Goal: Task Accomplishment & Management: Manage account settings

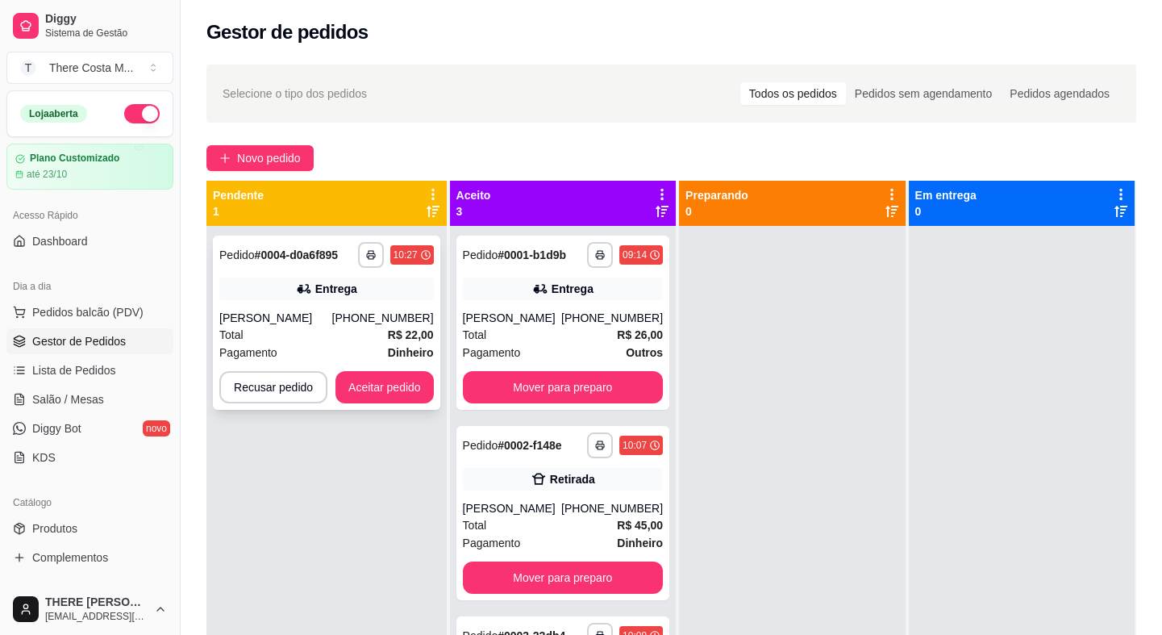
click at [370, 317] on div "[PHONE_NUMBER]" at bounding box center [383, 318] width 102 height 16
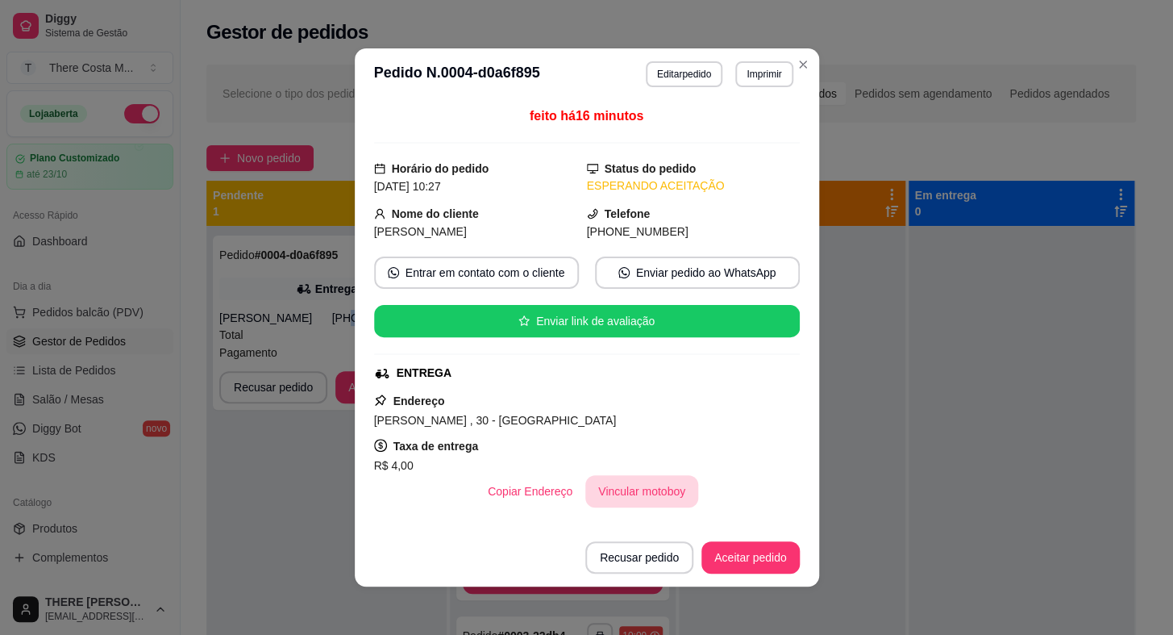
click at [672, 479] on button "Vincular motoboy" at bounding box center [641, 491] width 113 height 32
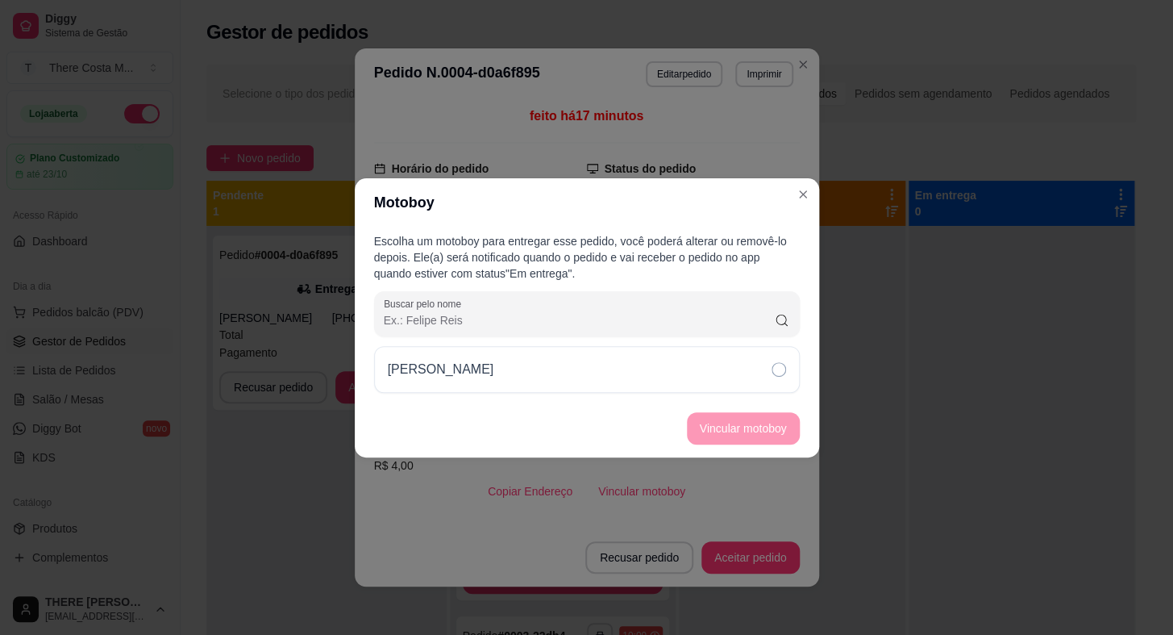
click at [691, 374] on div "[PERSON_NAME]" at bounding box center [587, 369] width 426 height 47
click at [741, 429] on button "Vincular motoboy" at bounding box center [743, 428] width 113 height 32
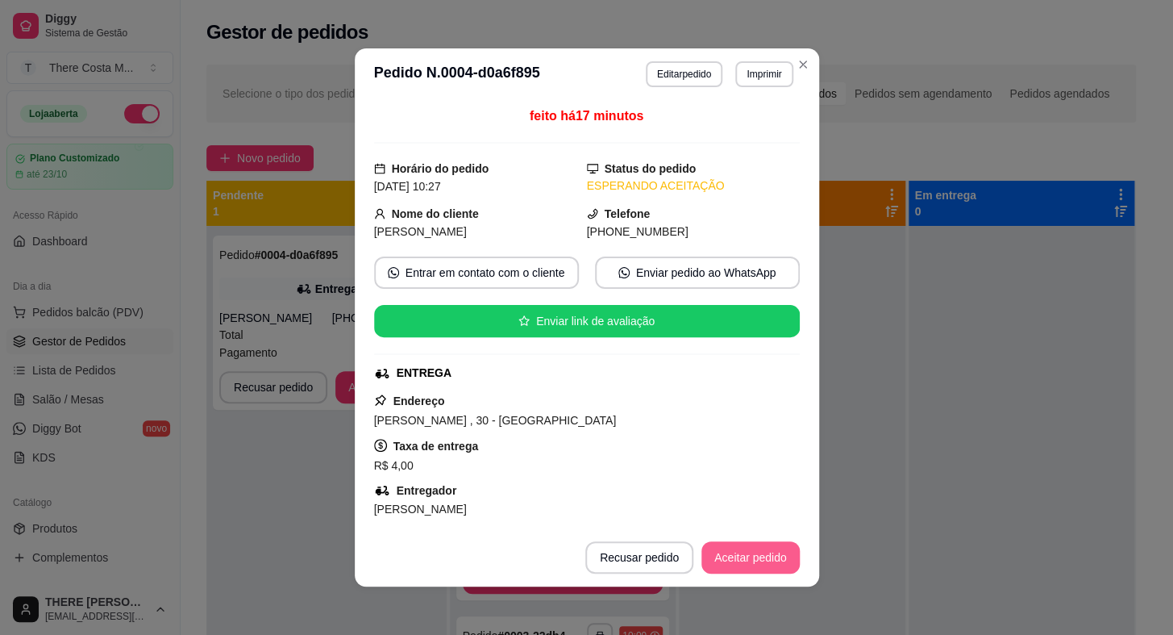
click at [735, 556] on button "Aceitar pedido" at bounding box center [750, 557] width 98 height 32
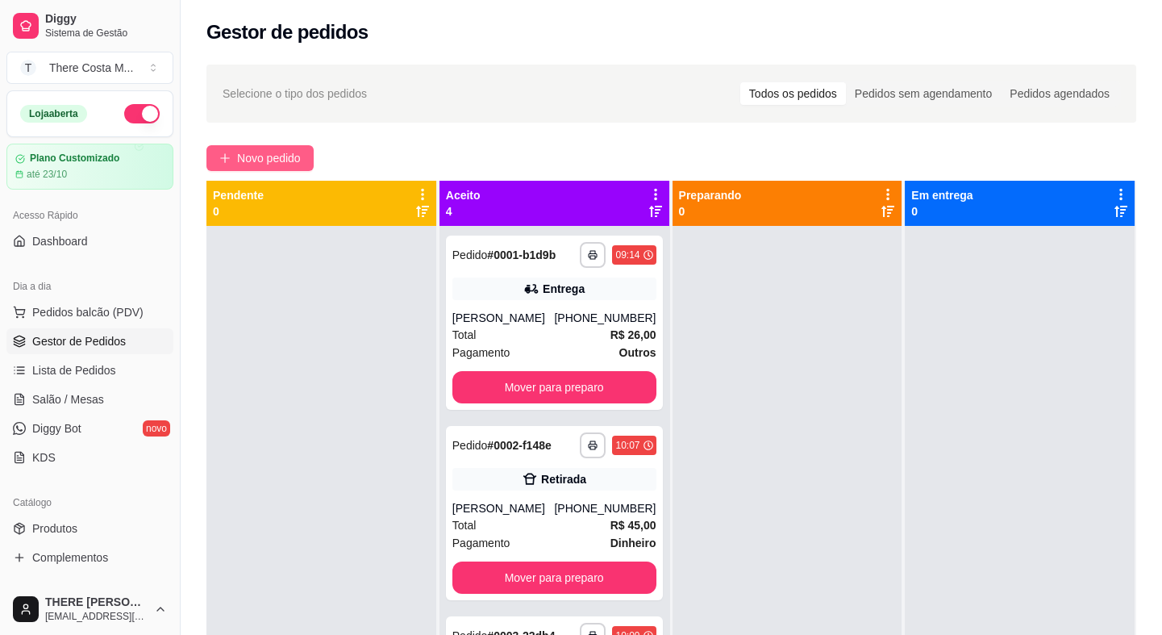
click at [272, 155] on span "Novo pedido" at bounding box center [269, 158] width 64 height 18
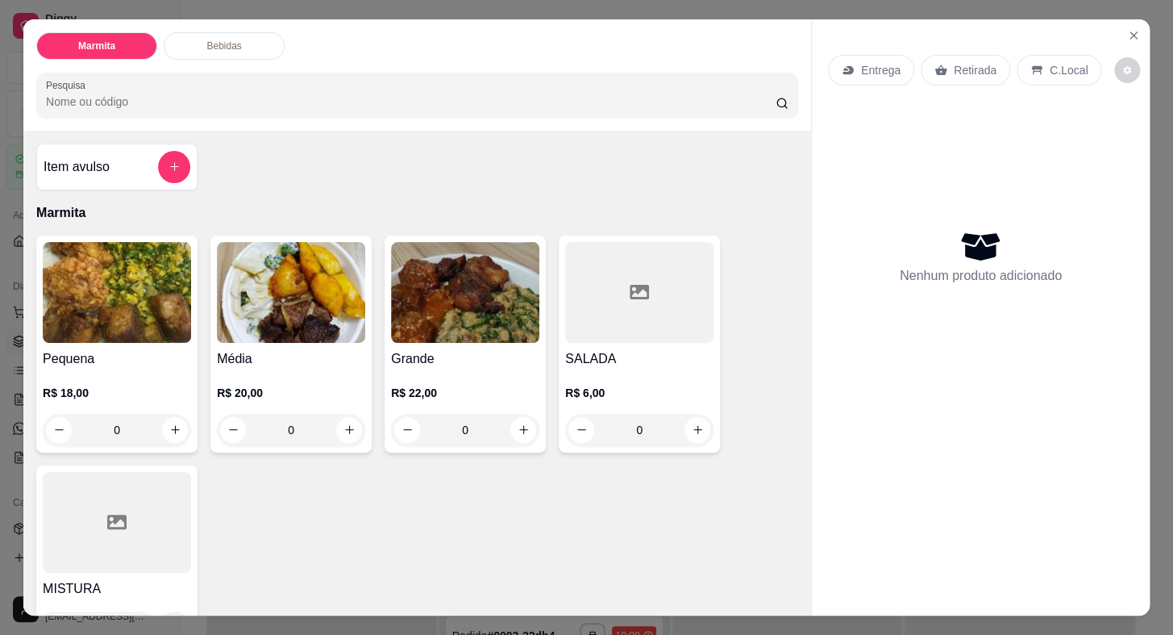
click at [849, 56] on div "Entrega" at bounding box center [871, 70] width 86 height 31
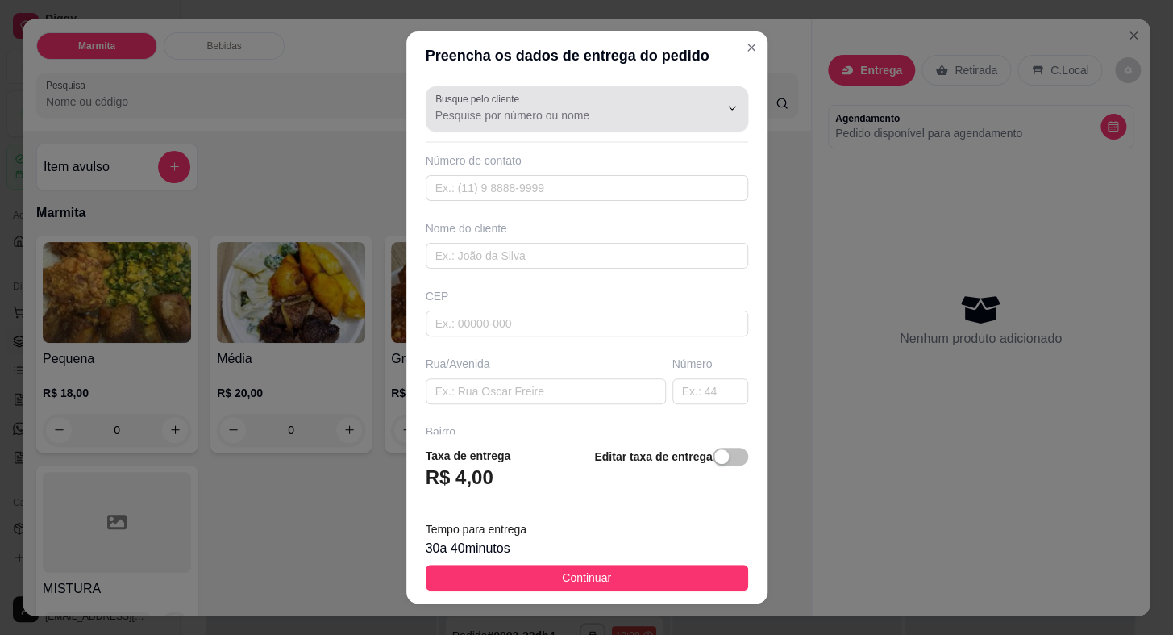
click at [615, 109] on input "Busque pelo cliente" at bounding box center [564, 115] width 258 height 16
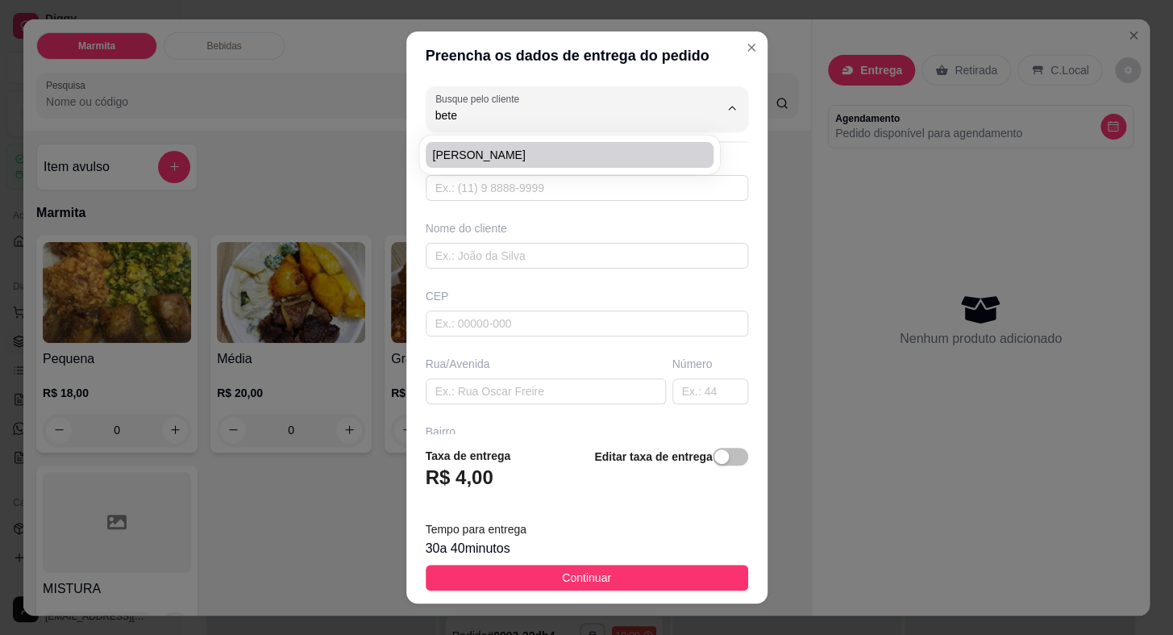
click at [512, 155] on span "[PERSON_NAME]" at bounding box center [561, 155] width 259 height 16
type input "[PERSON_NAME]"
type input "15997733760"
type input "[PERSON_NAME]"
type input "18440000"
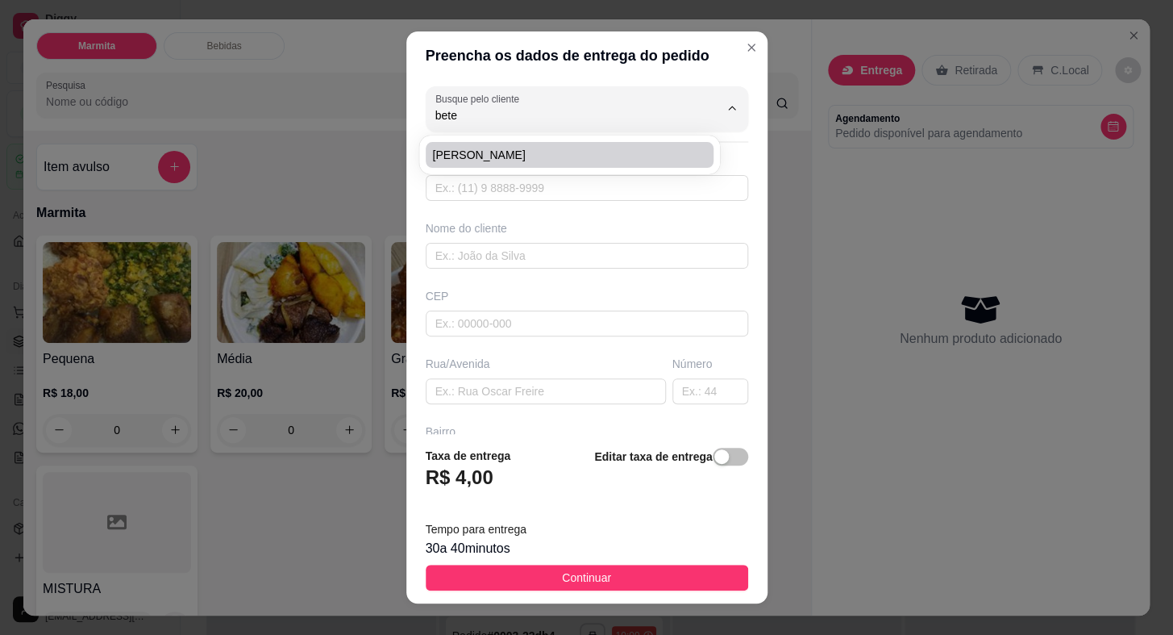
type input "[DATE]"
type input "591"
type input "CENTRO"
type input "Itaberá"
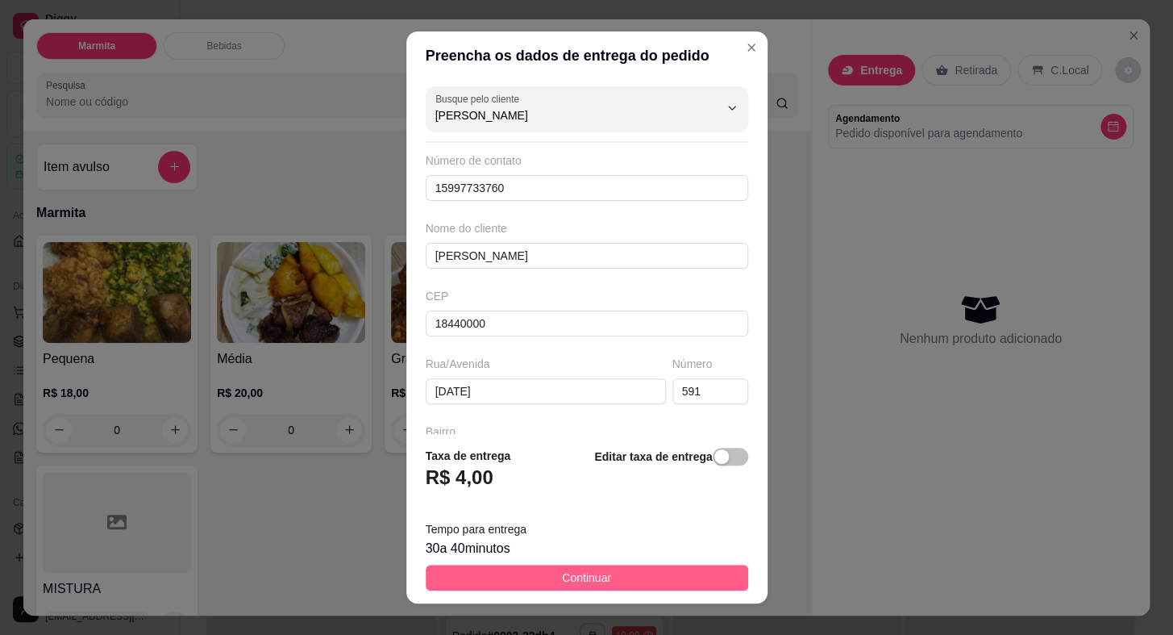
type input "[PERSON_NAME]"
click at [586, 572] on span "Continuar" at bounding box center [586, 577] width 49 height 18
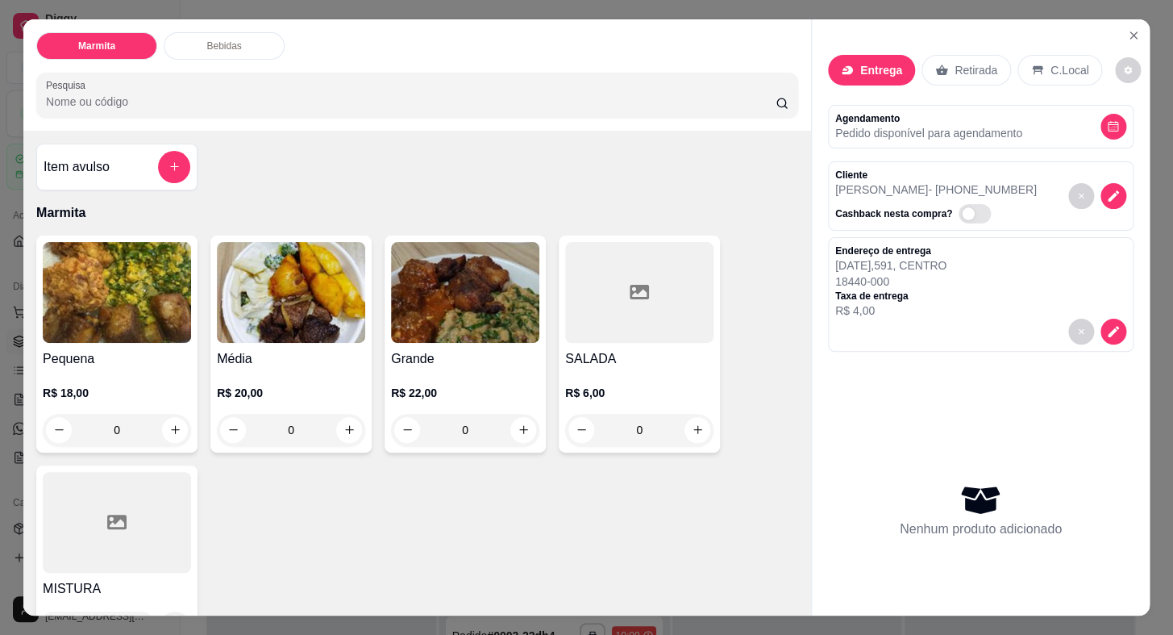
click at [122, 354] on h4 "Pequena" at bounding box center [117, 358] width 148 height 19
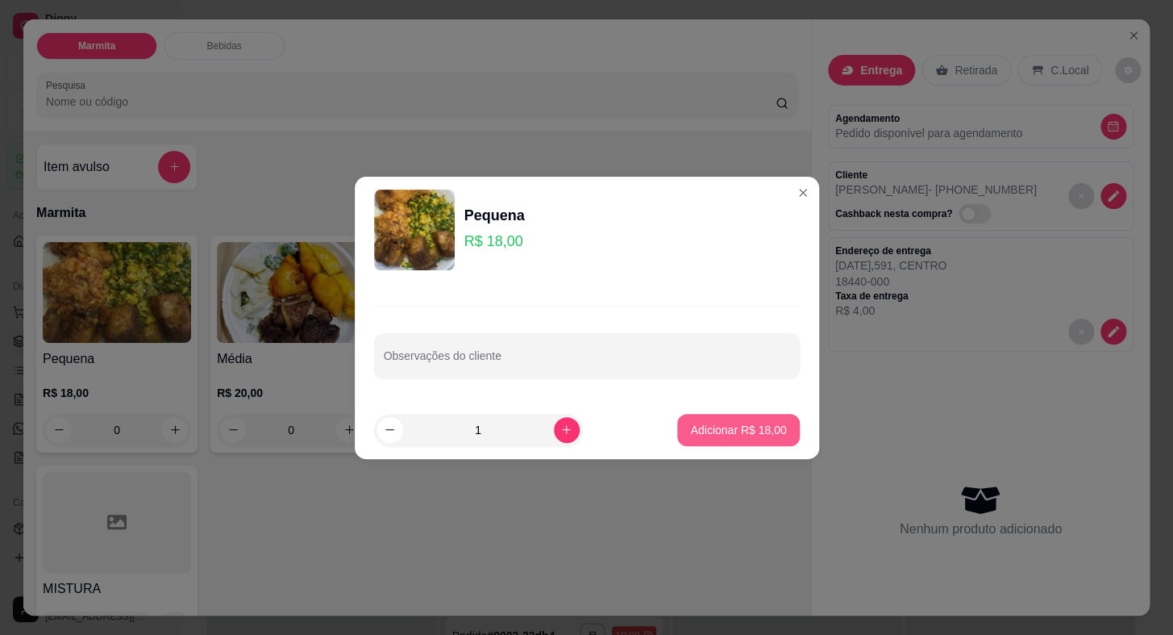
click at [701, 433] on p "Adicionar R$ 18,00" at bounding box center [738, 430] width 96 height 16
type input "1"
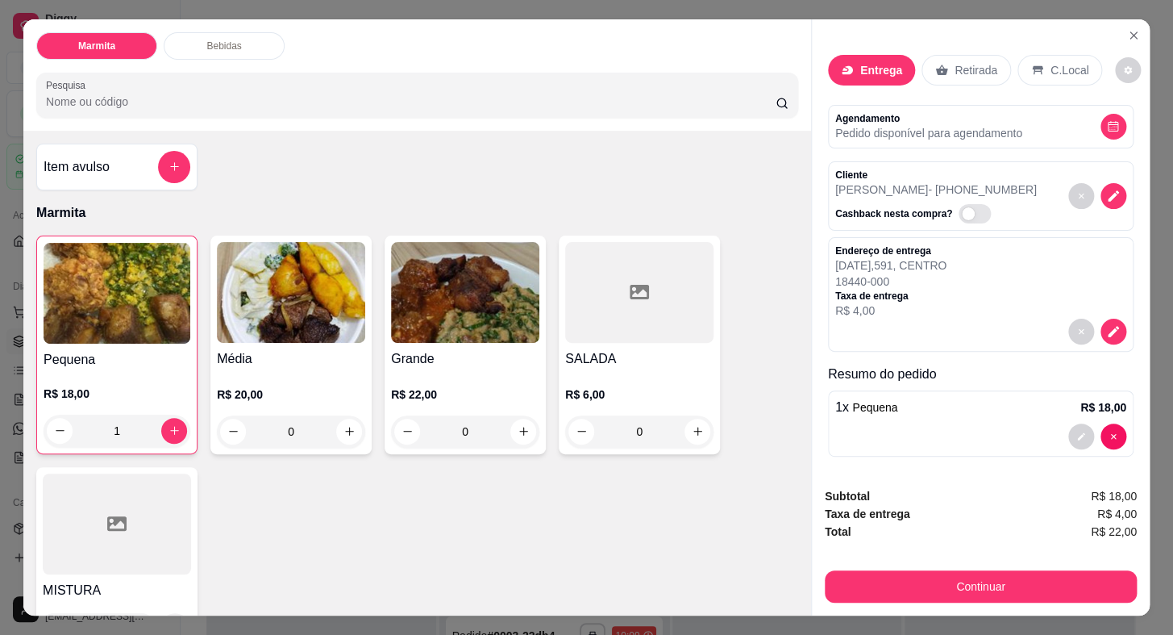
click at [492, 352] on h4 "Grande" at bounding box center [465, 358] width 148 height 19
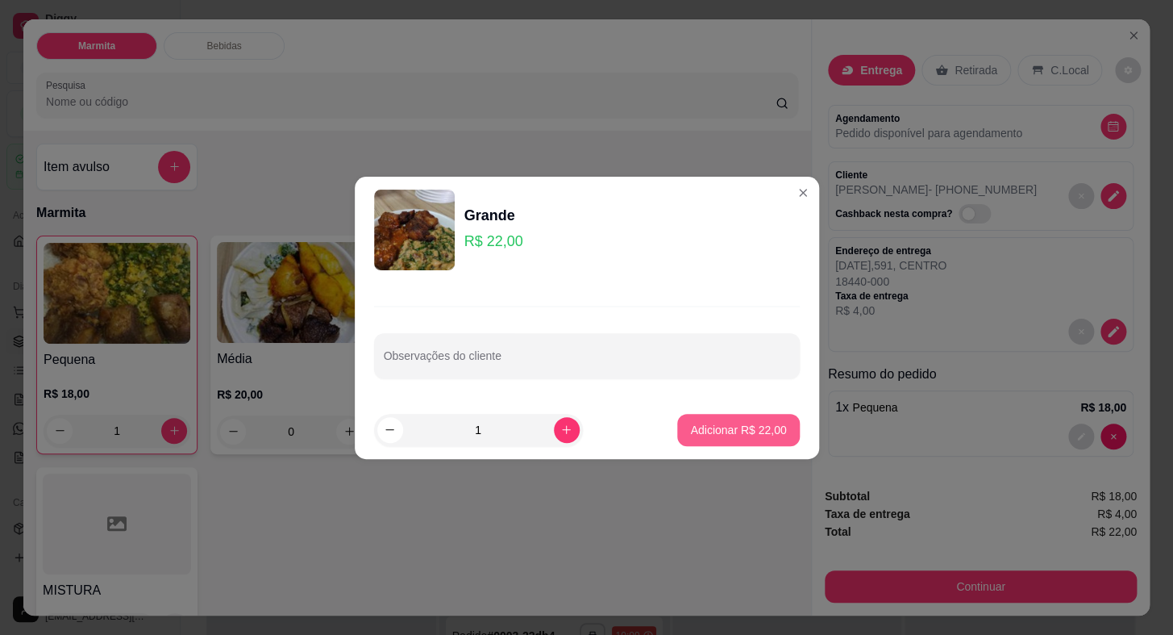
click at [693, 425] on p "Adicionar R$ 22,00" at bounding box center [738, 430] width 96 height 16
type input "1"
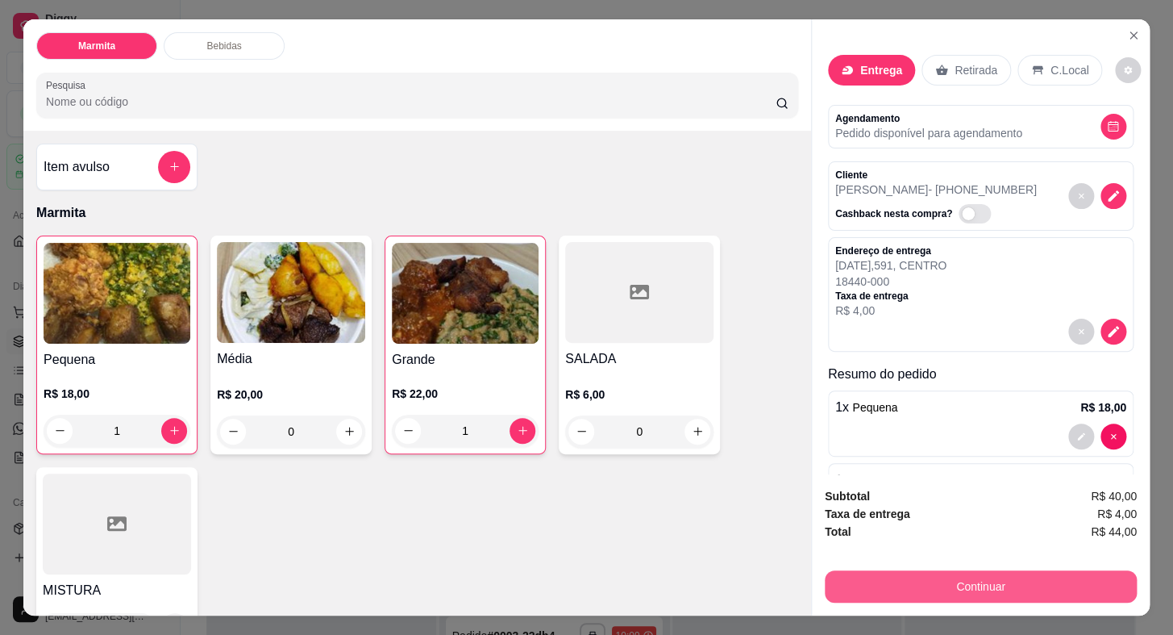
click at [938, 576] on button "Continuar" at bounding box center [981, 586] width 312 height 32
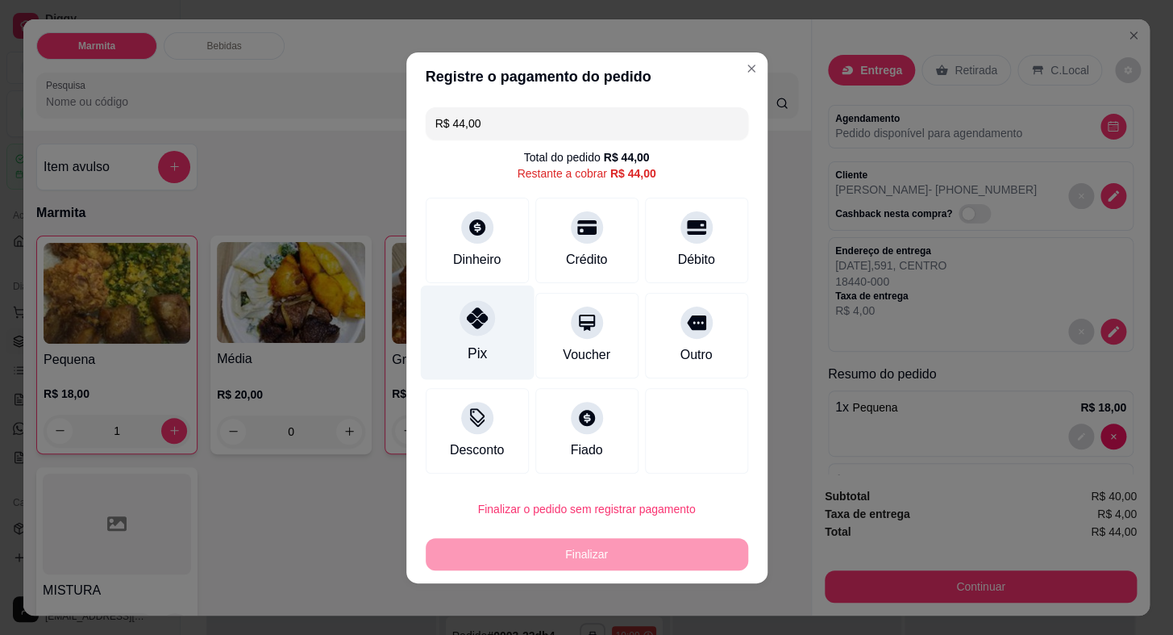
click at [459, 330] on div "Pix" at bounding box center [477, 332] width 114 height 94
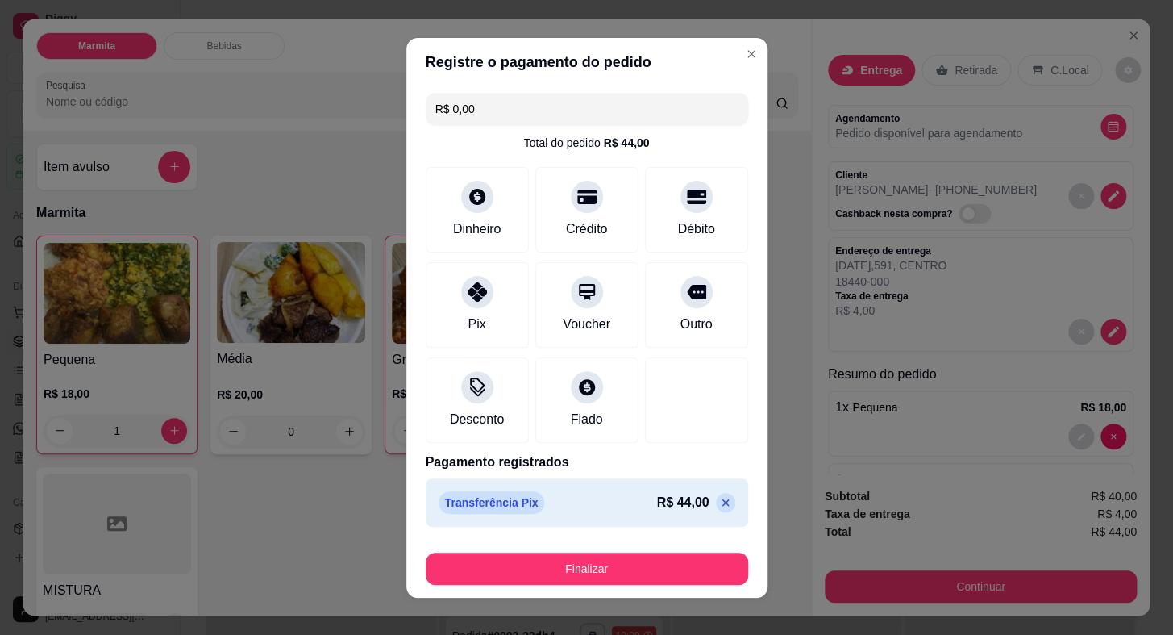
type input "R$ 0,00"
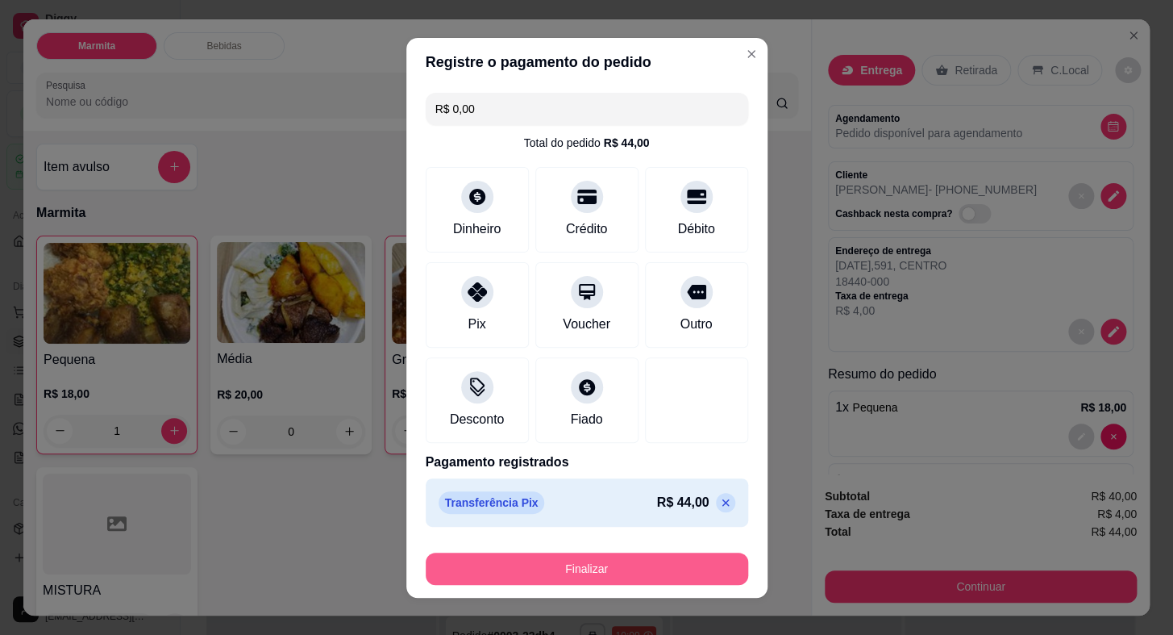
click at [672, 570] on button "Finalizar" at bounding box center [587, 568] width 323 height 32
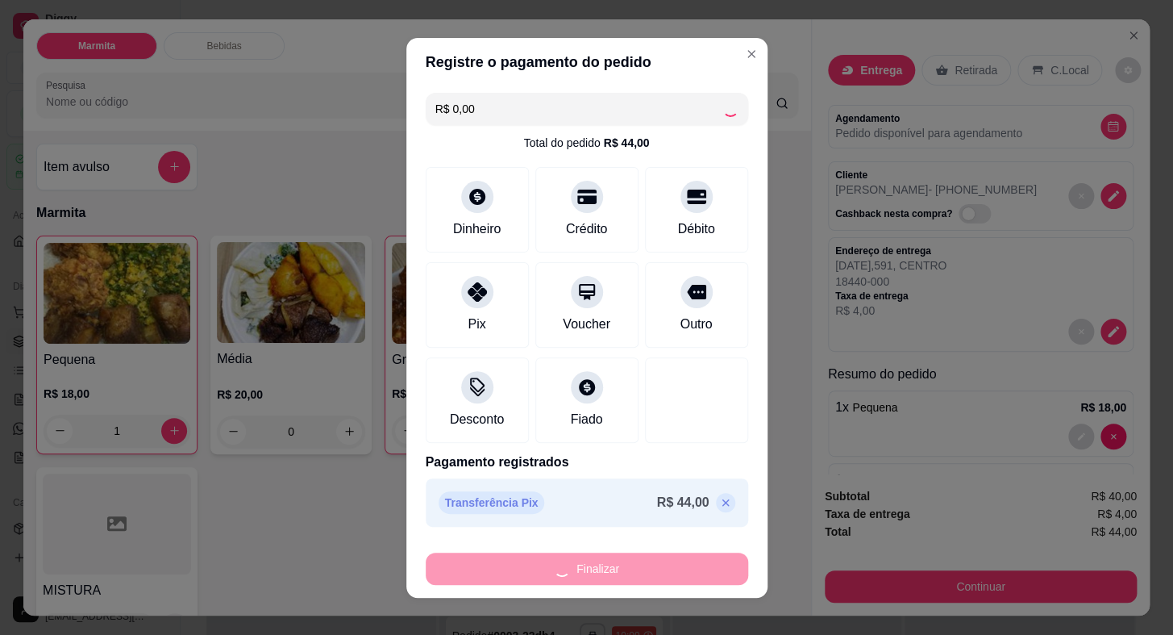
type input "0"
type input "-R$ 44,00"
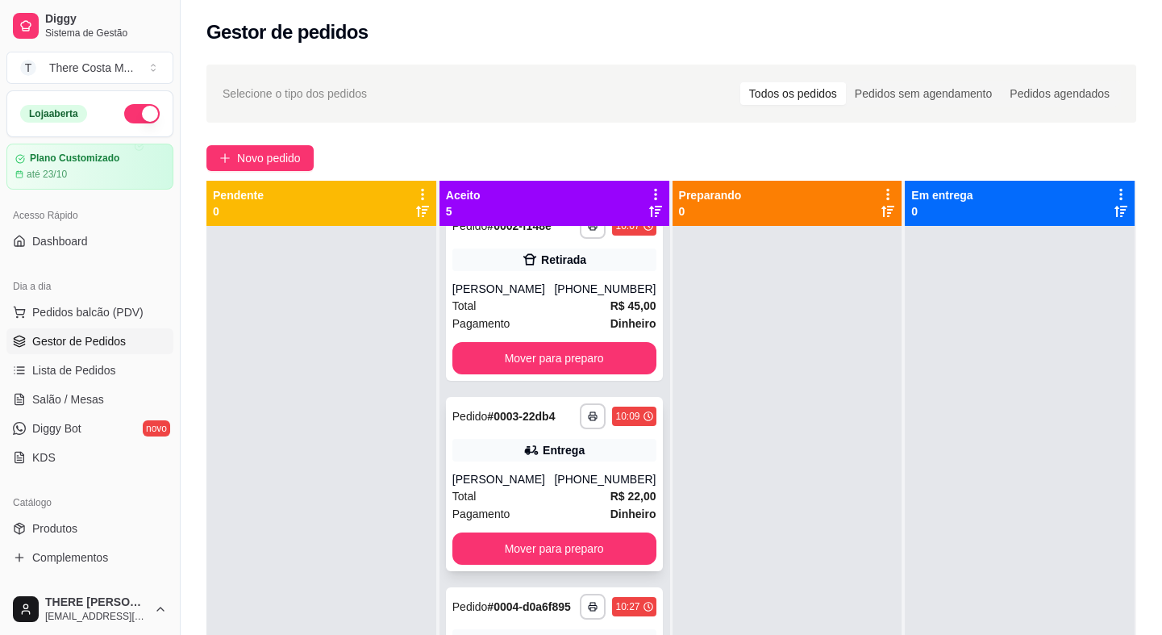
scroll to position [345, 0]
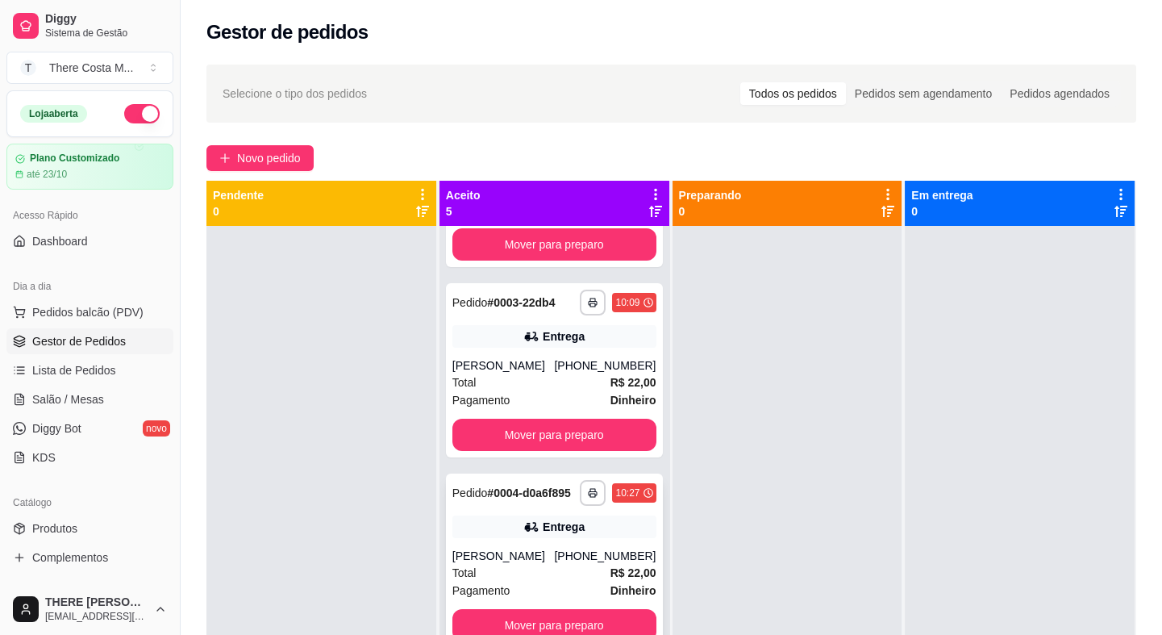
click at [527, 502] on div "Pedido # 0004-d0a6f895" at bounding box center [511, 492] width 119 height 19
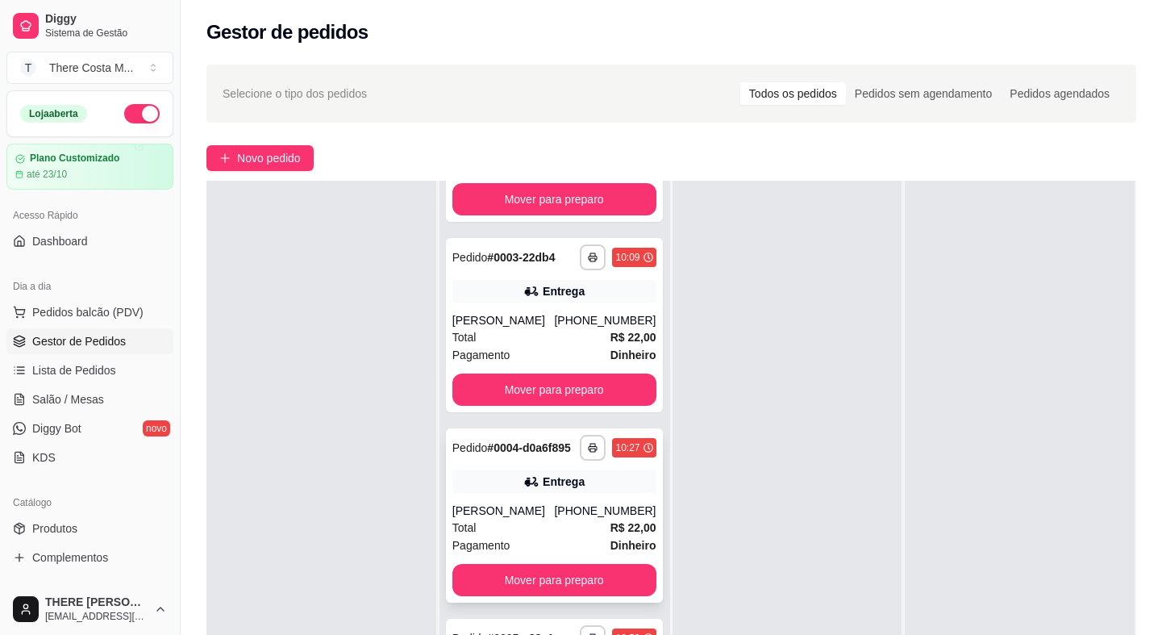
scroll to position [219, 0]
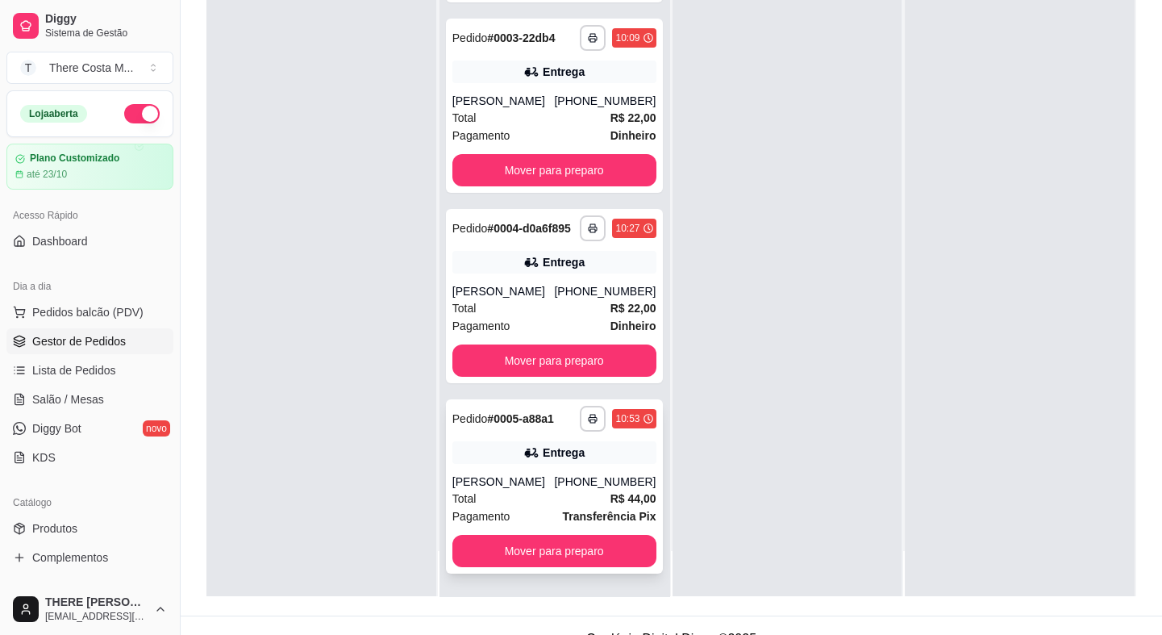
click at [521, 469] on div "**********" at bounding box center [554, 486] width 217 height 174
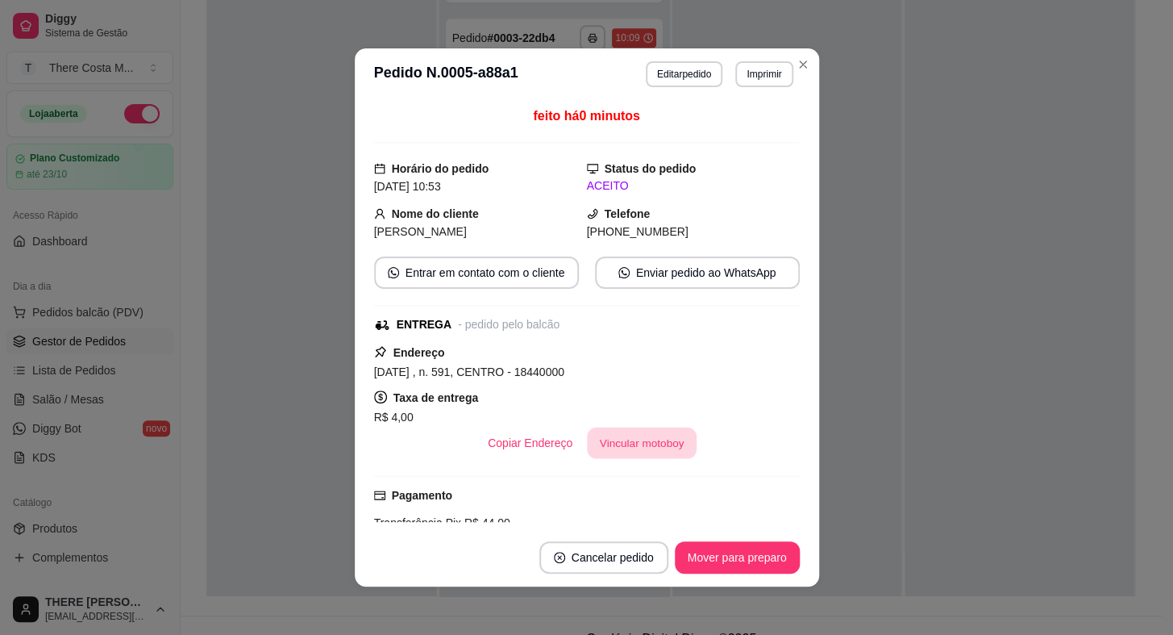
click at [633, 449] on button "Vincular motoboy" at bounding box center [642, 442] width 110 height 31
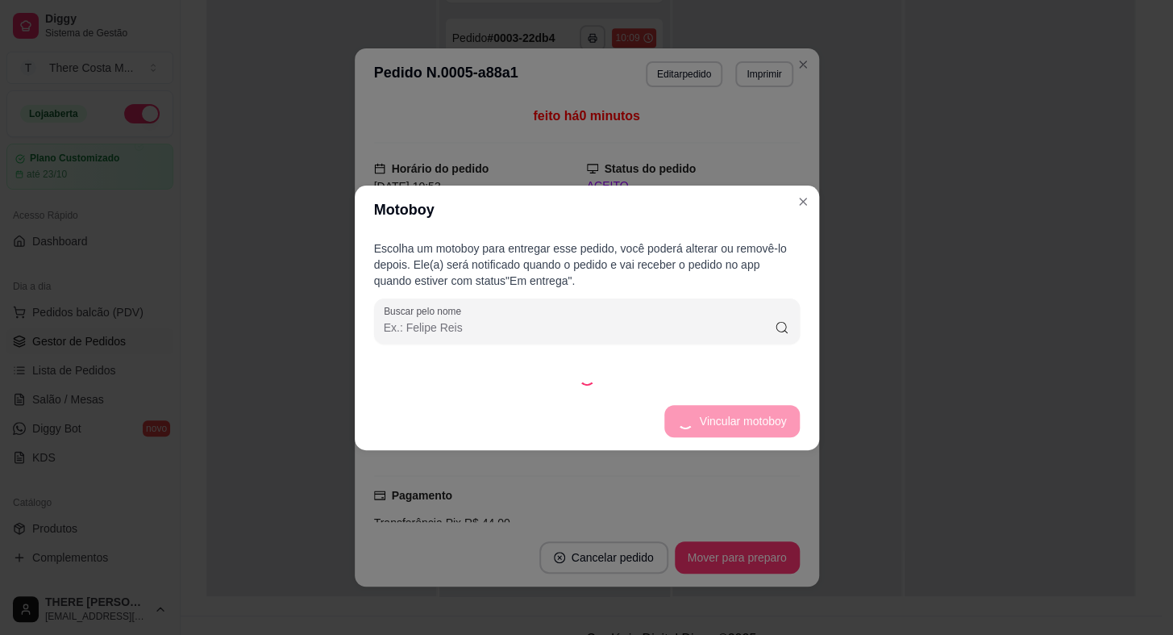
click at [685, 370] on div at bounding box center [587, 377] width 426 height 16
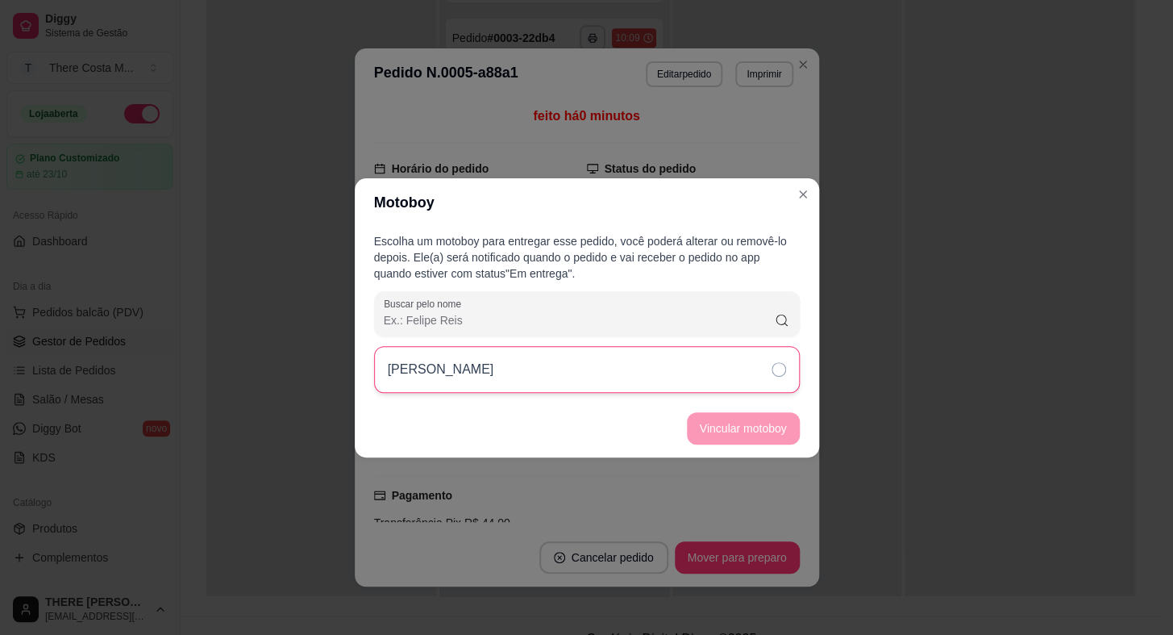
click at [634, 373] on div "[PERSON_NAME]" at bounding box center [587, 369] width 426 height 47
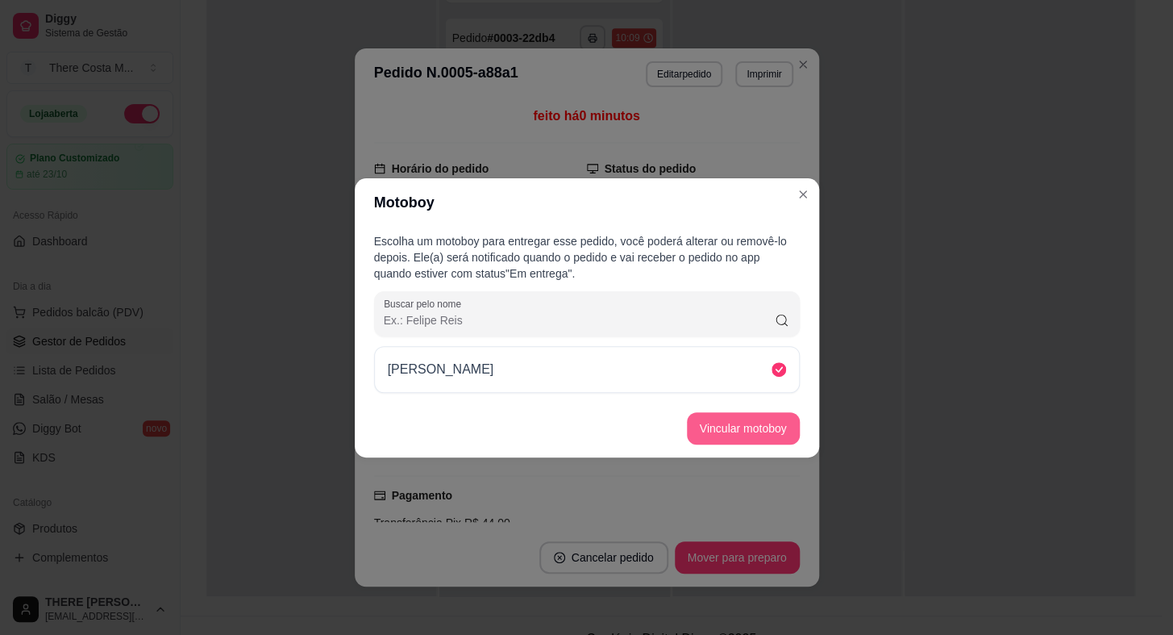
click at [708, 422] on button "Vincular motoboy" at bounding box center [743, 428] width 113 height 32
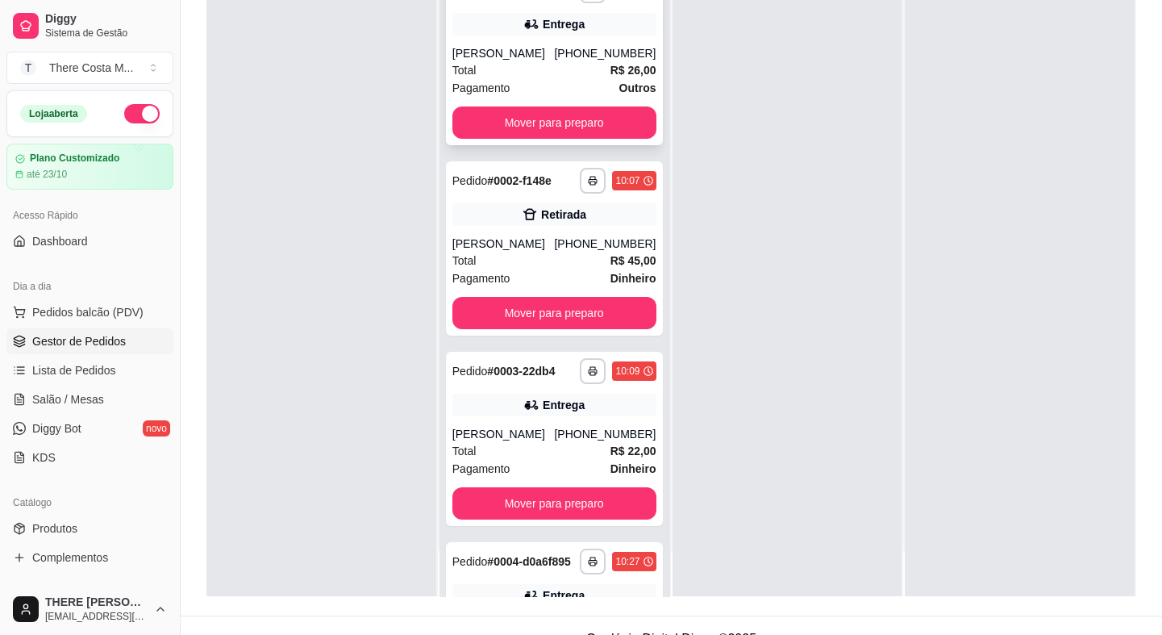
scroll to position [0, 0]
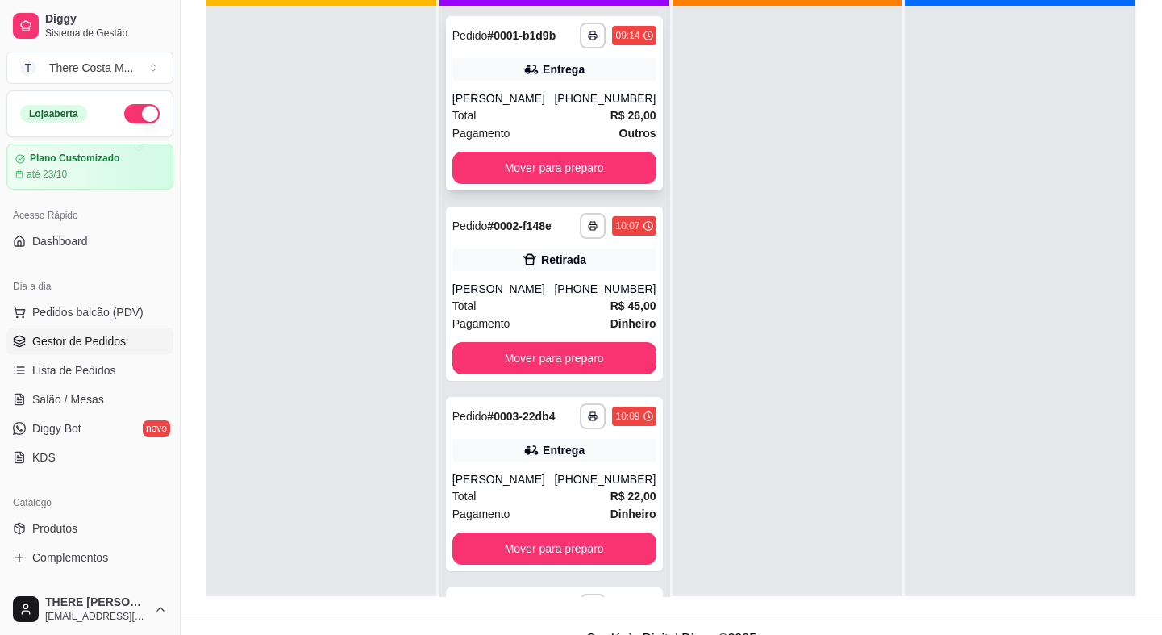
click at [564, 83] on div "**********" at bounding box center [554, 103] width 217 height 174
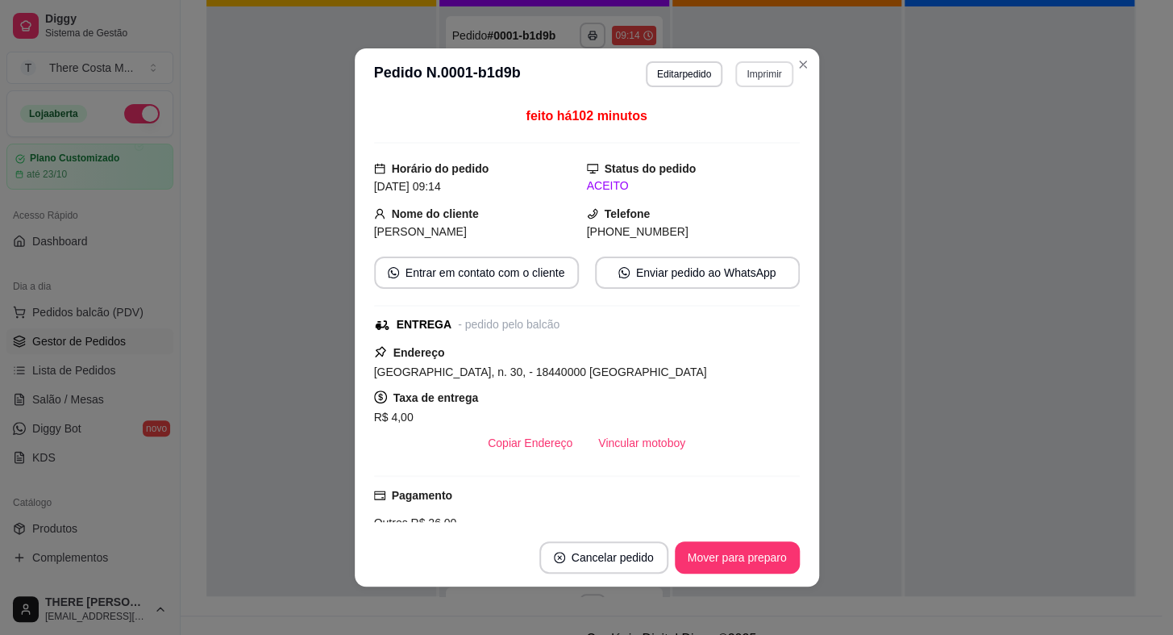
click at [753, 86] on button "Imprimir" at bounding box center [763, 74] width 57 height 26
click at [743, 124] on button "IMPRESSORA" at bounding box center [730, 132] width 117 height 26
click at [614, 439] on button "Vincular motoboy" at bounding box center [642, 442] width 110 height 31
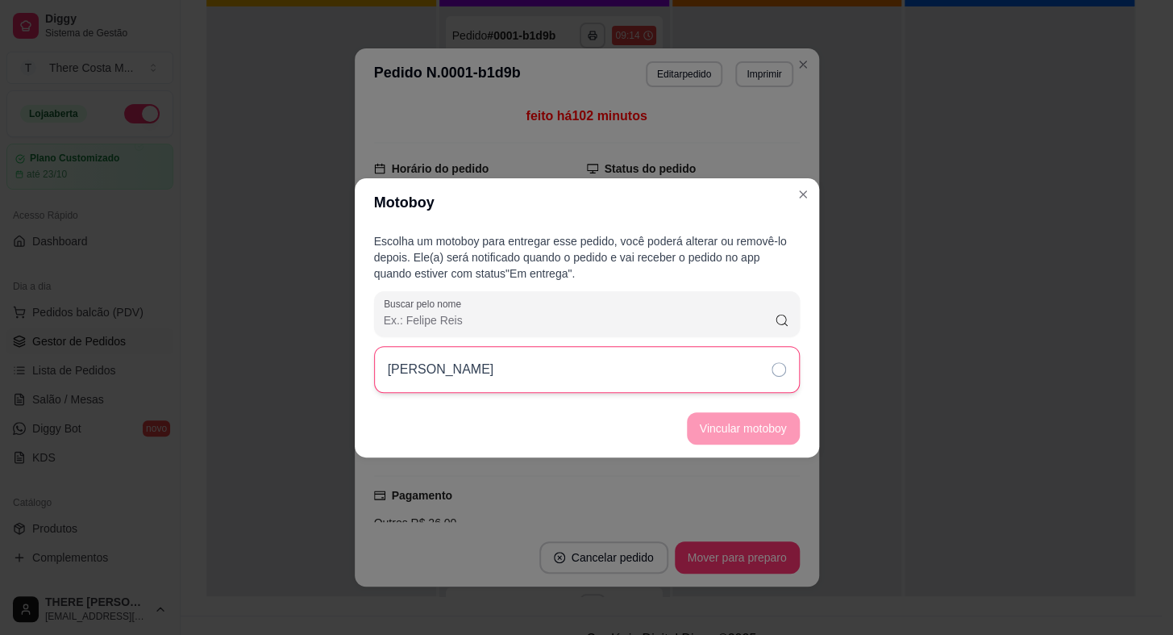
click at [699, 369] on div "[PERSON_NAME]" at bounding box center [587, 369] width 426 height 47
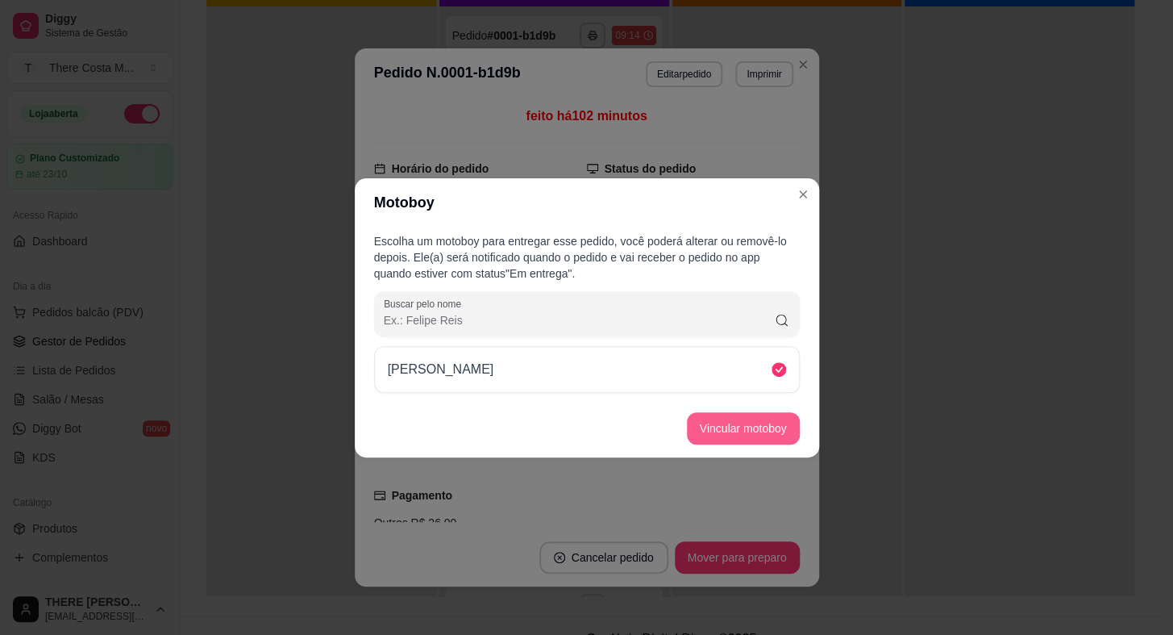
click at [710, 412] on button "Vincular motoboy" at bounding box center [743, 428] width 113 height 32
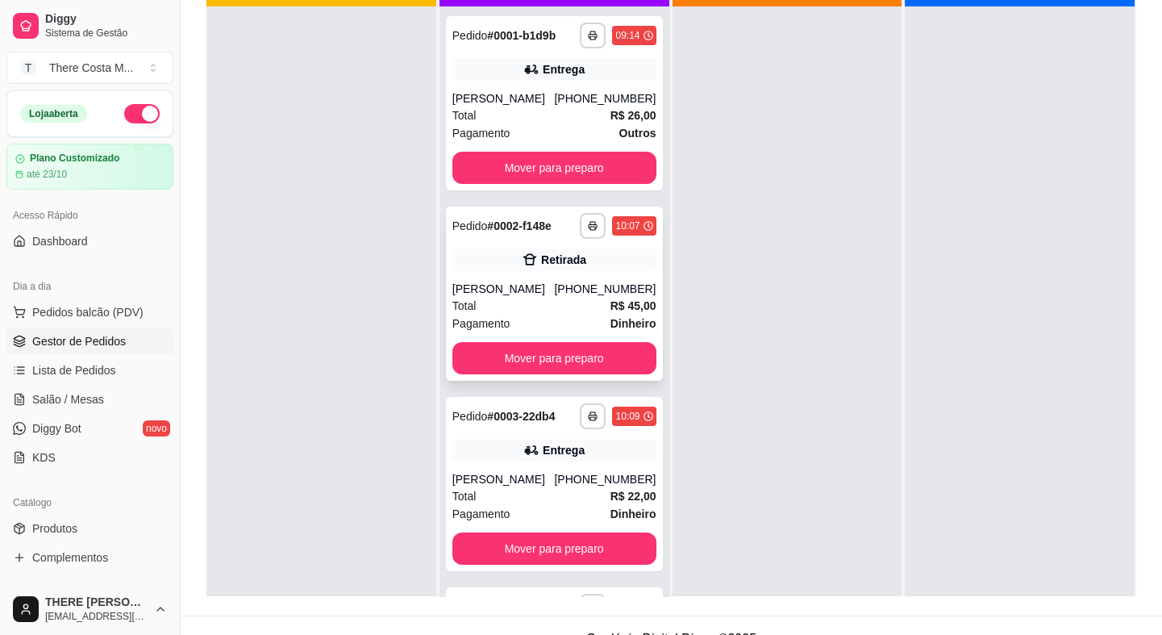
click at [550, 276] on div "**********" at bounding box center [554, 293] width 217 height 174
click at [508, 433] on div "**********" at bounding box center [554, 484] width 217 height 174
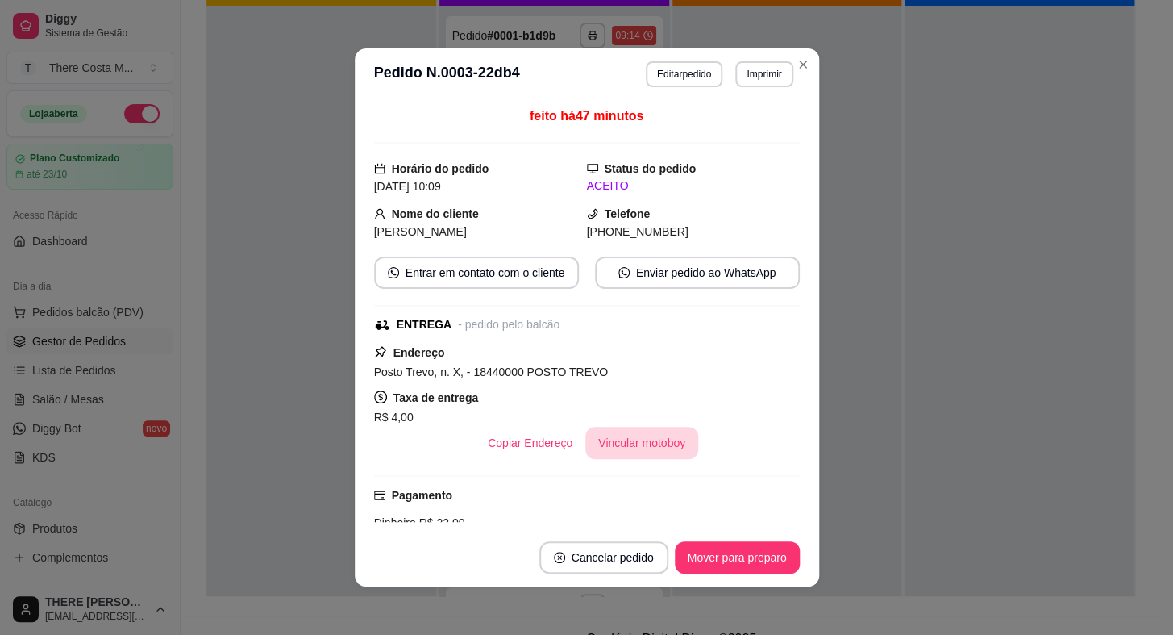
click at [660, 431] on button "Vincular motoboy" at bounding box center [641, 443] width 113 height 32
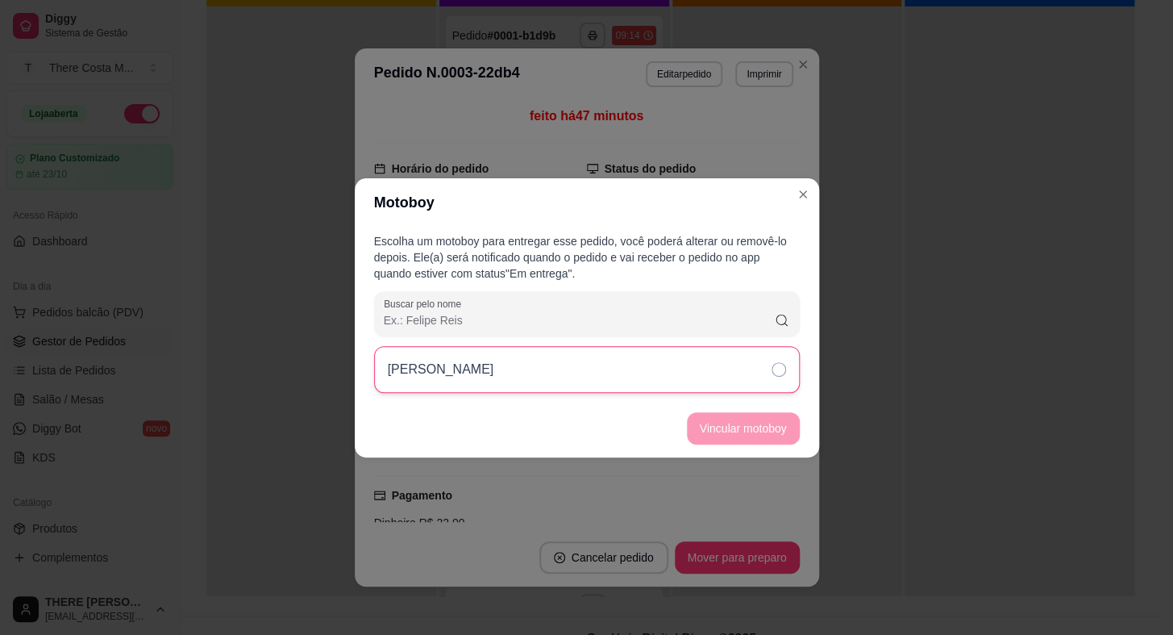
click at [683, 373] on div "[PERSON_NAME]" at bounding box center [587, 369] width 426 height 47
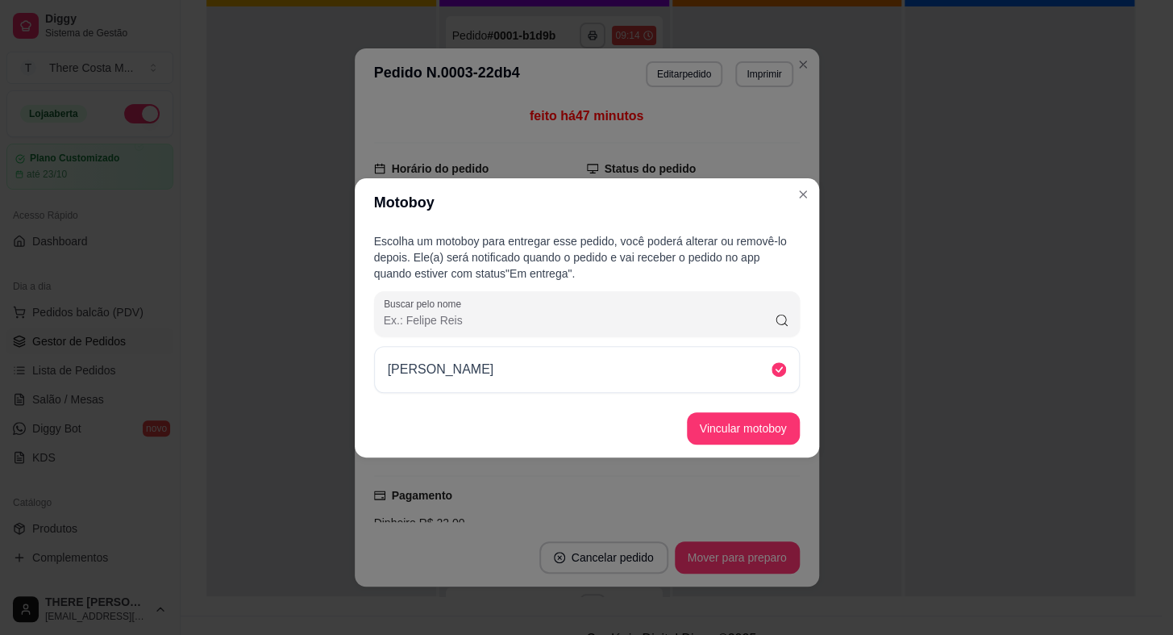
click at [710, 410] on footer "Vincular motoboy" at bounding box center [587, 428] width 464 height 58
click at [715, 430] on button "Vincular motoboy" at bounding box center [744, 427] width 110 height 31
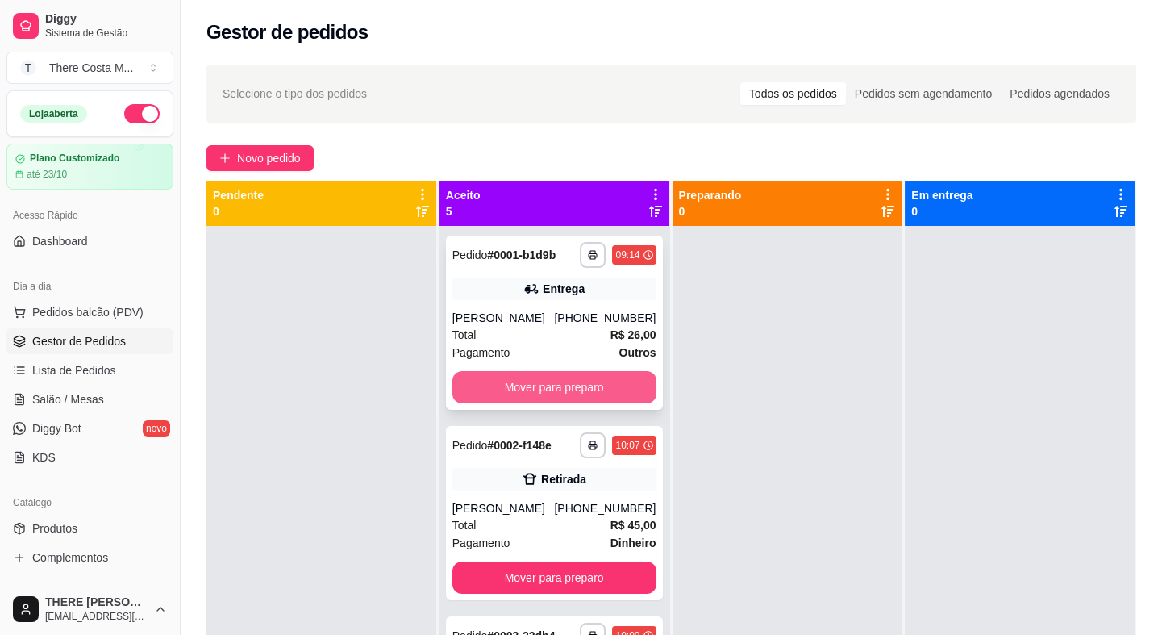
click at [577, 372] on button "Mover para preparo" at bounding box center [554, 387] width 204 height 32
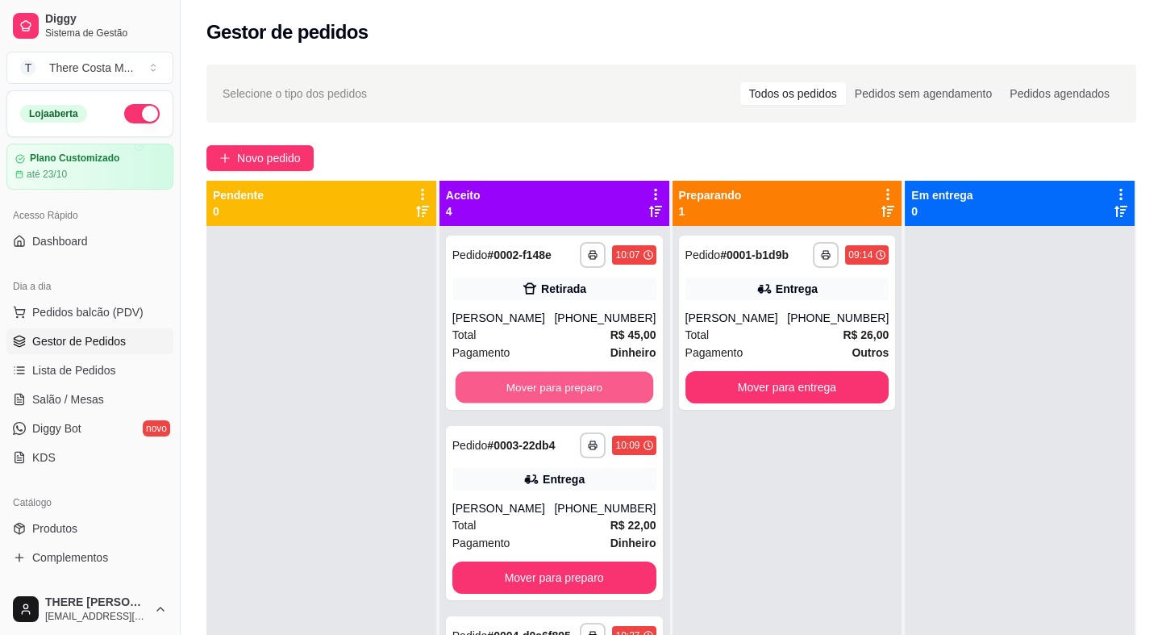
click at [568, 386] on button "Mover para preparo" at bounding box center [555, 387] width 198 height 31
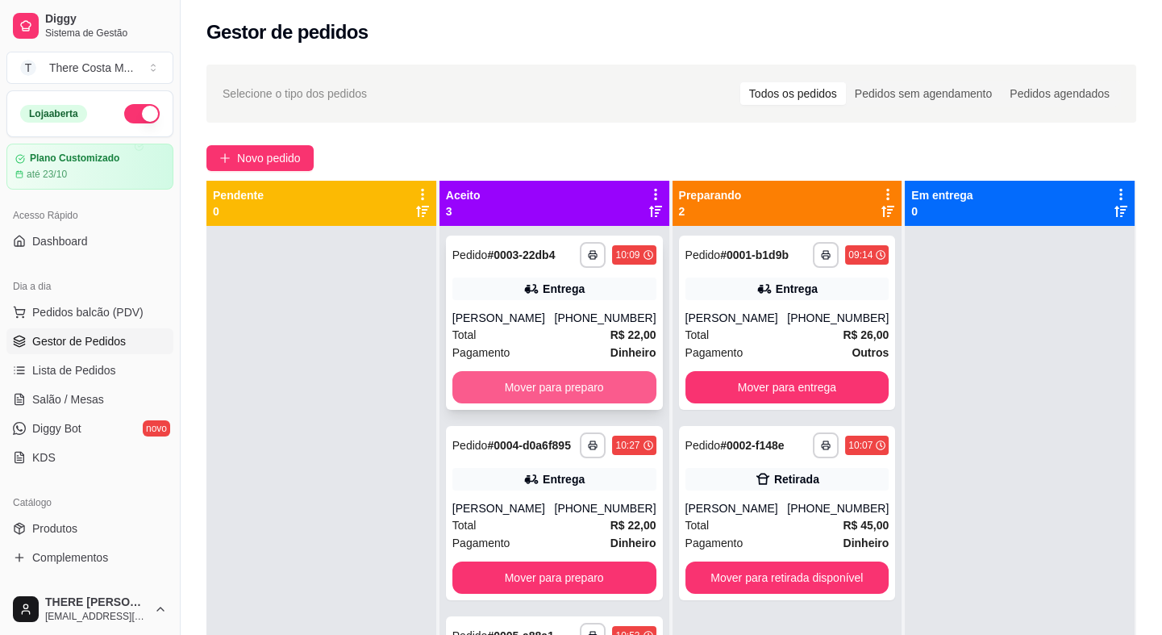
click at [566, 386] on button "Mover para preparo" at bounding box center [554, 387] width 204 height 32
click at [566, 561] on button "Mover para preparo" at bounding box center [554, 577] width 204 height 32
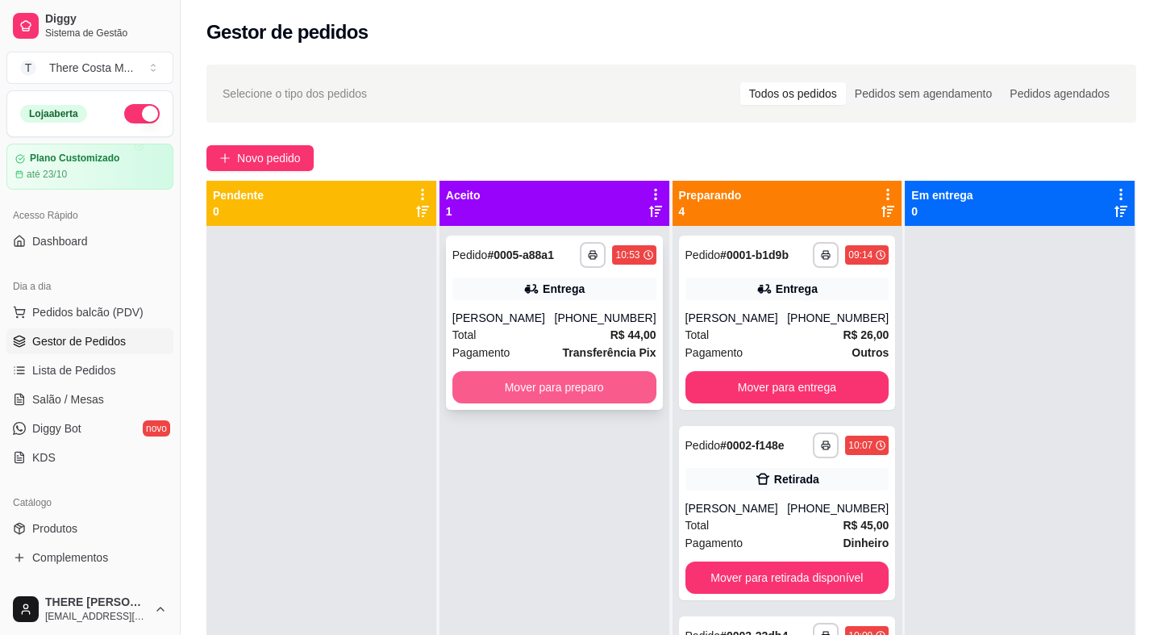
click at [566, 385] on button "Mover para preparo" at bounding box center [554, 387] width 204 height 32
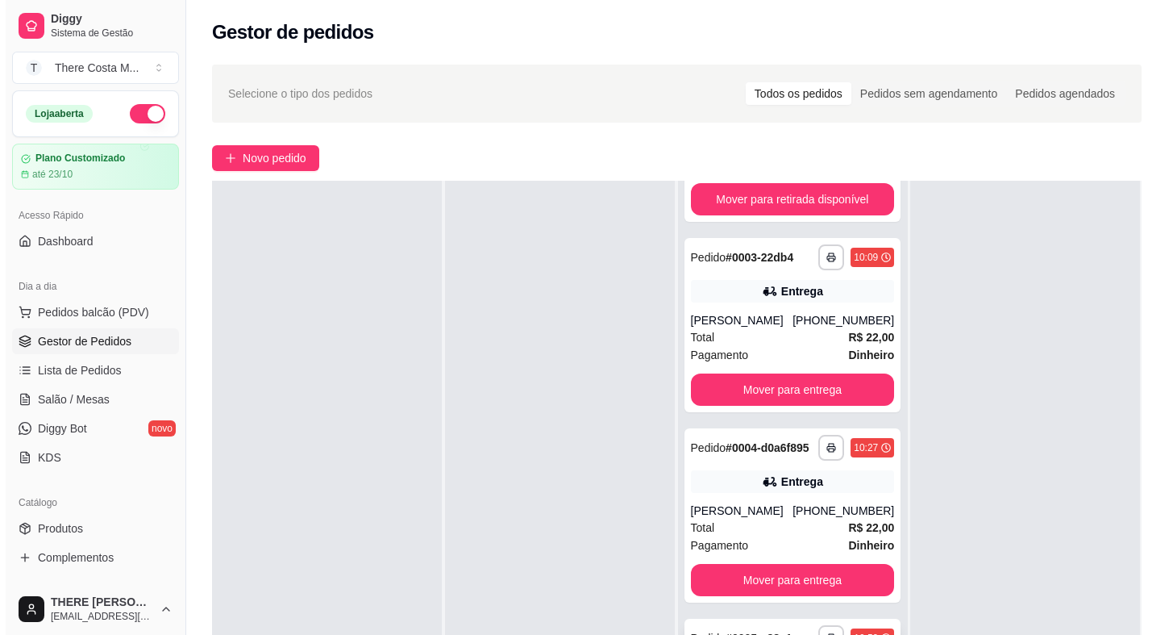
scroll to position [245, 0]
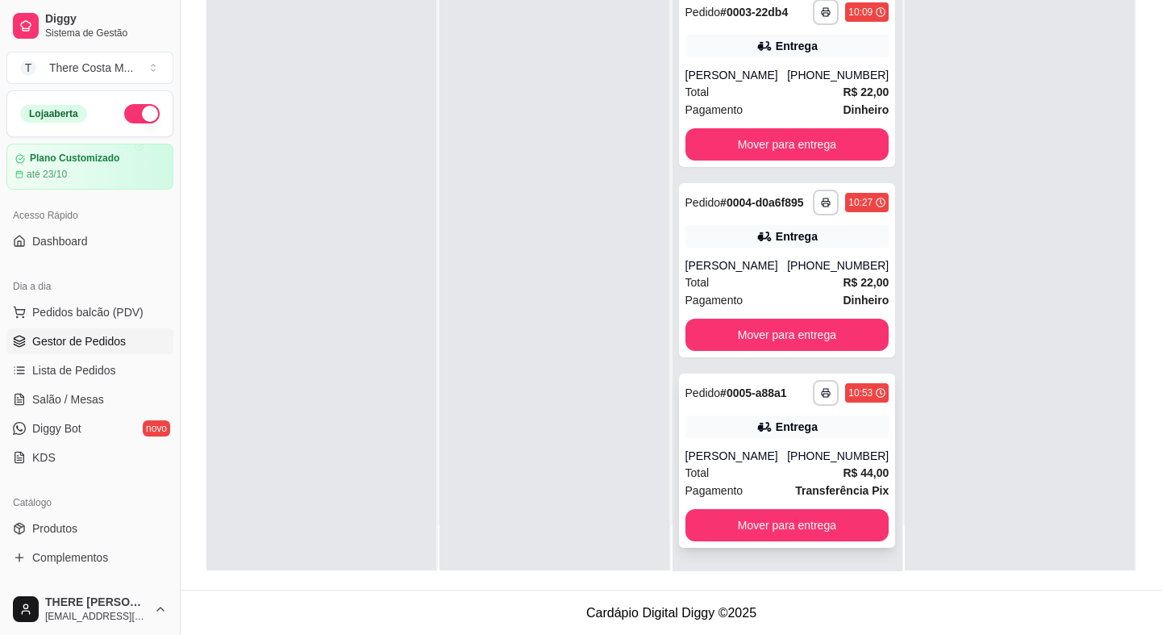
click at [727, 460] on div "[PERSON_NAME]" at bounding box center [736, 456] width 102 height 16
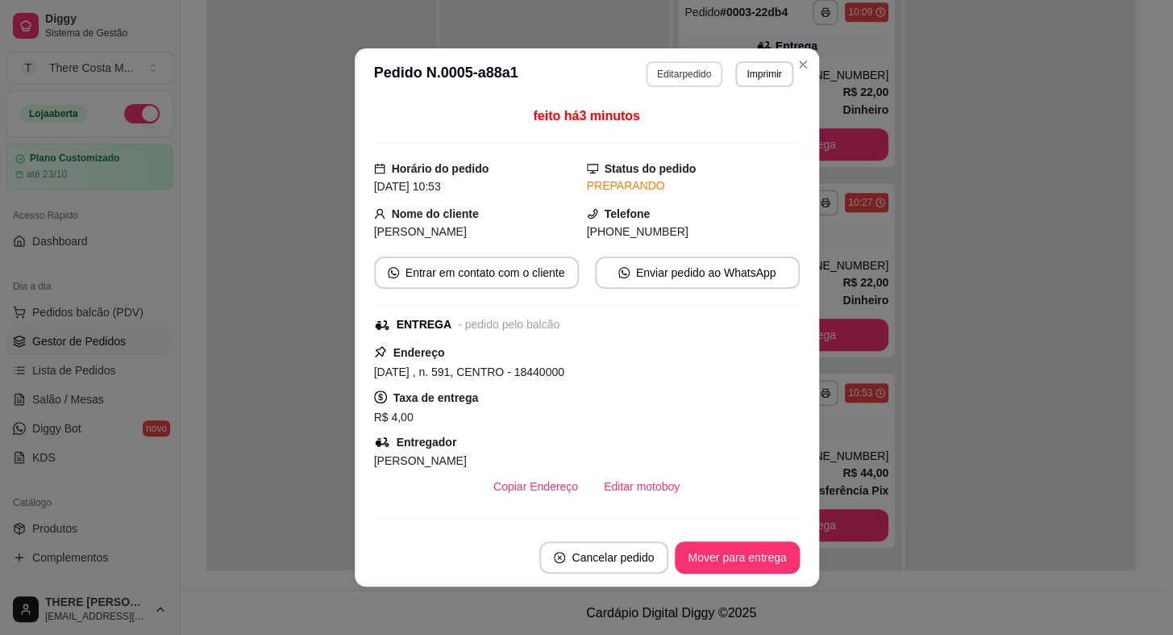
click at [676, 72] on button "Editar pedido" at bounding box center [684, 74] width 77 height 26
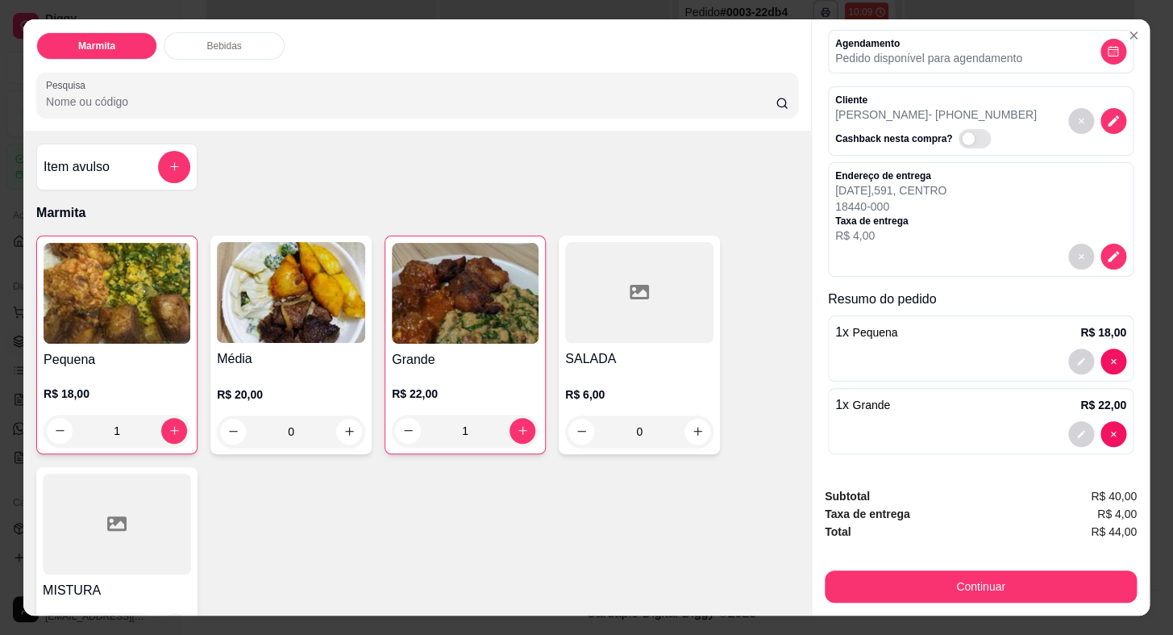
scroll to position [38, 0]
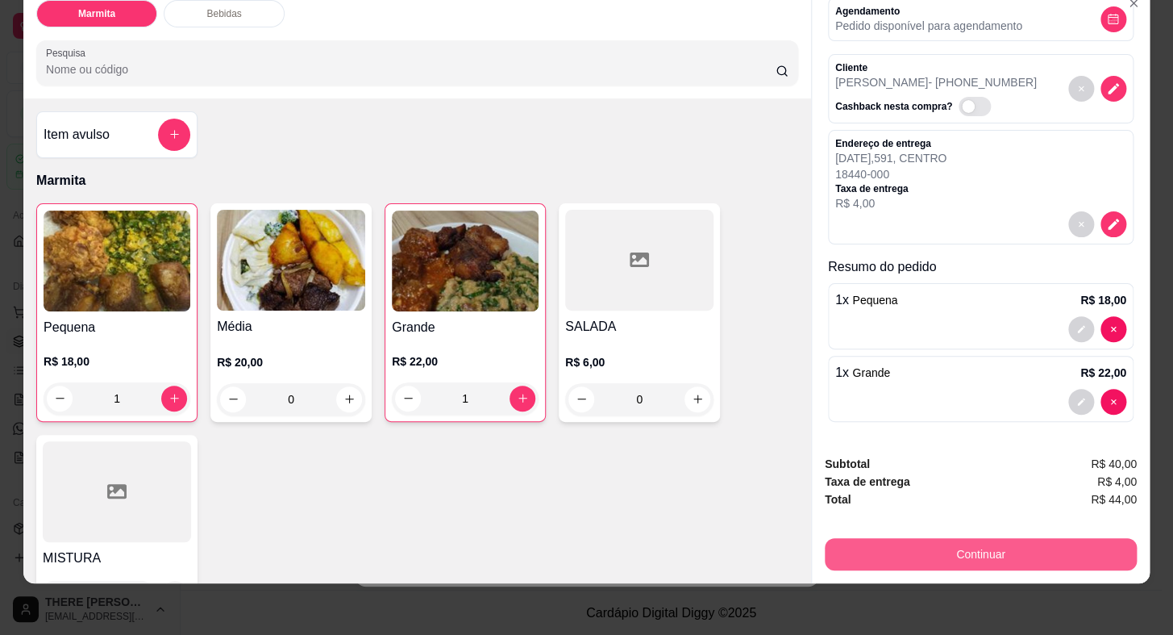
click at [930, 546] on button "Continuar" at bounding box center [981, 554] width 312 height 32
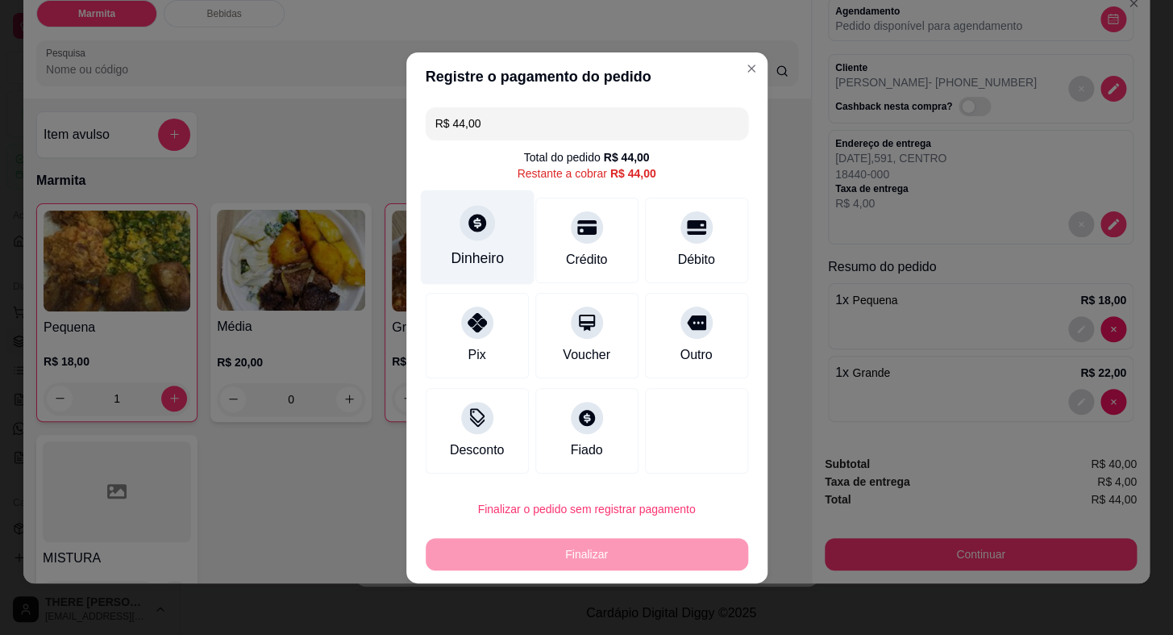
click at [464, 219] on div at bounding box center [477, 222] width 35 height 35
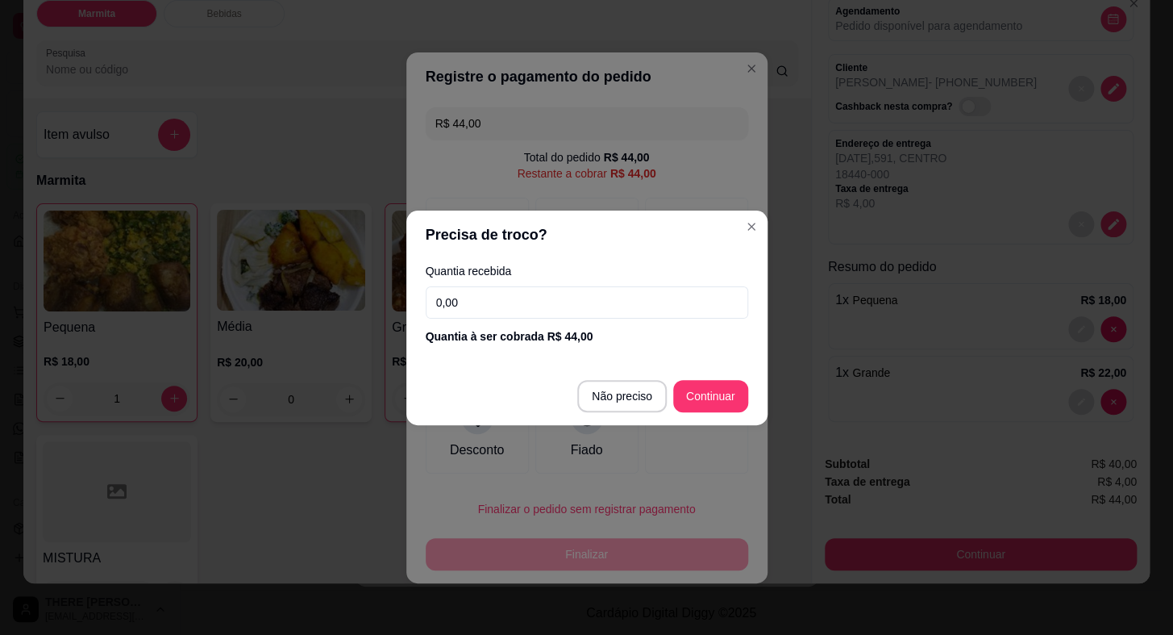
drag, startPoint x: 578, startPoint y: 338, endPoint x: 575, endPoint y: 298, distance: 40.4
click at [578, 331] on div "Quantia à ser cobrada R$ 44,00" at bounding box center [587, 336] width 323 height 16
click at [571, 290] on input "0,00" at bounding box center [587, 302] width 323 height 32
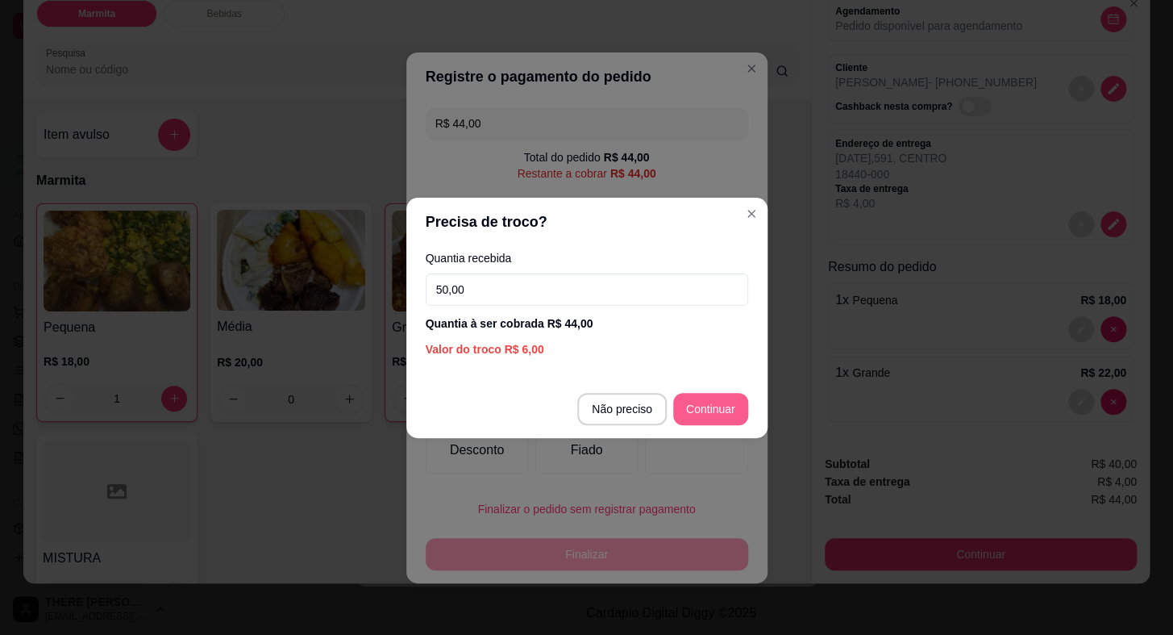
type input "50,00"
type input "R$ 0,00"
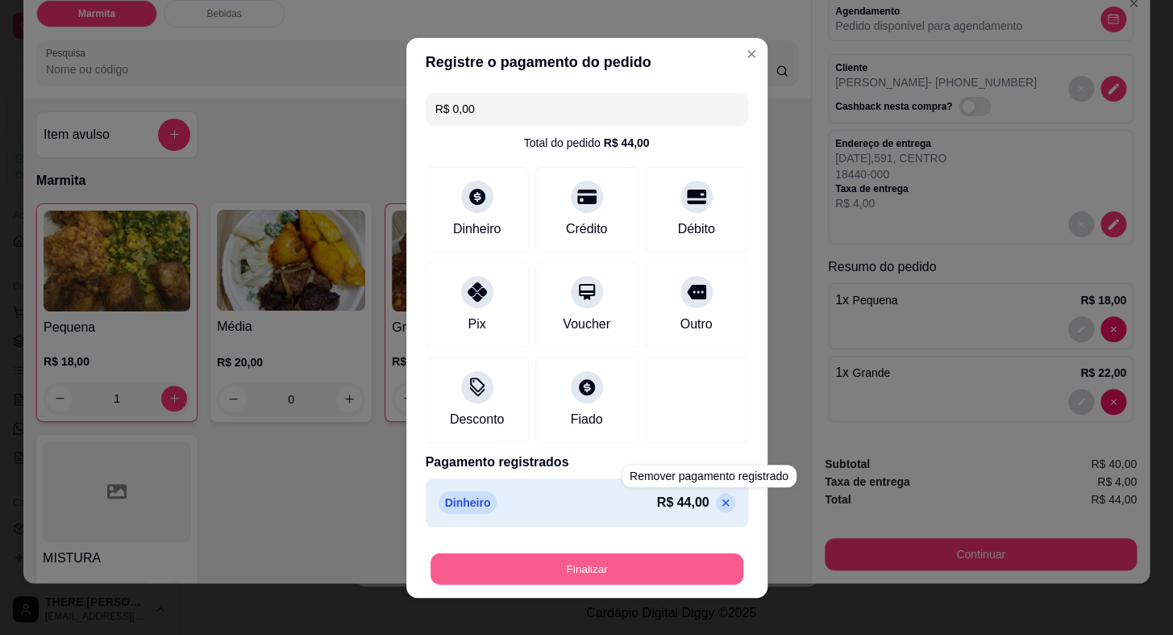
click at [687, 567] on button "Finalizar" at bounding box center [587, 567] width 313 height 31
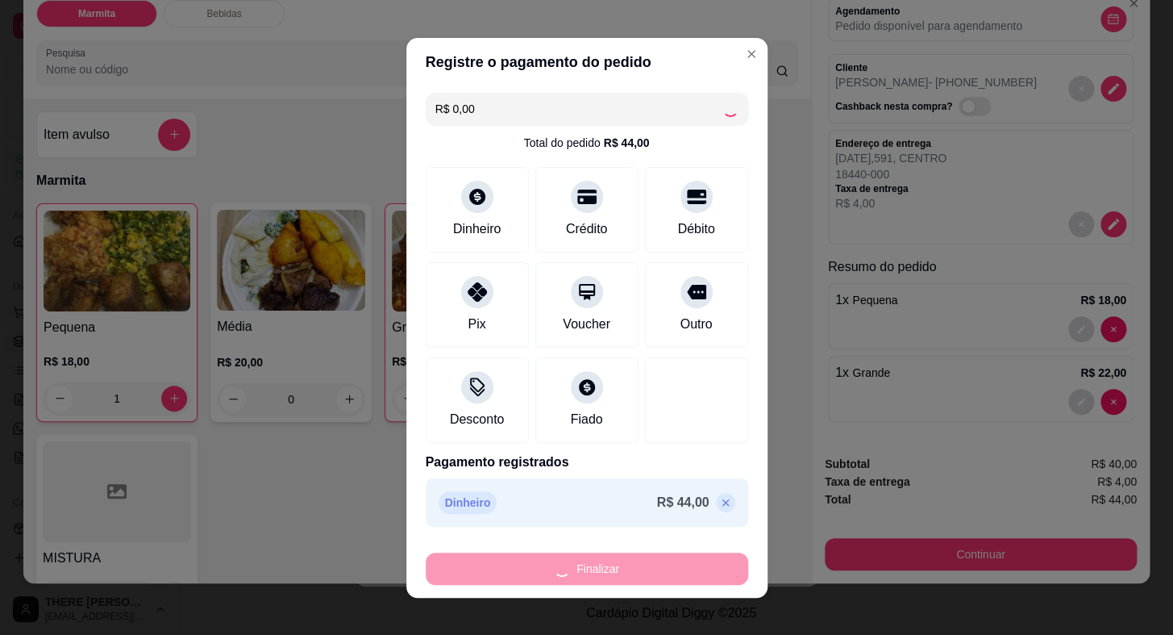
type input "0"
type input "-R$ 44,00"
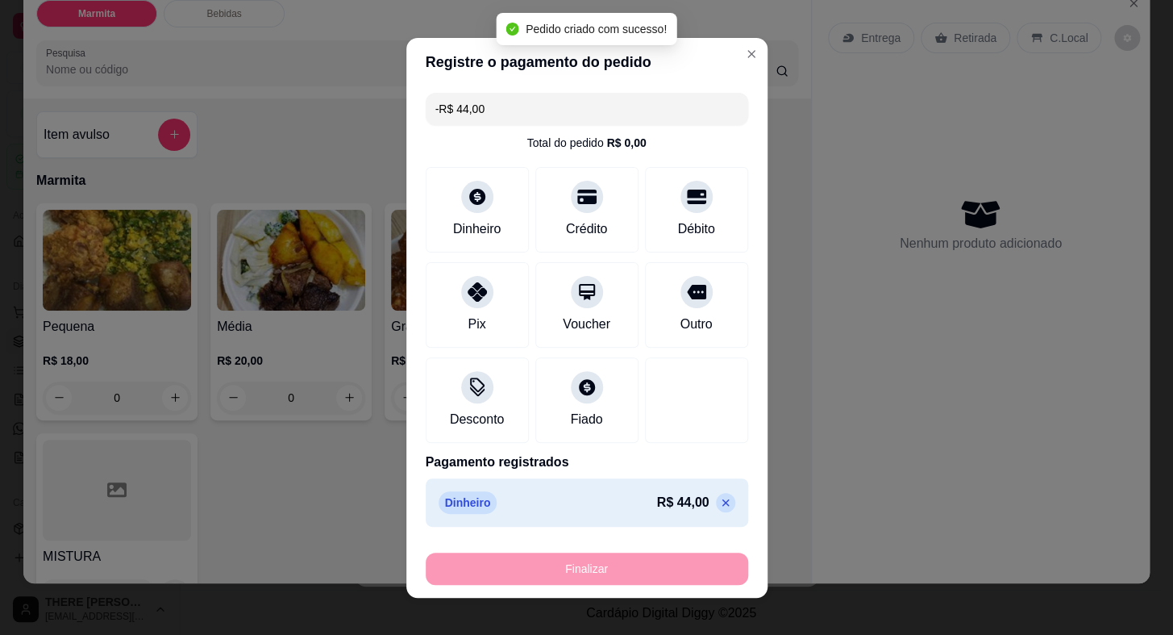
scroll to position [155, 0]
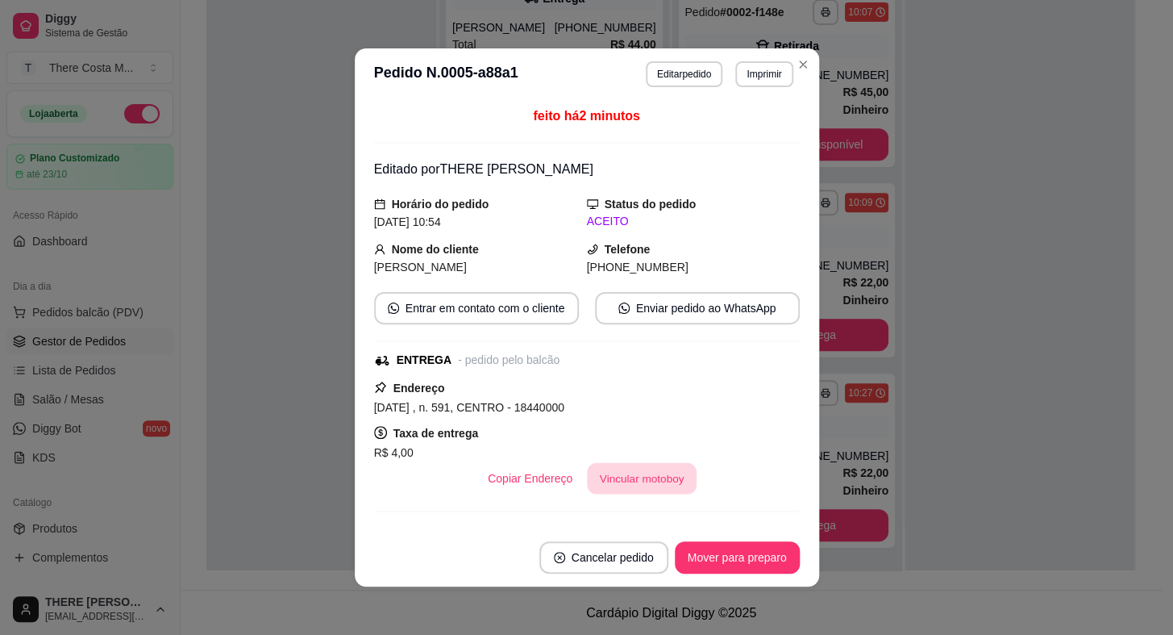
click at [628, 464] on button "Vincular motoboy" at bounding box center [642, 478] width 110 height 31
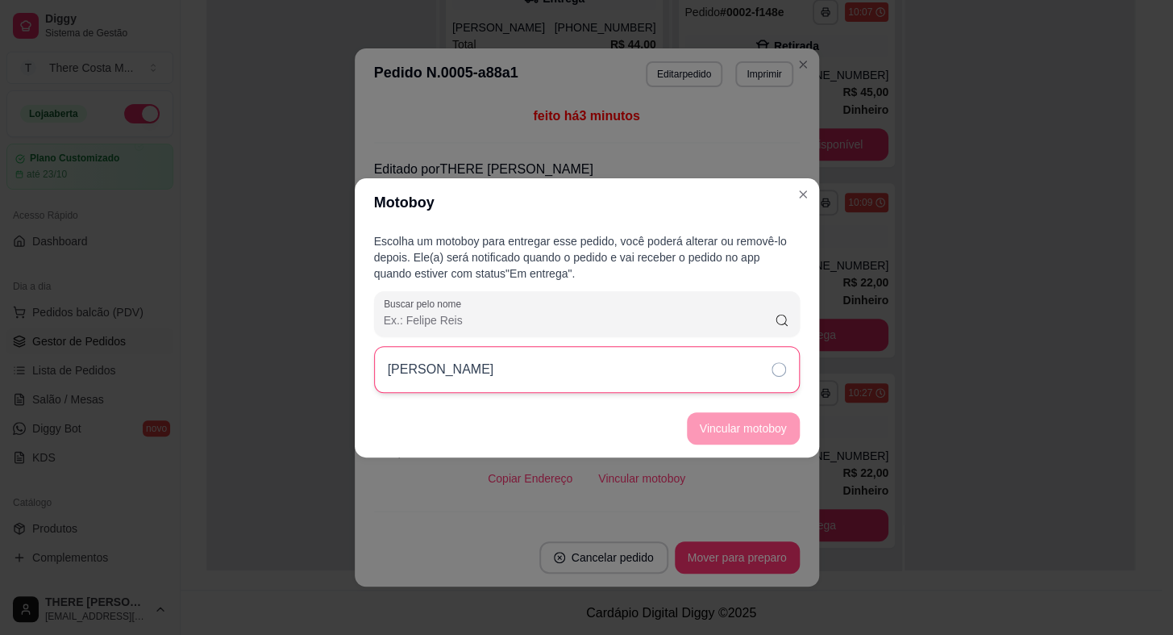
click at [649, 373] on div "[PERSON_NAME]" at bounding box center [587, 369] width 426 height 47
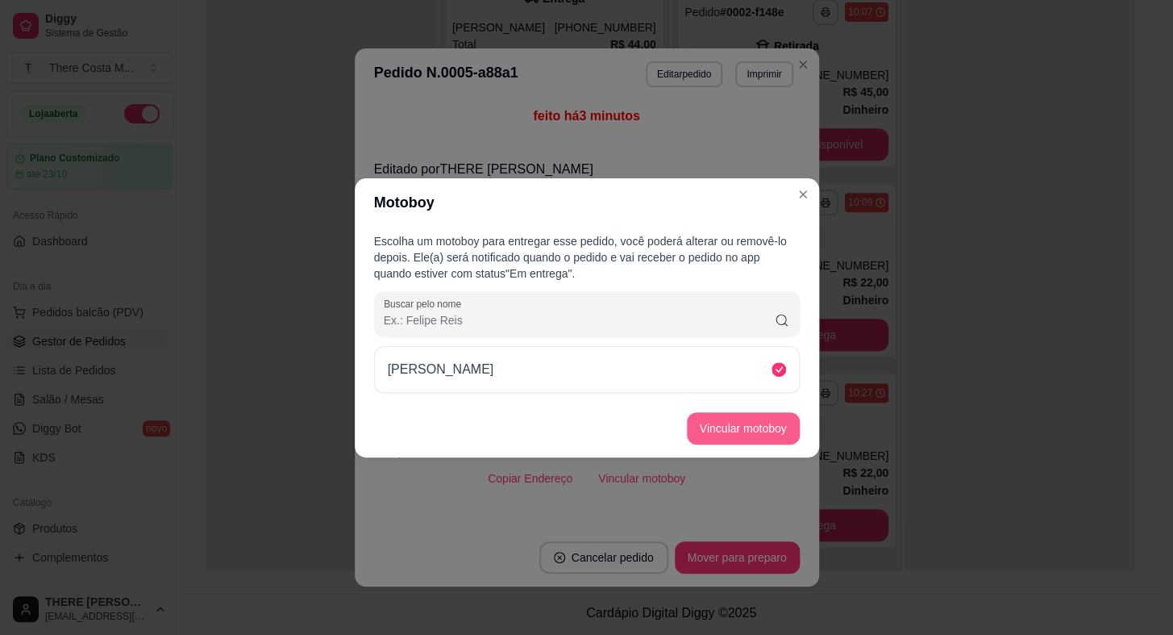
click at [728, 413] on button "Vincular motoboy" at bounding box center [743, 428] width 113 height 32
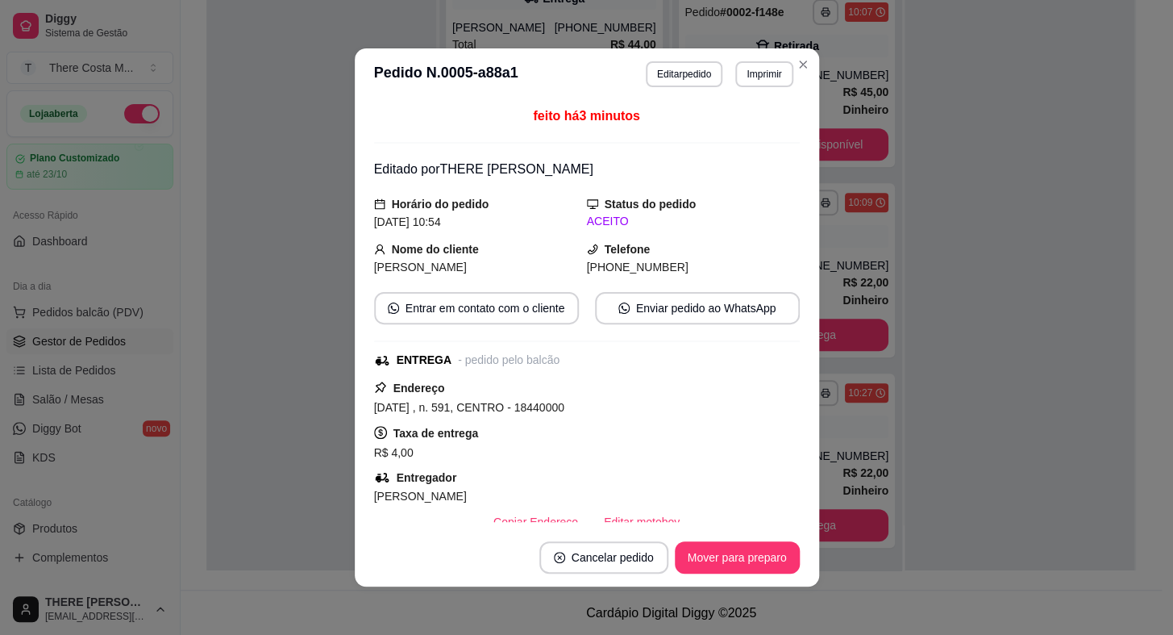
click at [770, 571] on footer "Cancelar pedido Mover para preparo" at bounding box center [587, 557] width 464 height 58
click at [769, 568] on button "Mover para preparo" at bounding box center [737, 557] width 125 height 32
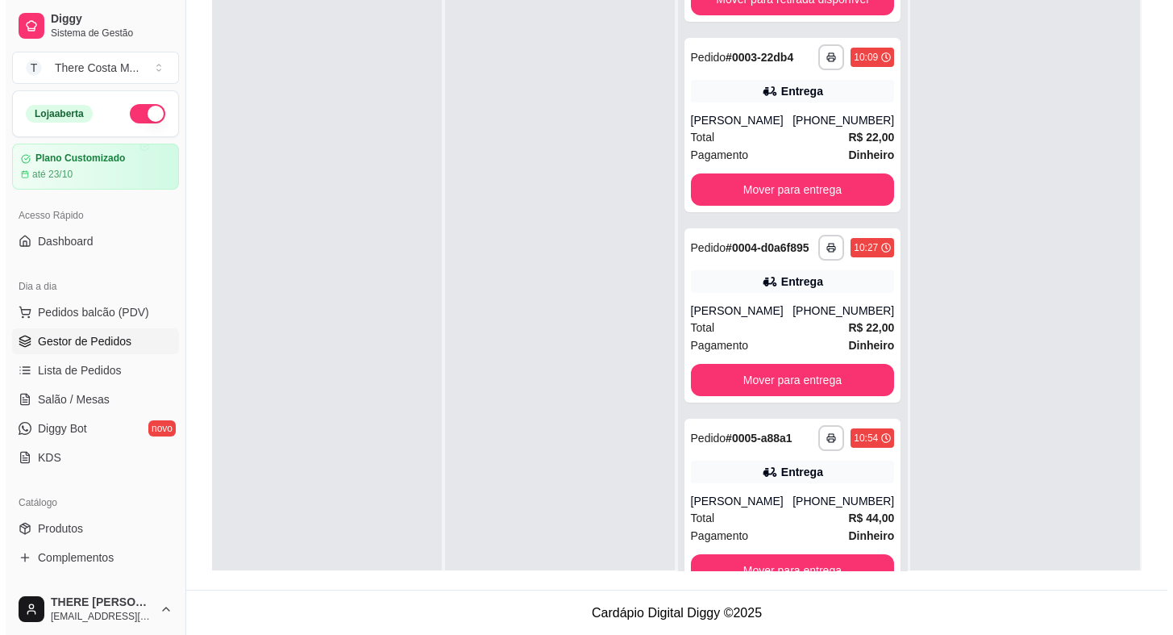
scroll to position [0, 0]
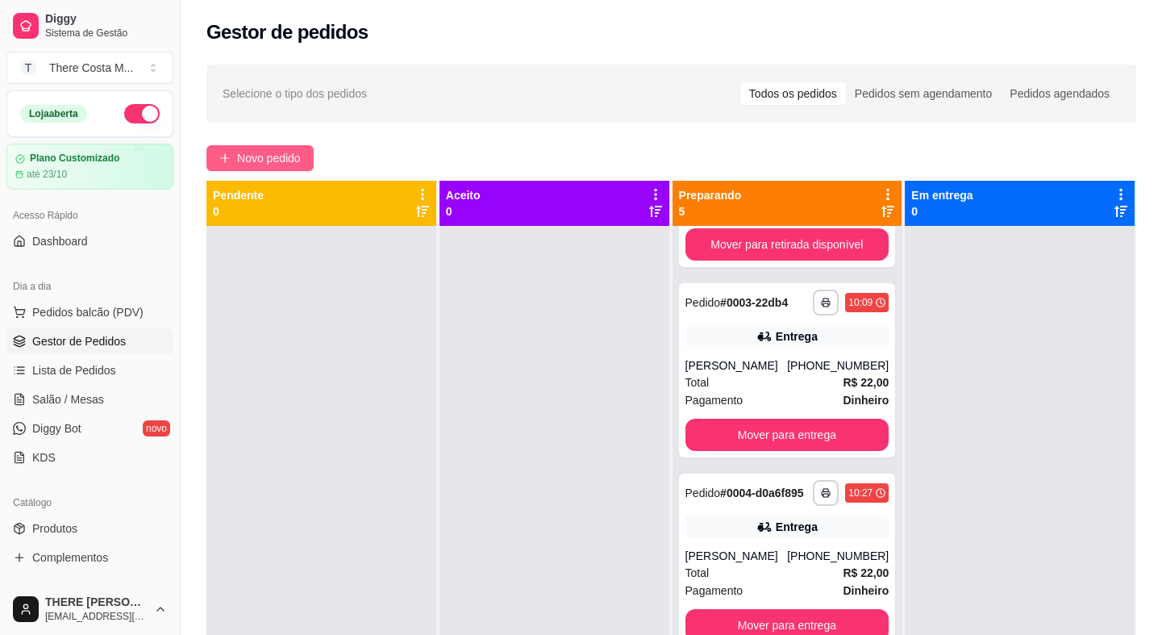
click at [291, 151] on span "Novo pedido" at bounding box center [269, 158] width 64 height 18
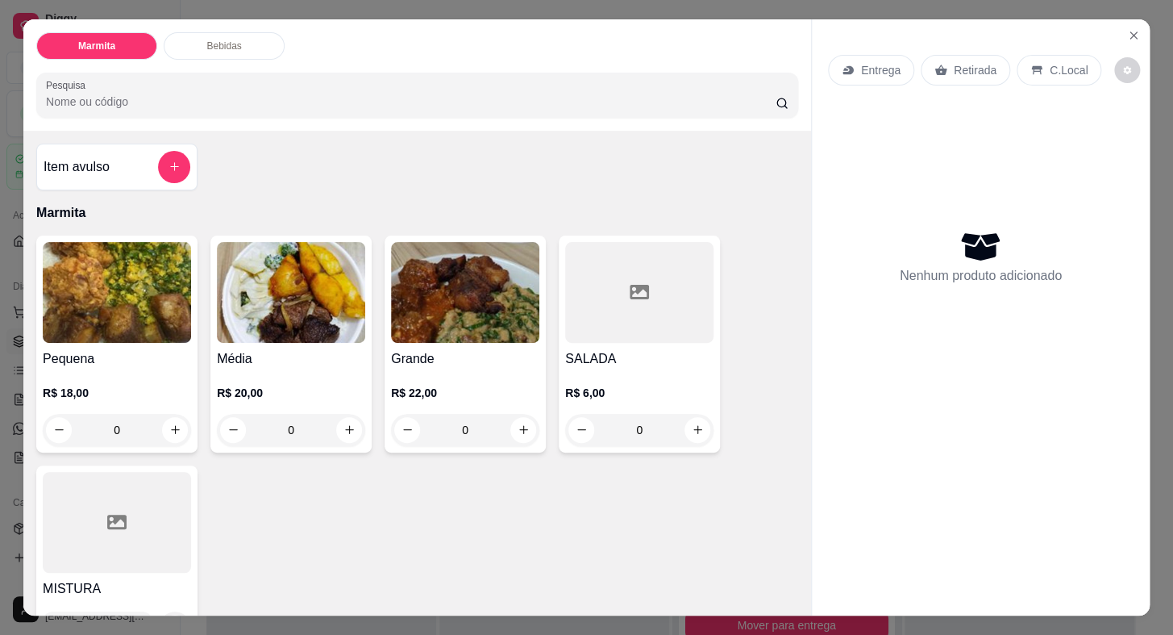
click at [861, 69] on p "Entrega" at bounding box center [881, 70] width 40 height 16
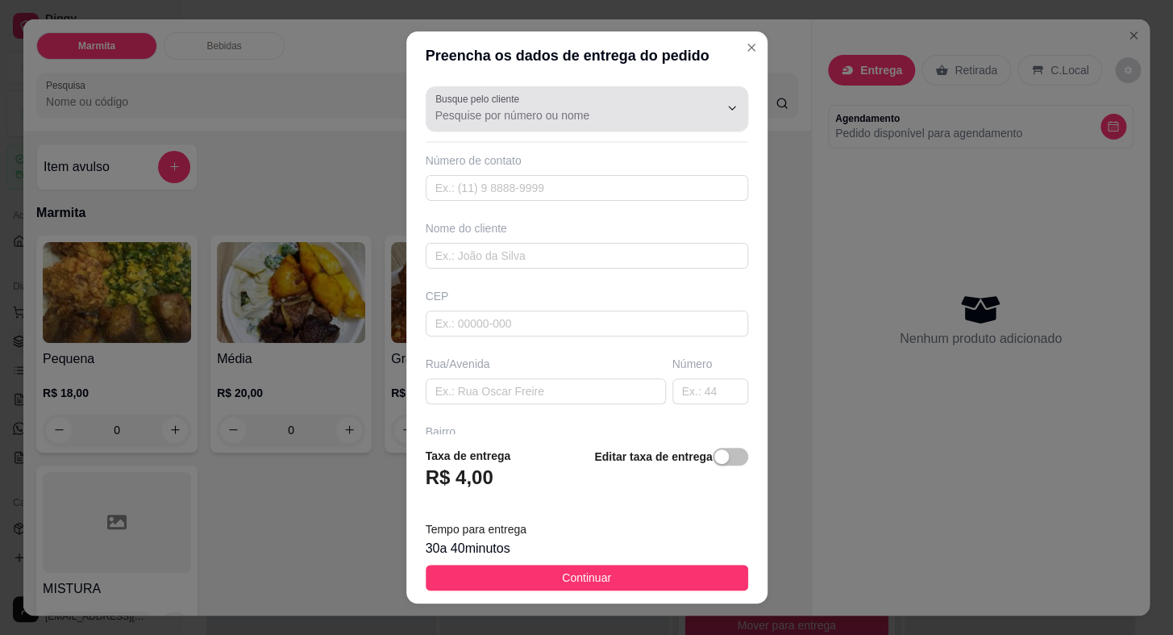
click at [540, 102] on div at bounding box center [586, 109] width 303 height 32
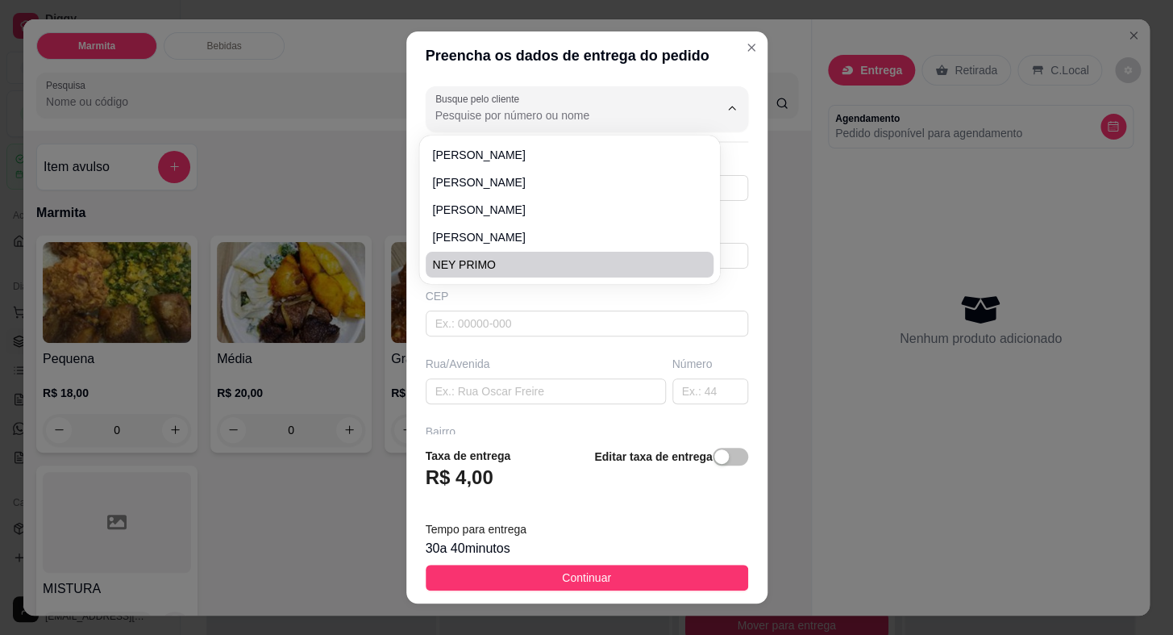
click at [572, 350] on div "Busque pelo cliente Número de contato Nome do cliente CEP Rua/[GEOGRAPHIC_DATA]" at bounding box center [586, 256] width 361 height 353
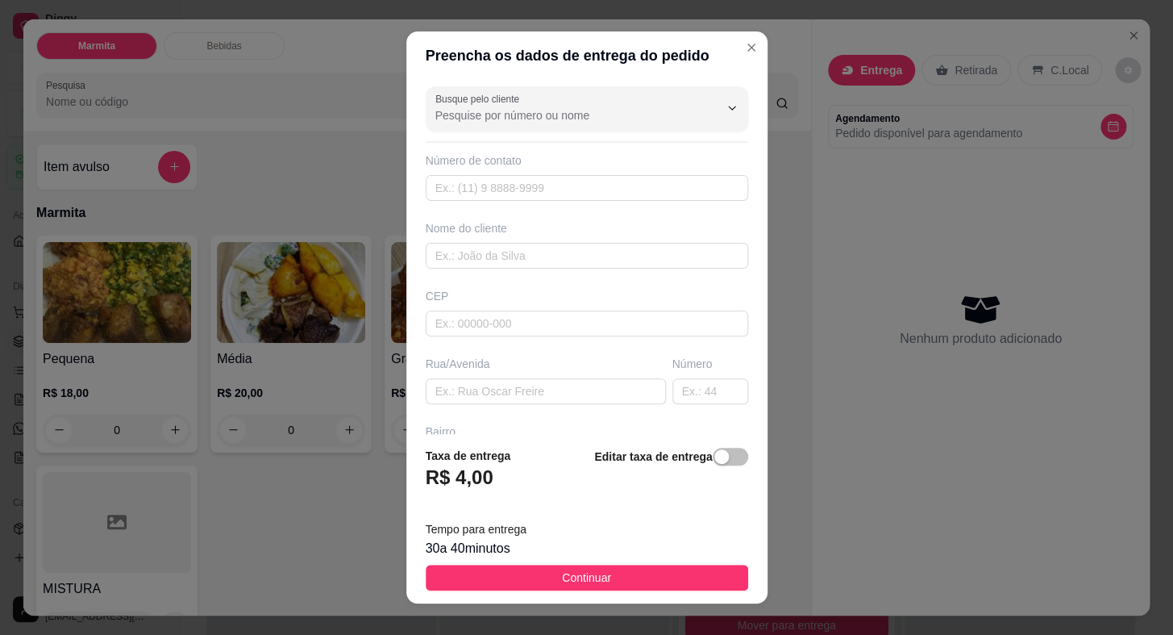
click at [548, 163] on div "Número de contato" at bounding box center [587, 160] width 323 height 16
click at [545, 194] on input "text" at bounding box center [587, 188] width 323 height 26
paste input "[PHONE_NUMBER]"
type input "[PHONE_NUMBER]"
click at [563, 263] on input "text" at bounding box center [587, 256] width 323 height 26
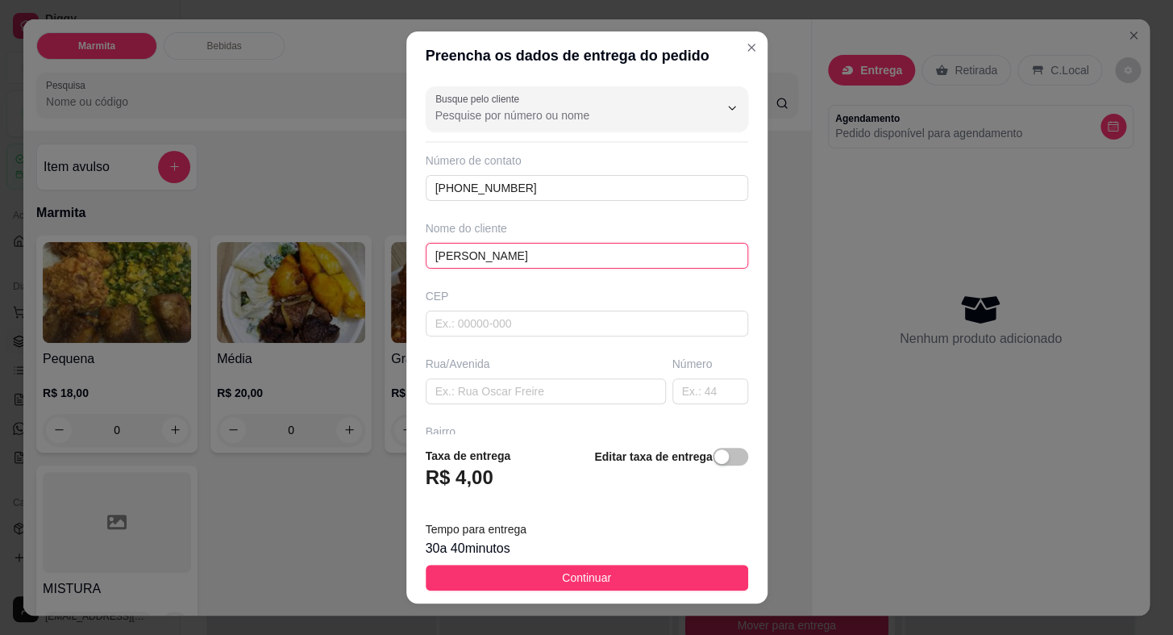
click at [444, 254] on input "[PERSON_NAME]" at bounding box center [587, 256] width 323 height 26
type input "[PERSON_NAME]"
click at [575, 381] on input "text" at bounding box center [546, 391] width 240 height 26
paste input "[GEOGRAPHIC_DATA][PERSON_NAME]"
type input "[GEOGRAPHIC_DATA][PERSON_NAME]"
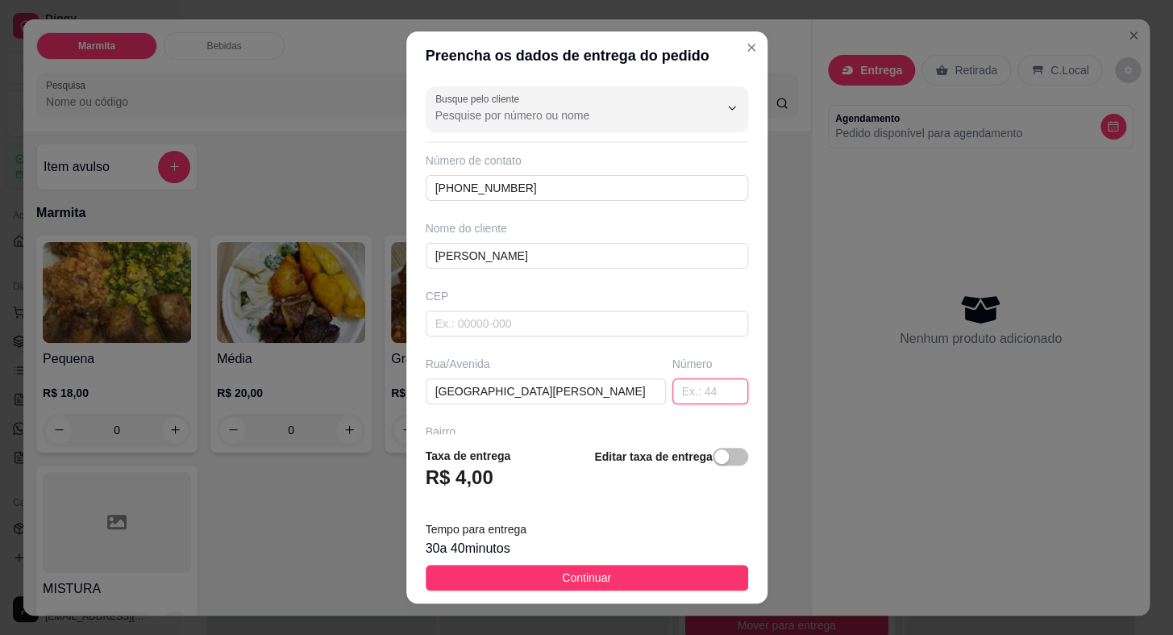
click at [699, 394] on input "text" at bounding box center [710, 391] width 76 height 26
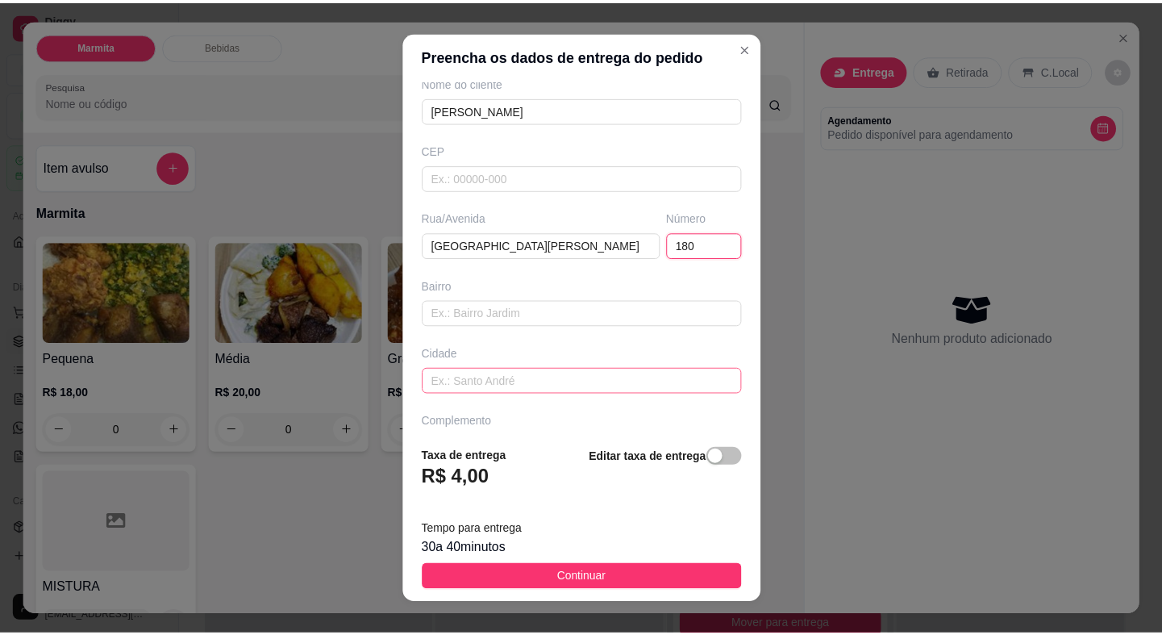
scroll to position [188, 0]
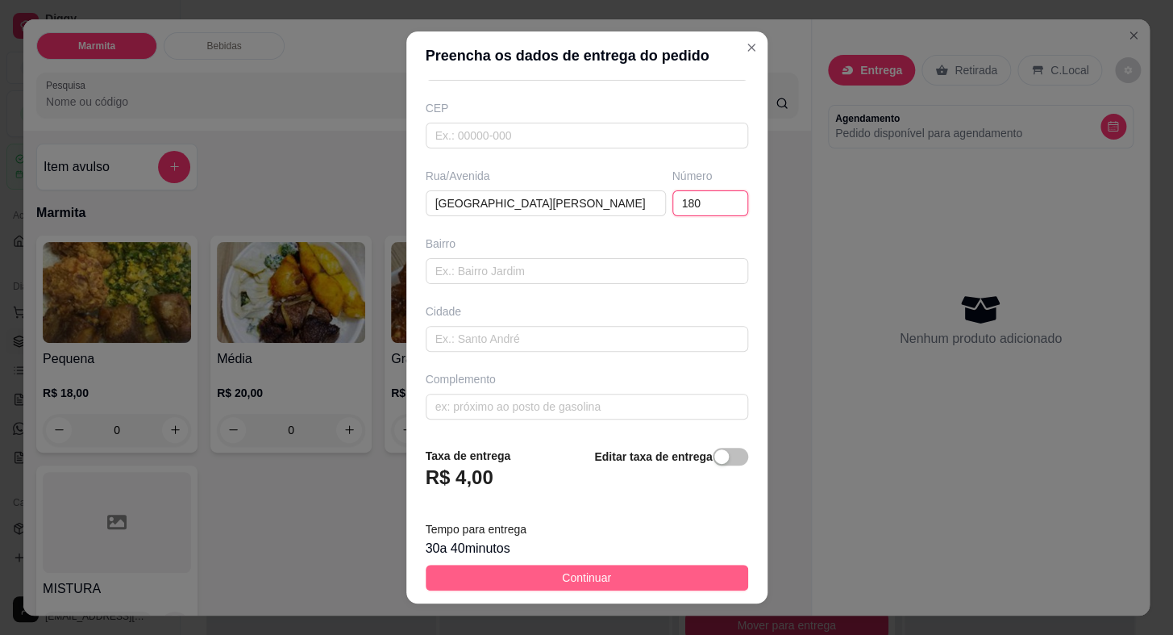
type input "180"
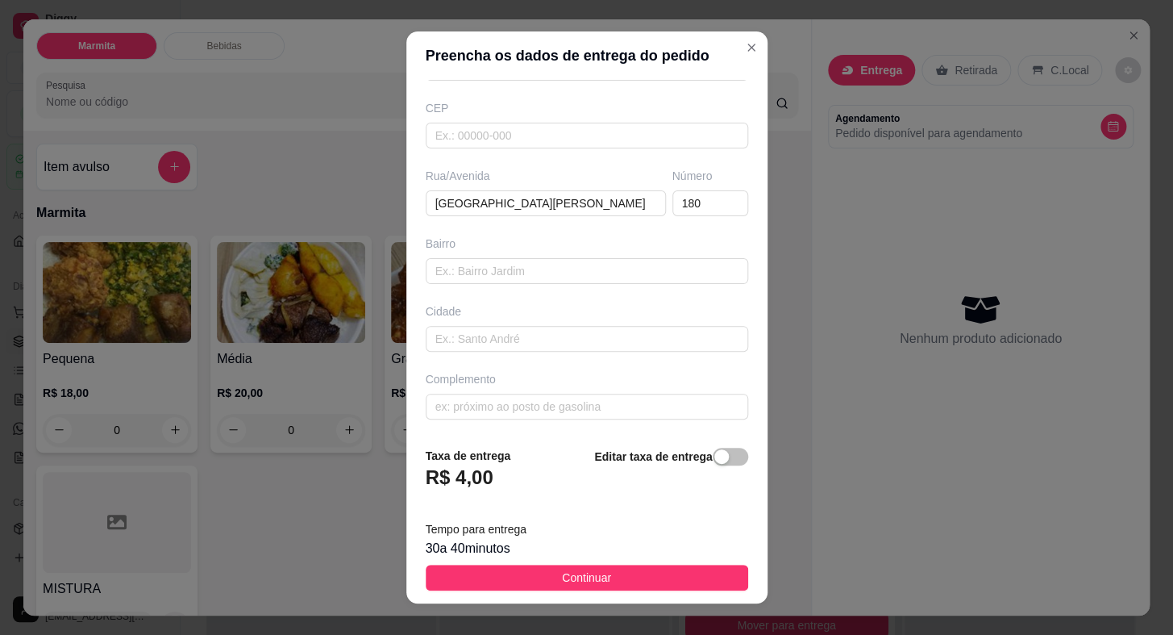
drag, startPoint x: 566, startPoint y: 575, endPoint x: 585, endPoint y: 542, distance: 38.3
click at [570, 566] on button "Continuar" at bounding box center [587, 577] width 323 height 26
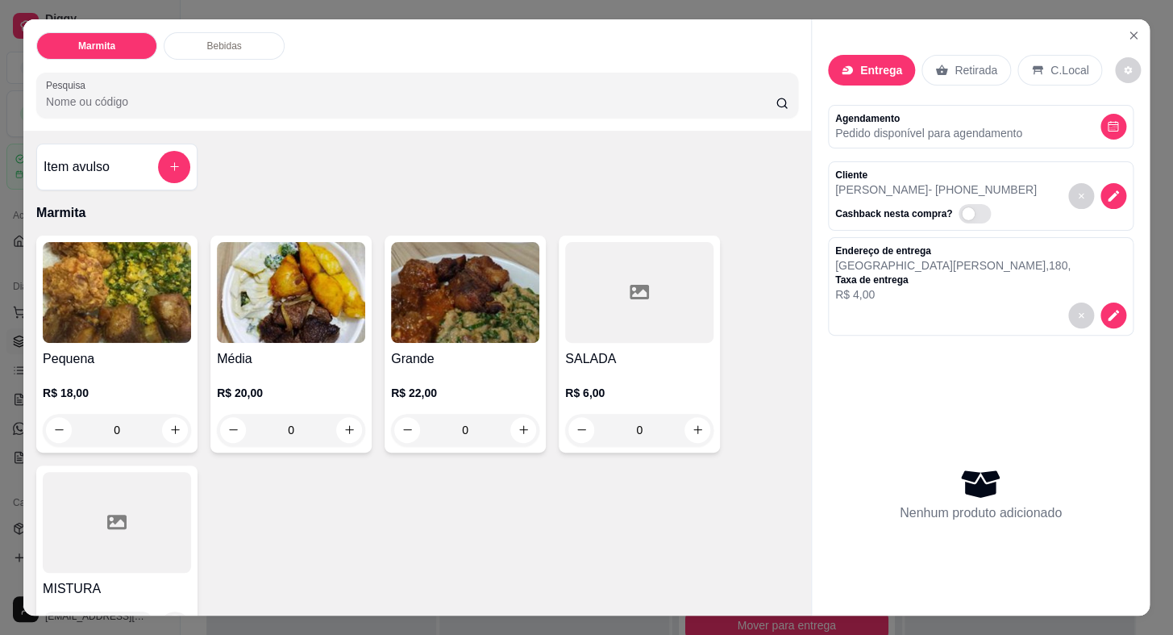
click at [161, 349] on h4 "Pequena" at bounding box center [117, 358] width 148 height 19
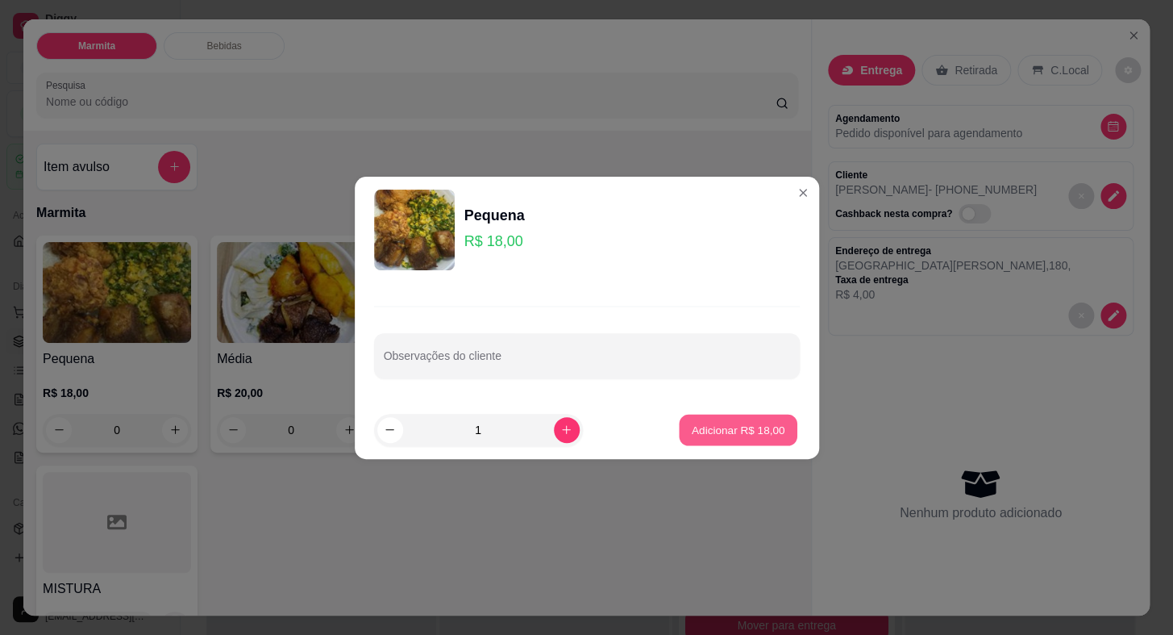
click at [744, 429] on p "Adicionar R$ 18,00" at bounding box center [739, 429] width 94 height 15
type input "1"
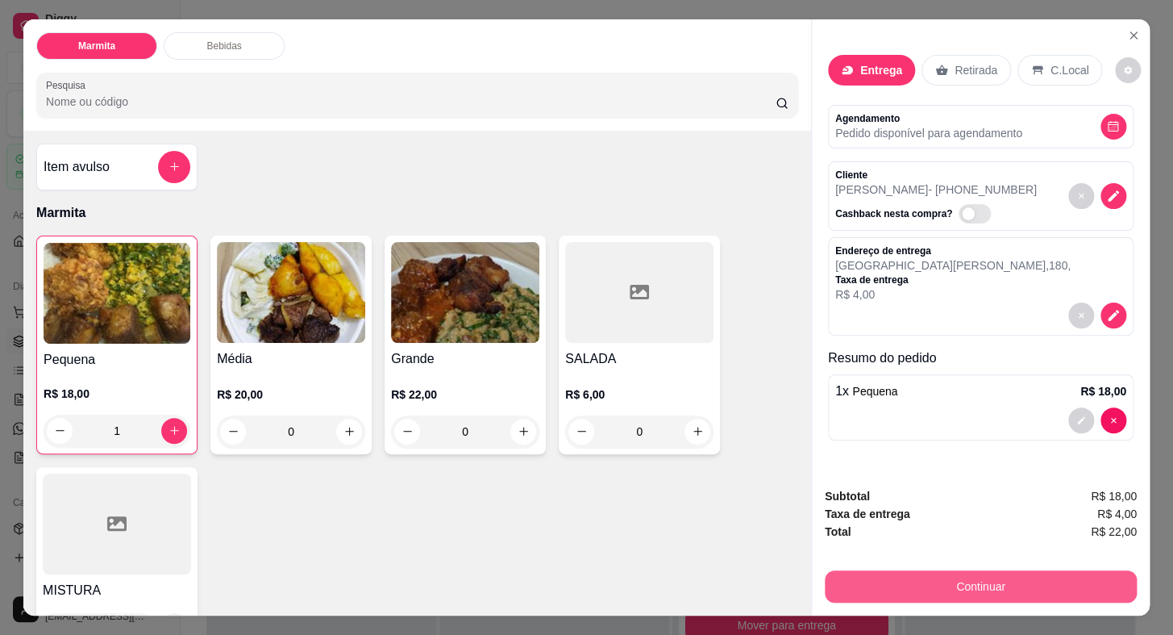
click at [989, 584] on button "Continuar" at bounding box center [981, 586] width 312 height 32
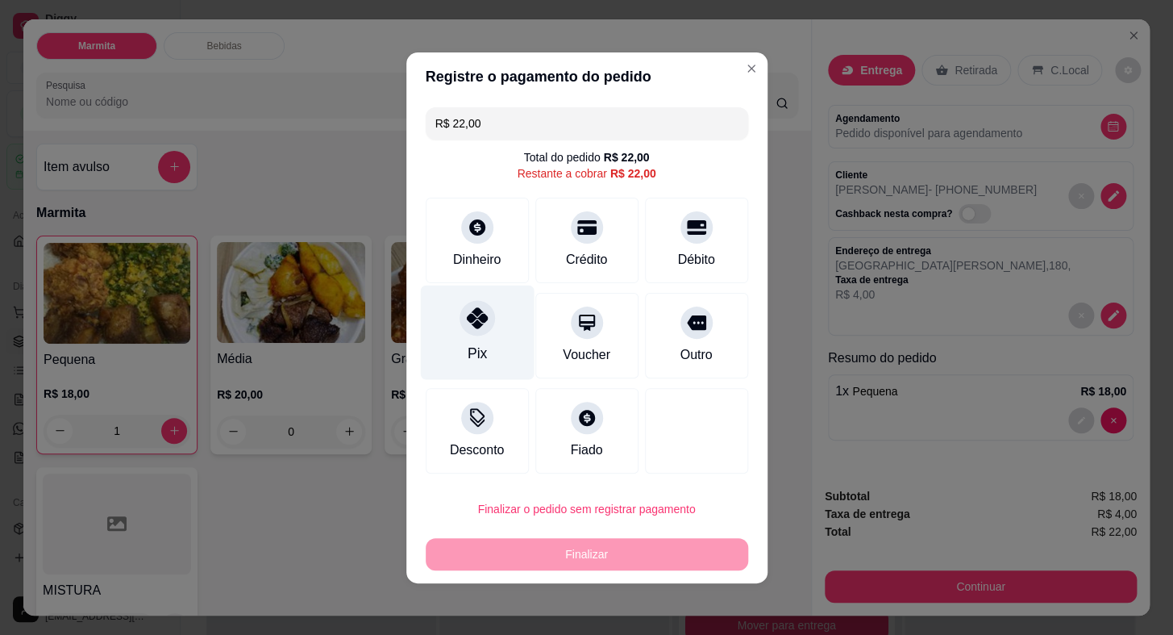
click at [508, 346] on div "Pix" at bounding box center [477, 332] width 114 height 94
type input "R$ 0,00"
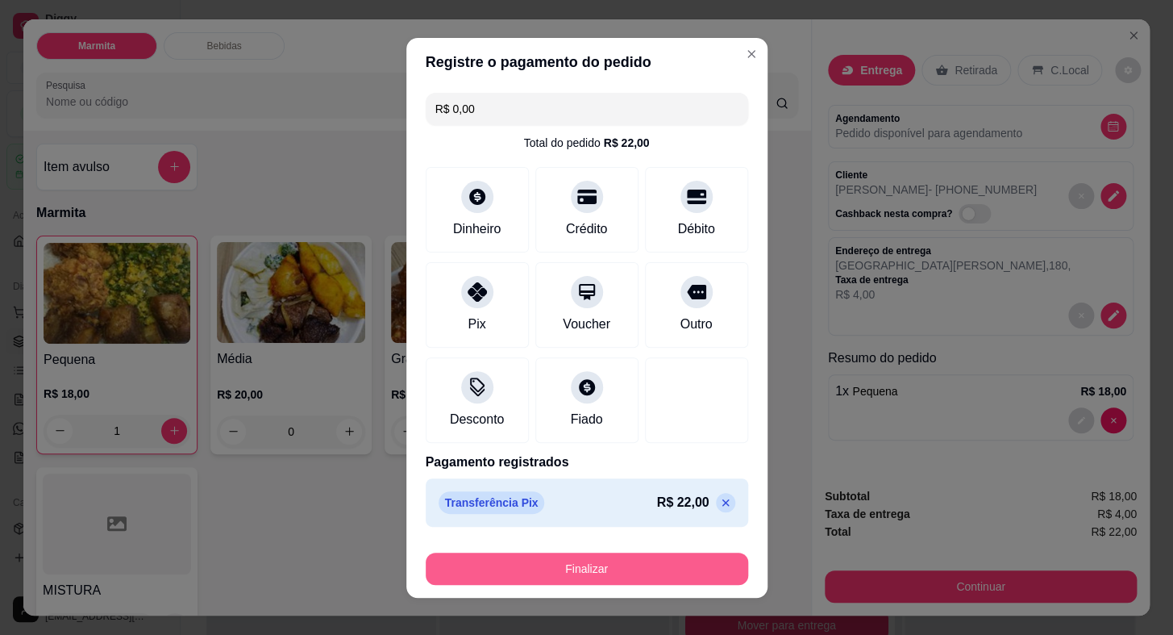
click at [645, 556] on button "Finalizar" at bounding box center [587, 568] width 323 height 32
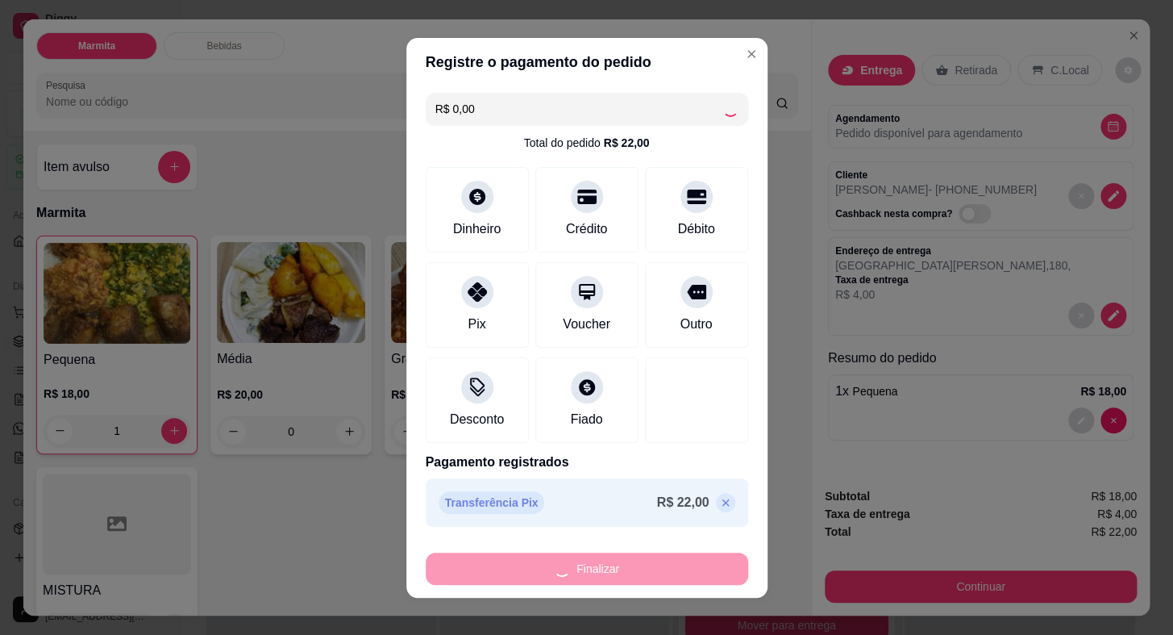
type input "0"
type input "-R$ 22,00"
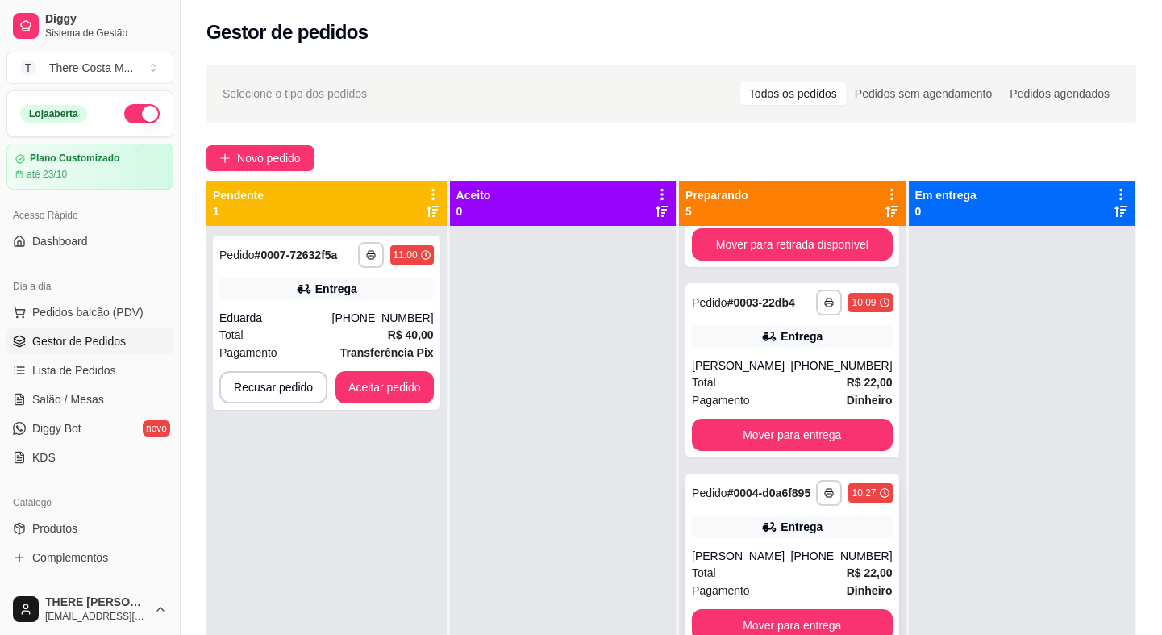
scroll to position [45, 0]
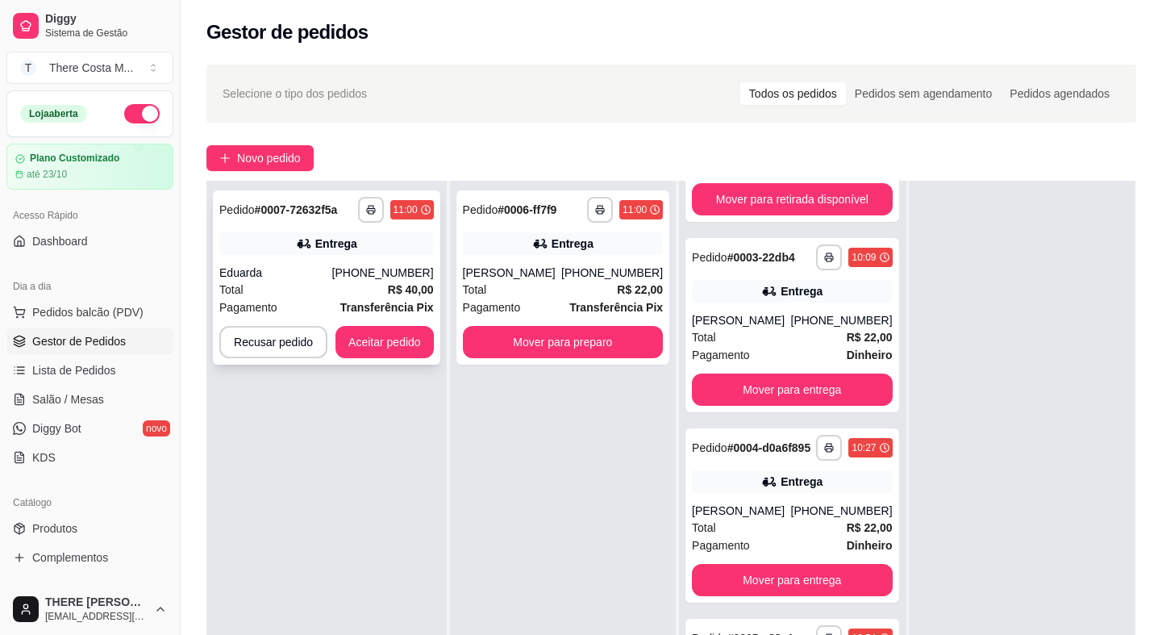
click at [312, 260] on div "**********" at bounding box center [326, 277] width 227 height 174
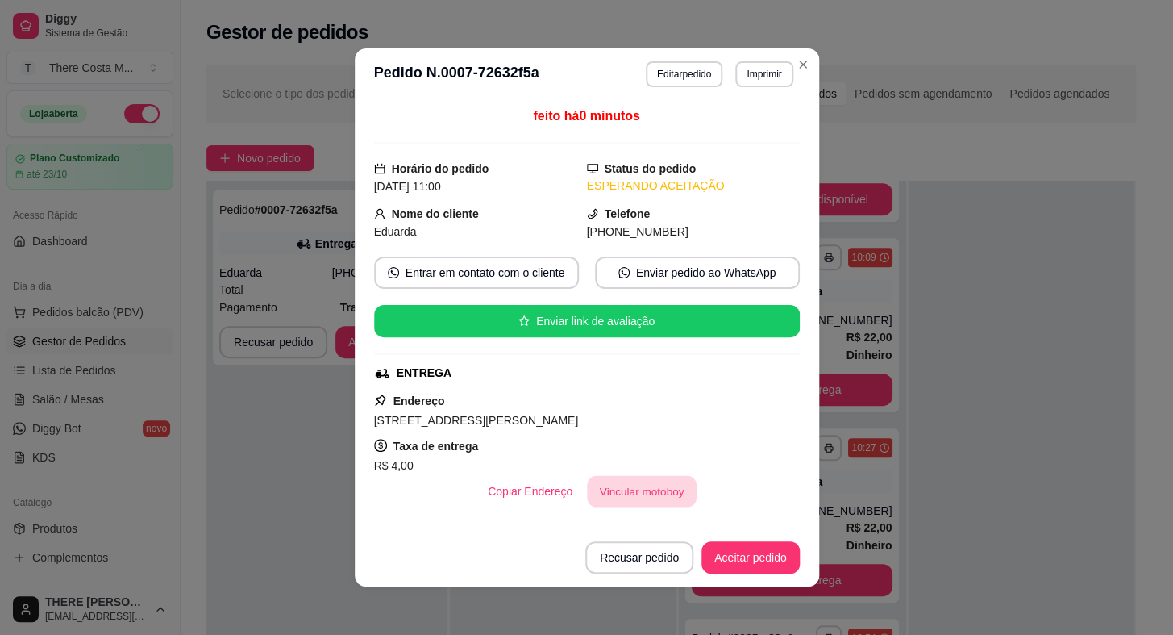
click at [629, 489] on button "Vincular motoboy" at bounding box center [642, 491] width 110 height 31
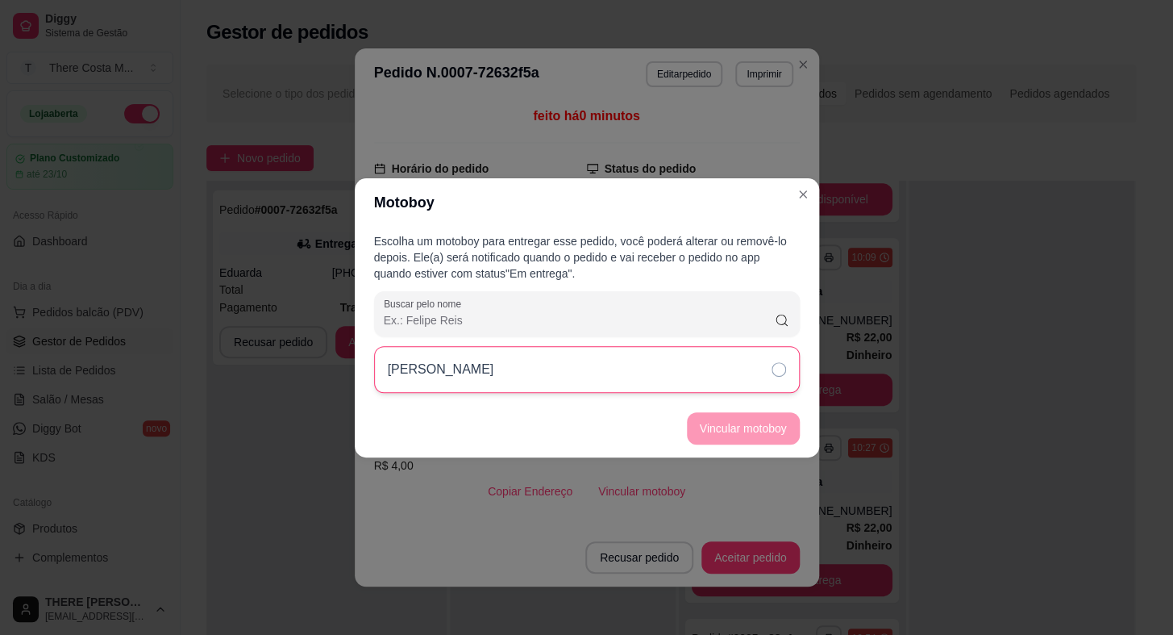
click at [704, 365] on div "[PERSON_NAME]" at bounding box center [587, 369] width 426 height 47
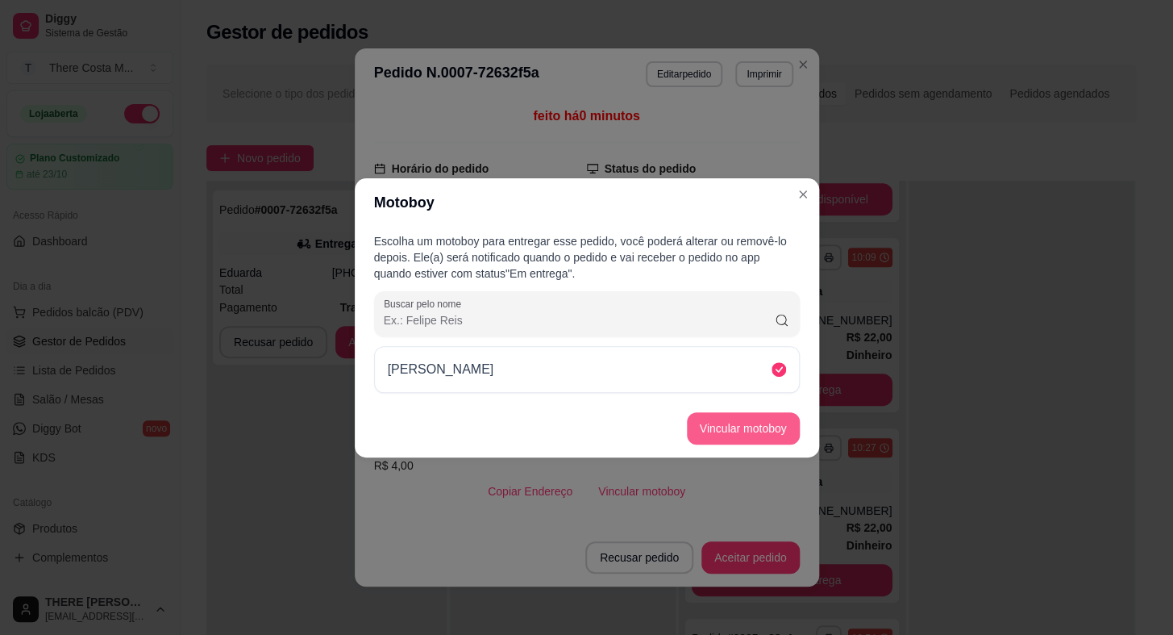
click at [725, 414] on button "Vincular motoboy" at bounding box center [743, 428] width 113 height 32
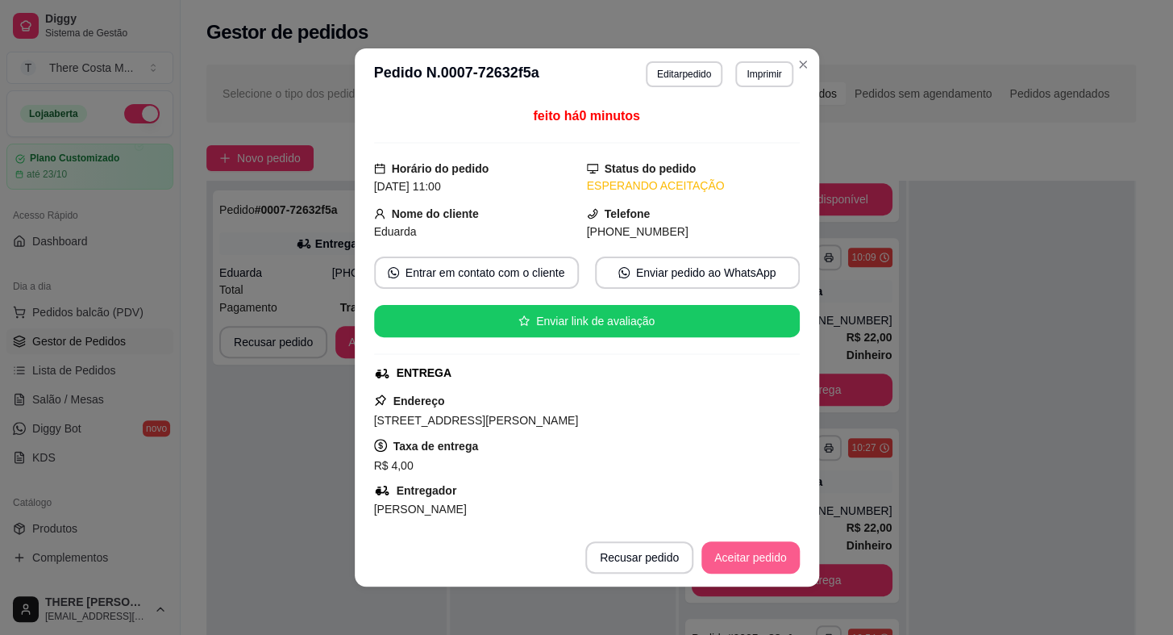
click at [744, 564] on button "Aceitar pedido" at bounding box center [750, 557] width 98 height 32
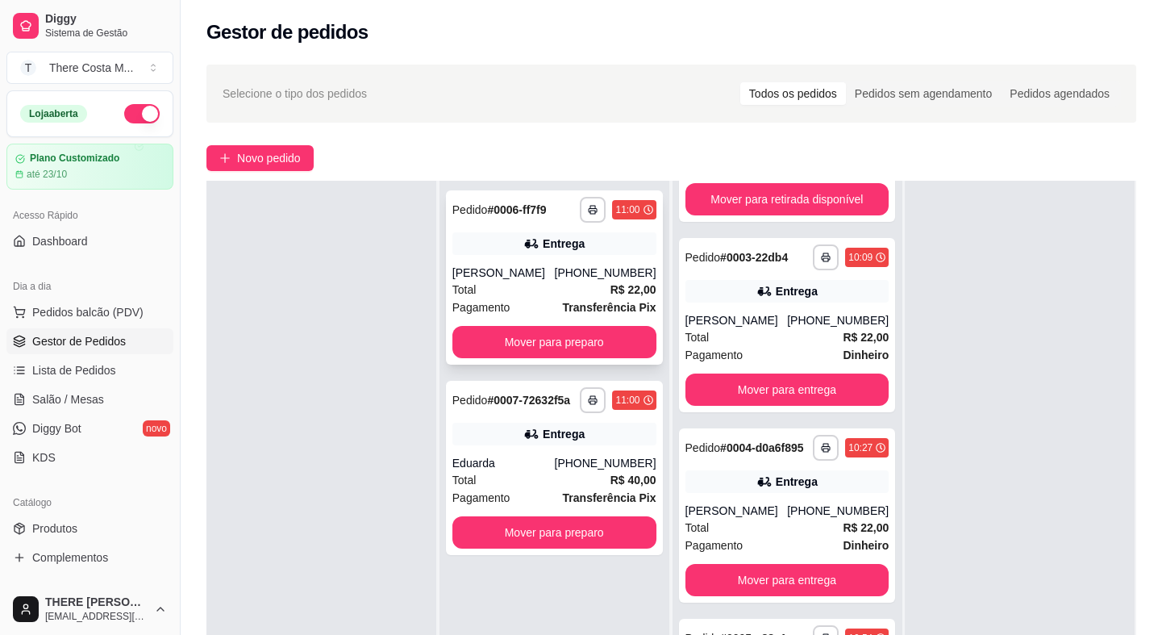
click at [550, 293] on div "Total R$ 22,00" at bounding box center [554, 290] width 204 height 18
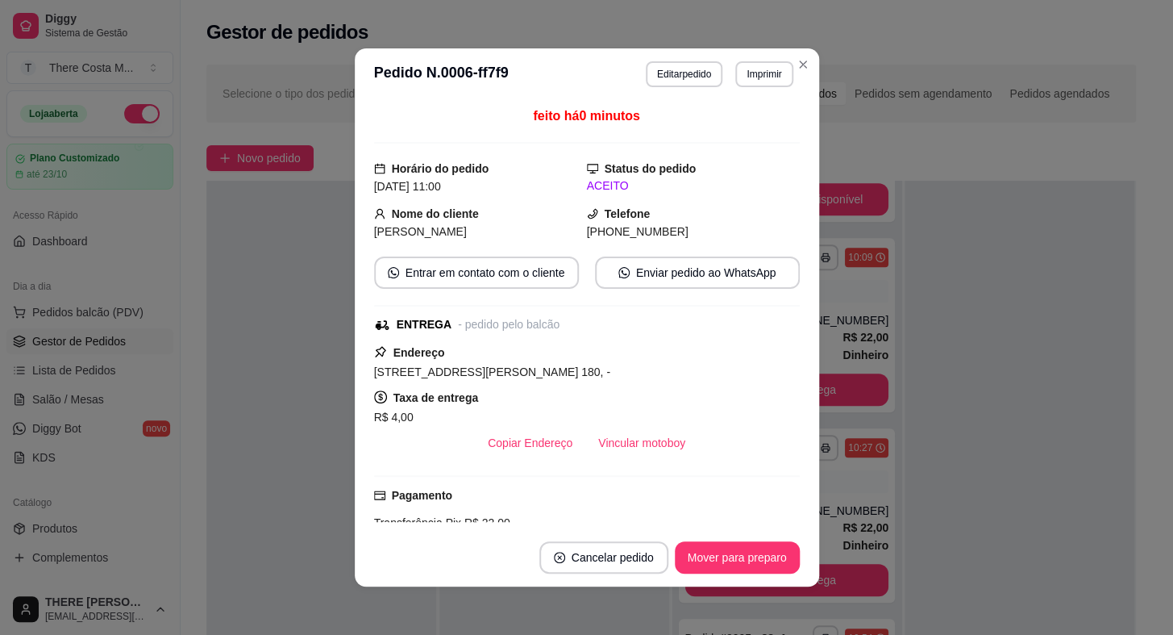
click at [610, 465] on div "feito há 0 minutos Horário do pedido [DATE] 11:00 Status do pedido ACEITO Nome …" at bounding box center [587, 313] width 426 height 415
click at [617, 452] on button "Vincular motoboy" at bounding box center [641, 443] width 113 height 32
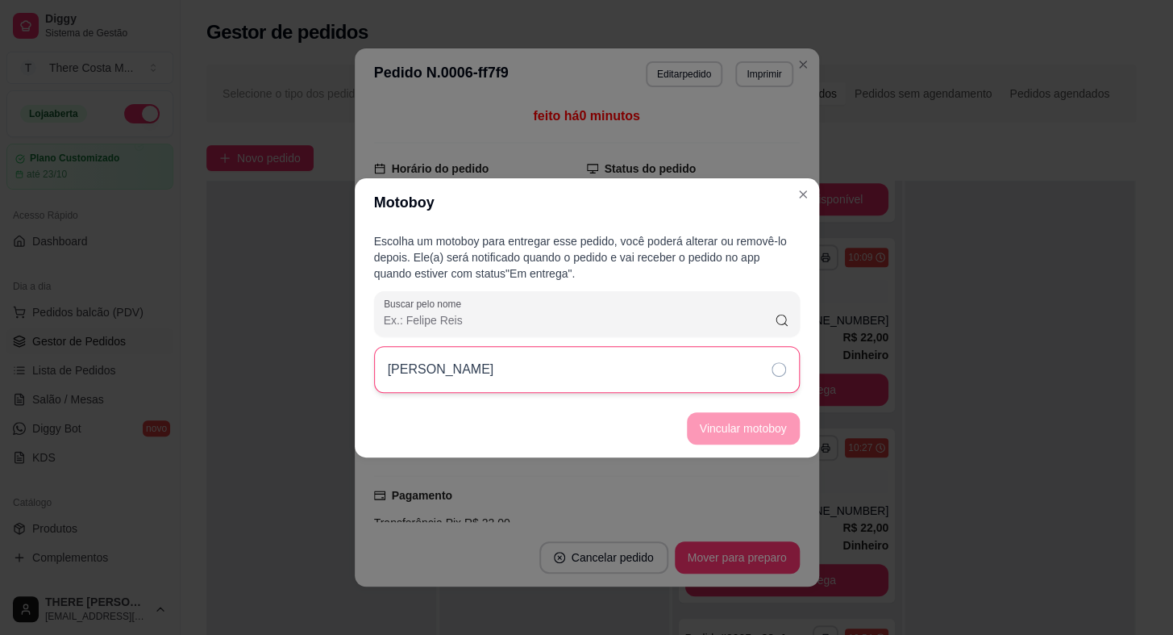
click at [727, 364] on div "[PERSON_NAME]" at bounding box center [587, 369] width 426 height 47
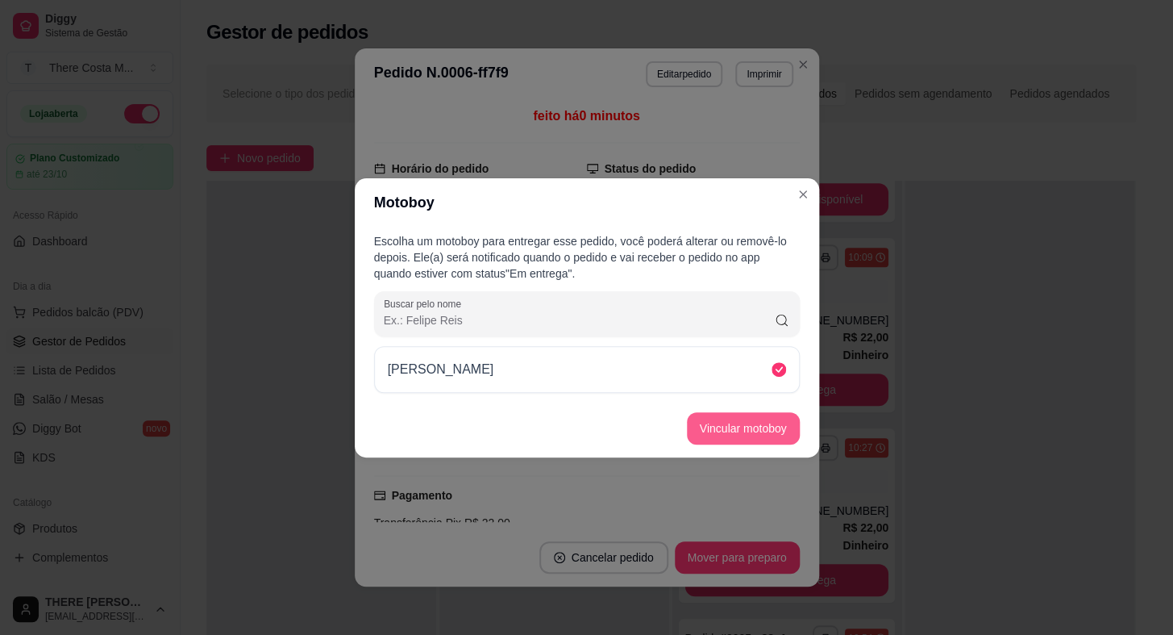
click at [757, 429] on button "Vincular motoboy" at bounding box center [743, 428] width 113 height 32
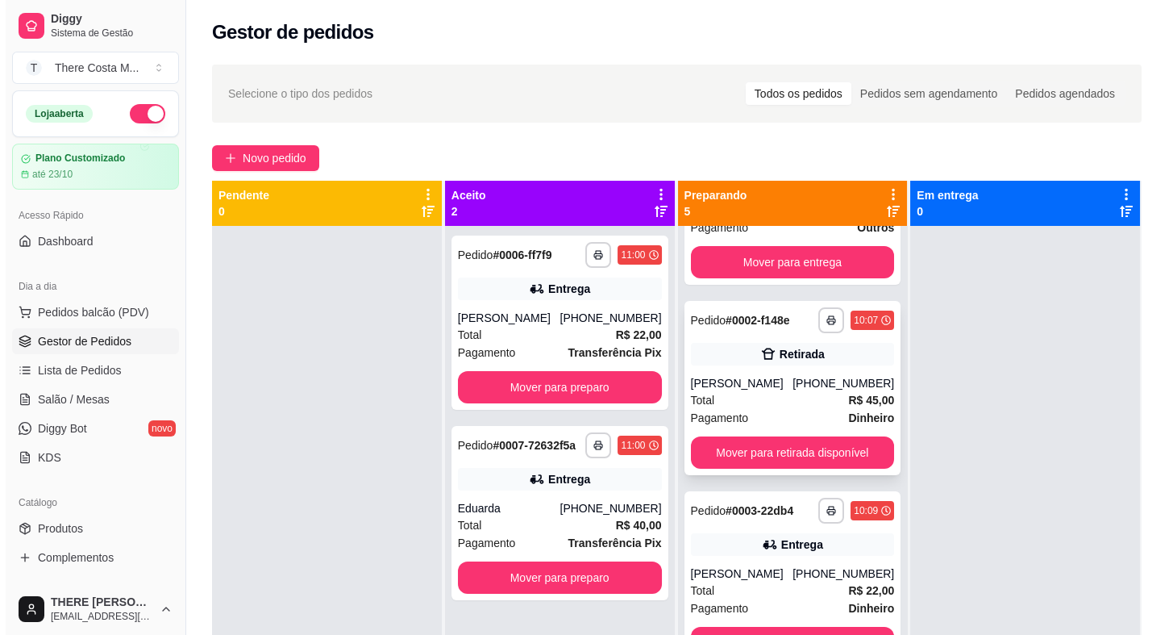
scroll to position [0, 0]
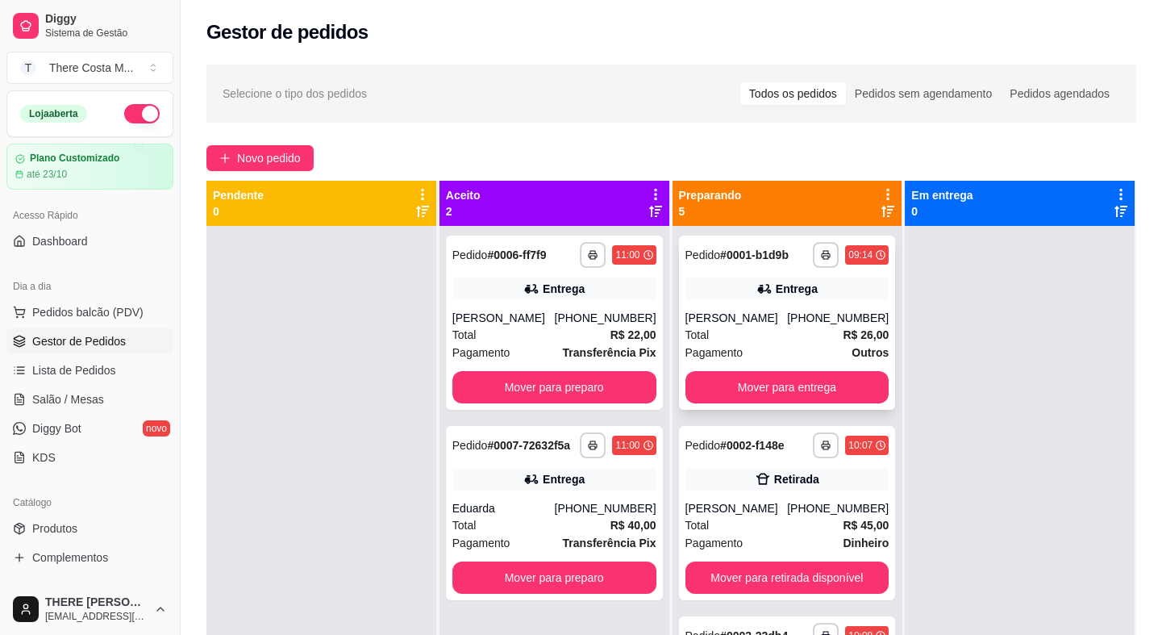
click at [748, 327] on div "Total R$ 26,00" at bounding box center [787, 335] width 204 height 18
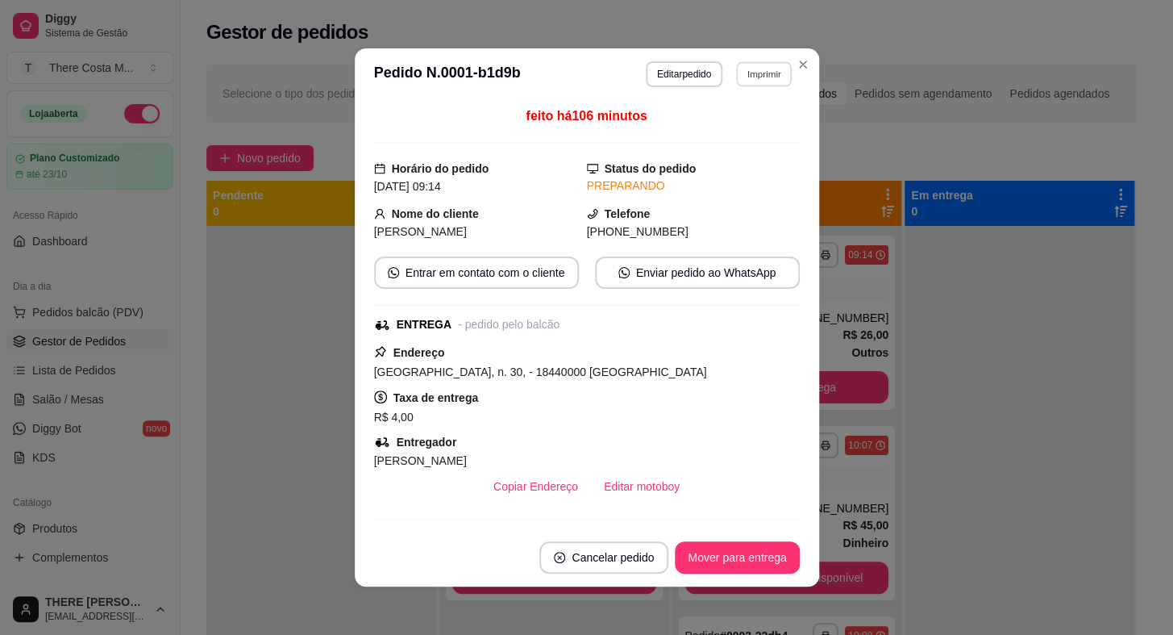
click at [770, 81] on button "Imprimir" at bounding box center [764, 73] width 56 height 25
click at [755, 124] on button "IMPRESSORA" at bounding box center [730, 131] width 117 height 26
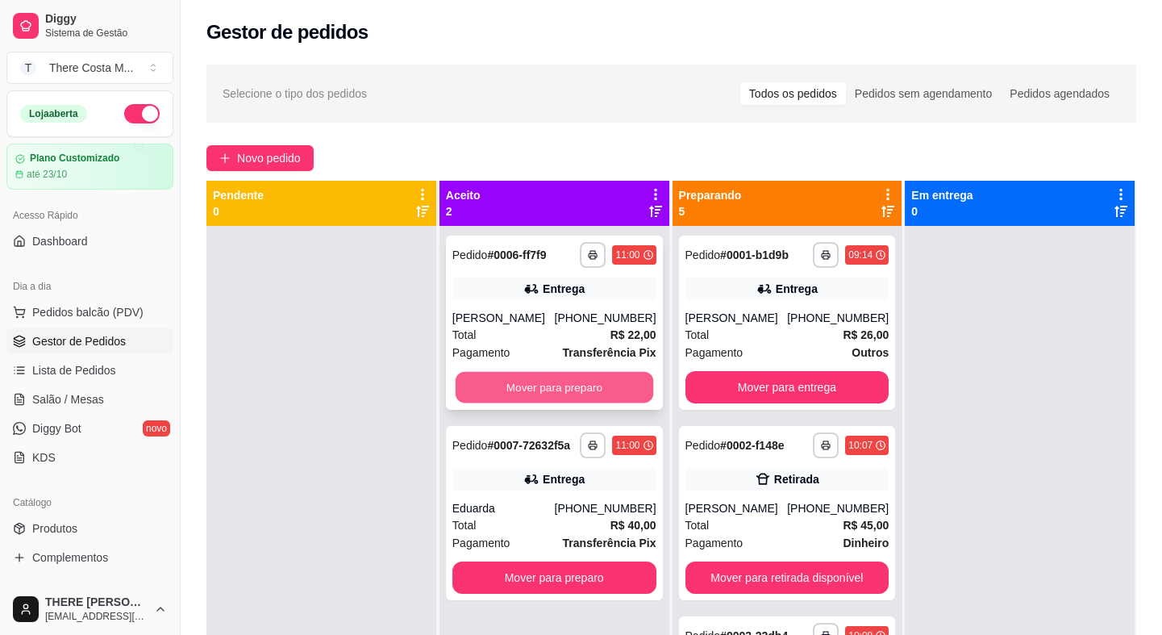
click at [548, 389] on button "Mover para preparo" at bounding box center [555, 387] width 198 height 31
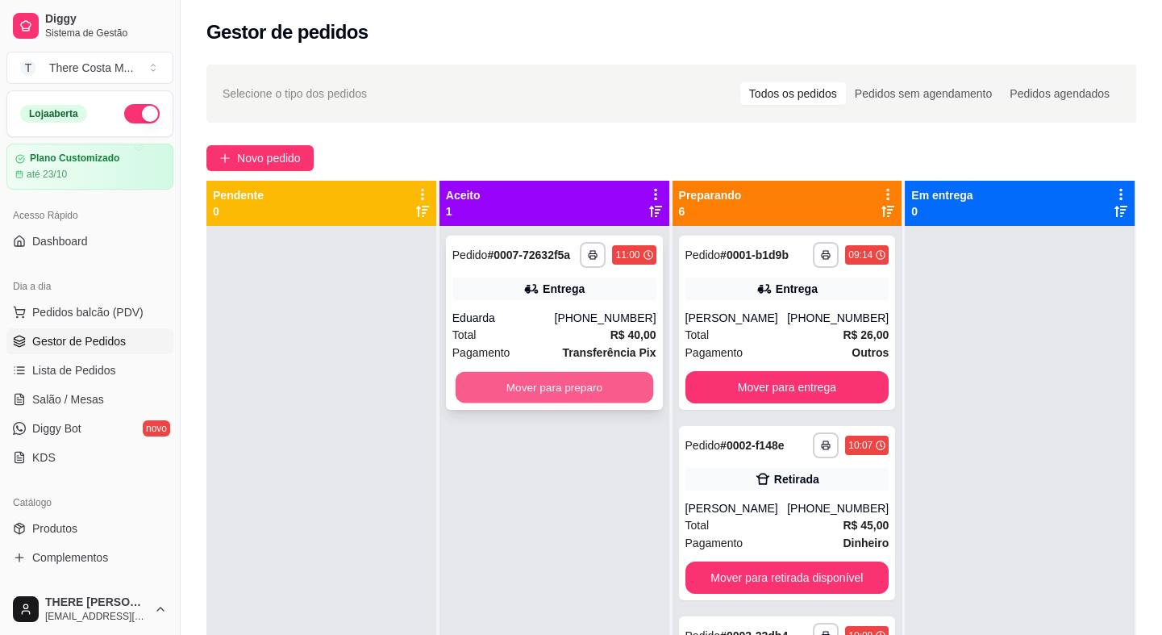
click at [554, 379] on button "Mover para preparo" at bounding box center [555, 387] width 198 height 31
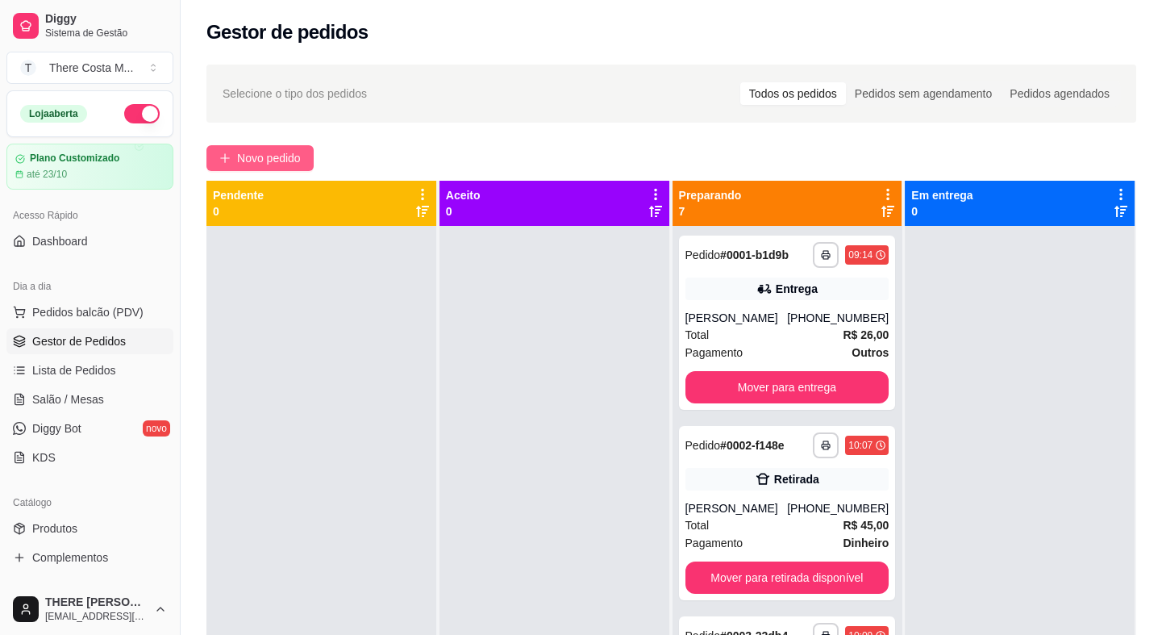
click at [235, 155] on button "Novo pedido" at bounding box center [259, 158] width 107 height 26
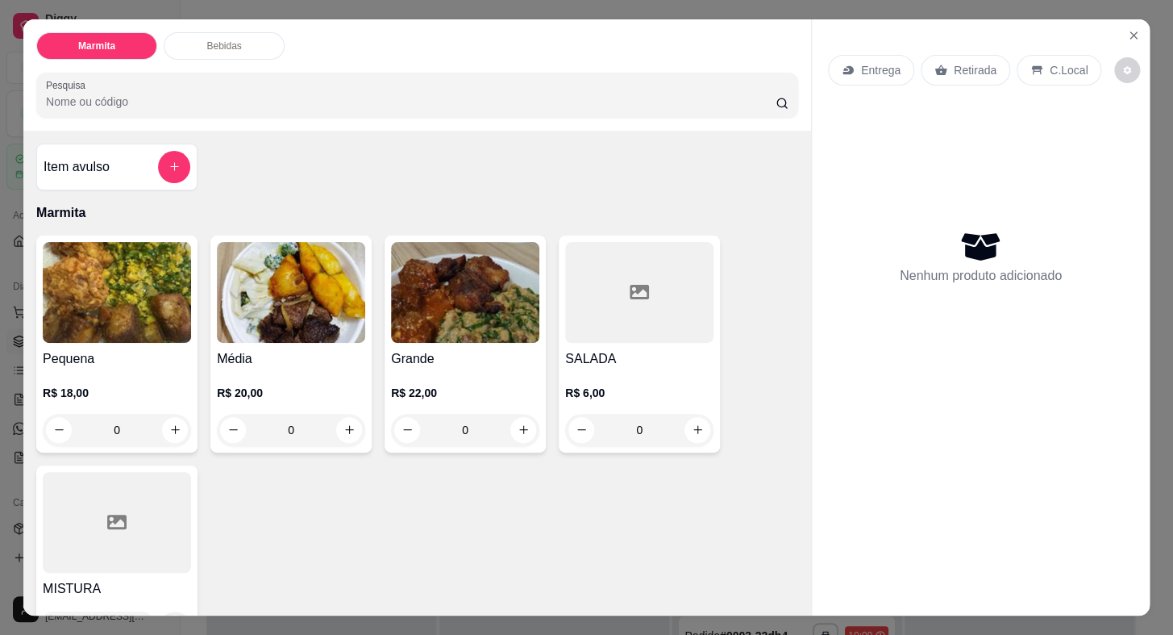
click at [868, 75] on div "Entrega" at bounding box center [871, 70] width 86 height 31
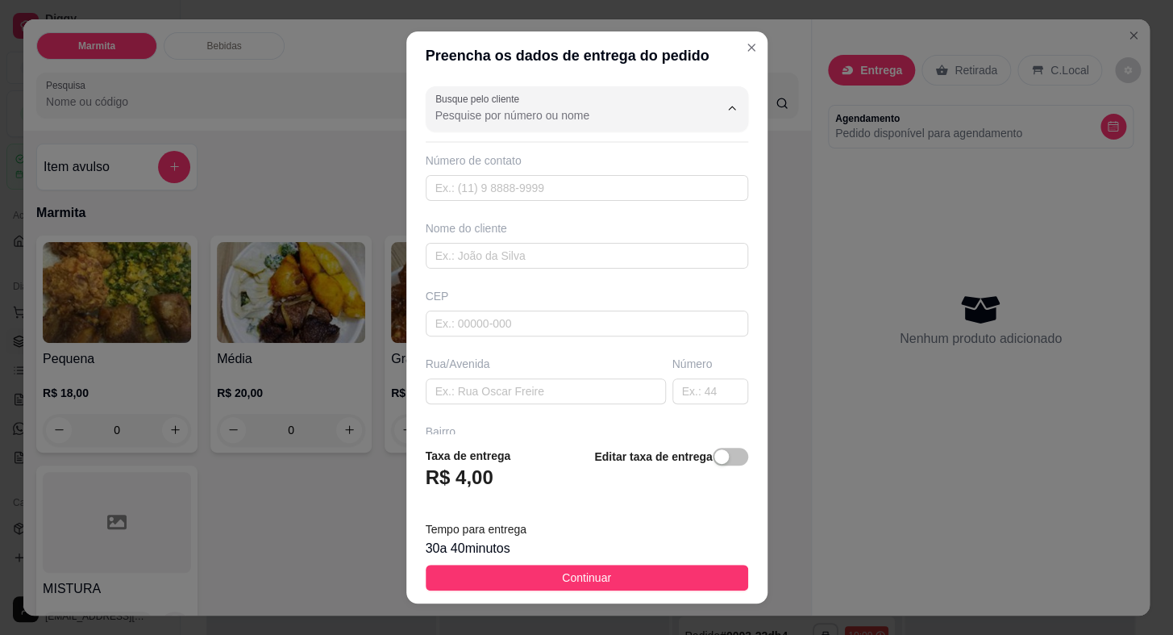
click at [600, 122] on input "Busque pelo cliente" at bounding box center [564, 115] width 258 height 16
type input "1"
type input "N"
click at [521, 274] on div "Busque pelo cliente Número de contato Nome do cliente CEP Rua/[GEOGRAPHIC_DATA]" at bounding box center [586, 256] width 361 height 353
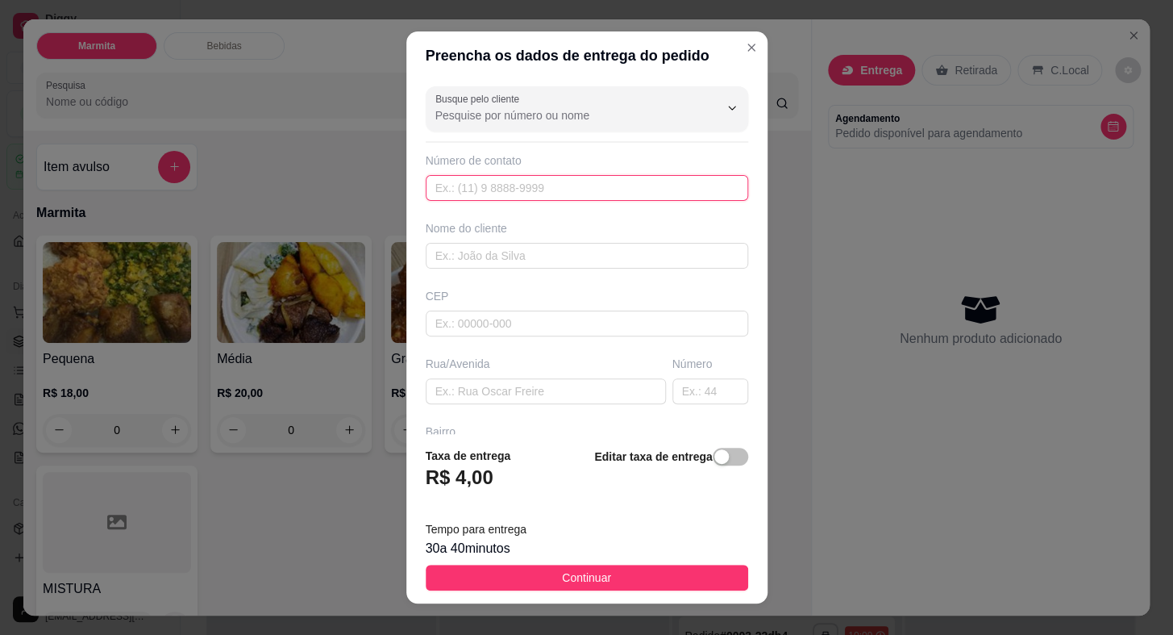
click at [518, 185] on input "text" at bounding box center [587, 188] width 323 height 26
paste input "[PHONE_NUMBER]"
type input "[PHONE_NUMBER]"
click at [515, 264] on input "text" at bounding box center [587, 256] width 323 height 26
paste input "[PERSON_NAME]"
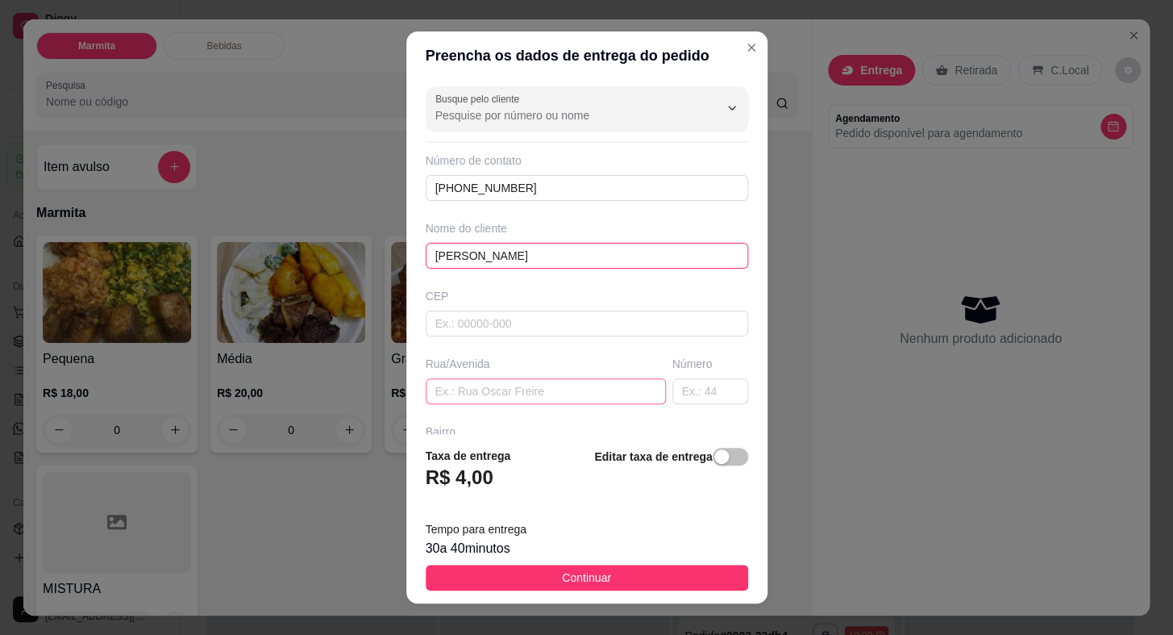
type input "[PERSON_NAME]"
click at [509, 390] on input "text" at bounding box center [546, 391] width 240 height 26
paste input "[GEOGRAPHIC_DATA] solla"
click at [501, 389] on input "[GEOGRAPHIC_DATA] solla" at bounding box center [546, 391] width 240 height 26
click at [537, 386] on input "[GEOGRAPHIC_DATA] solla" at bounding box center [546, 391] width 240 height 26
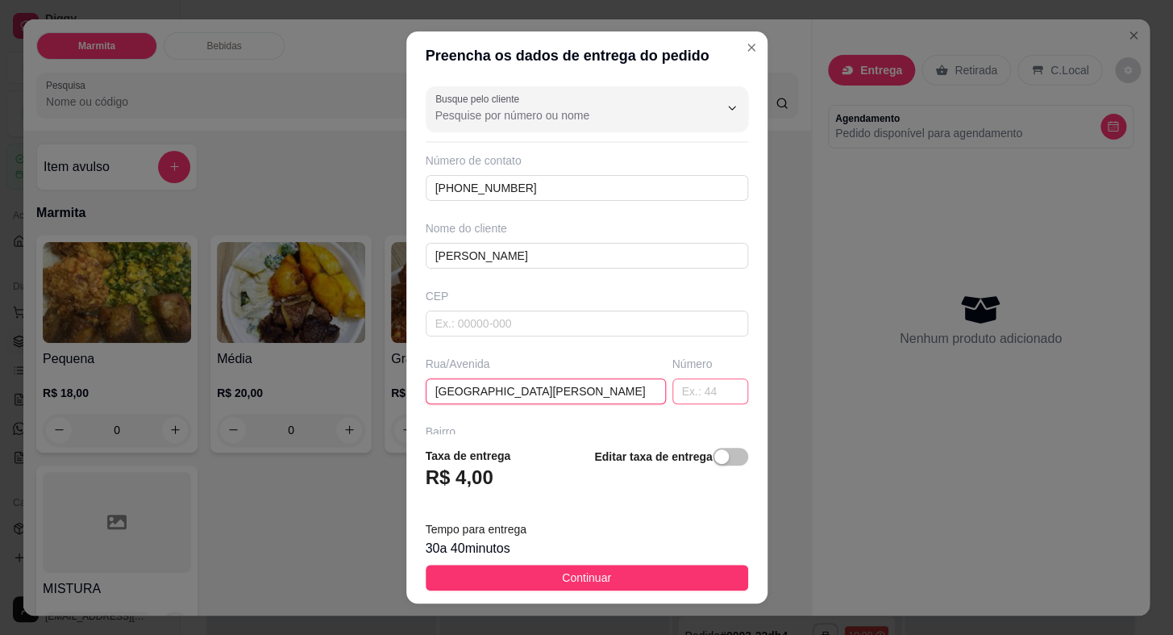
type input "[GEOGRAPHIC_DATA][PERSON_NAME]"
click at [685, 384] on input "text" at bounding box center [710, 391] width 76 height 26
type input "46"
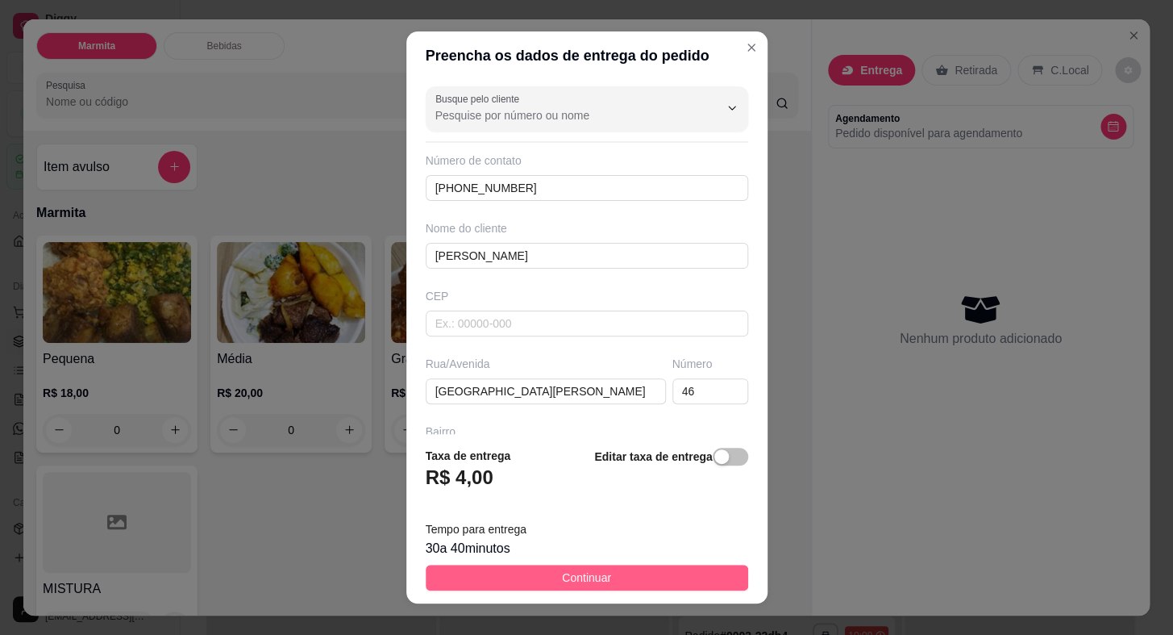
click at [595, 574] on span "Continuar" at bounding box center [586, 577] width 49 height 18
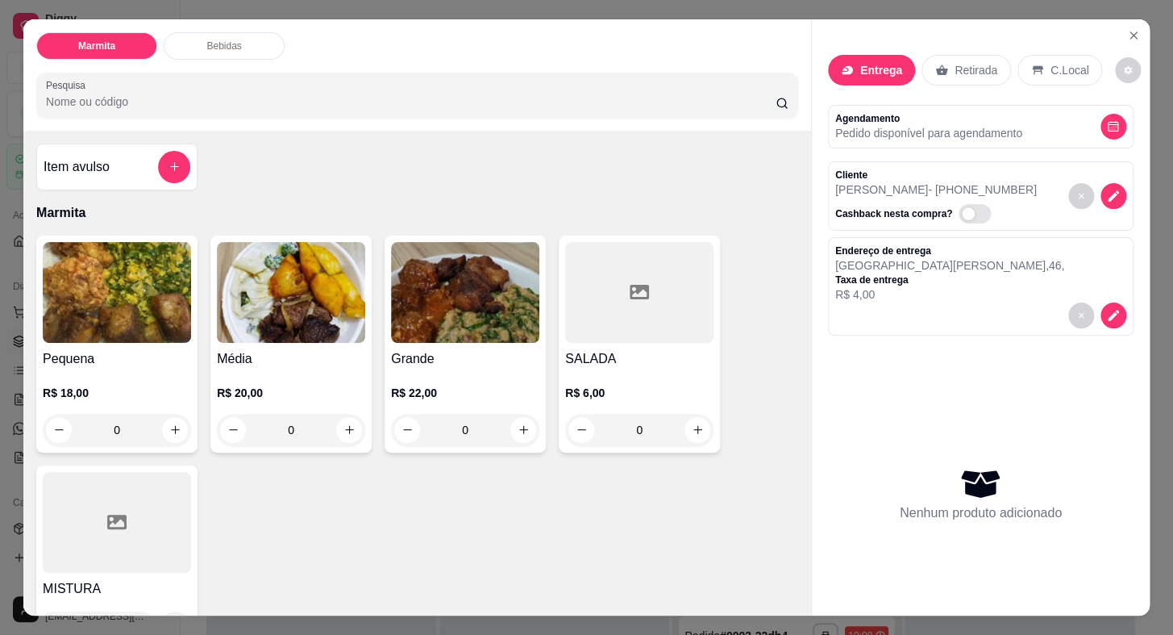
click at [122, 385] on p "R$ 18,00" at bounding box center [117, 393] width 148 height 16
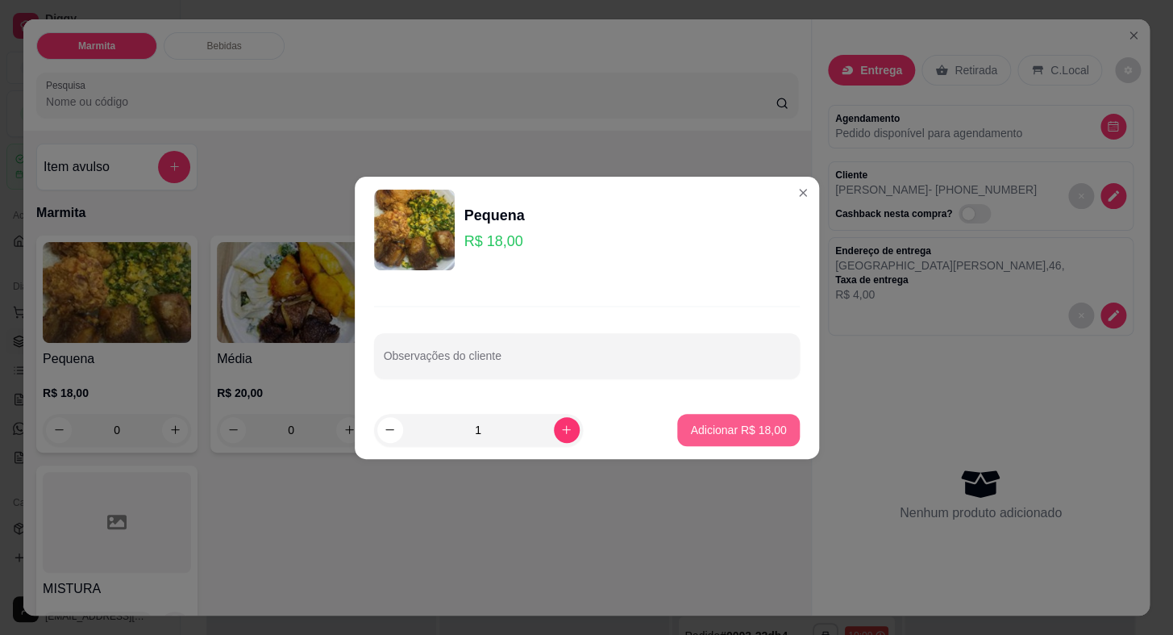
click at [694, 427] on p "Adicionar R$ 18,00" at bounding box center [738, 430] width 96 height 16
type input "1"
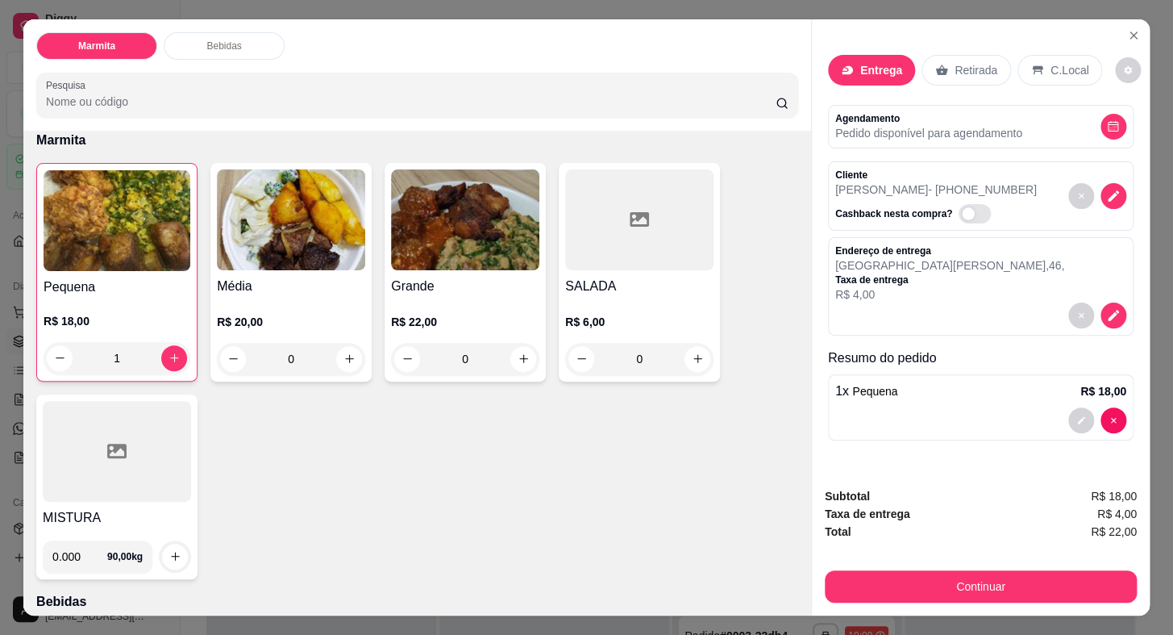
scroll to position [309, 0]
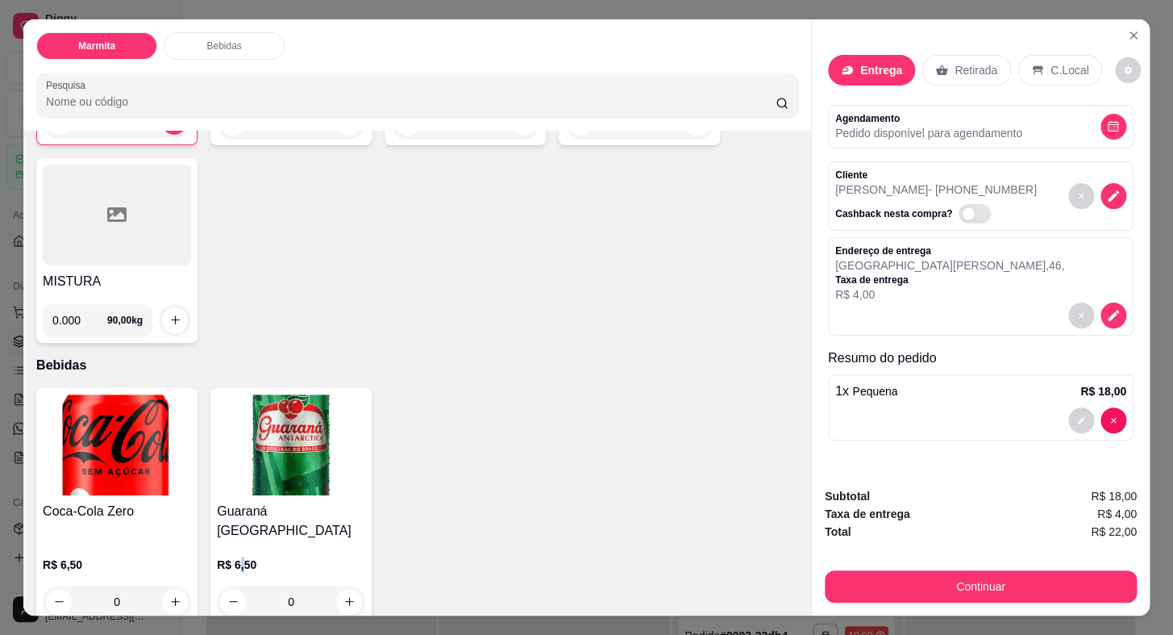
click at [235, 556] on p "R$ 6,50" at bounding box center [291, 564] width 148 height 16
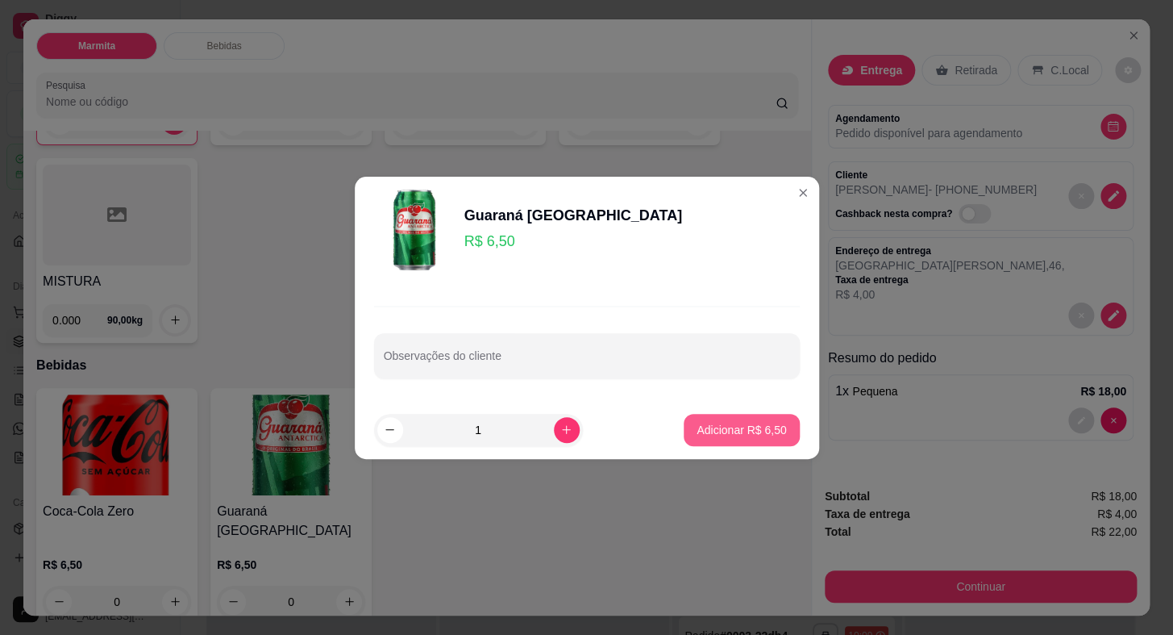
click at [716, 452] on footer "1 Adicionar R$ 6,50" at bounding box center [587, 430] width 464 height 58
click at [715, 442] on button "Adicionar R$ 6,50" at bounding box center [741, 429] width 112 height 31
type input "1"
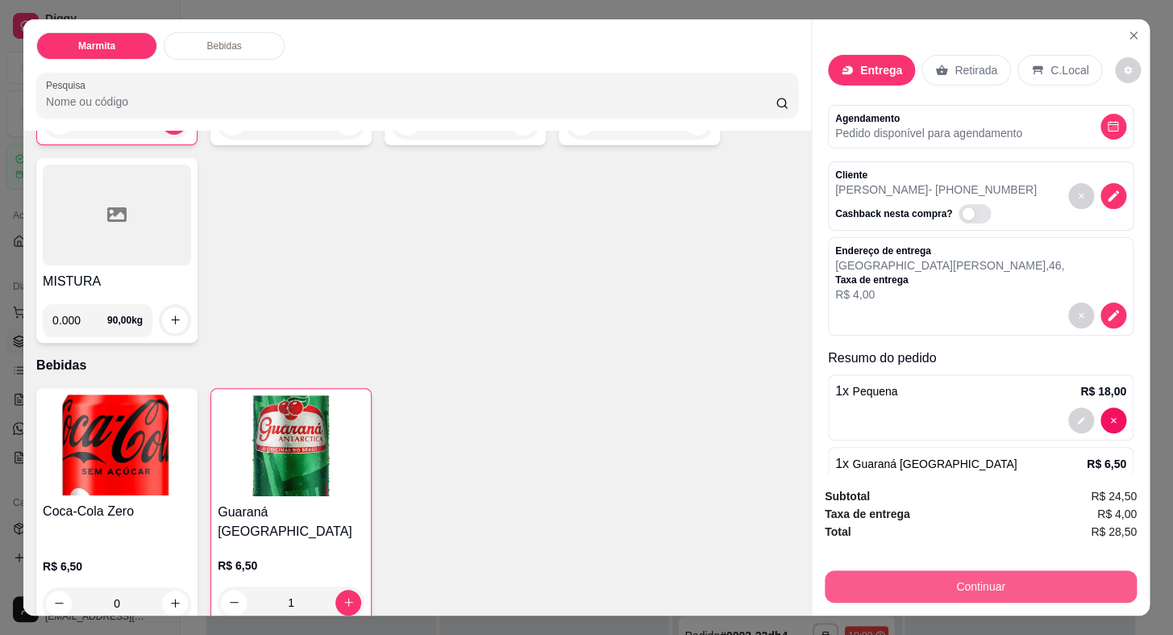
click at [903, 573] on button "Continuar" at bounding box center [981, 586] width 312 height 32
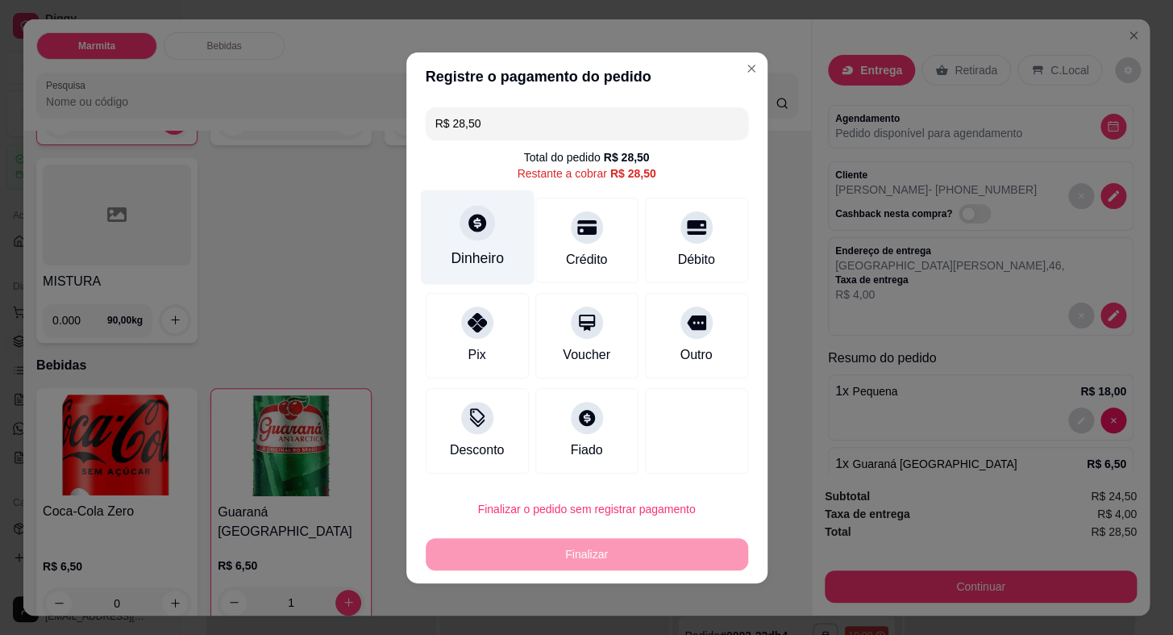
click at [426, 211] on div "Dinheiro" at bounding box center [477, 236] width 114 height 94
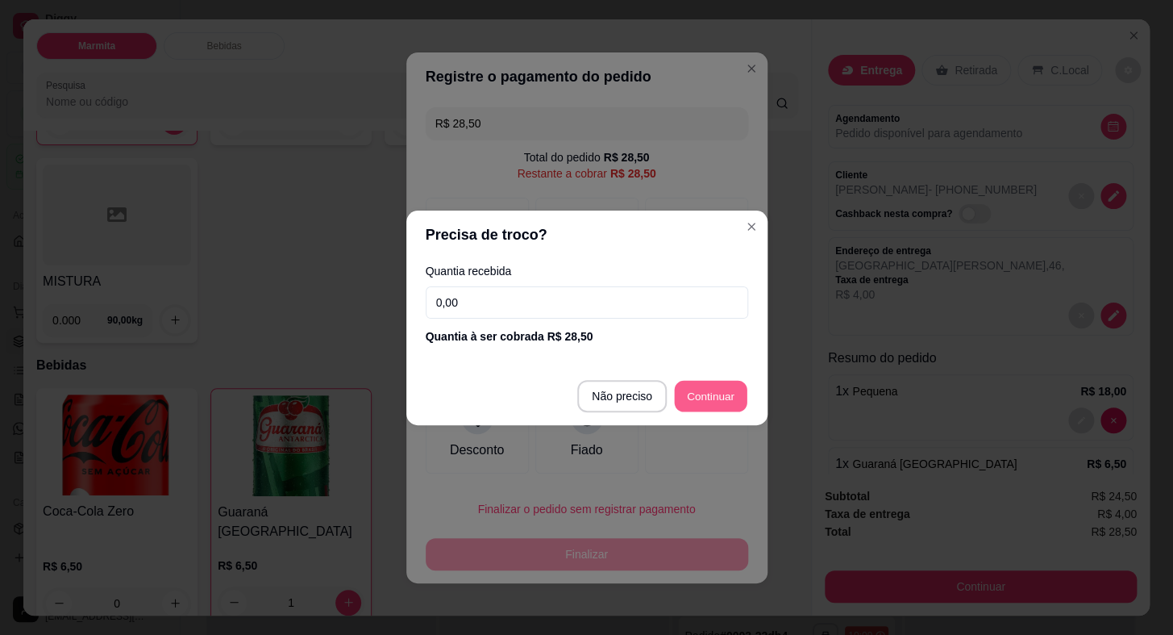
type input "R$ 0,00"
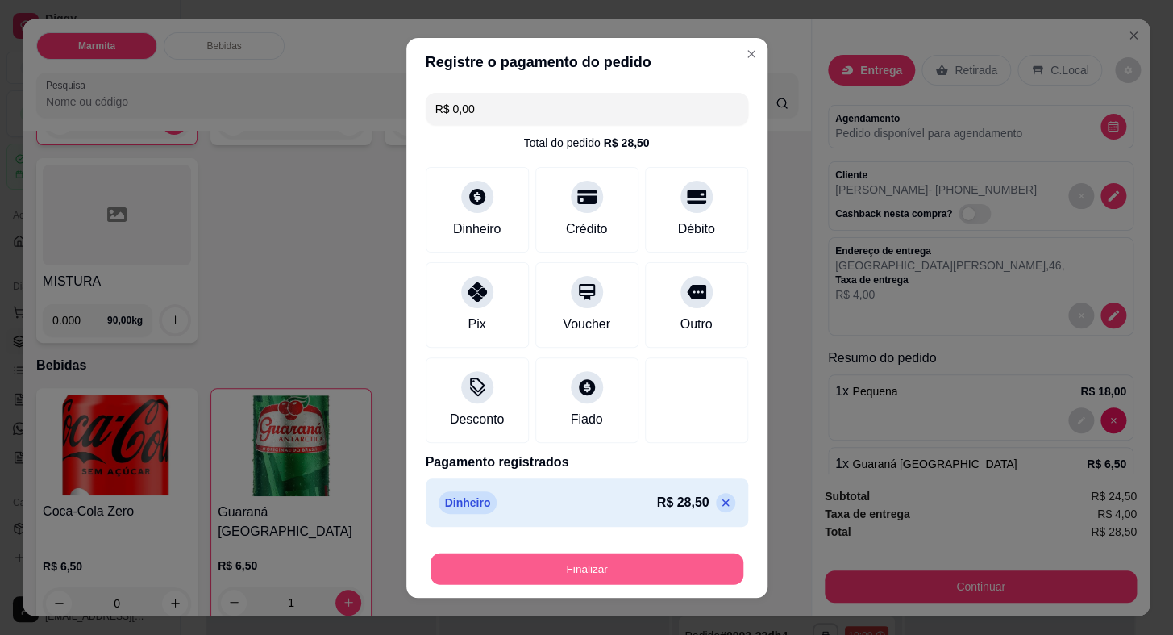
click at [653, 564] on button "Finalizar" at bounding box center [587, 567] width 313 height 31
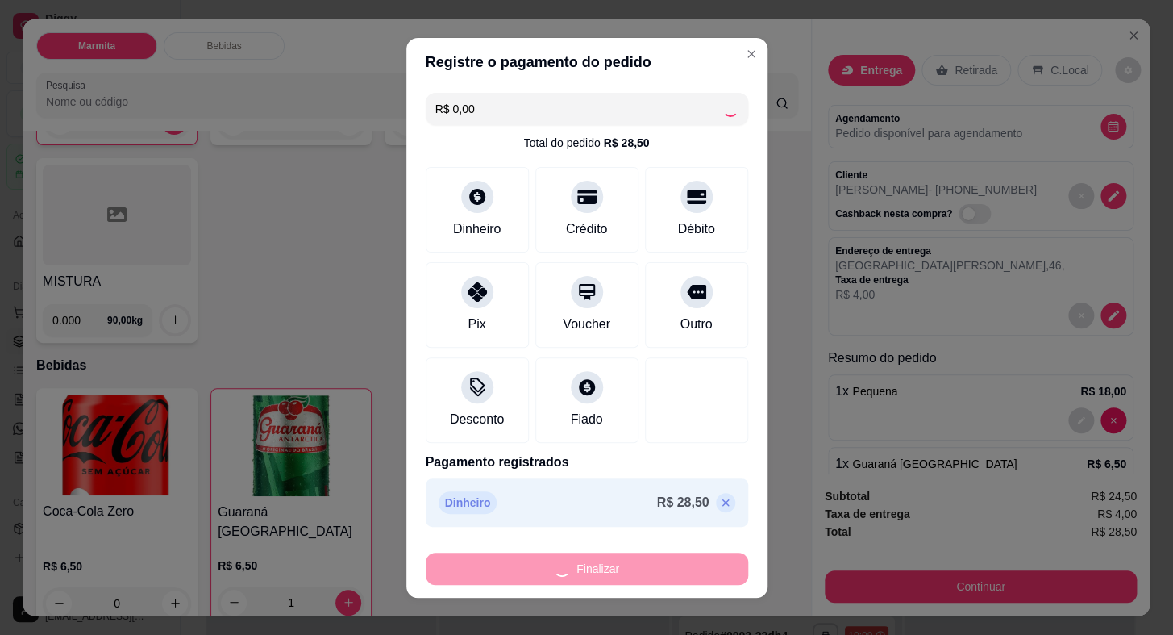
type input "0"
type input "-R$ 28,50"
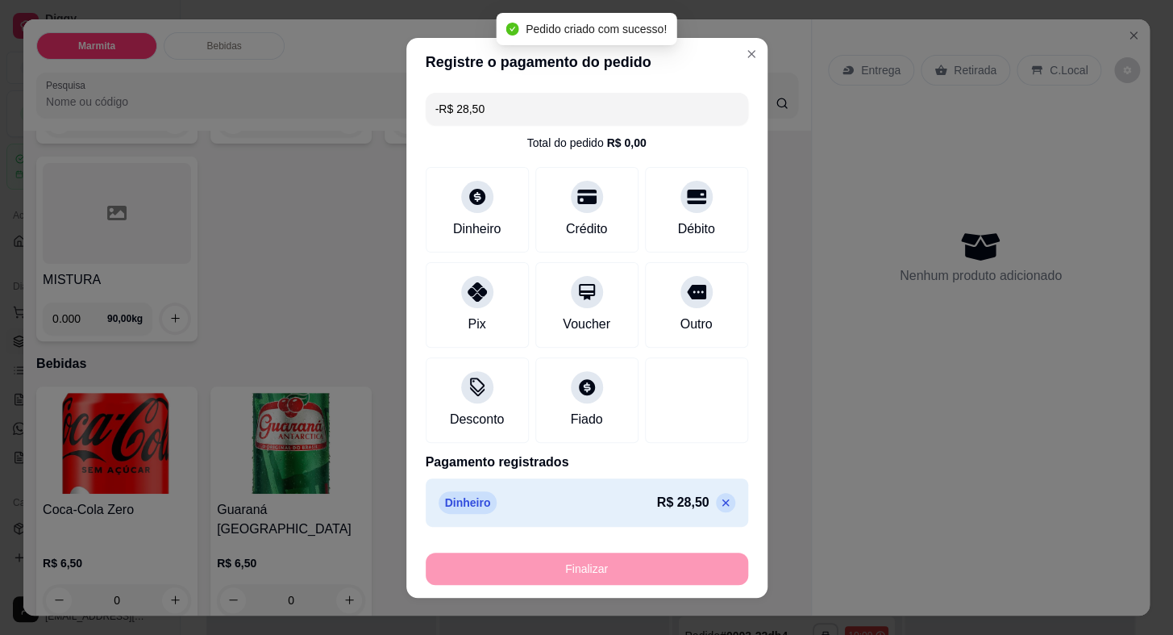
scroll to position [308, 0]
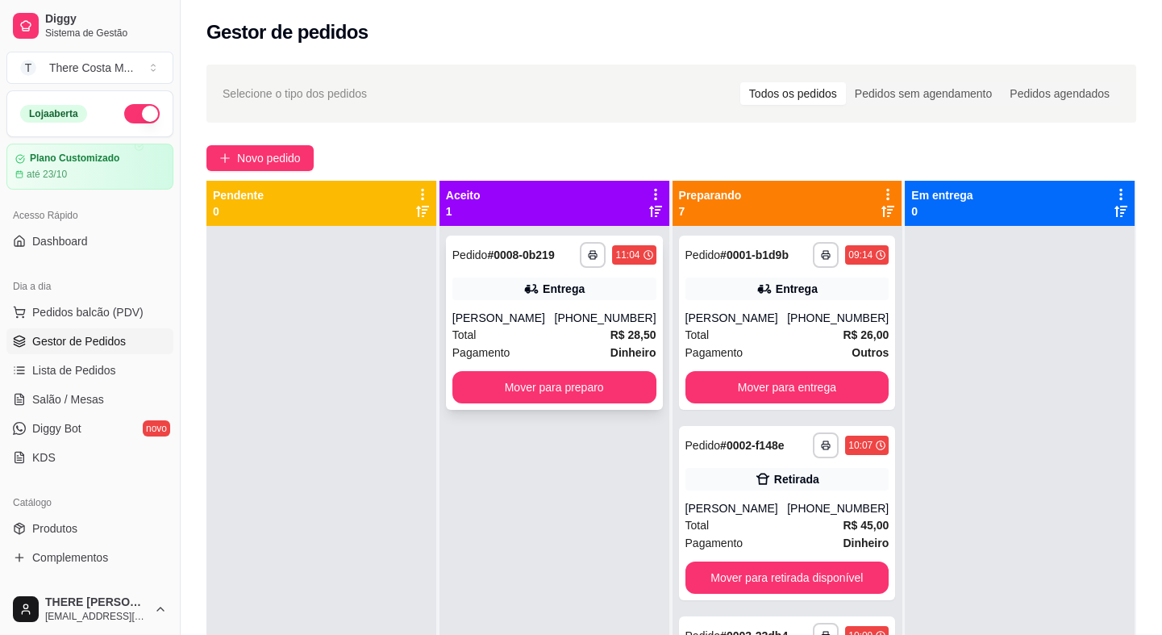
click at [579, 276] on div "**********" at bounding box center [554, 322] width 217 height 174
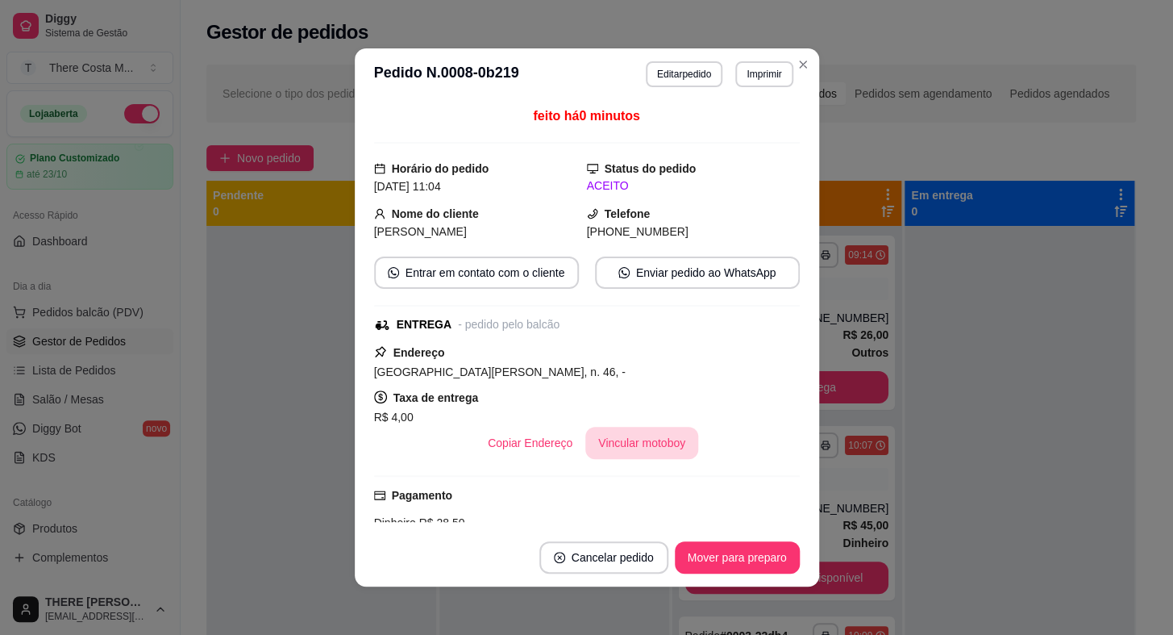
click at [614, 438] on button "Vincular motoboy" at bounding box center [641, 443] width 113 height 32
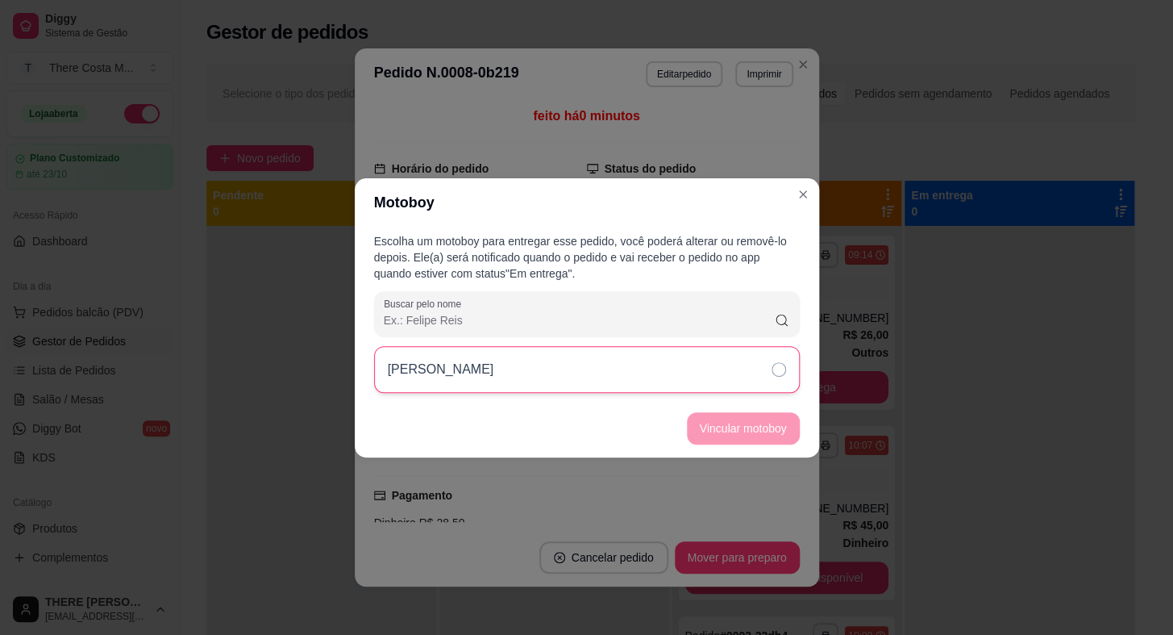
click at [687, 349] on div "[PERSON_NAME]" at bounding box center [587, 369] width 426 height 47
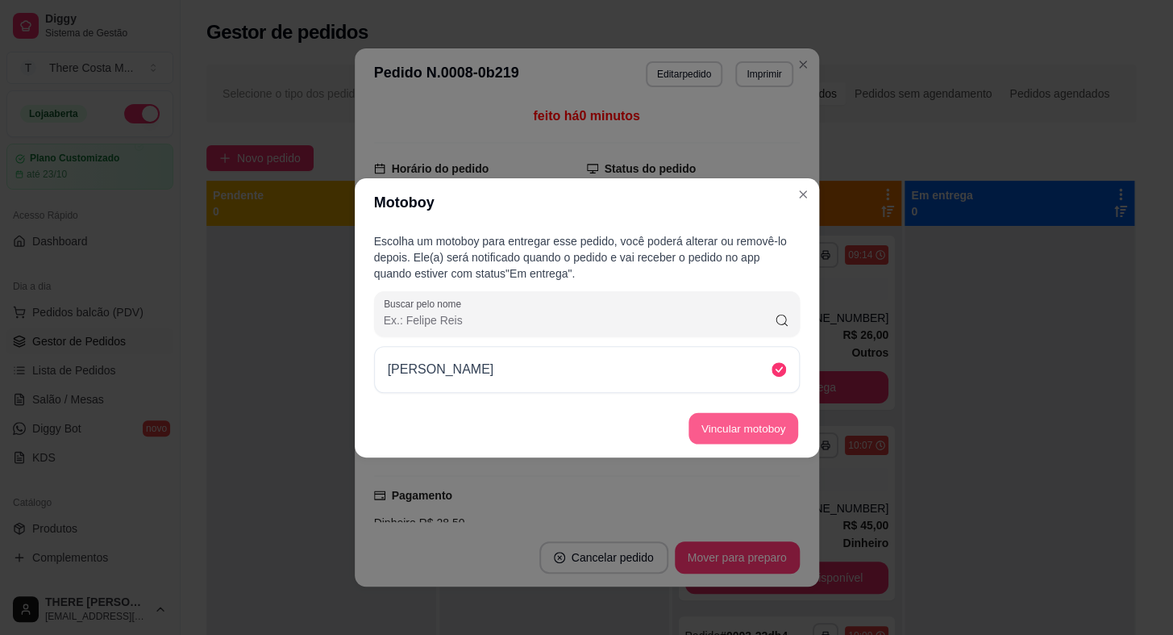
click at [732, 431] on button "Vincular motoboy" at bounding box center [744, 427] width 110 height 31
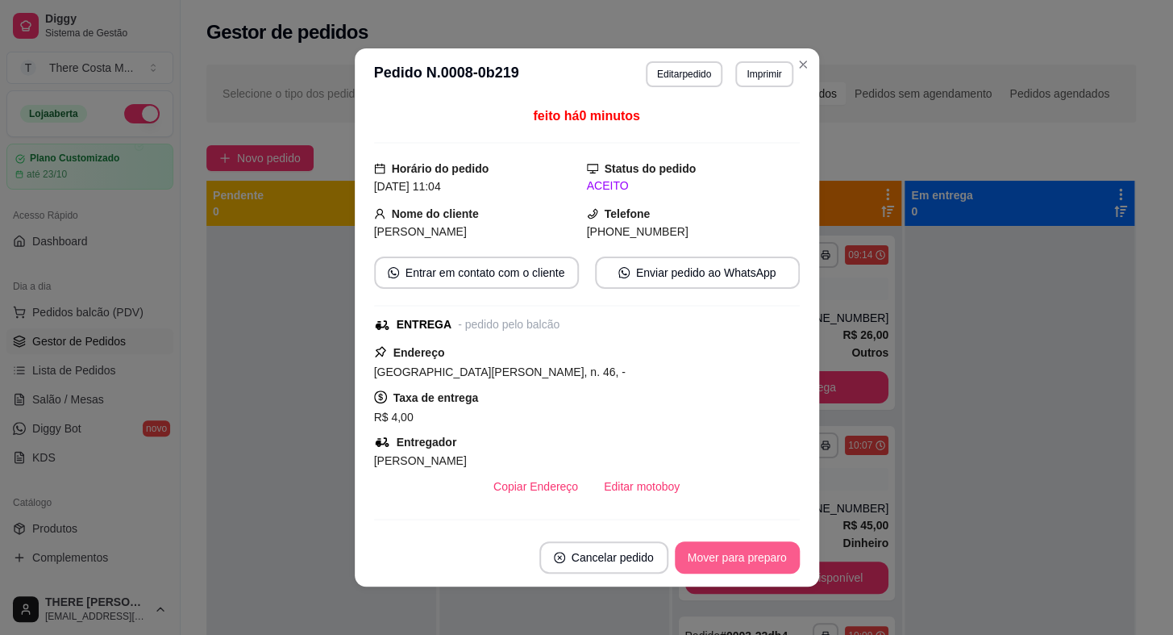
click at [774, 564] on button "Mover para preparo" at bounding box center [737, 557] width 125 height 32
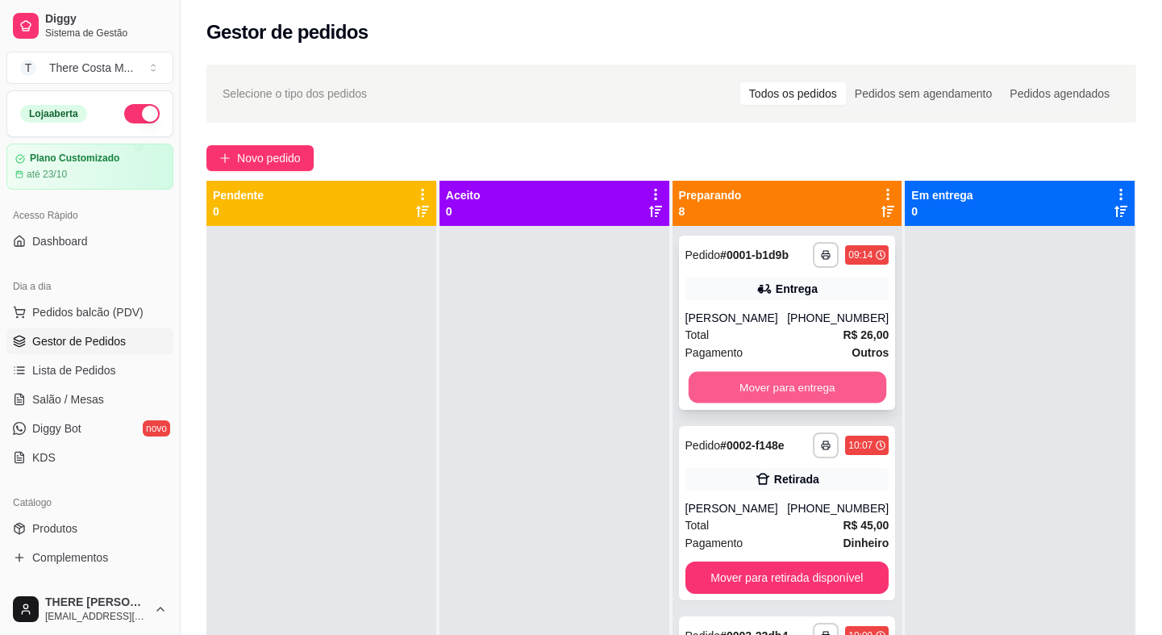
click at [785, 385] on button "Mover para entrega" at bounding box center [787, 387] width 198 height 31
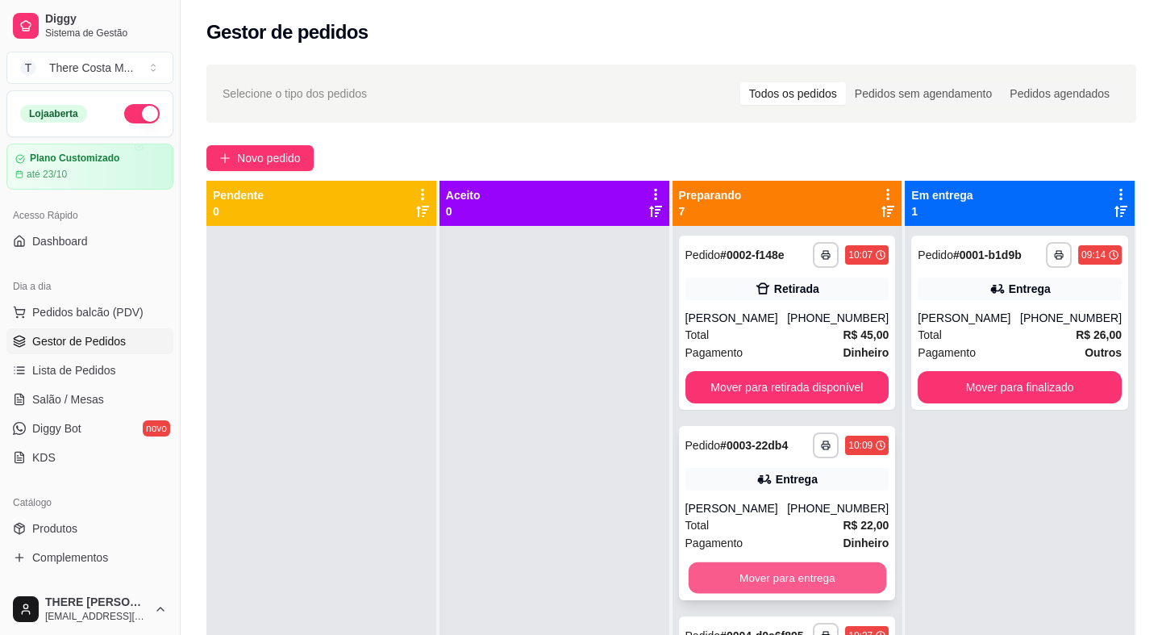
click at [768, 572] on button "Mover para entrega" at bounding box center [787, 577] width 198 height 31
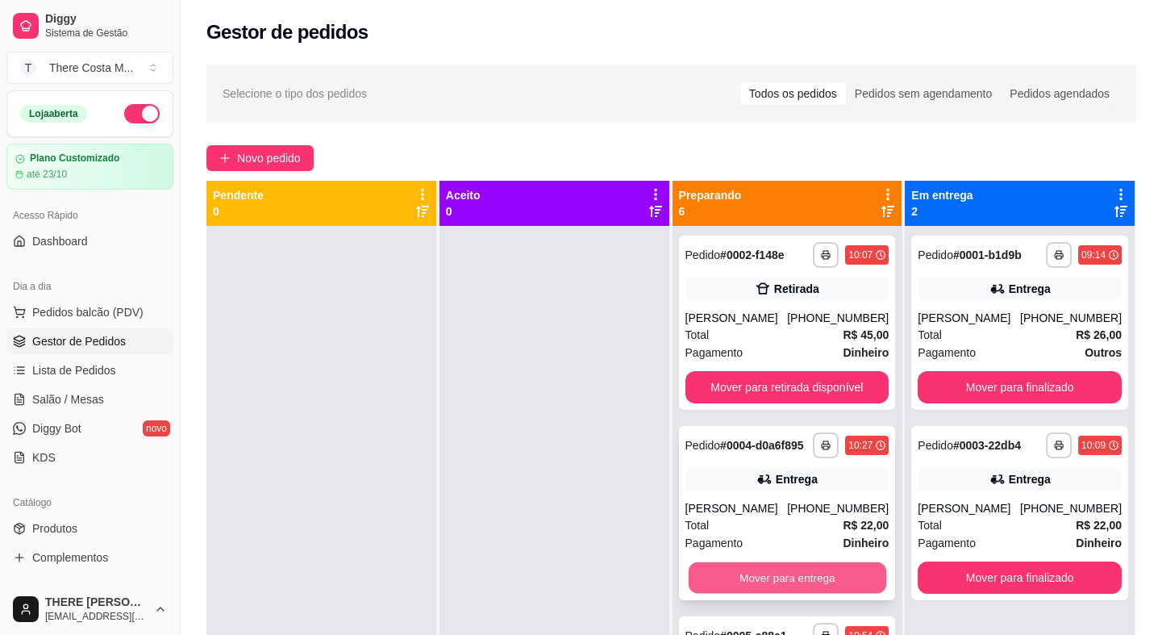
click at [757, 589] on button "Mover para entrega" at bounding box center [787, 577] width 198 height 31
click at [747, 577] on button "Mover para entrega" at bounding box center [787, 577] width 204 height 32
click at [747, 577] on button "Mover para entrega" at bounding box center [787, 577] width 198 height 31
click at [747, 577] on button "Mover para entrega" at bounding box center [787, 577] width 204 height 32
click at [747, 576] on button "Mover para entrega" at bounding box center [787, 577] width 198 height 31
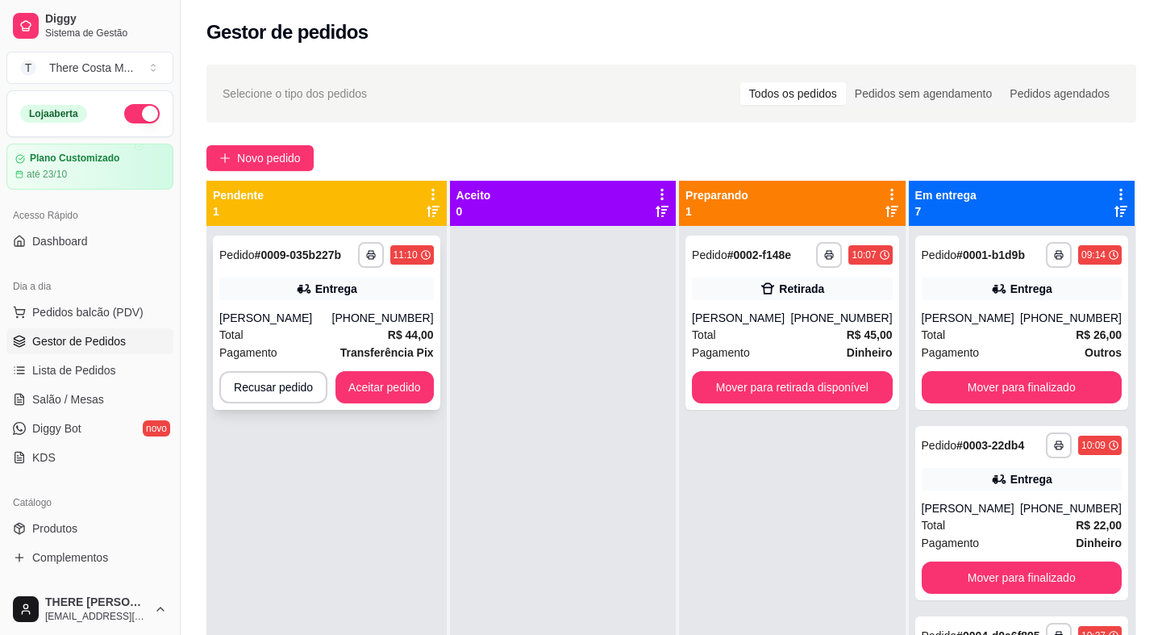
click at [323, 317] on div "[PERSON_NAME]" at bounding box center [275, 318] width 113 height 16
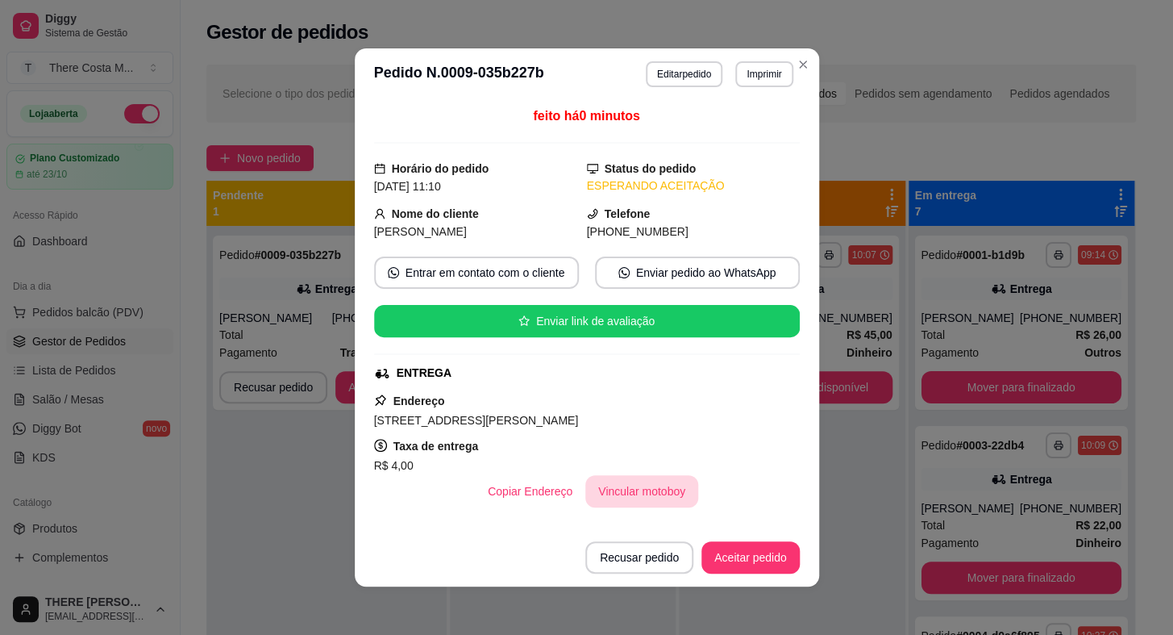
click at [627, 488] on button "Vincular motoboy" at bounding box center [641, 491] width 113 height 32
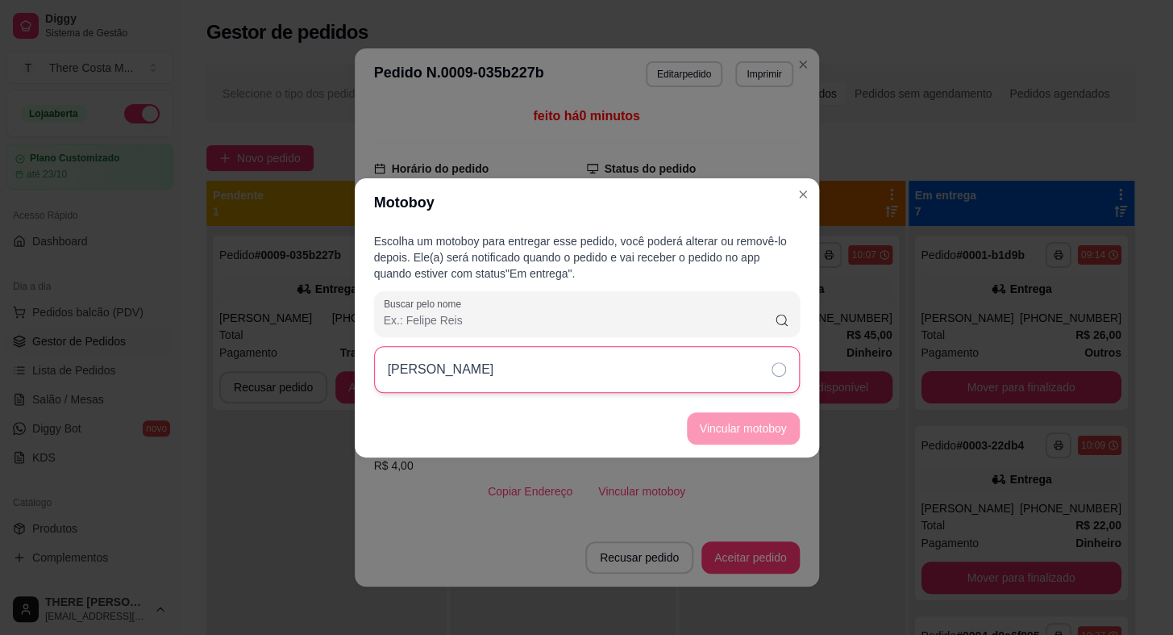
click at [702, 375] on div "[PERSON_NAME]" at bounding box center [587, 369] width 426 height 47
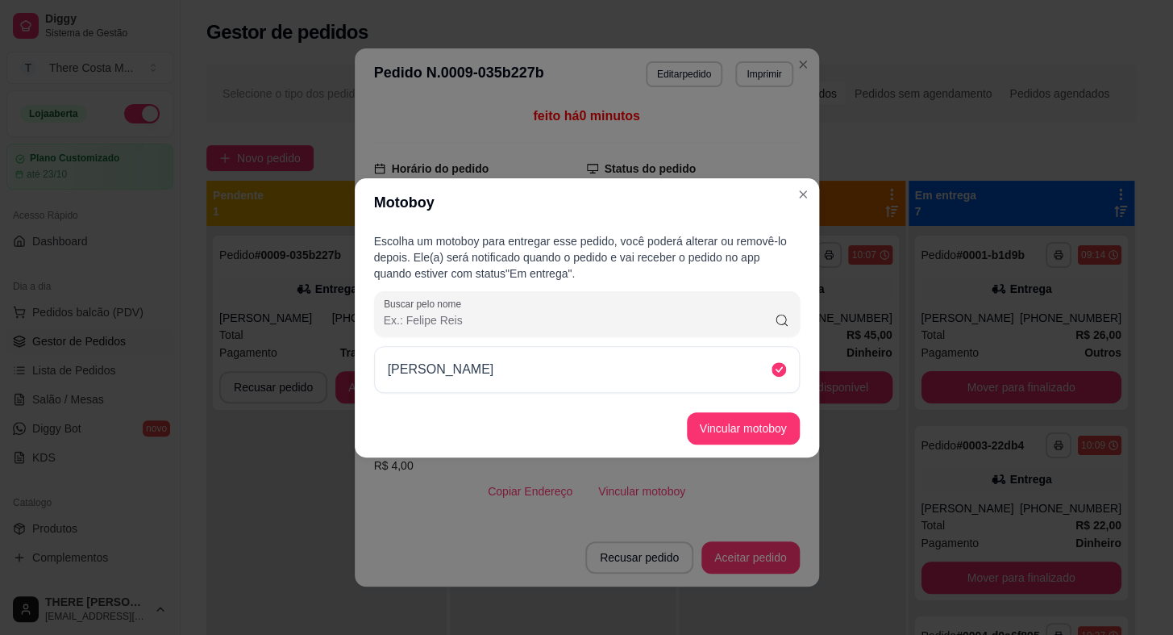
click at [712, 412] on button "Vincular motoboy" at bounding box center [743, 428] width 113 height 32
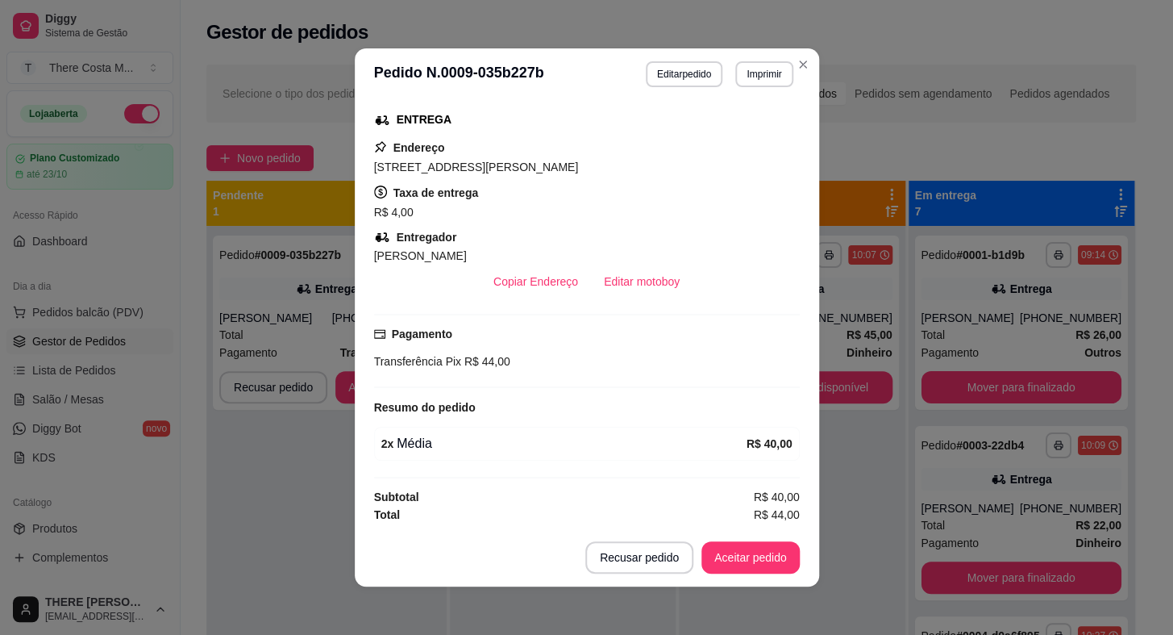
scroll to position [2, 0]
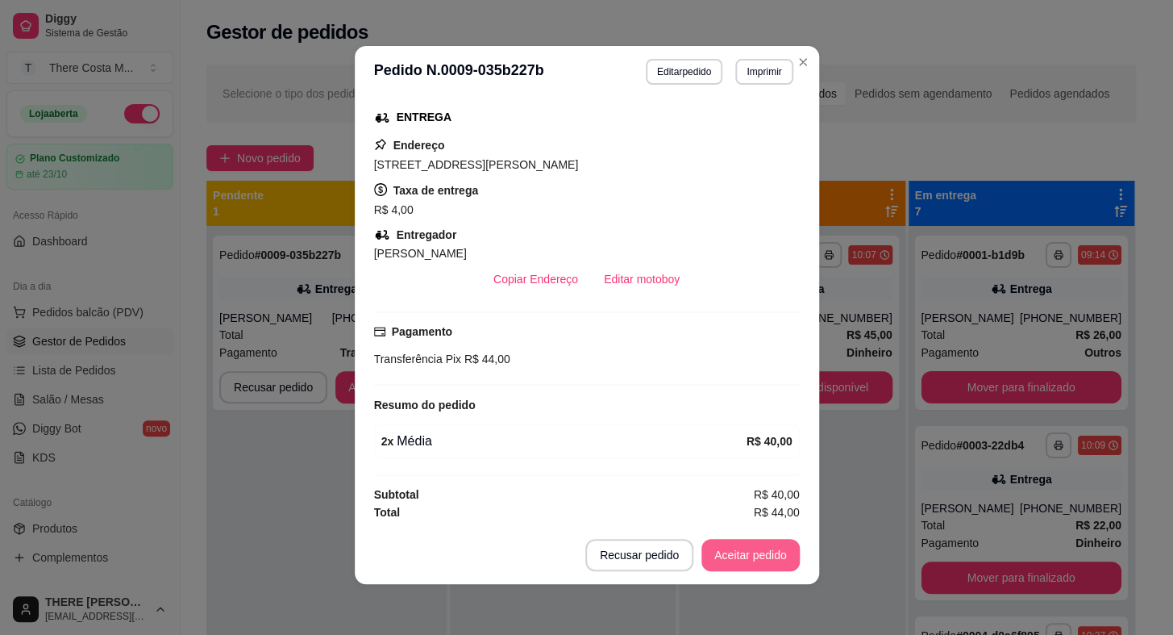
click at [714, 549] on button "Aceitar pedido" at bounding box center [750, 555] width 98 height 32
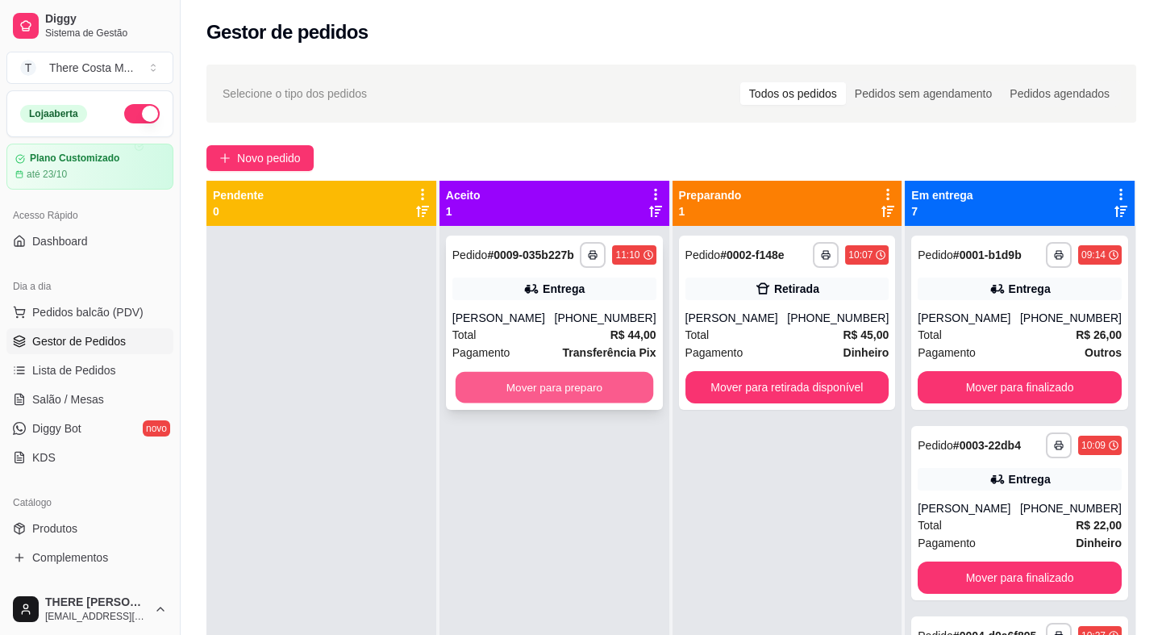
click at [600, 382] on button "Mover para preparo" at bounding box center [555, 387] width 198 height 31
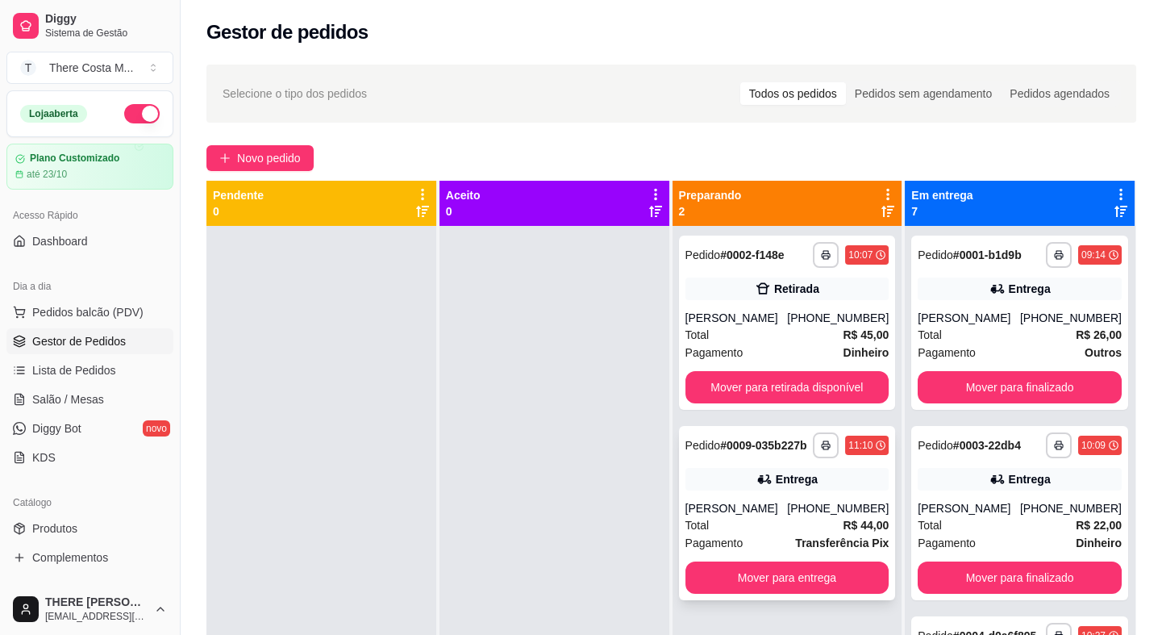
click at [819, 489] on div "Entrega" at bounding box center [787, 479] width 204 height 23
click at [251, 164] on span "Novo pedido" at bounding box center [269, 158] width 64 height 18
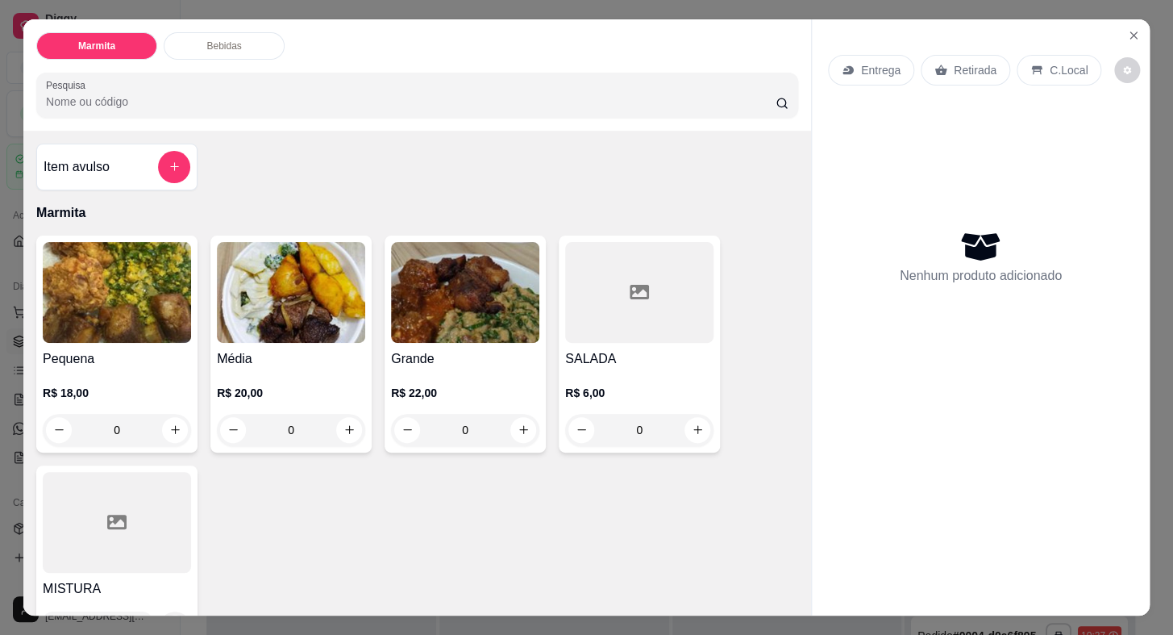
click at [878, 65] on p "Entrega" at bounding box center [881, 70] width 40 height 16
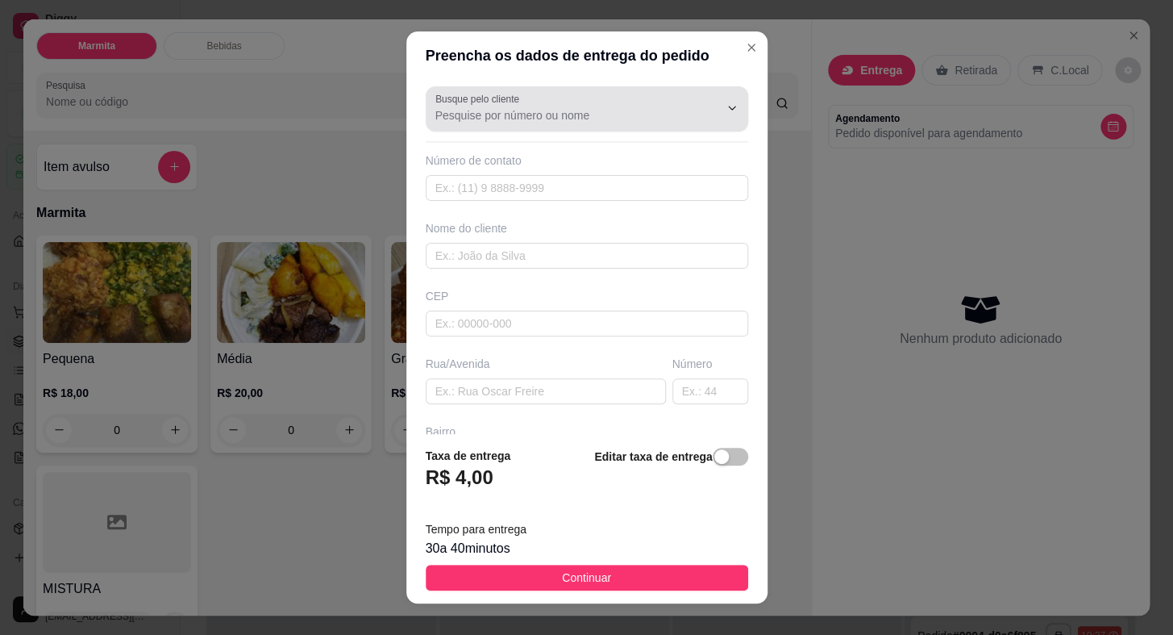
click at [537, 103] on div at bounding box center [586, 109] width 303 height 32
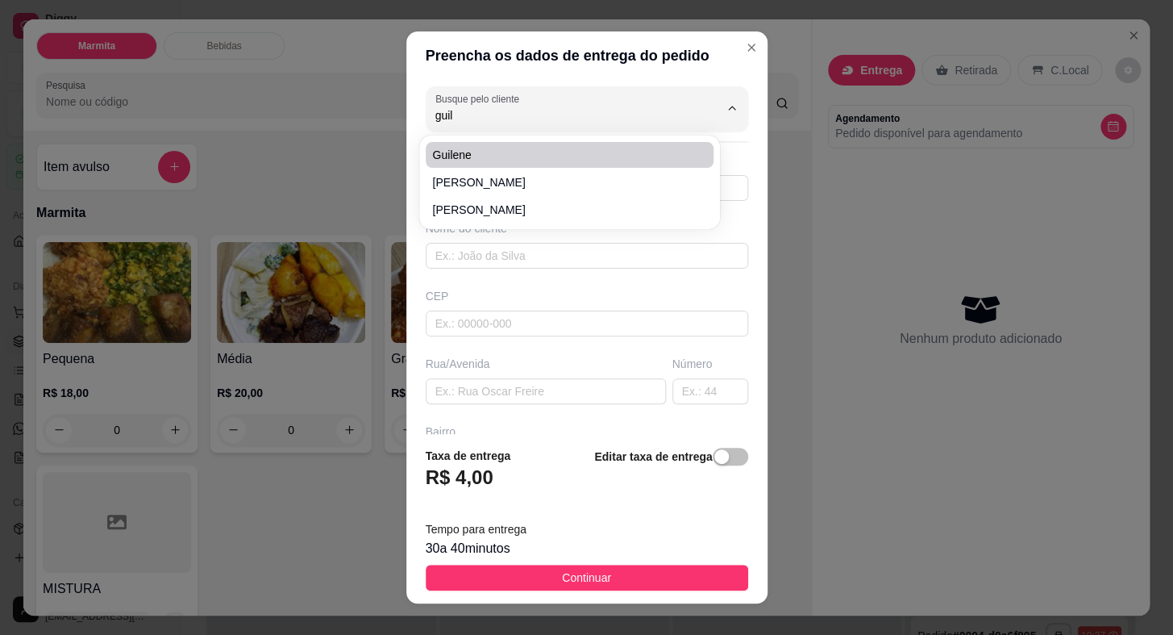
click at [490, 153] on span "Guilene" at bounding box center [561, 155] width 259 height 16
type input "Guilene"
type input "15996292608"
type input "Guilene"
type input "[PERSON_NAME]"
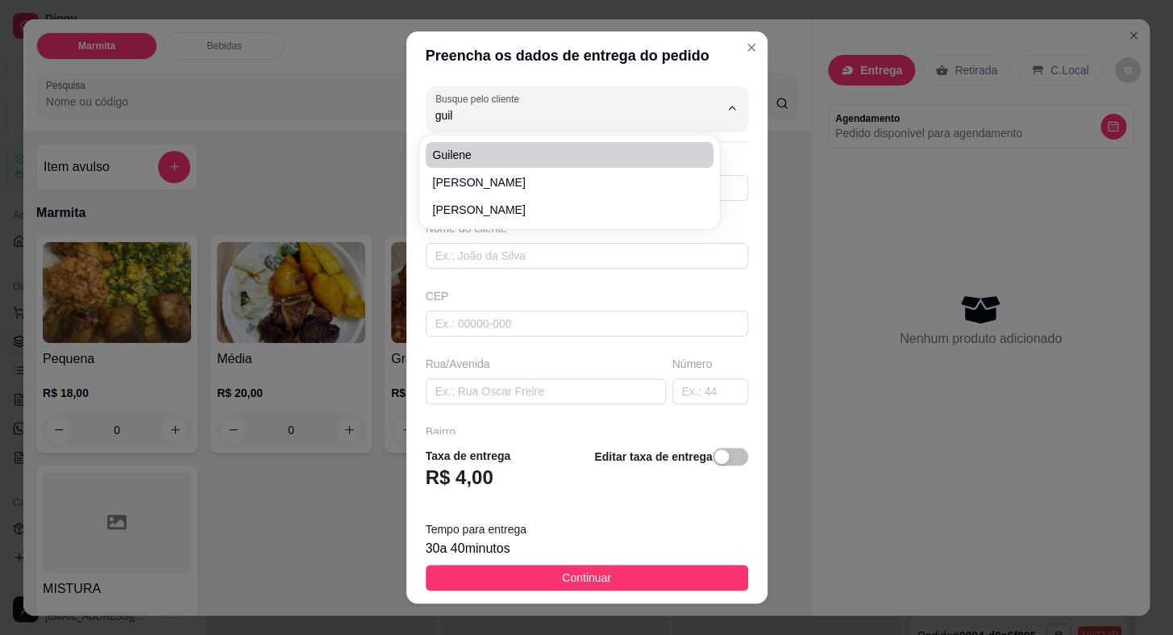
type input "169 A"
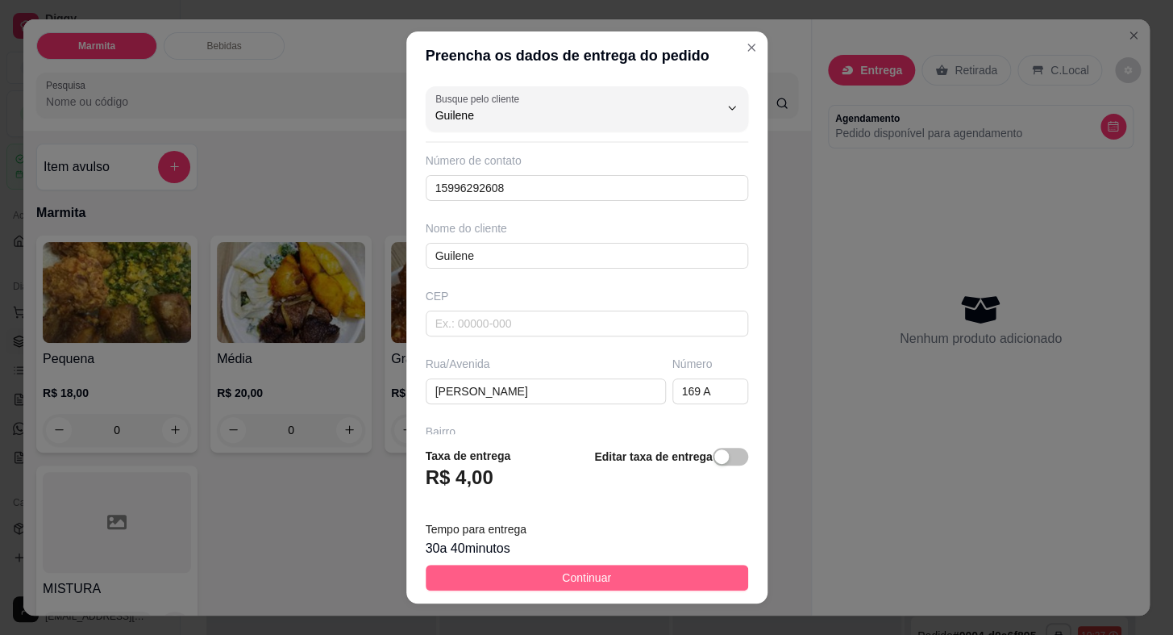
type input "Guilene"
click at [650, 569] on button "Continuar" at bounding box center [587, 577] width 323 height 26
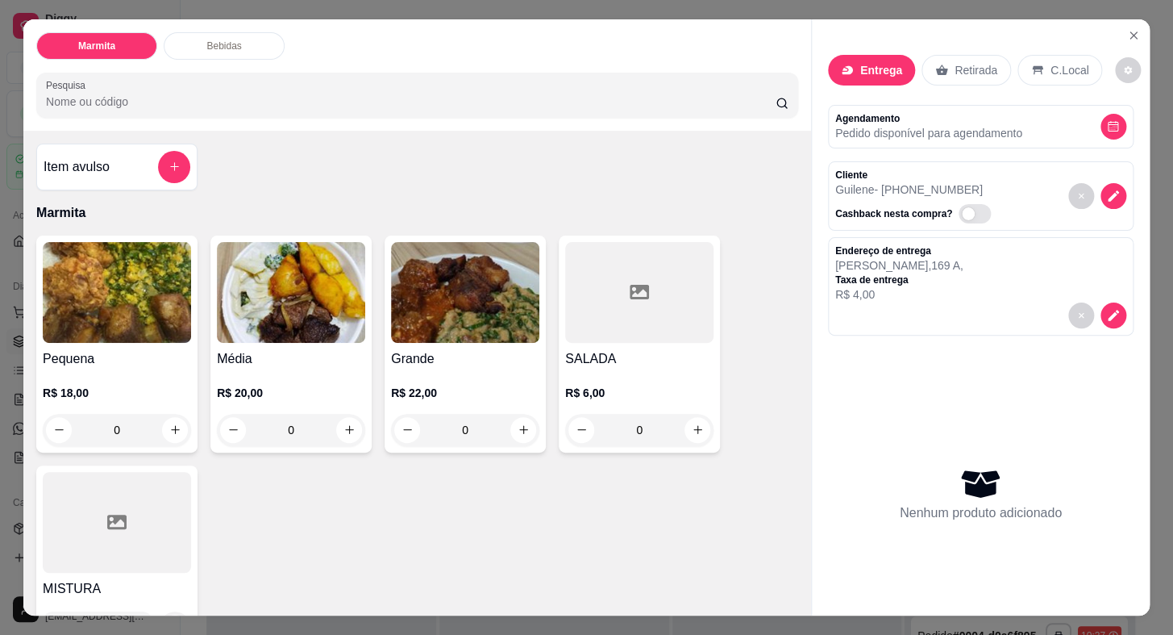
click at [91, 296] on img at bounding box center [117, 292] width 148 height 101
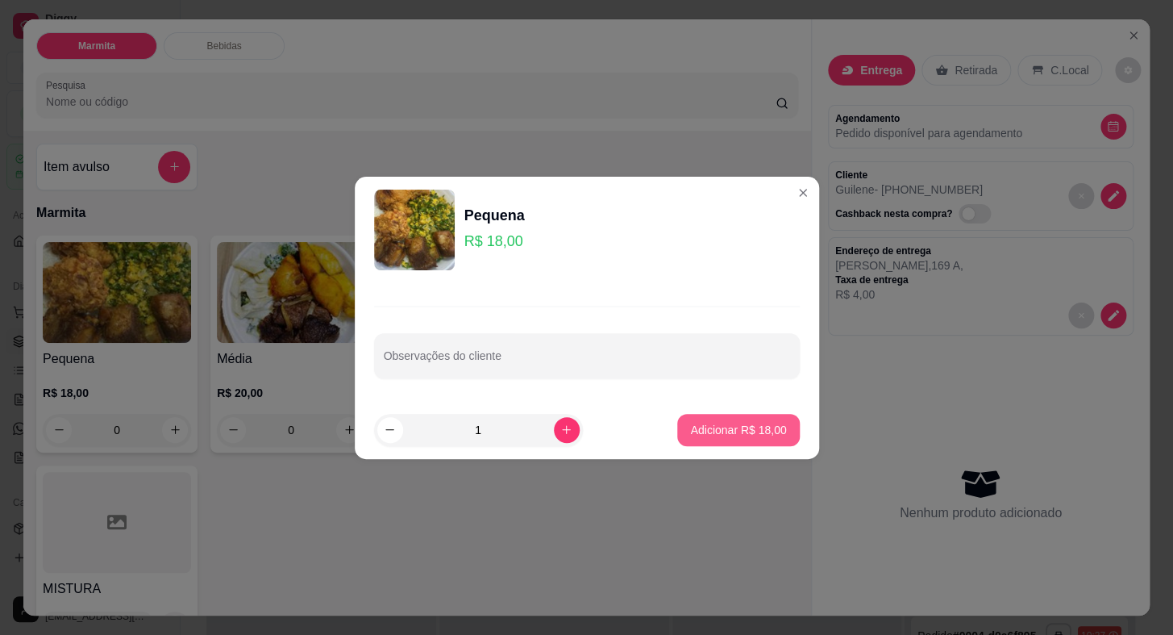
click at [767, 427] on p "Adicionar R$ 18,00" at bounding box center [738, 430] width 96 height 16
type input "1"
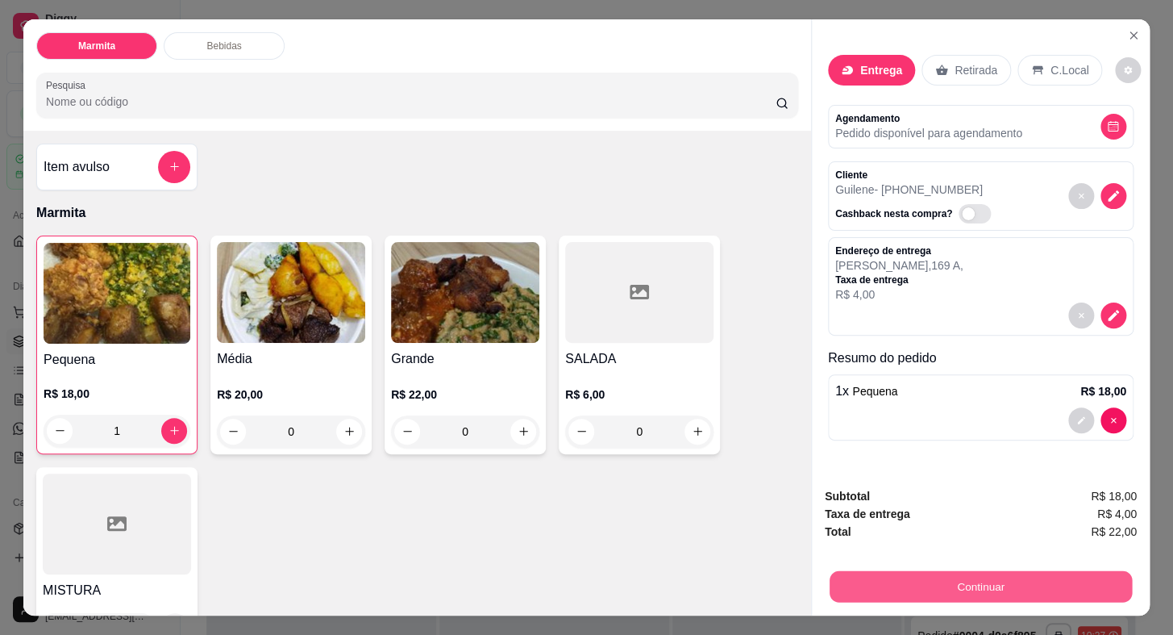
click at [943, 581] on button "Continuar" at bounding box center [981, 586] width 302 height 31
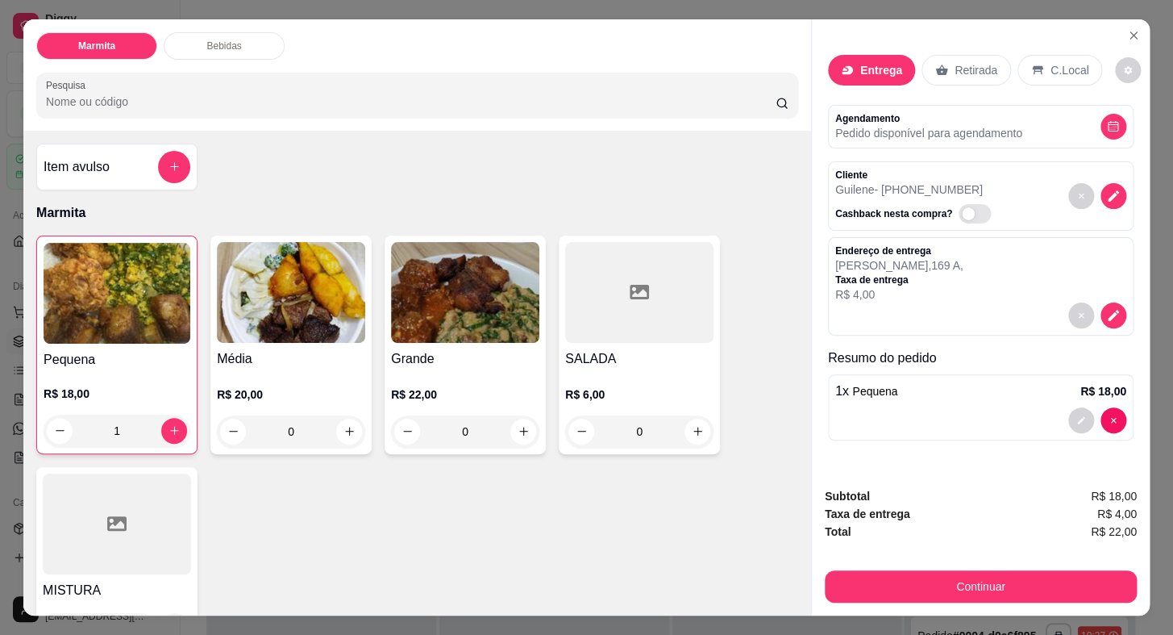
click at [493, 331] on div "Pix" at bounding box center [476, 335] width 104 height 86
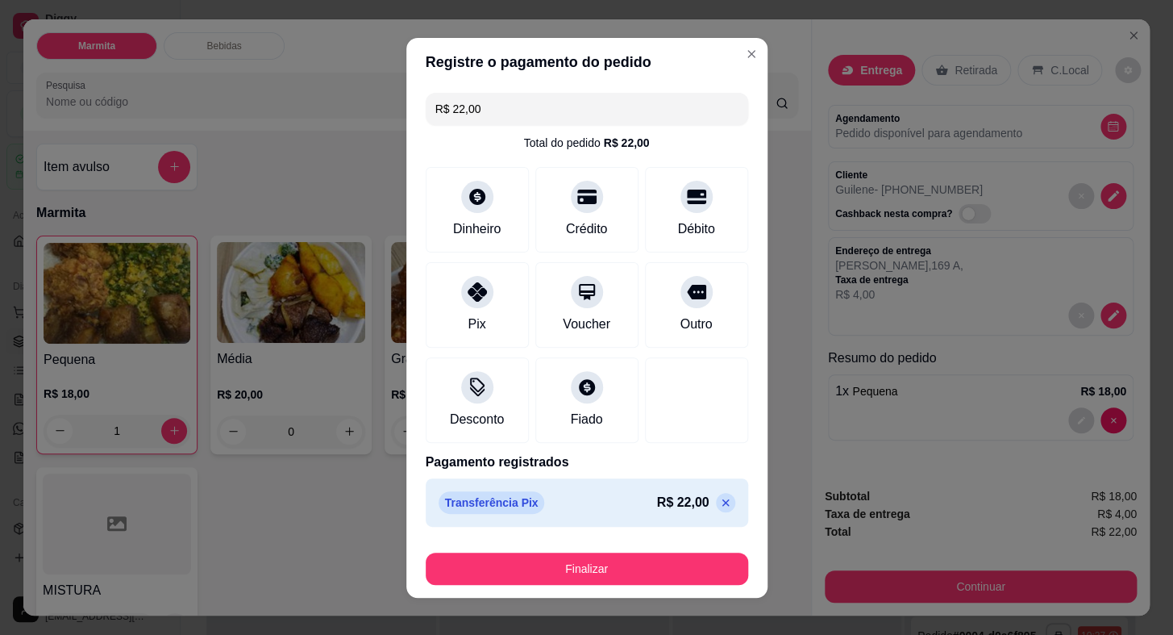
type input "R$ 0,00"
click at [460, 298] on div at bounding box center [477, 286] width 35 height 35
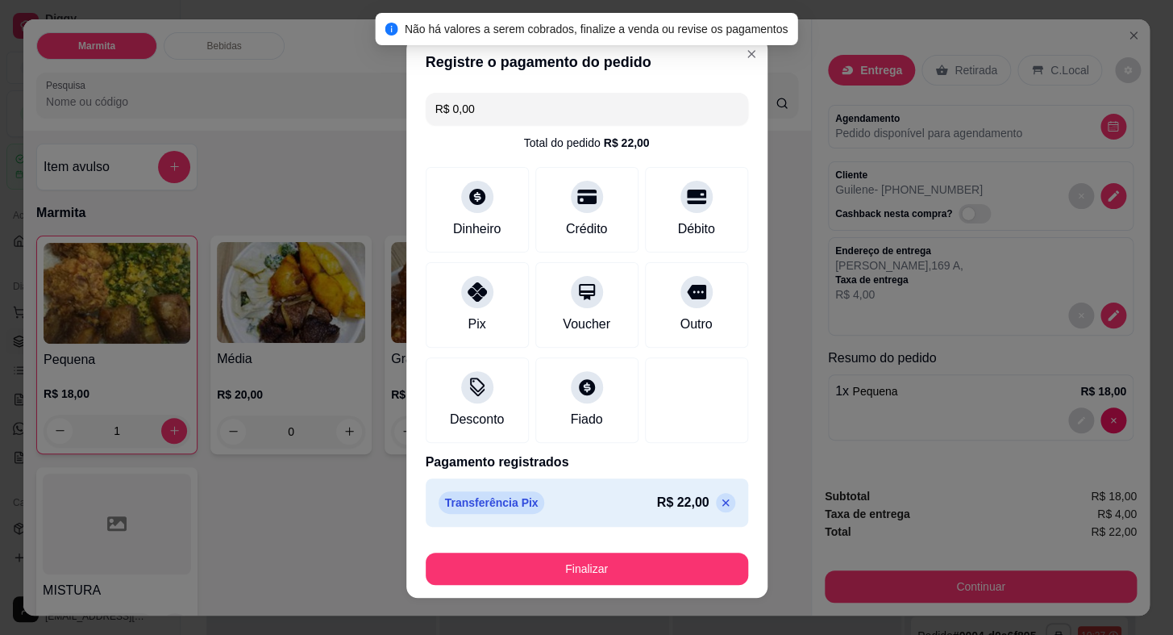
click at [709, 585] on footer "Finalizar" at bounding box center [586, 565] width 361 height 65
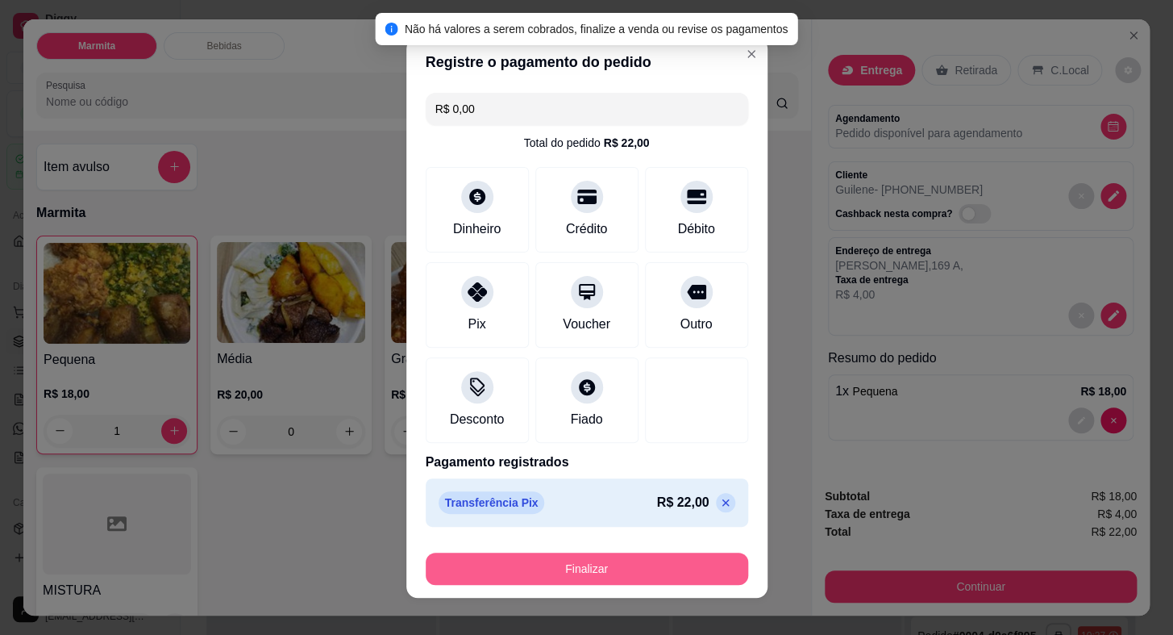
click at [709, 572] on button "Finalizar" at bounding box center [587, 568] width 323 height 32
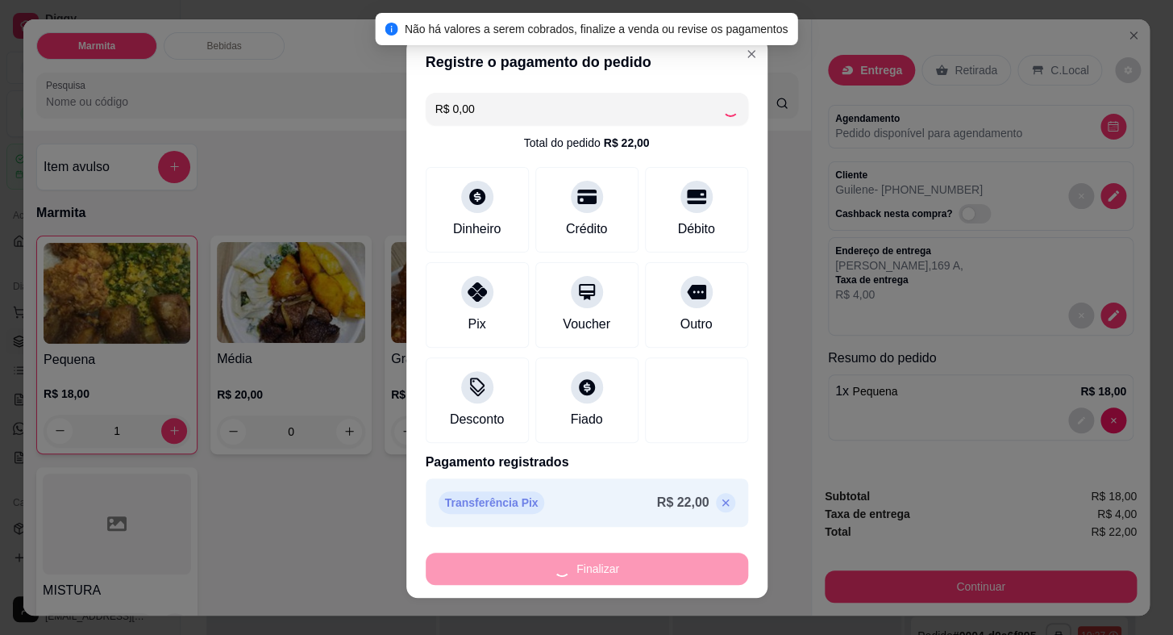
type input "0"
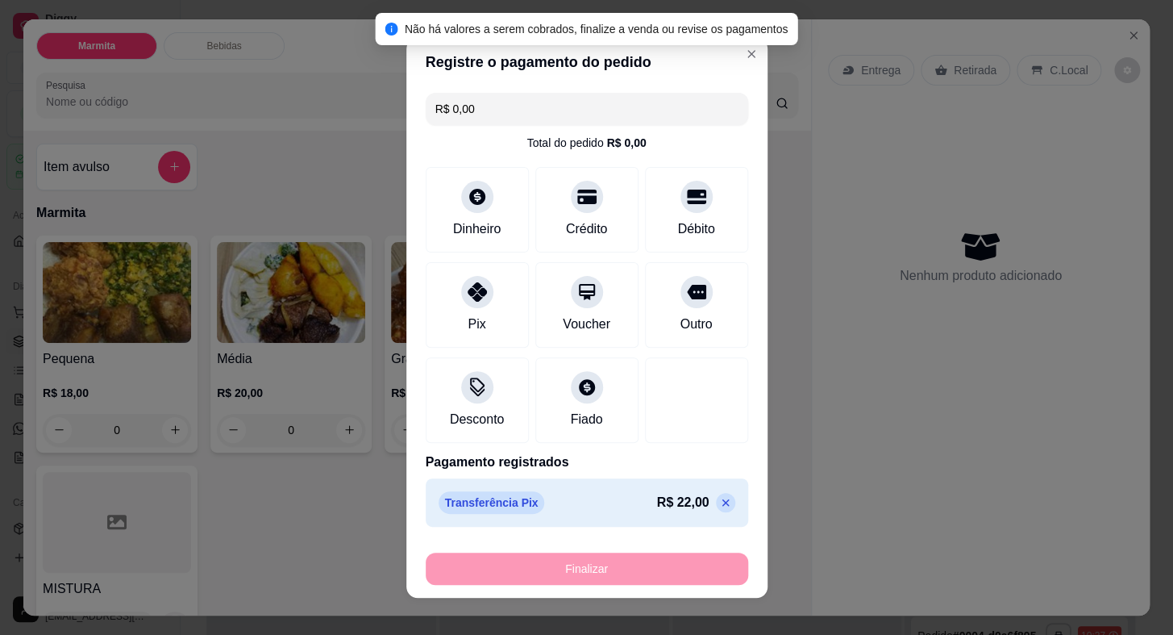
type input "-R$ 22,00"
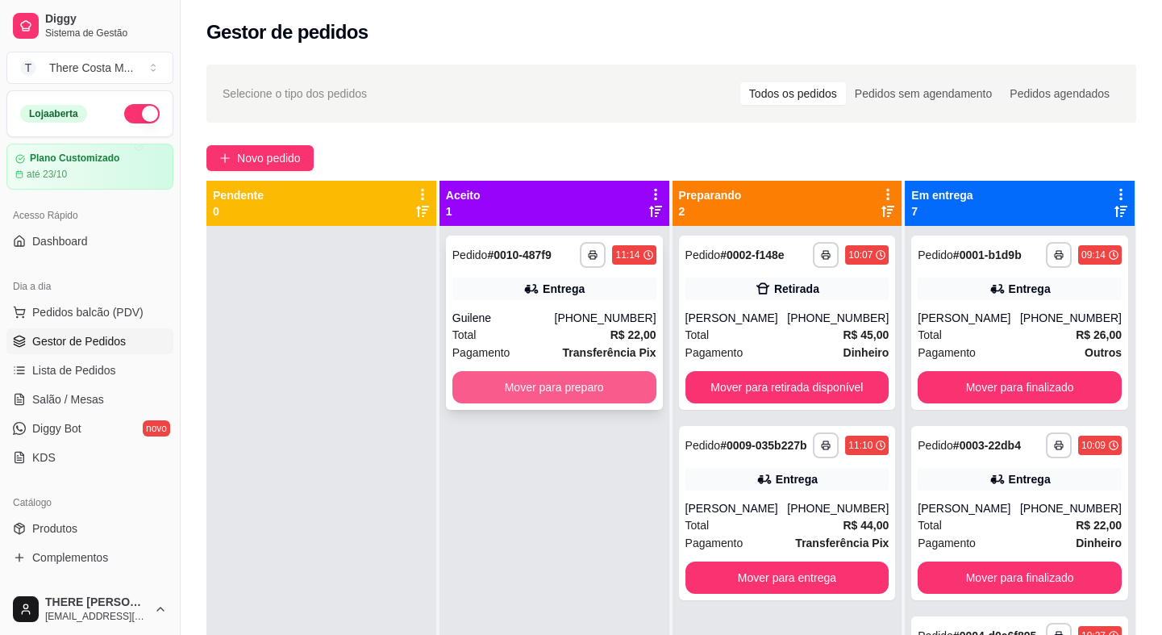
click at [550, 310] on div "Guilene" at bounding box center [503, 318] width 102 height 16
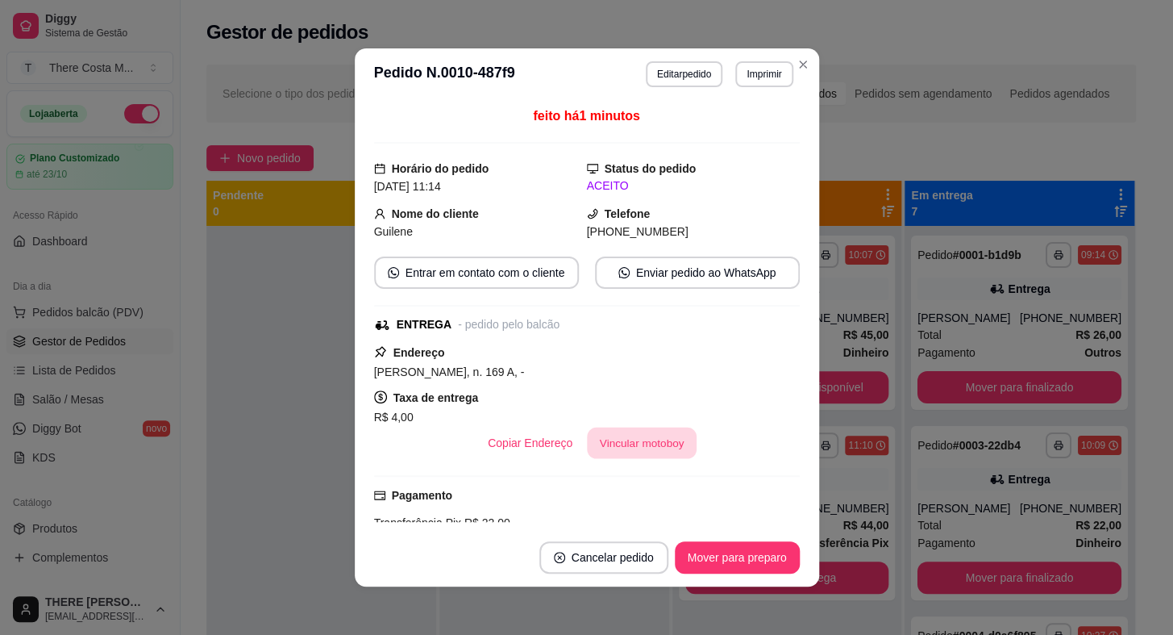
click at [623, 449] on button "Vincular motoboy" at bounding box center [642, 442] width 110 height 31
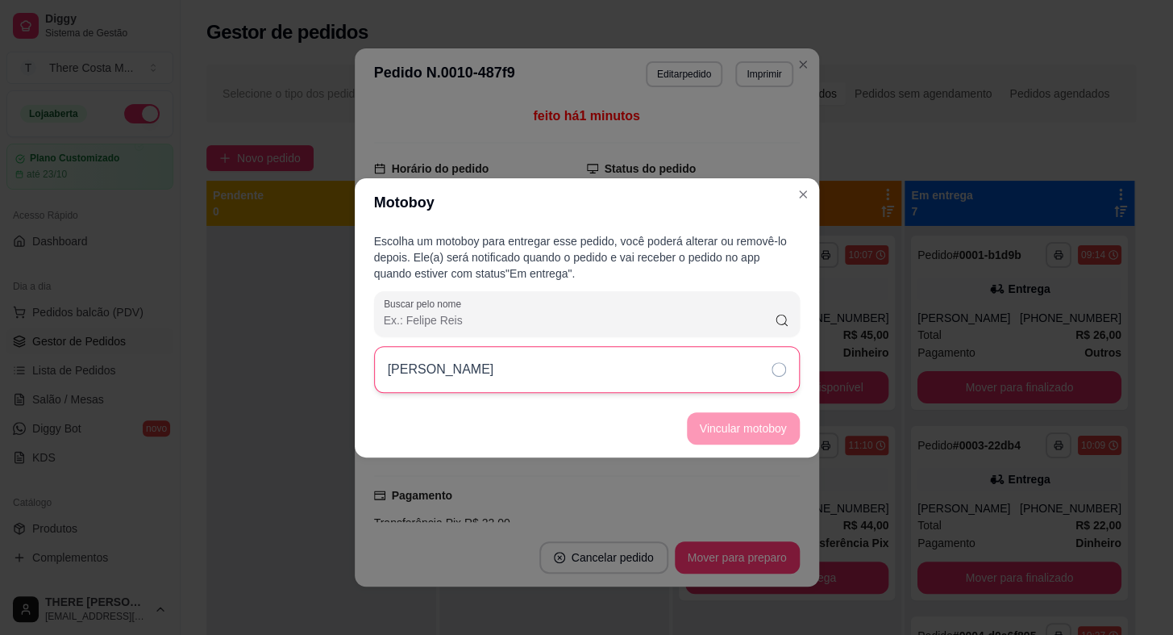
click at [705, 373] on div "[PERSON_NAME]" at bounding box center [587, 369] width 426 height 47
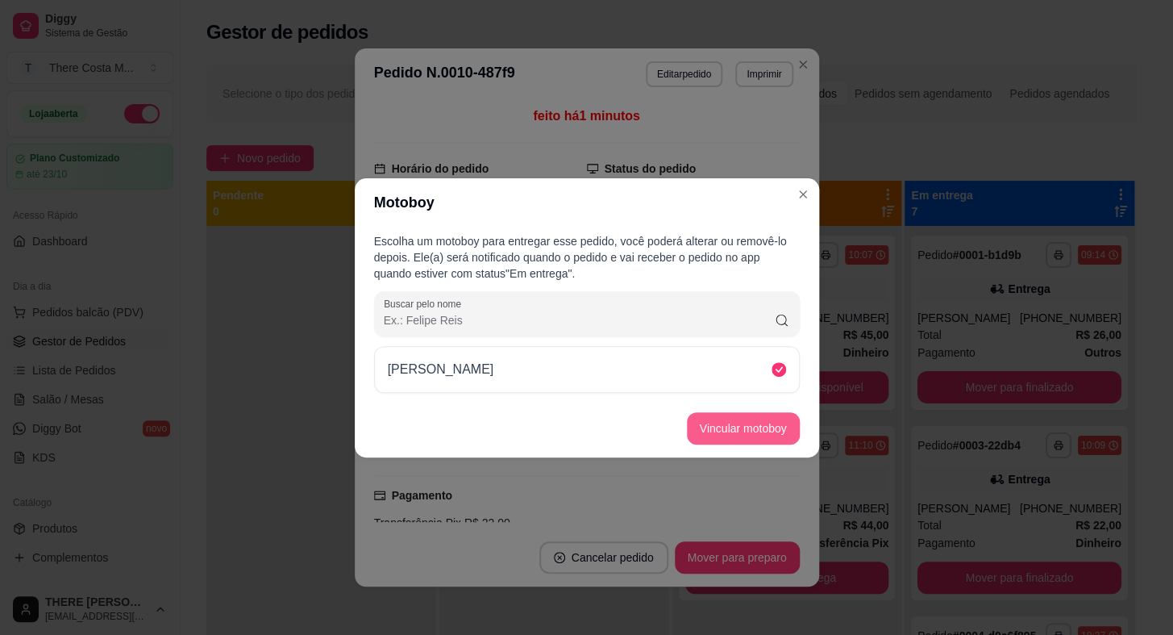
click at [727, 427] on button "Vincular motoboy" at bounding box center [743, 428] width 113 height 32
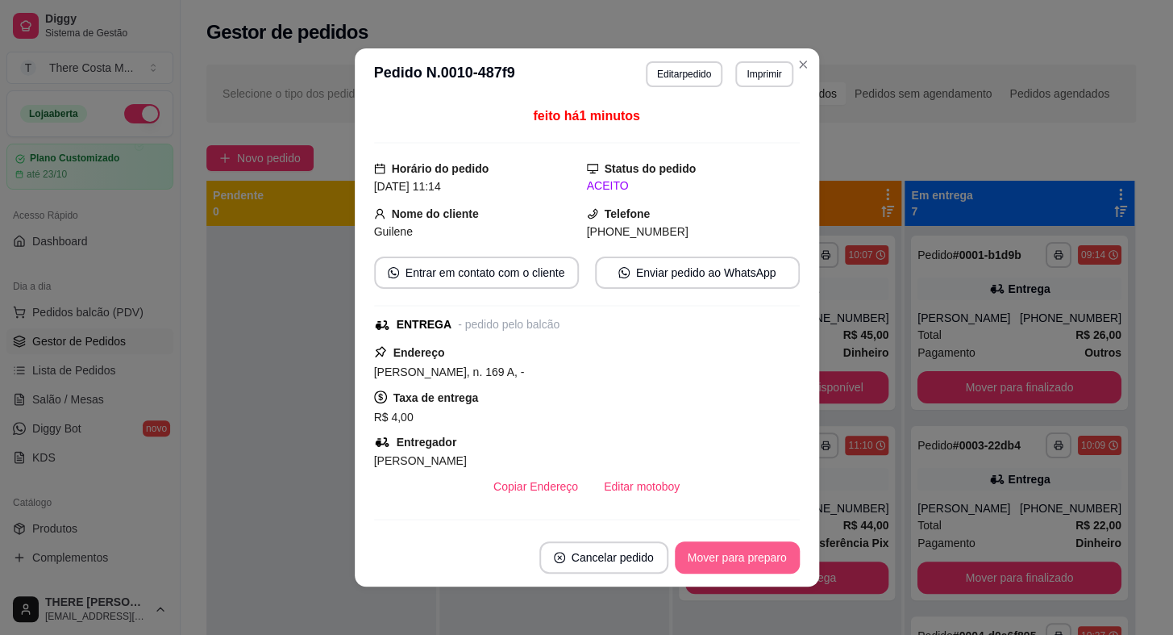
click at [737, 556] on button "Mover para preparo" at bounding box center [737, 557] width 125 height 32
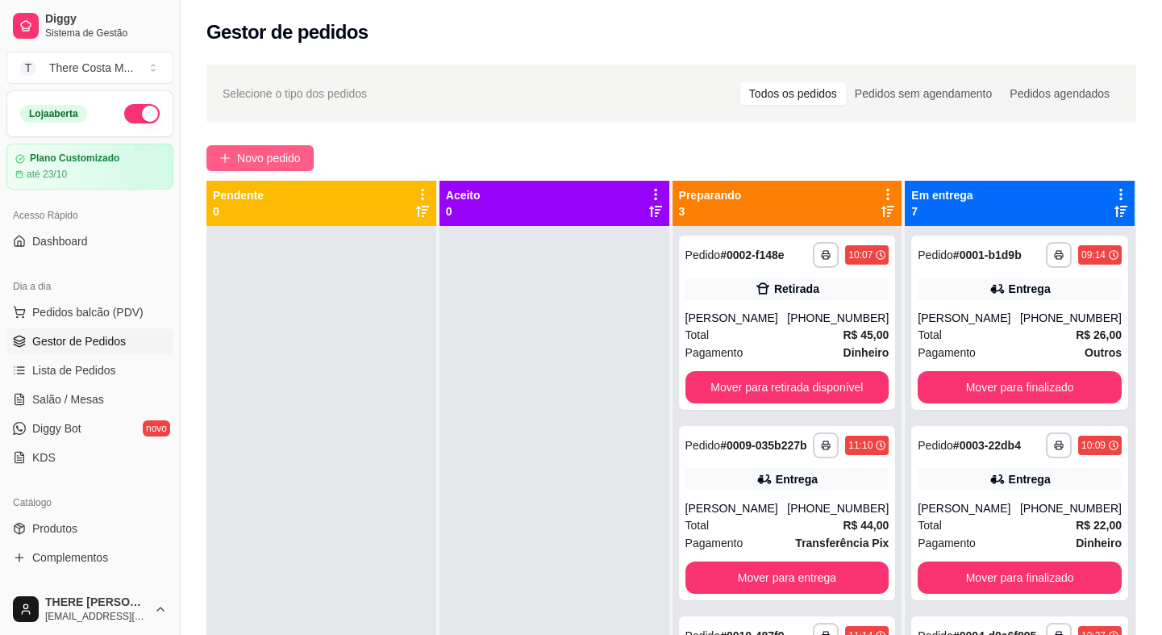
click at [292, 152] on span "Novo pedido" at bounding box center [269, 158] width 64 height 18
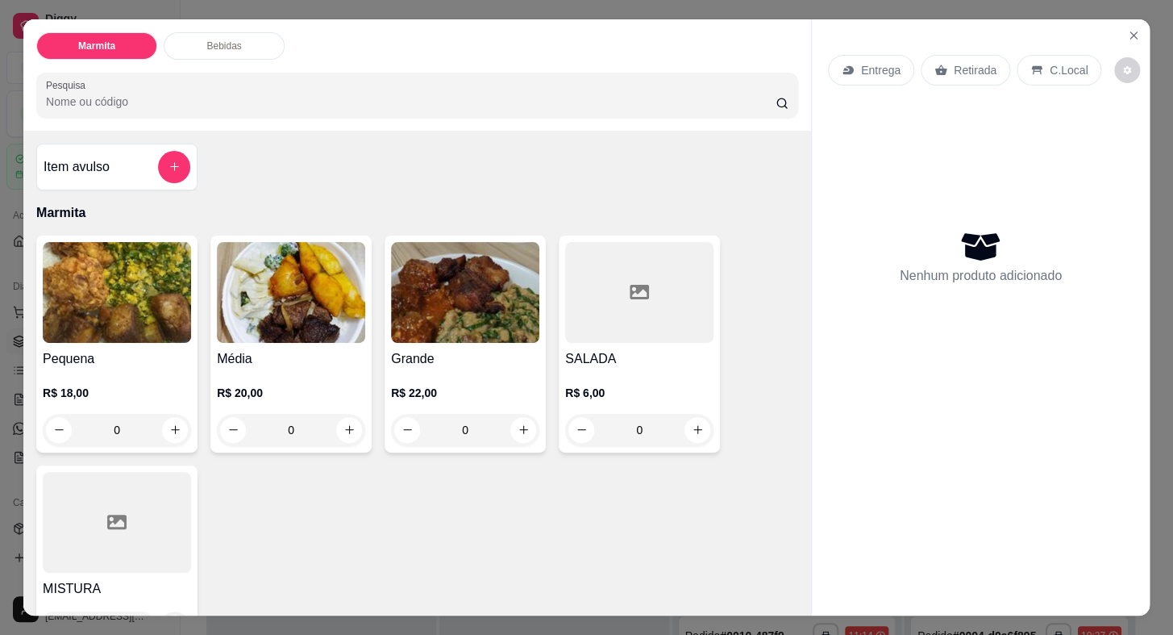
click at [878, 62] on p "Entrega" at bounding box center [881, 70] width 40 height 16
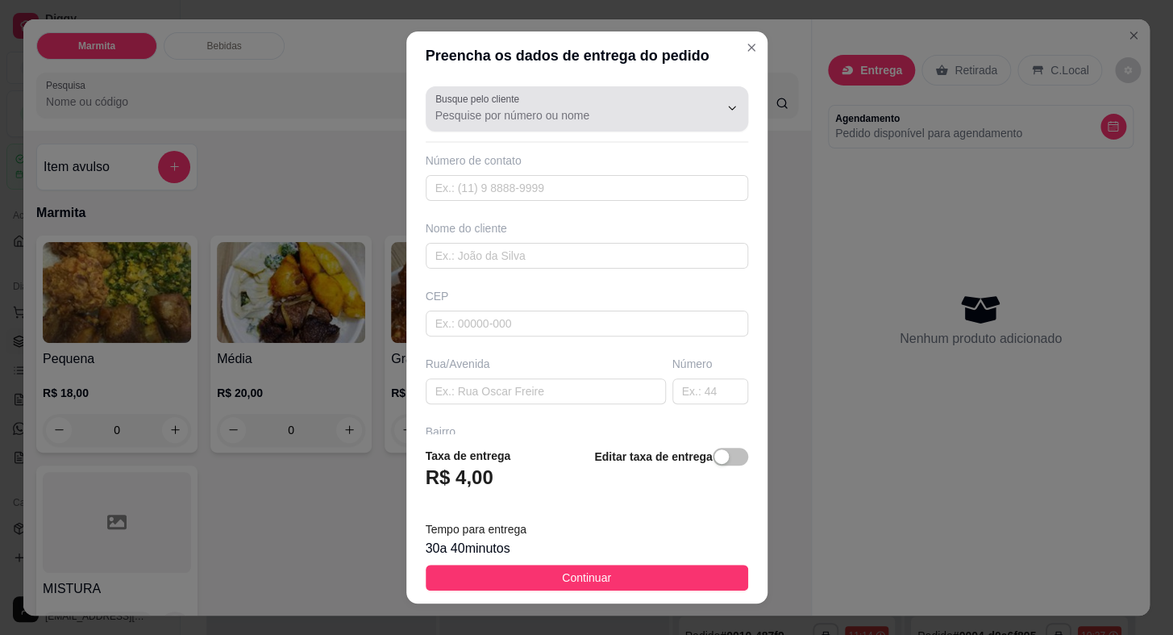
click at [589, 98] on div at bounding box center [586, 109] width 303 height 32
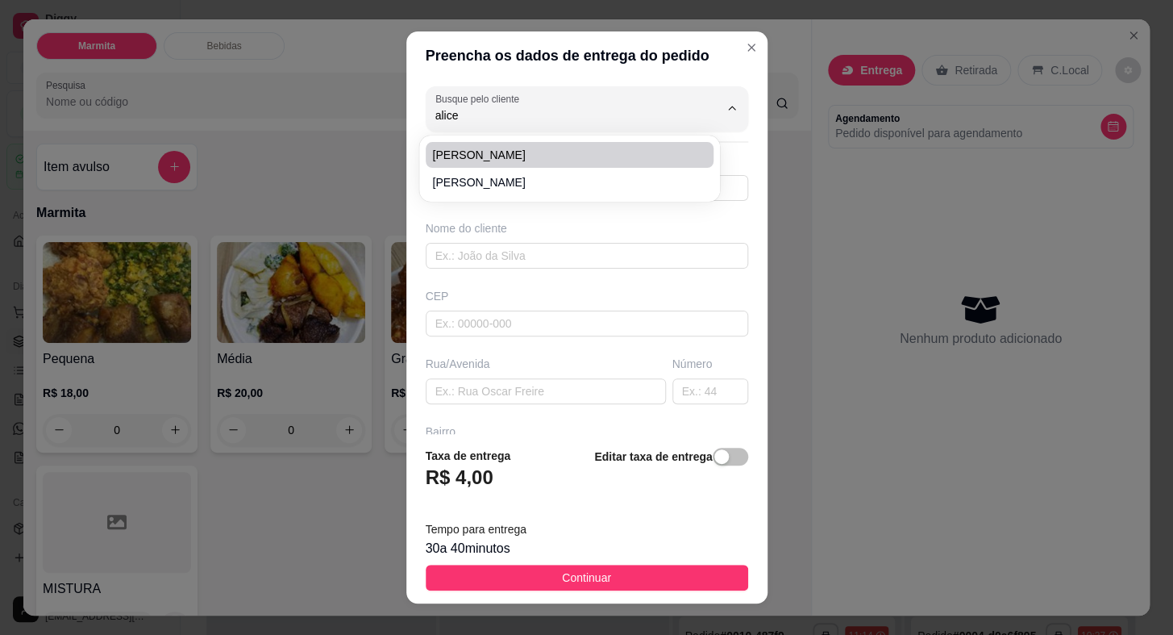
click at [473, 156] on span "[PERSON_NAME]" at bounding box center [561, 155] width 259 height 16
type input "[PERSON_NAME]"
type input "15996171706"
type input "[PERSON_NAME]"
type input "18440000"
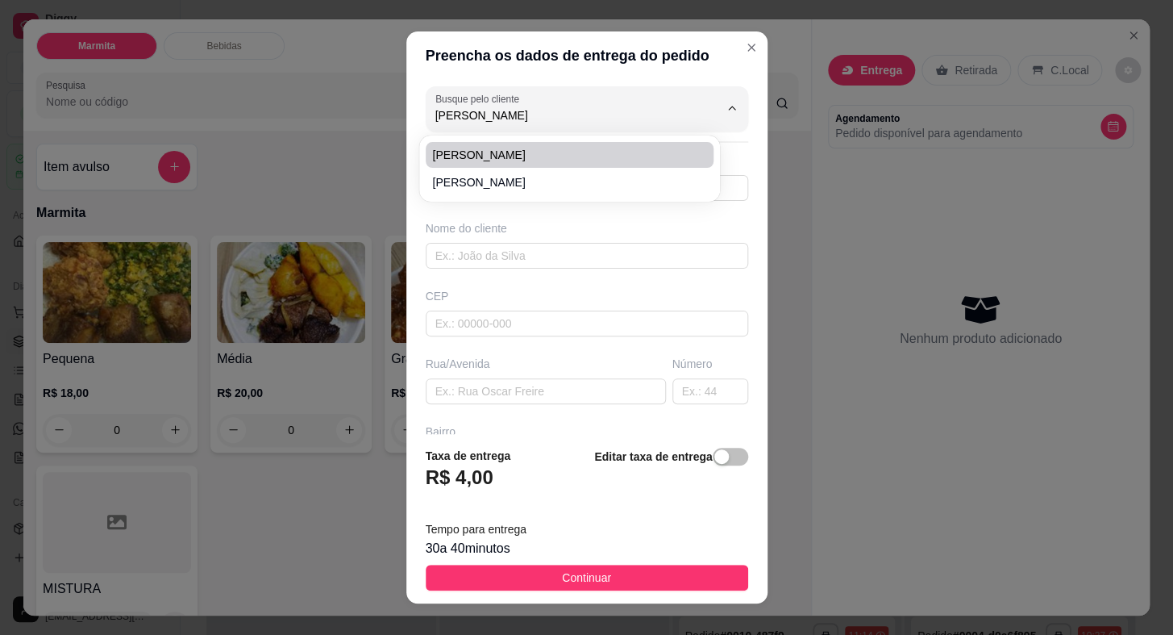
type input "Acacio Piedade"
type input "X"
type input "Itaberá"
type input "SALÃO"
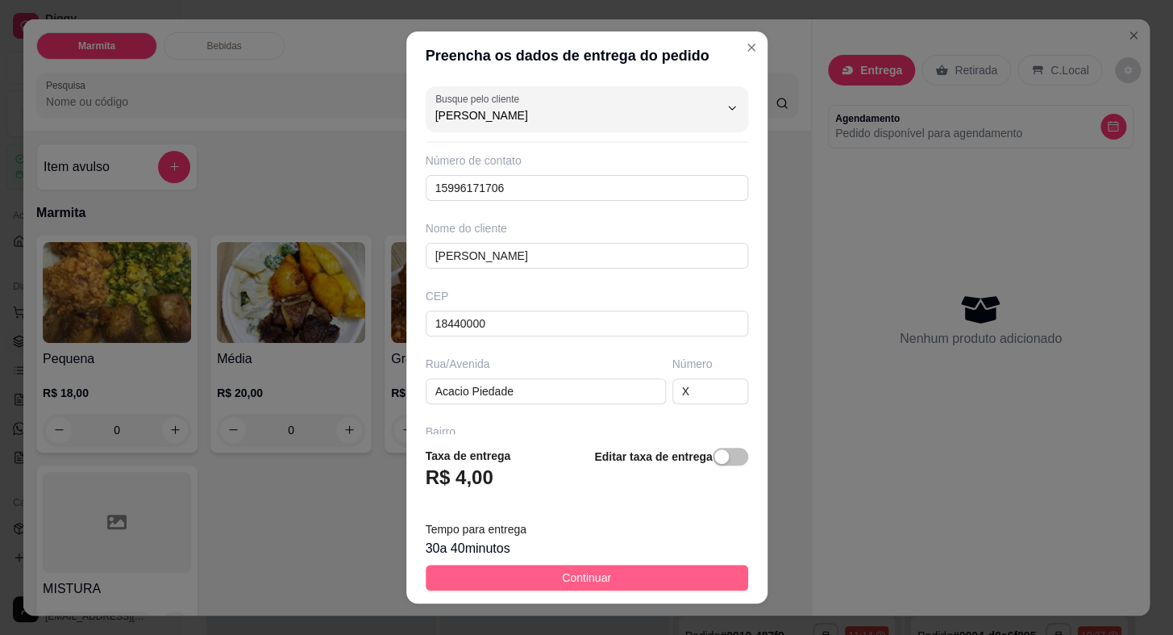
type input "[PERSON_NAME]"
click at [577, 573] on span "Continuar" at bounding box center [586, 577] width 49 height 18
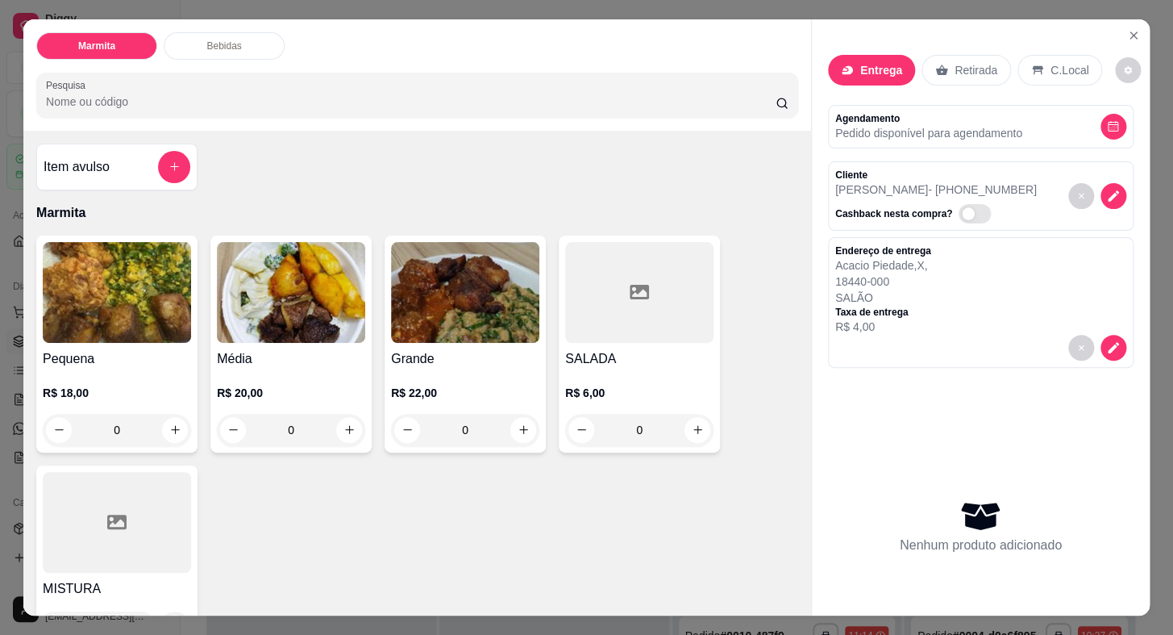
click at [96, 334] on img at bounding box center [117, 292] width 148 height 101
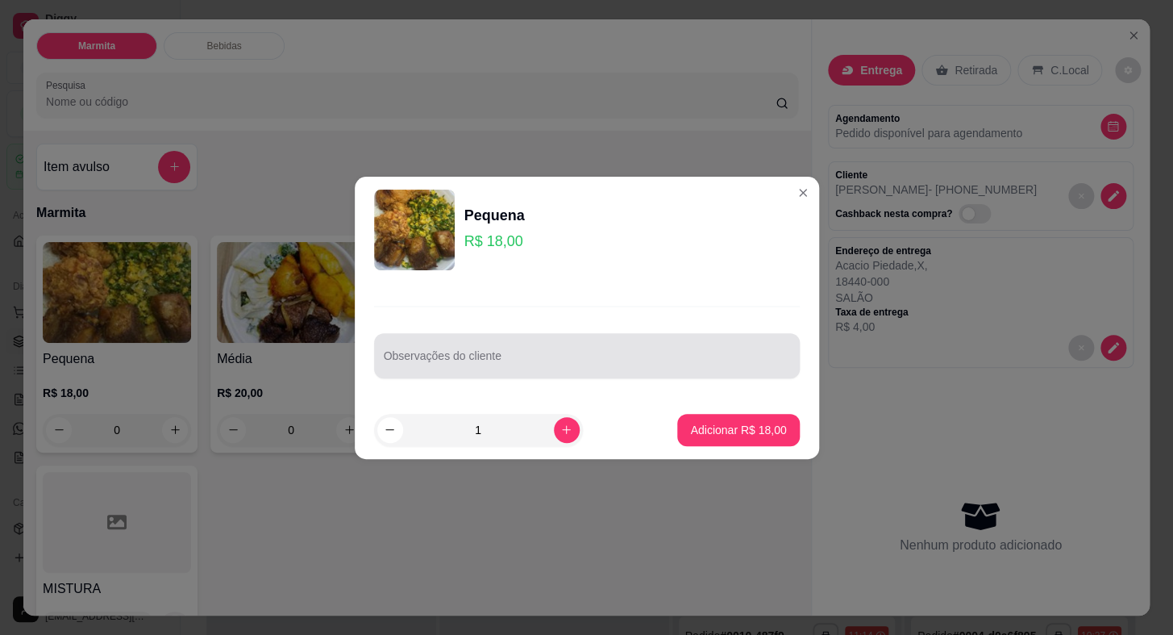
click at [408, 364] on input "Observações do cliente" at bounding box center [587, 362] width 406 height 16
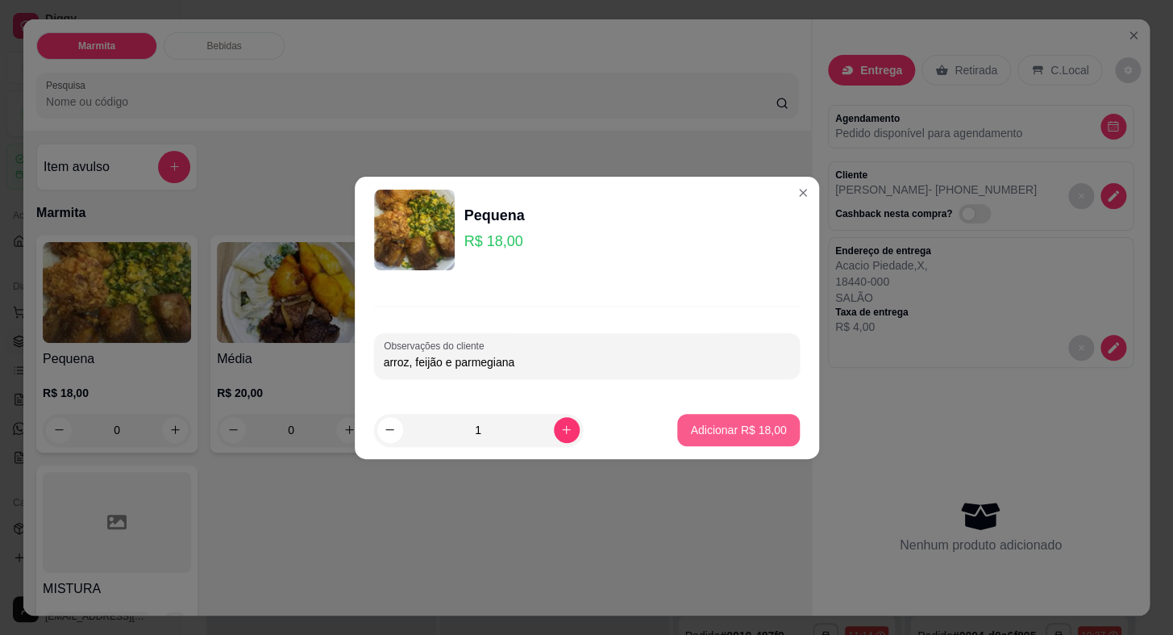
type input "arroz, feijão e parmegiana"
click at [715, 425] on p "Adicionar R$ 18,00" at bounding box center [738, 430] width 96 height 16
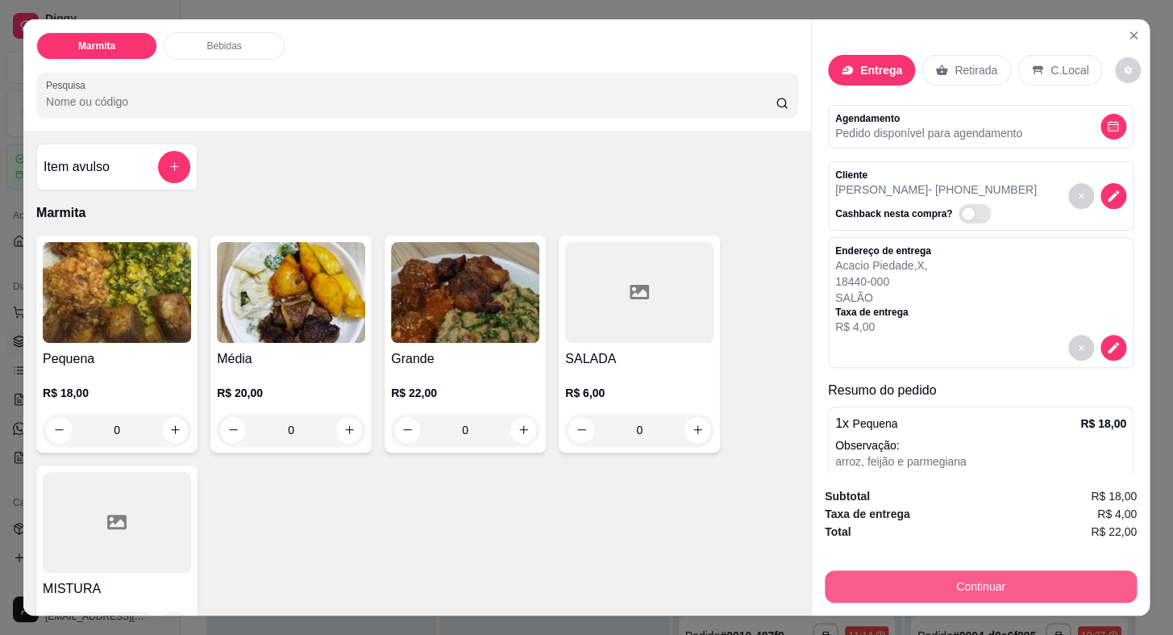
click at [906, 573] on button "Continuar" at bounding box center [981, 586] width 312 height 32
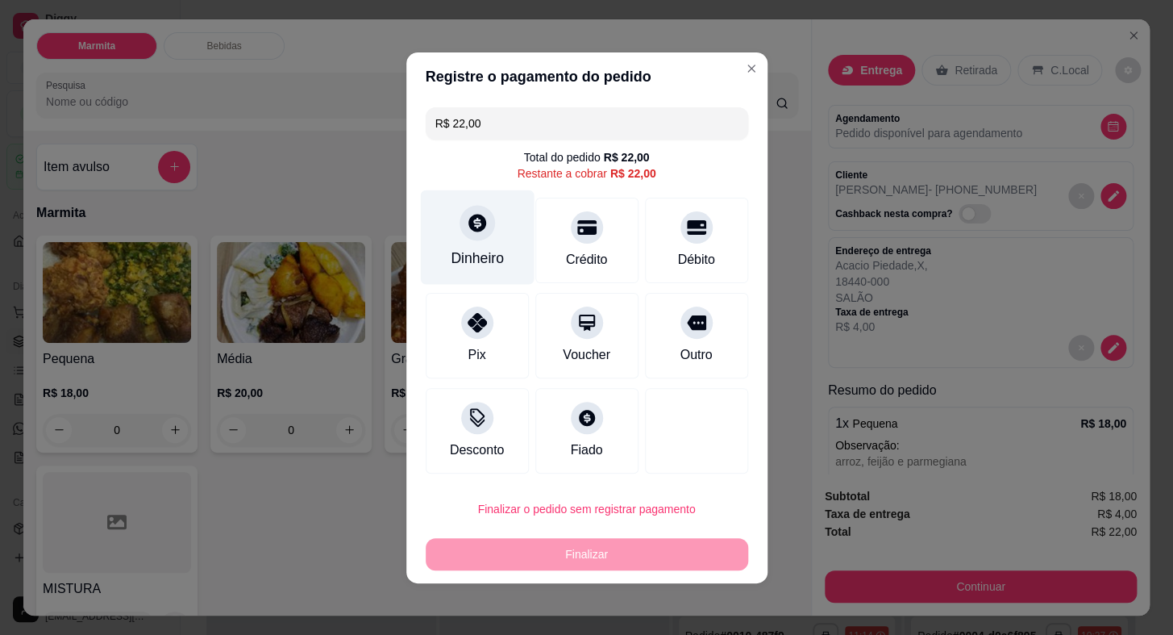
click at [476, 240] on div "Dinheiro" at bounding box center [477, 236] width 114 height 94
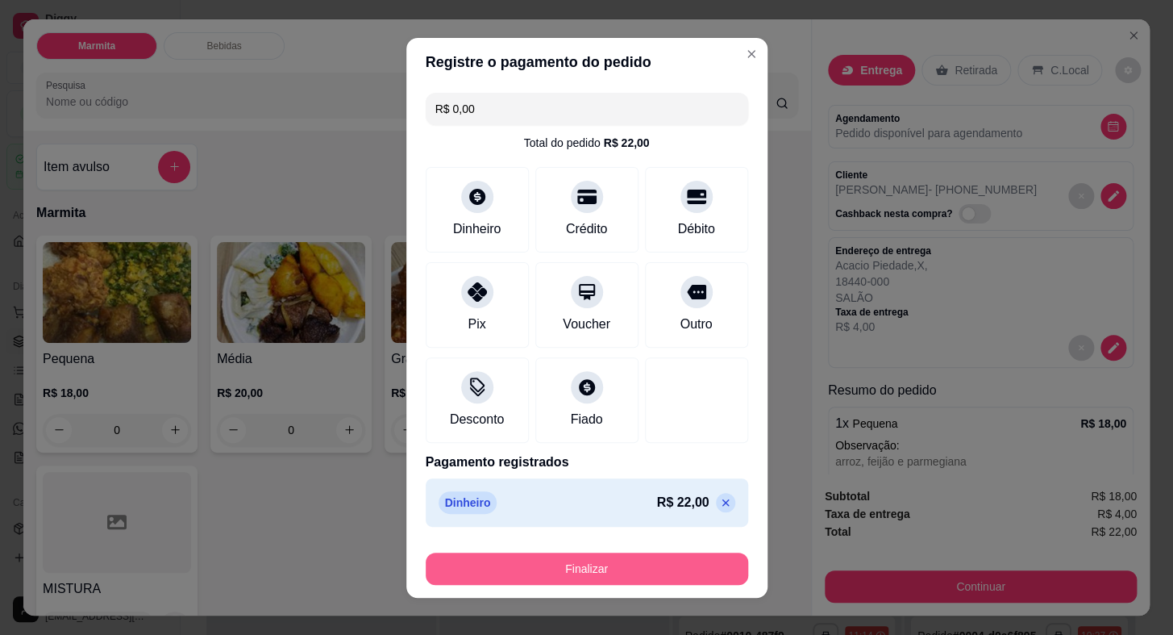
click at [683, 556] on button "Finalizar" at bounding box center [587, 568] width 323 height 32
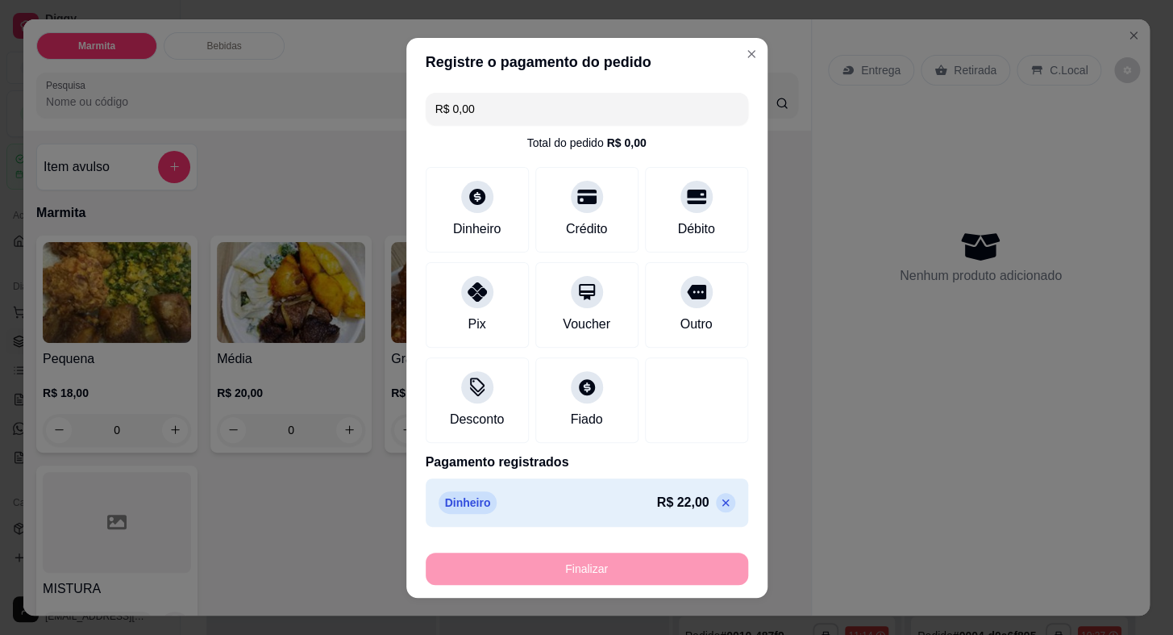
type input "-R$ 22,00"
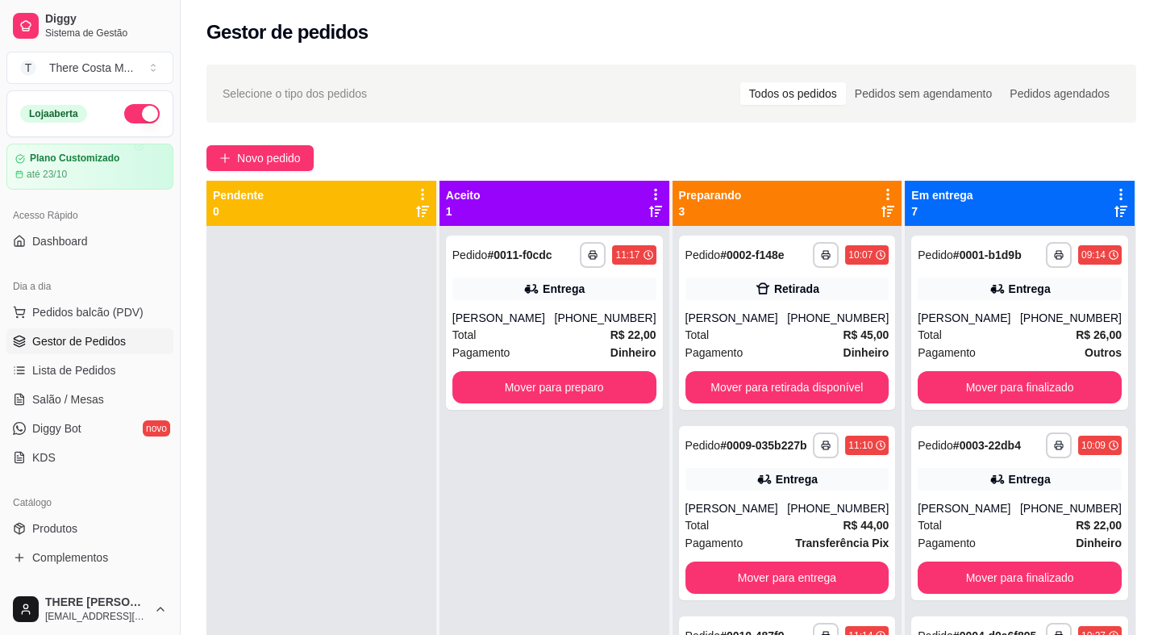
click at [286, 144] on div "**********" at bounding box center [671, 445] width 981 height 780
click at [290, 159] on span "Novo pedido" at bounding box center [269, 158] width 64 height 18
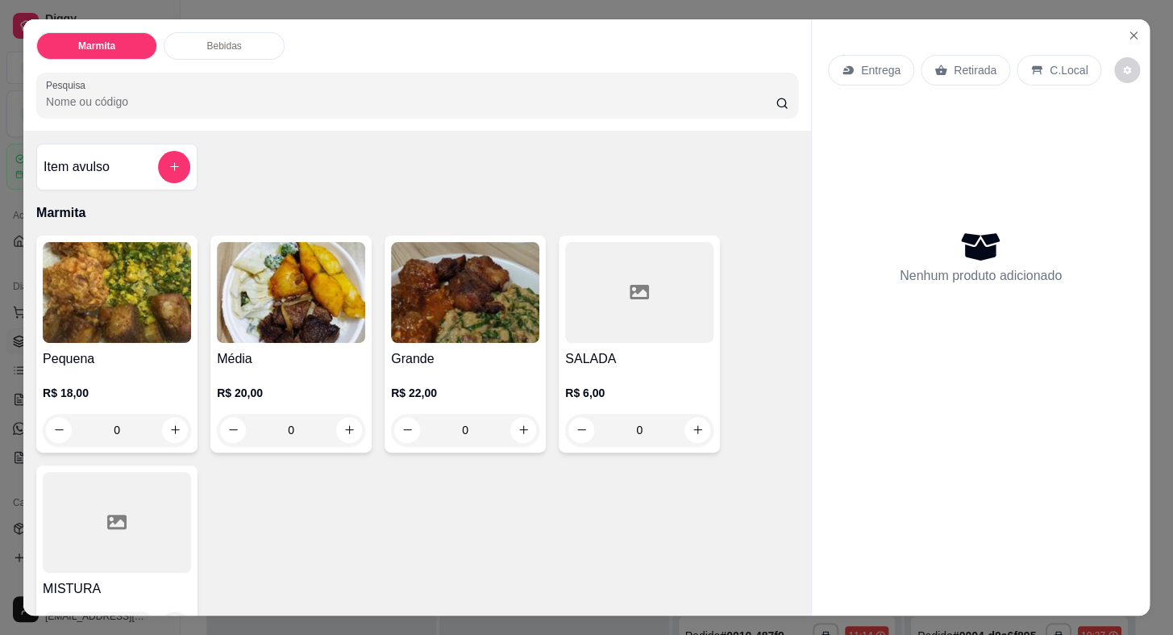
click at [890, 55] on div "Entrega" at bounding box center [871, 70] width 86 height 31
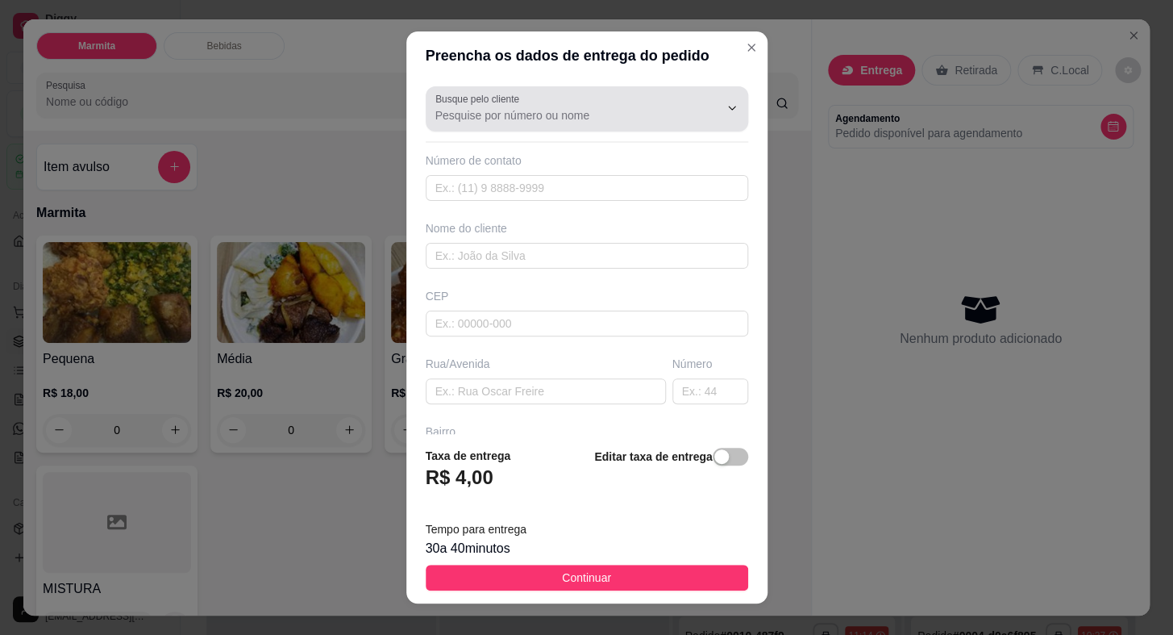
click at [592, 89] on div "Busque pelo cliente" at bounding box center [587, 108] width 323 height 45
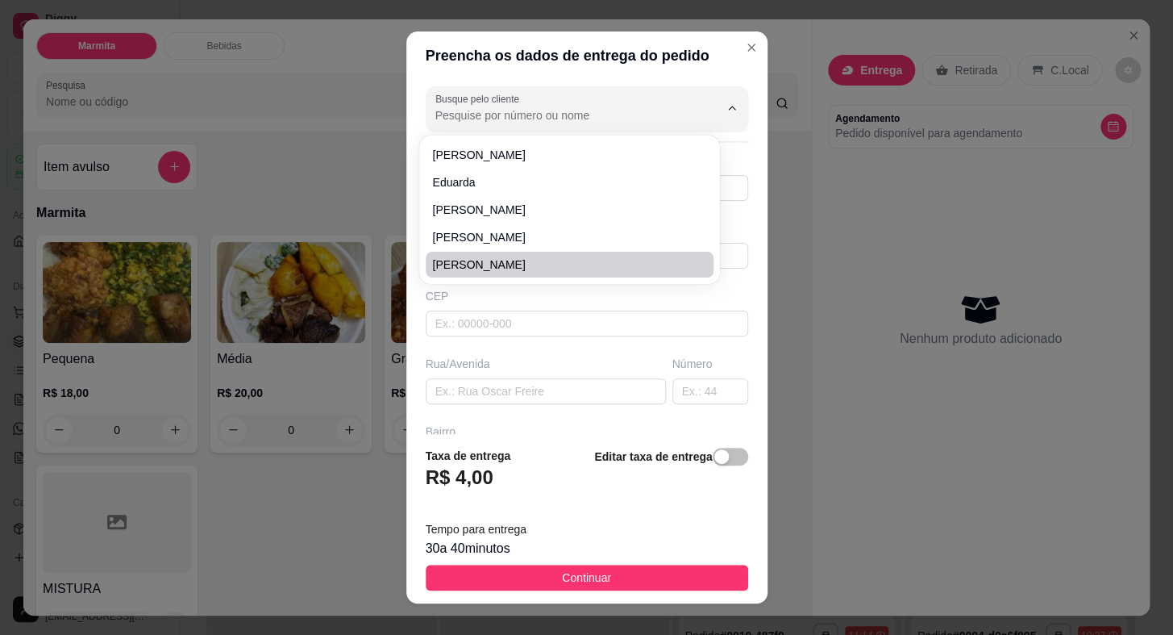
click at [414, 378] on div "Busque pelo cliente Número de contato Nome do cliente CEP Rua/[GEOGRAPHIC_DATA]" at bounding box center [586, 256] width 361 height 353
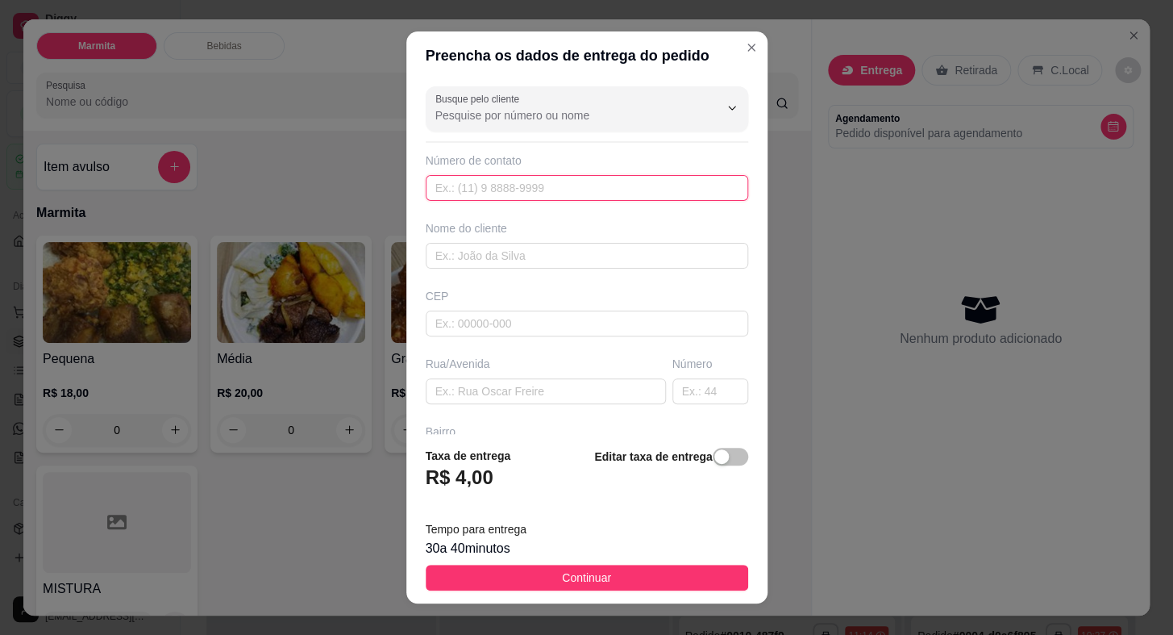
click at [461, 195] on input "text" at bounding box center [587, 188] width 323 height 26
paste input "[PHONE_NUMBER]"
type input "[PHONE_NUMBER]"
click at [492, 261] on input "text" at bounding box center [587, 256] width 323 height 26
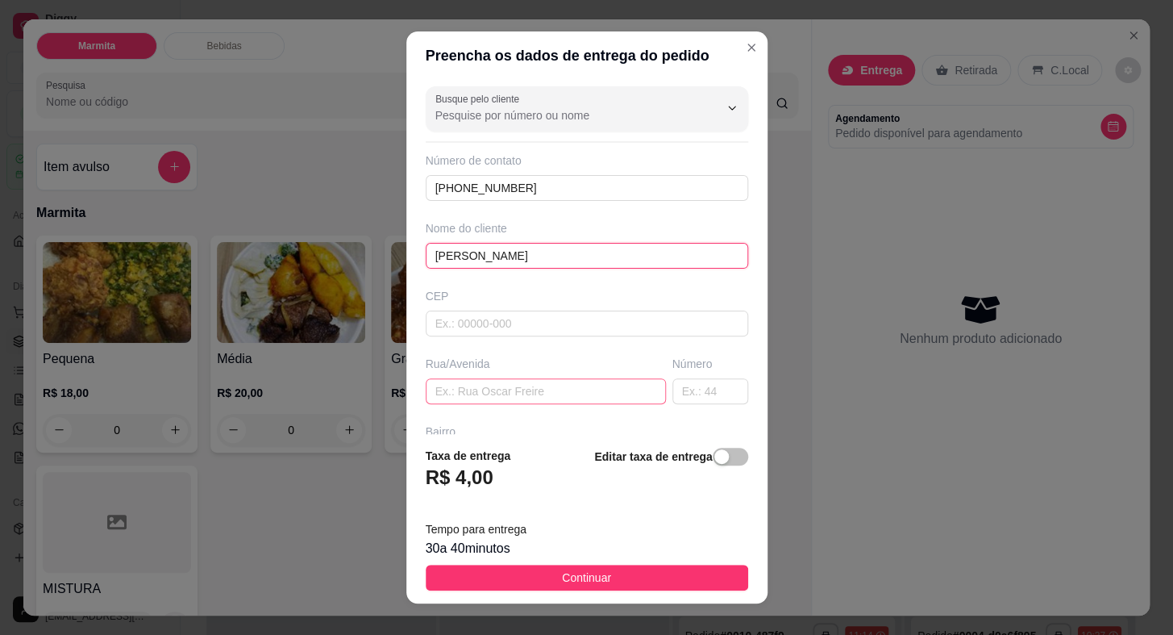
type input "[PERSON_NAME]"
click at [517, 401] on input "text" at bounding box center [546, 391] width 240 height 26
paste input "rua [DATE]"
click at [678, 393] on input "text" at bounding box center [710, 391] width 76 height 26
drag, startPoint x: 443, startPoint y: 397, endPoint x: 431, endPoint y: 389, distance: 13.4
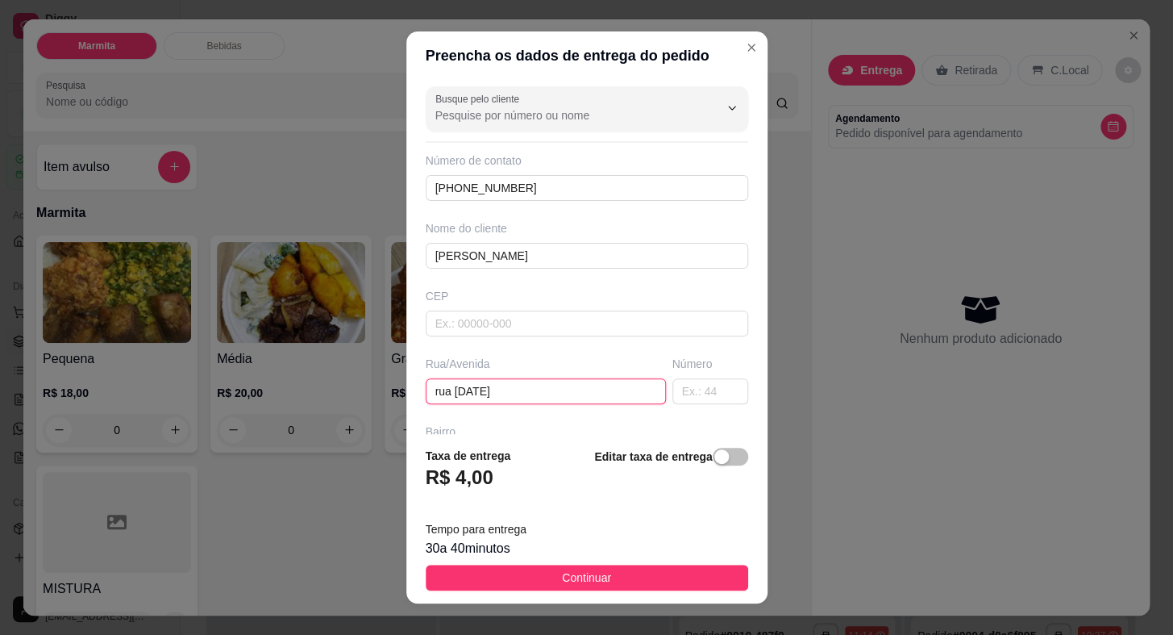
click at [442, 396] on input "rua [DATE]" at bounding box center [546, 391] width 240 height 26
click at [433, 389] on input "rua [DATE]" at bounding box center [546, 391] width 240 height 26
click at [437, 390] on input "rua [DATE]" at bounding box center [546, 391] width 240 height 26
click at [490, 393] on input "Rua [DATE]" at bounding box center [546, 391] width 240 height 26
type input "Rua [DATE]"
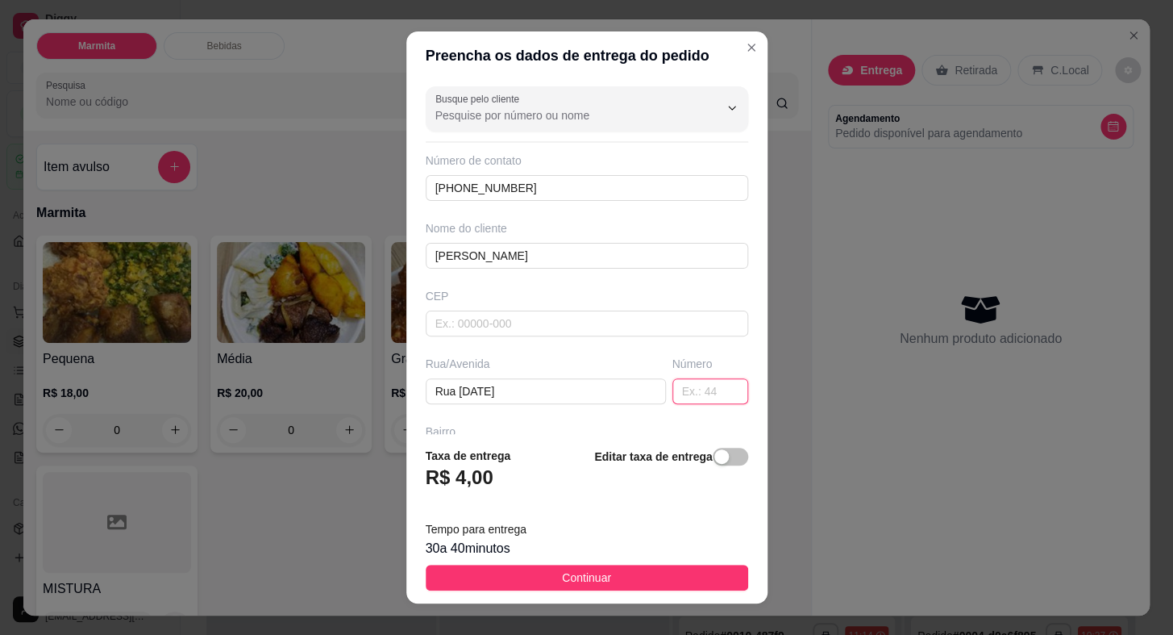
click at [673, 390] on input "text" at bounding box center [710, 391] width 76 height 26
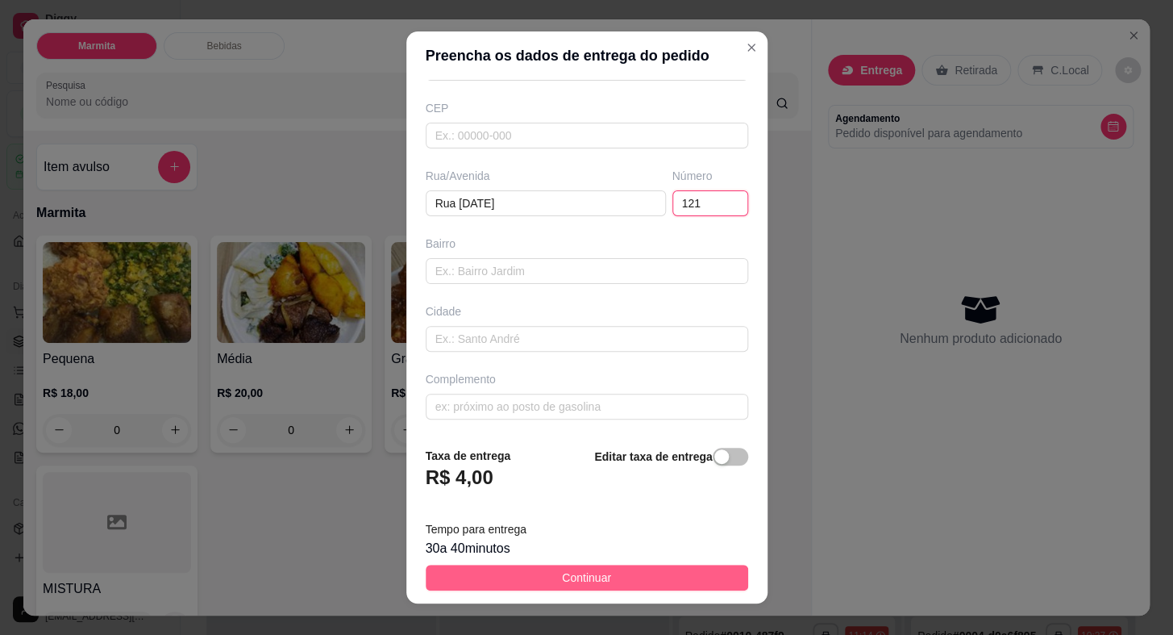
type input "121"
click at [583, 564] on button "Continuar" at bounding box center [587, 577] width 323 height 26
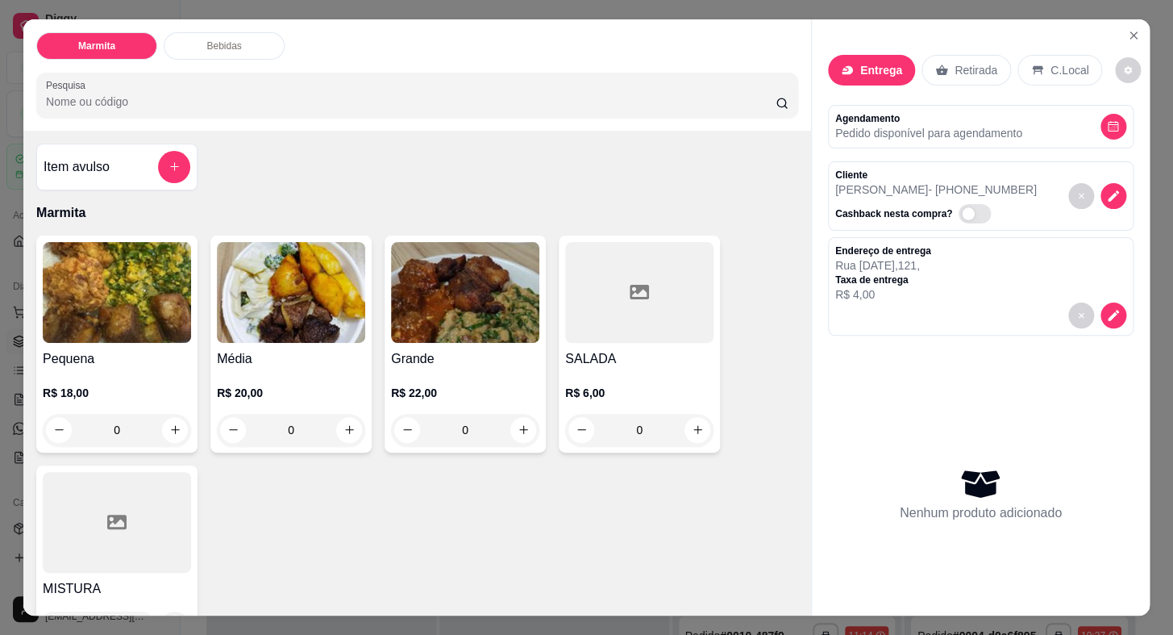
click at [145, 323] on img at bounding box center [117, 292] width 148 height 101
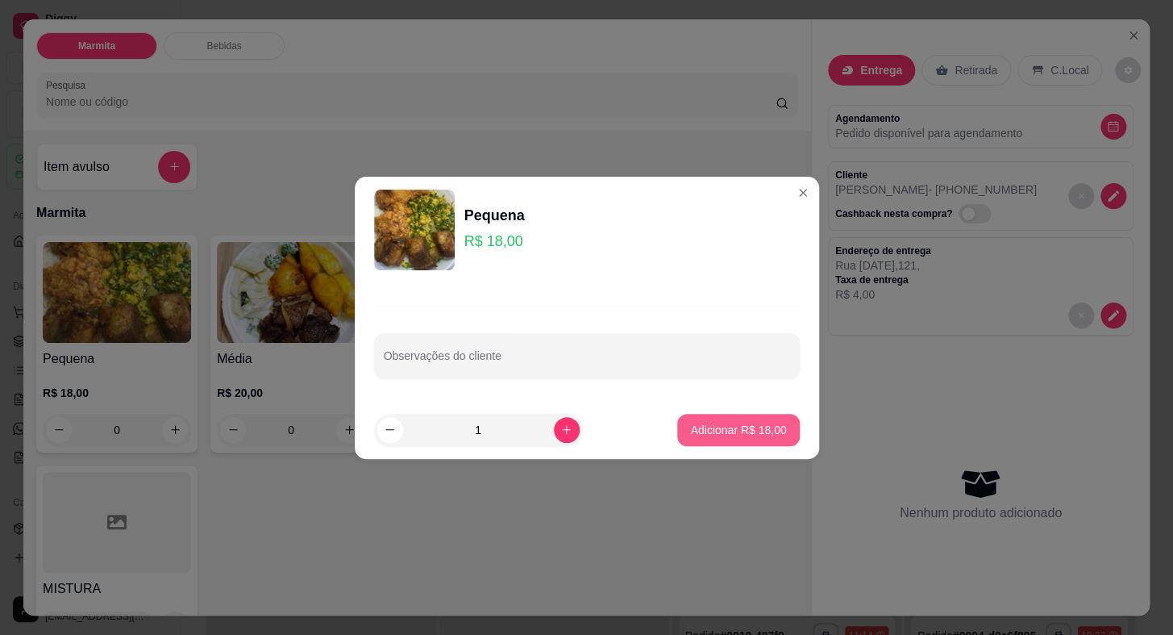
click at [727, 441] on button "Adicionar R$ 18,00" at bounding box center [738, 430] width 122 height 32
type input "1"
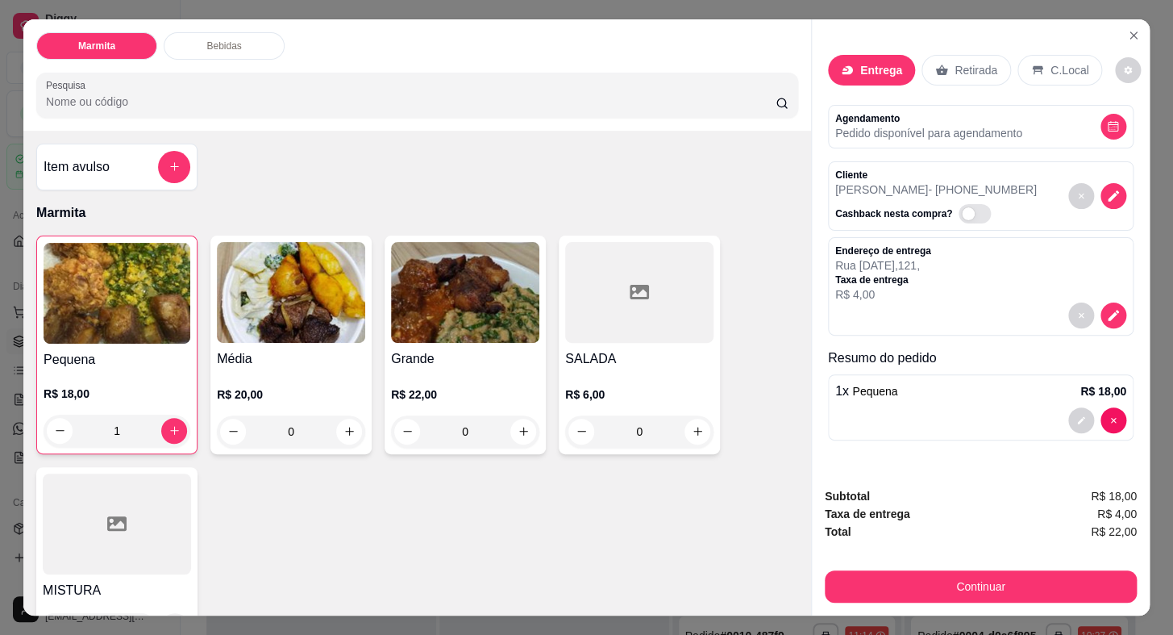
click at [162, 334] on img at bounding box center [117, 293] width 147 height 101
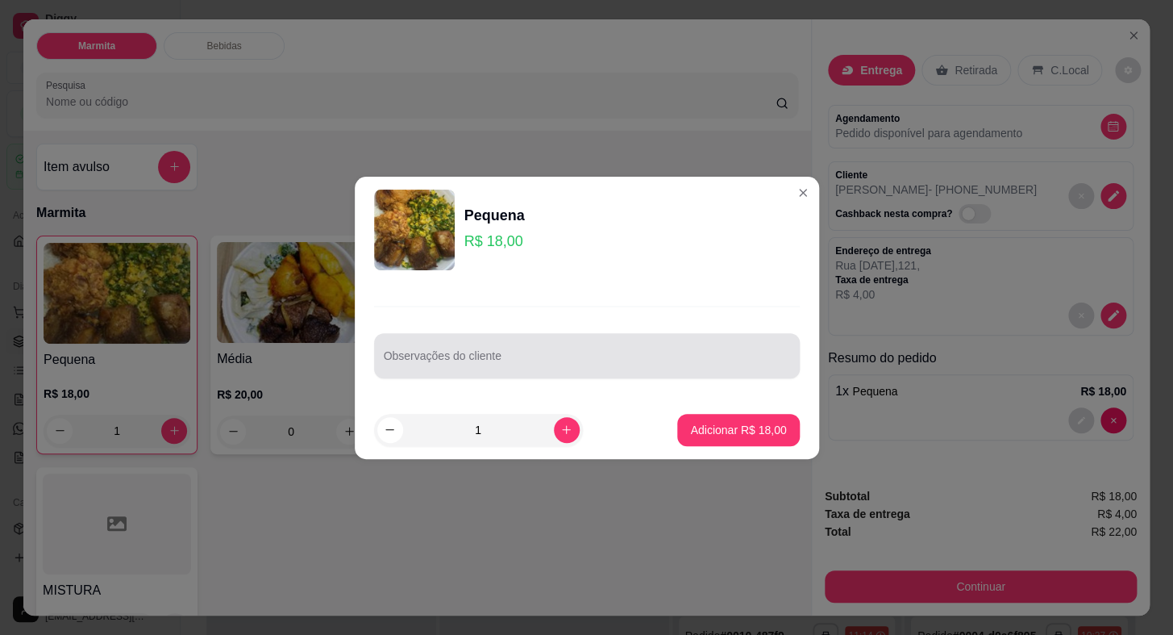
click at [493, 345] on div at bounding box center [587, 355] width 406 height 32
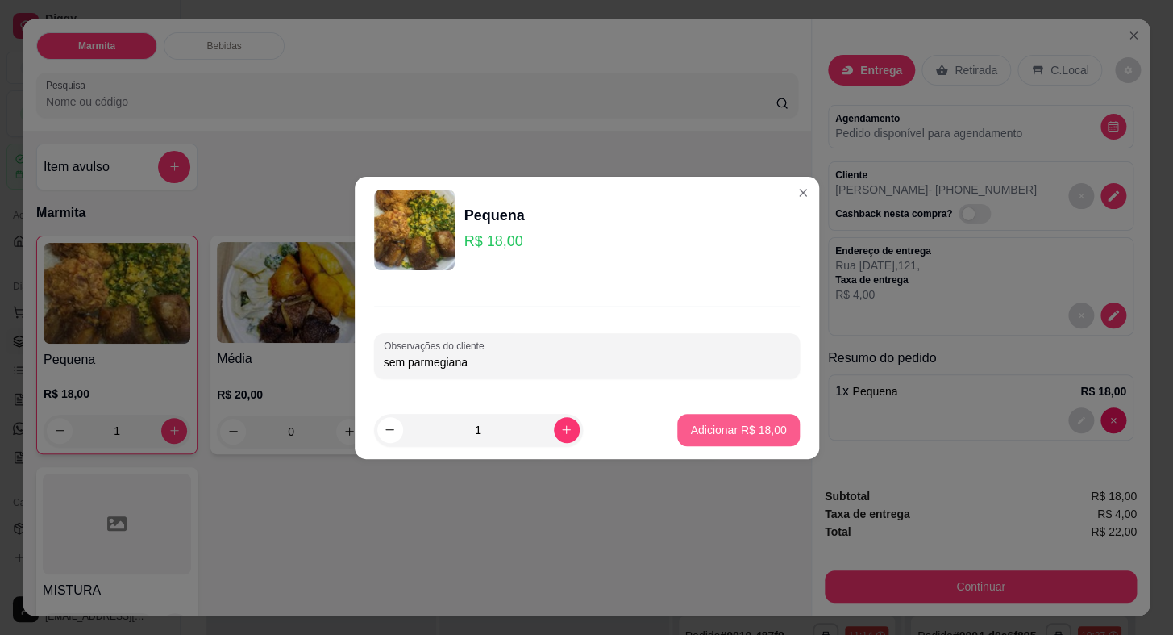
type input "sem parmegiana"
click at [751, 439] on button "Adicionar R$ 18,00" at bounding box center [738, 430] width 122 height 32
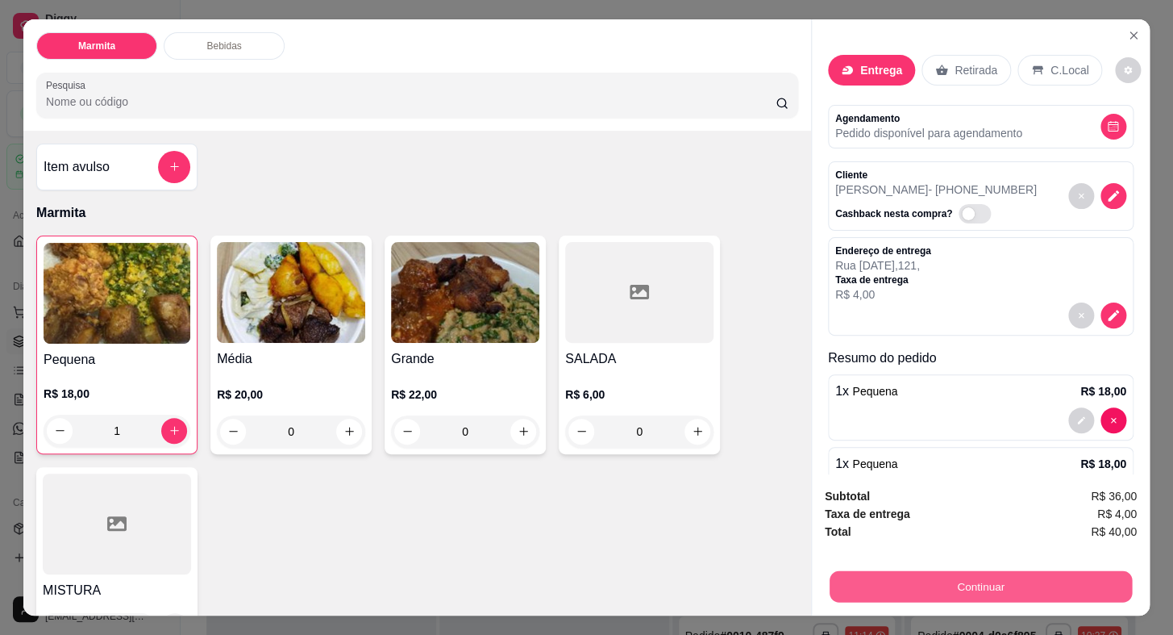
click at [914, 573] on button "Continuar" at bounding box center [981, 586] width 302 height 31
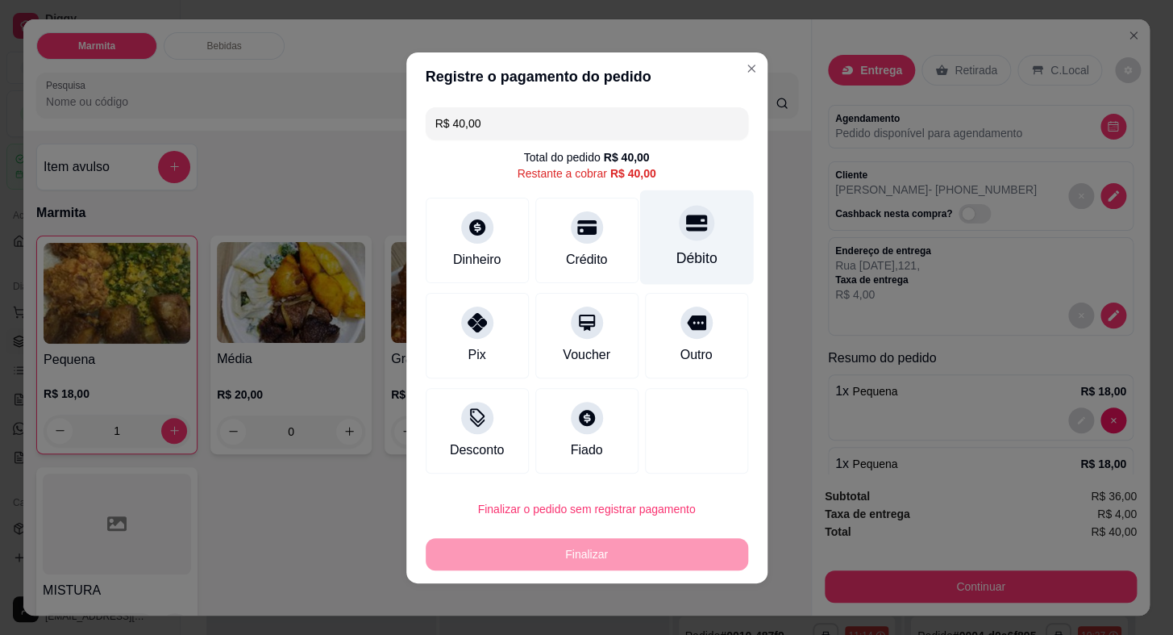
click at [704, 214] on div "Débito" at bounding box center [696, 236] width 114 height 94
type input "R$ 0,00"
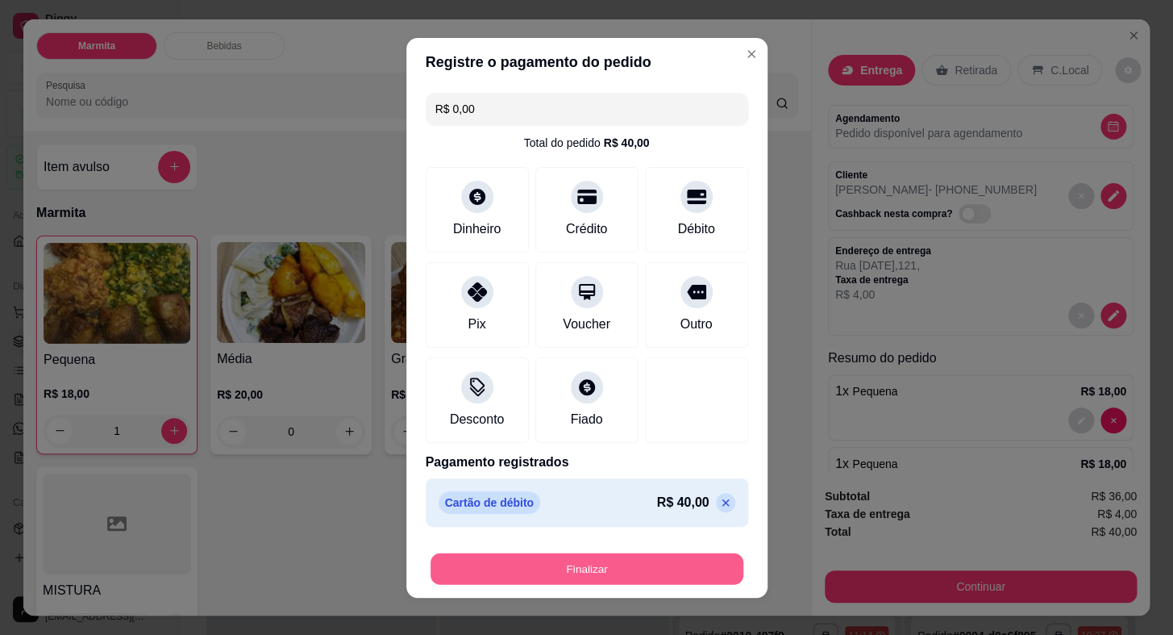
click at [677, 575] on button "Finalizar" at bounding box center [587, 567] width 313 height 31
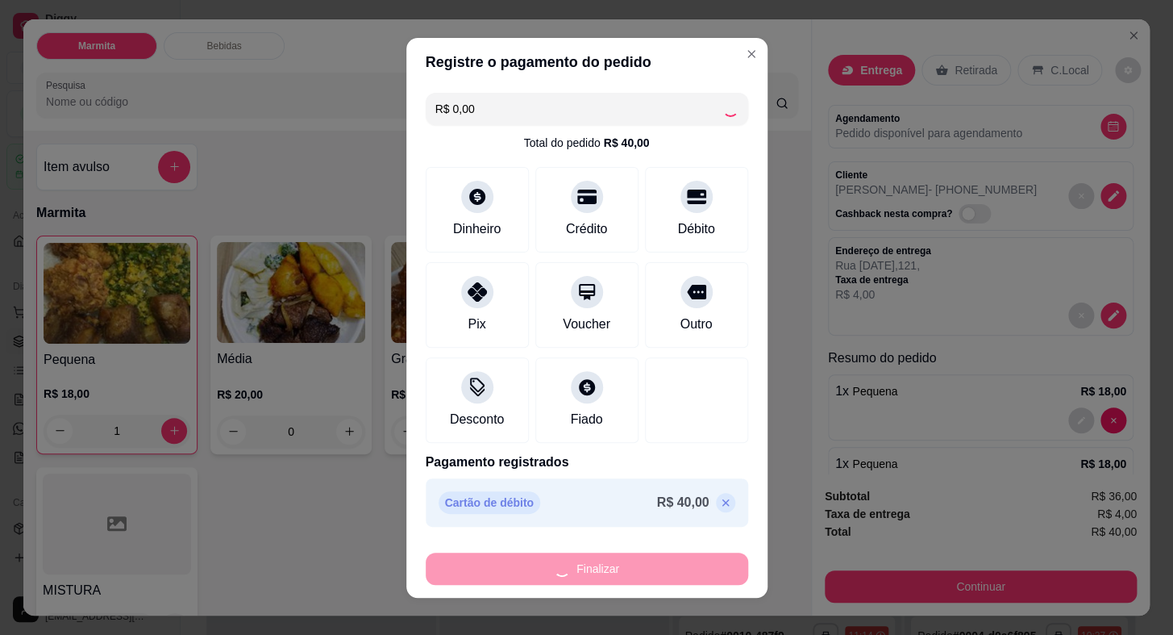
type input "0"
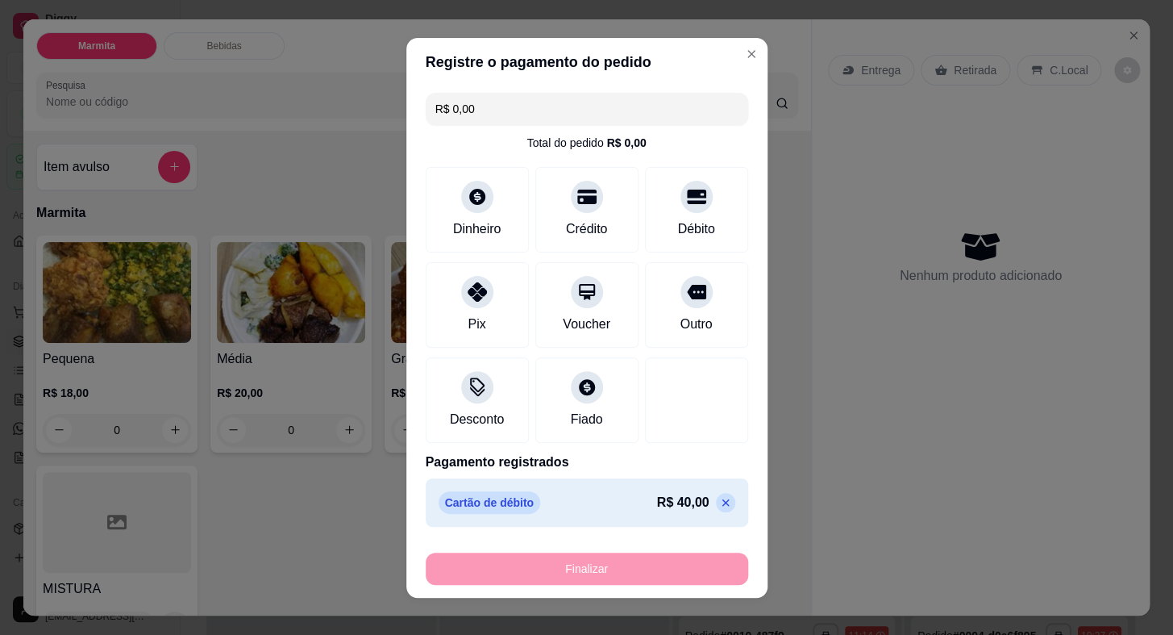
type input "-R$ 40,00"
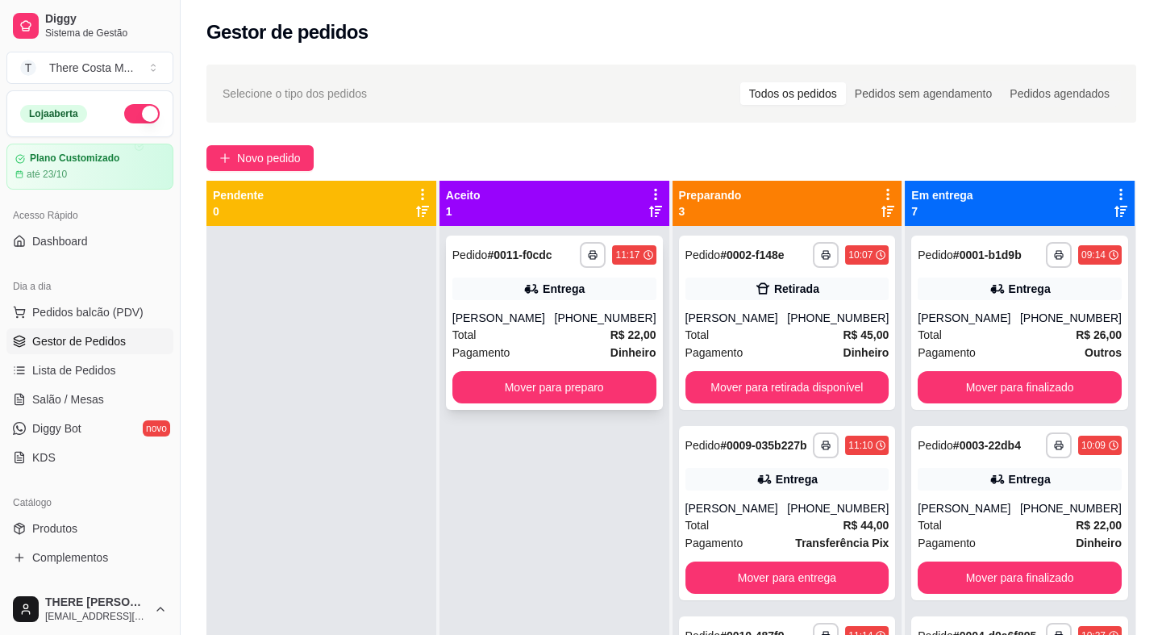
click at [546, 352] on div "Pagamento Dinheiro" at bounding box center [554, 352] width 204 height 18
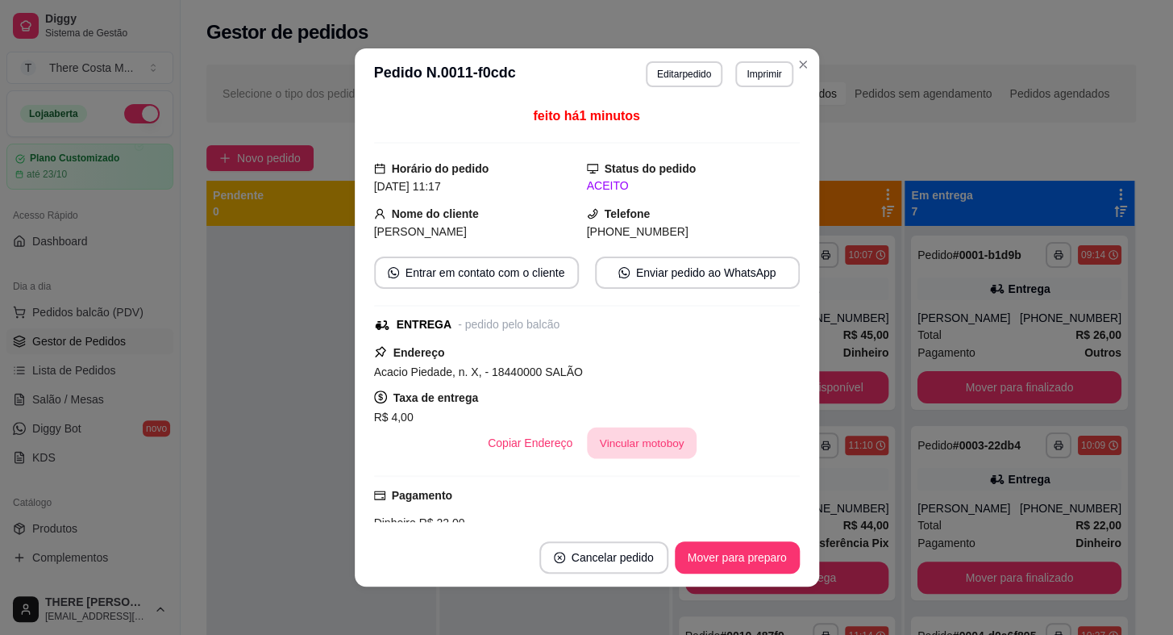
click at [639, 441] on button "Vincular motoboy" at bounding box center [642, 442] width 110 height 31
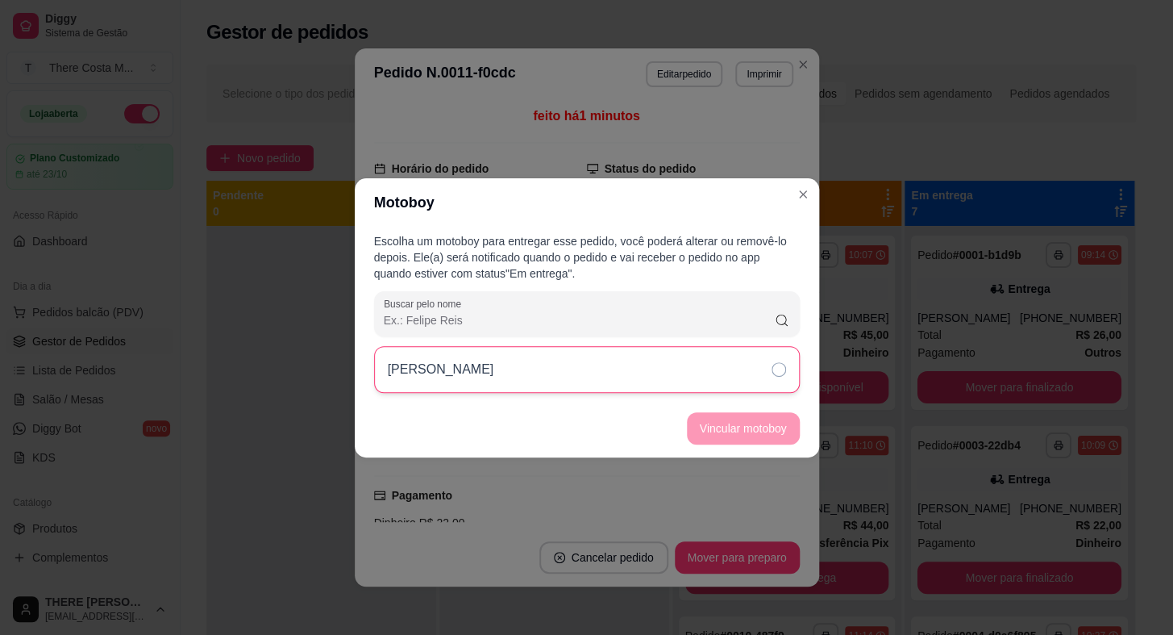
click at [645, 371] on div "[PERSON_NAME]" at bounding box center [587, 369] width 426 height 47
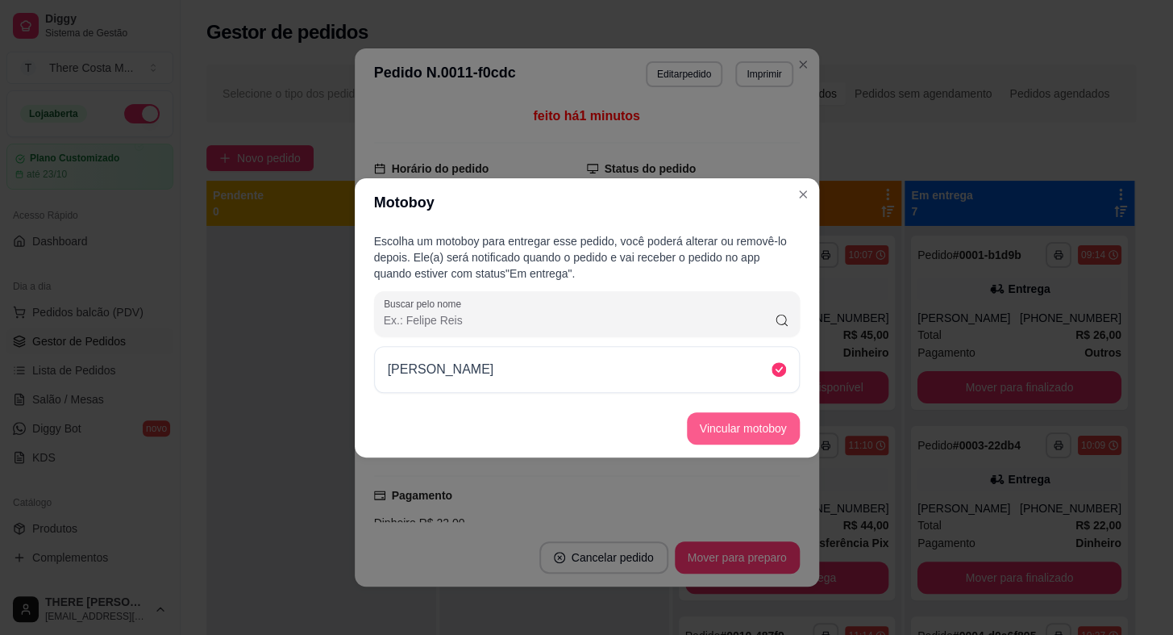
click at [768, 433] on button "Vincular motoboy" at bounding box center [743, 428] width 113 height 32
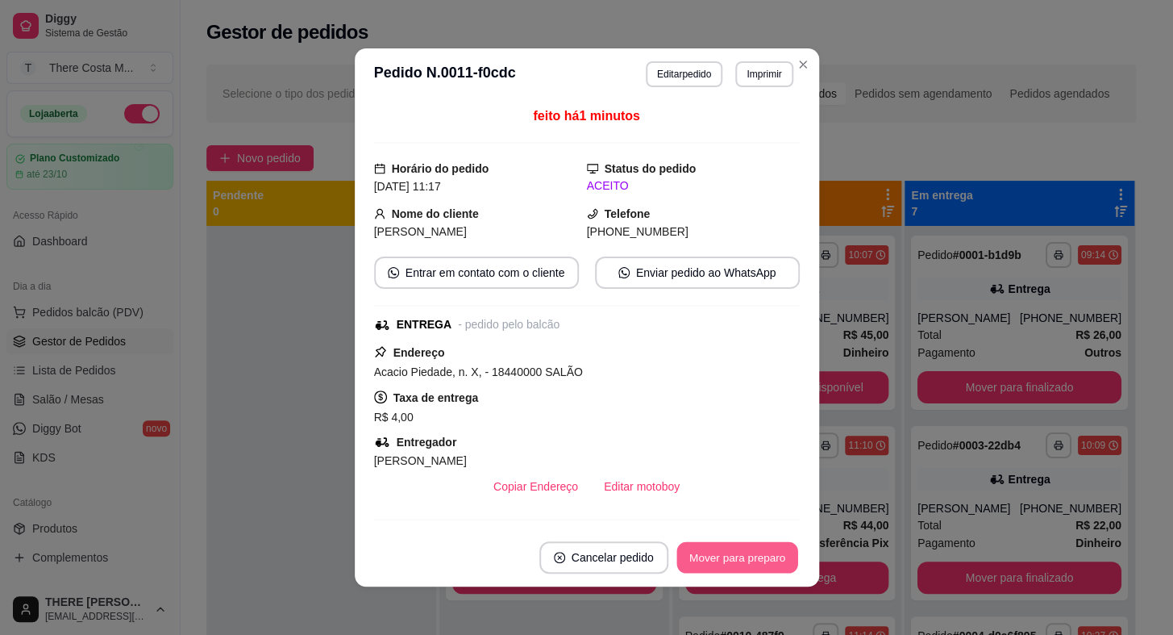
click at [738, 551] on button "Mover para preparo" at bounding box center [736, 557] width 121 height 31
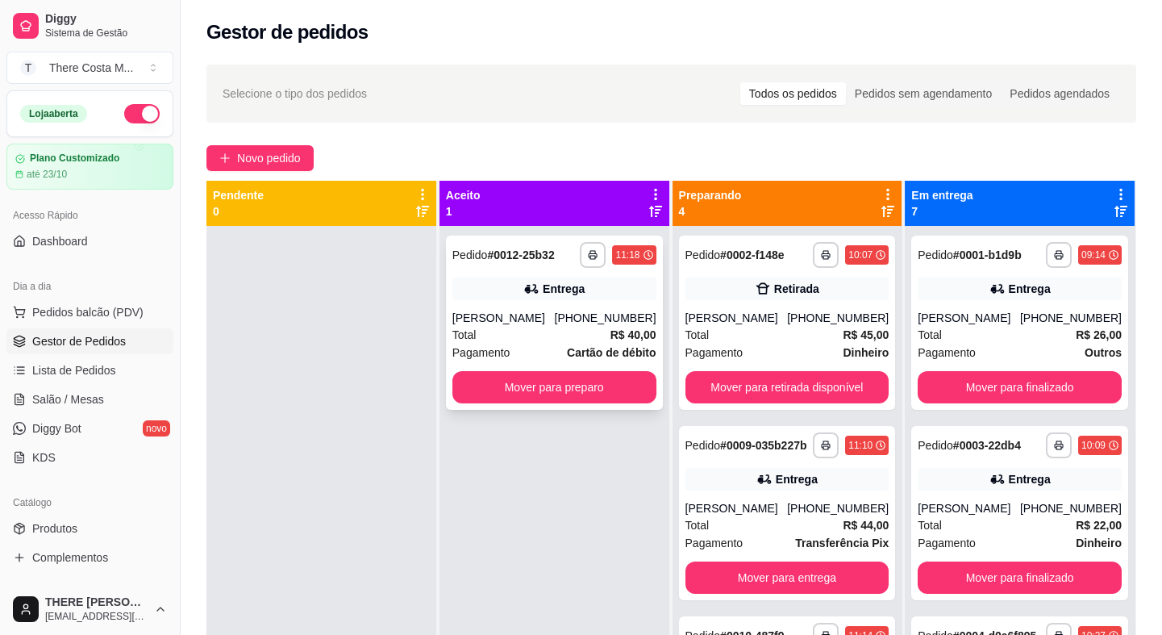
click at [552, 324] on div "[PERSON_NAME]" at bounding box center [503, 318] width 102 height 16
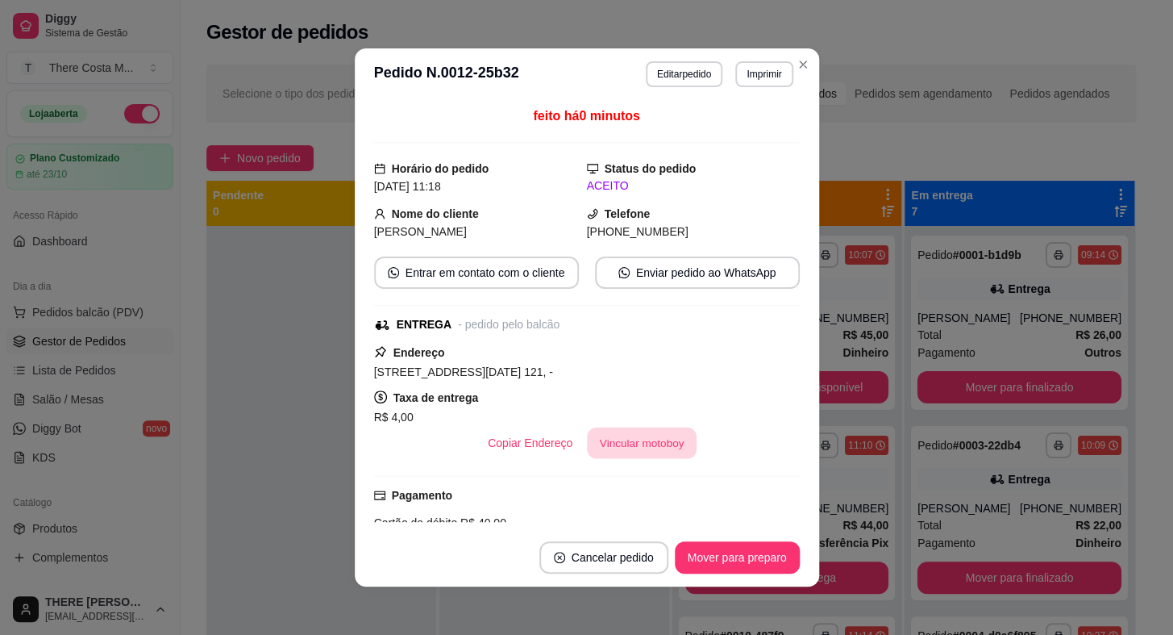
click at [656, 443] on button "Vincular motoboy" at bounding box center [642, 442] width 110 height 31
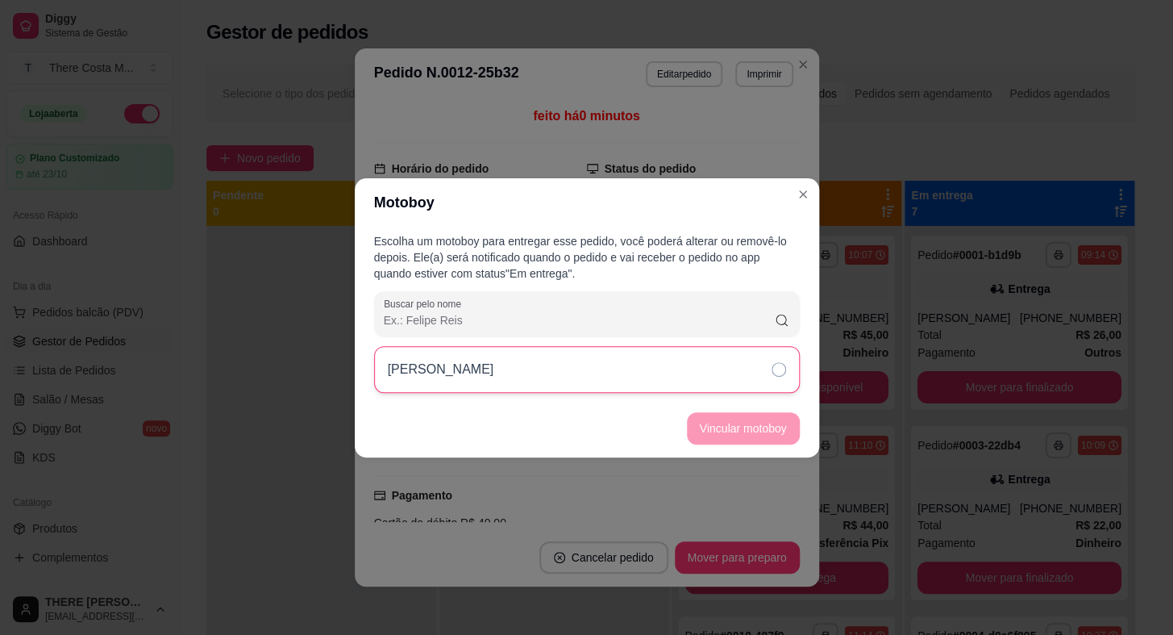
click at [644, 367] on div "[PERSON_NAME]" at bounding box center [587, 369] width 426 height 47
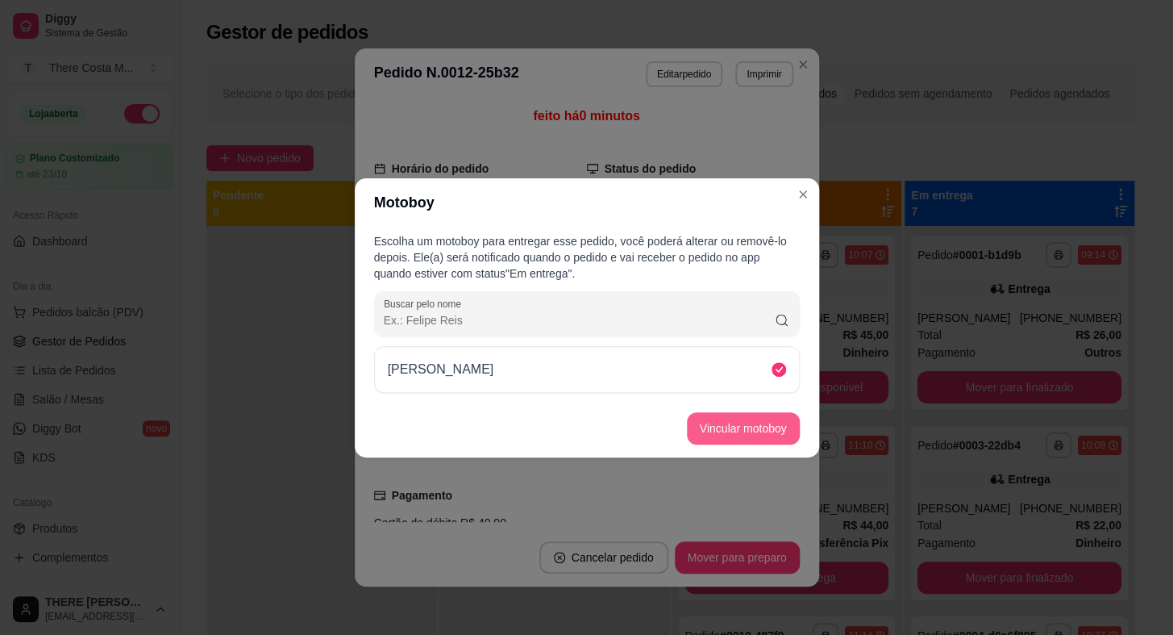
click at [726, 440] on button "Vincular motoboy" at bounding box center [743, 428] width 113 height 32
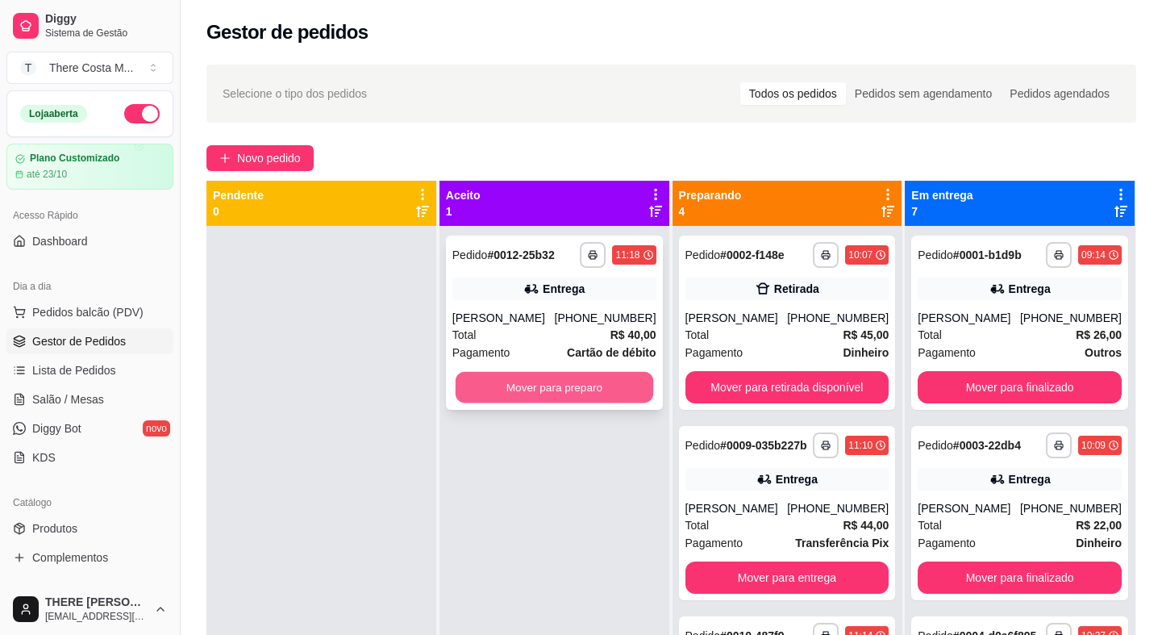
click at [589, 402] on button "Mover para preparo" at bounding box center [555, 387] width 198 height 31
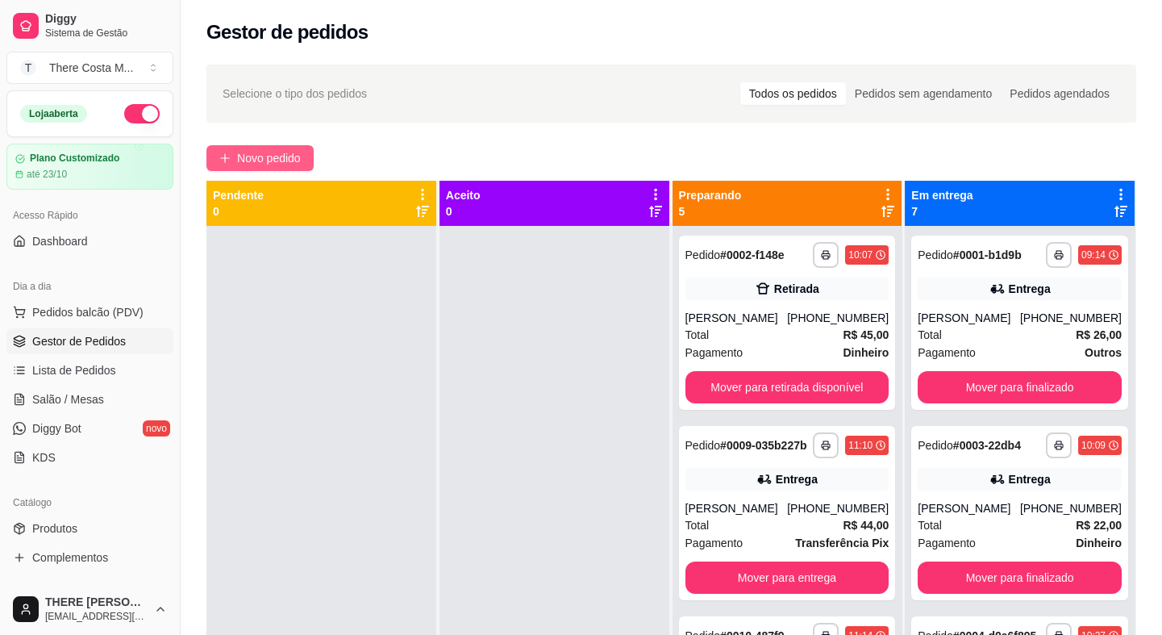
click at [275, 160] on span "Novo pedido" at bounding box center [269, 158] width 64 height 18
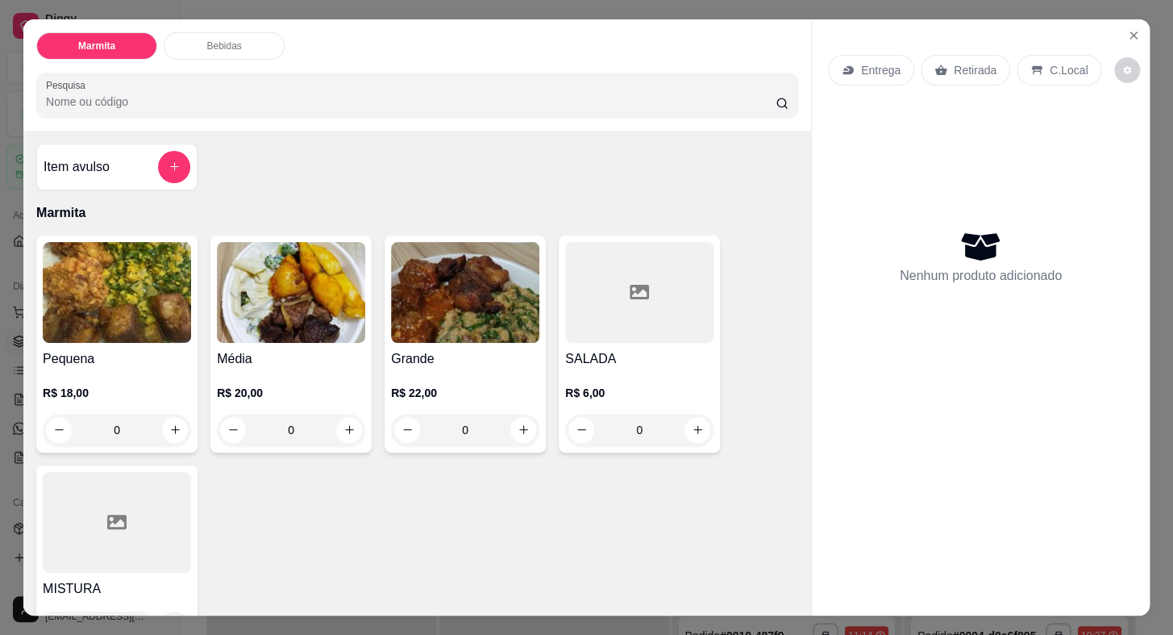
click at [864, 62] on p "Entrega" at bounding box center [881, 70] width 40 height 16
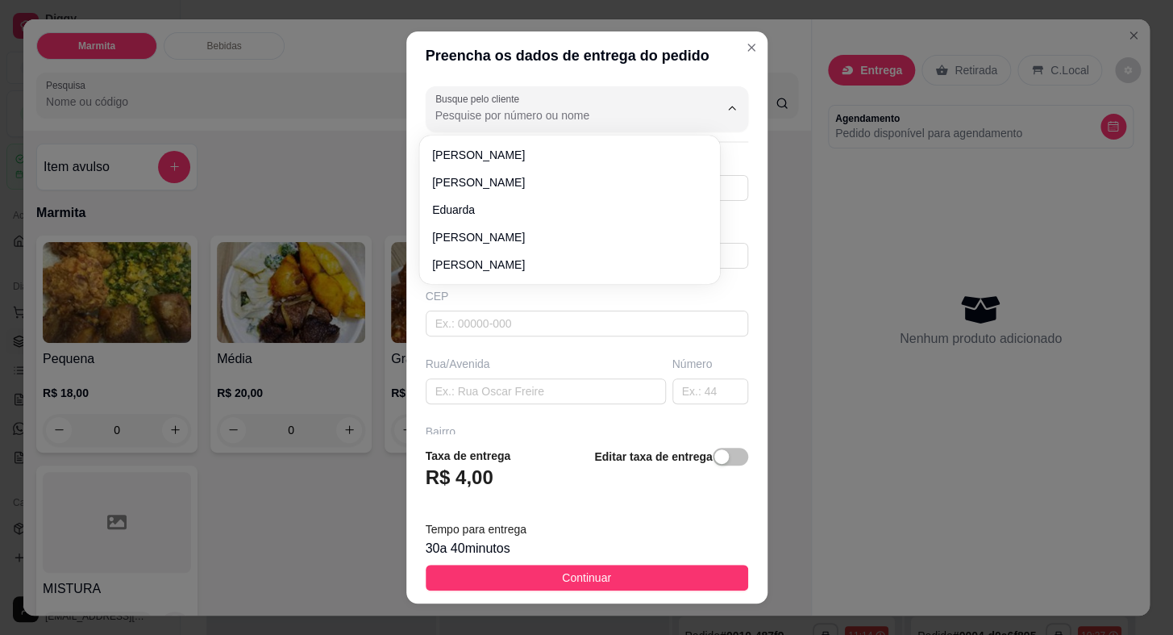
click at [629, 108] on input "Busque pelo cliente" at bounding box center [564, 115] width 258 height 16
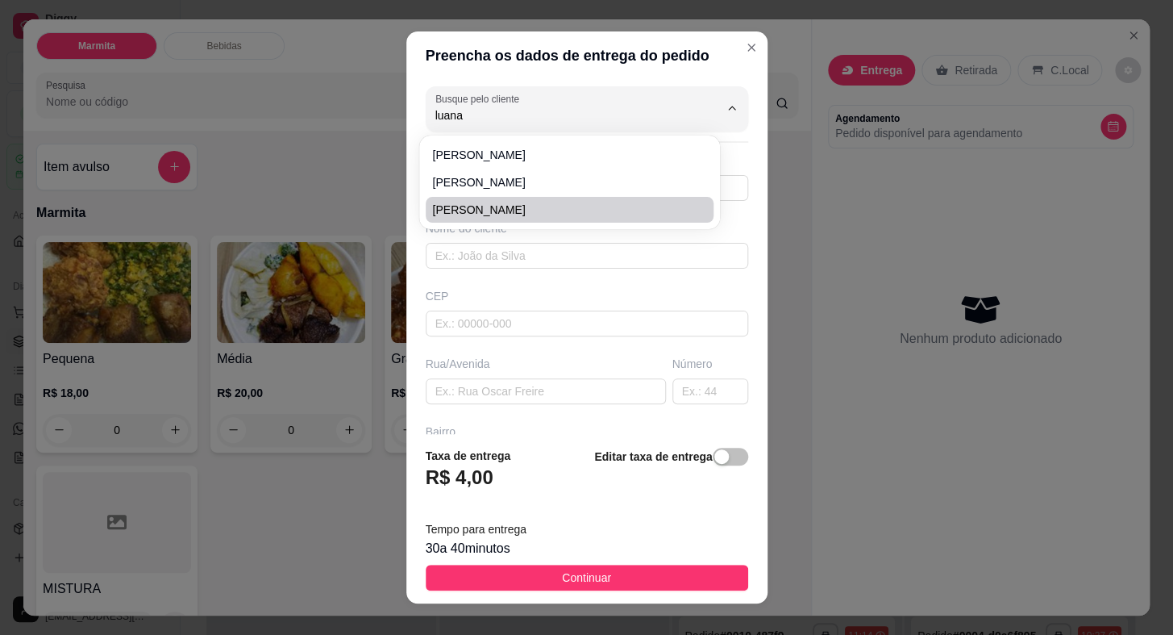
click at [497, 215] on span "[PERSON_NAME]" at bounding box center [561, 210] width 259 height 16
type input "[PERSON_NAME]"
type input "15996493692"
type input "[PERSON_NAME]"
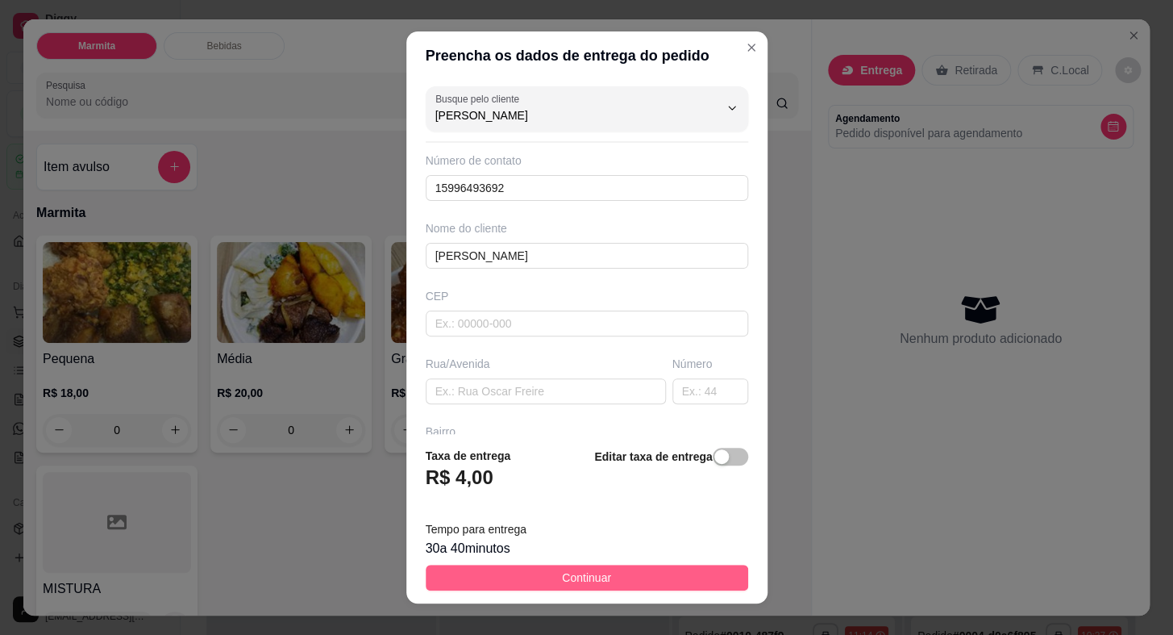
type input "[PERSON_NAME]"
click at [631, 577] on button "Continuar" at bounding box center [587, 577] width 323 height 26
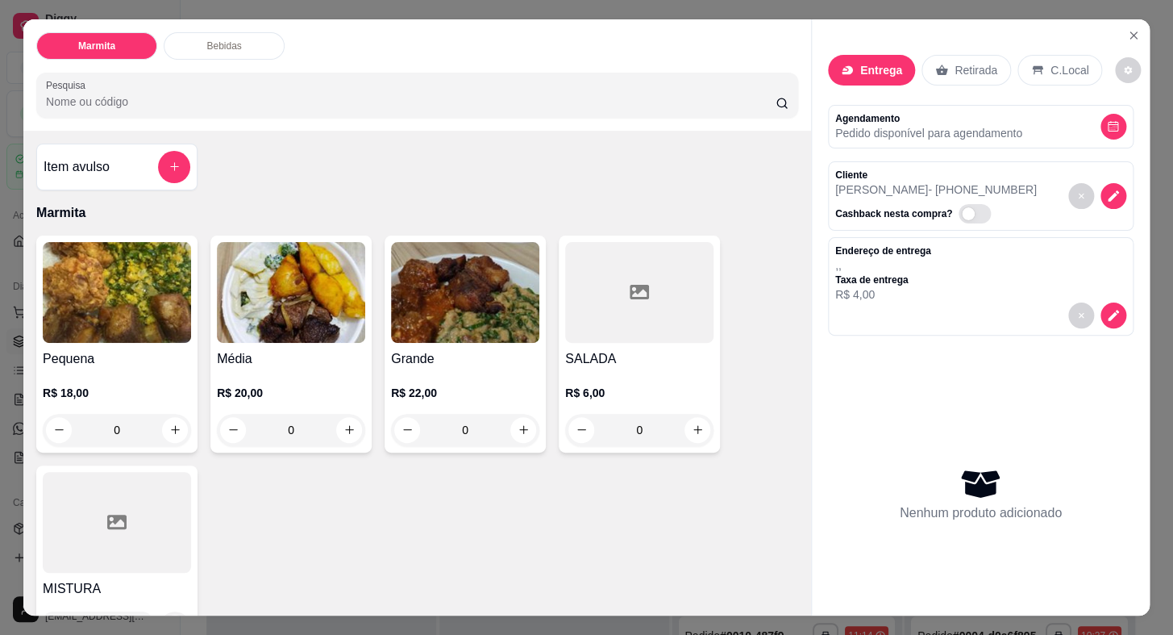
click at [936, 65] on icon at bounding box center [942, 70] width 12 height 10
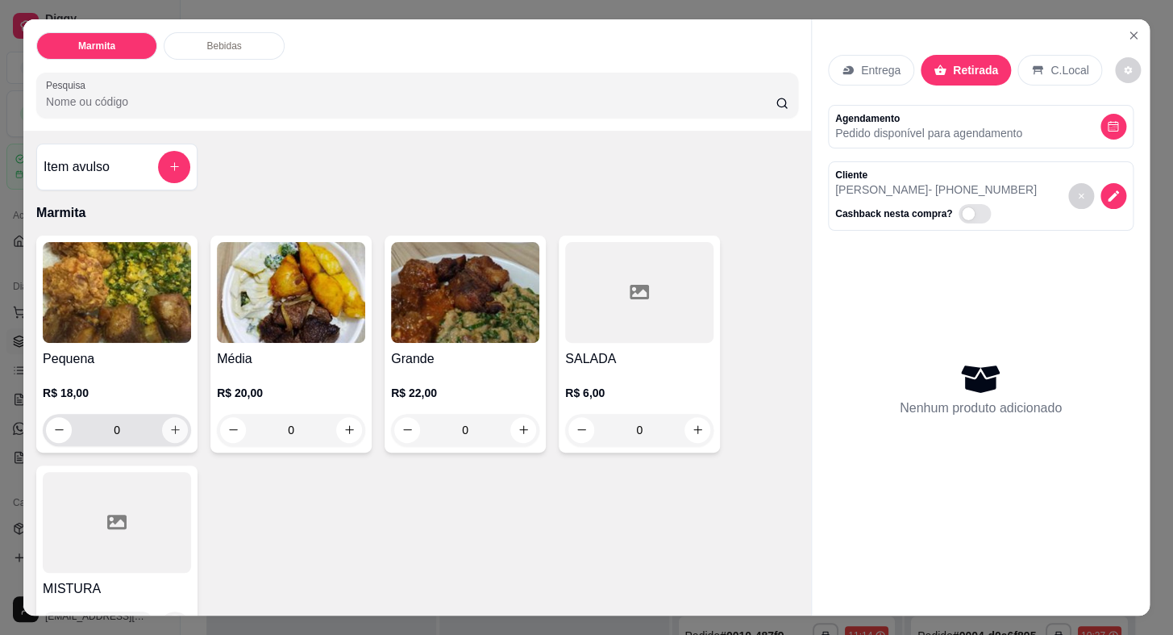
click at [170, 427] on icon "increase-product-quantity" at bounding box center [175, 429] width 12 height 12
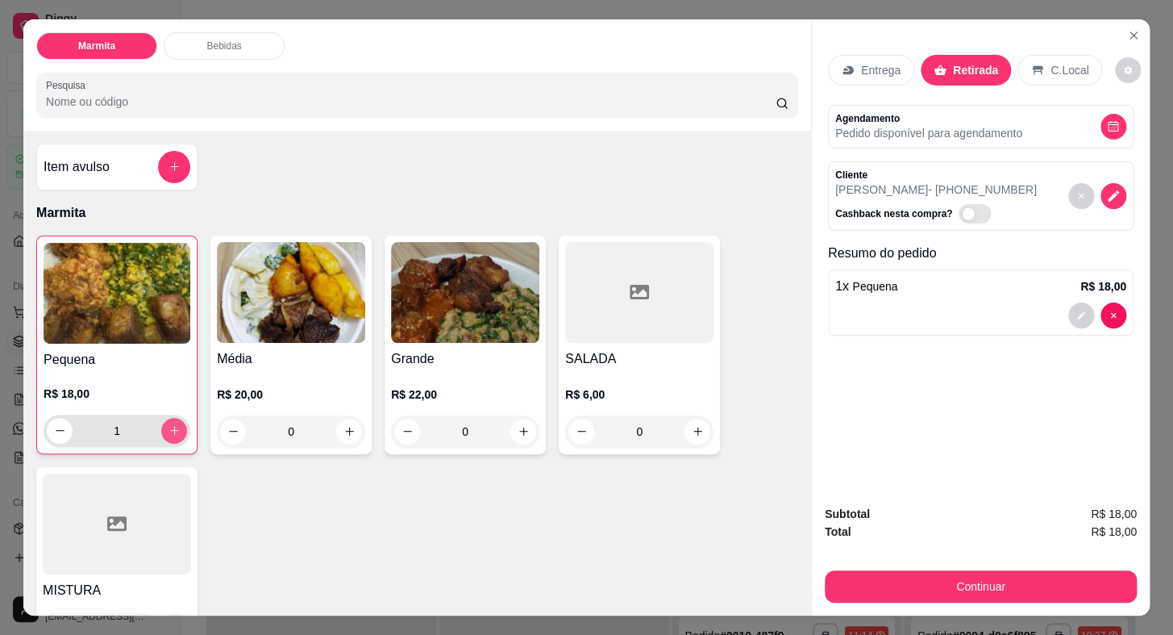
click at [170, 427] on icon "increase-product-quantity" at bounding box center [175, 430] width 12 height 12
type input "2"
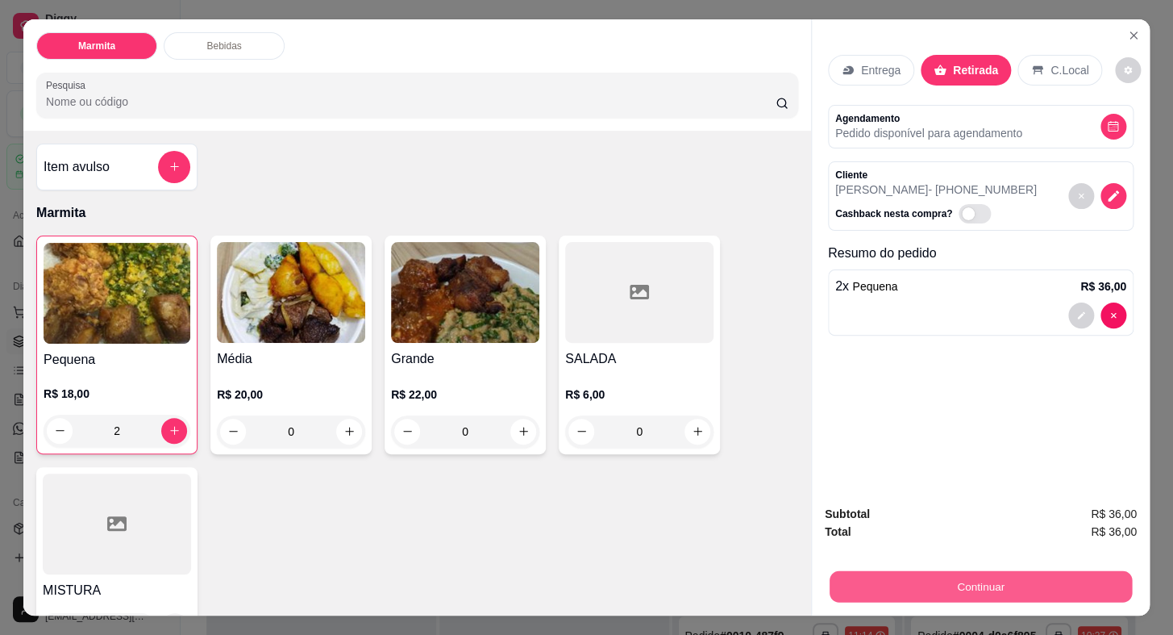
click at [927, 586] on button "Continuar" at bounding box center [981, 586] width 302 height 31
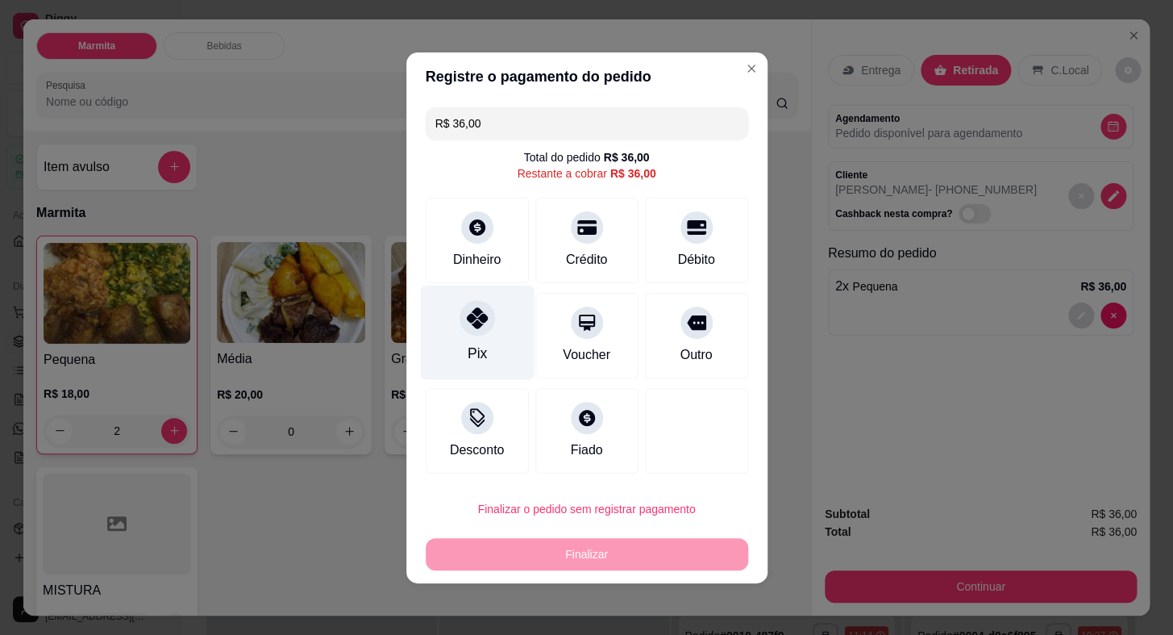
click at [470, 341] on div "Pix" at bounding box center [477, 332] width 114 height 94
type input "R$ 0,00"
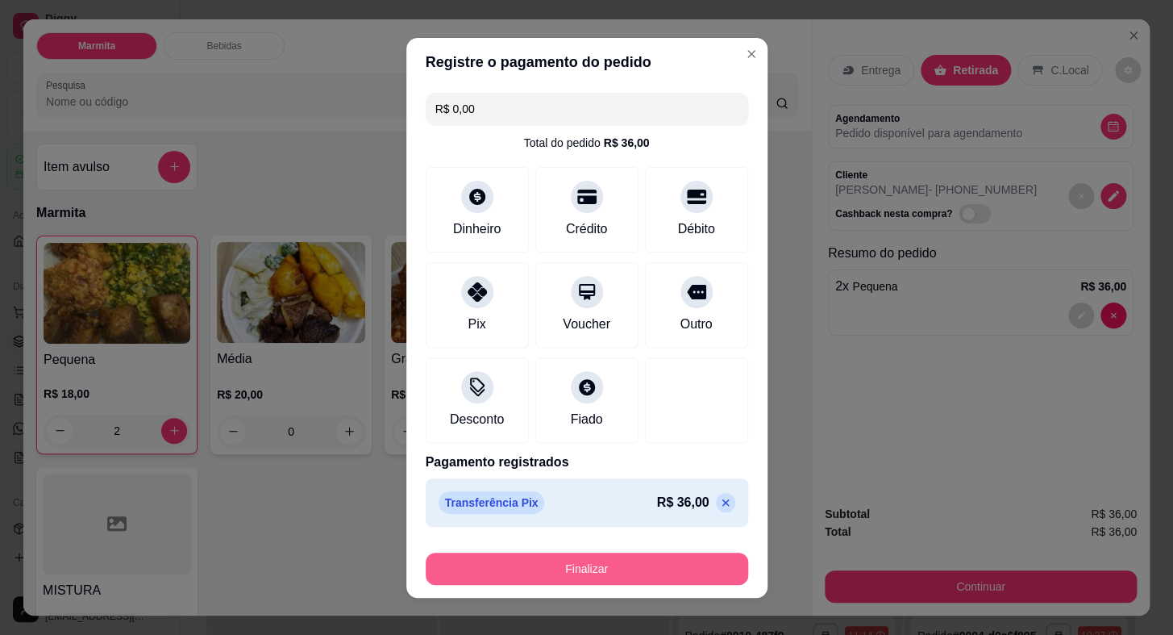
click at [659, 575] on button "Finalizar" at bounding box center [587, 568] width 323 height 32
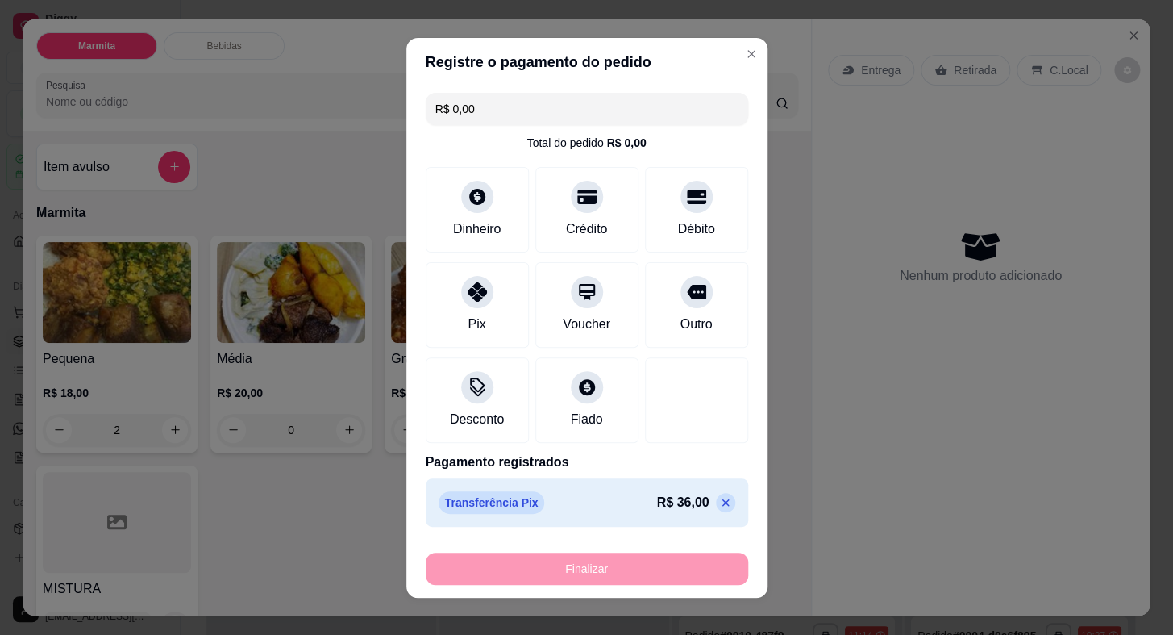
type input "0"
type input "-R$ 36,00"
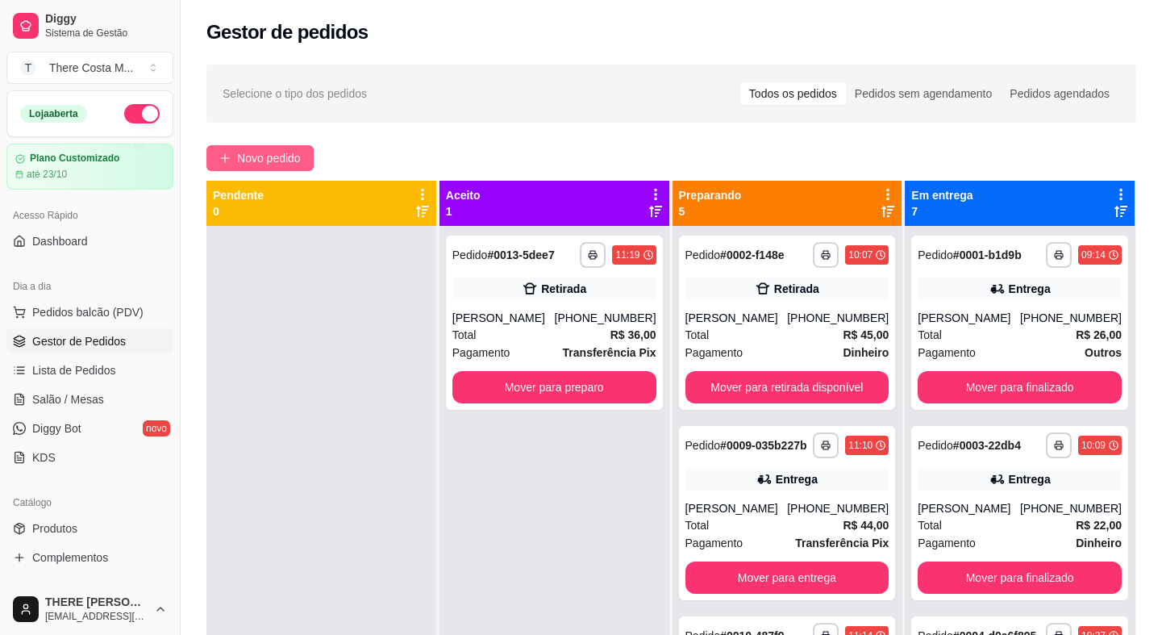
click at [277, 164] on span "Novo pedido" at bounding box center [269, 158] width 64 height 18
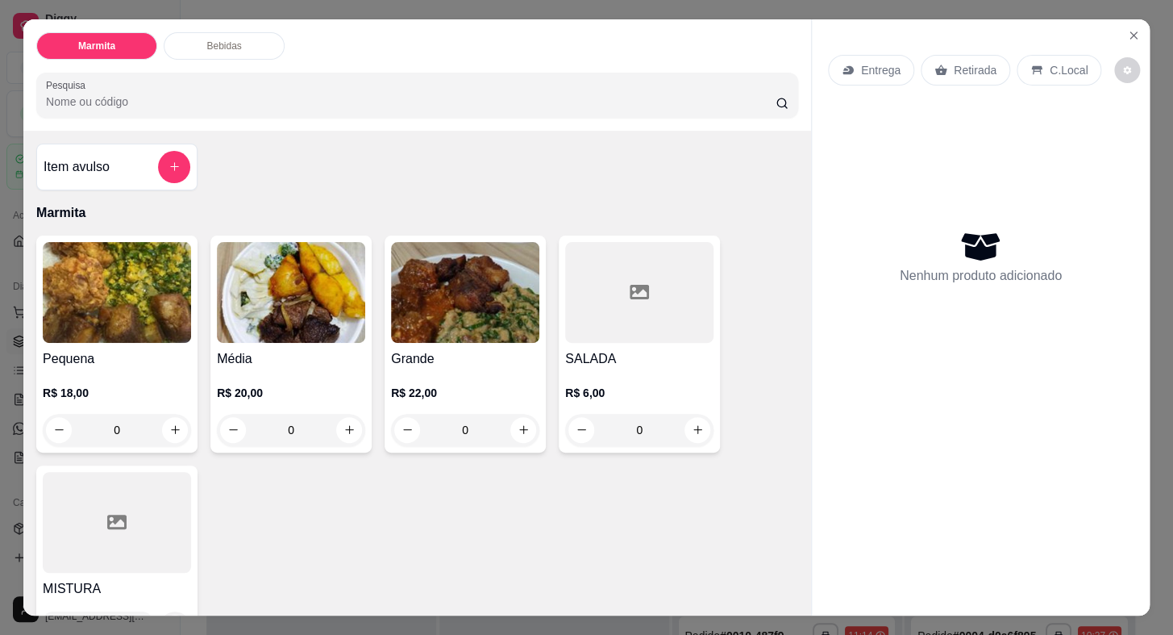
click at [883, 65] on p "Entrega" at bounding box center [881, 70] width 40 height 16
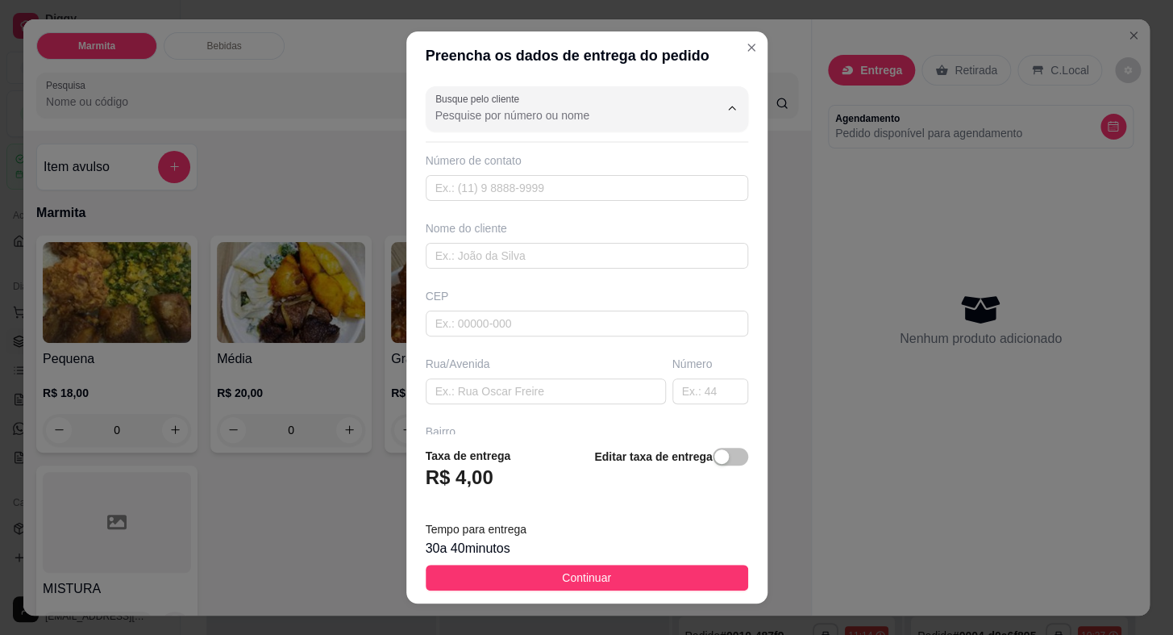
click at [597, 114] on input "Busque pelo cliente" at bounding box center [564, 115] width 258 height 16
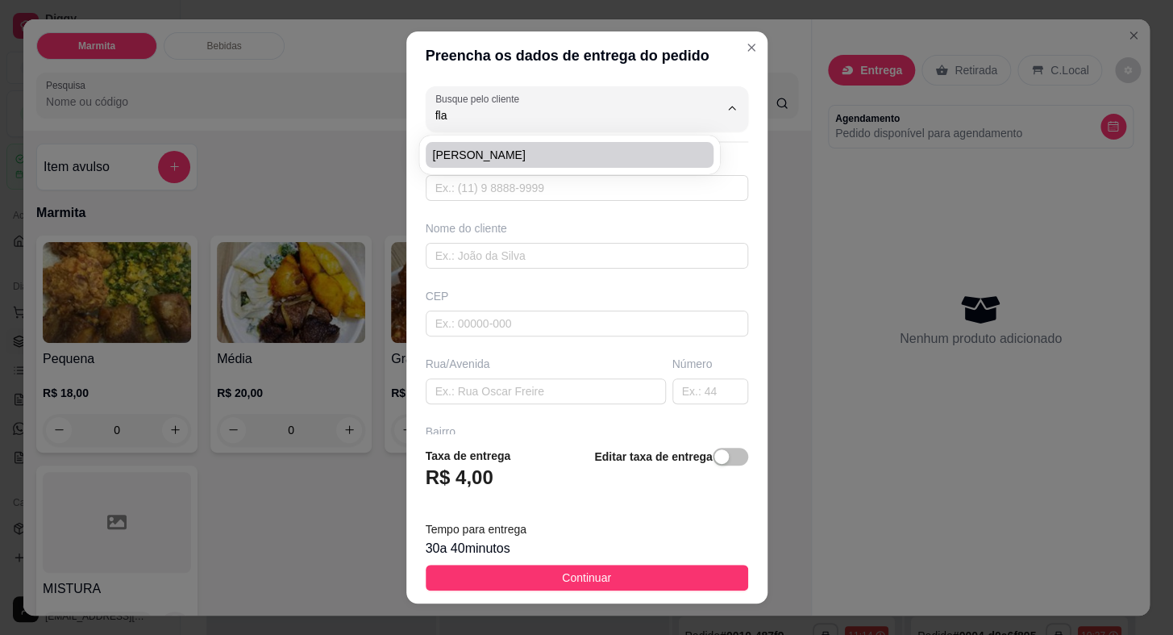
click at [581, 154] on span "[PERSON_NAME]" at bounding box center [561, 155] width 259 height 16
type input "[PERSON_NAME]"
type input "15997471771"
type input "[PERSON_NAME]"
type input "Escola [PERSON_NAME]"
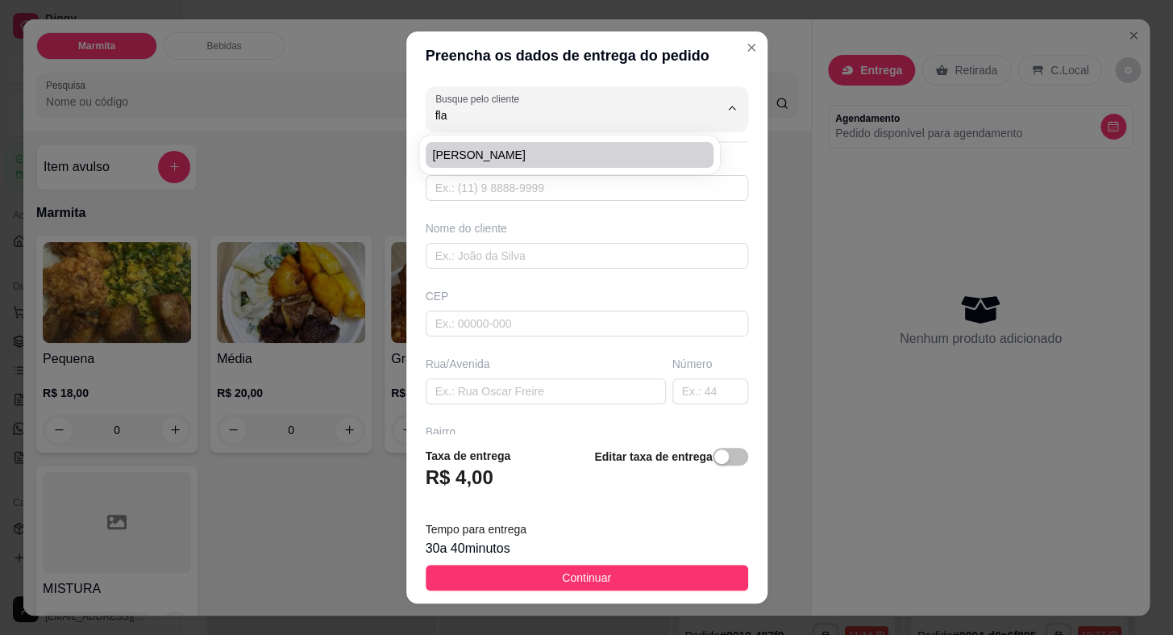
type input "01"
type input "Vila Bandeirantes"
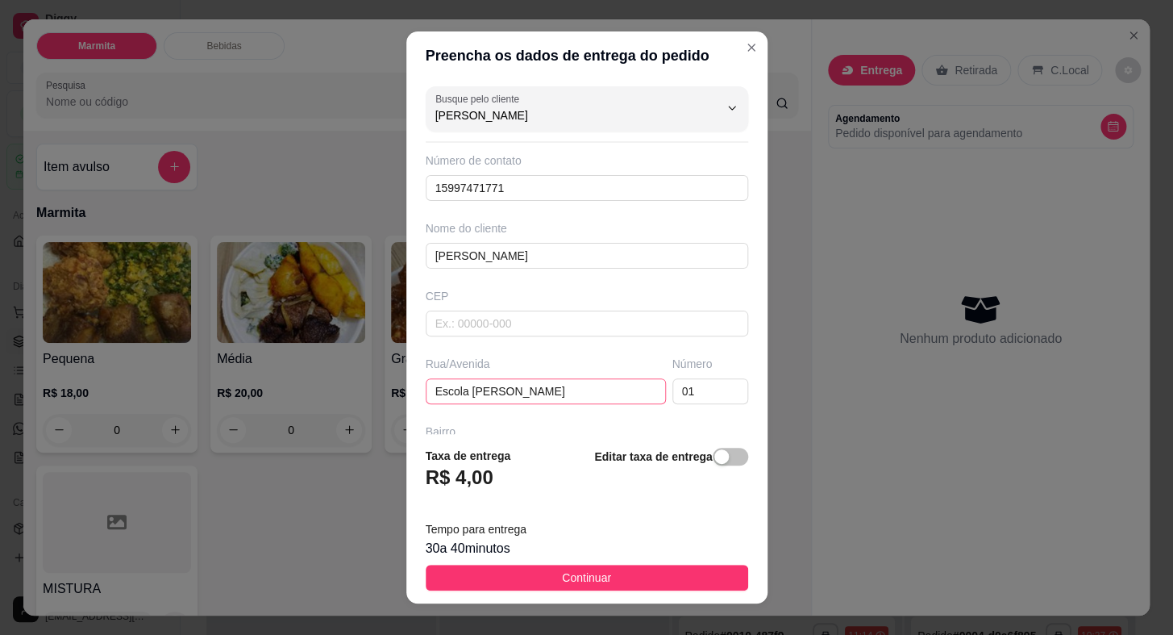
type input "[PERSON_NAME]"
click at [609, 383] on input "Escola [PERSON_NAME]" at bounding box center [546, 391] width 240 height 26
type input "E"
type input "0"
click at [707, 399] on input "text" at bounding box center [710, 391] width 76 height 26
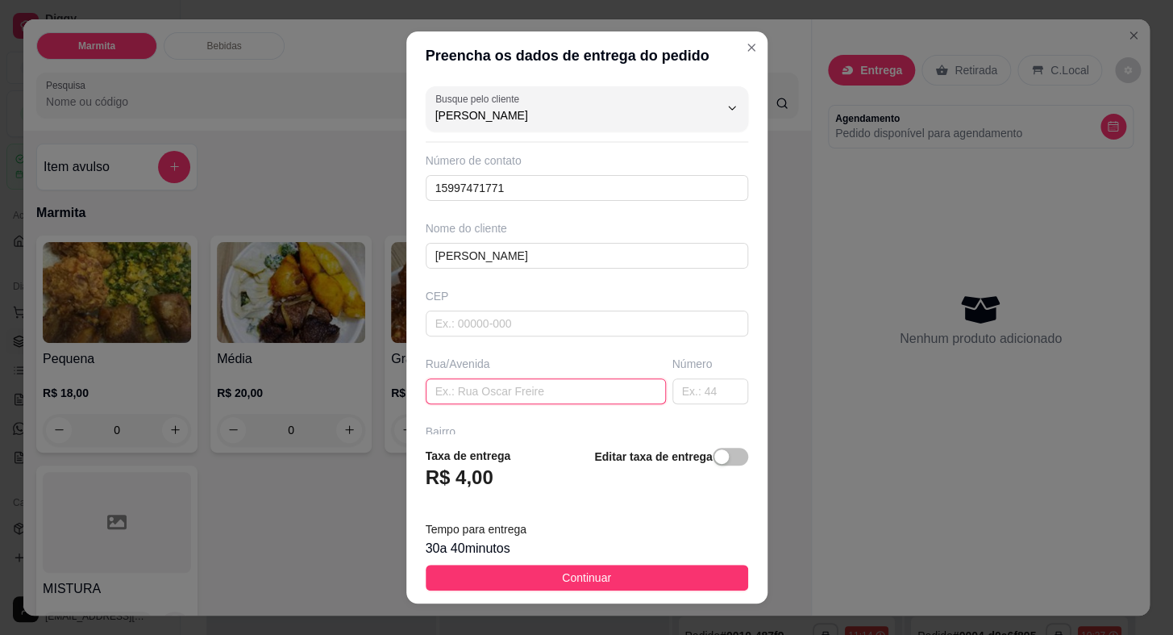
click at [548, 384] on input "text" at bounding box center [546, 391] width 240 height 26
paste input "coronel [PERSON_NAME]"
type input "coronel [PERSON_NAME]"
click at [675, 395] on input "text" at bounding box center [710, 391] width 76 height 26
type input "146"
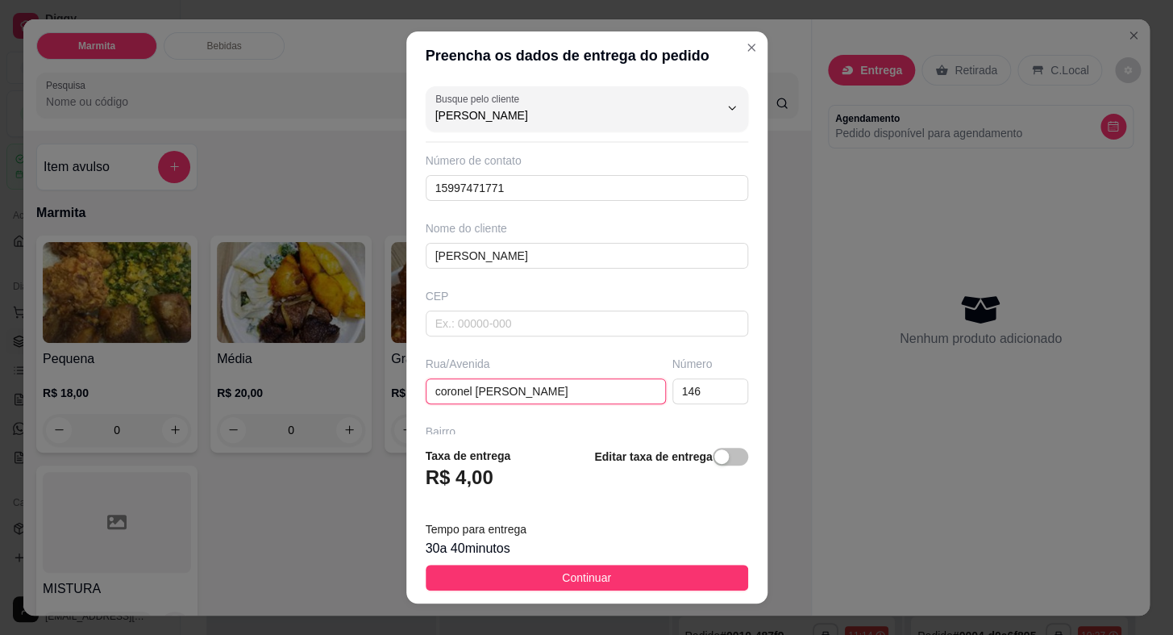
click at [436, 401] on input "coronel [PERSON_NAME]" at bounding box center [546, 391] width 240 height 26
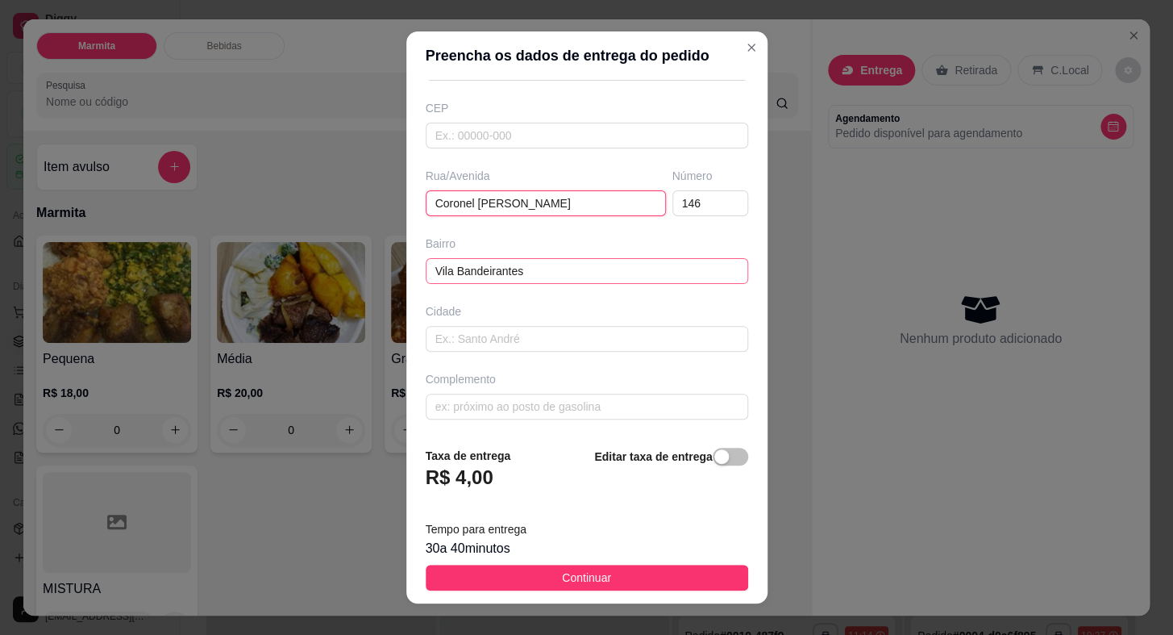
type input "Coronel [PERSON_NAME]"
click at [535, 265] on input "Vila Bandeirantes" at bounding box center [587, 271] width 323 height 26
type input "V"
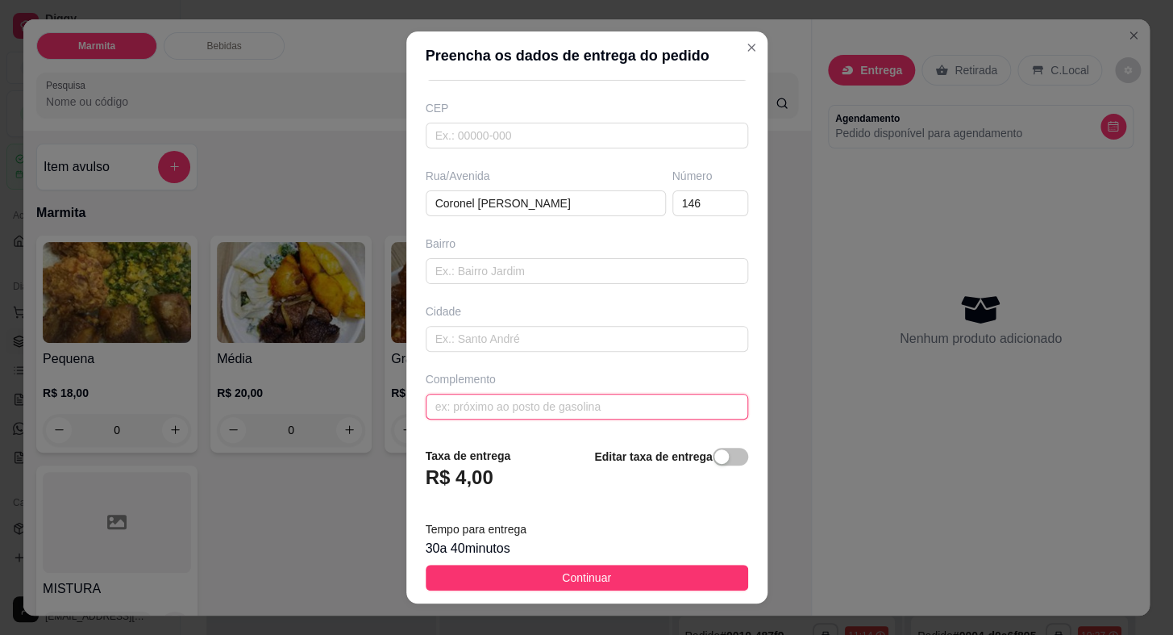
click at [524, 409] on input "text" at bounding box center [587, 406] width 323 height 26
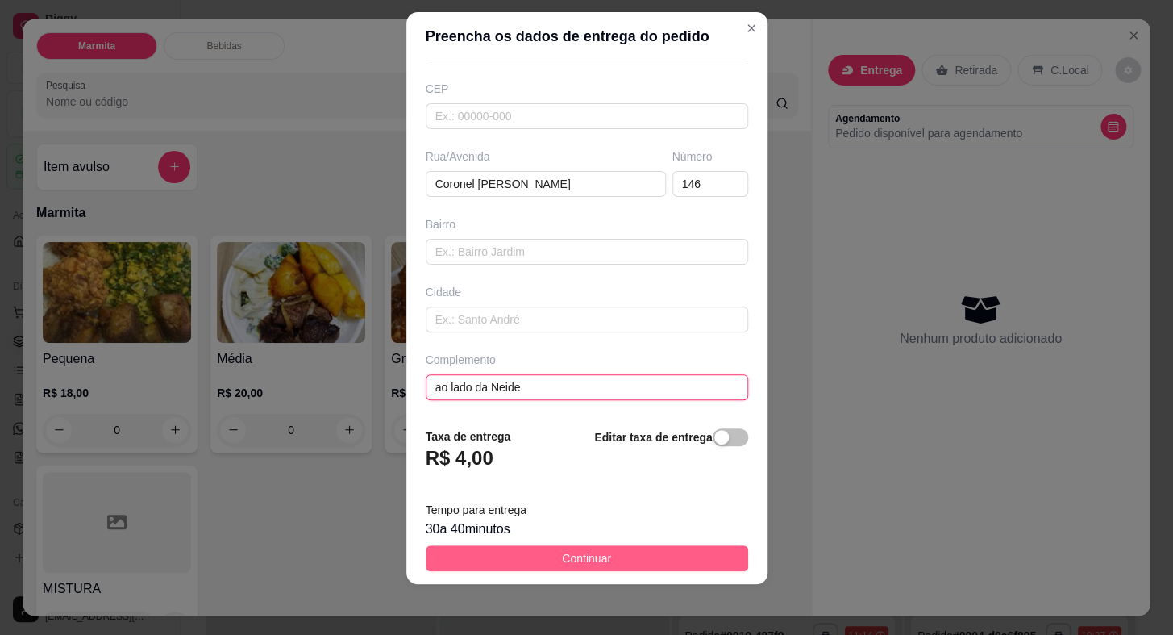
type input "ao lado da Neide"
click at [619, 550] on button "Continuar" at bounding box center [587, 558] width 323 height 26
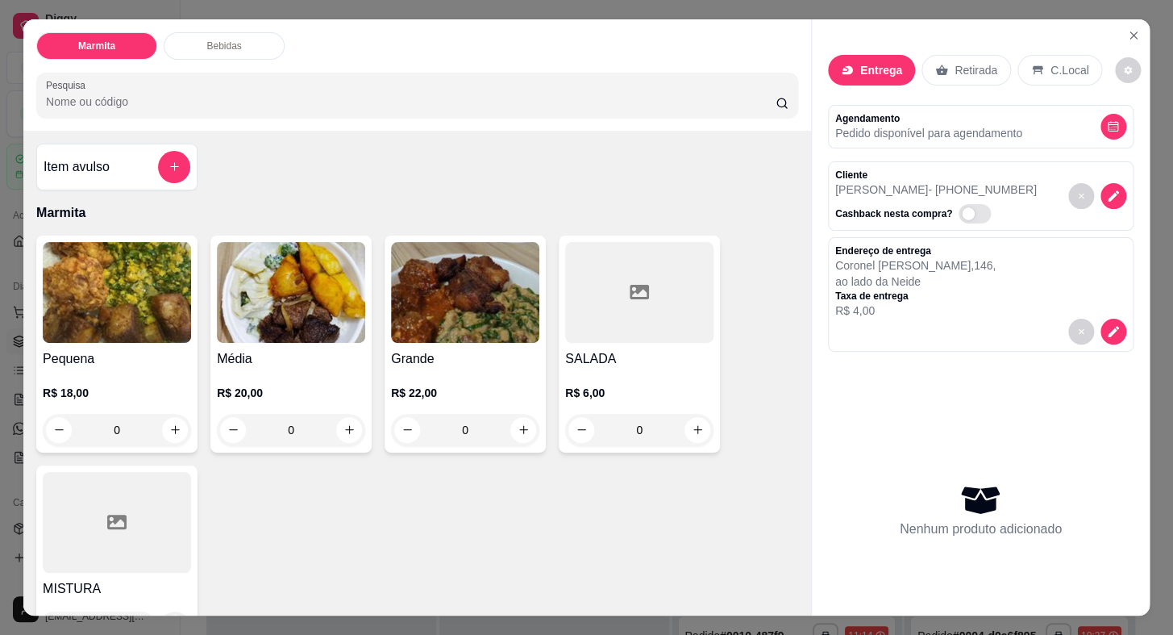
click at [107, 536] on div at bounding box center [117, 522] width 148 height 101
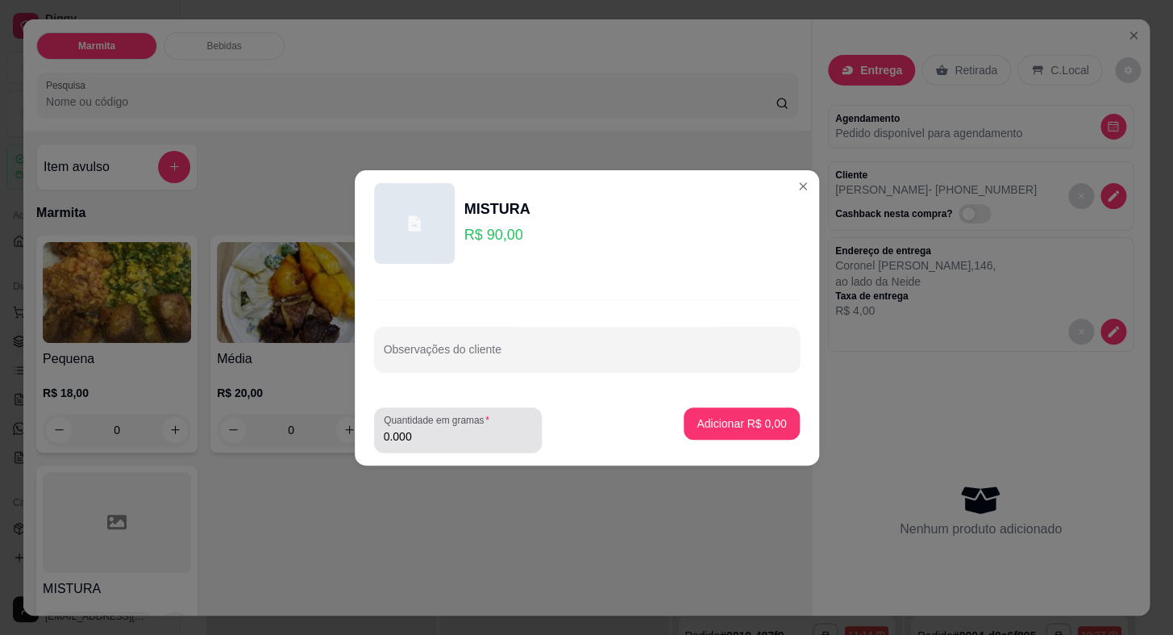
click at [429, 428] on input "0.000" at bounding box center [458, 436] width 148 height 16
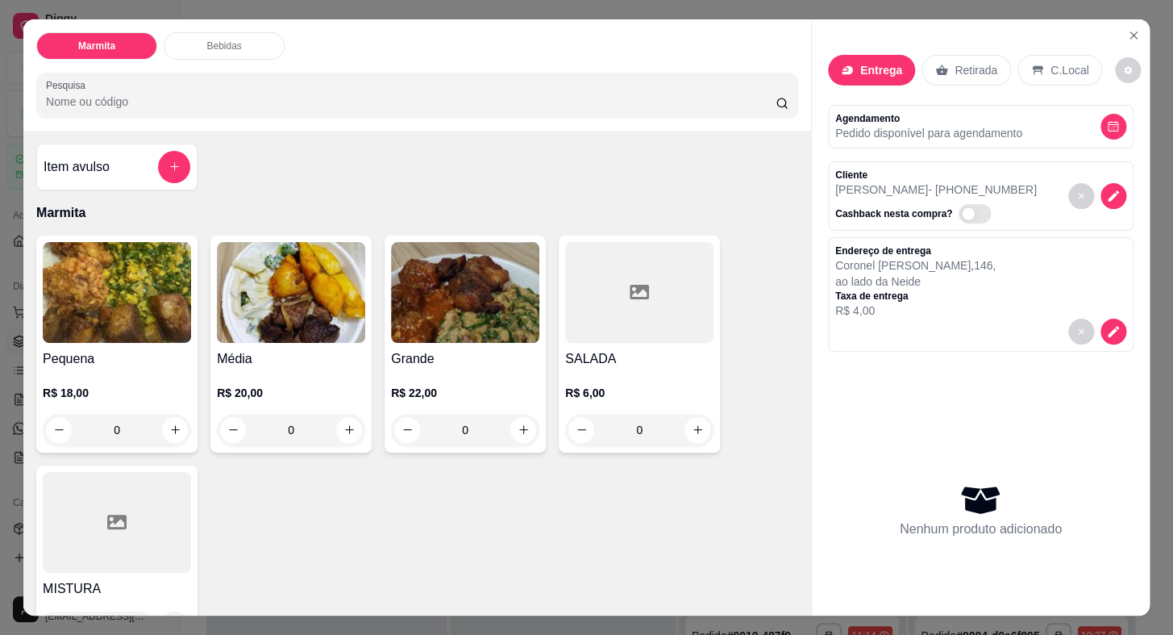
click at [127, 534] on div at bounding box center [117, 522] width 148 height 101
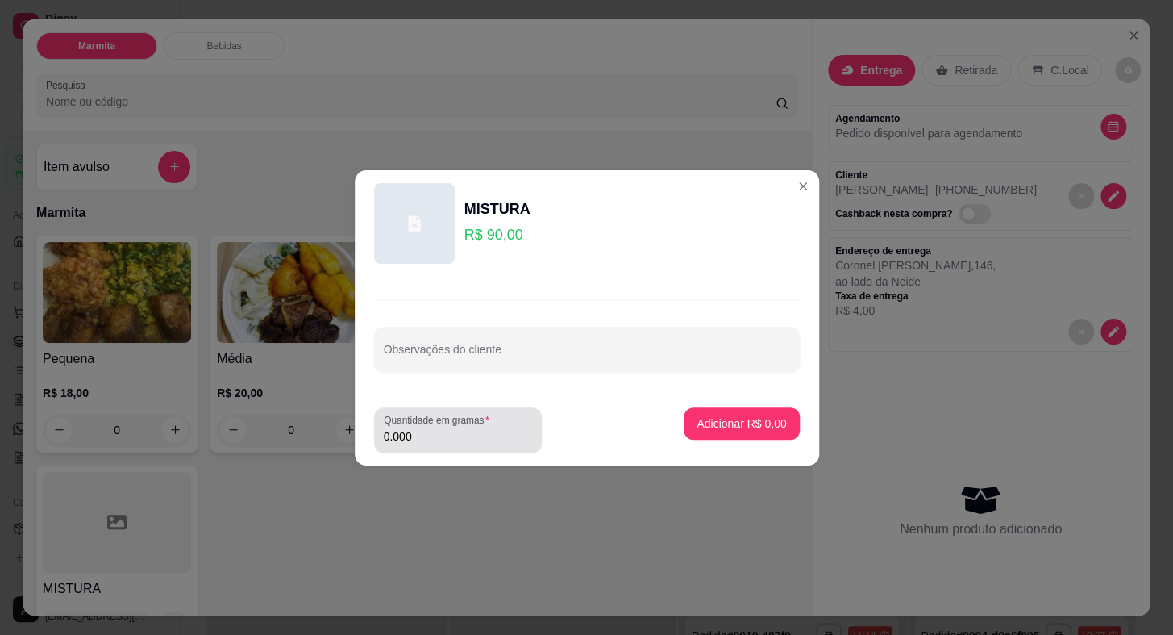
click at [471, 421] on label "Quantidade em gramas" at bounding box center [439, 420] width 111 height 14
click at [471, 428] on input "0.000" at bounding box center [458, 436] width 148 height 16
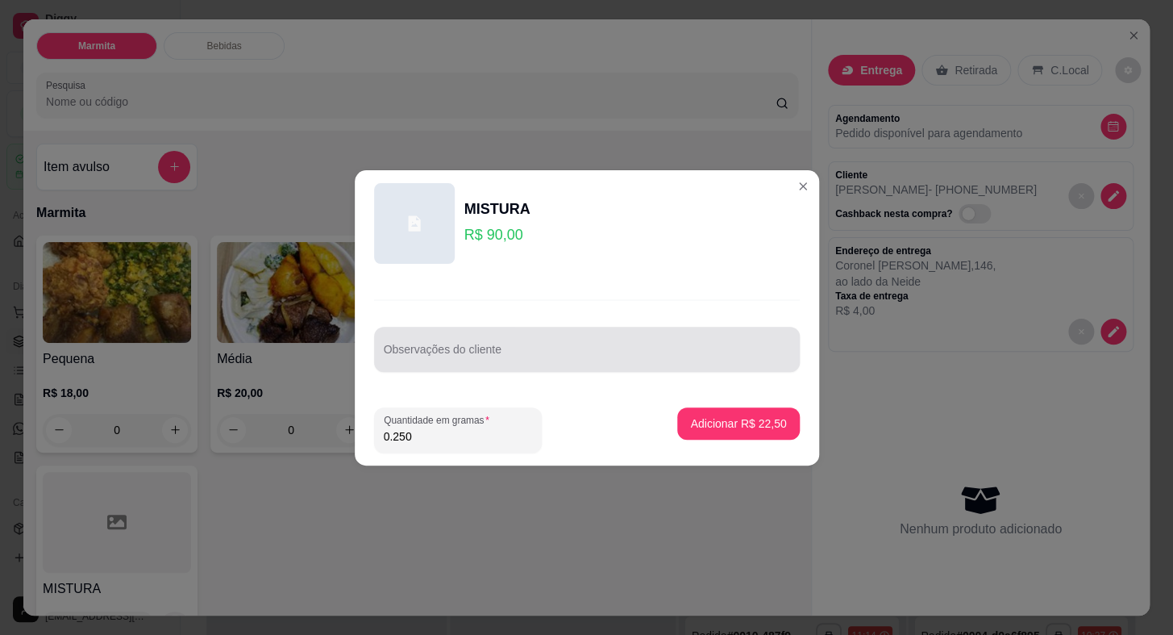
type input "0.250"
click at [454, 362] on input "Observações do cliente" at bounding box center [587, 356] width 406 height 16
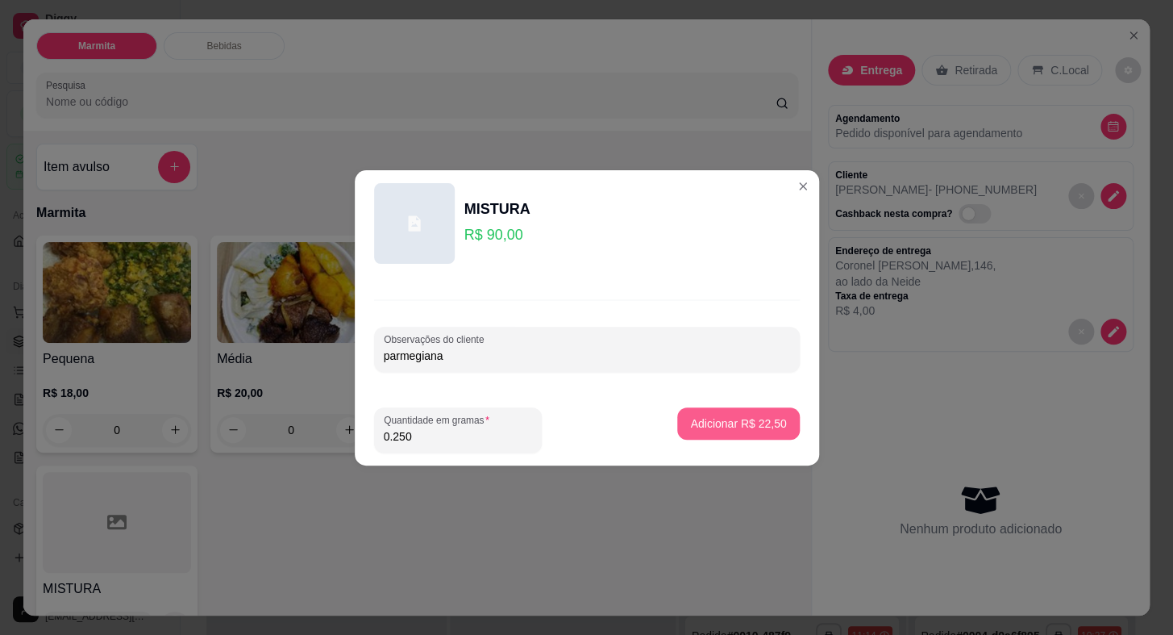
type input "parmegiana"
click at [693, 416] on p "Adicionar R$ 22,50" at bounding box center [739, 422] width 94 height 15
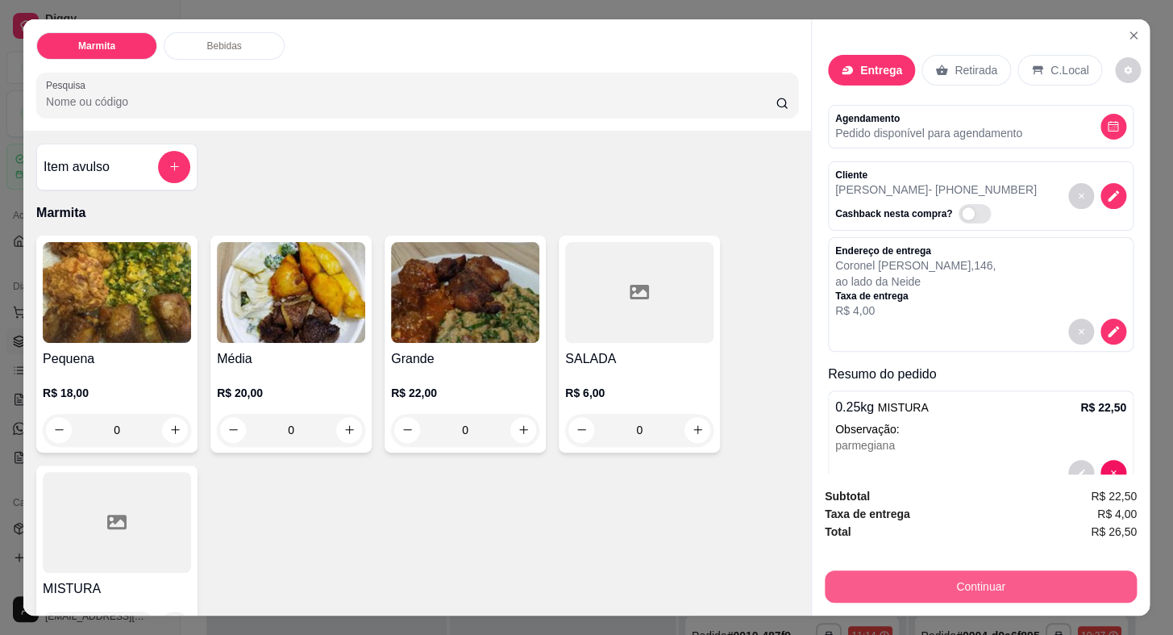
click at [968, 583] on button "Continuar" at bounding box center [981, 586] width 312 height 32
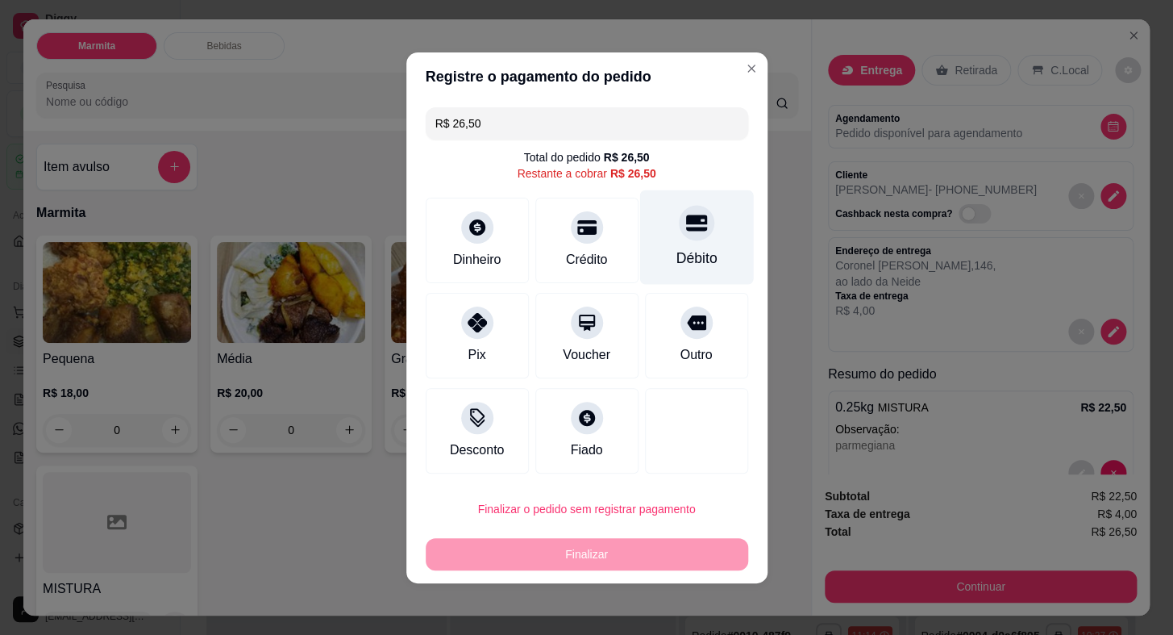
click at [676, 250] on div "Débito" at bounding box center [696, 258] width 41 height 21
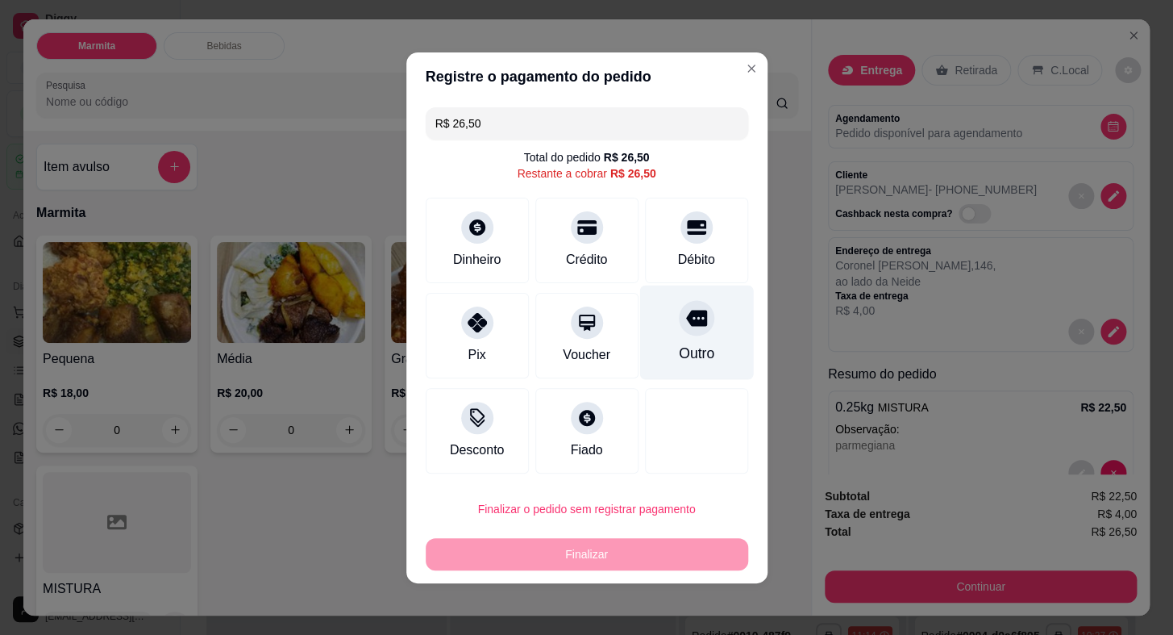
click at [676, 285] on div "Outro" at bounding box center [696, 332] width 114 height 94
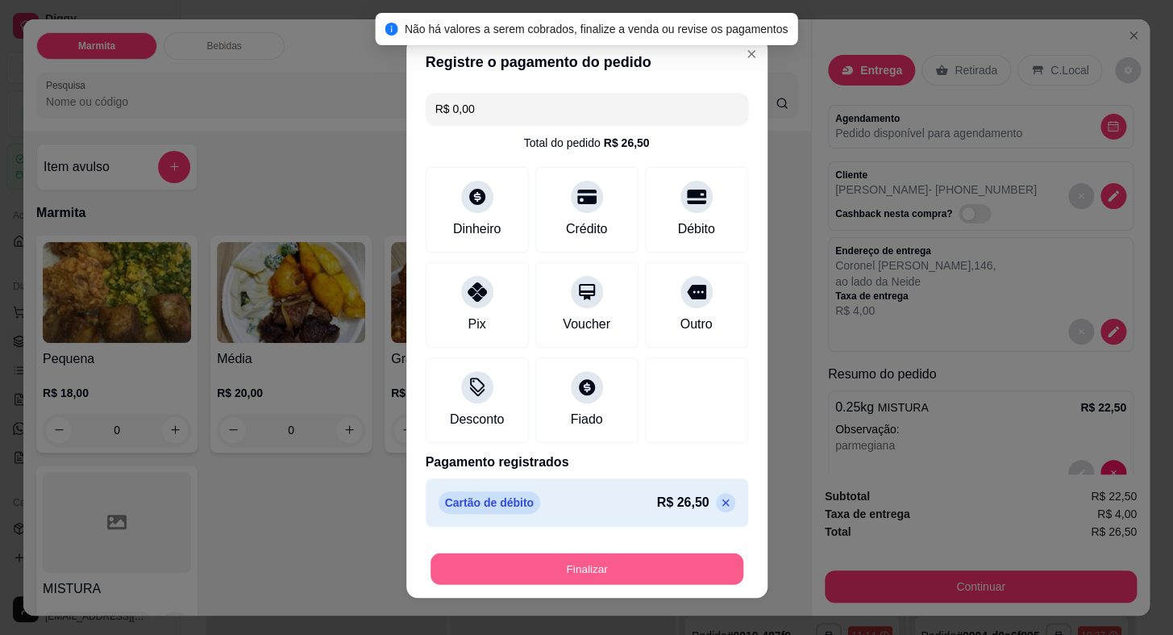
click at [697, 572] on button "Finalizar" at bounding box center [587, 567] width 313 height 31
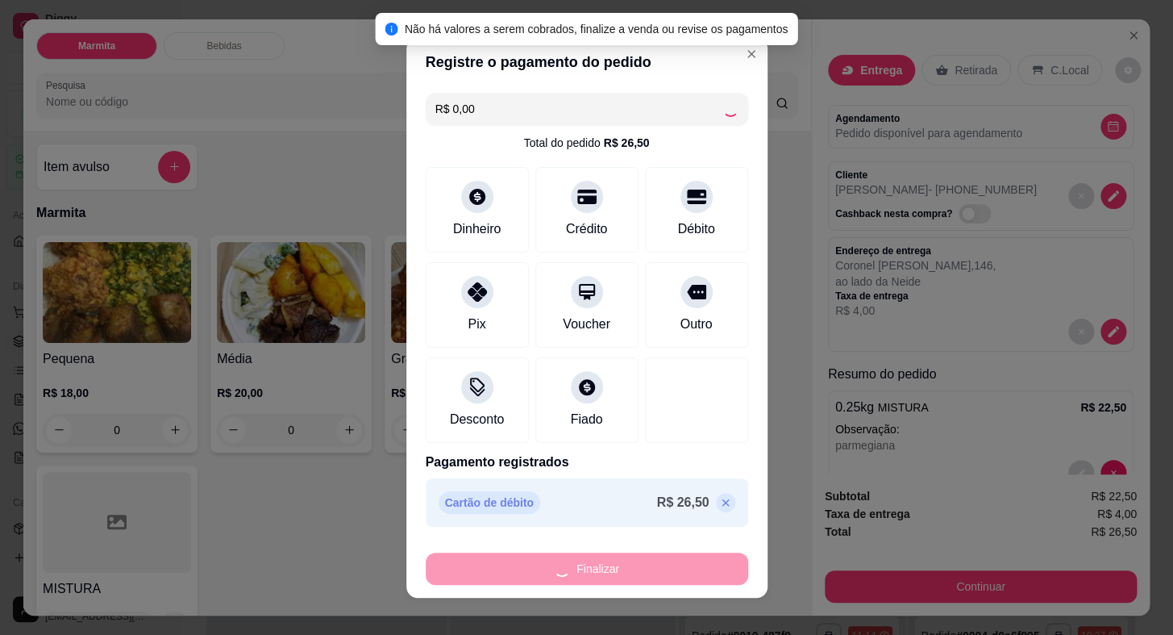
type input "-R$ 26,50"
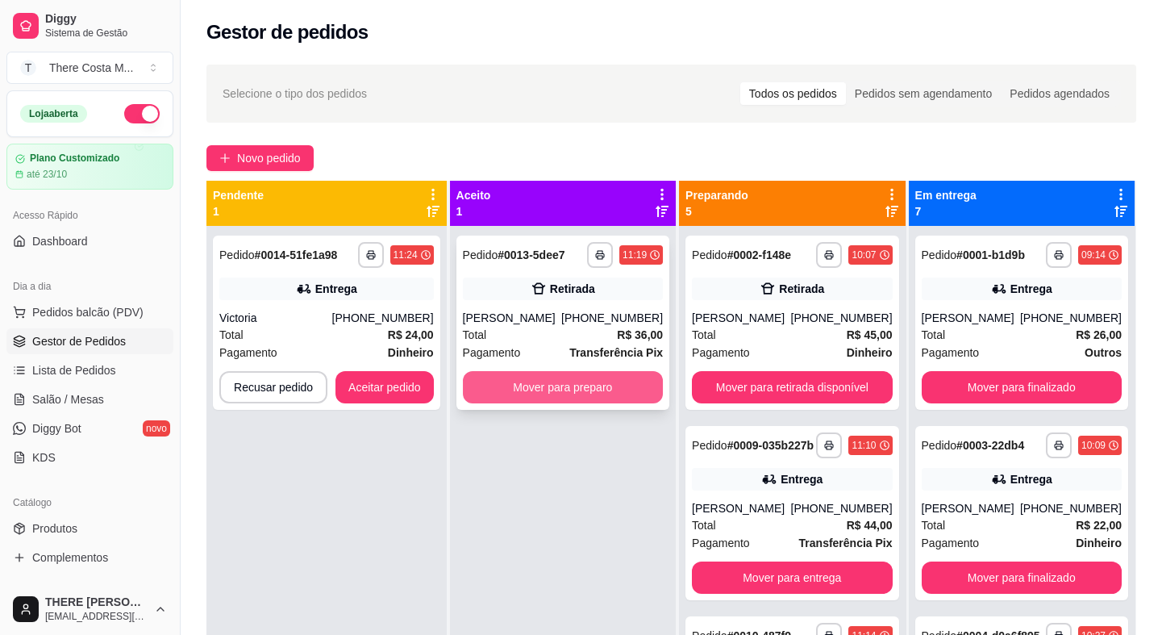
click at [496, 372] on button "Mover para preparo" at bounding box center [563, 387] width 200 height 32
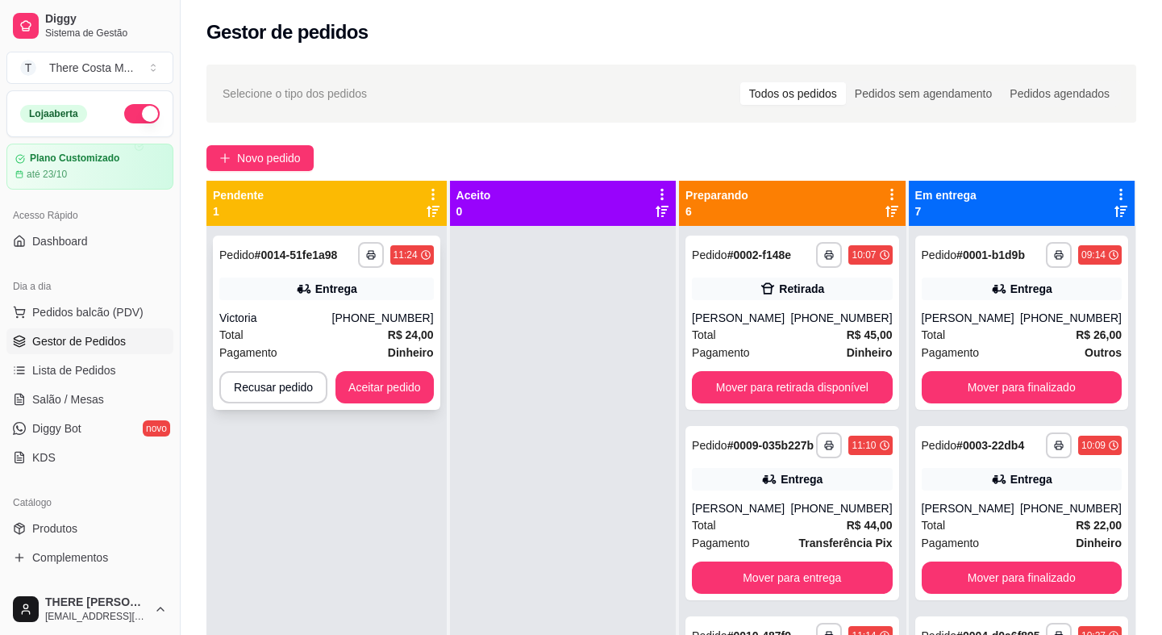
click at [362, 316] on div "[PHONE_NUMBER]" at bounding box center [383, 318] width 102 height 16
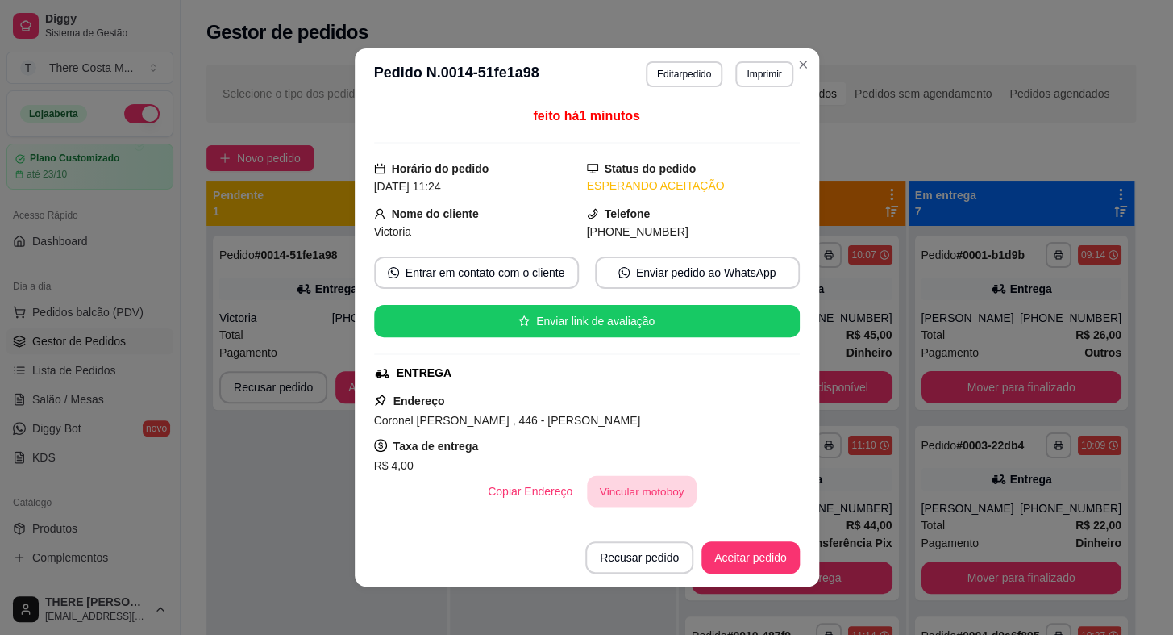
click at [647, 497] on button "Vincular motoboy" at bounding box center [642, 491] width 110 height 31
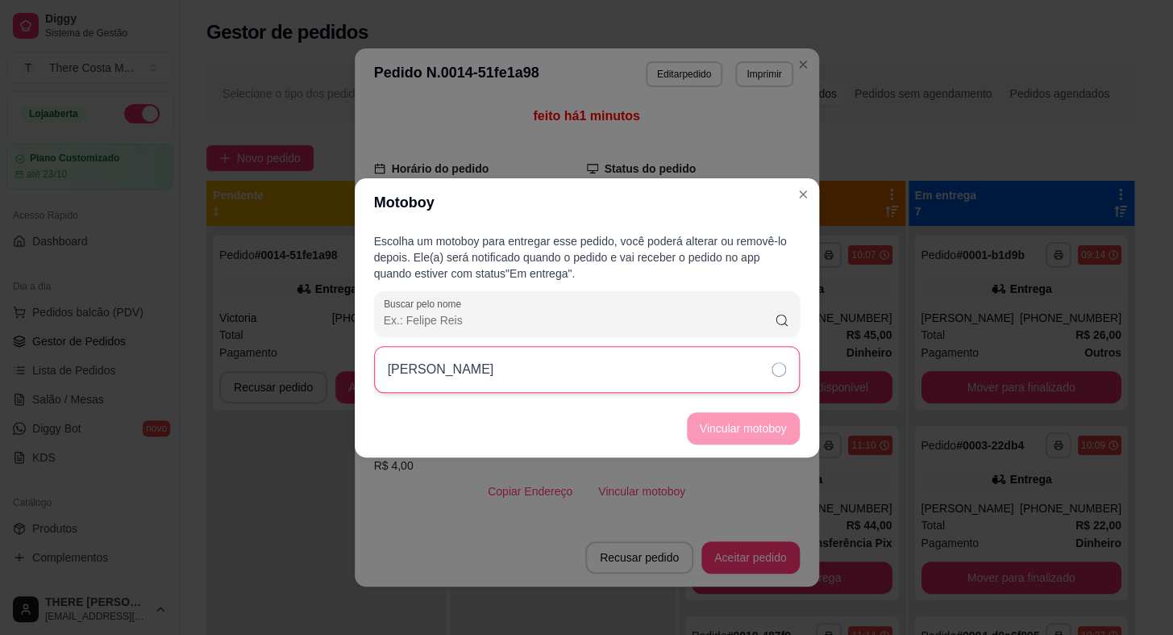
click at [722, 382] on div "[PERSON_NAME]" at bounding box center [587, 369] width 426 height 47
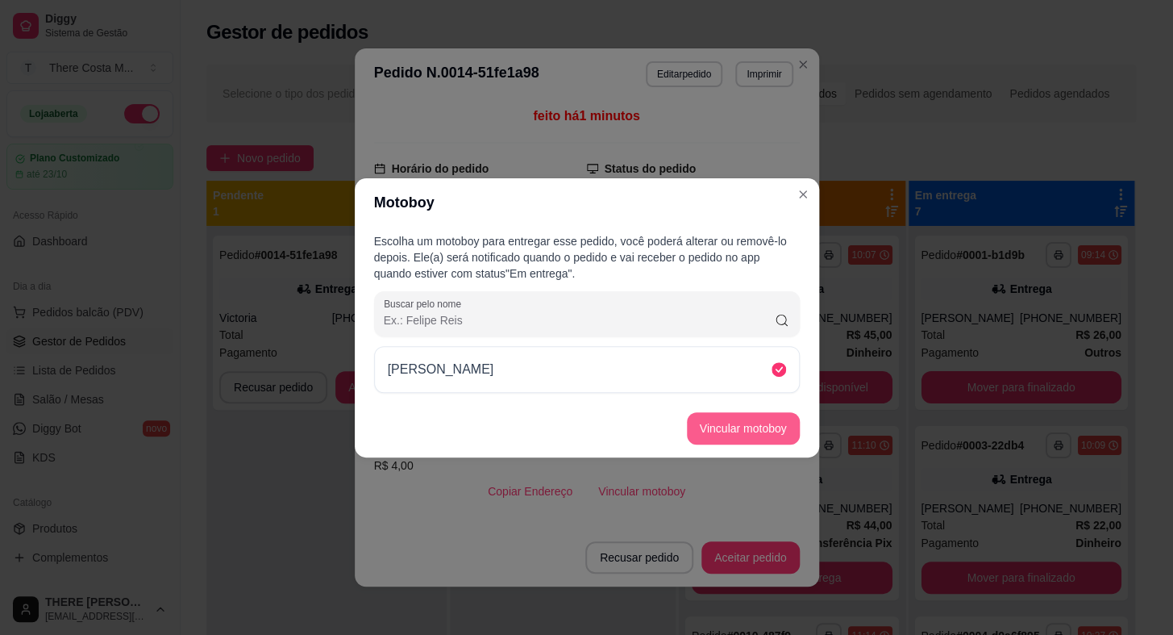
click at [721, 424] on button "Vincular motoboy" at bounding box center [743, 428] width 113 height 32
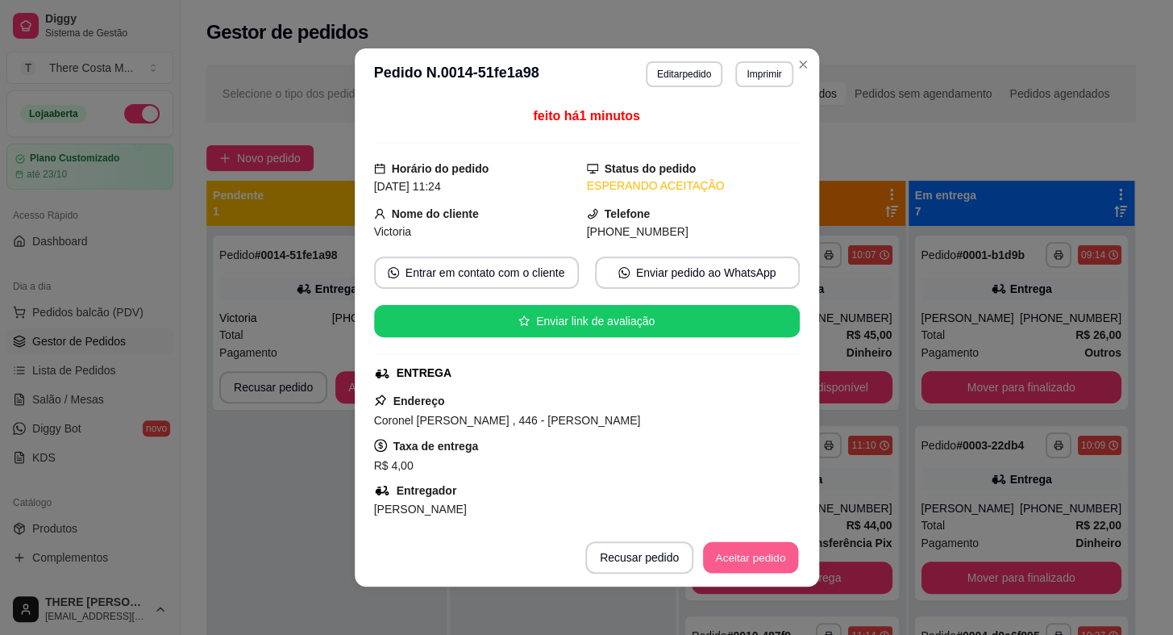
click at [740, 546] on button "Aceitar pedido" at bounding box center [750, 557] width 95 height 31
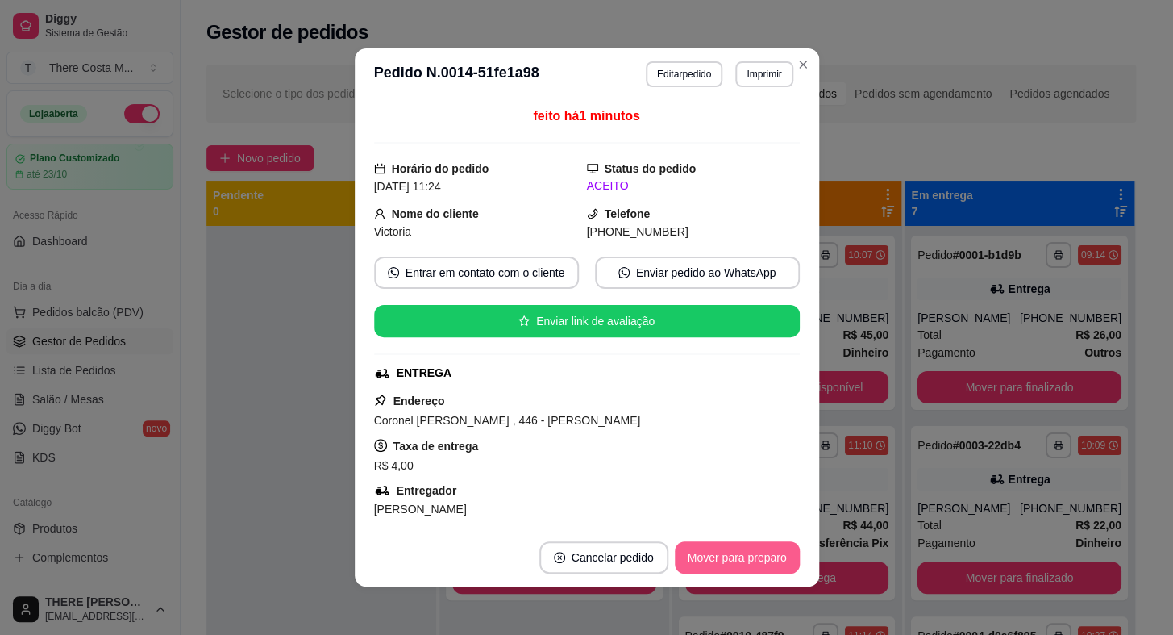
click at [744, 556] on button "Mover para preparo" at bounding box center [737, 557] width 125 height 32
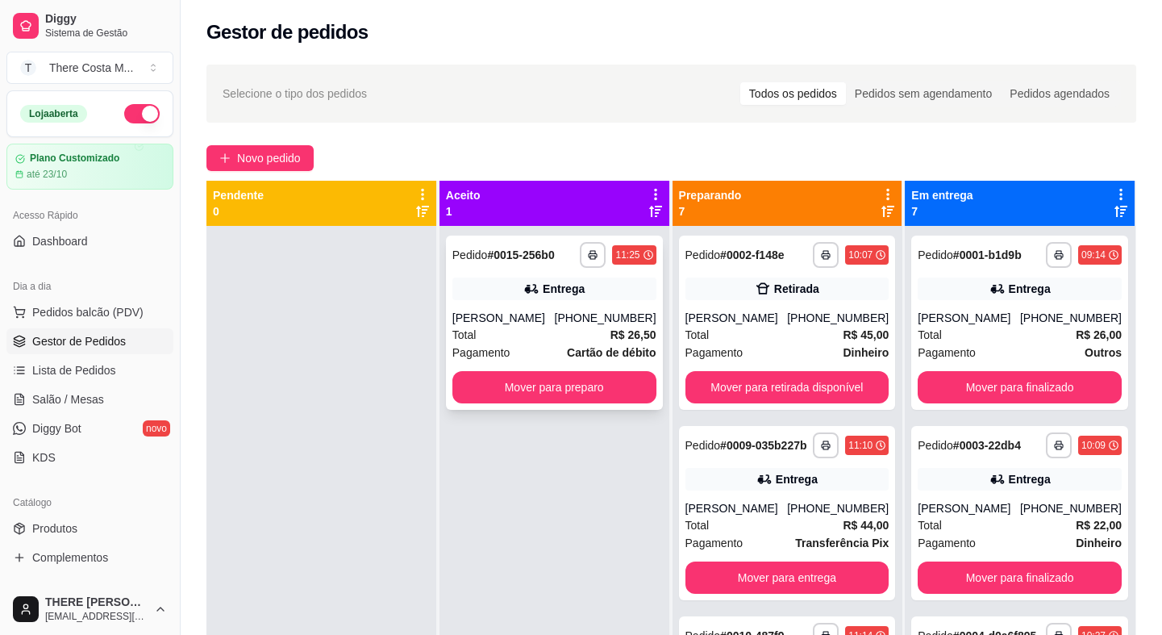
click at [592, 323] on div "[PHONE_NUMBER]" at bounding box center [605, 318] width 102 height 16
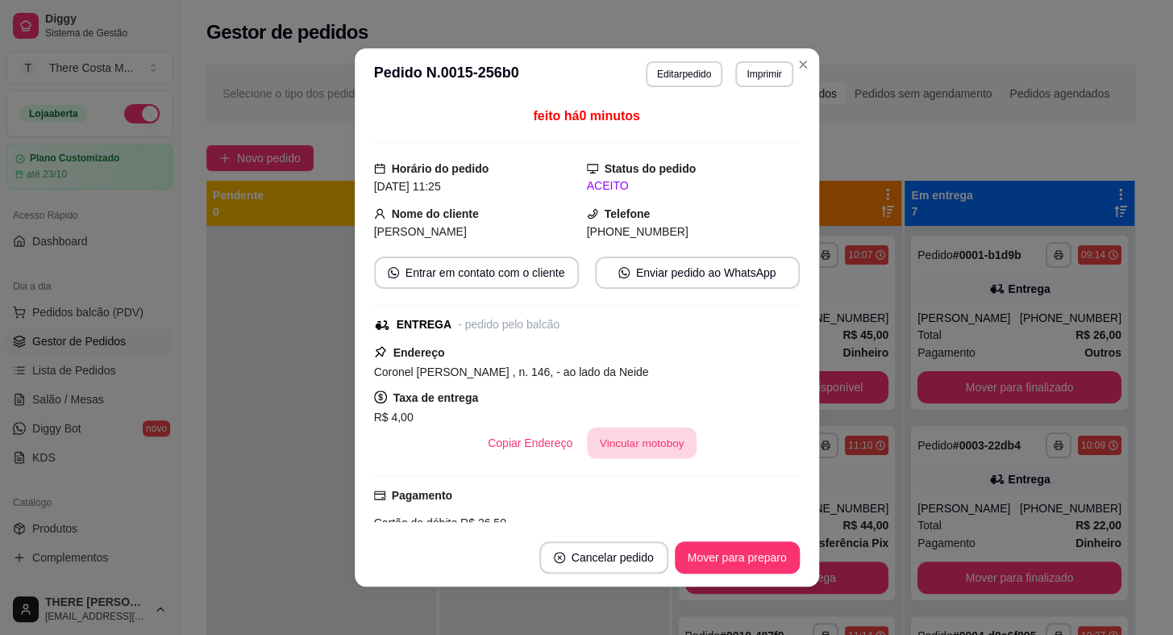
click at [644, 455] on button "Vincular motoboy" at bounding box center [642, 442] width 110 height 31
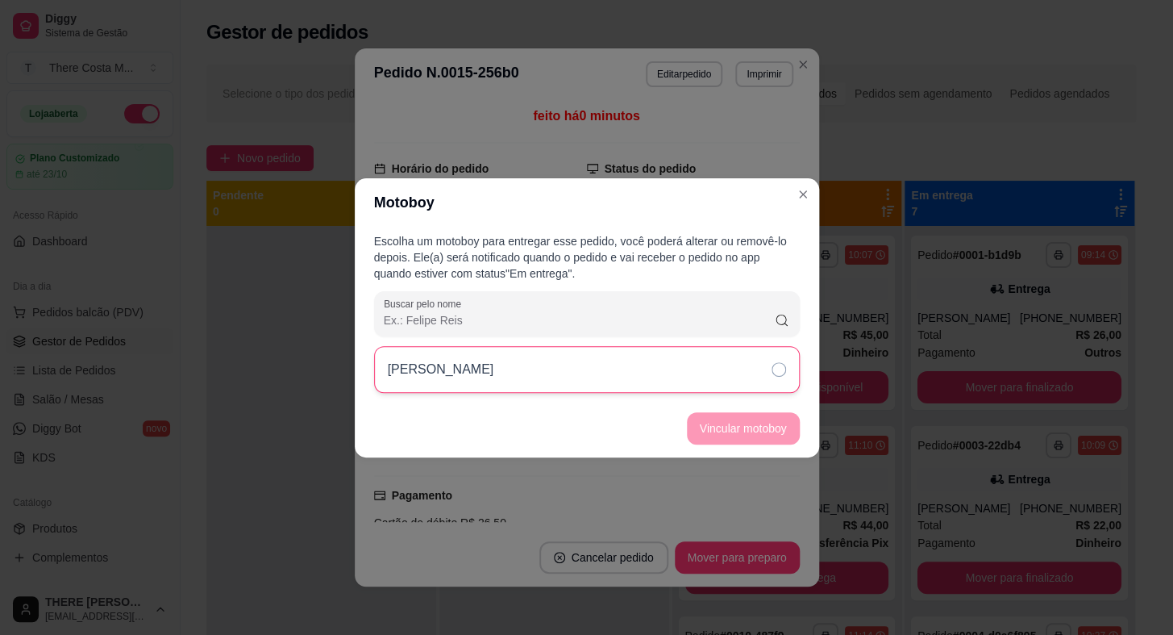
click at [684, 384] on div "[PERSON_NAME]" at bounding box center [587, 369] width 426 height 47
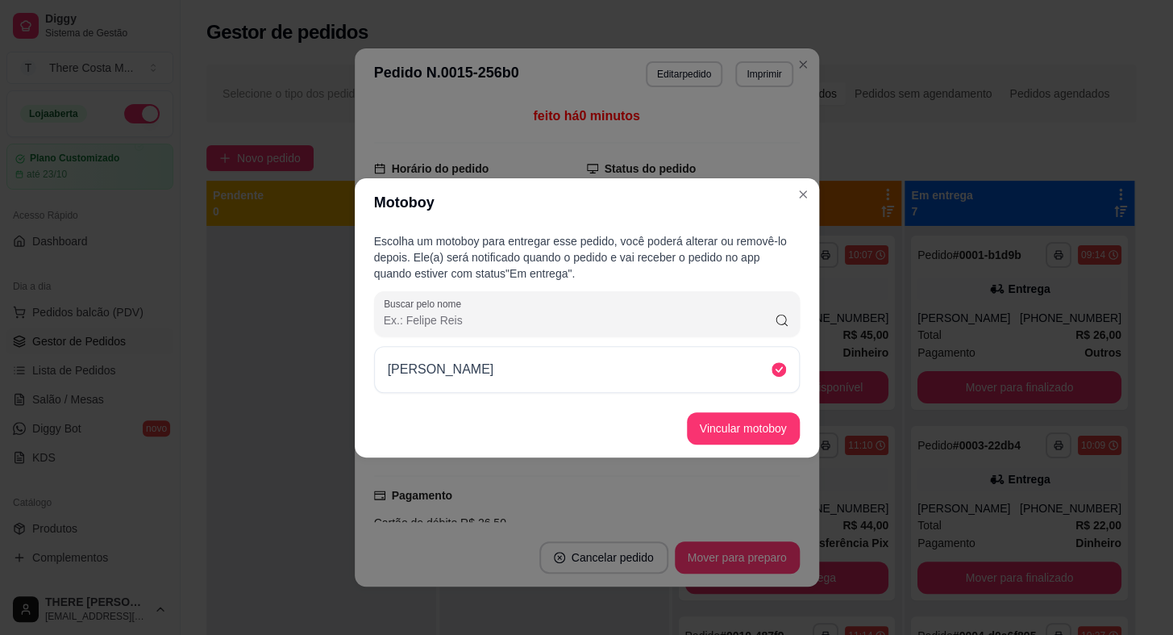
click at [710, 408] on footer "Vincular motoboy" at bounding box center [587, 428] width 464 height 58
click at [710, 410] on footer "Vincular motoboy" at bounding box center [587, 428] width 464 height 58
click at [709, 423] on button "Vincular motoboy" at bounding box center [744, 427] width 110 height 31
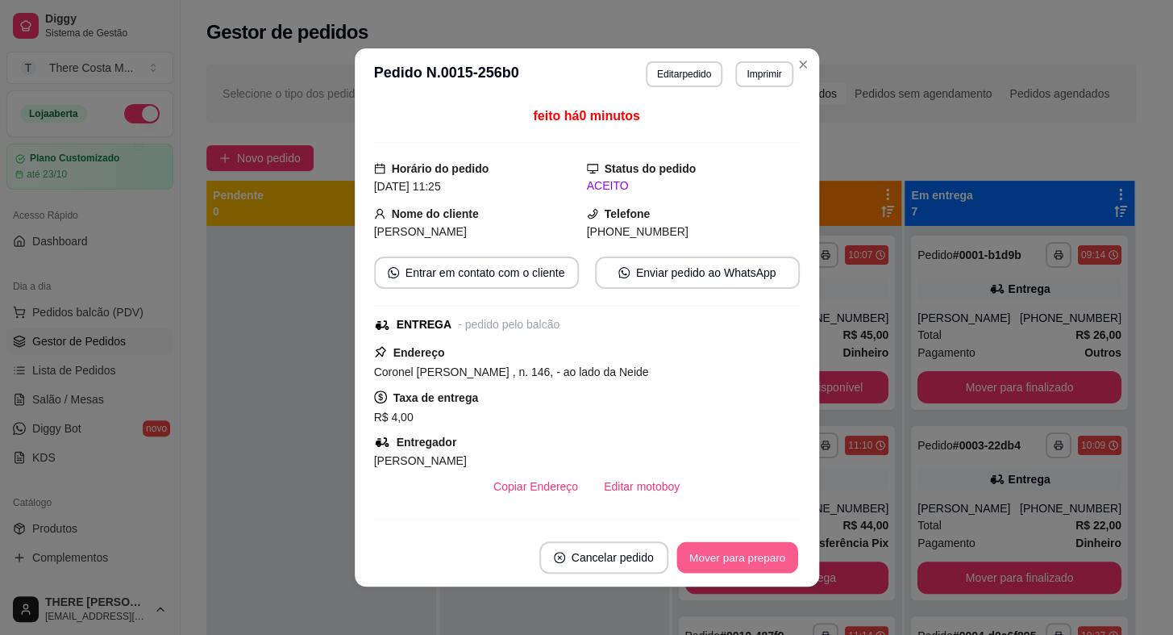
click at [707, 563] on button "Mover para preparo" at bounding box center [736, 557] width 121 height 31
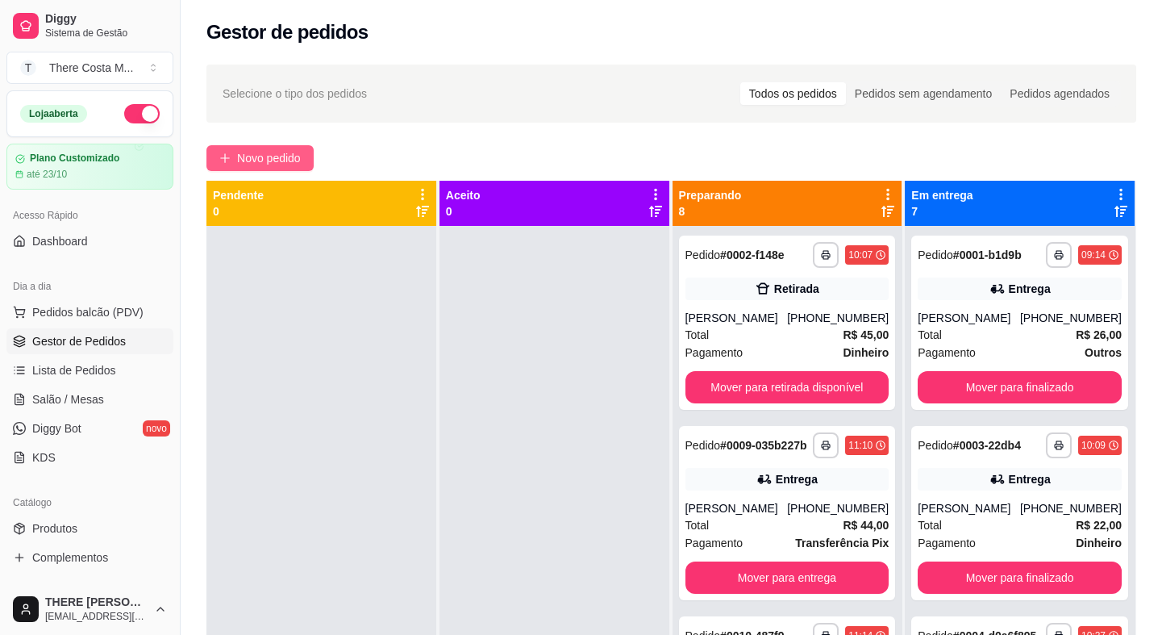
click at [291, 159] on span "Novo pedido" at bounding box center [269, 158] width 64 height 18
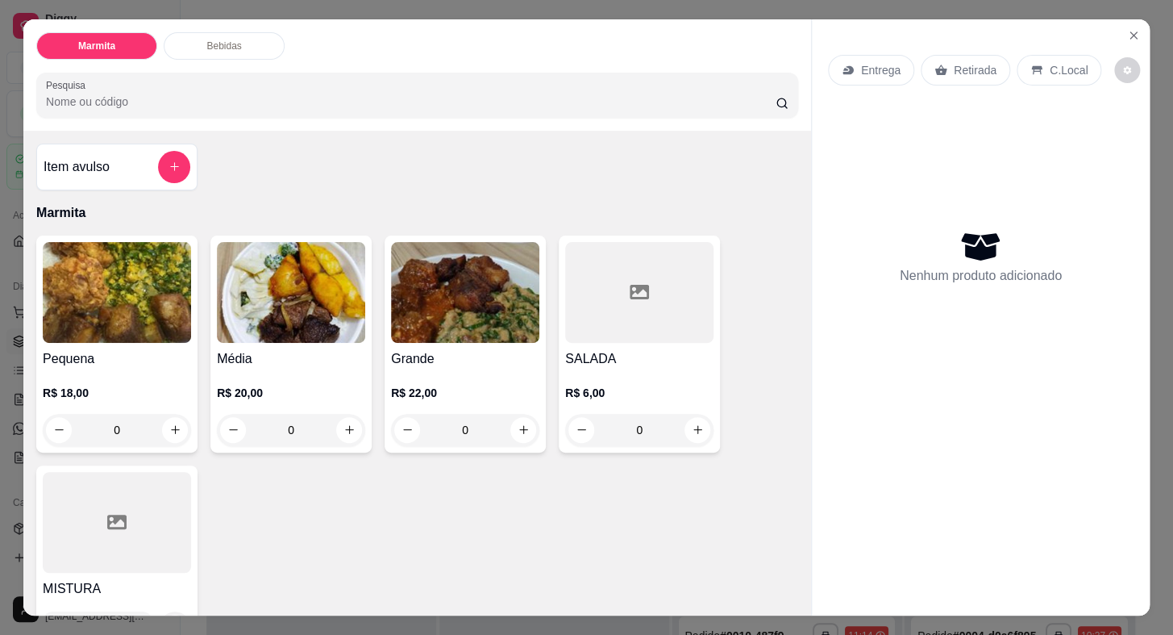
click at [863, 69] on p "Entrega" at bounding box center [881, 70] width 40 height 16
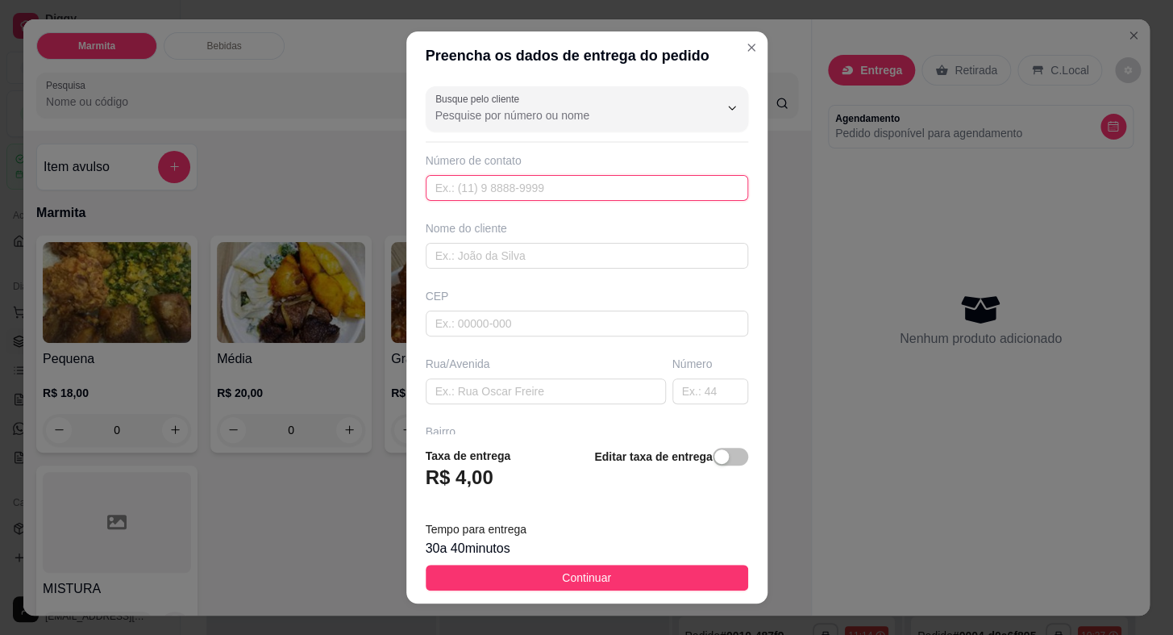
click at [524, 189] on input "text" at bounding box center [587, 188] width 323 height 26
paste input "[PHONE_NUMBER]"
type input "[PHONE_NUMBER]"
click at [531, 254] on input "text" at bounding box center [587, 256] width 323 height 26
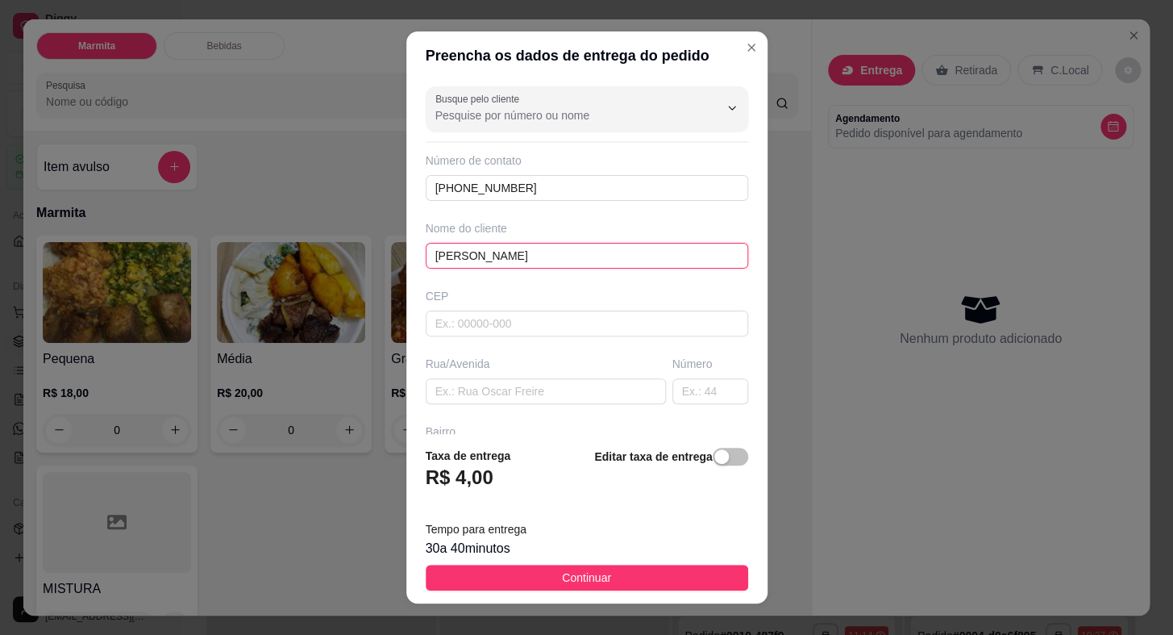
type input "[PERSON_NAME]"
click at [502, 394] on input "text" at bounding box center [546, 391] width 240 height 26
paste input "[GEOGRAPHIC_DATA]"
type input "[GEOGRAPHIC_DATA]"
click at [696, 386] on input "text" at bounding box center [710, 391] width 76 height 26
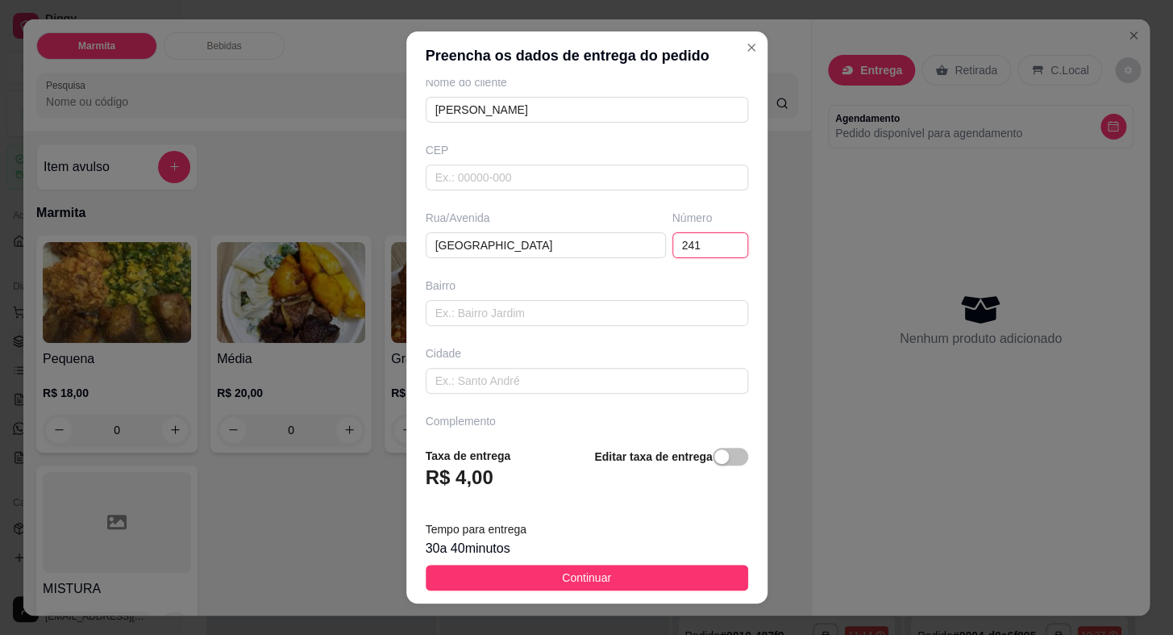
scroll to position [188, 0]
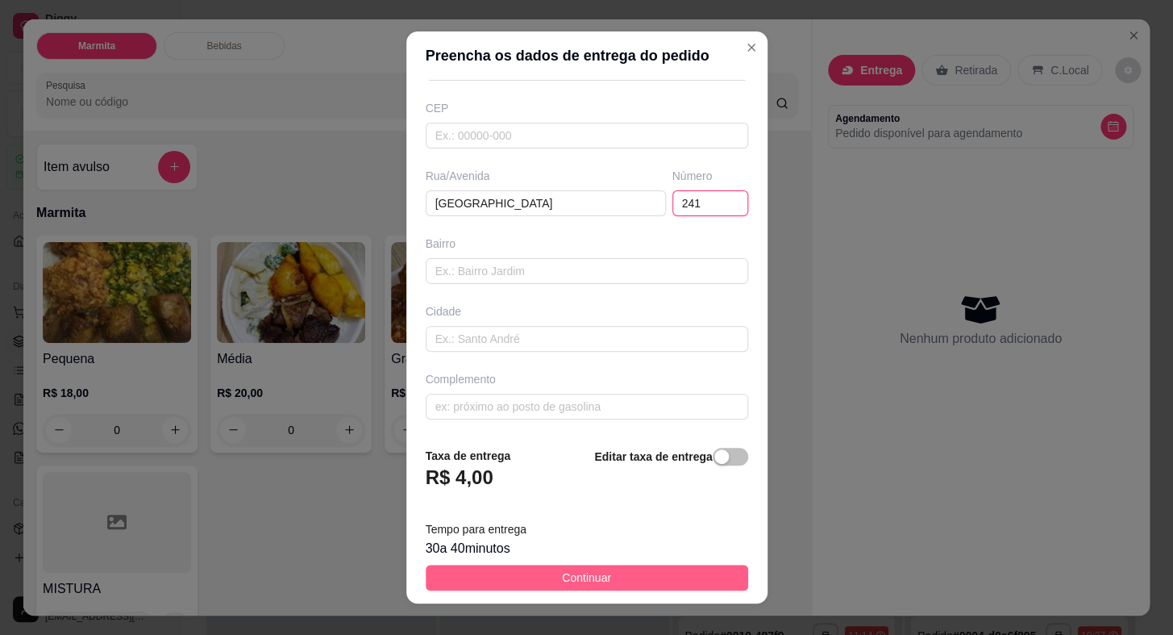
type input "241"
click at [537, 576] on button "Continuar" at bounding box center [587, 577] width 323 height 26
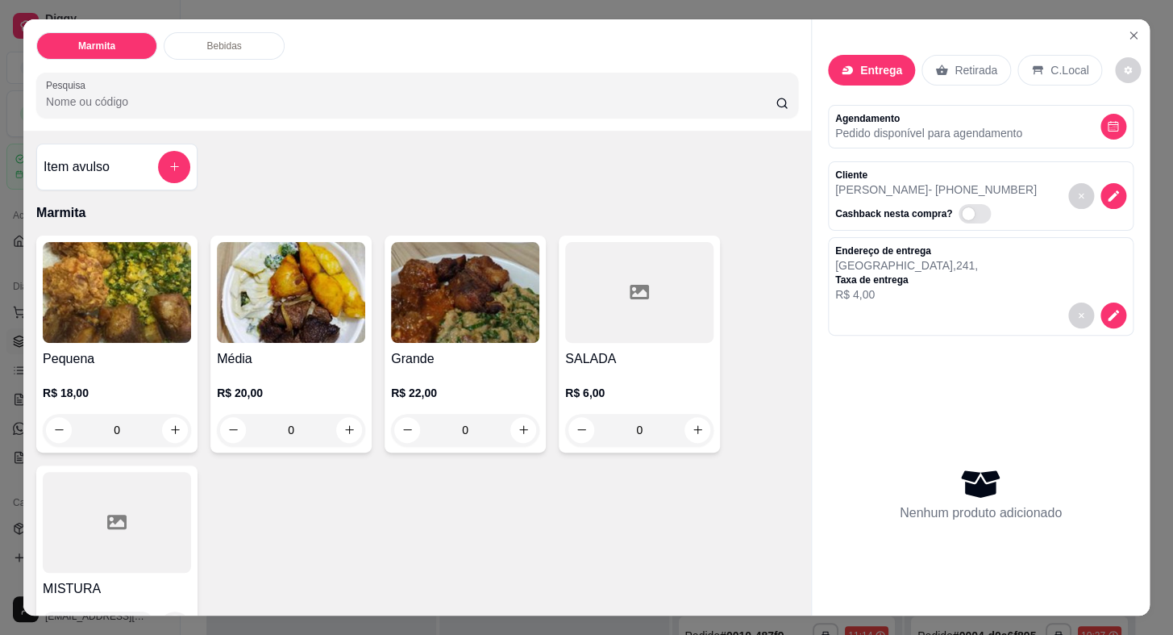
click at [154, 350] on h4 "Pequena" at bounding box center [117, 358] width 148 height 19
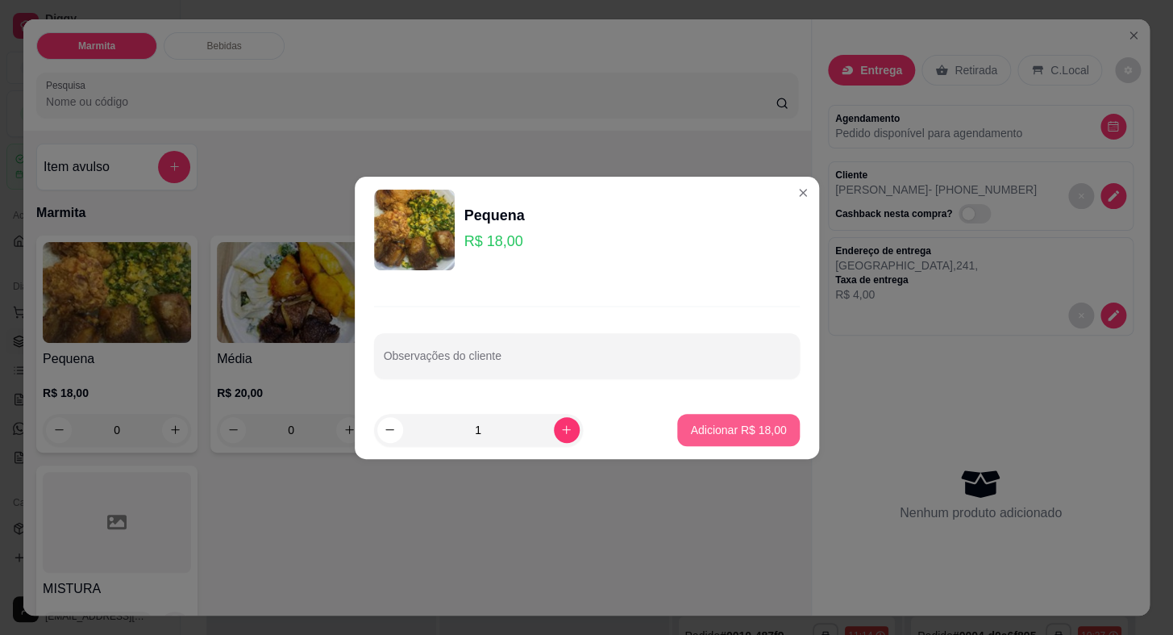
click at [692, 426] on p "Adicionar R$ 18,00" at bounding box center [738, 430] width 96 height 16
type input "1"
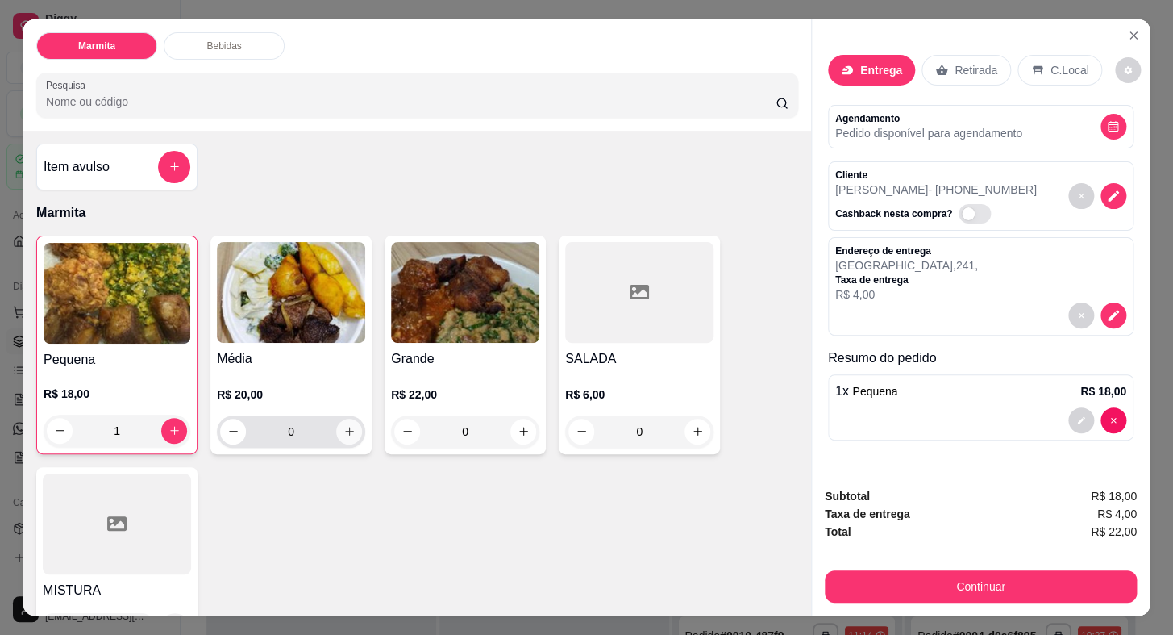
click at [336, 425] on button "increase-product-quantity" at bounding box center [349, 431] width 26 height 26
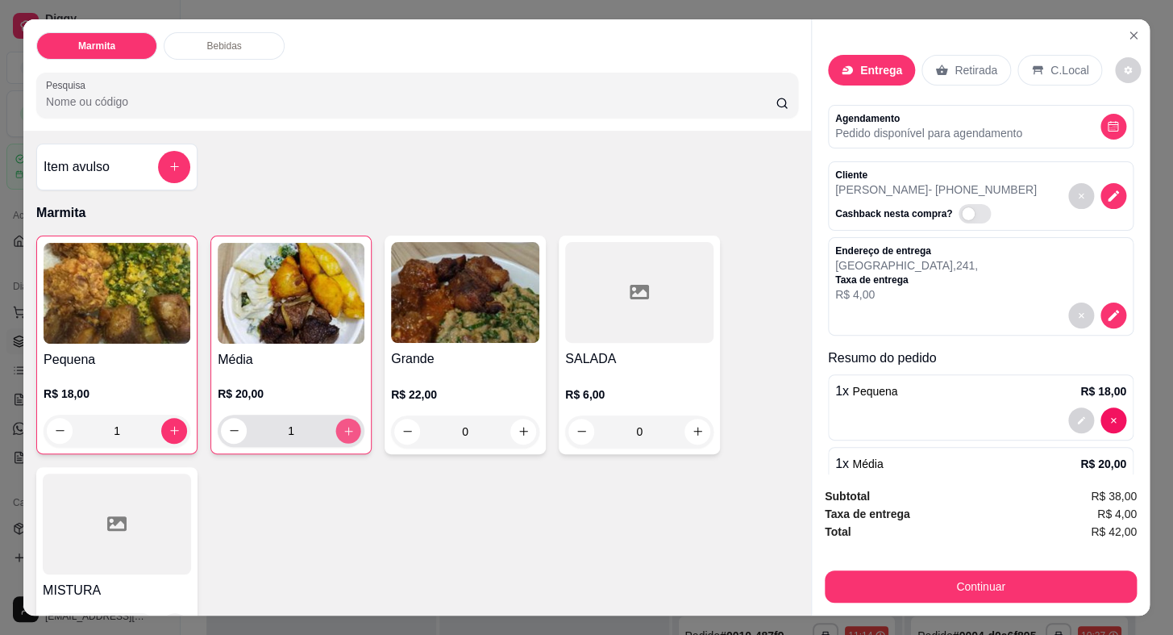
click at [336, 425] on button "increase-product-quantity" at bounding box center [348, 430] width 25 height 25
type input "2"
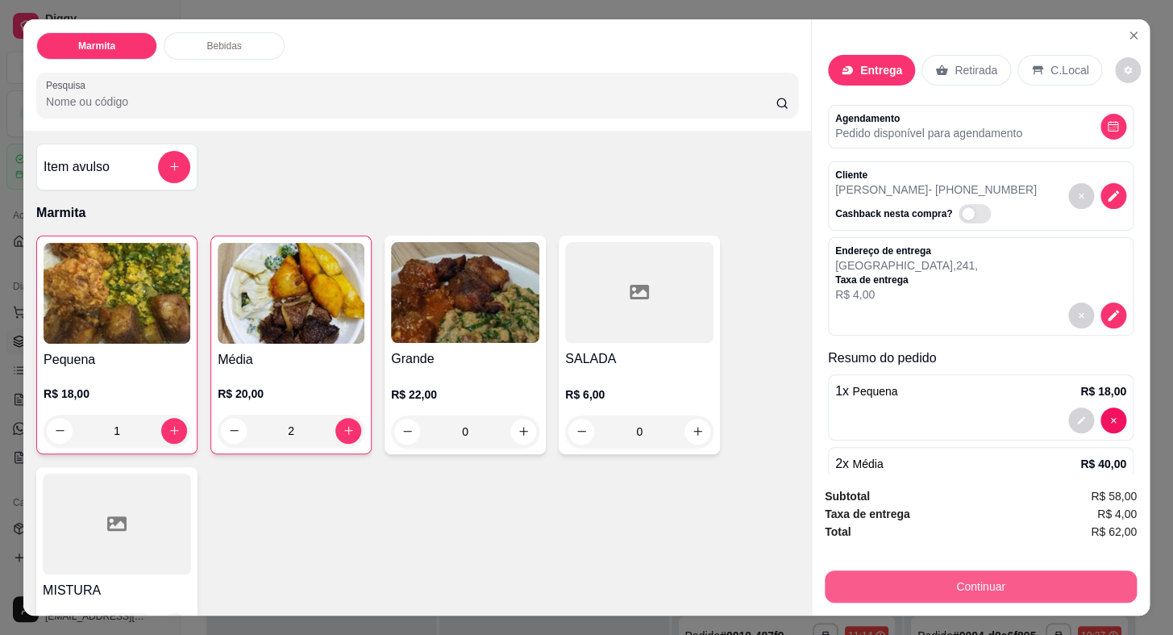
click at [910, 570] on button "Continuar" at bounding box center [981, 586] width 312 height 32
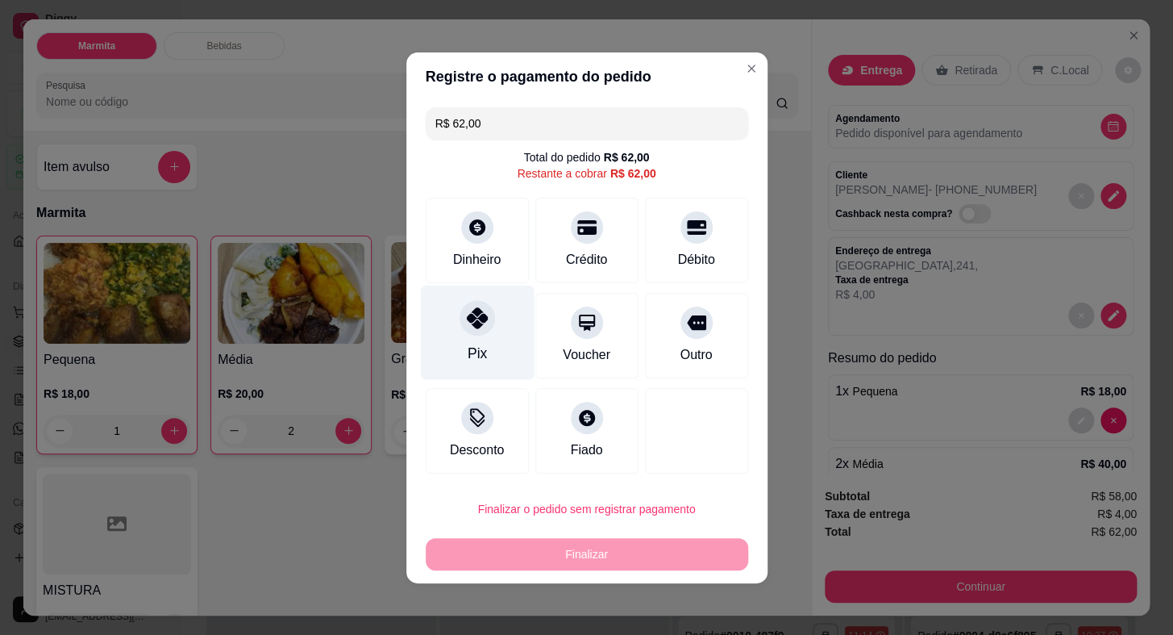
click at [477, 355] on div "Pix" at bounding box center [476, 353] width 19 height 21
type input "R$ 0,00"
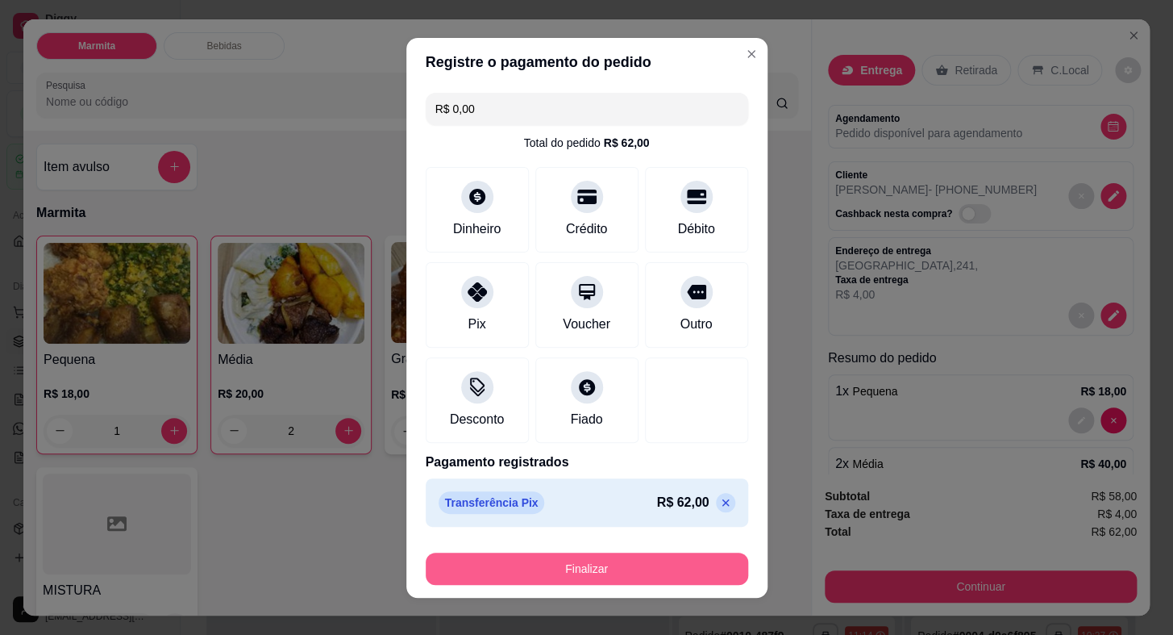
click at [657, 556] on button "Finalizar" at bounding box center [587, 568] width 323 height 32
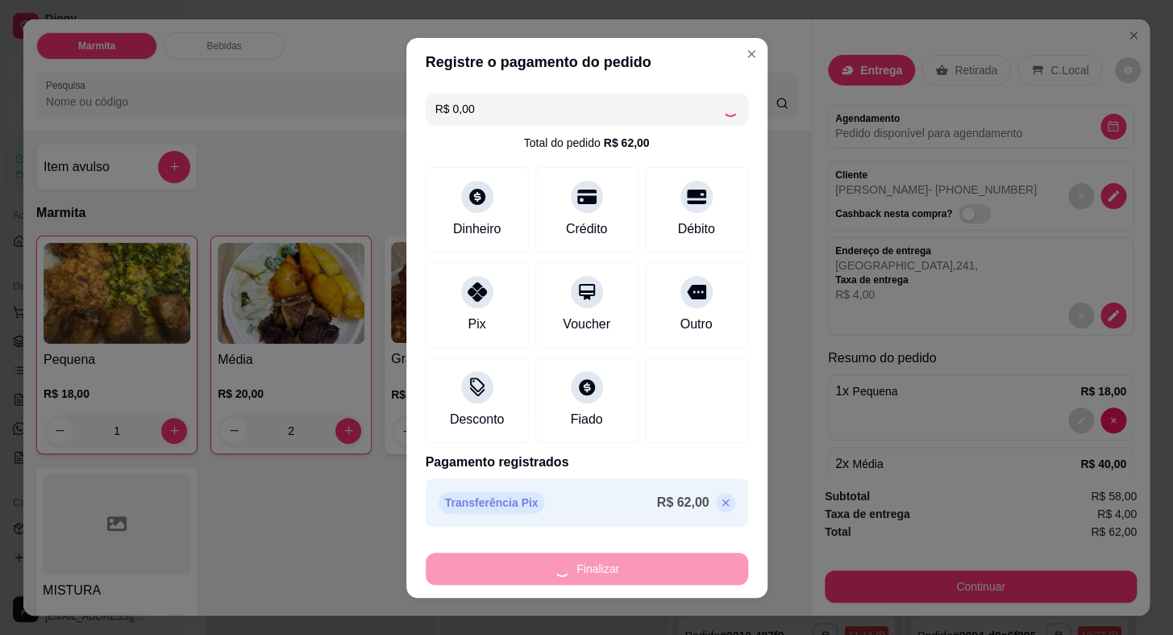
type input "0"
type input "-R$ 62,00"
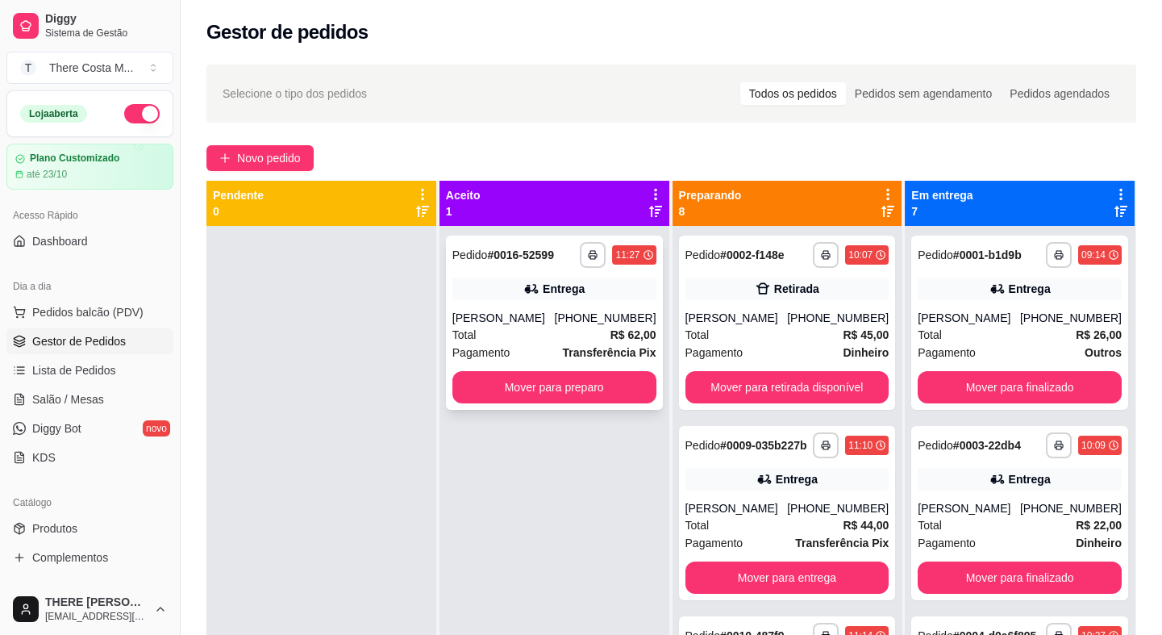
click at [499, 331] on div "Total R$ 62,00" at bounding box center [554, 335] width 204 height 18
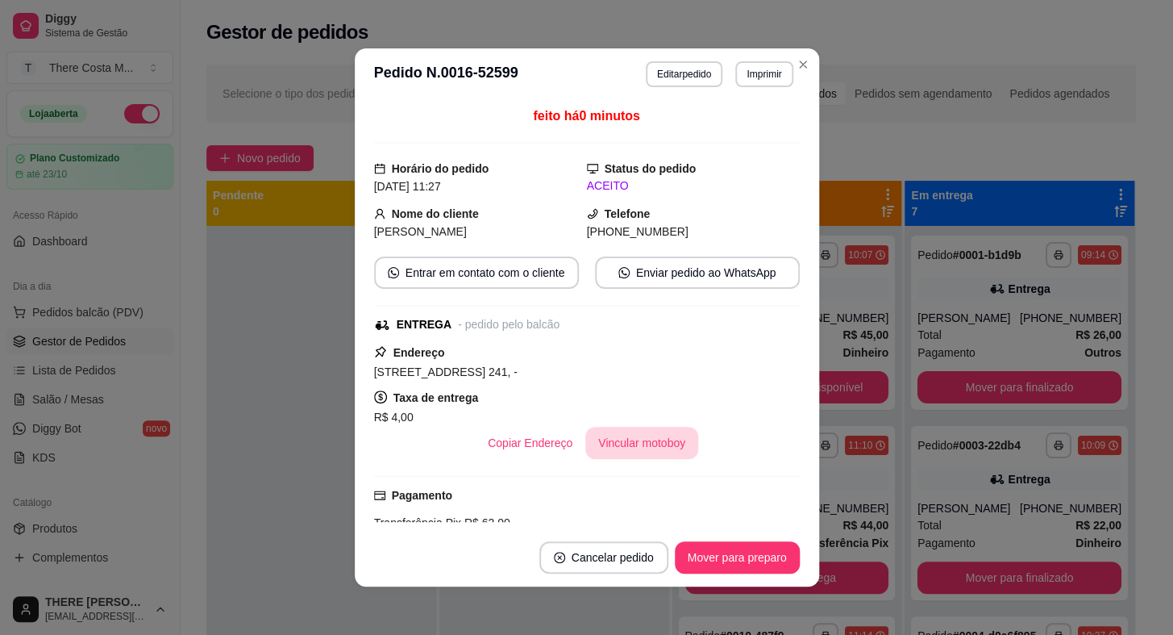
click at [627, 438] on button "Vincular motoboy" at bounding box center [641, 443] width 113 height 32
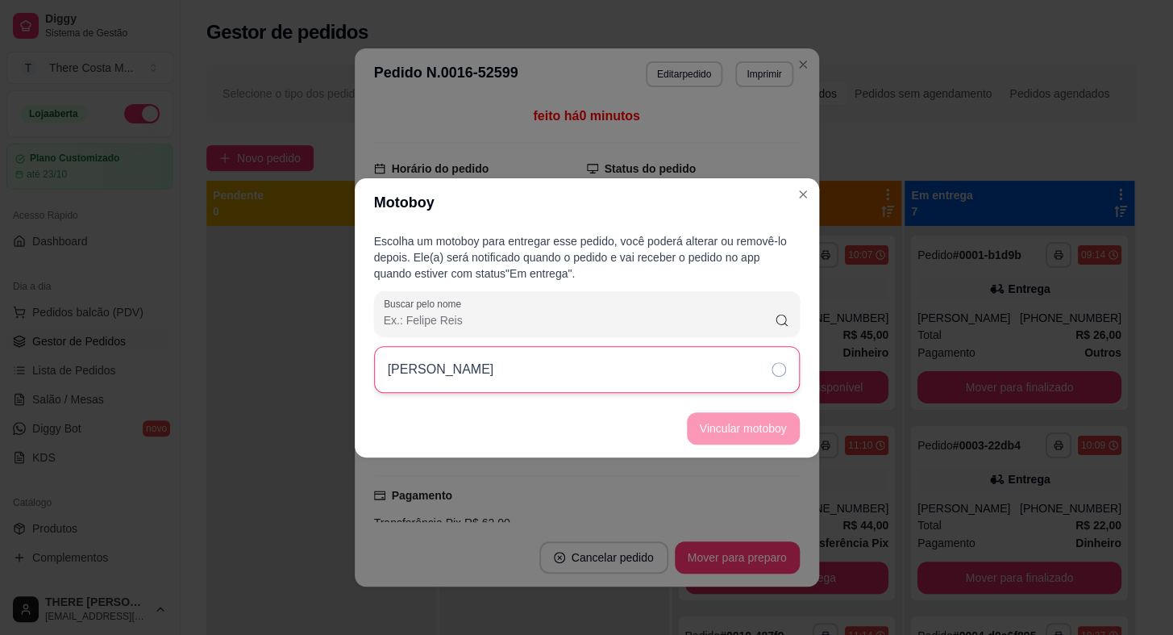
click at [675, 360] on div "[PERSON_NAME]" at bounding box center [587, 369] width 426 height 47
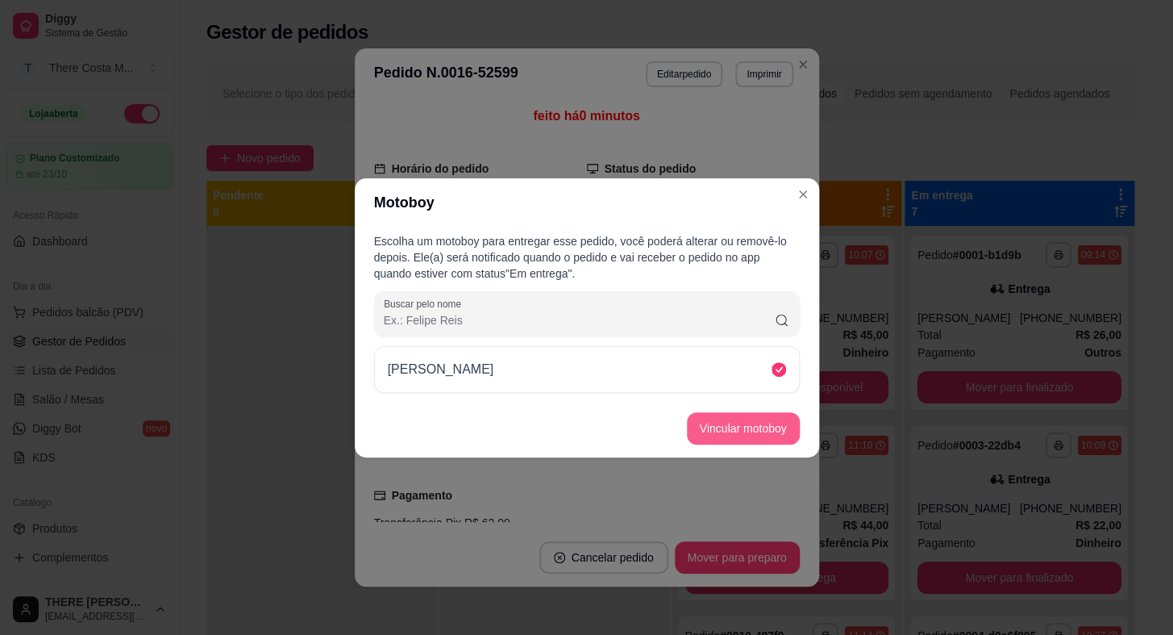
click at [726, 432] on button "Vincular motoboy" at bounding box center [743, 428] width 113 height 32
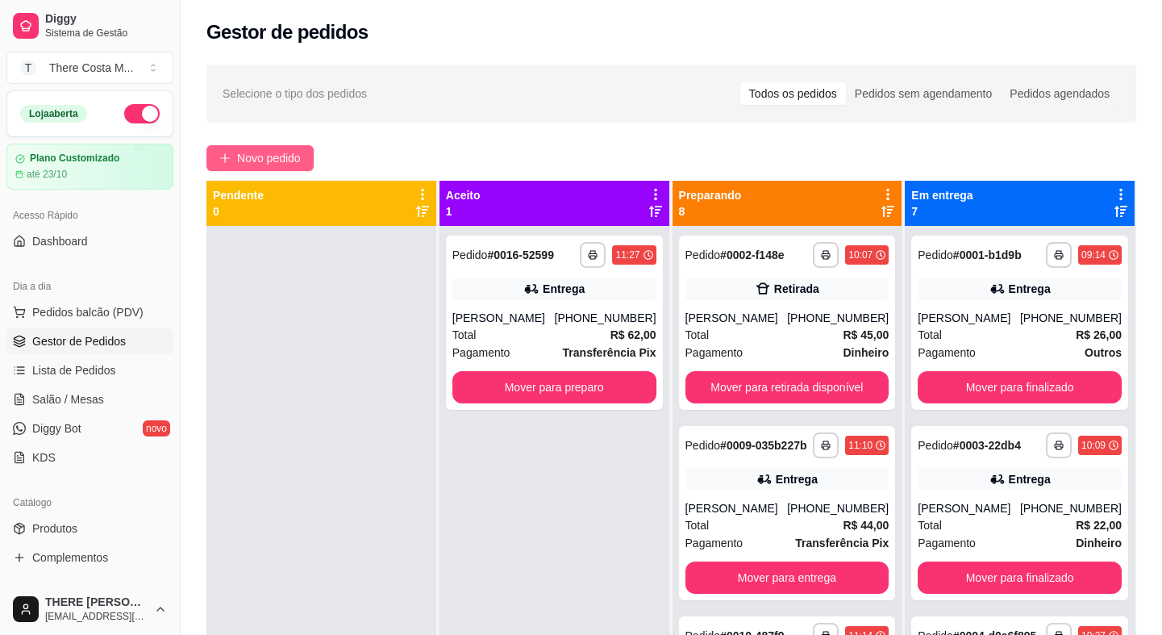
click at [279, 161] on span "Novo pedido" at bounding box center [269, 158] width 64 height 18
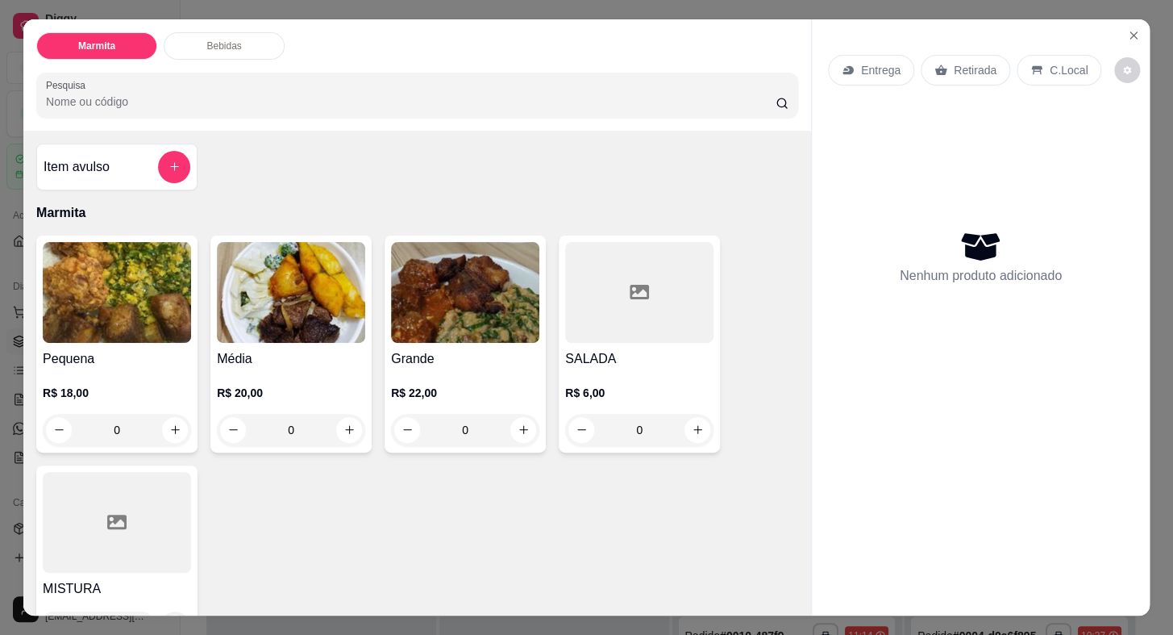
click at [828, 67] on div "Entrega" at bounding box center [871, 70] width 86 height 31
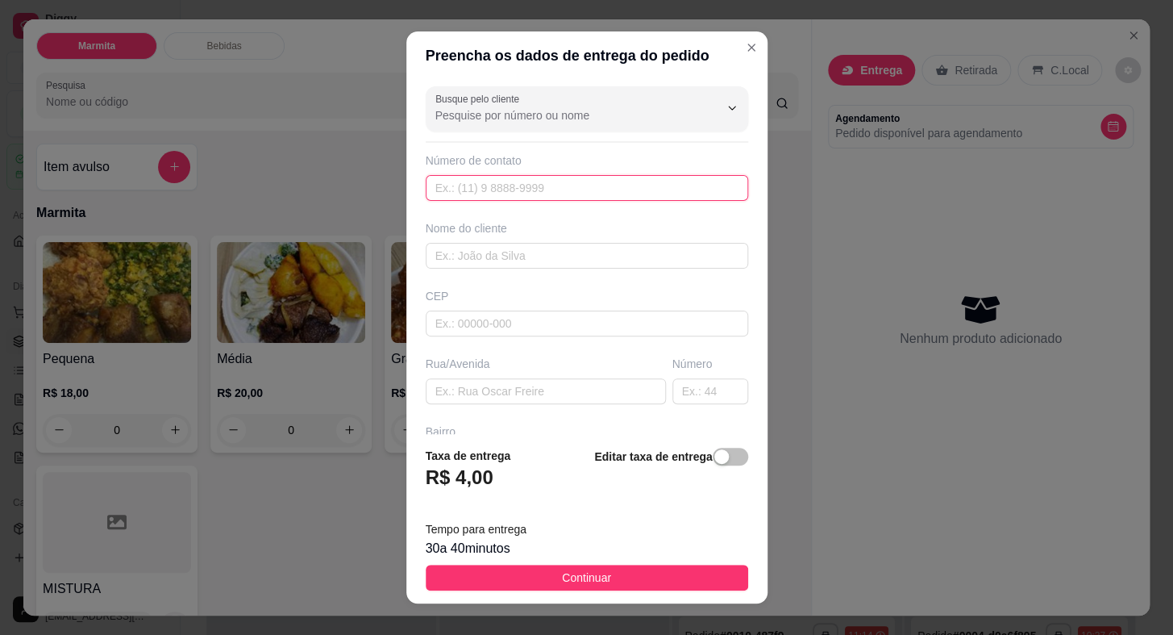
click at [554, 191] on input "text" at bounding box center [587, 188] width 323 height 26
type input "15"
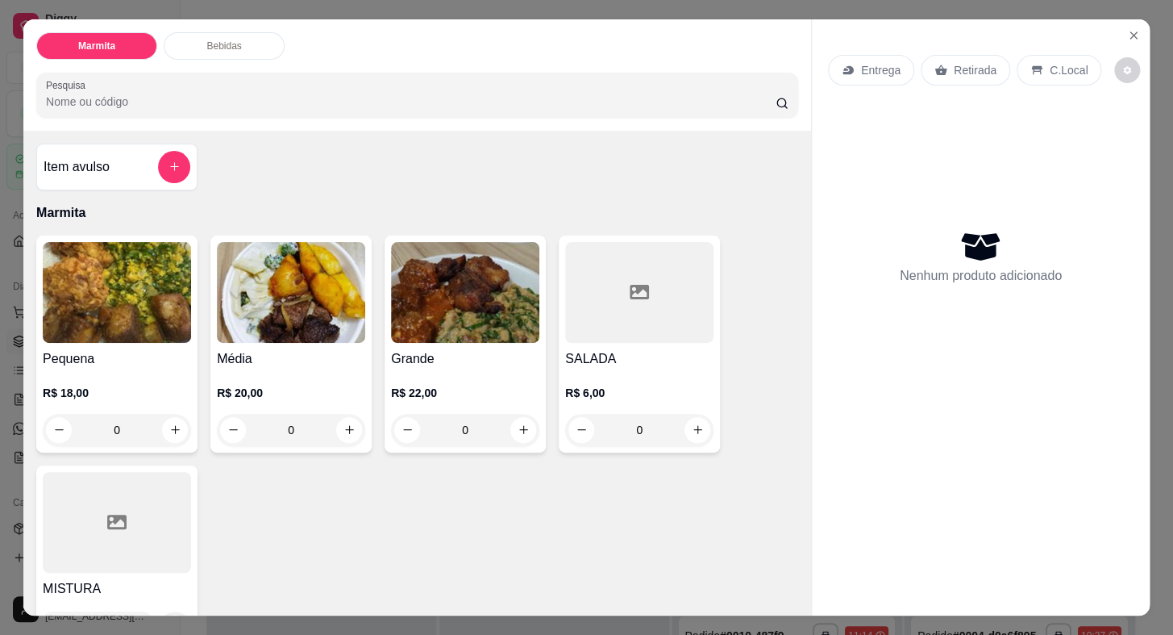
click at [310, 354] on h4 "Média" at bounding box center [291, 358] width 148 height 19
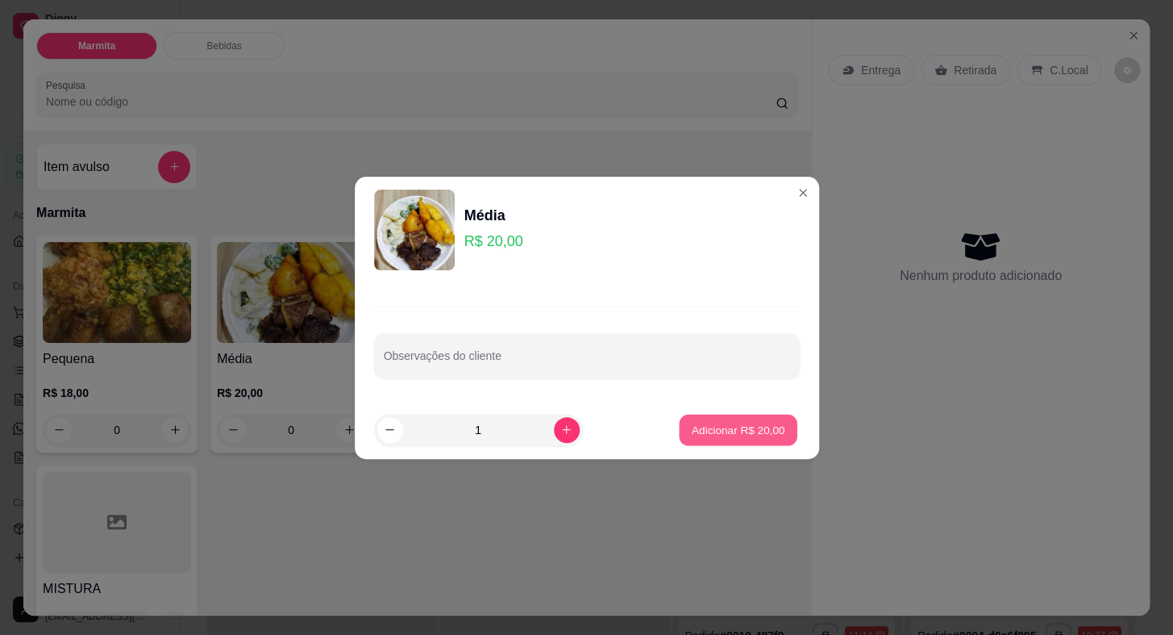
click at [758, 427] on p "Adicionar R$ 20,00" at bounding box center [739, 429] width 94 height 15
type input "1"
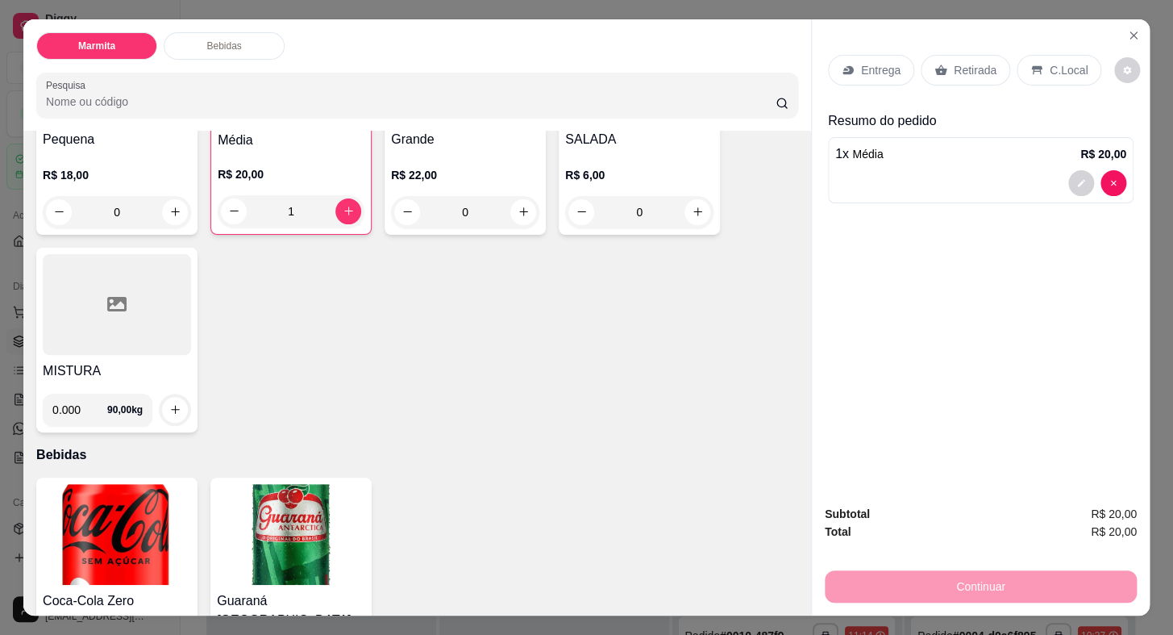
scroll to position [309, 0]
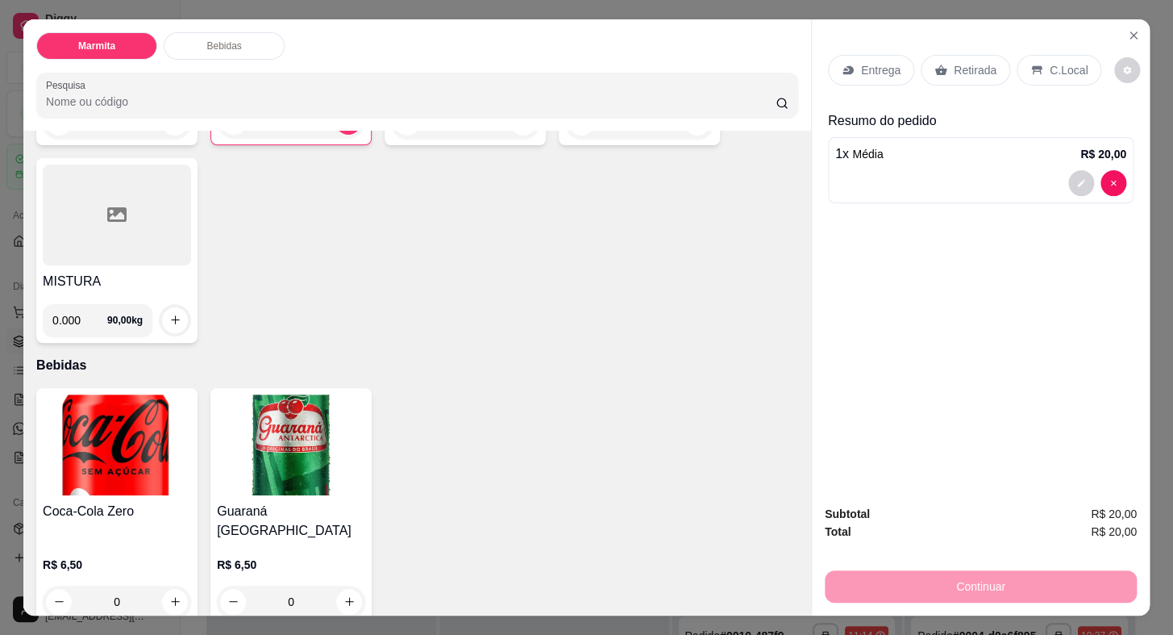
click at [263, 481] on img at bounding box center [291, 444] width 148 height 101
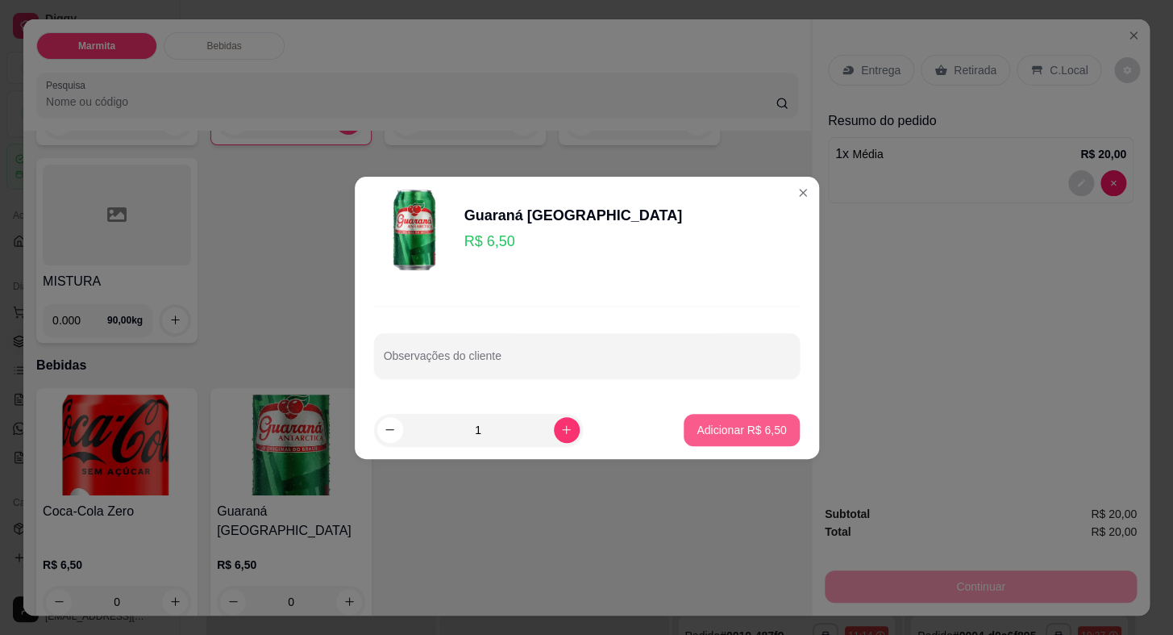
click at [773, 426] on p "Adicionar R$ 6,50" at bounding box center [742, 430] width 90 height 16
type input "1"
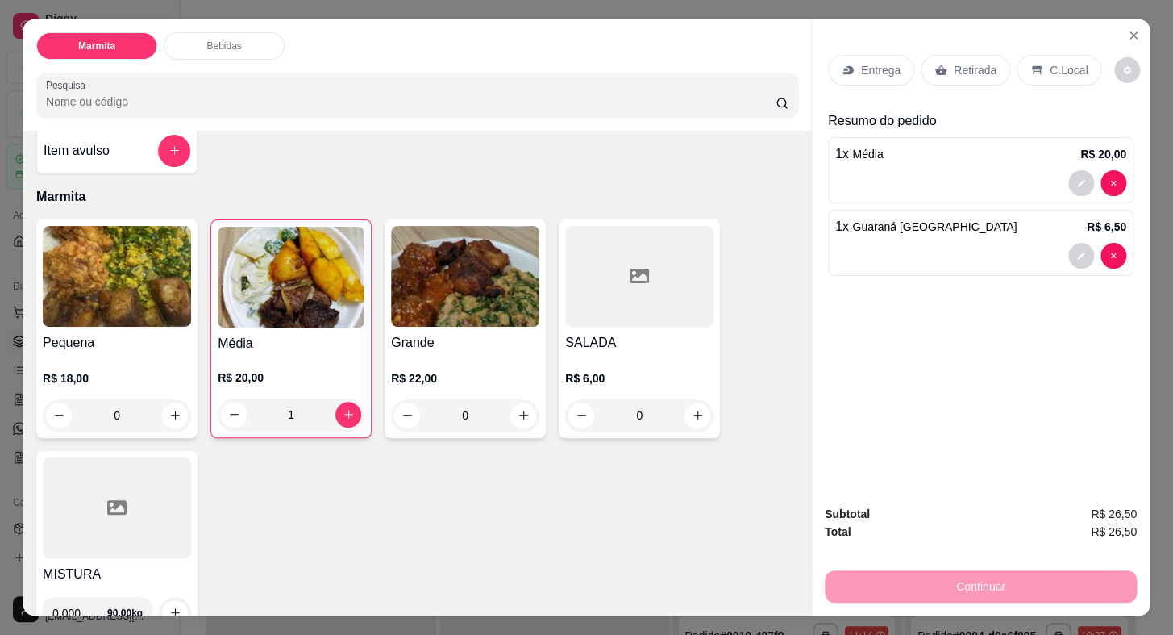
scroll to position [0, 0]
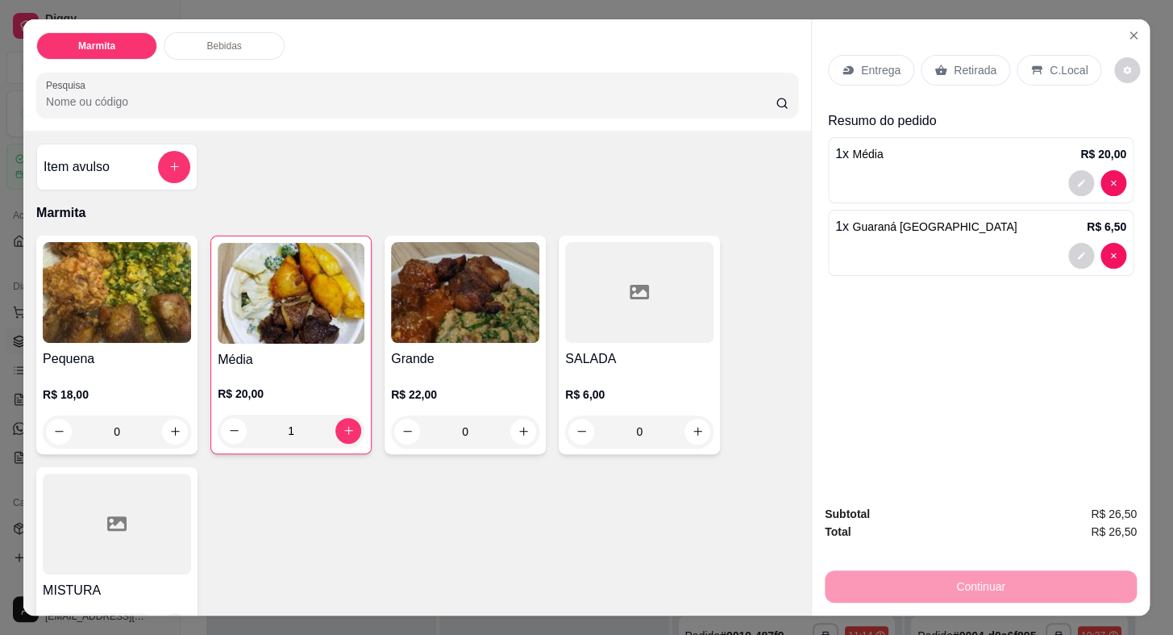
click at [873, 62] on p "Entrega" at bounding box center [881, 70] width 40 height 16
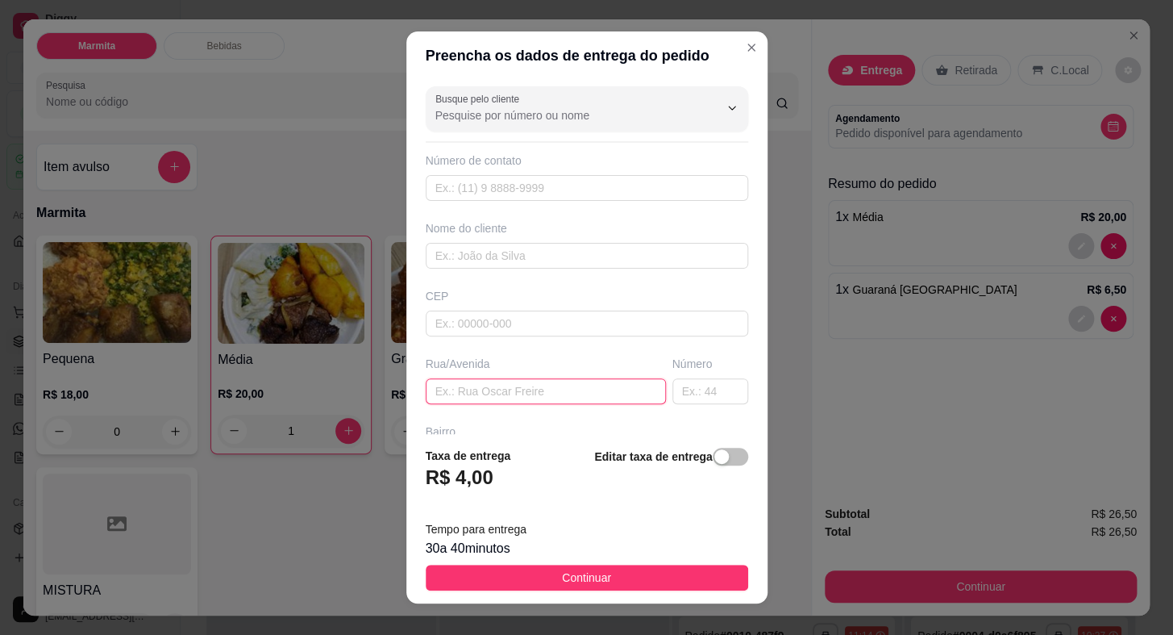
click at [514, 392] on input "text" at bounding box center [546, 391] width 240 height 26
type input "rua travessa [GEOGRAPHIC_DATA][PERSON_NAME]"
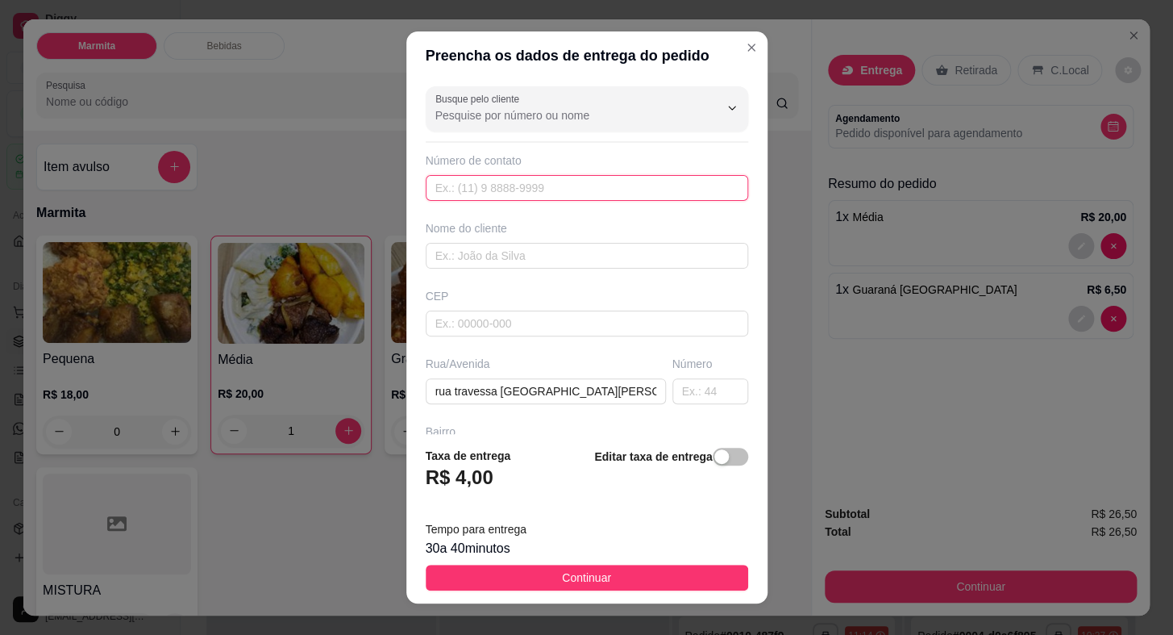
click at [519, 198] on input "text" at bounding box center [587, 188] width 323 height 26
type input "[PHONE_NUMBER]"
click at [531, 257] on input "text" at bounding box center [587, 256] width 323 height 26
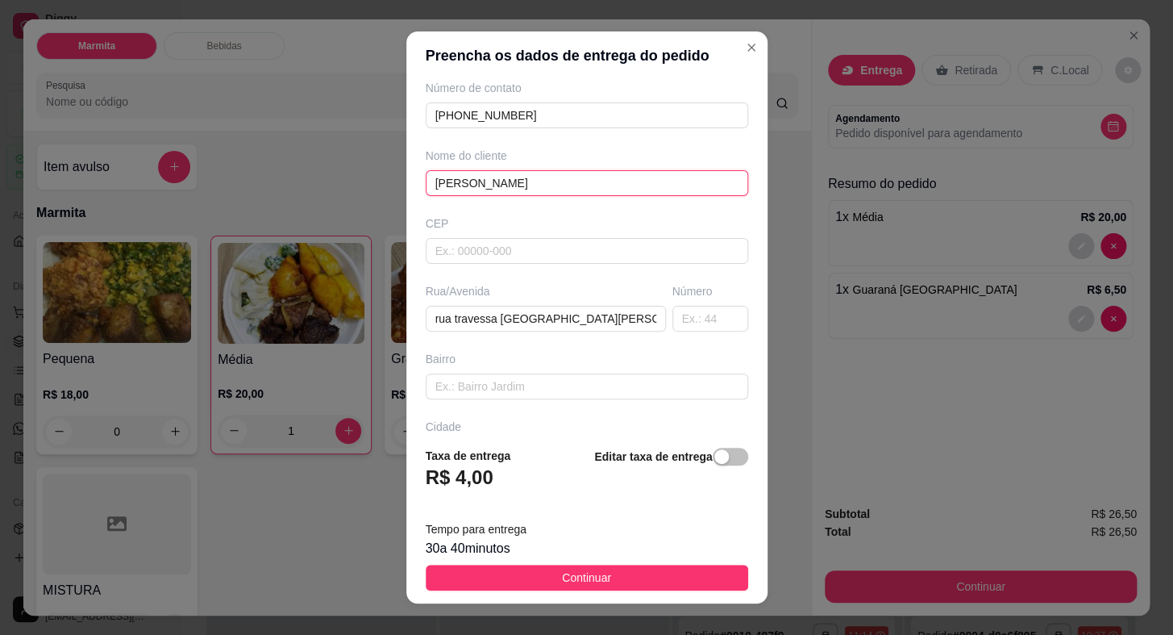
scroll to position [146, 0]
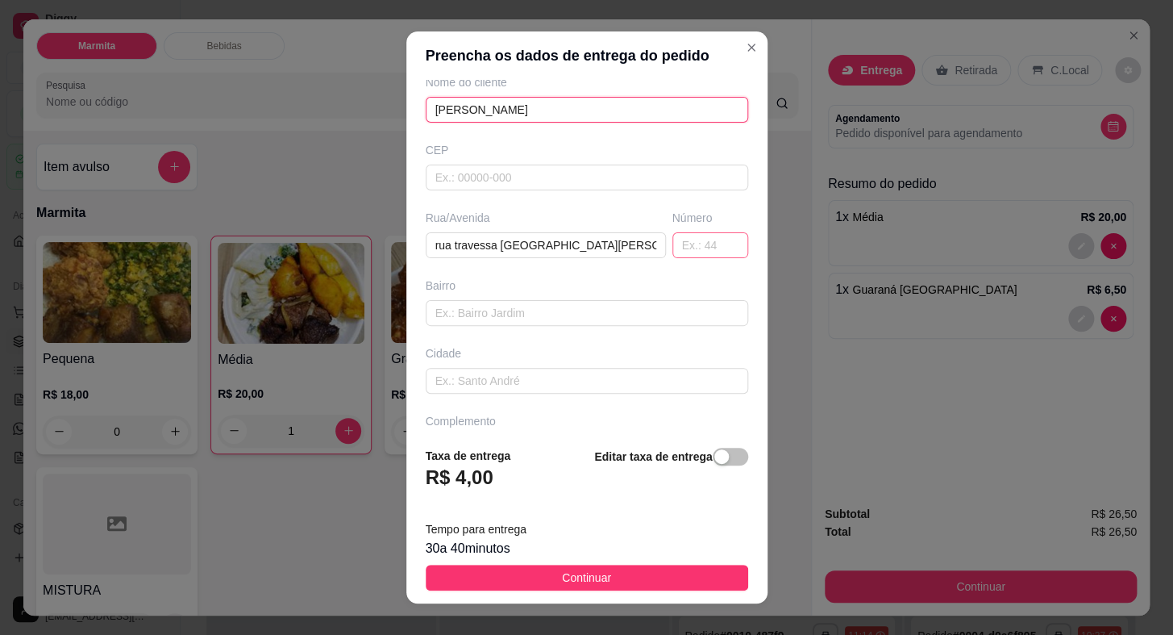
type input "[PERSON_NAME]"
click at [706, 243] on input "text" at bounding box center [710, 245] width 76 height 26
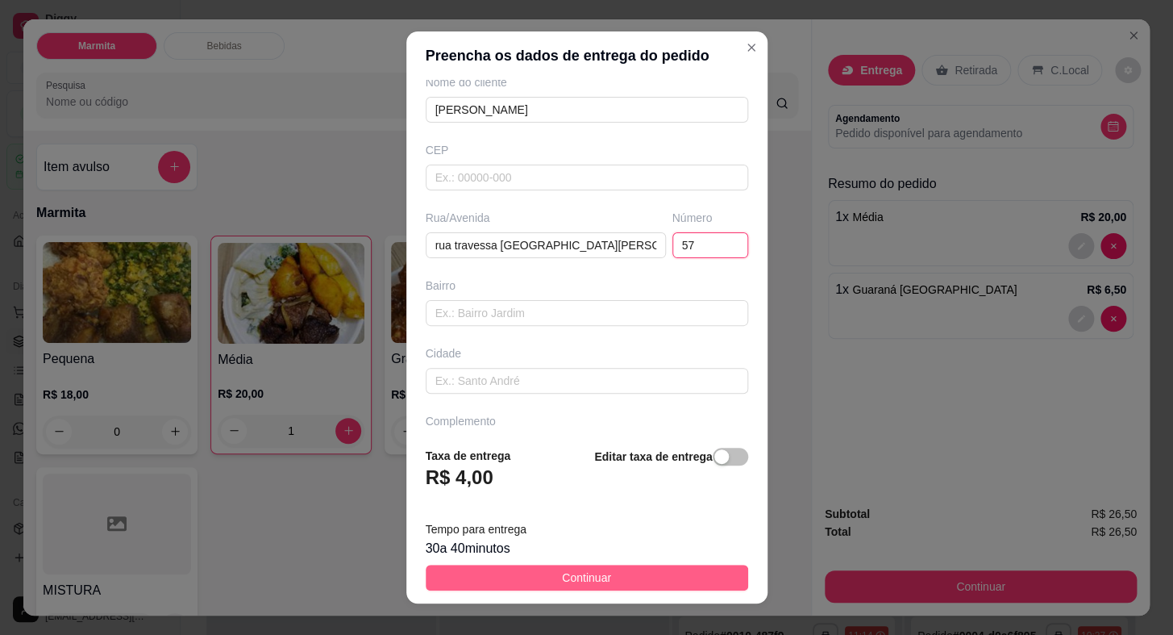
type input "57"
click at [610, 575] on button "Continuar" at bounding box center [587, 577] width 323 height 26
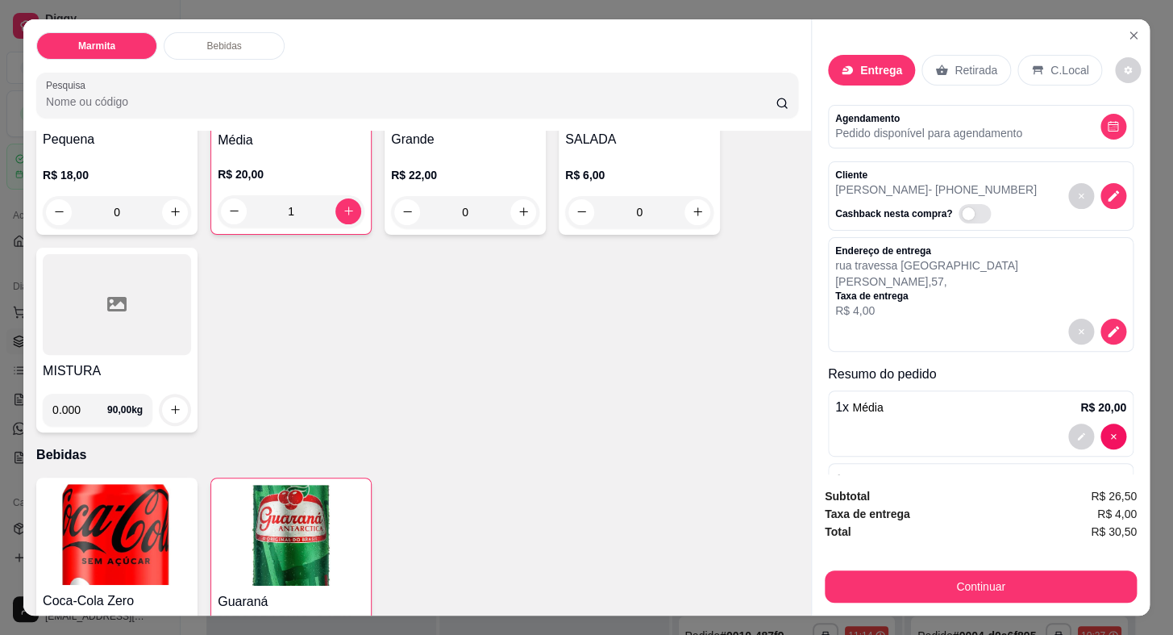
scroll to position [310, 0]
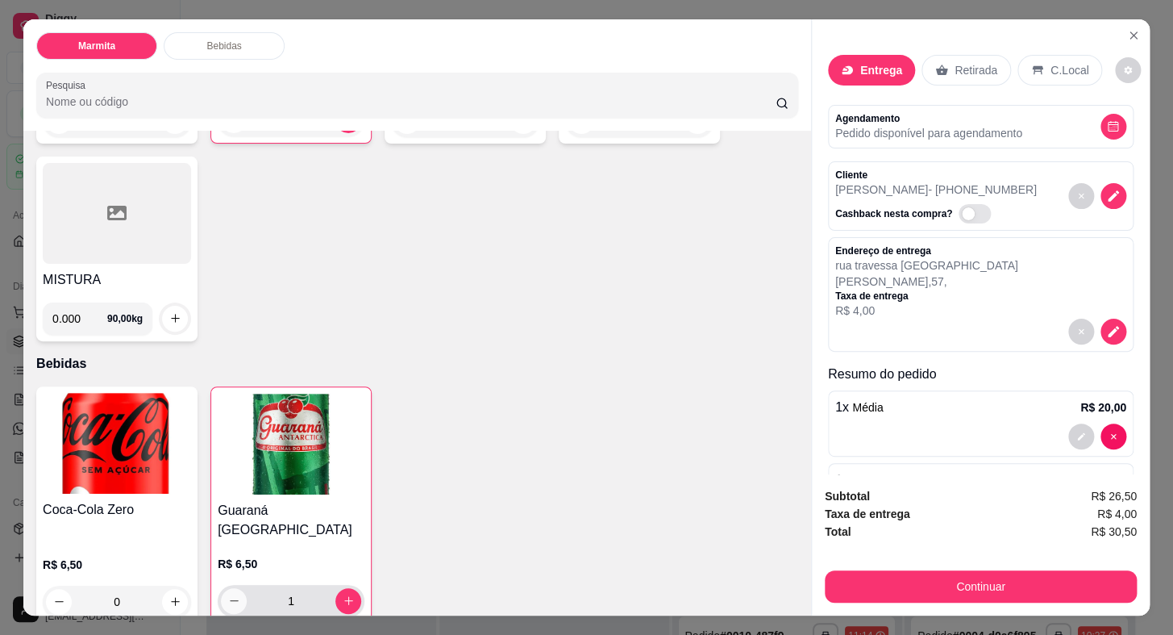
click at [232, 594] on icon "decrease-product-quantity" at bounding box center [234, 600] width 12 height 12
type input "0"
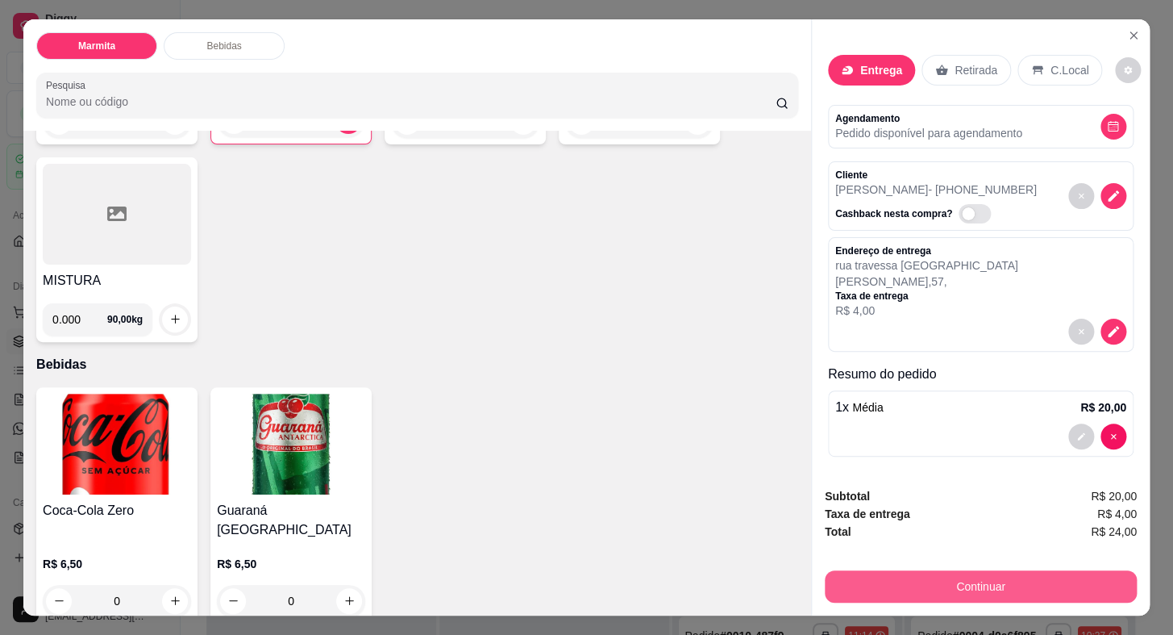
click at [1011, 580] on button "Continuar" at bounding box center [981, 586] width 312 height 32
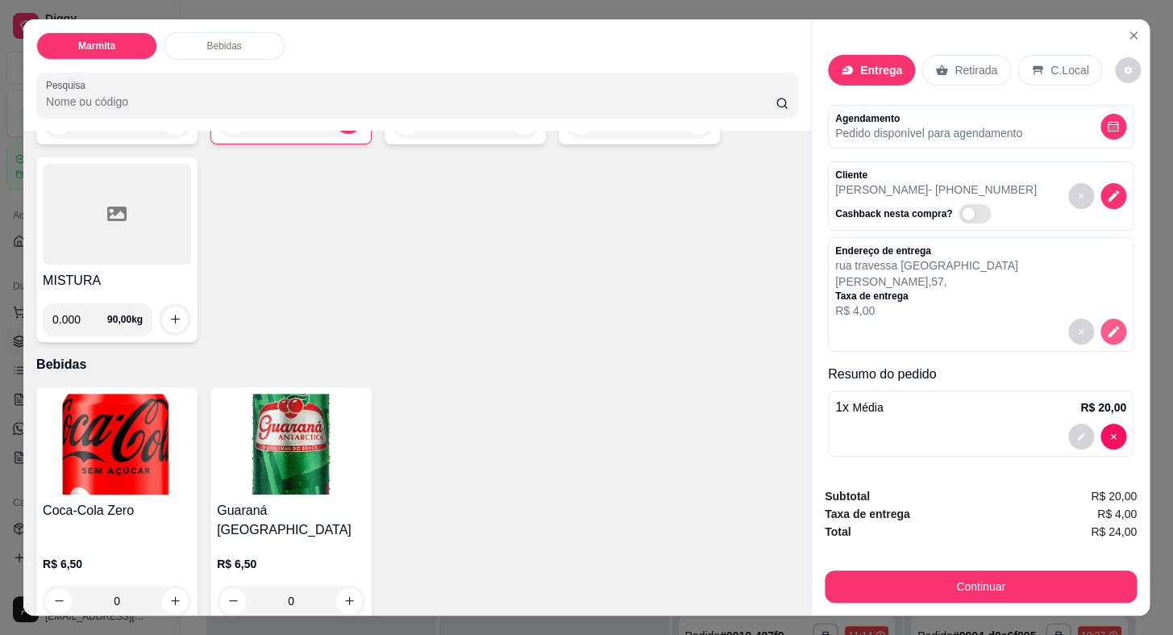
click at [1108, 326] on icon "decrease-product-quantity" at bounding box center [1113, 331] width 11 height 11
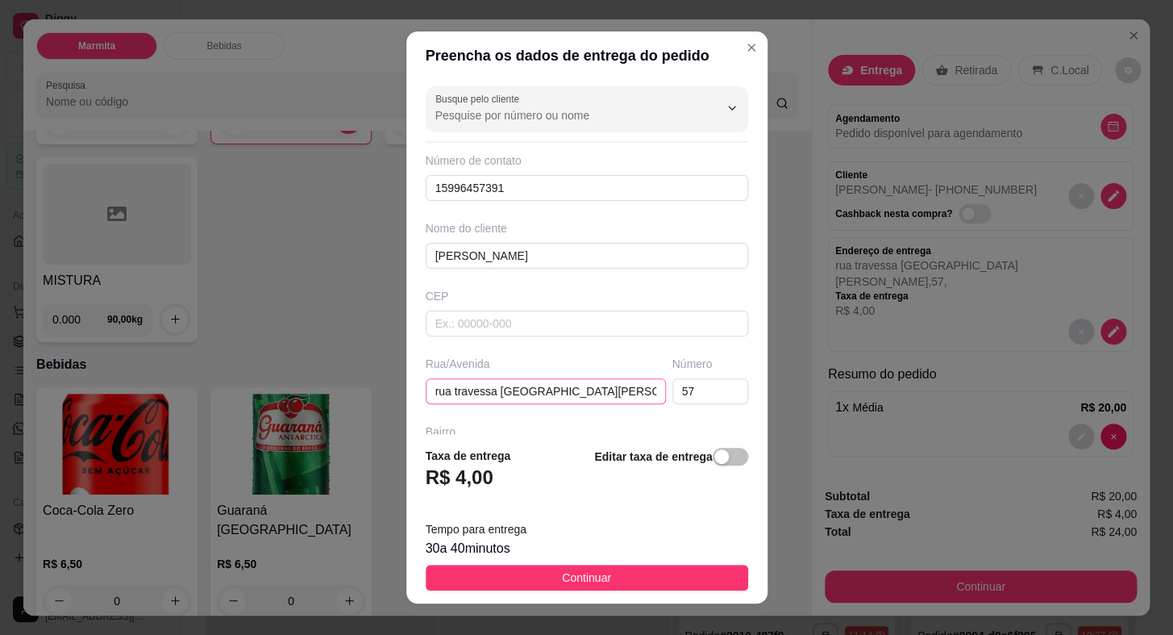
scroll to position [188, 0]
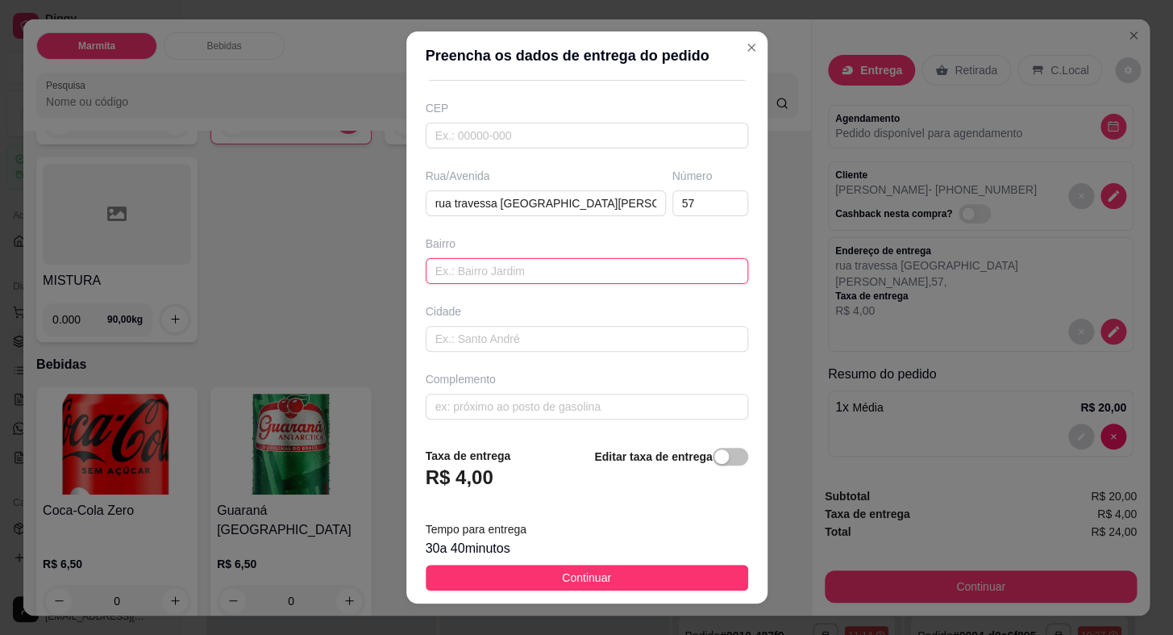
click at [543, 266] on input "text" at bounding box center [587, 271] width 323 height 26
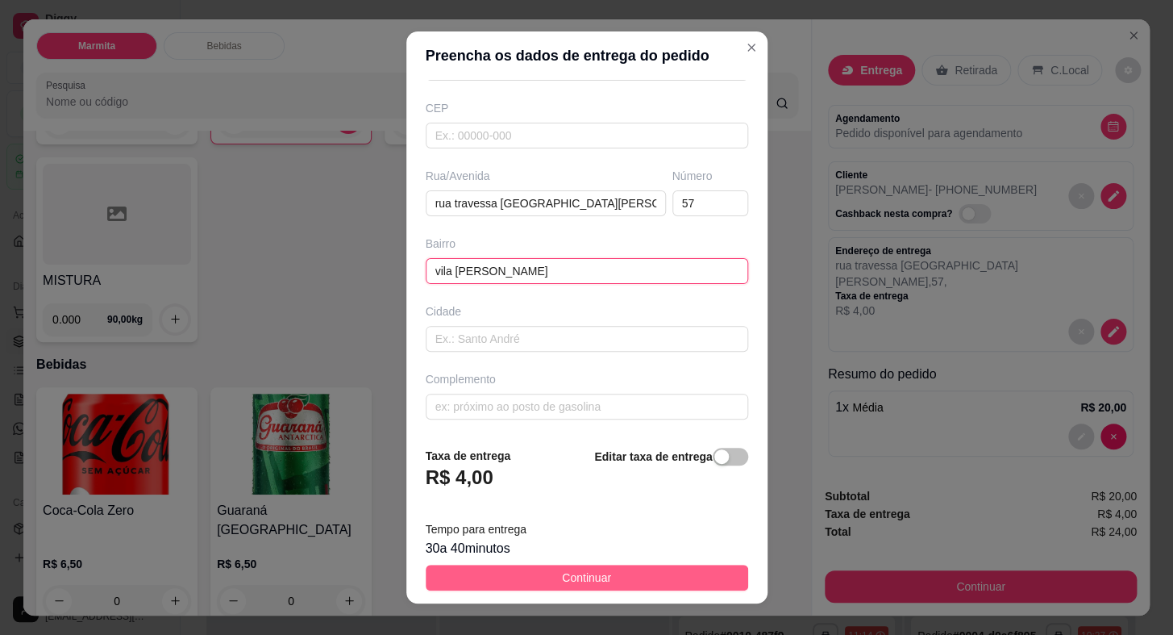
type input "vila [PERSON_NAME]"
click at [636, 589] on button "Continuar" at bounding box center [587, 577] width 323 height 26
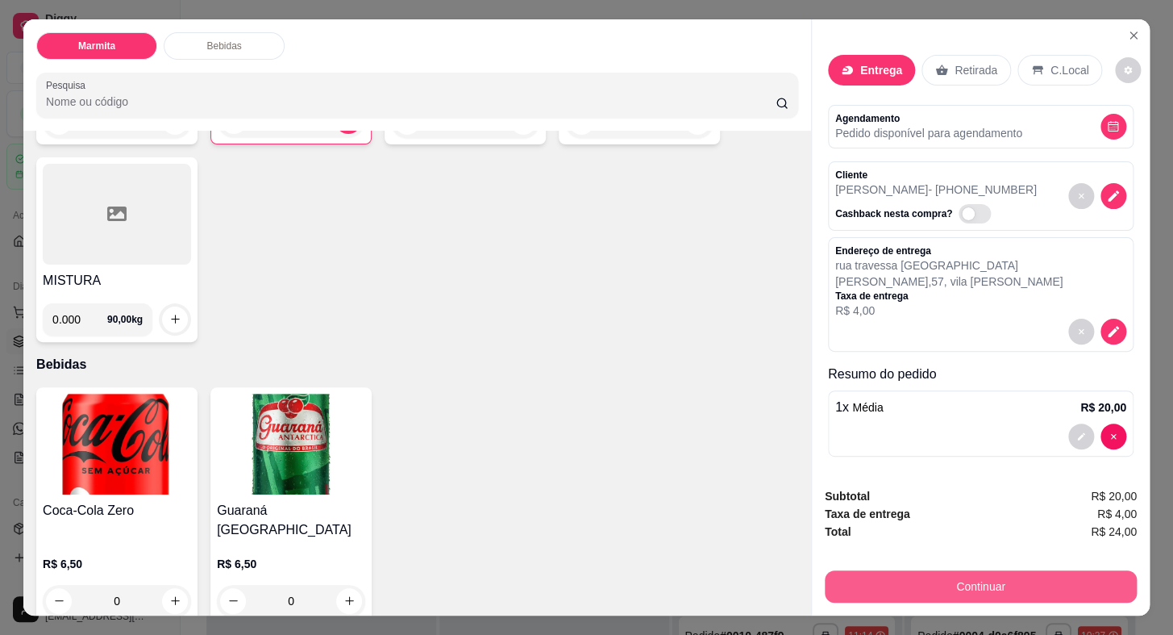
click at [869, 574] on button "Continuar" at bounding box center [981, 586] width 312 height 32
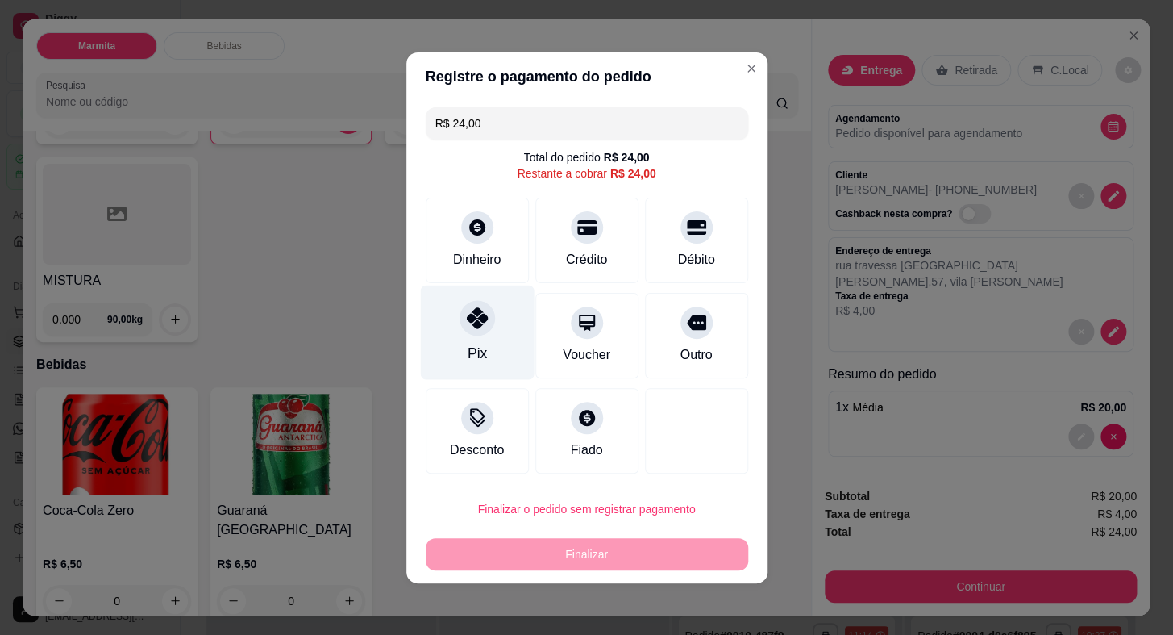
click at [489, 327] on div at bounding box center [477, 317] width 35 height 35
type input "R$ 0,00"
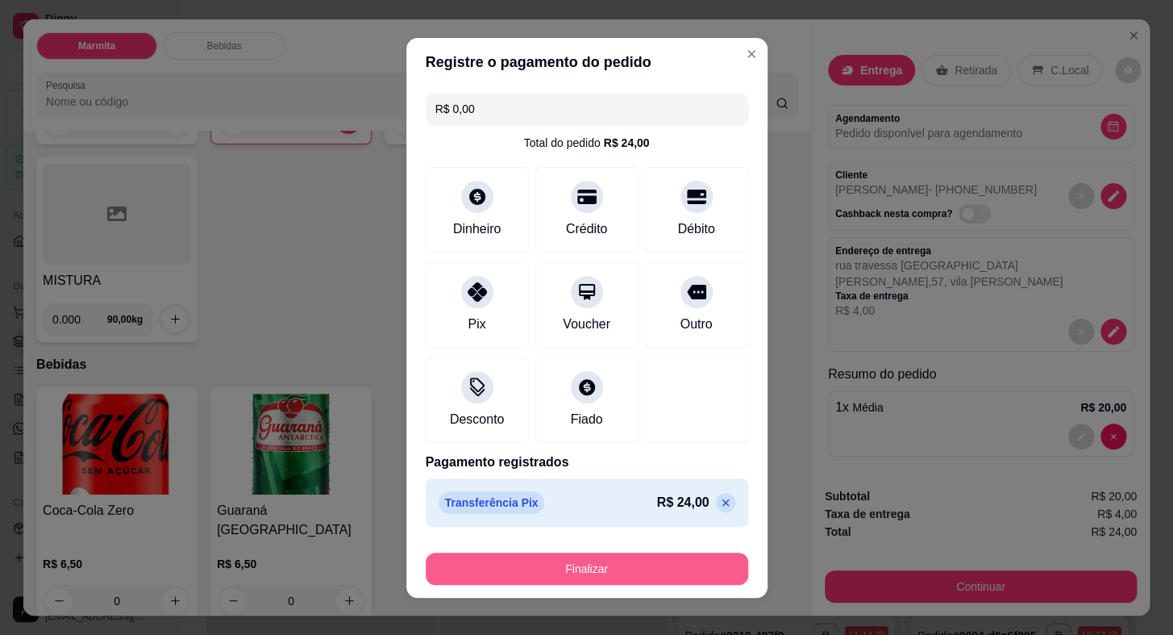
click at [672, 561] on button "Finalizar" at bounding box center [587, 568] width 323 height 32
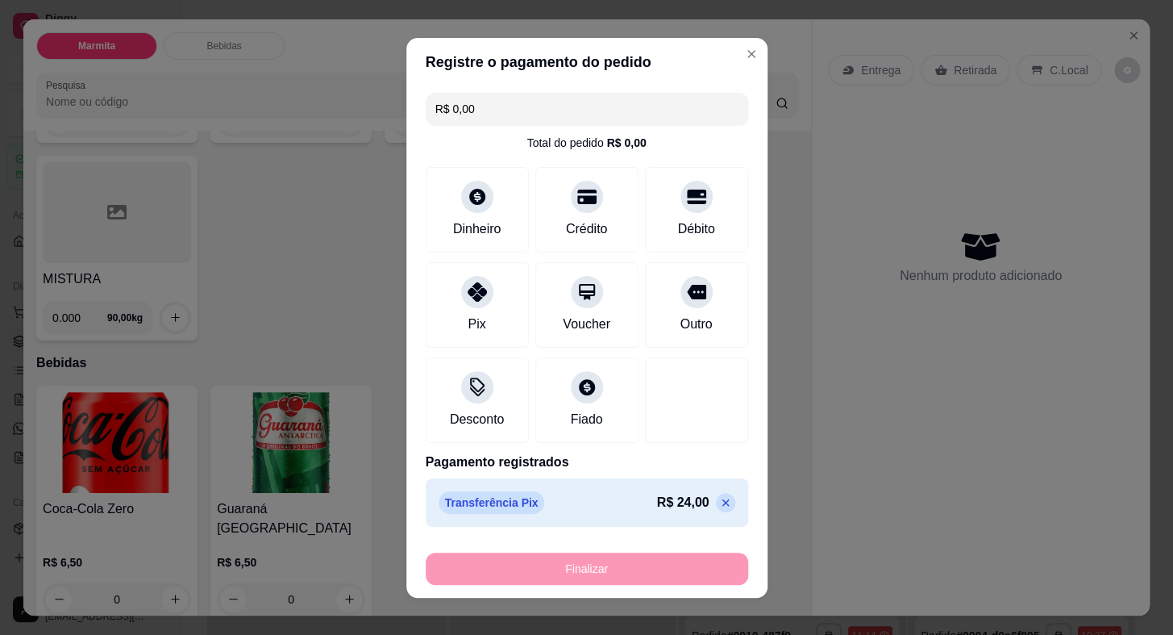
type input "0"
type input "-R$ 24,00"
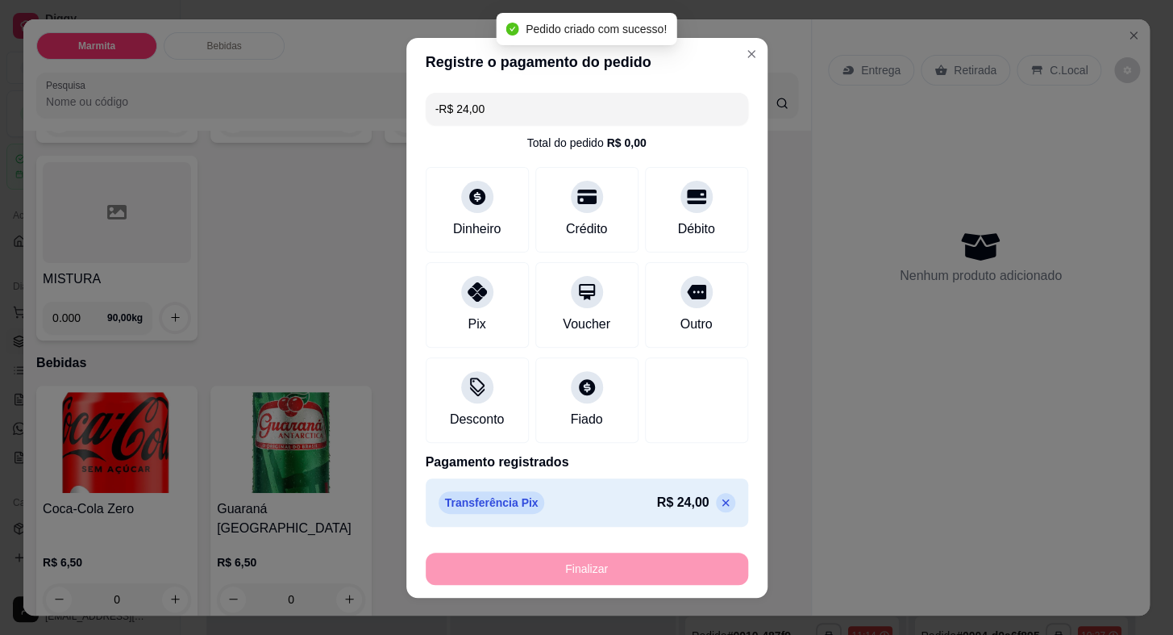
scroll to position [308, 0]
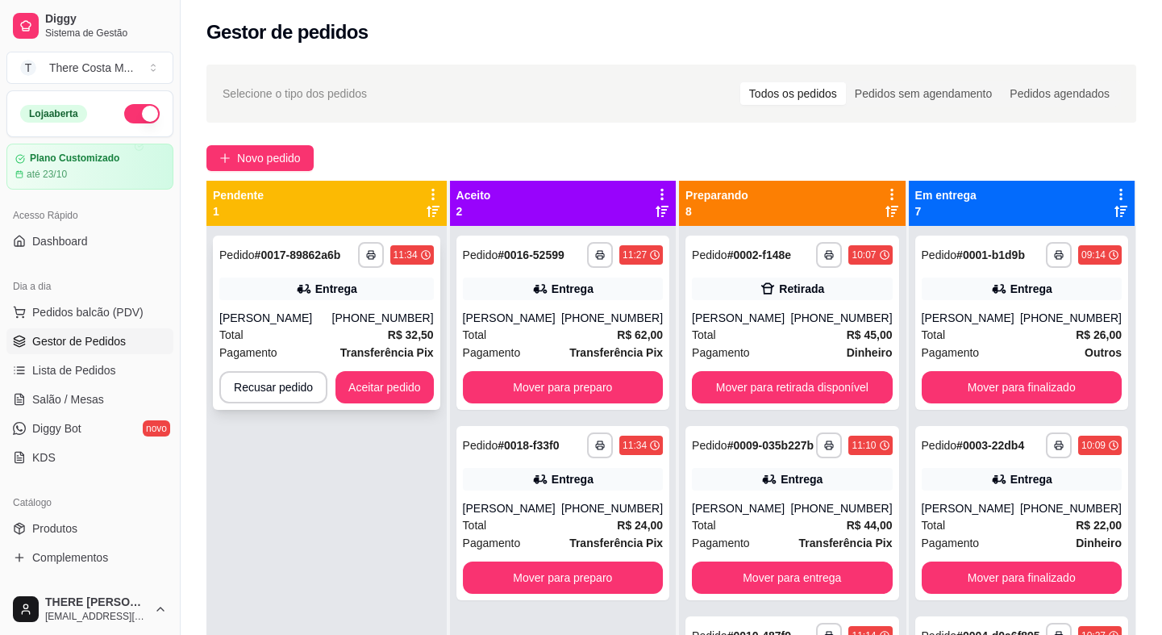
click at [328, 315] on div "[PERSON_NAME]" at bounding box center [275, 318] width 113 height 16
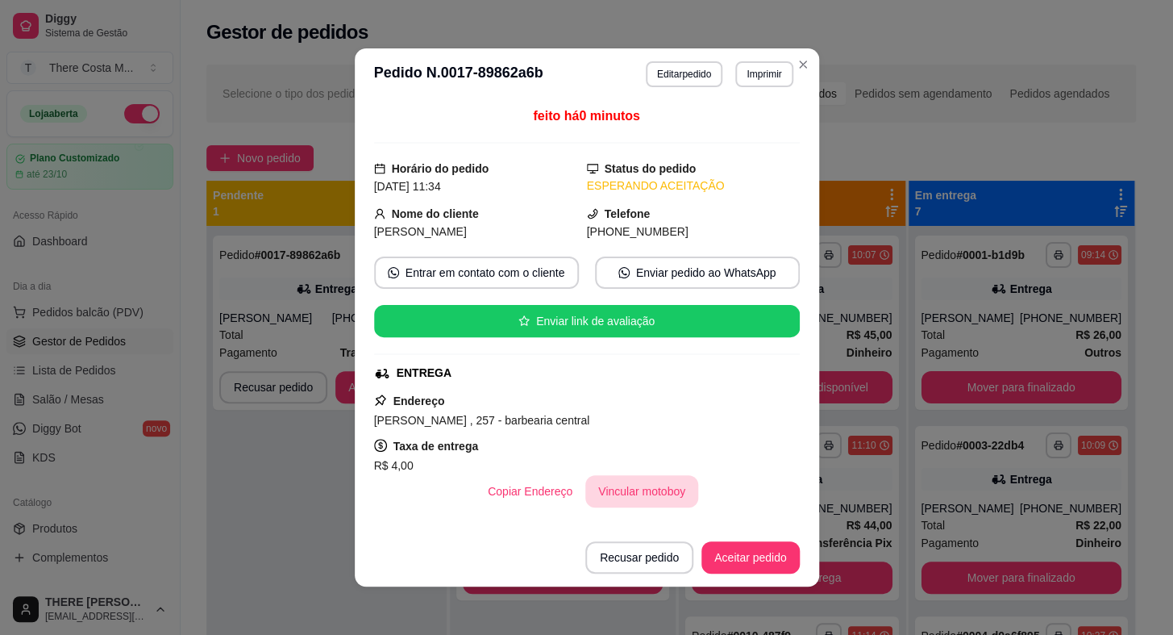
click at [620, 489] on button "Vincular motoboy" at bounding box center [641, 491] width 113 height 32
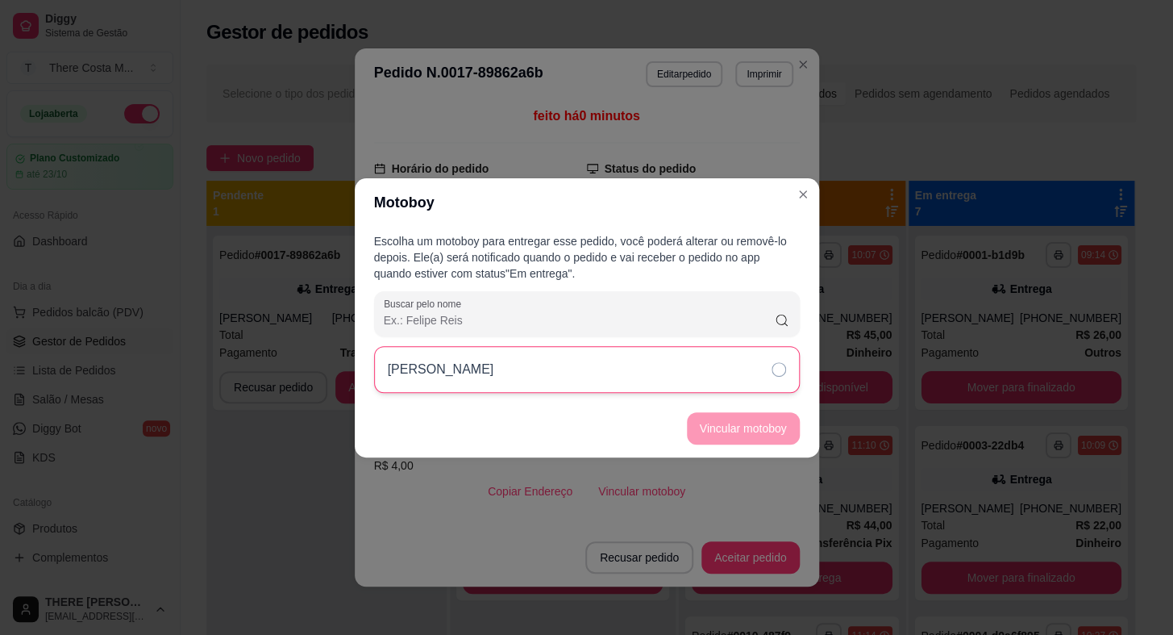
click at [731, 372] on div "[PERSON_NAME]" at bounding box center [587, 369] width 426 height 47
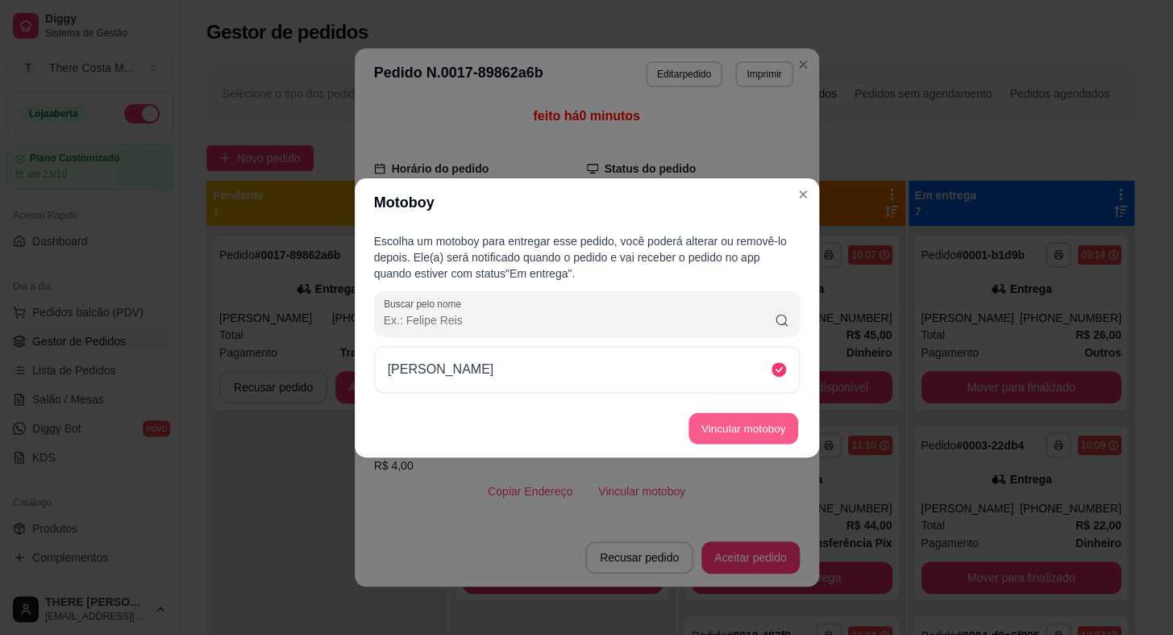
click at [722, 423] on button "Vincular motoboy" at bounding box center [744, 427] width 110 height 31
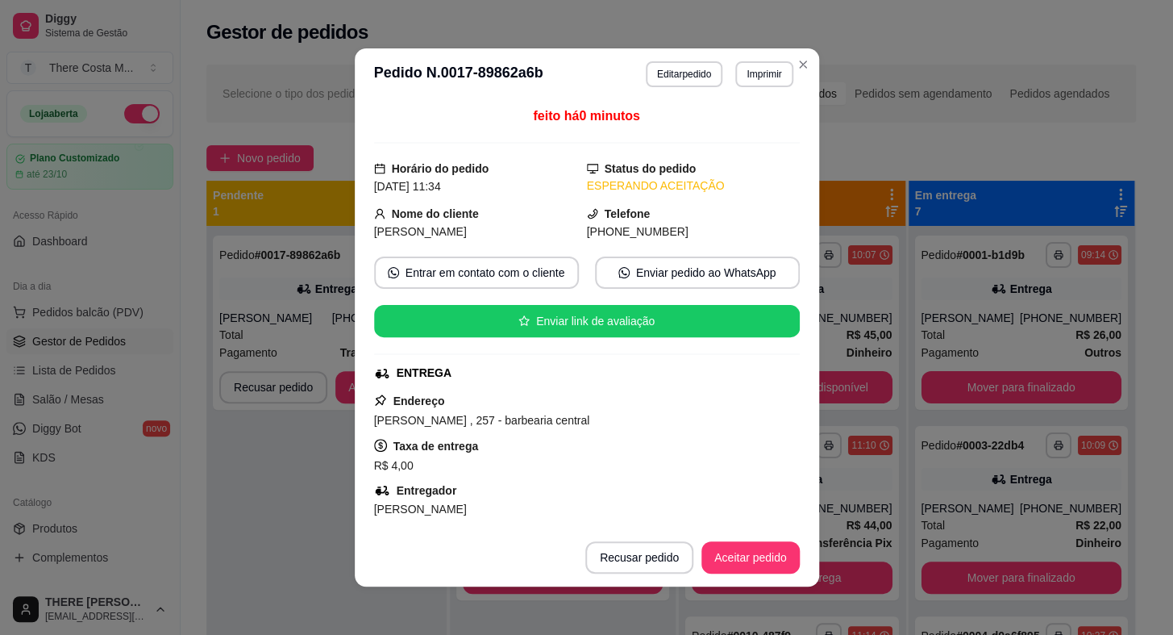
scroll to position [146, 0]
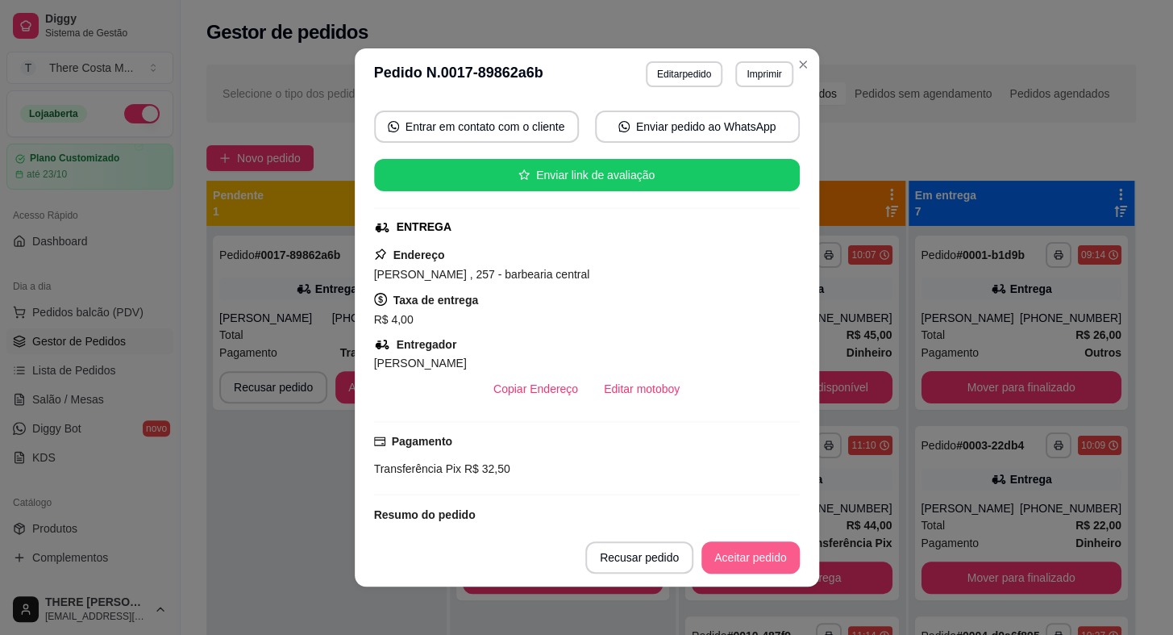
click at [731, 541] on button "Aceitar pedido" at bounding box center [750, 557] width 98 height 32
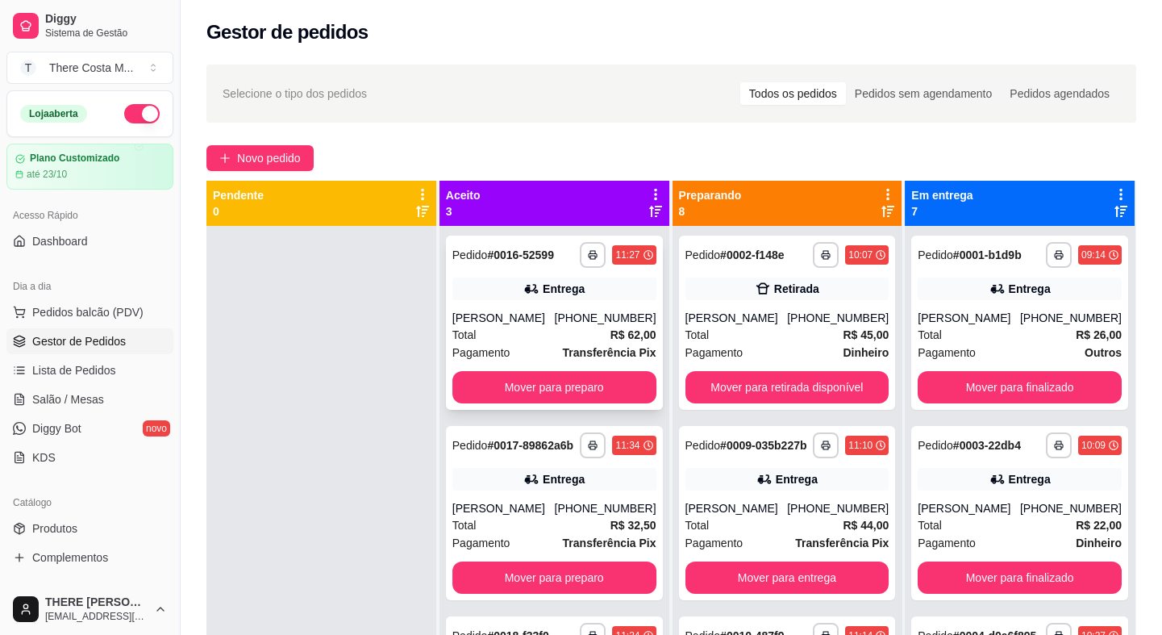
click at [493, 331] on div "Total R$ 62,00" at bounding box center [554, 335] width 204 height 18
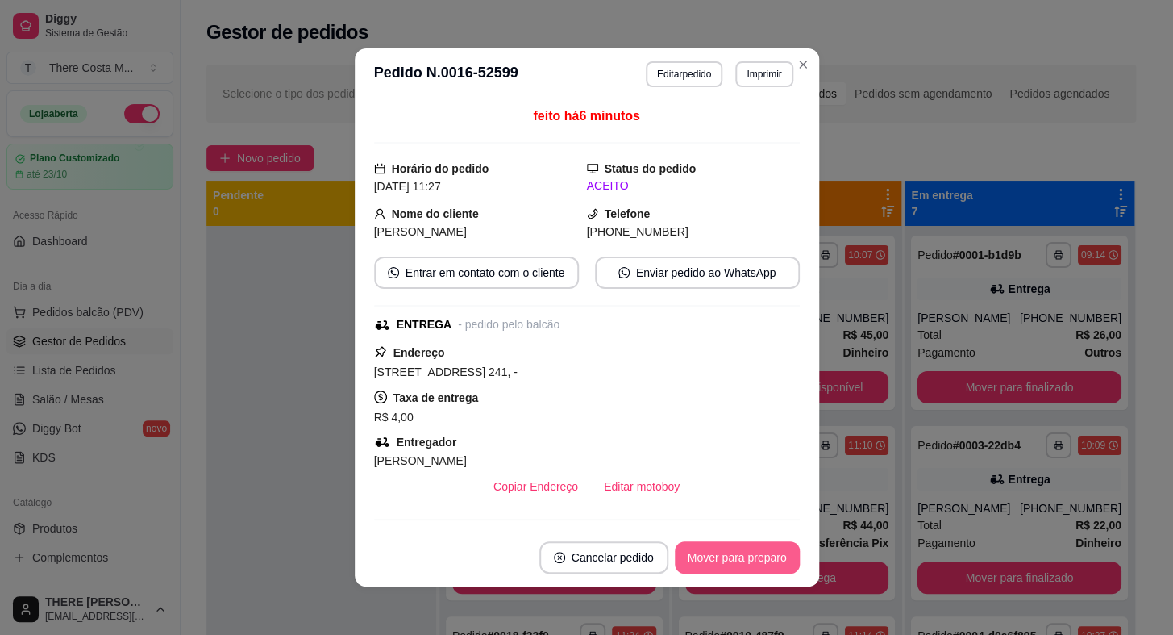
click at [753, 552] on button "Mover para preparo" at bounding box center [737, 557] width 125 height 32
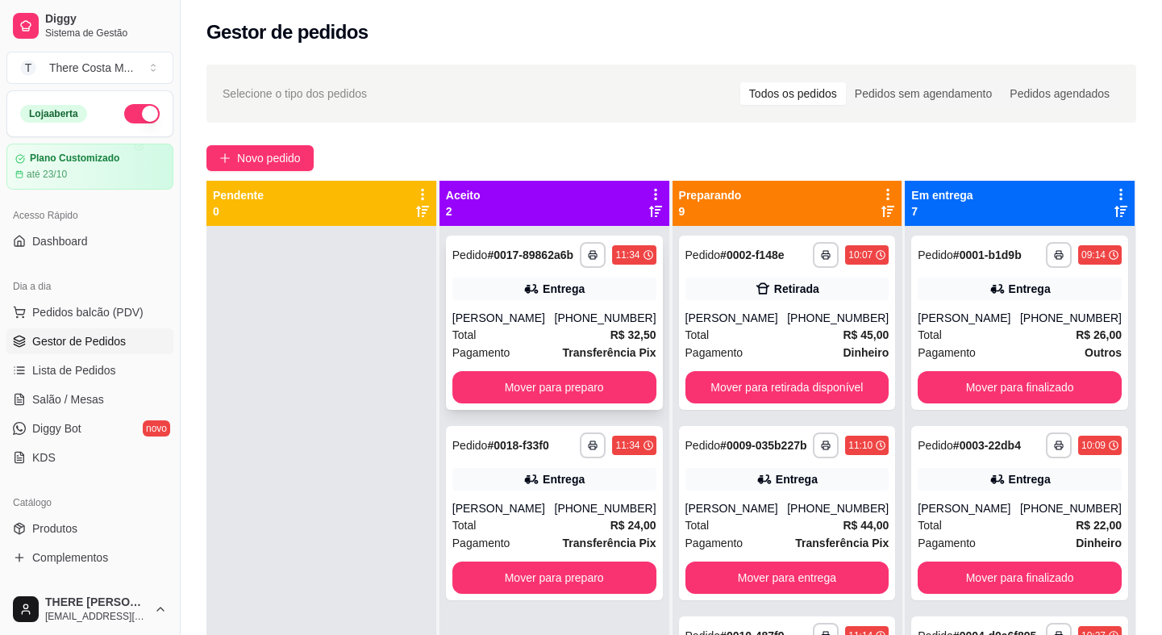
click at [543, 328] on div "Total R$ 32,50" at bounding box center [554, 335] width 204 height 18
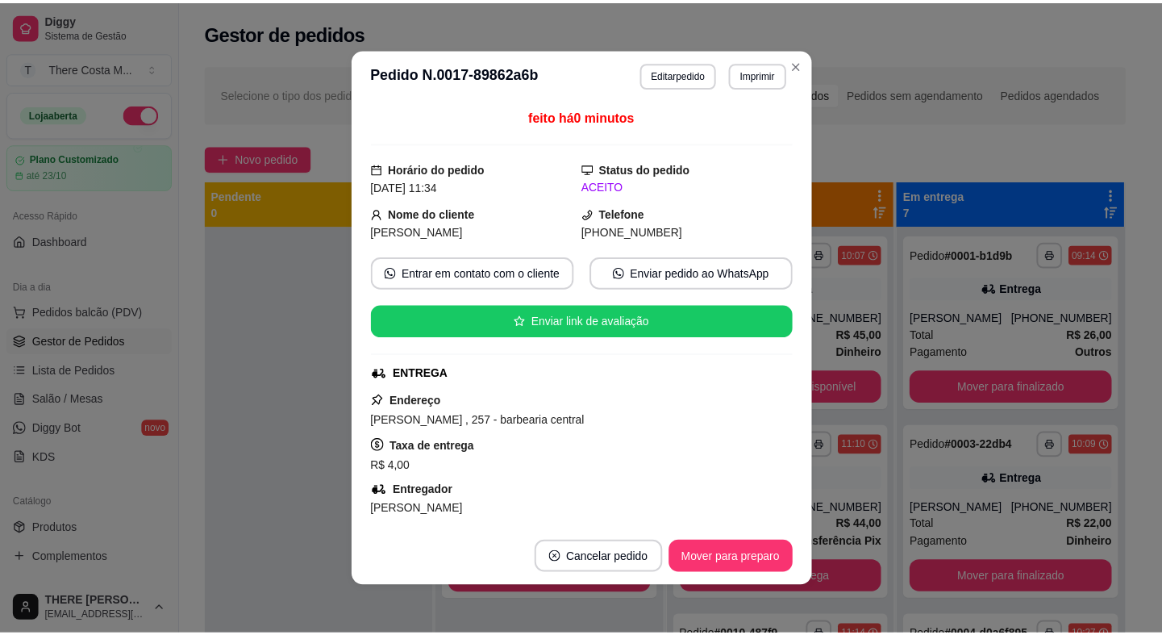
scroll to position [219, 0]
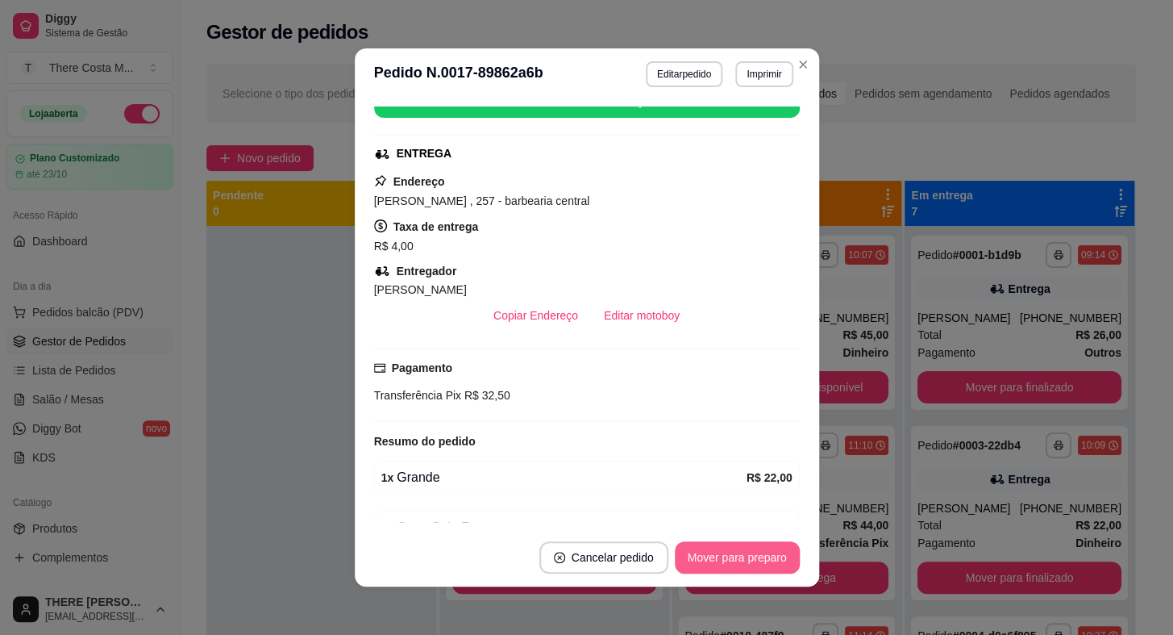
click at [701, 560] on button "Mover para preparo" at bounding box center [737, 557] width 125 height 32
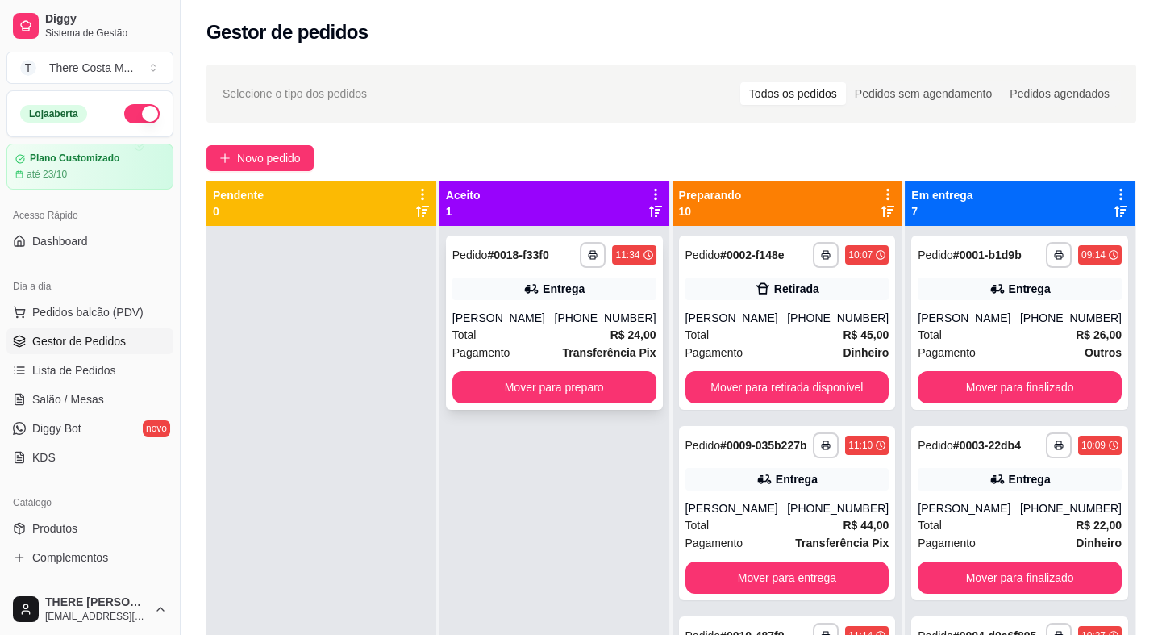
click at [585, 323] on div "[PHONE_NUMBER]" at bounding box center [605, 318] width 102 height 16
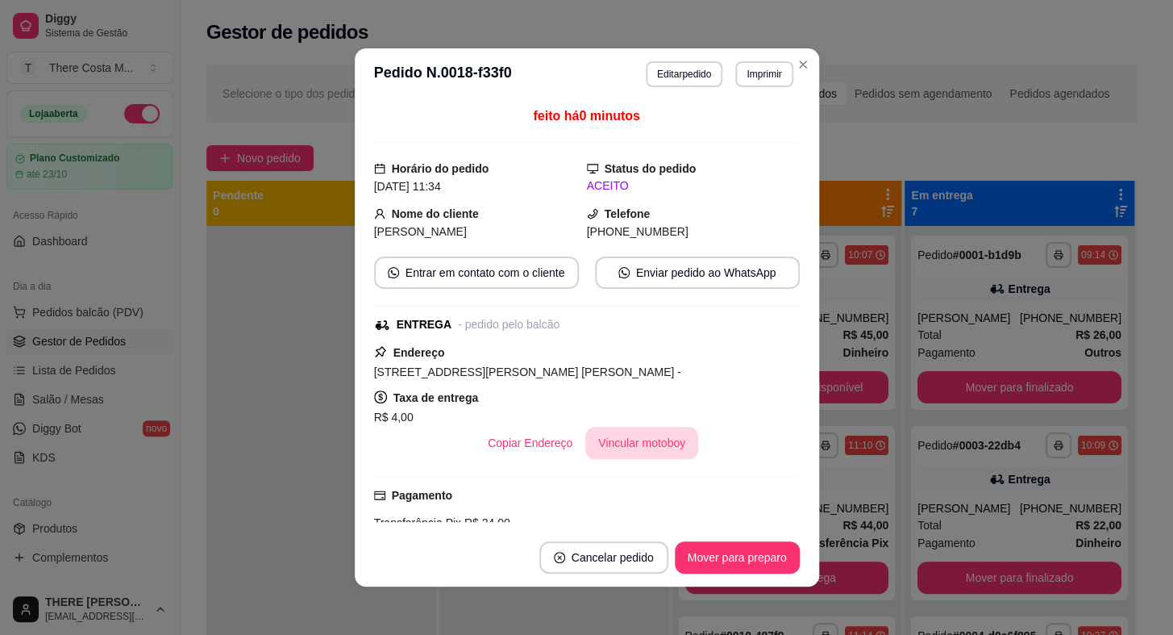
click at [604, 443] on button "Vincular motoboy" at bounding box center [641, 443] width 113 height 32
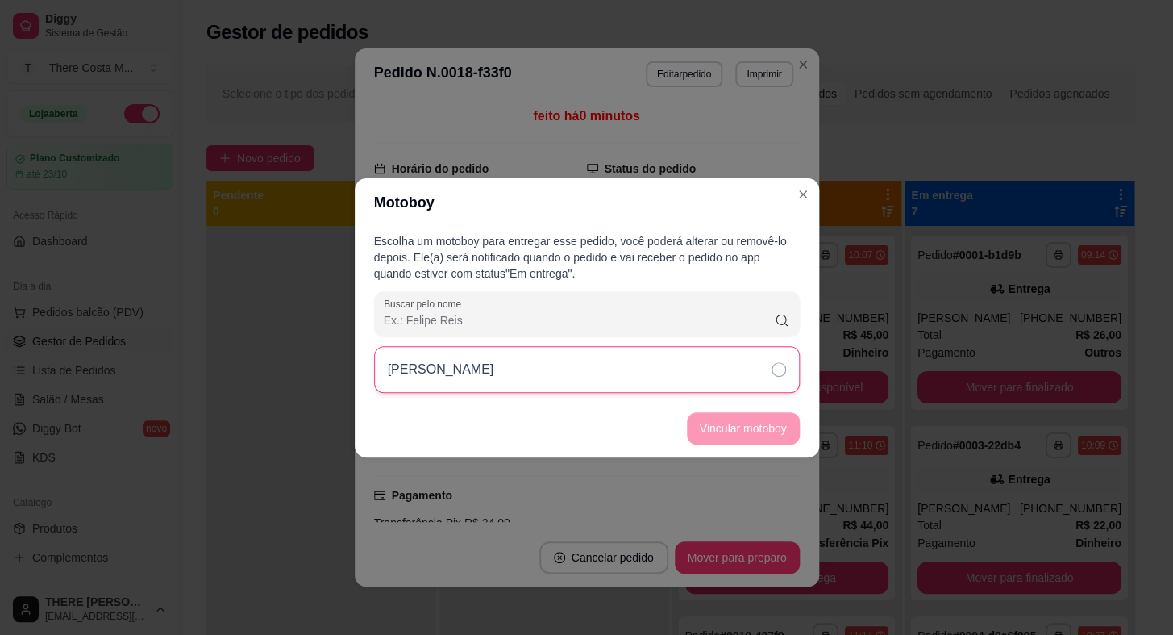
click at [700, 376] on div "[PERSON_NAME]" at bounding box center [587, 369] width 426 height 47
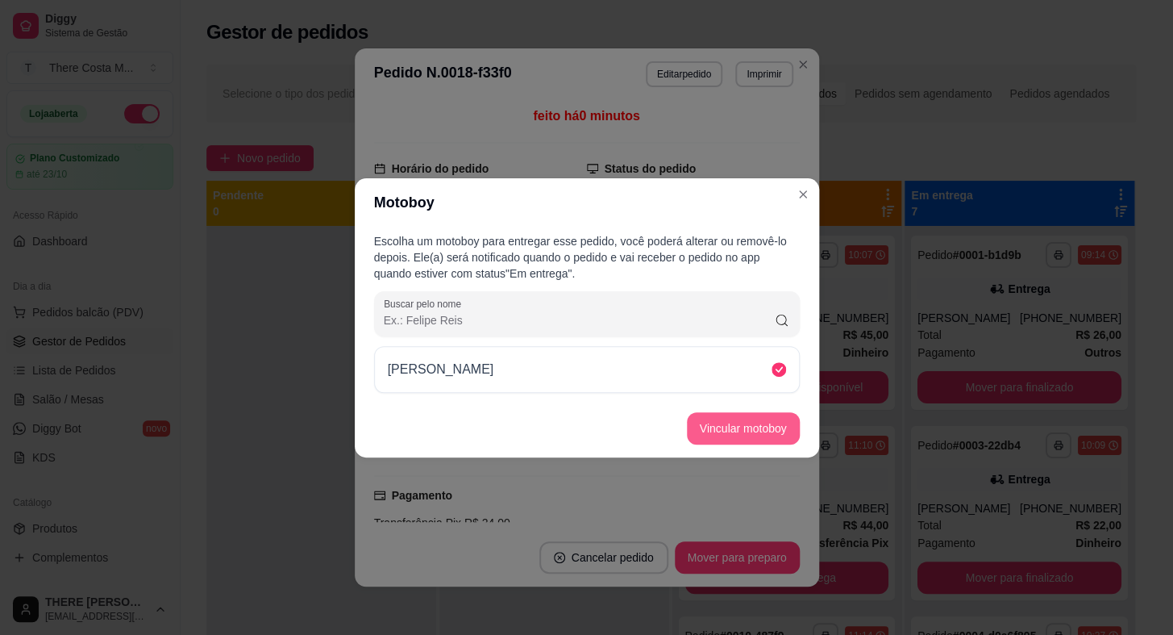
click at [704, 425] on button "Vincular motoboy" at bounding box center [743, 428] width 113 height 32
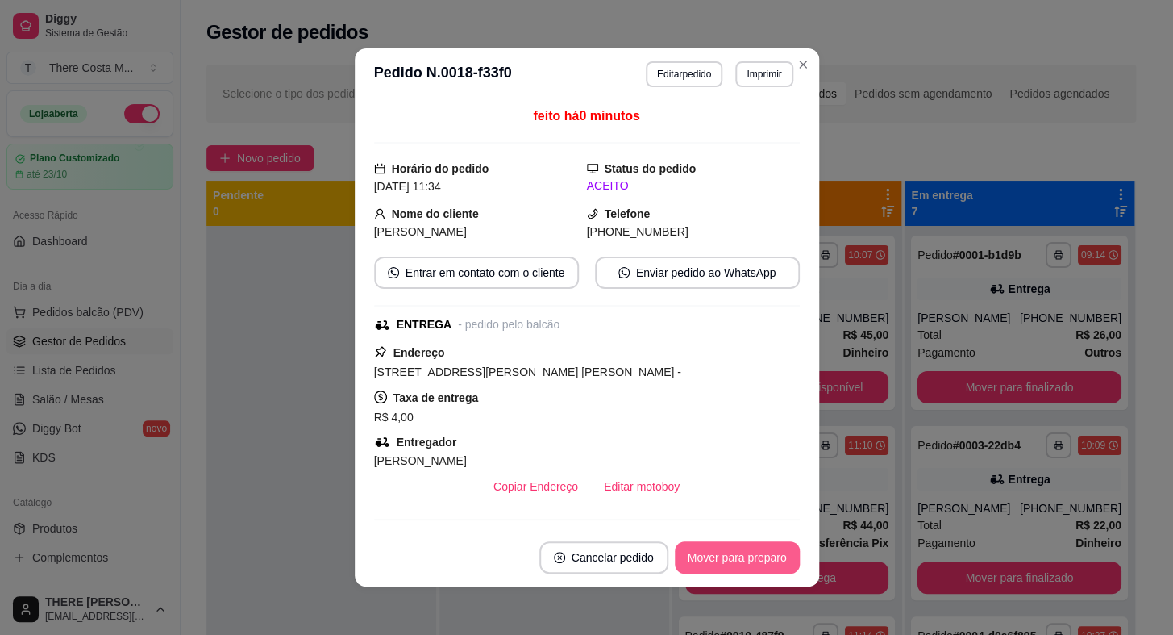
click at [716, 558] on button "Mover para preparo" at bounding box center [737, 557] width 125 height 32
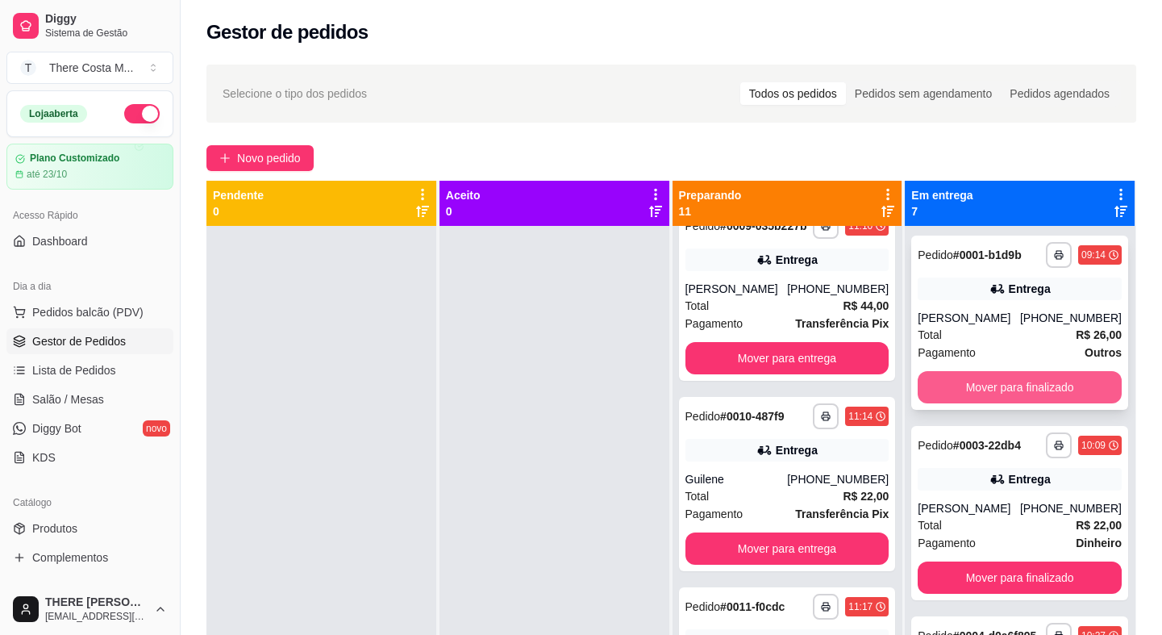
click at [950, 381] on button "Mover para finalizado" at bounding box center [1020, 387] width 204 height 32
click at [951, 384] on button "Mover para finalizado" at bounding box center [1020, 387] width 204 height 32
click at [951, 386] on button "Mover para finalizado" at bounding box center [1020, 387] width 198 height 31
click at [948, 394] on button "Mover para finalizado" at bounding box center [1020, 387] width 198 height 31
click at [950, 393] on button "Mover para finalizado" at bounding box center [1020, 387] width 204 height 32
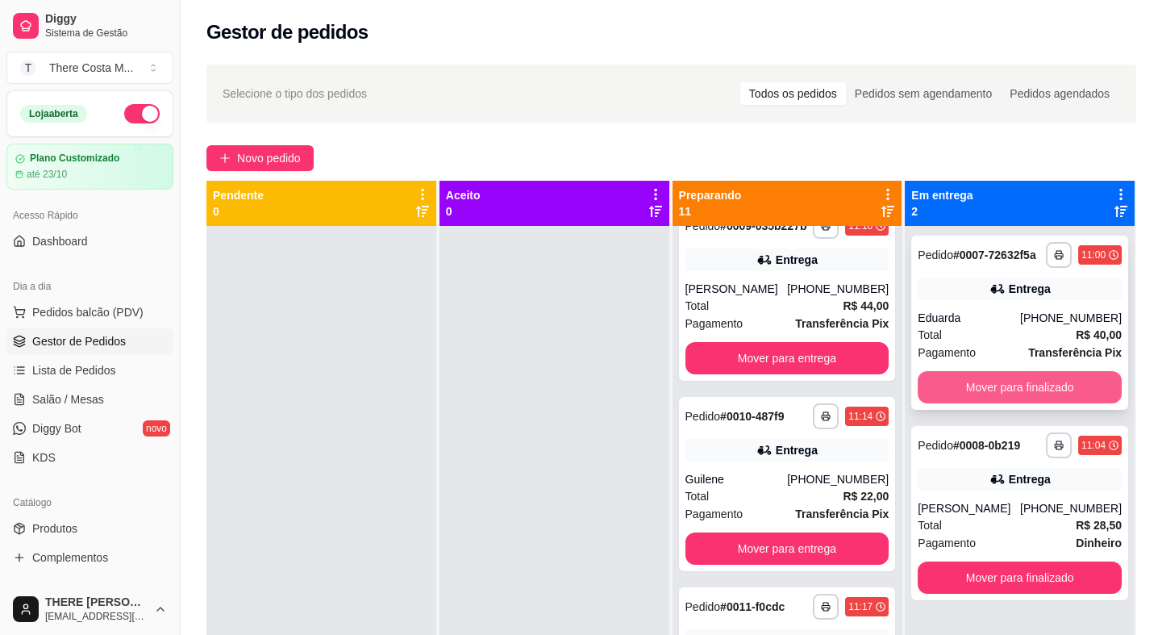
click at [952, 385] on button "Mover para finalizado" at bounding box center [1020, 387] width 204 height 32
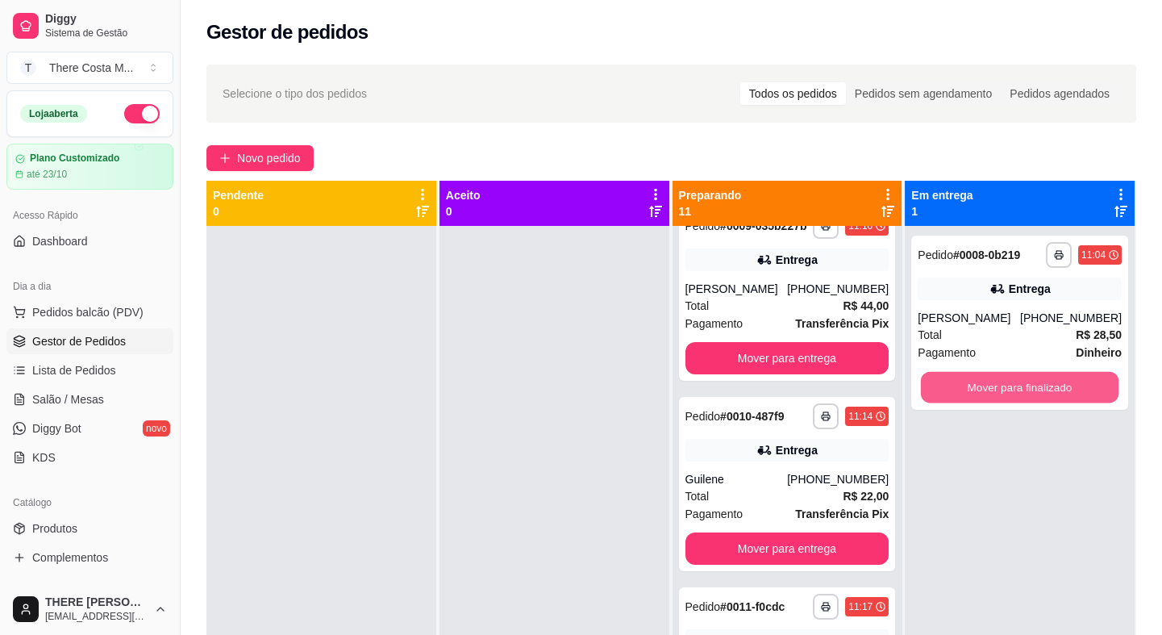
click at [952, 385] on button "Mover para finalizado" at bounding box center [1020, 387] width 198 height 31
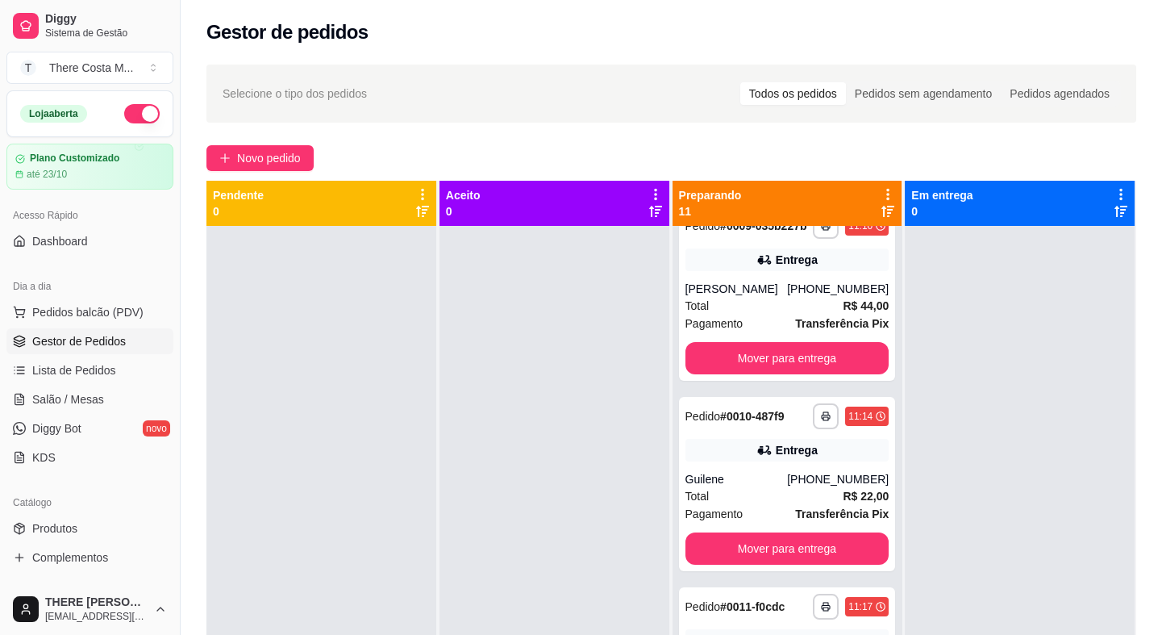
scroll to position [0, 0]
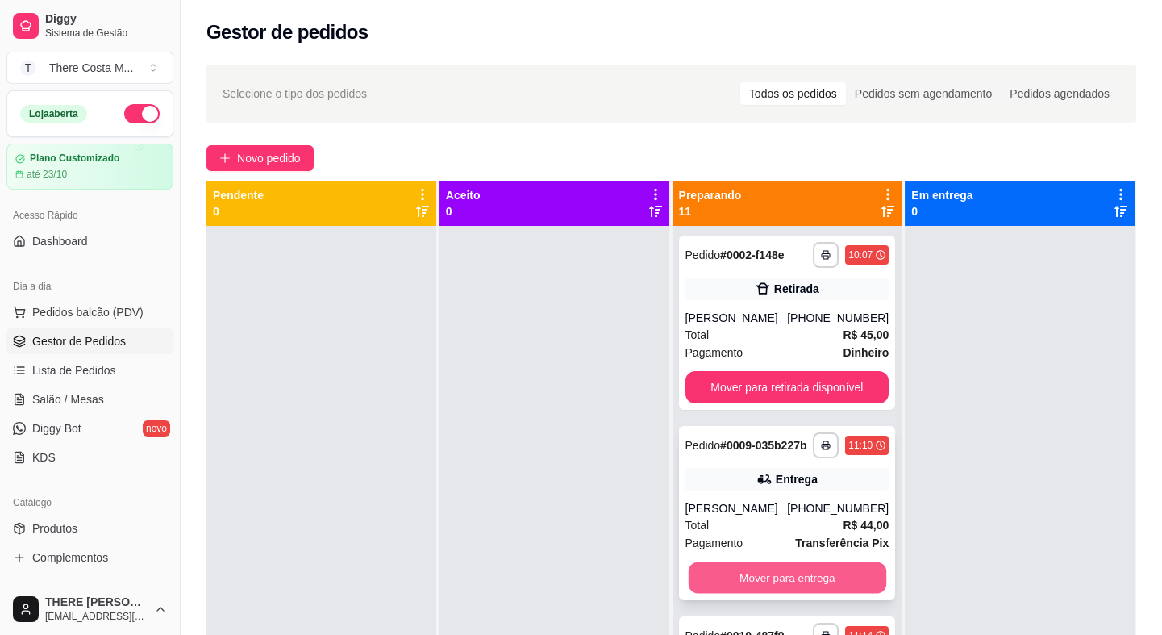
click at [757, 586] on button "Mover para entrega" at bounding box center [787, 577] width 198 height 31
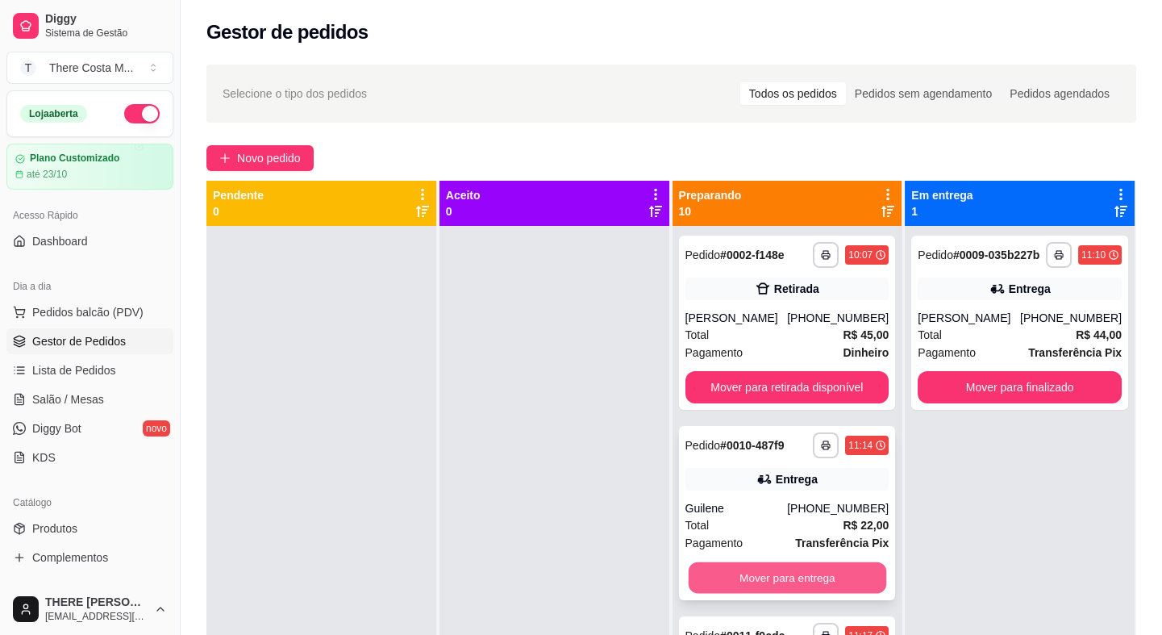
click at [751, 572] on button "Mover para entrega" at bounding box center [787, 577] width 198 height 31
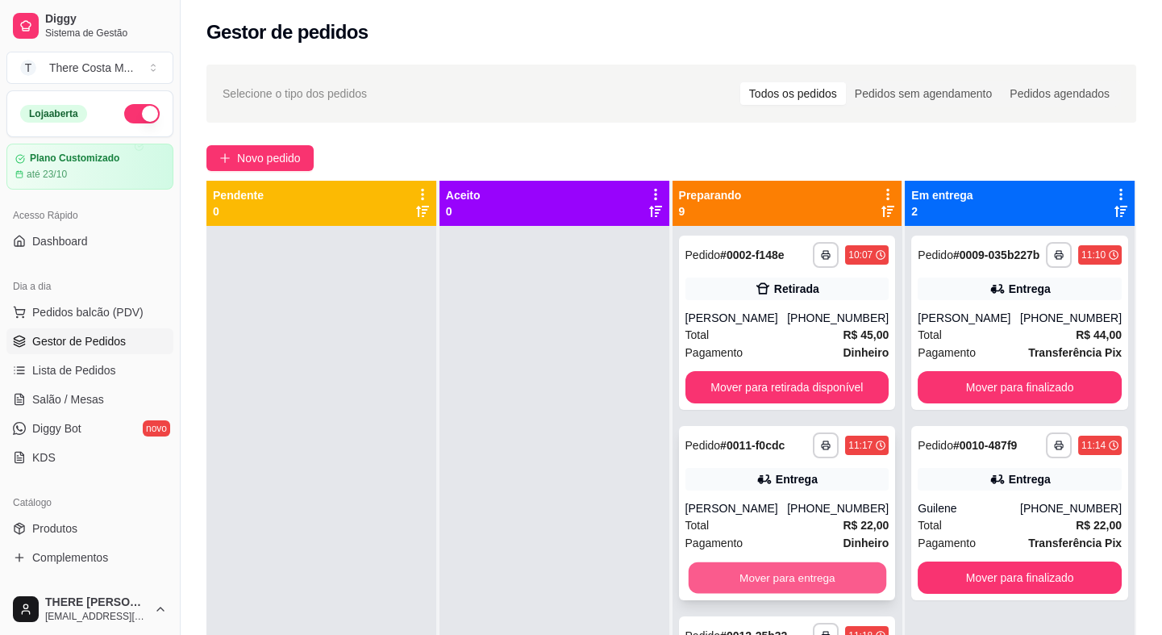
click at [751, 572] on button "Mover para entrega" at bounding box center [787, 577] width 198 height 31
click at [741, 577] on button "Mover para entrega" at bounding box center [787, 577] width 198 height 31
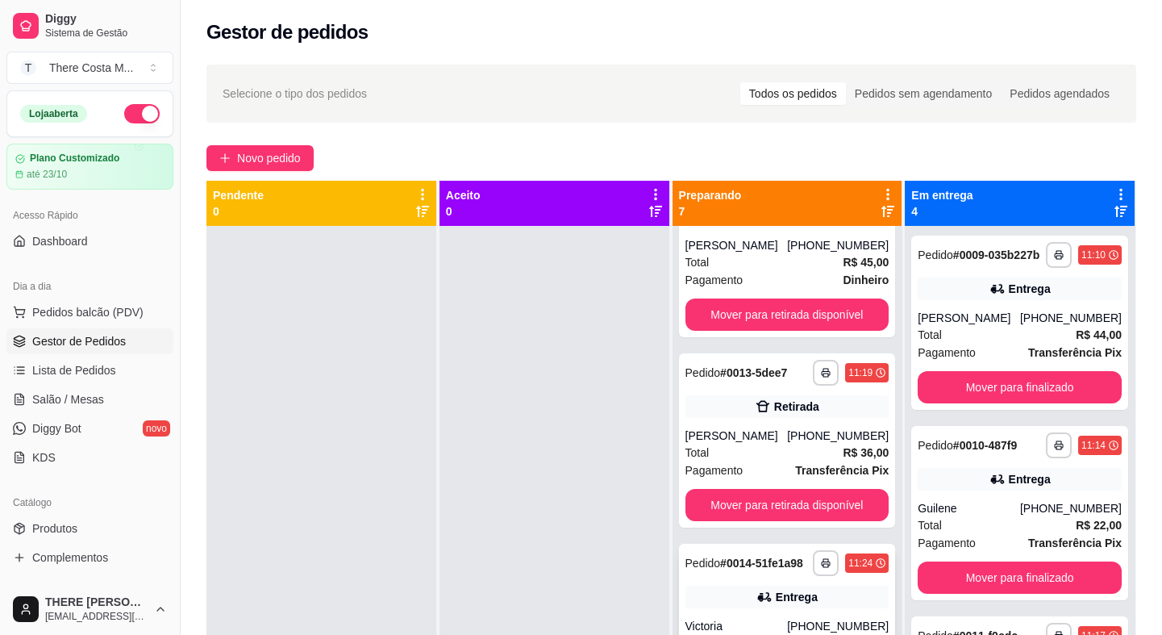
scroll to position [219, 0]
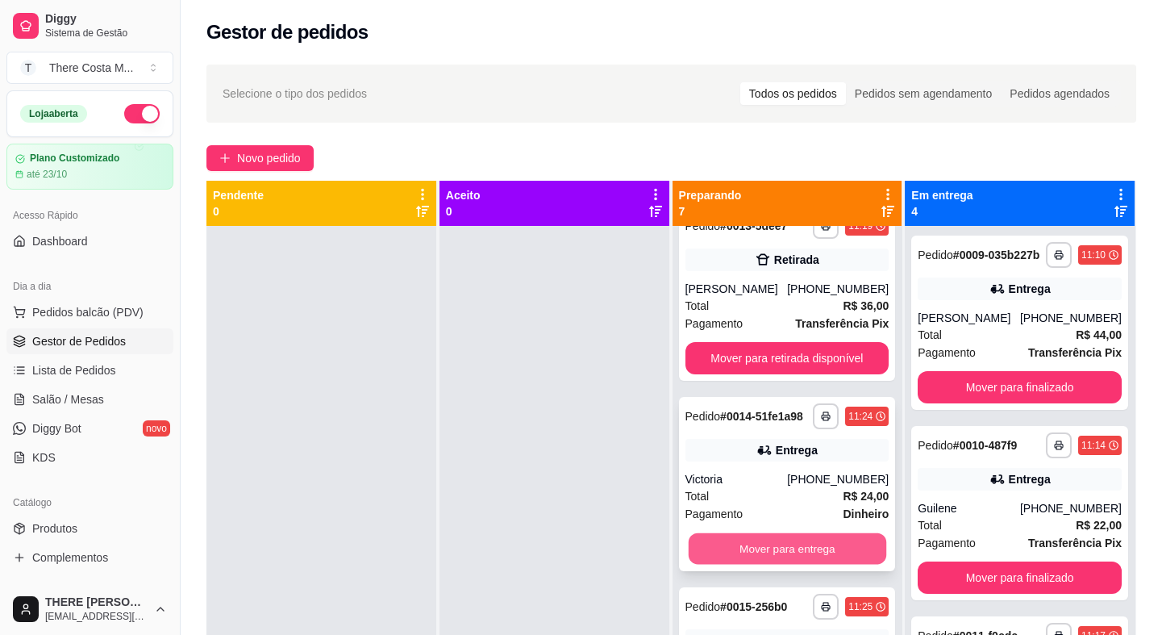
click at [757, 553] on button "Mover para entrega" at bounding box center [787, 548] width 198 height 31
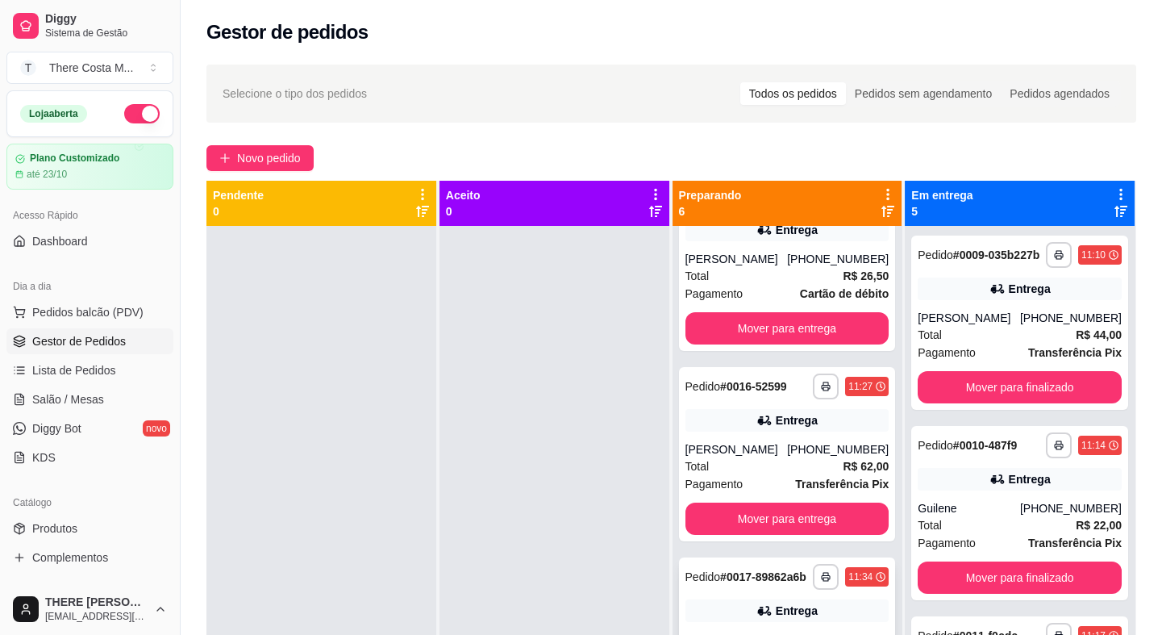
scroll to position [513, 0]
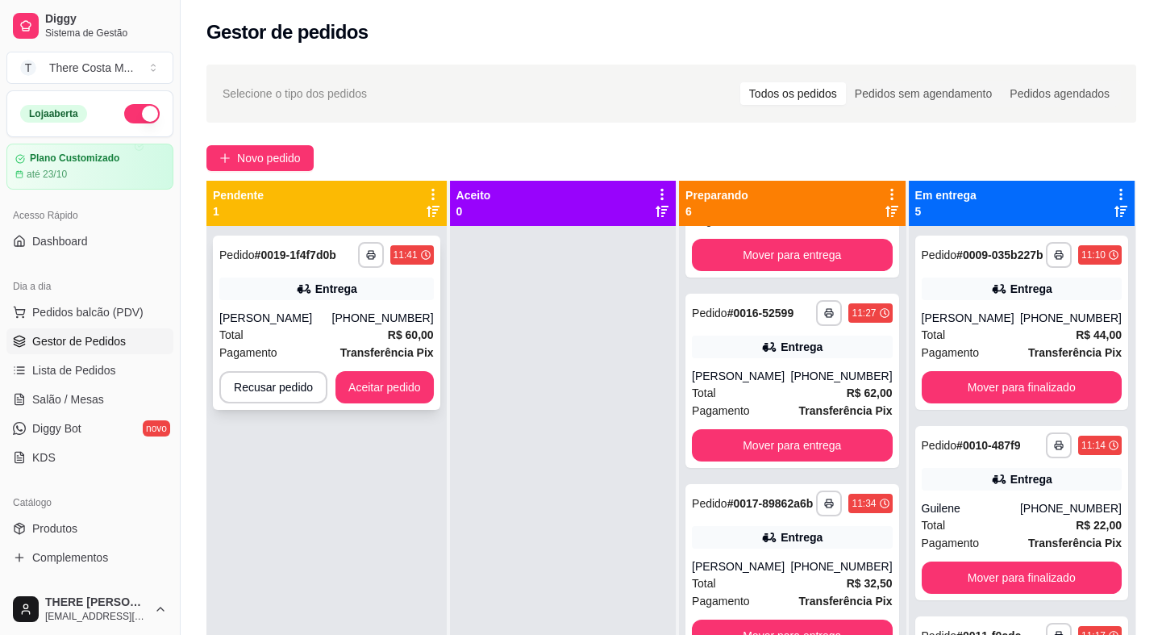
click at [327, 285] on div "Entrega" at bounding box center [336, 289] width 42 height 16
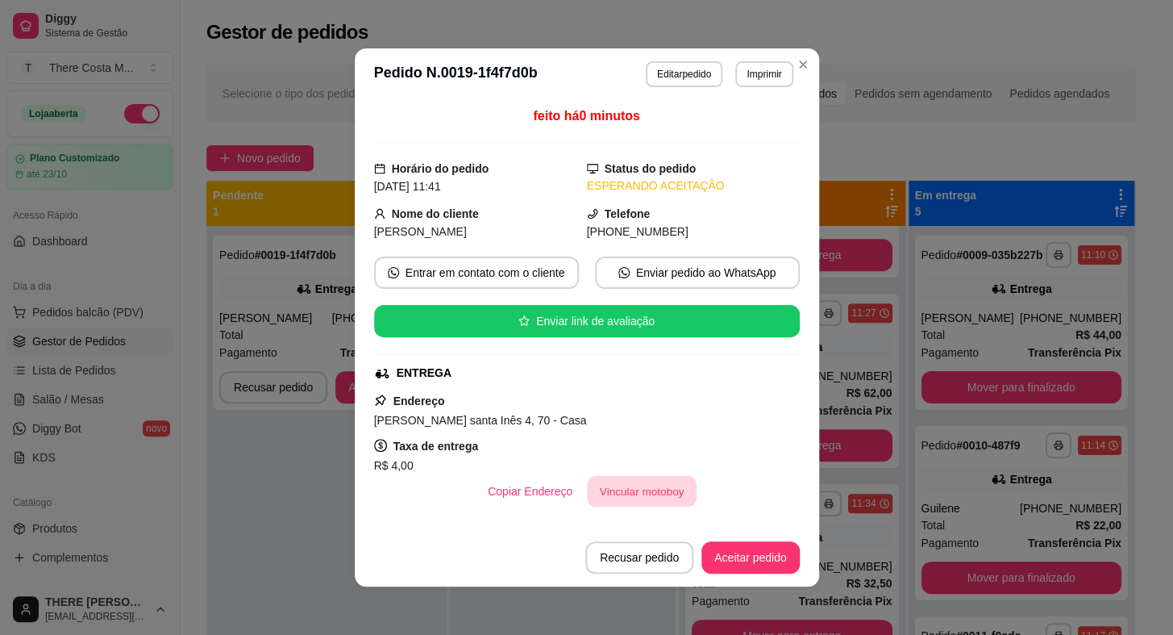
click at [631, 485] on button "Vincular motoboy" at bounding box center [642, 491] width 110 height 31
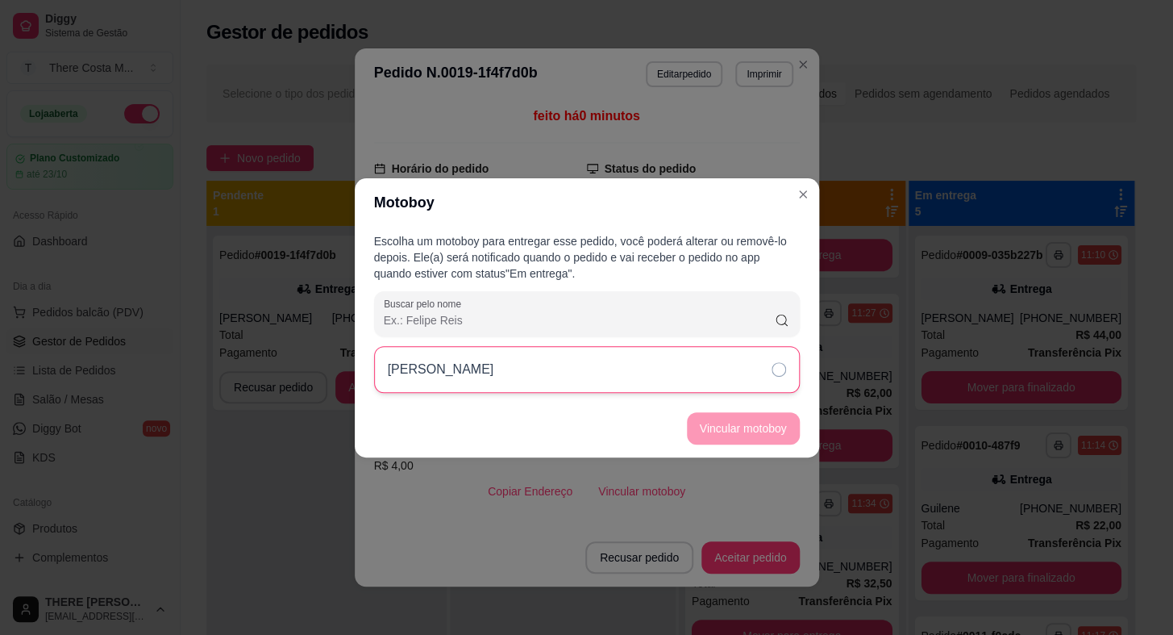
click at [637, 385] on div "[PERSON_NAME]" at bounding box center [587, 369] width 426 height 47
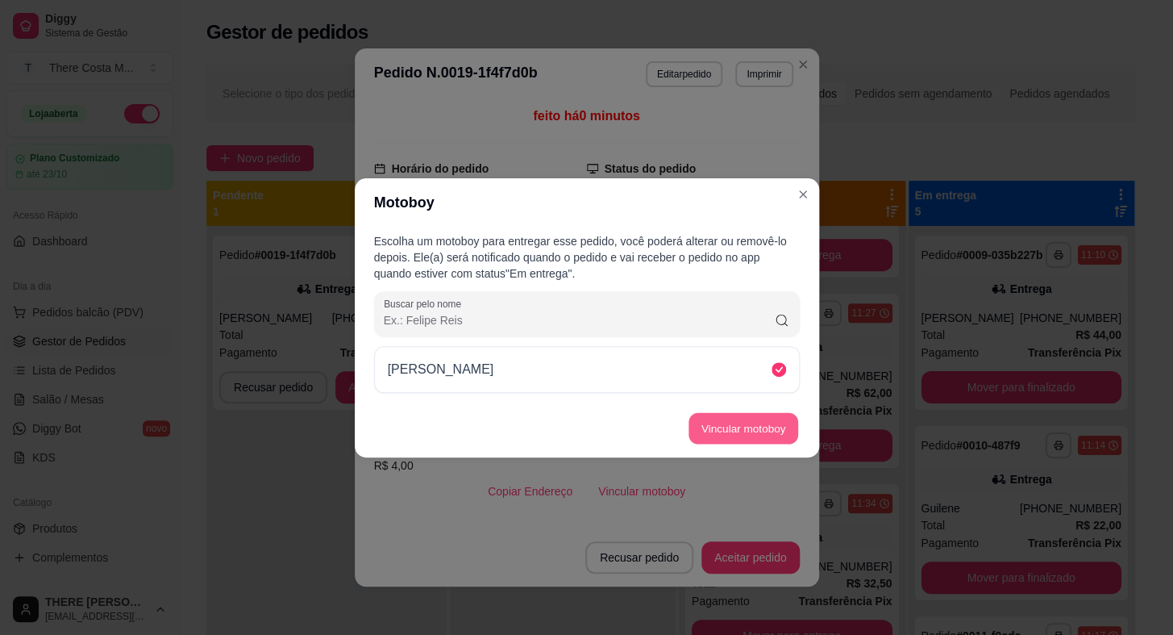
click at [714, 422] on button "Vincular motoboy" at bounding box center [744, 427] width 110 height 31
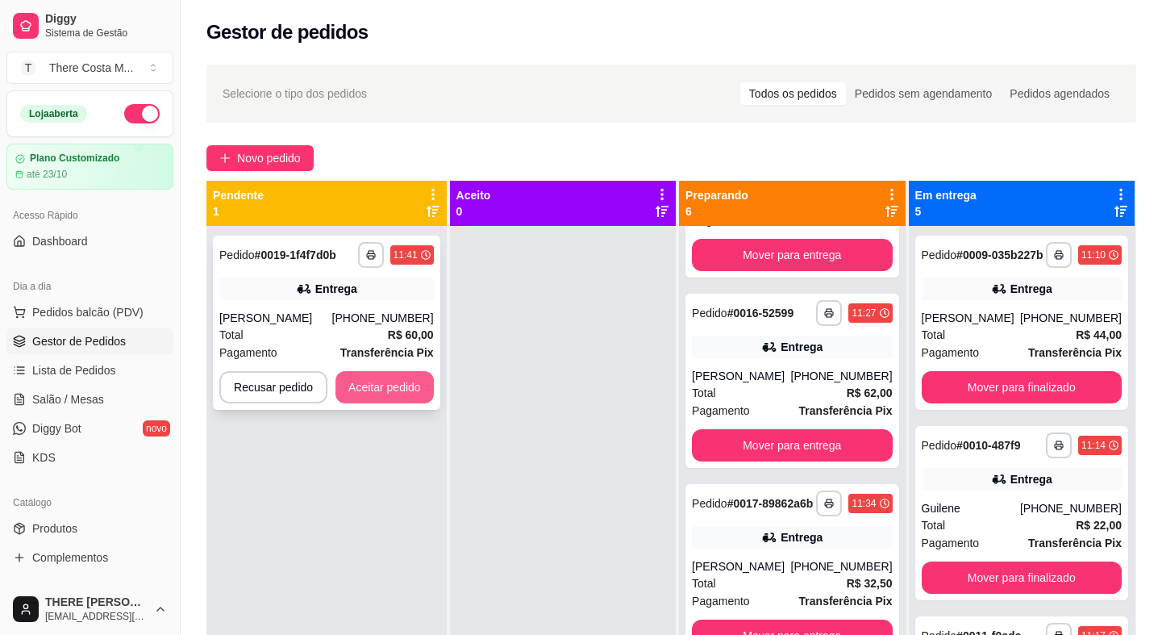
click at [392, 394] on button "Aceitar pedido" at bounding box center [384, 387] width 98 height 32
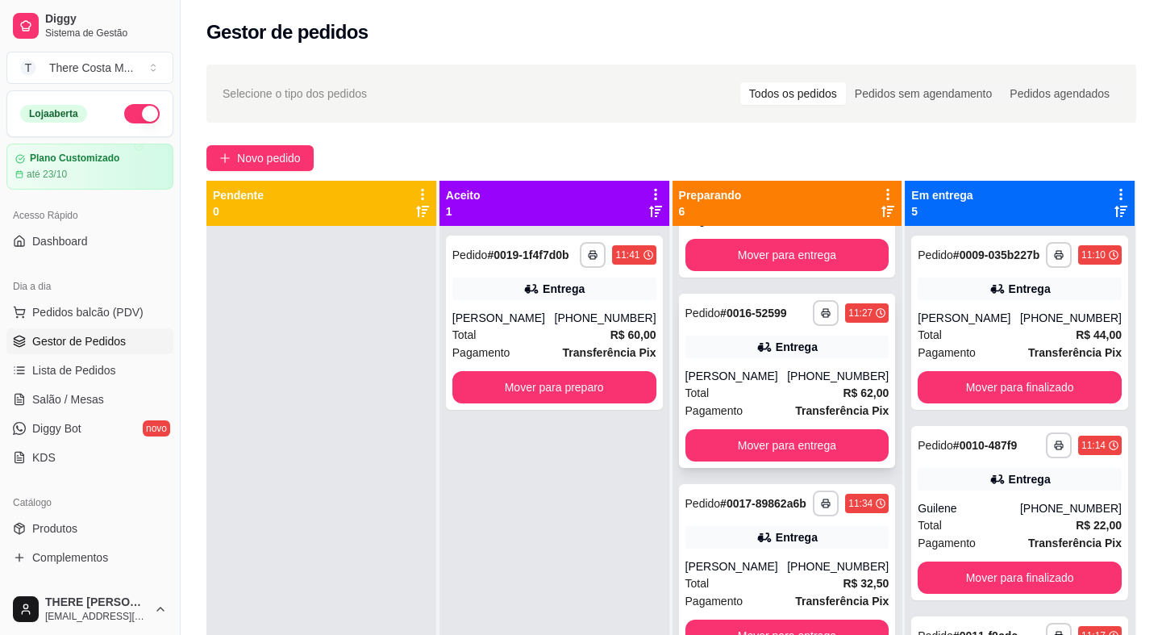
click at [789, 376] on div "[PHONE_NUMBER]" at bounding box center [838, 376] width 102 height 16
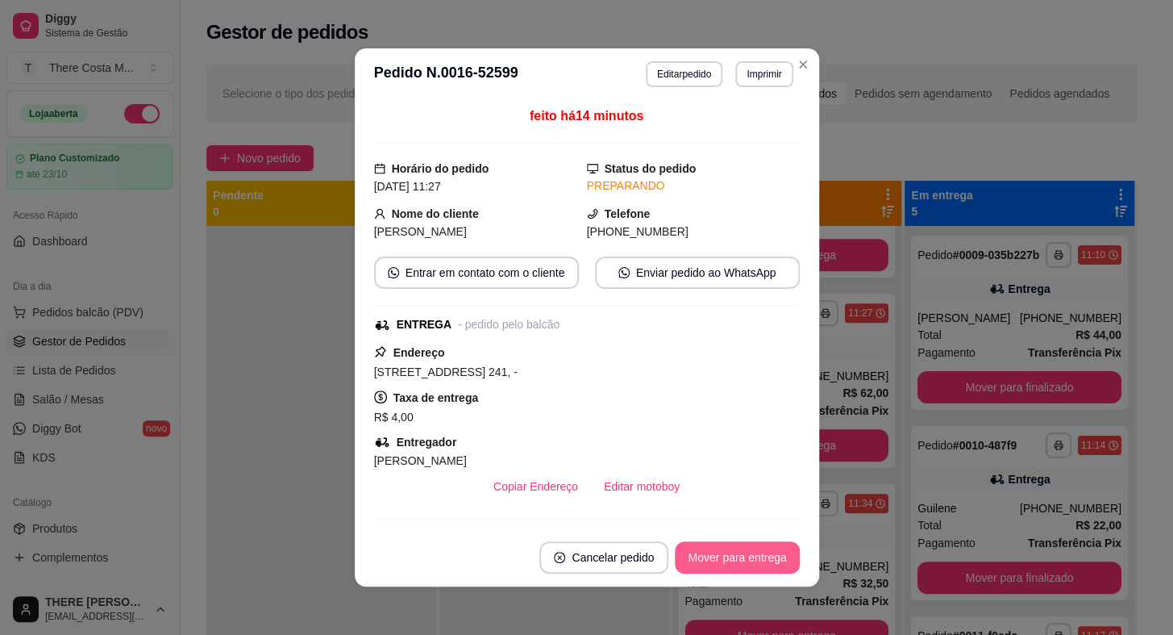
click at [700, 563] on button "Mover para entrega" at bounding box center [737, 557] width 124 height 32
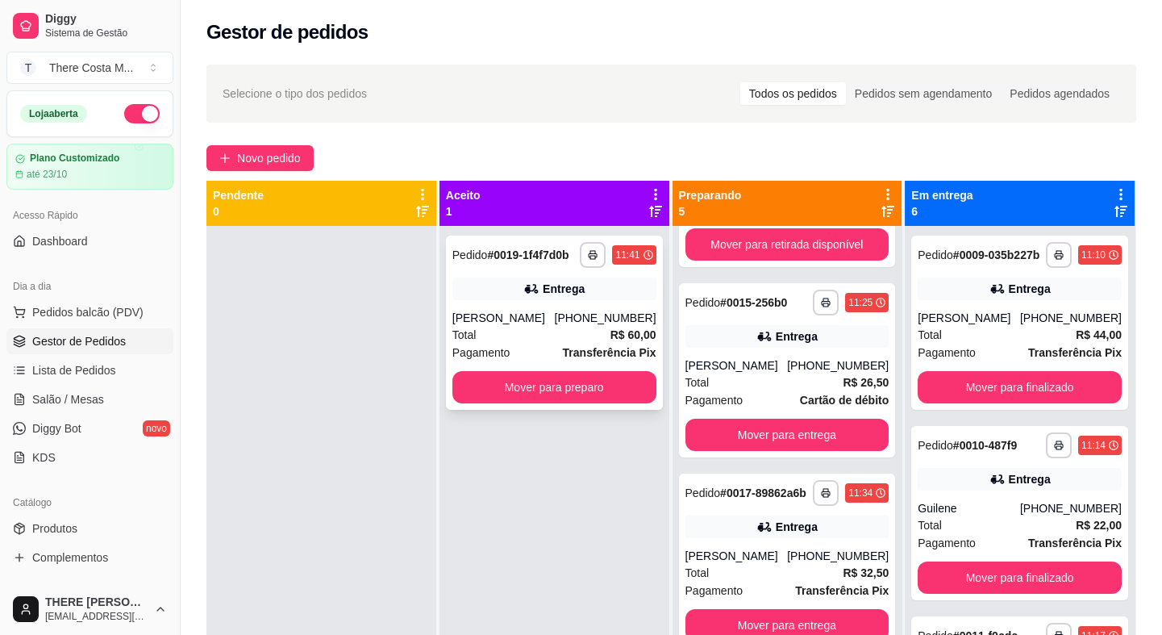
click at [545, 293] on div "Entrega" at bounding box center [564, 289] width 42 height 16
click at [273, 153] on span "Novo pedido" at bounding box center [269, 158] width 64 height 18
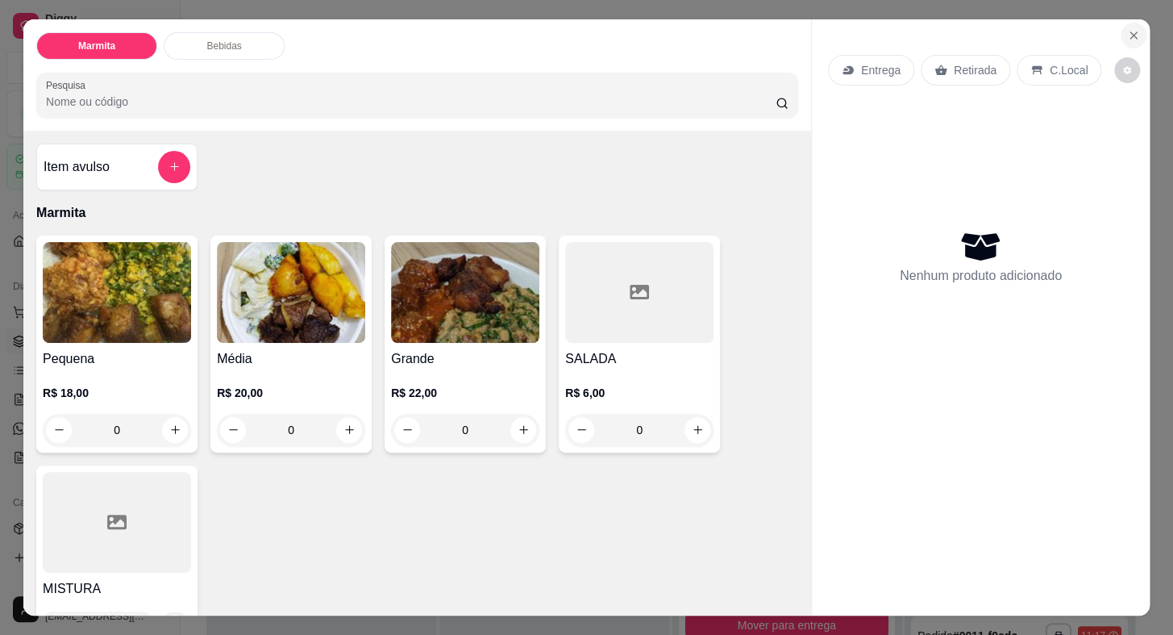
click at [1129, 23] on button "Close" at bounding box center [1134, 36] width 26 height 26
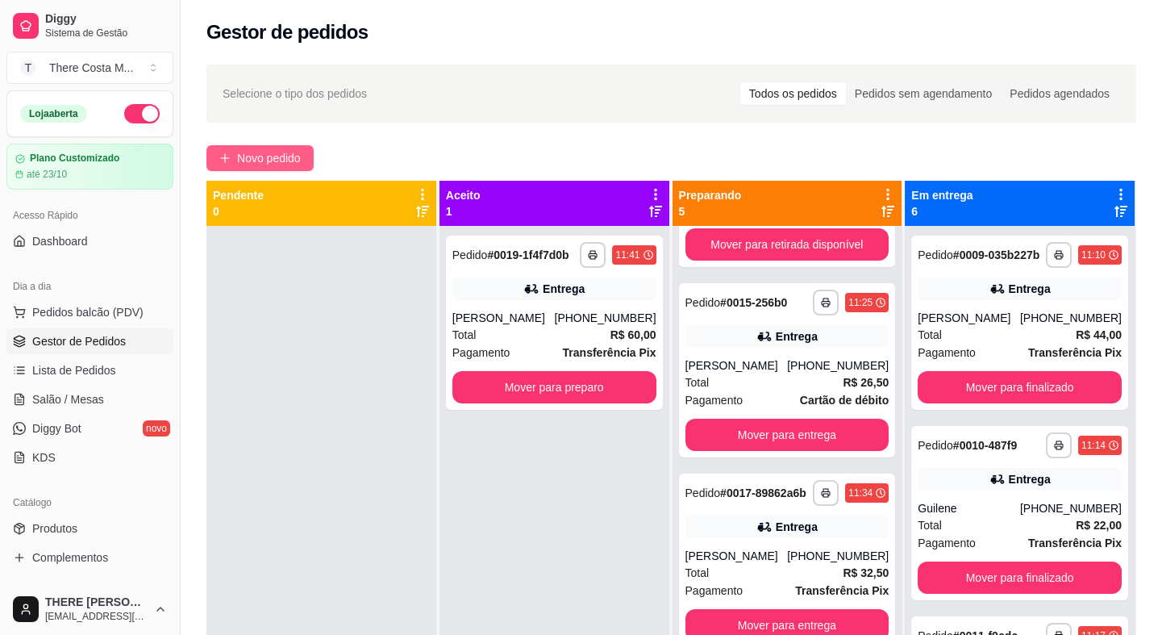
click at [258, 149] on span "Novo pedido" at bounding box center [269, 158] width 64 height 18
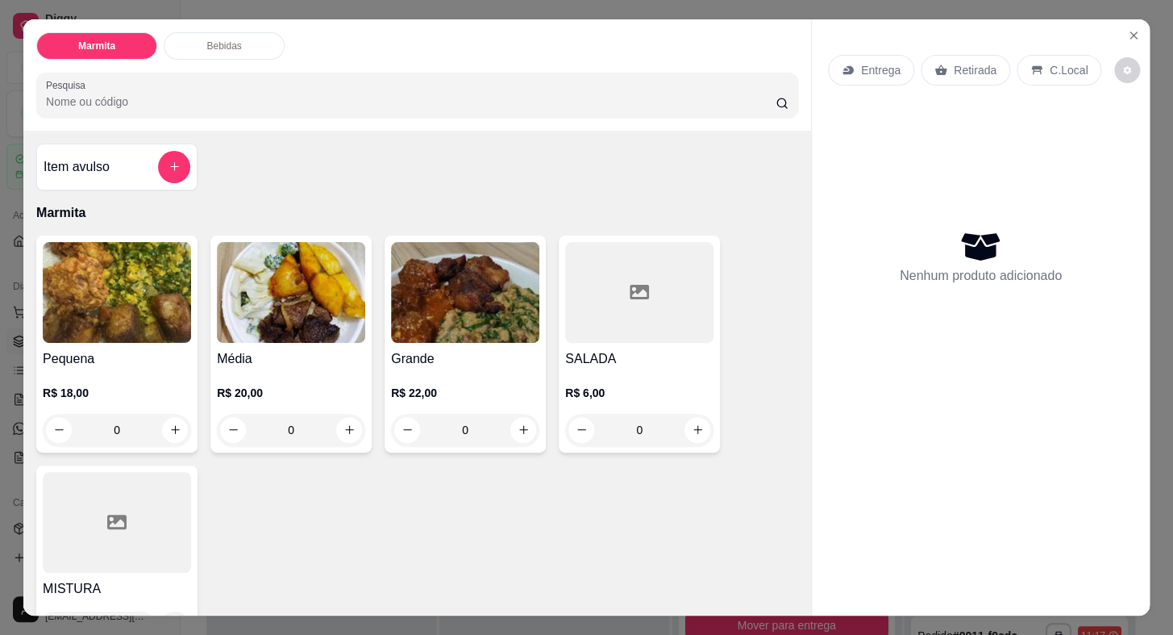
click at [885, 75] on div "Entrega" at bounding box center [871, 70] width 86 height 31
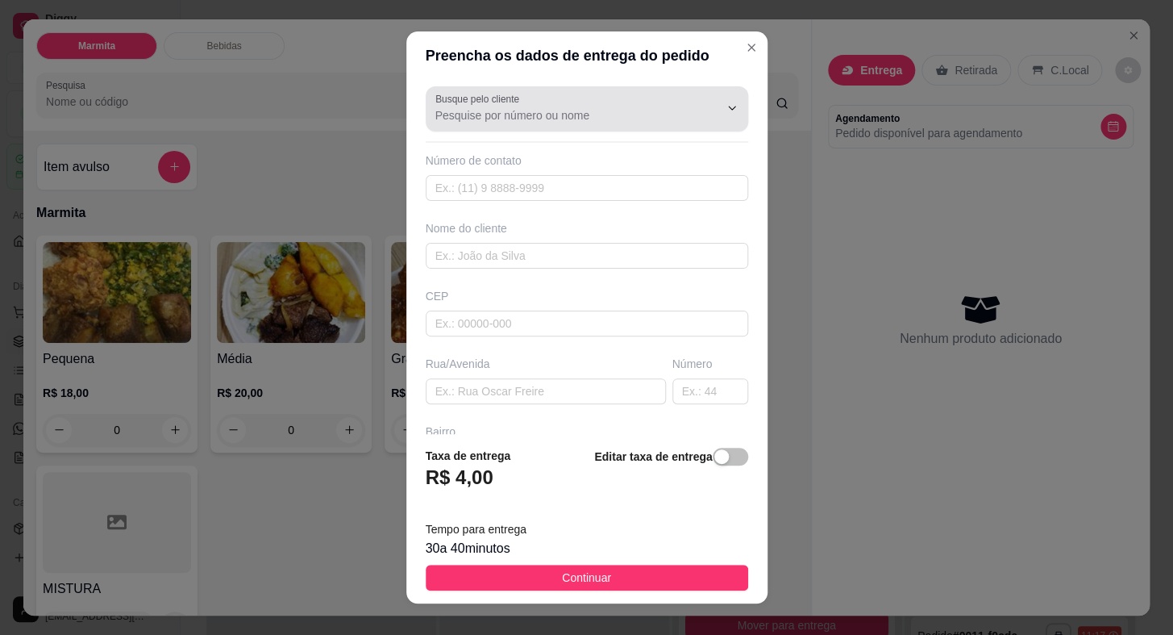
click at [697, 106] on button "Show suggestions" at bounding box center [709, 108] width 25 height 25
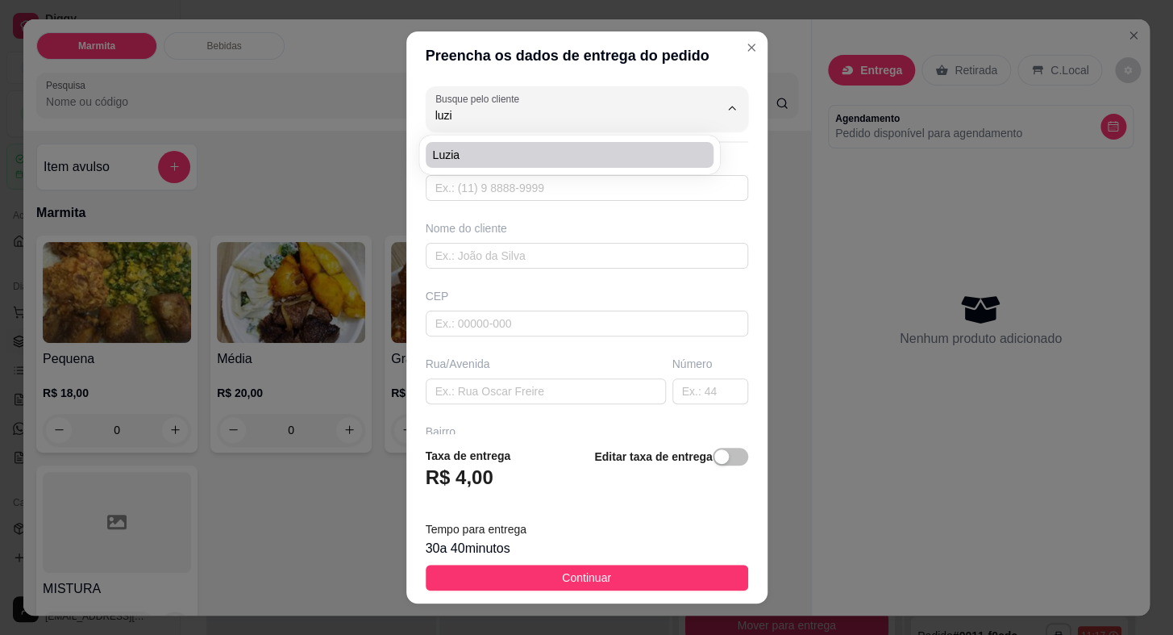
click at [582, 150] on span "Luzia" at bounding box center [561, 155] width 259 height 16
type input "Luzia"
type input "15996795565"
type input "Luzia"
type input "Coronel [PERSON_NAME]"
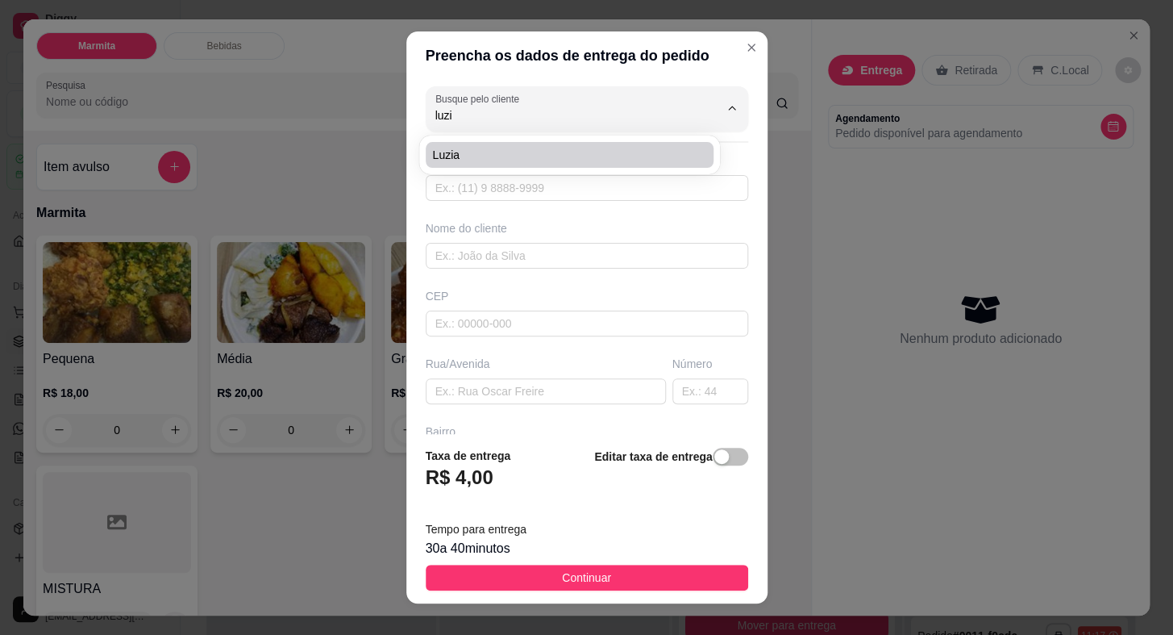
type input "728"
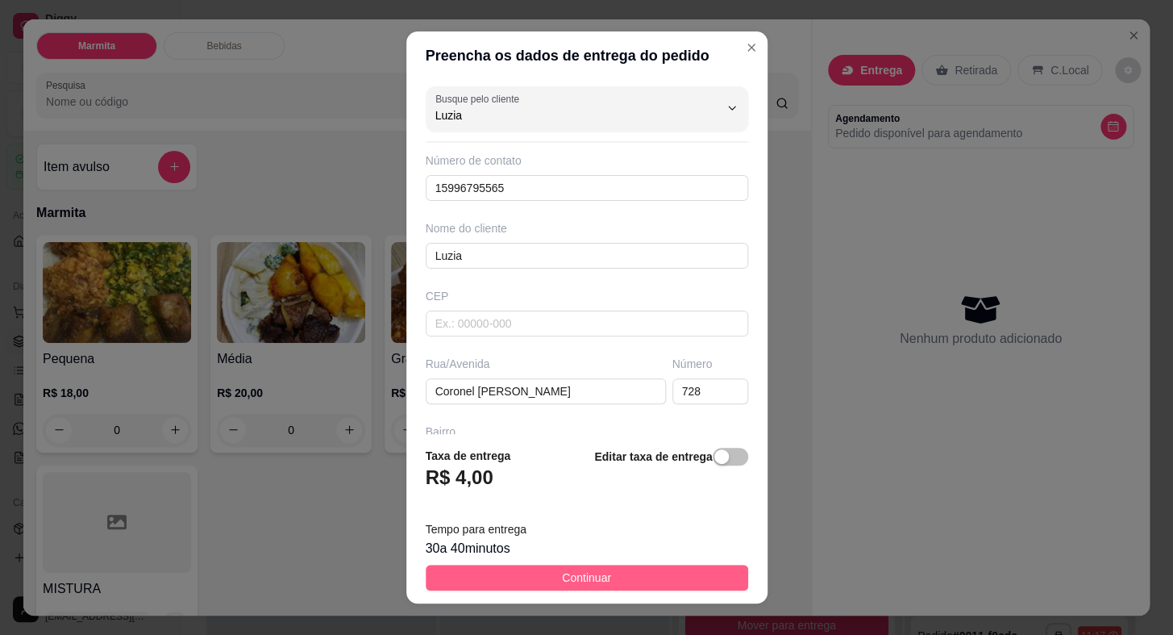
type input "Luzia"
click at [645, 581] on button "Continuar" at bounding box center [587, 577] width 323 height 26
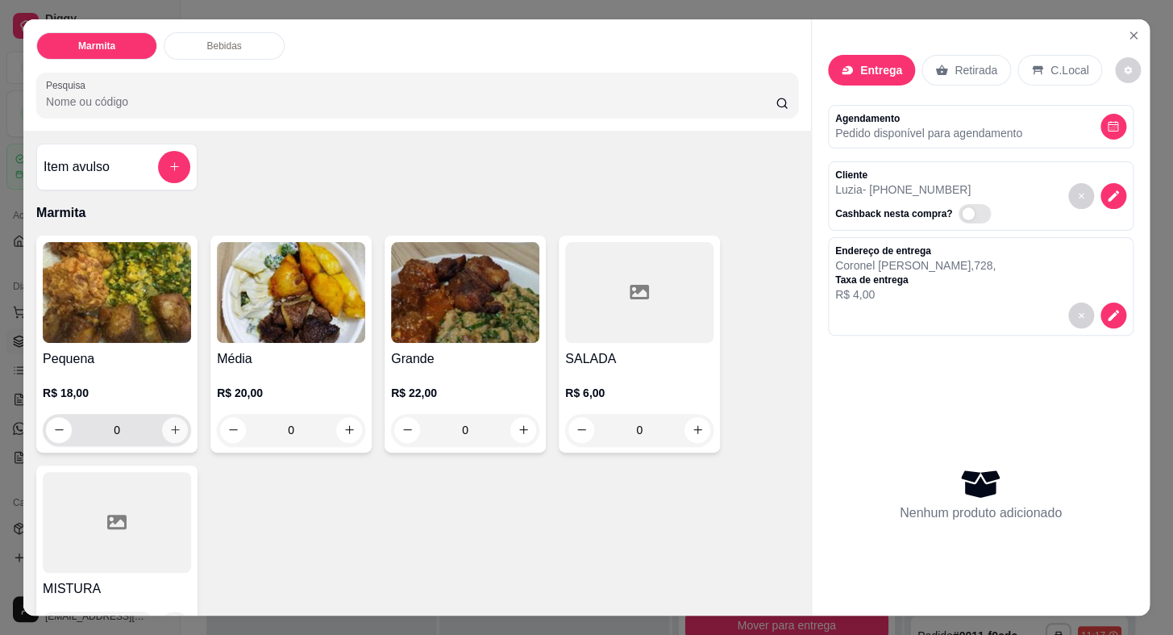
click at [169, 424] on icon "increase-product-quantity" at bounding box center [175, 429] width 12 height 12
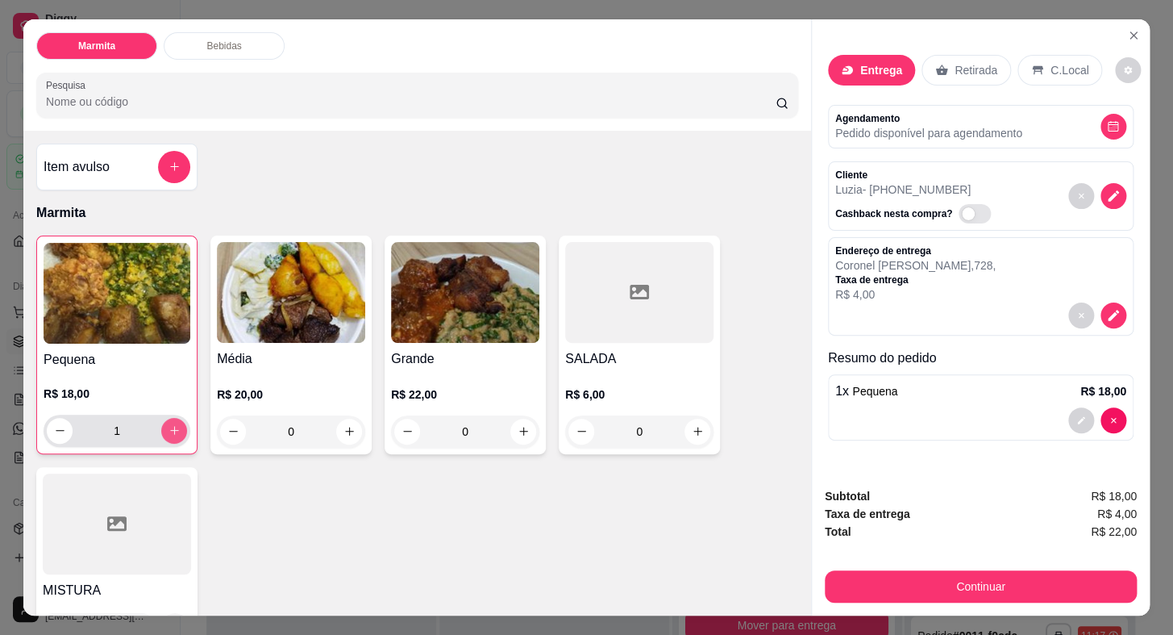
click at [169, 425] on icon "increase-product-quantity" at bounding box center [175, 430] width 12 height 12
type input "2"
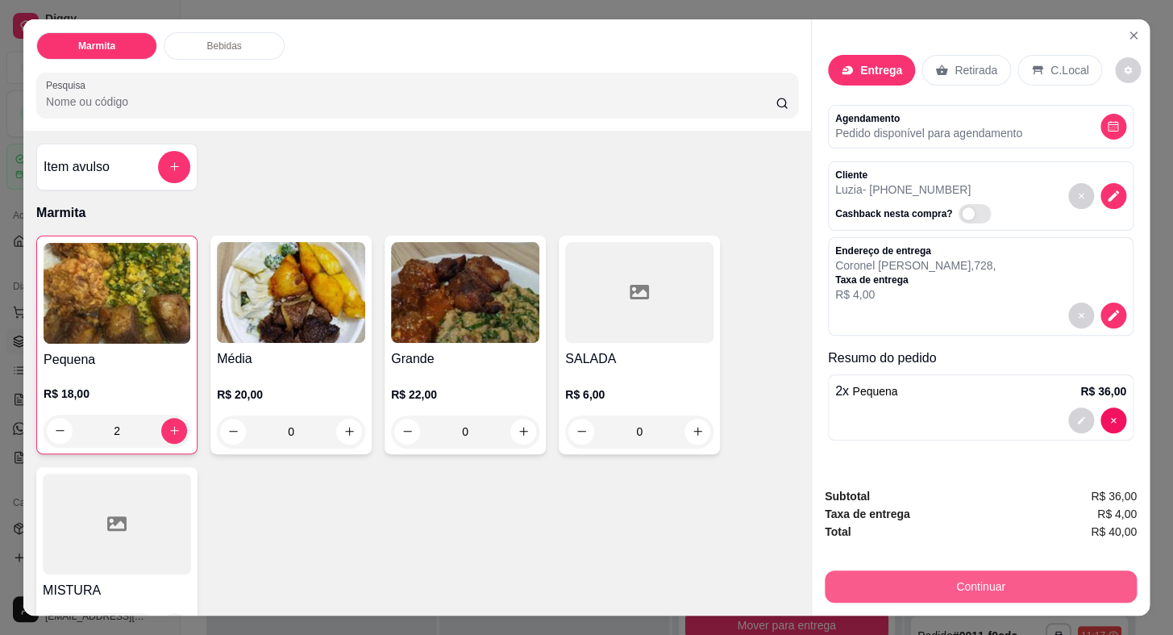
click at [918, 571] on button "Continuar" at bounding box center [981, 586] width 312 height 32
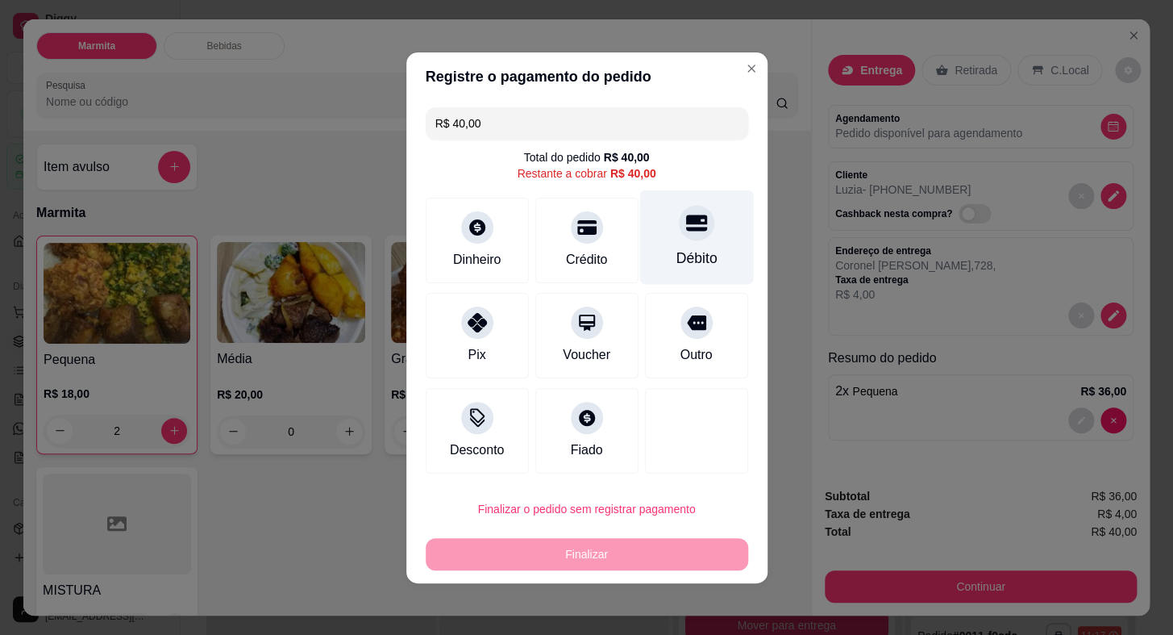
click at [663, 261] on div "Débito" at bounding box center [696, 236] width 114 height 94
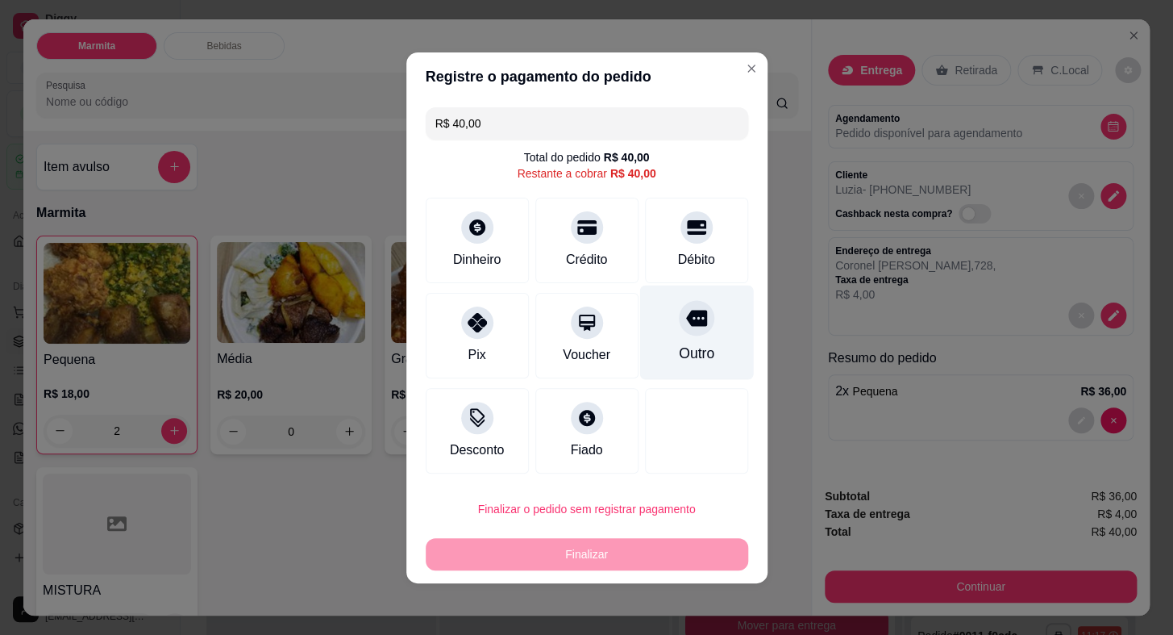
type input "R$ 0,00"
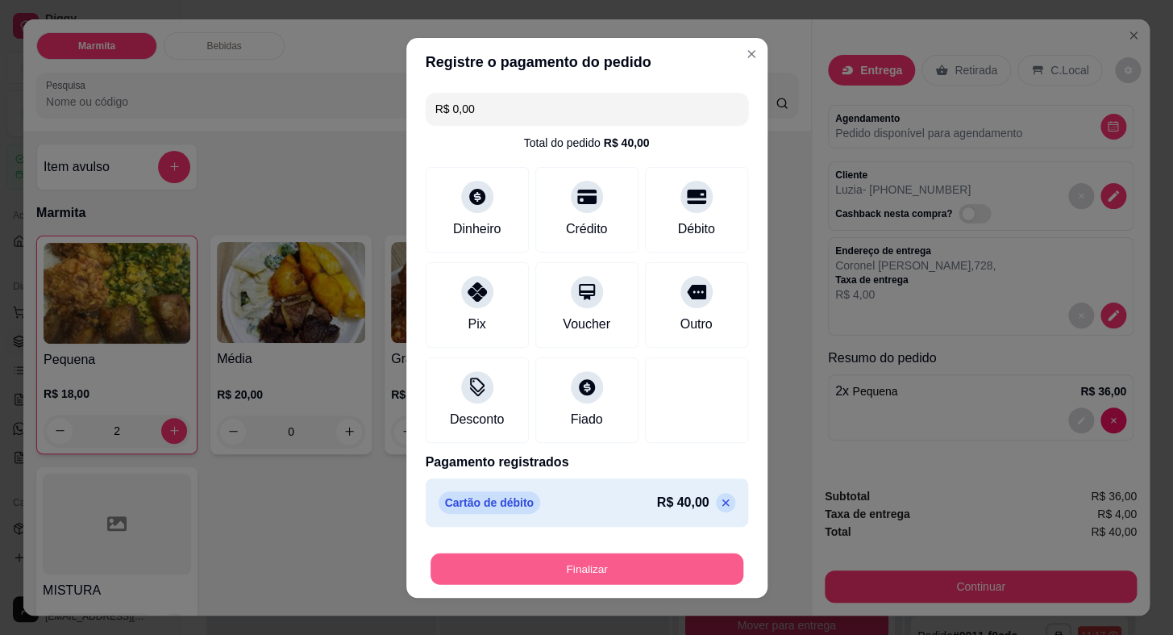
click at [616, 568] on button "Finalizar" at bounding box center [587, 567] width 313 height 31
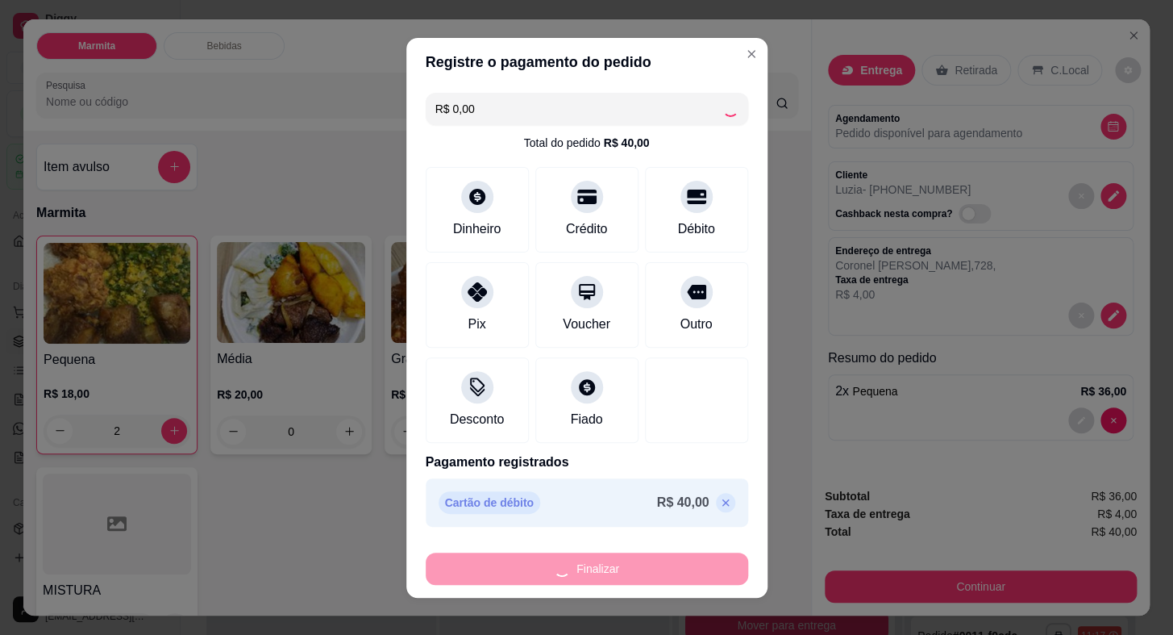
type input "0"
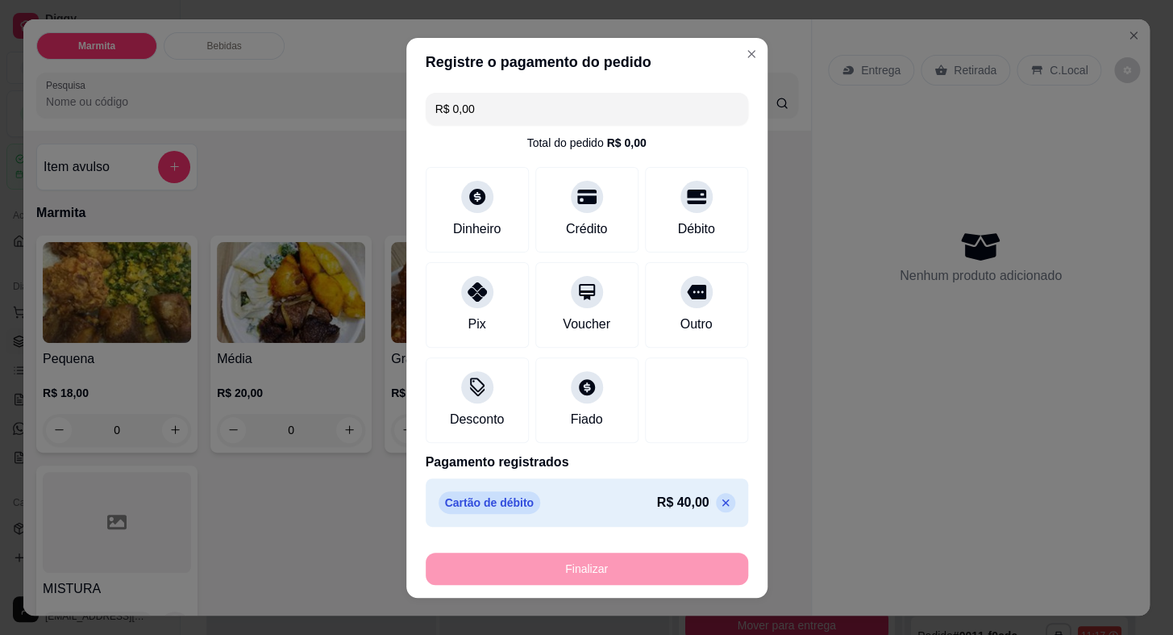
type input "-R$ 40,00"
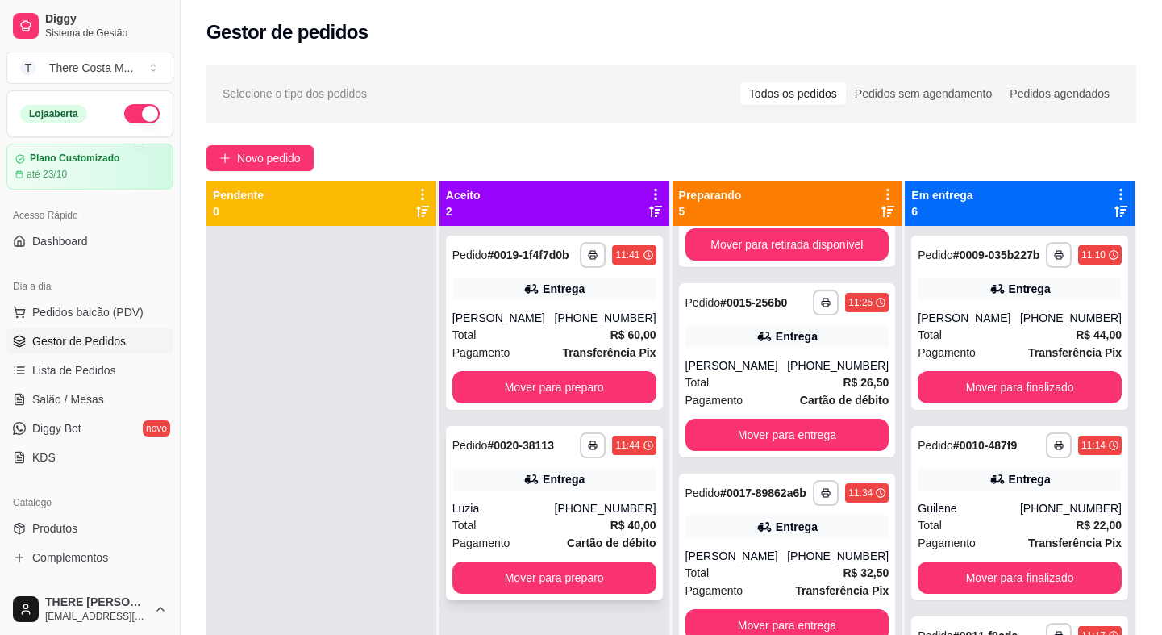
click at [553, 503] on div "Luzia" at bounding box center [503, 508] width 102 height 16
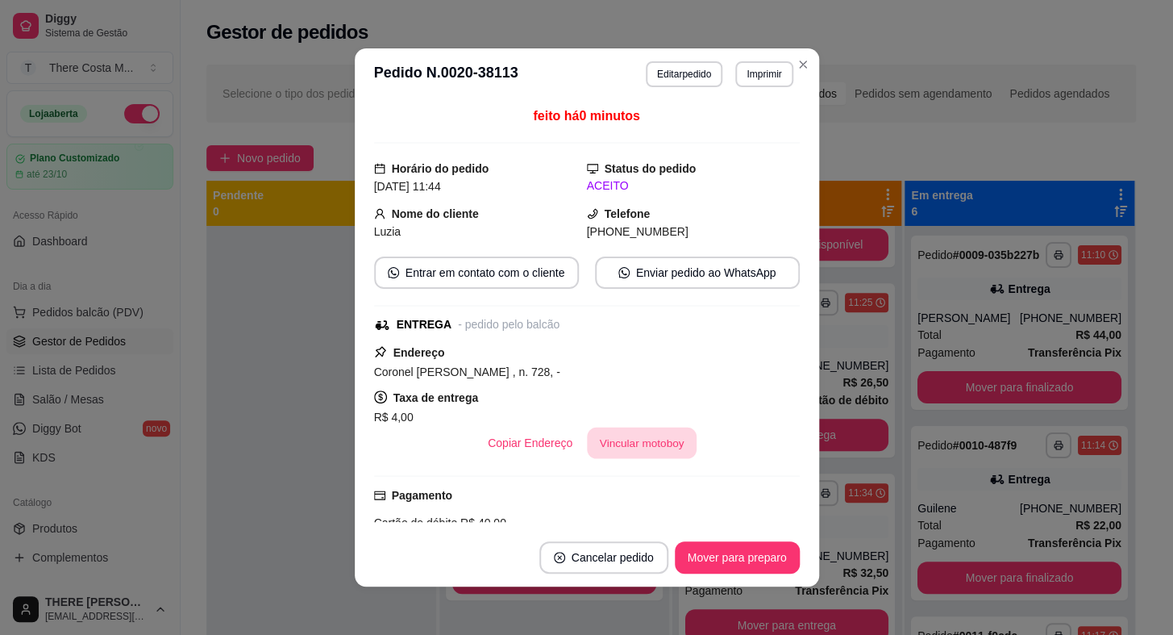
click at [630, 450] on button "Vincular motoboy" at bounding box center [642, 442] width 110 height 31
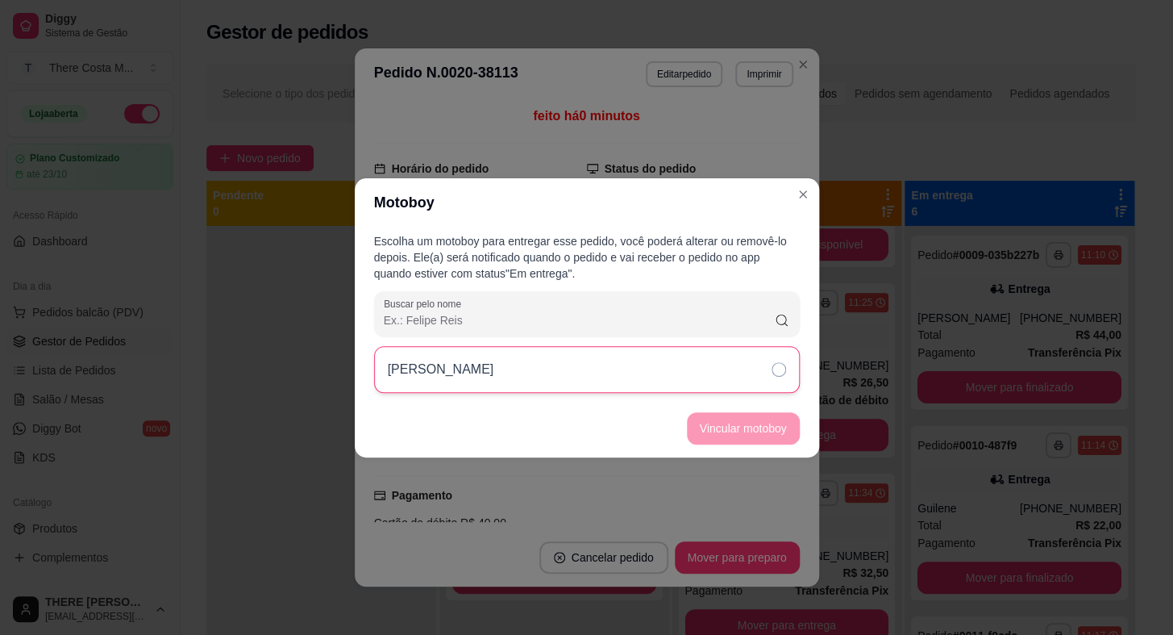
click at [697, 368] on div "[PERSON_NAME]" at bounding box center [587, 369] width 426 height 47
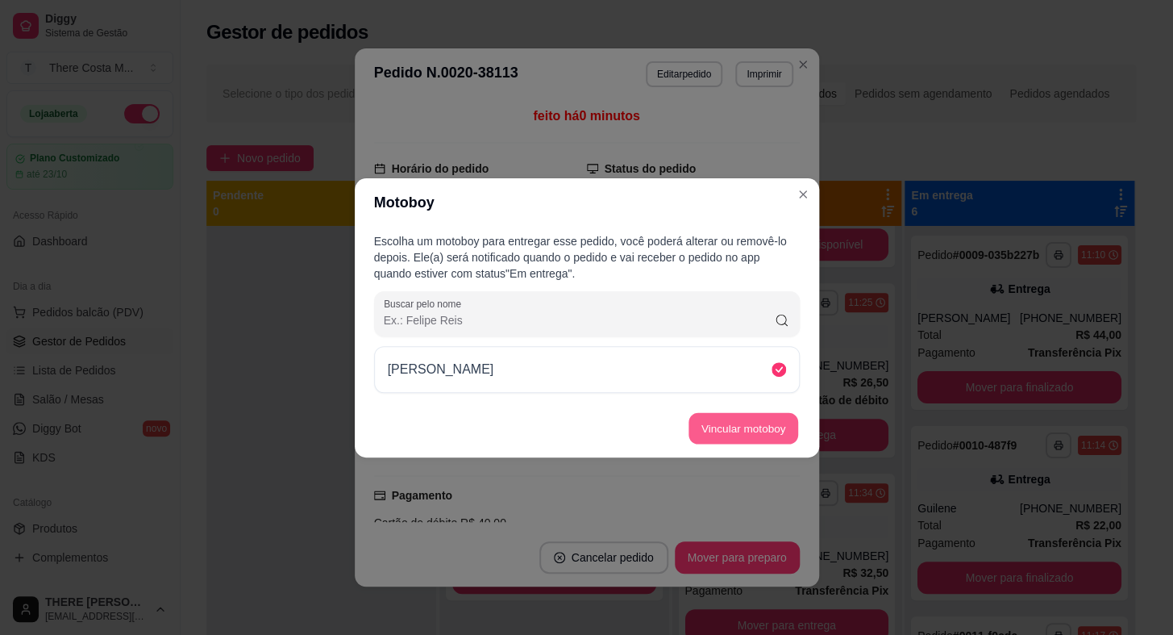
click at [714, 425] on button "Vincular motoboy" at bounding box center [744, 427] width 110 height 31
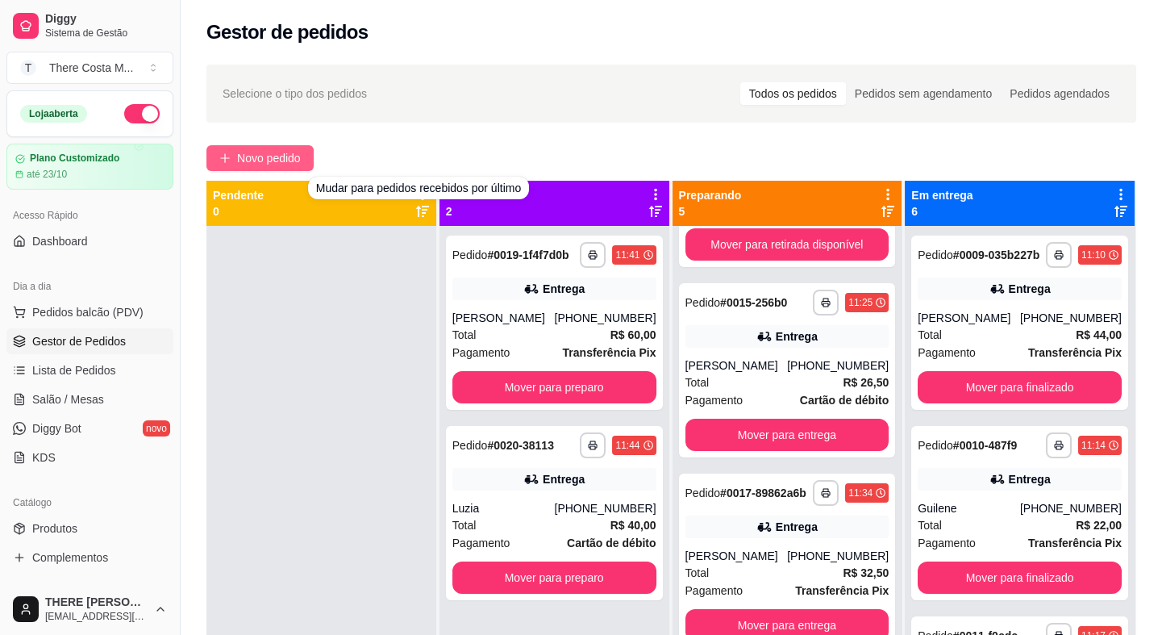
click at [289, 152] on span "Novo pedido" at bounding box center [269, 158] width 64 height 18
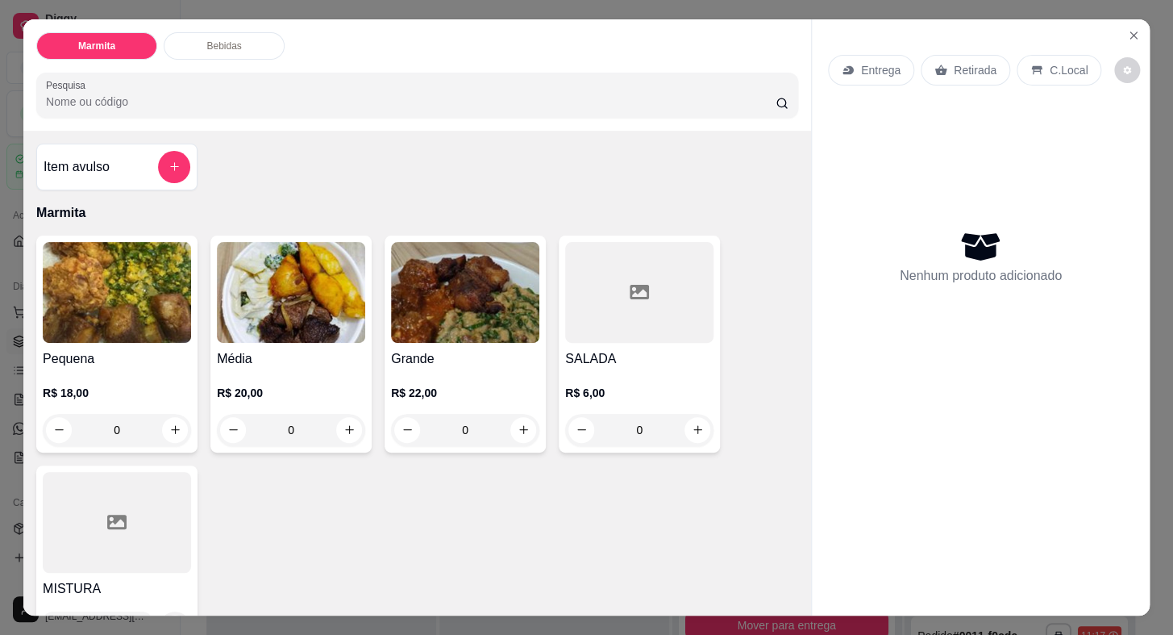
click at [954, 62] on p "Retirada" at bounding box center [975, 70] width 43 height 16
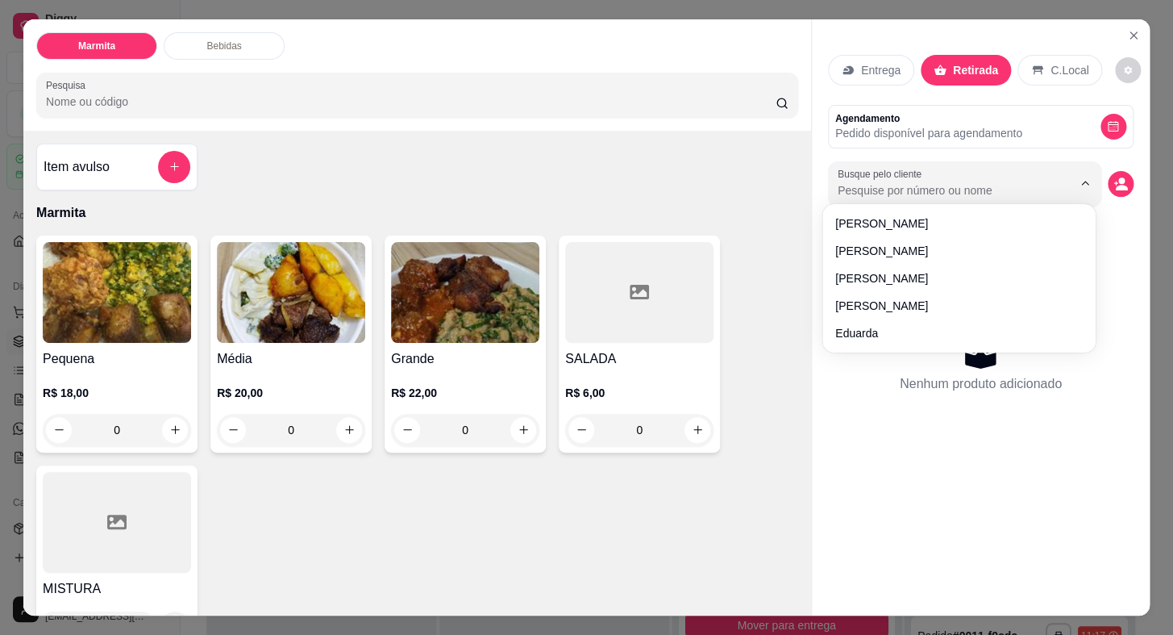
click at [880, 182] on input "Busque pelo cliente" at bounding box center [942, 190] width 209 height 16
type input "fati"
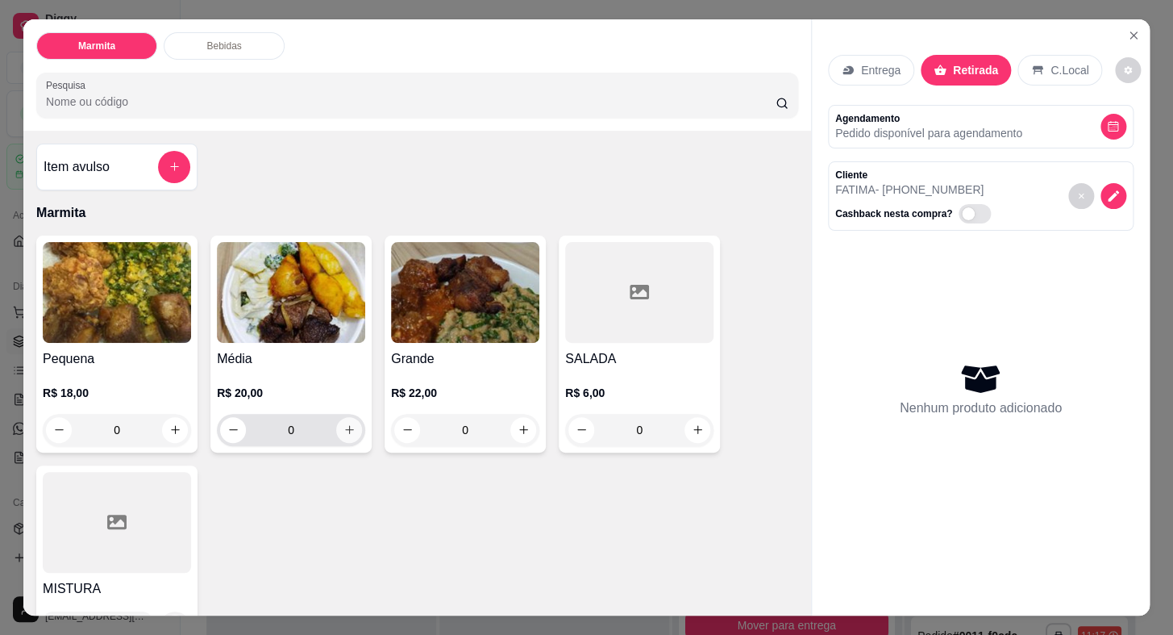
click at [348, 431] on button "increase-product-quantity" at bounding box center [349, 430] width 26 height 26
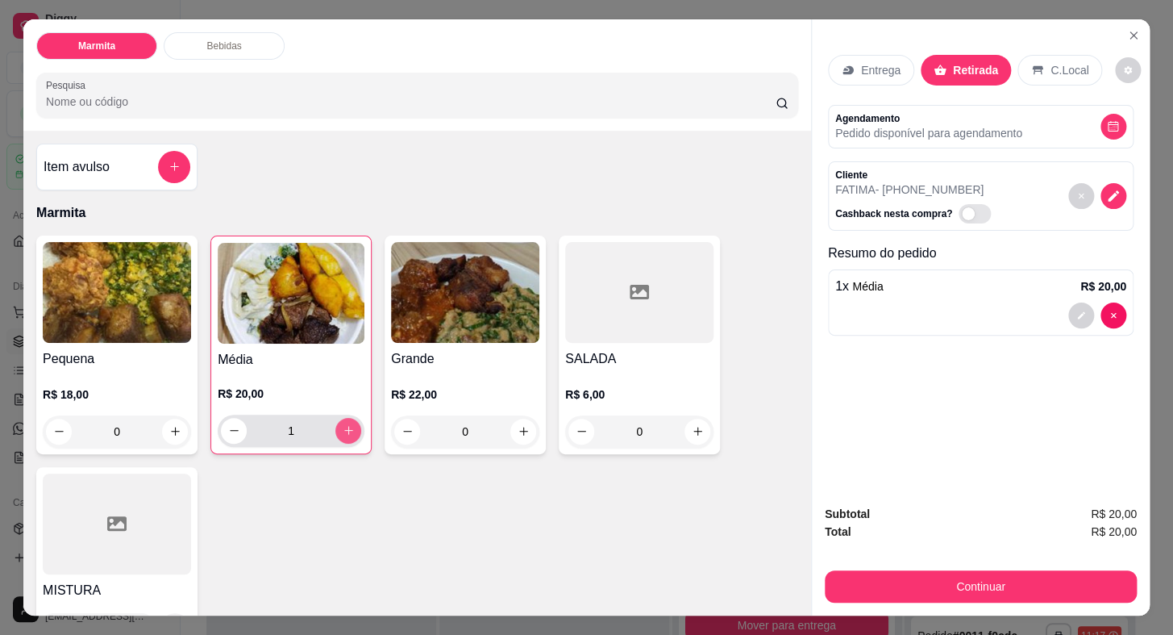
click at [348, 431] on button "increase-product-quantity" at bounding box center [348, 431] width 26 height 26
type input "2"
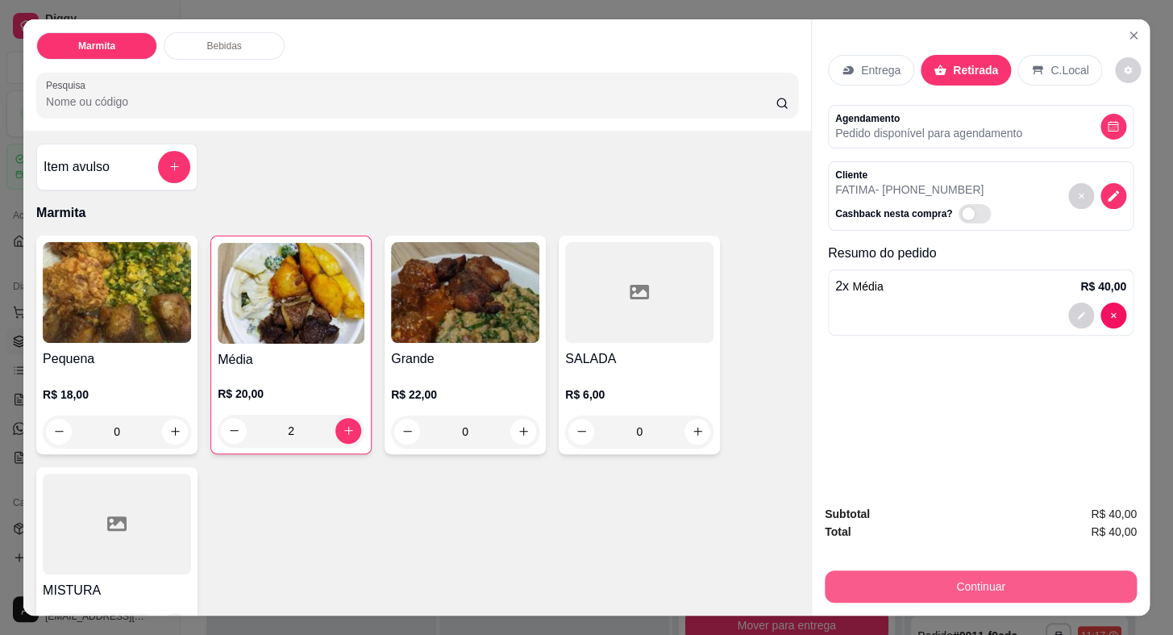
click at [1101, 580] on button "Continuar" at bounding box center [981, 586] width 312 height 32
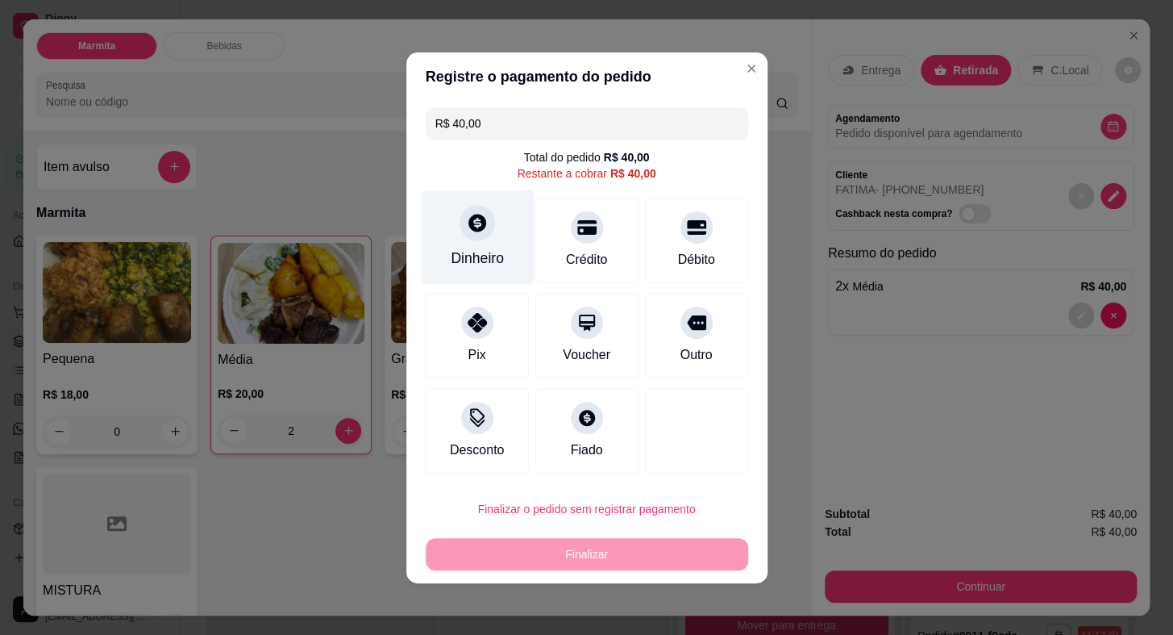
click at [490, 240] on div "Dinheiro" at bounding box center [477, 236] width 114 height 94
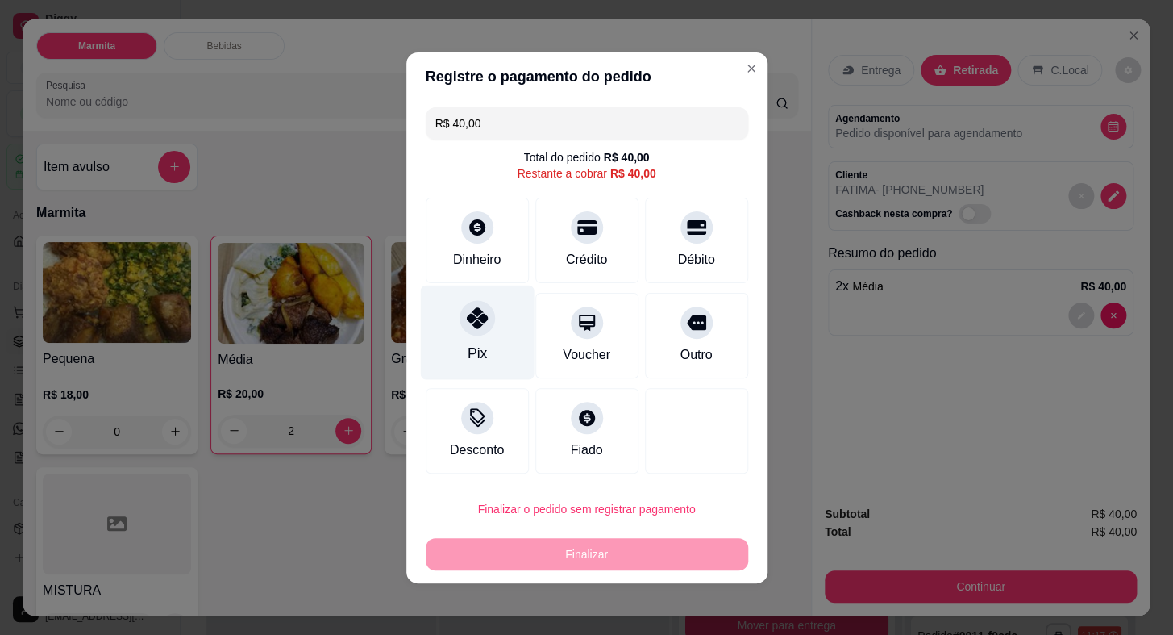
click at [502, 343] on div "Pix" at bounding box center [477, 332] width 114 height 94
type input "R$ 0,00"
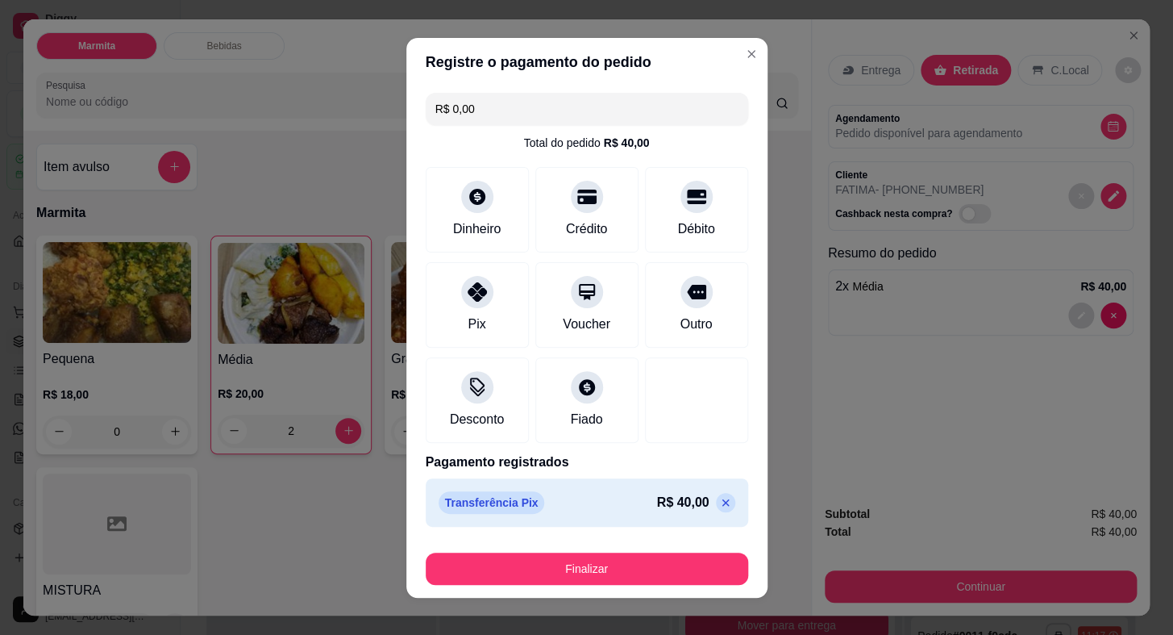
click at [585, 589] on footer "Finalizar" at bounding box center [586, 565] width 361 height 65
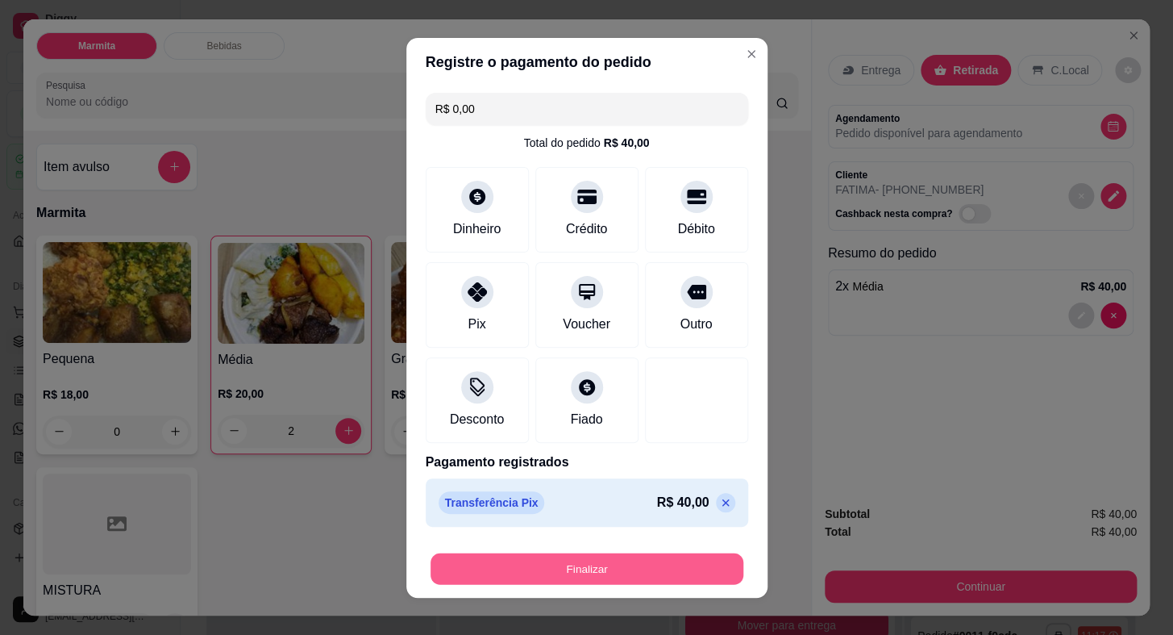
click at [610, 554] on button "Finalizar" at bounding box center [587, 567] width 313 height 31
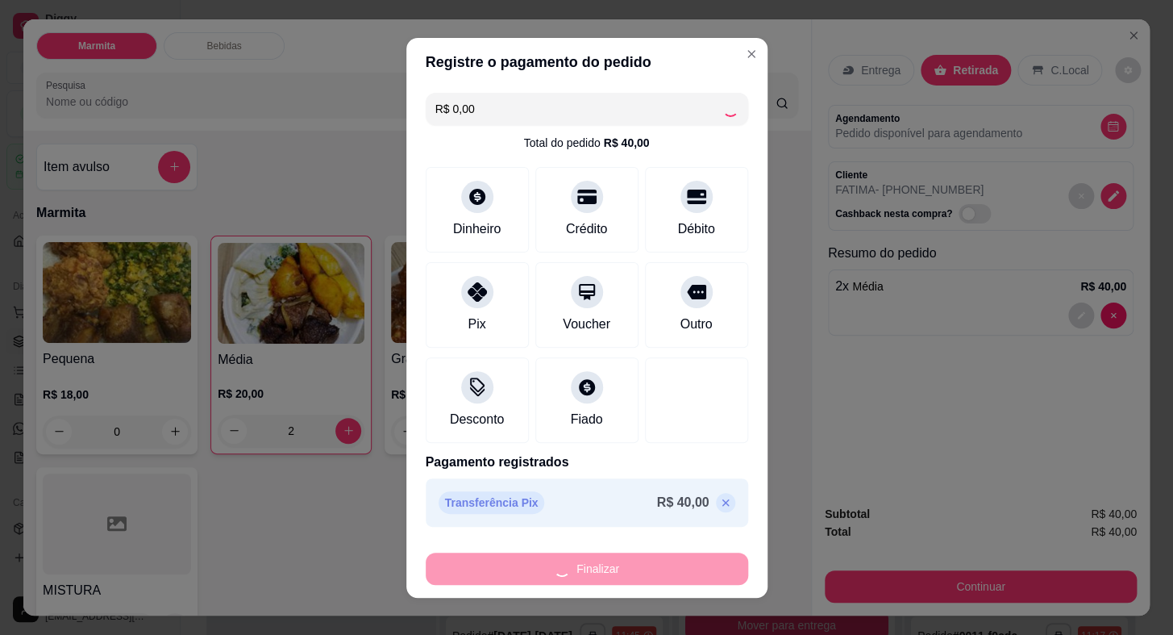
type input "0"
type input "-R$ 40,00"
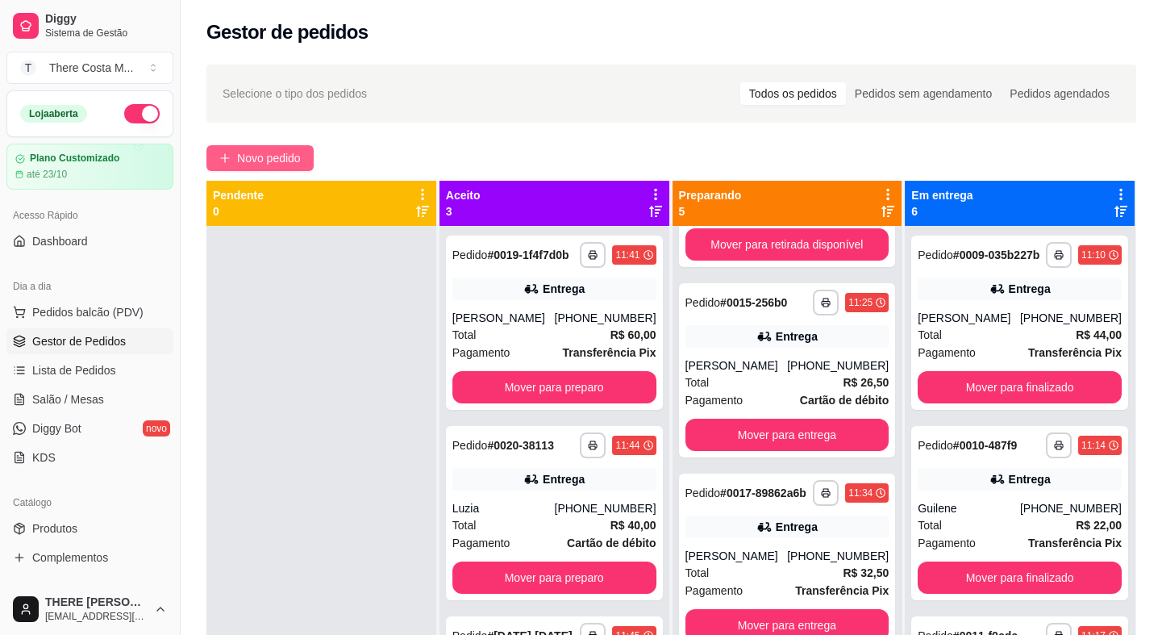
click at [277, 148] on button "Novo pedido" at bounding box center [259, 158] width 107 height 26
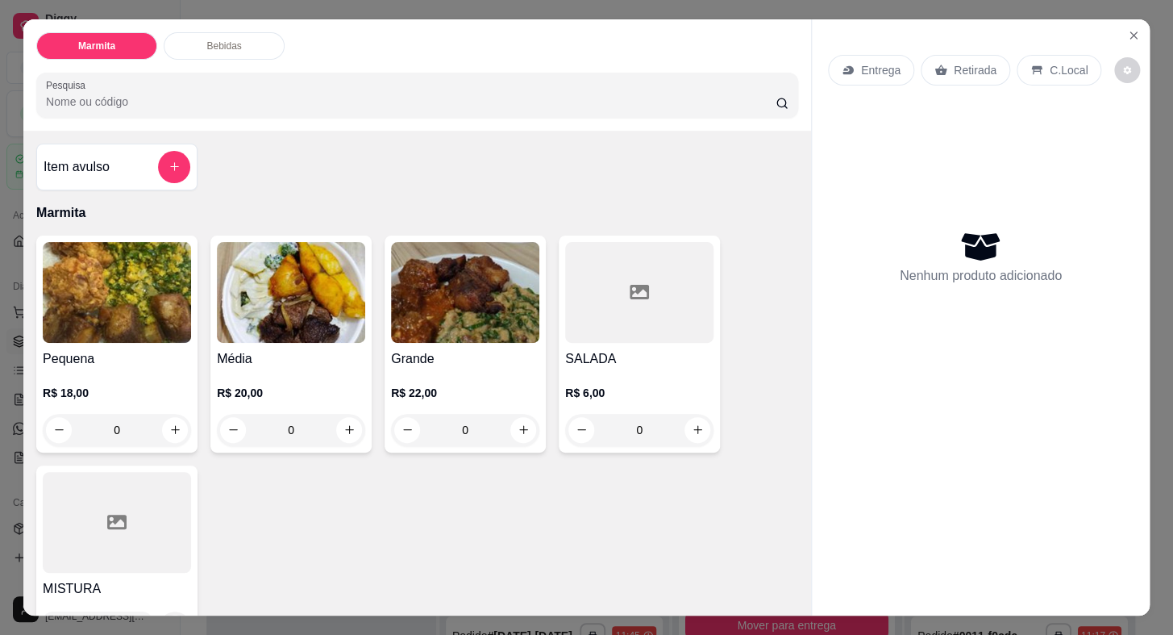
click at [881, 63] on p "Entrega" at bounding box center [881, 70] width 40 height 16
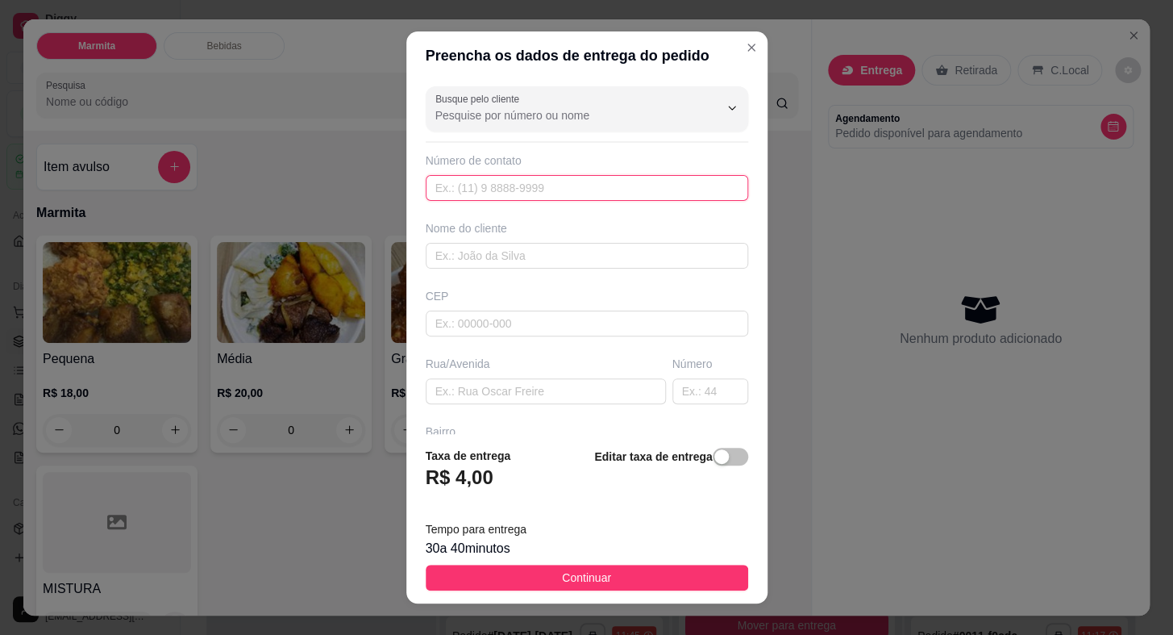
click at [581, 187] on input "text" at bounding box center [587, 188] width 323 height 26
paste input "[PHONE_NUMBER]"
type input "[PHONE_NUMBER]"
click at [518, 267] on input "text" at bounding box center [587, 256] width 323 height 26
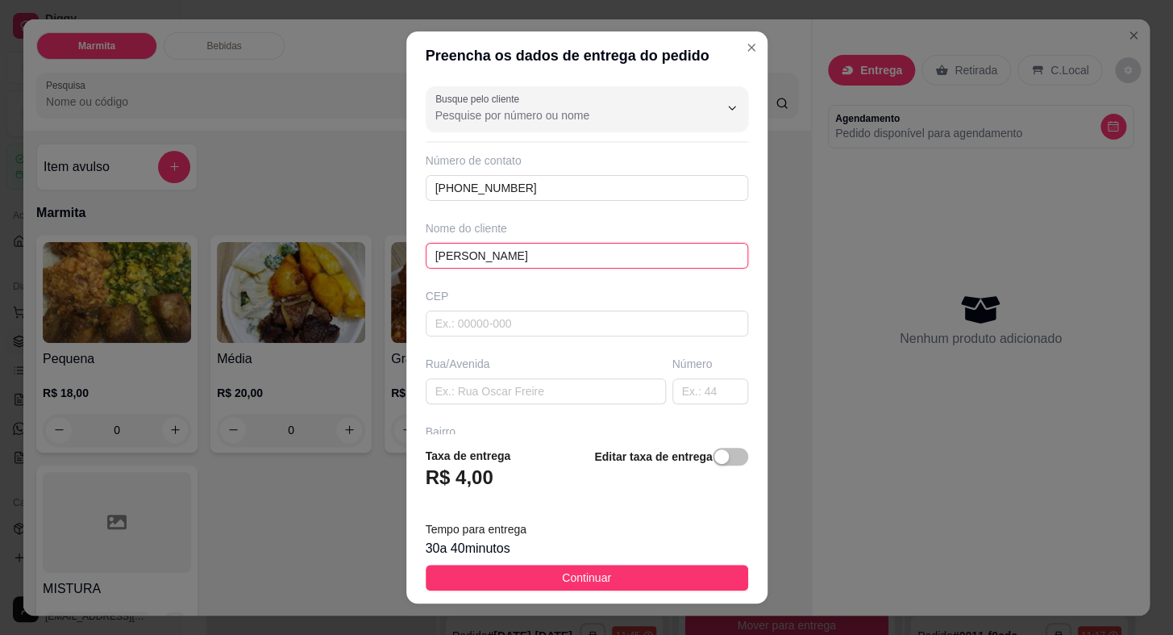
type input "[PERSON_NAME]"
click at [499, 388] on input "text" at bounding box center [546, 391] width 240 height 26
paste input "Rua [PERSON_NAME]"
type input "Rua [PERSON_NAME]"
click at [672, 394] on input "text" at bounding box center [710, 391] width 76 height 26
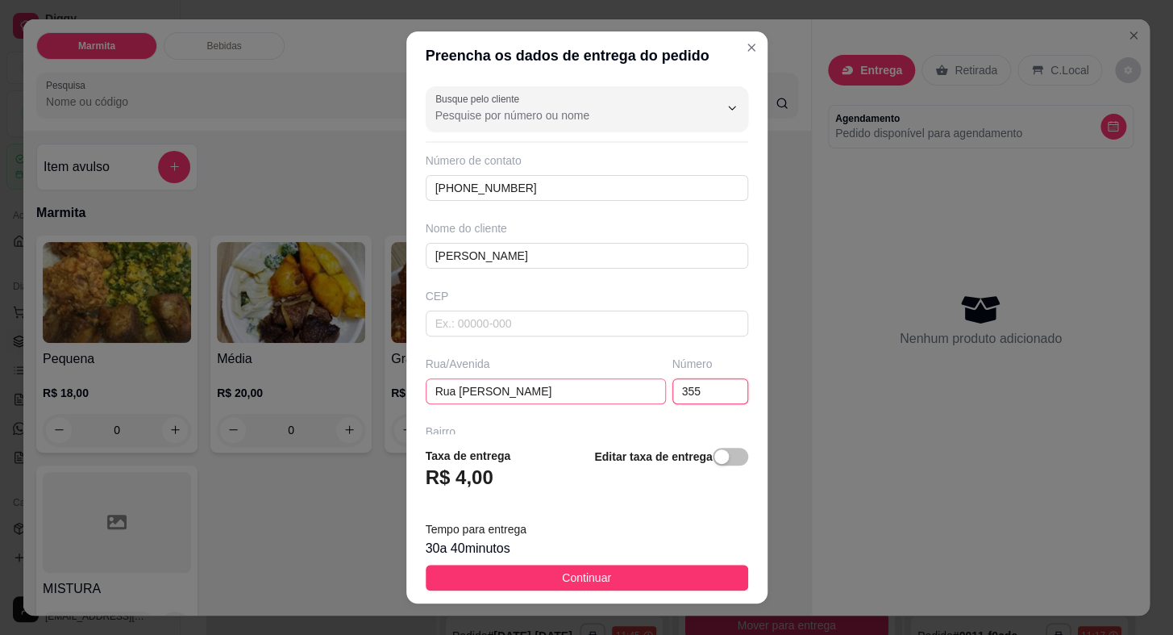
type input "355"
click at [535, 387] on input "Rua [PERSON_NAME]" at bounding box center [546, 391] width 240 height 26
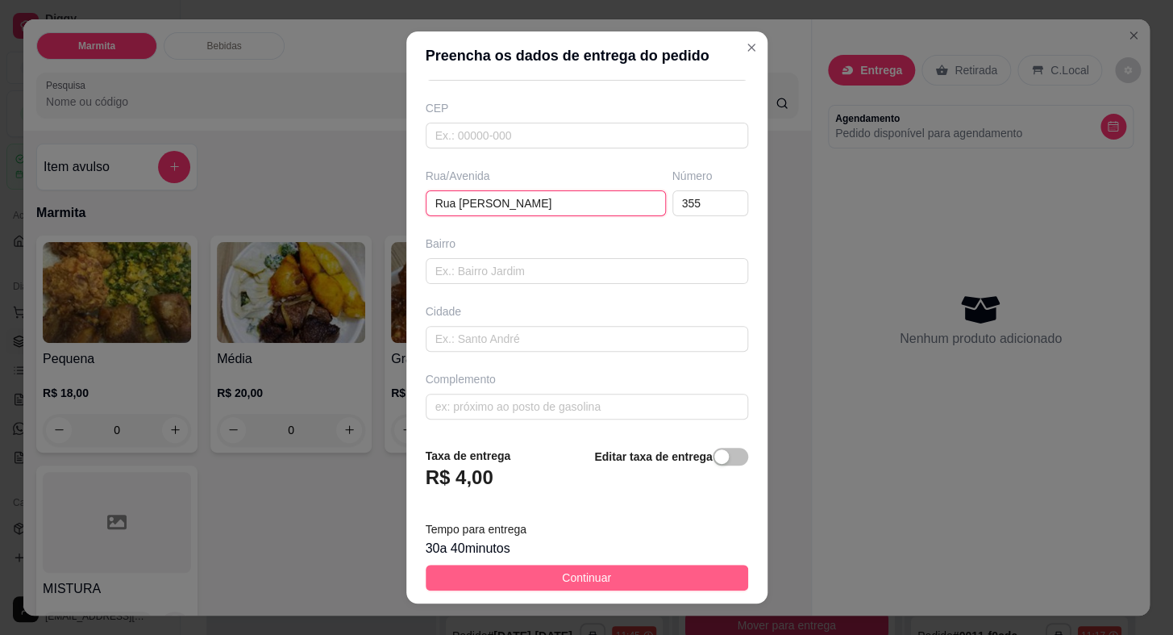
type input "Rua [PERSON_NAME]"
click at [572, 566] on button "Continuar" at bounding box center [587, 577] width 323 height 26
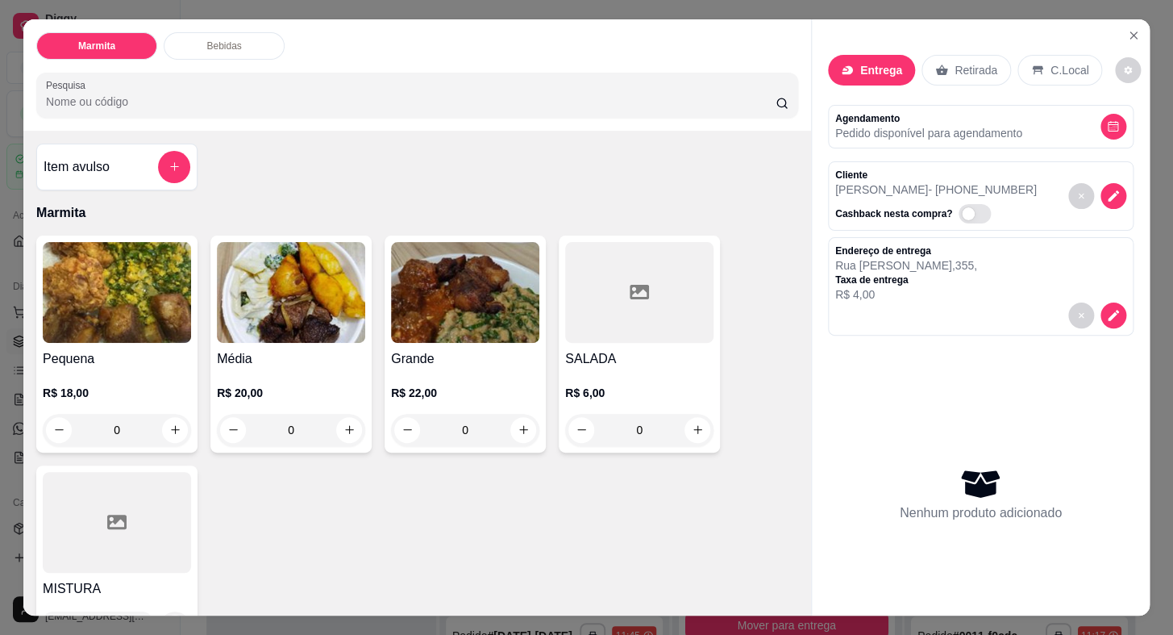
click at [301, 260] on img at bounding box center [291, 292] width 148 height 101
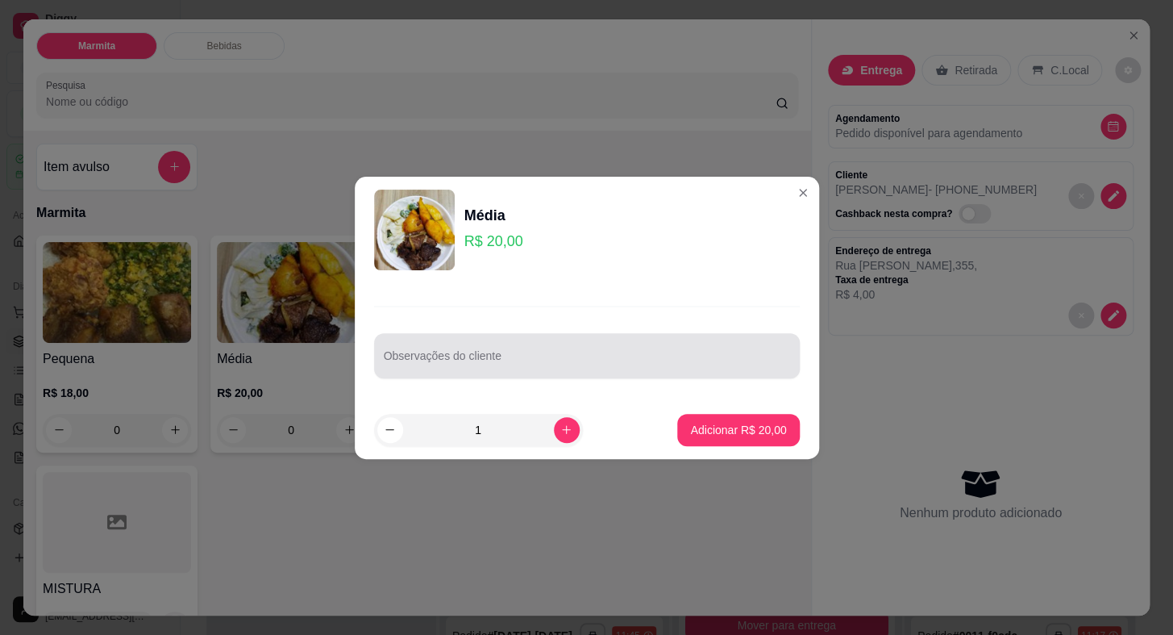
click at [459, 346] on div at bounding box center [587, 355] width 406 height 32
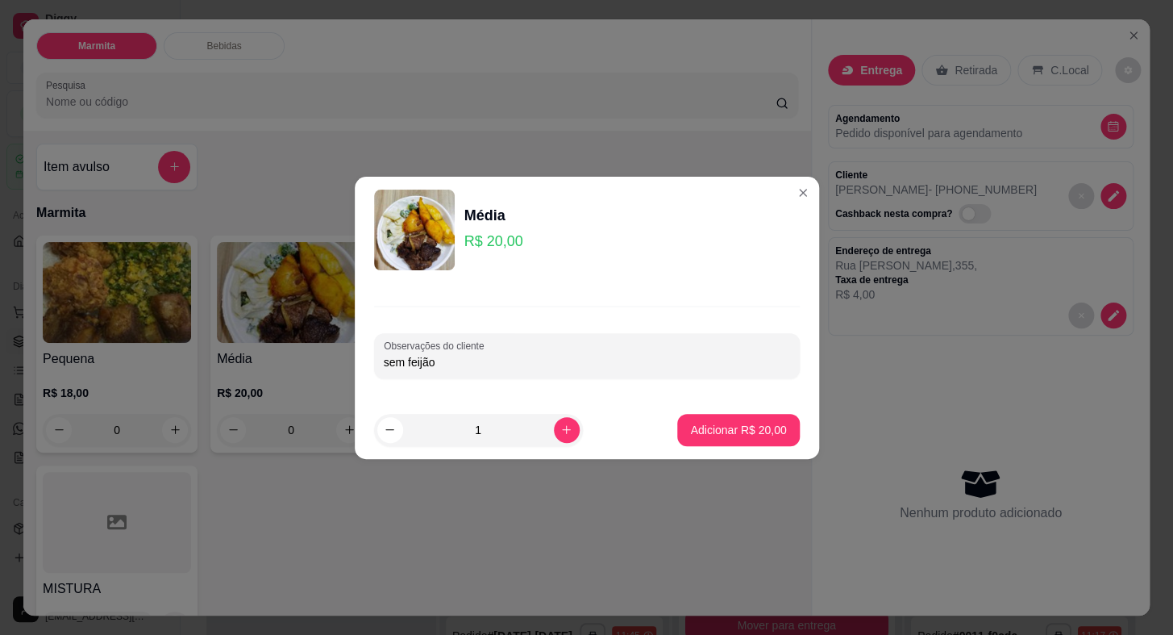
type input "sem feijão"
click at [725, 435] on p "Adicionar R$ 20,00" at bounding box center [738, 430] width 96 height 16
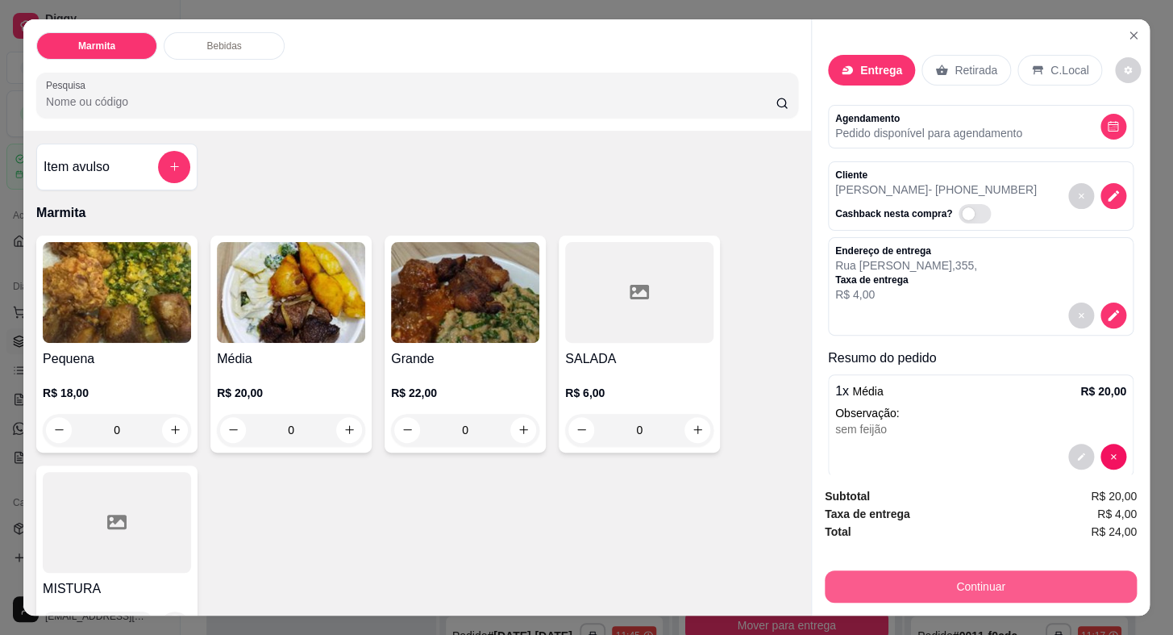
click at [832, 584] on button "Continuar" at bounding box center [981, 586] width 312 height 32
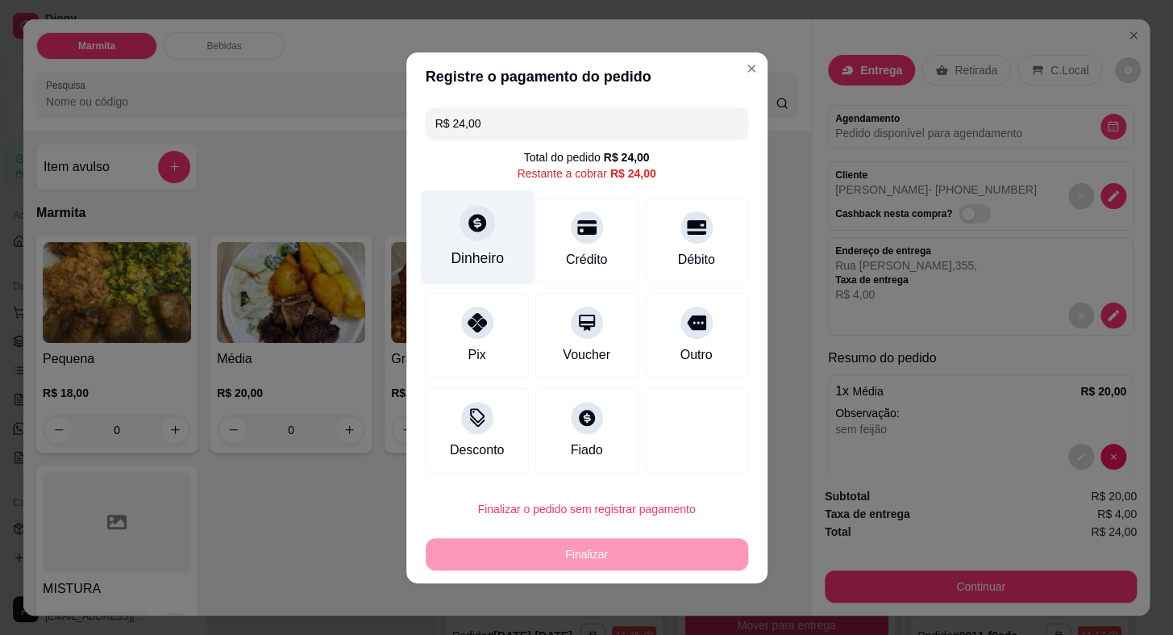
click at [441, 244] on div "Dinheiro" at bounding box center [477, 236] width 114 height 94
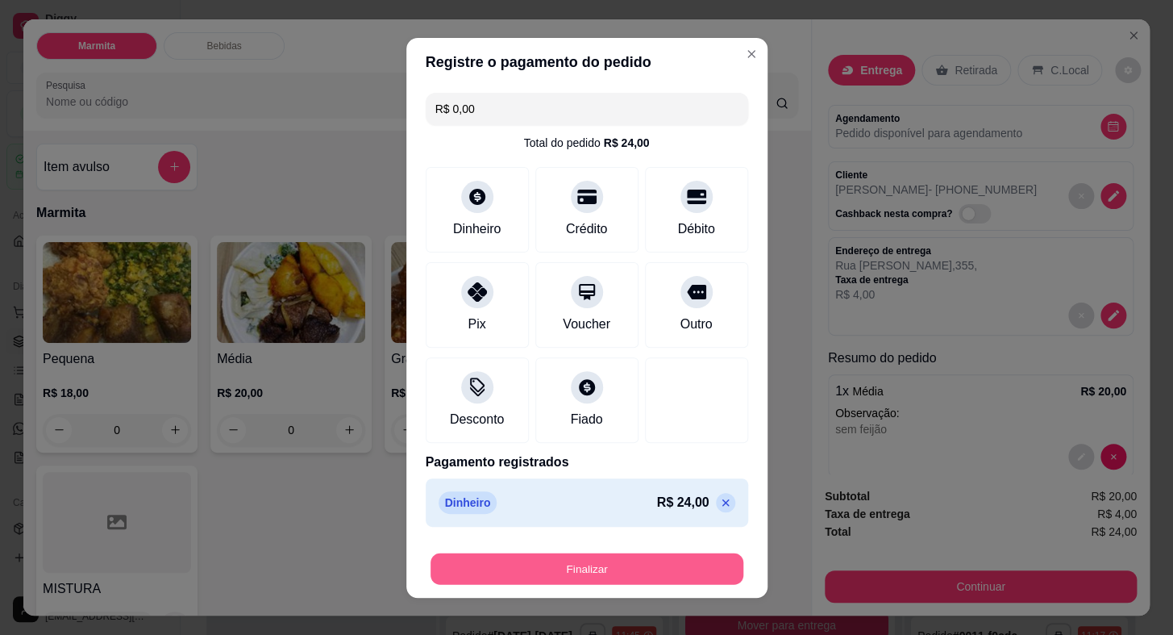
click at [636, 564] on button "Finalizar" at bounding box center [587, 567] width 313 height 31
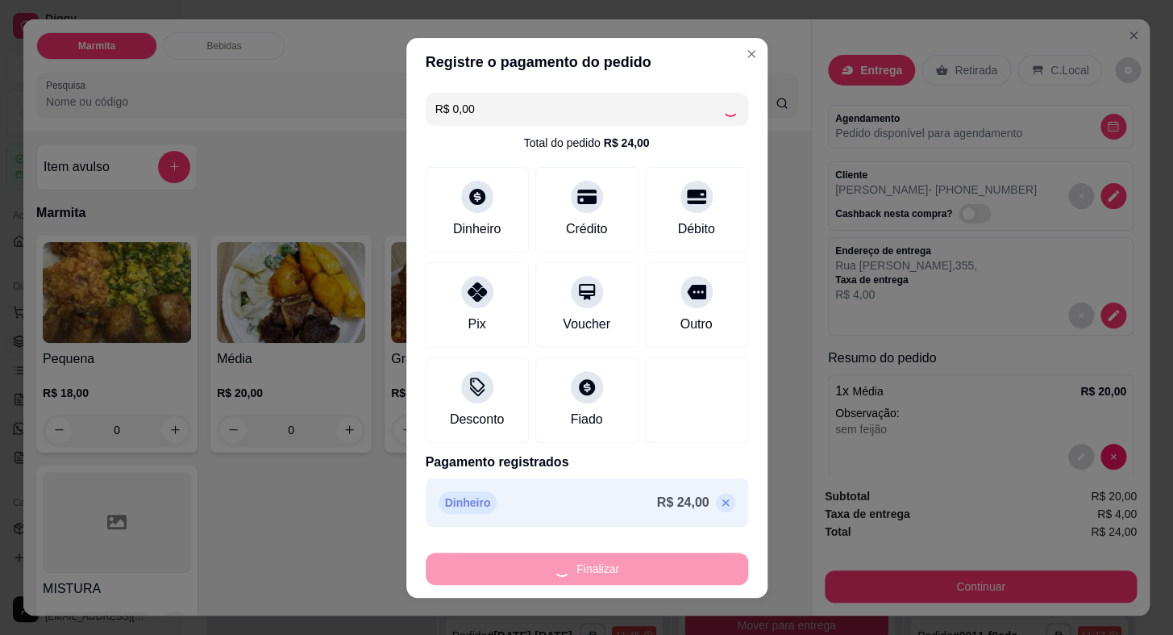
type input "-R$ 24,00"
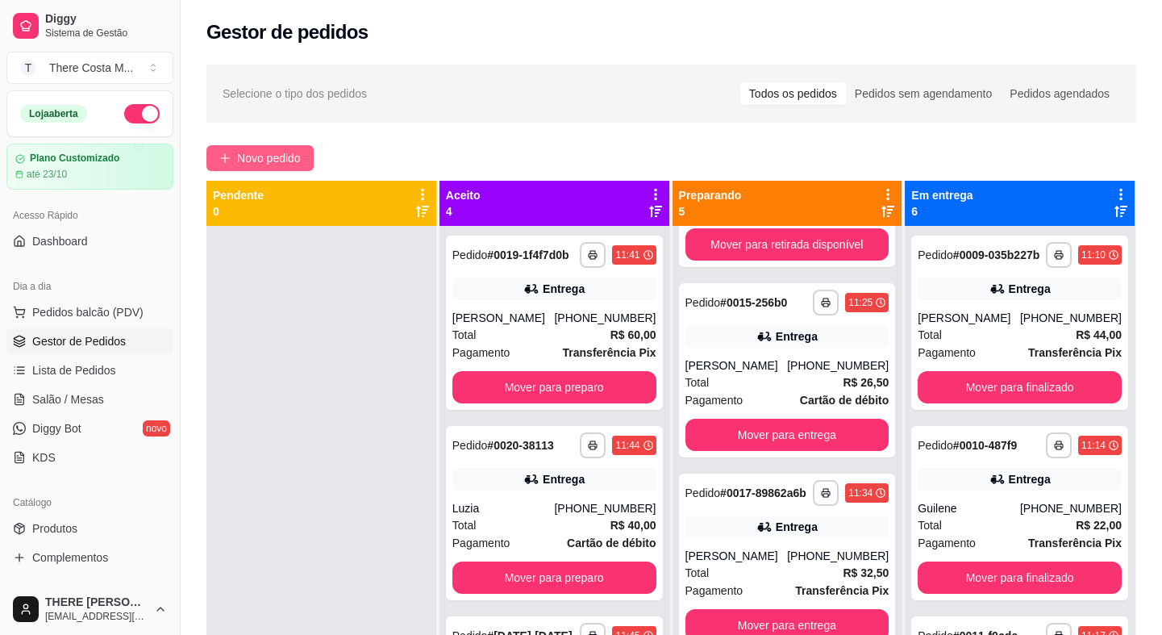
click at [270, 159] on span "Novo pedido" at bounding box center [269, 158] width 64 height 18
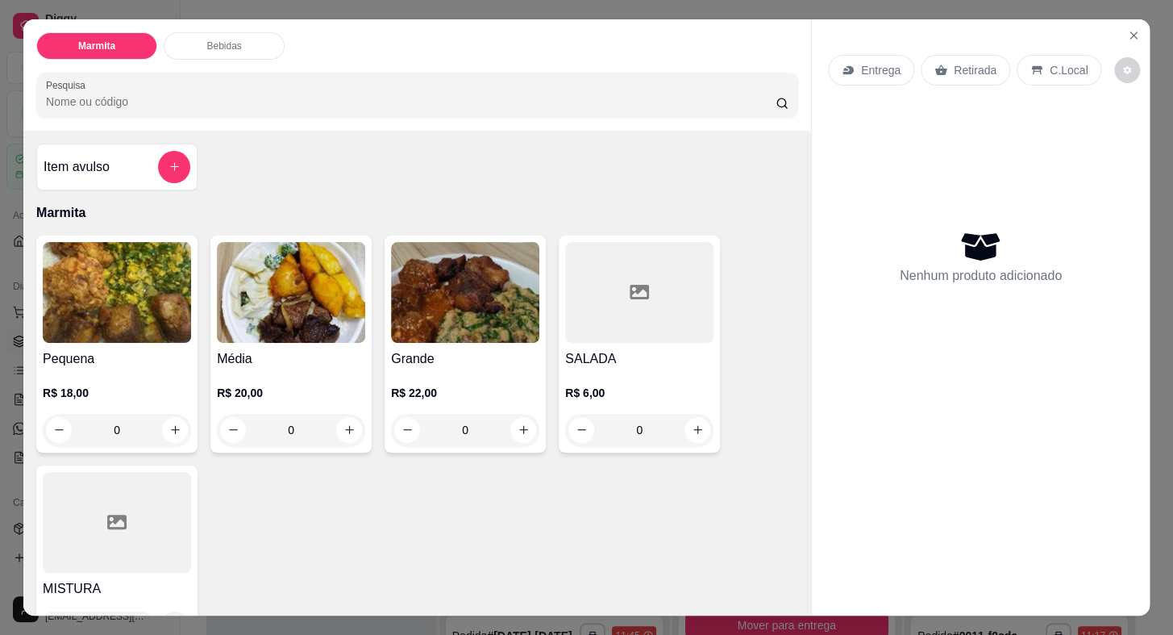
click at [894, 65] on div "Entrega" at bounding box center [871, 70] width 86 height 31
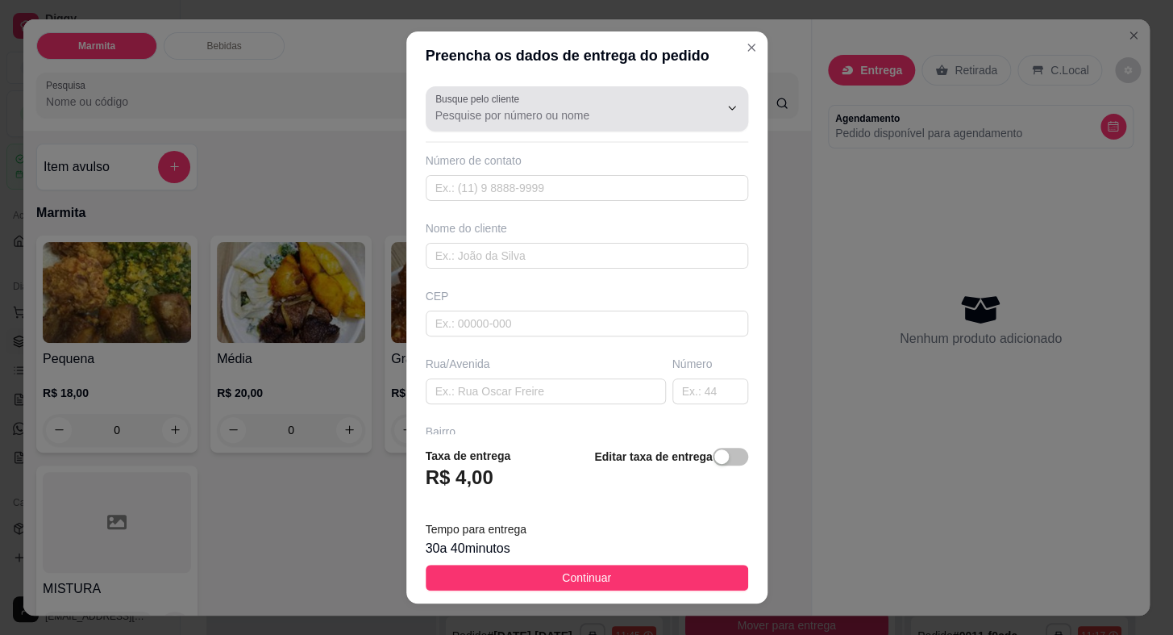
click at [593, 103] on div at bounding box center [586, 109] width 303 height 32
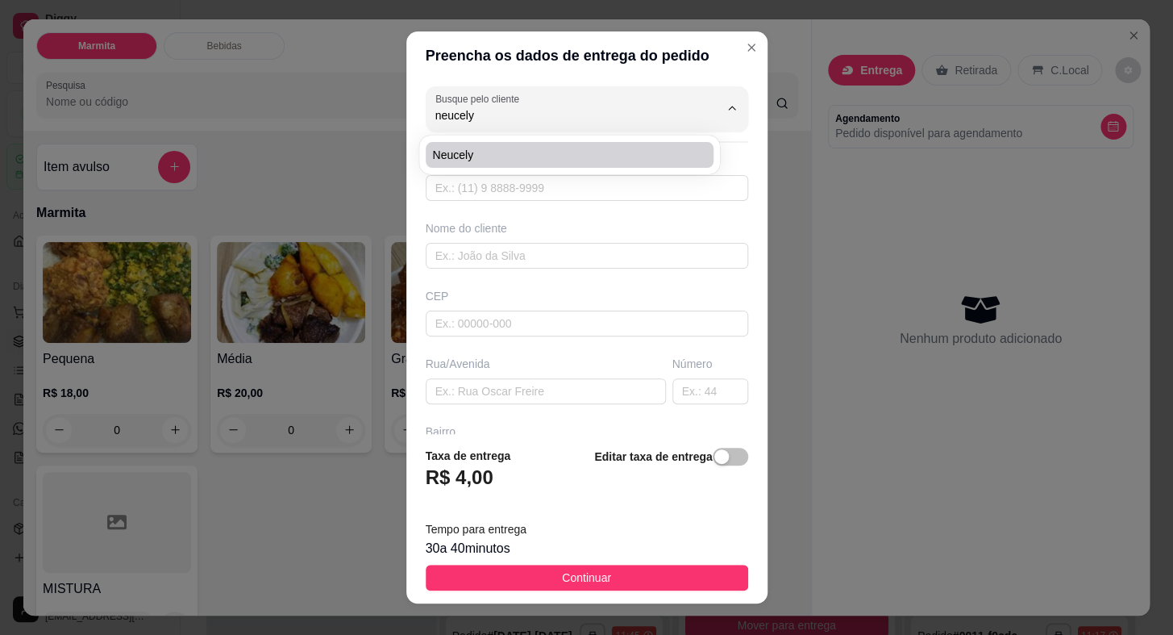
click at [502, 162] on span "Neucely" at bounding box center [561, 155] width 259 height 16
type input "Neucely"
type input "15997258919"
type input "Neucely"
type input "[PERSON_NAME]"
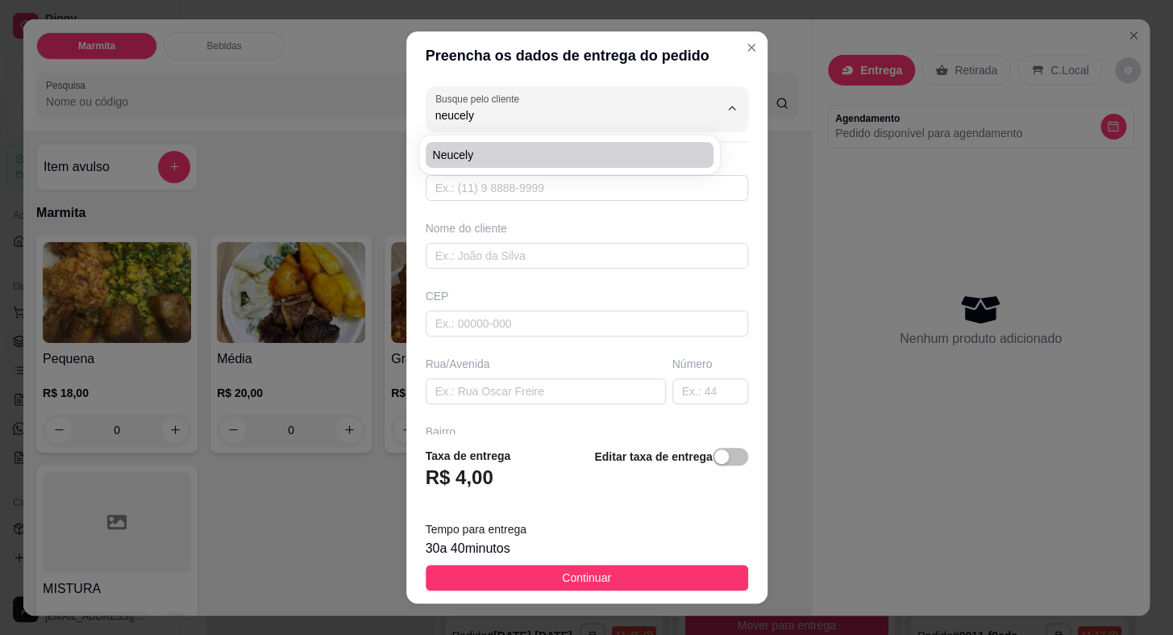
type input "96"
type input "Santa Inês 2"
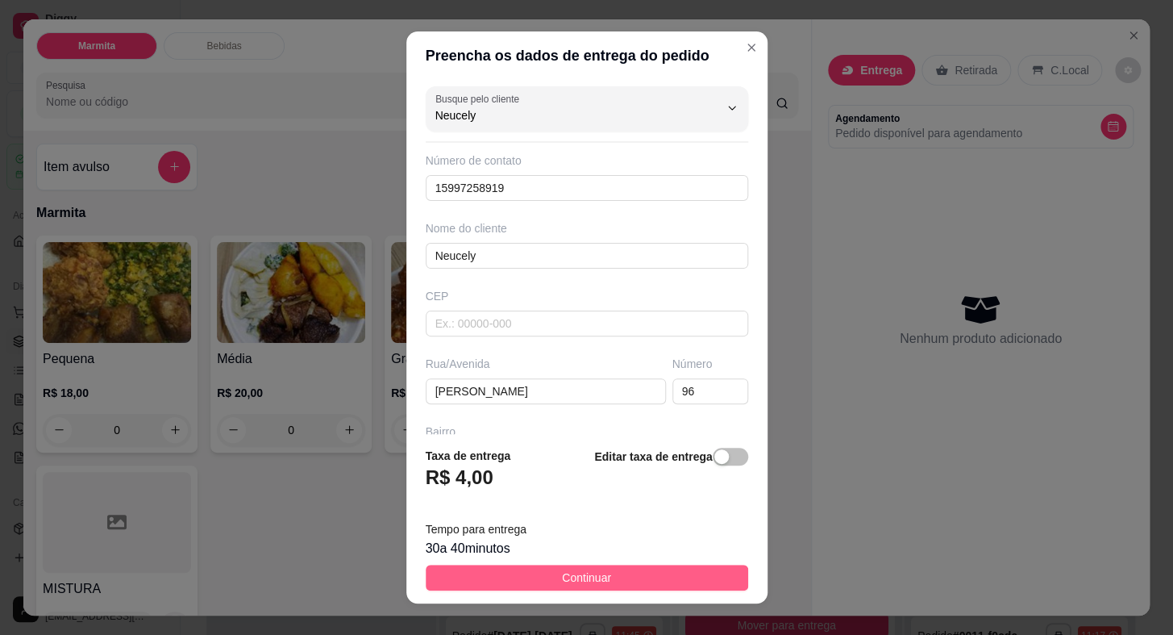
type input "Neucely"
click at [629, 584] on button "Continuar" at bounding box center [587, 577] width 323 height 26
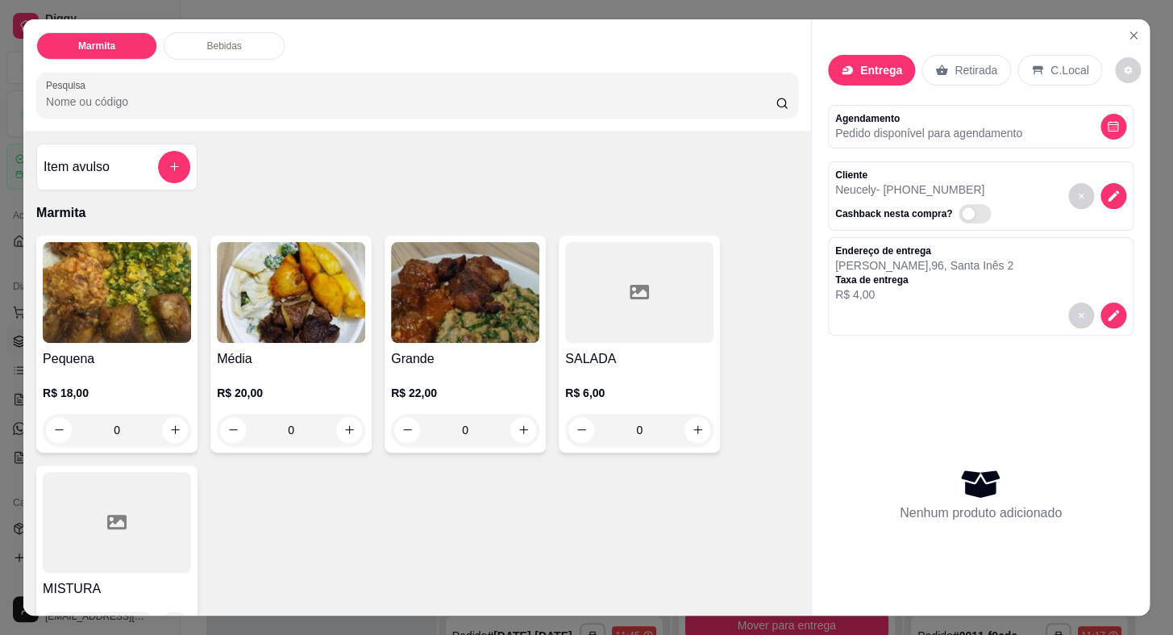
click at [412, 357] on h4 "Grande" at bounding box center [465, 358] width 148 height 19
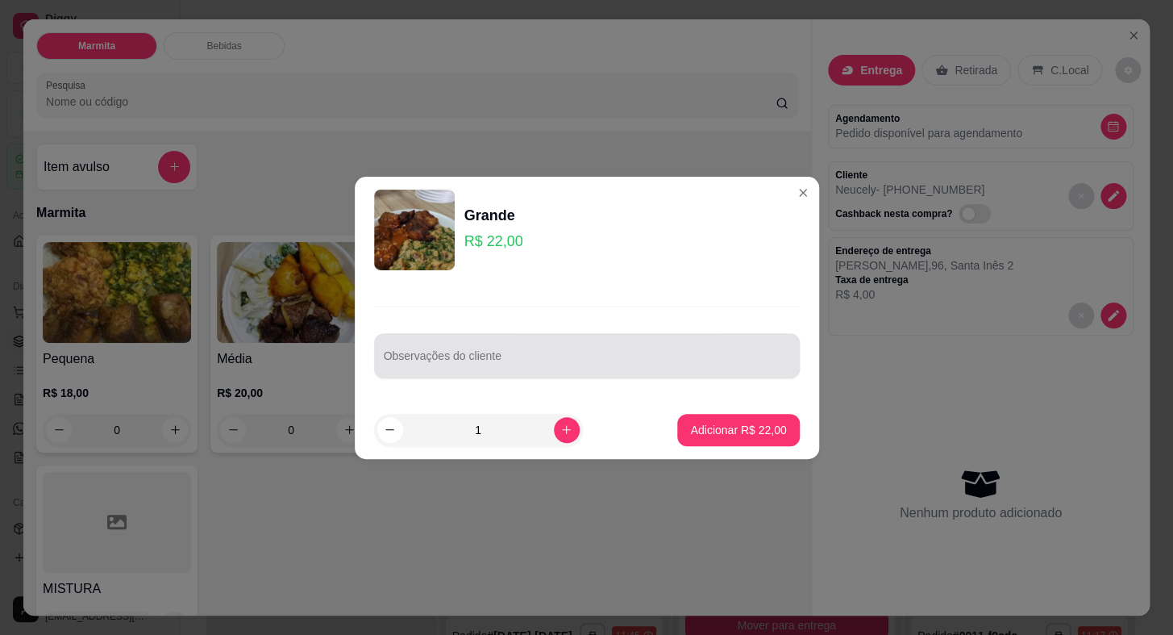
click at [535, 339] on div at bounding box center [587, 355] width 406 height 32
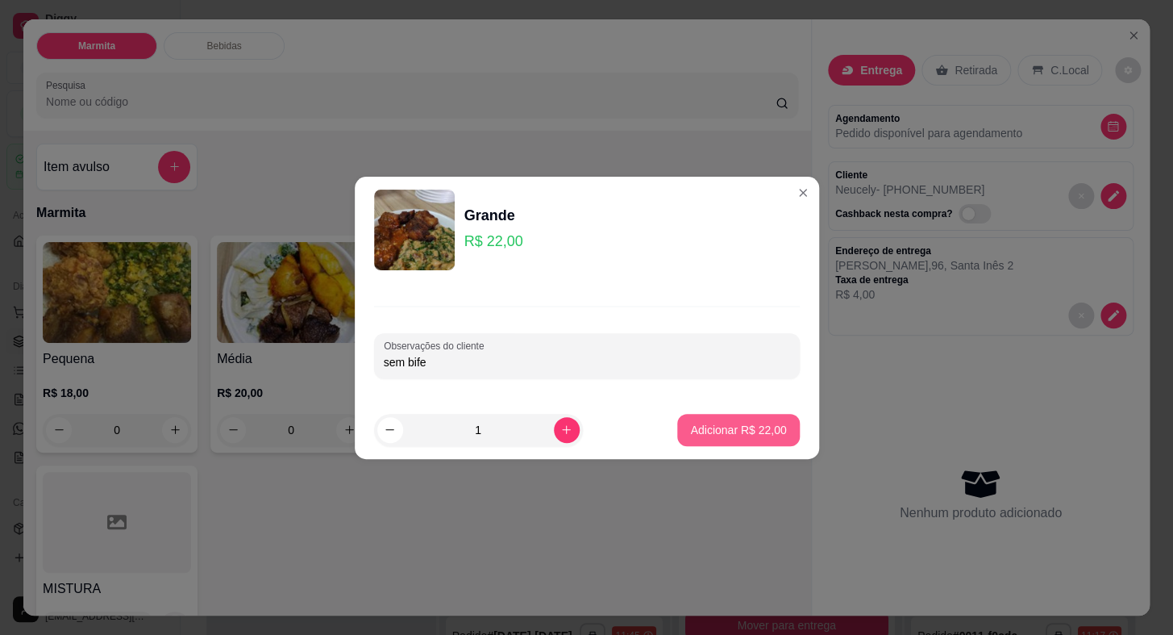
type input "sem bife"
click at [709, 428] on p "Adicionar R$ 22,00" at bounding box center [739, 429] width 94 height 15
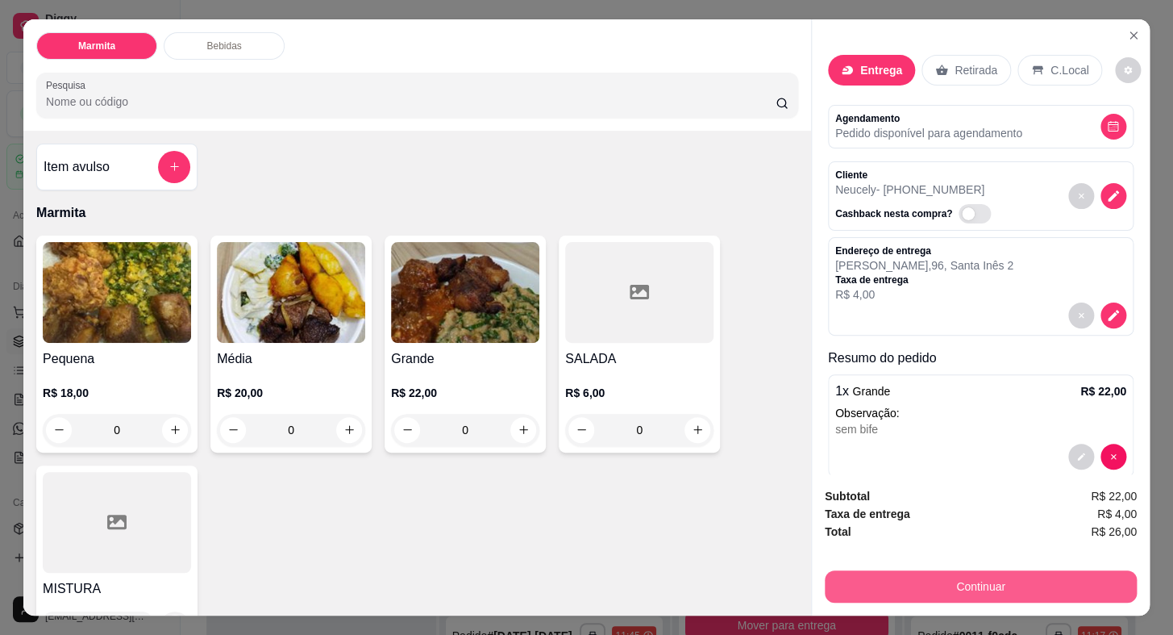
click at [931, 581] on button "Continuar" at bounding box center [981, 586] width 312 height 32
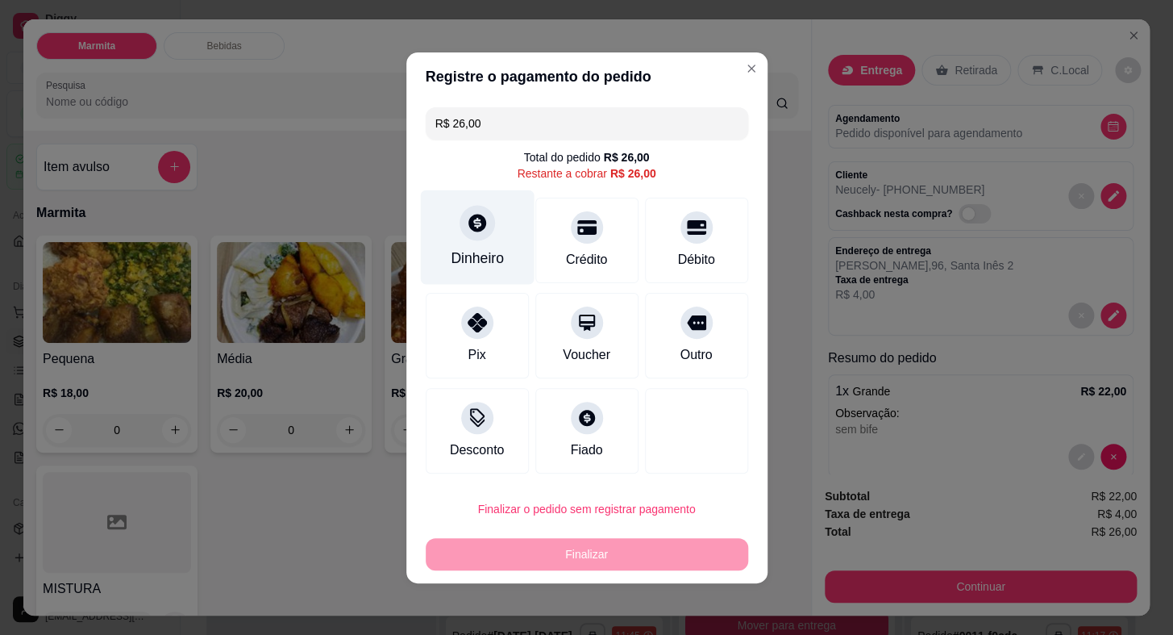
click at [455, 226] on div "Dinheiro" at bounding box center [477, 236] width 114 height 94
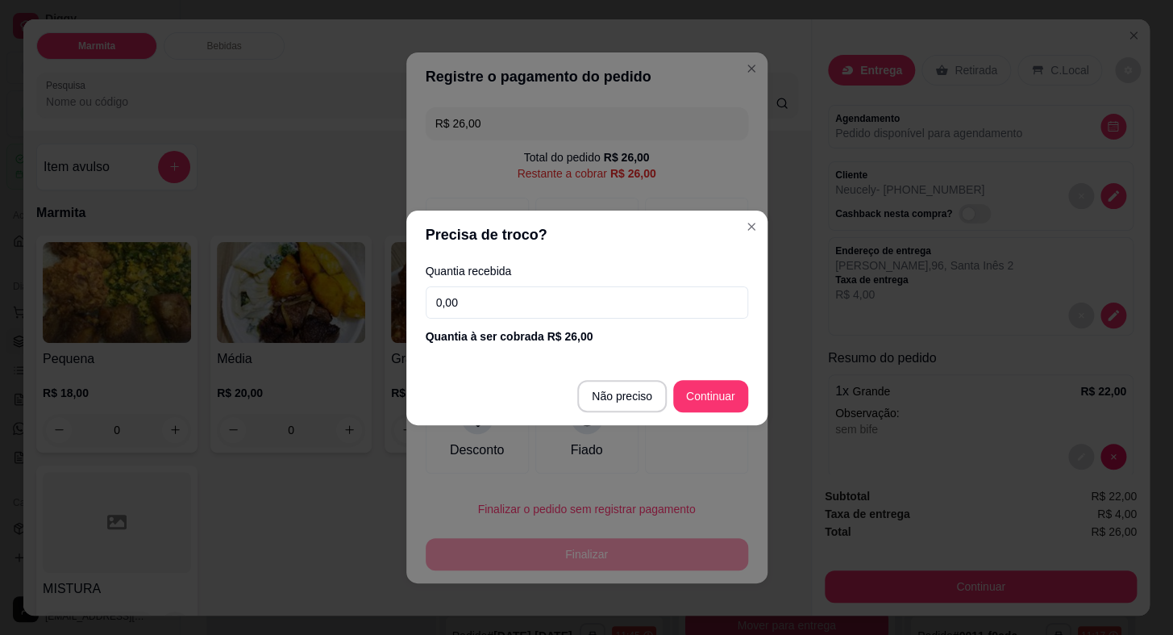
click at [524, 307] on input "0,00" at bounding box center [587, 302] width 323 height 32
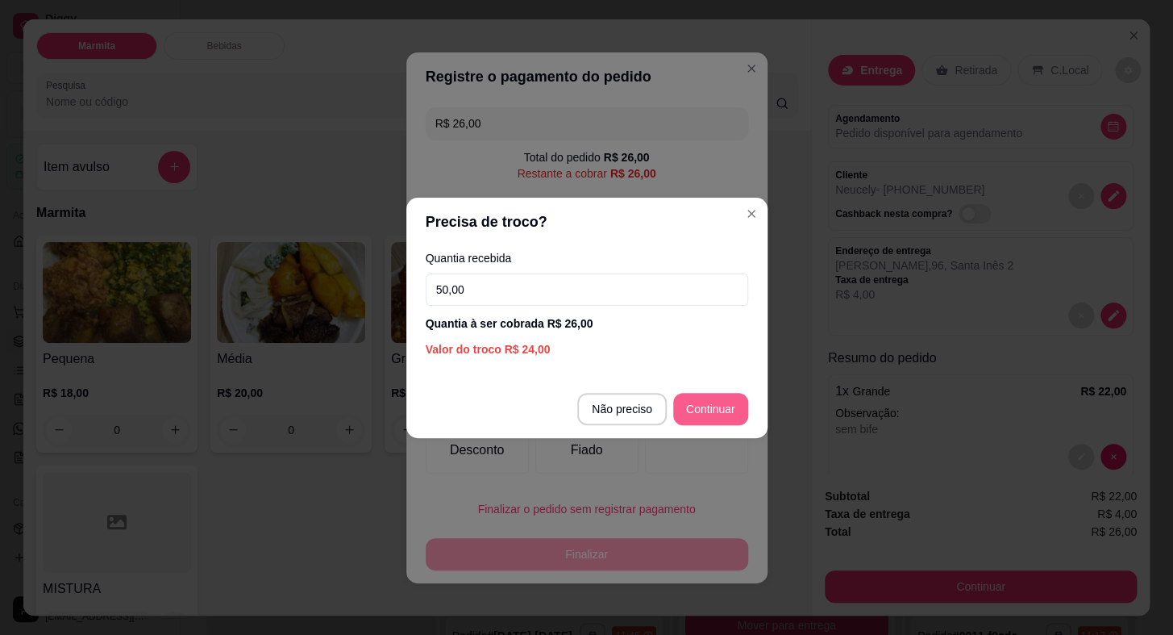
type input "50,00"
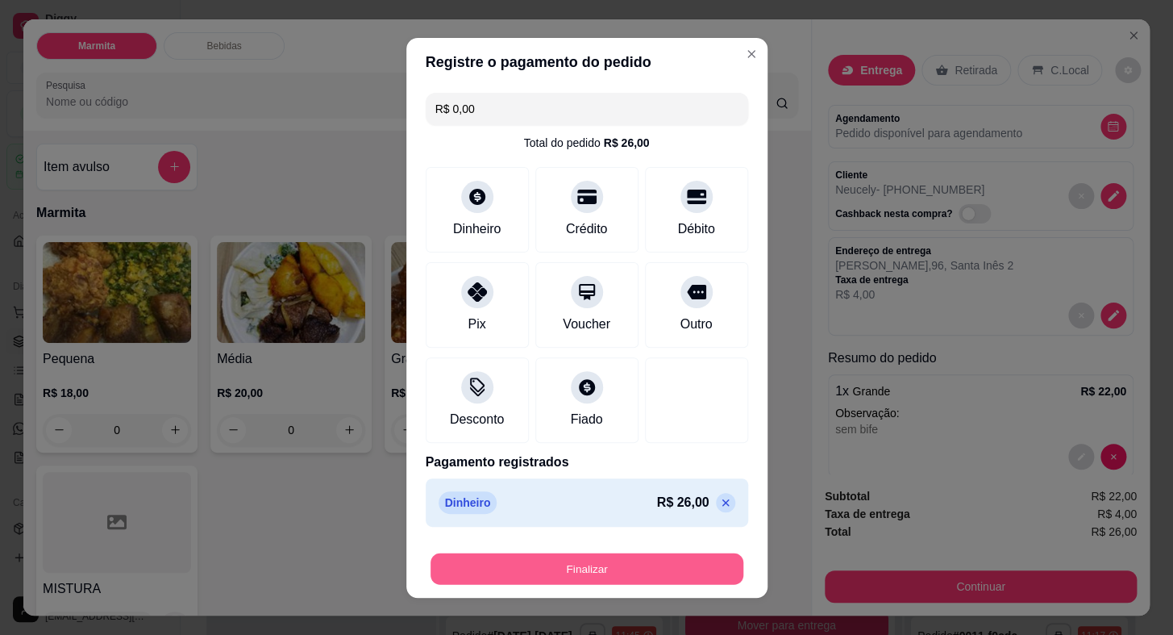
click at [683, 565] on button "Finalizar" at bounding box center [587, 567] width 313 height 31
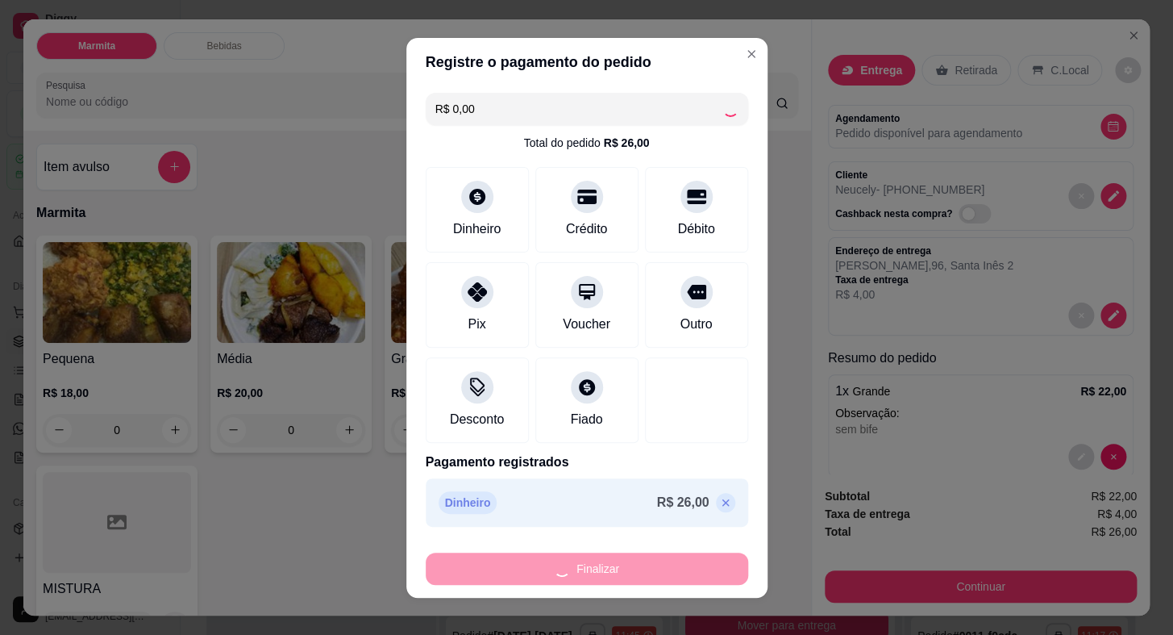
type input "-R$ 26,00"
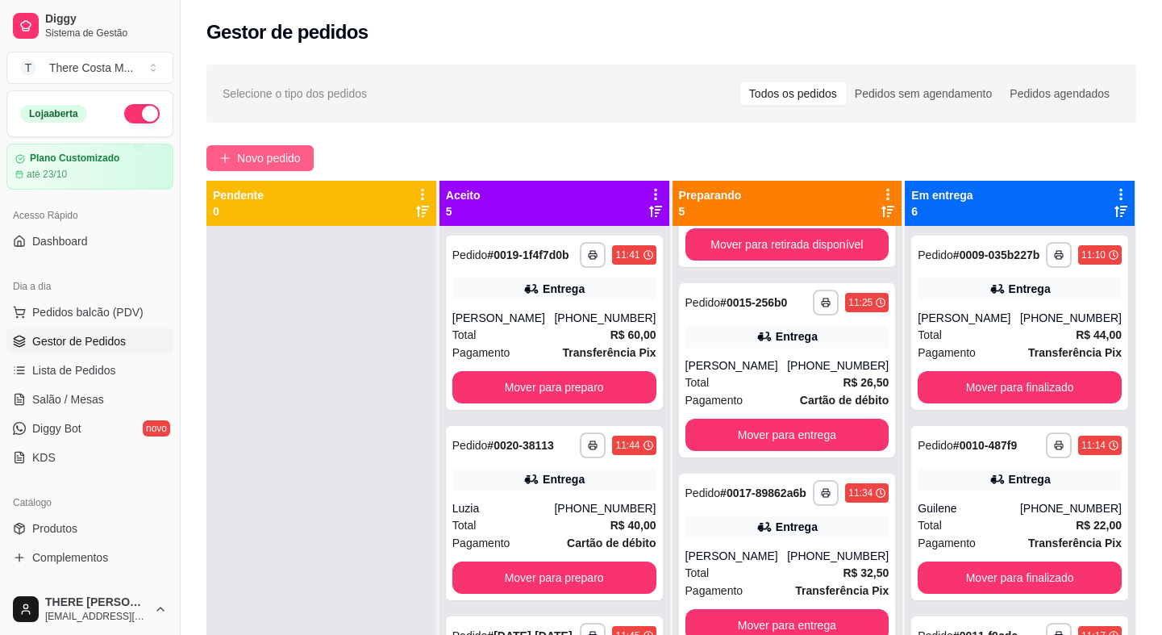
click at [275, 169] on button "Novo pedido" at bounding box center [259, 158] width 107 height 26
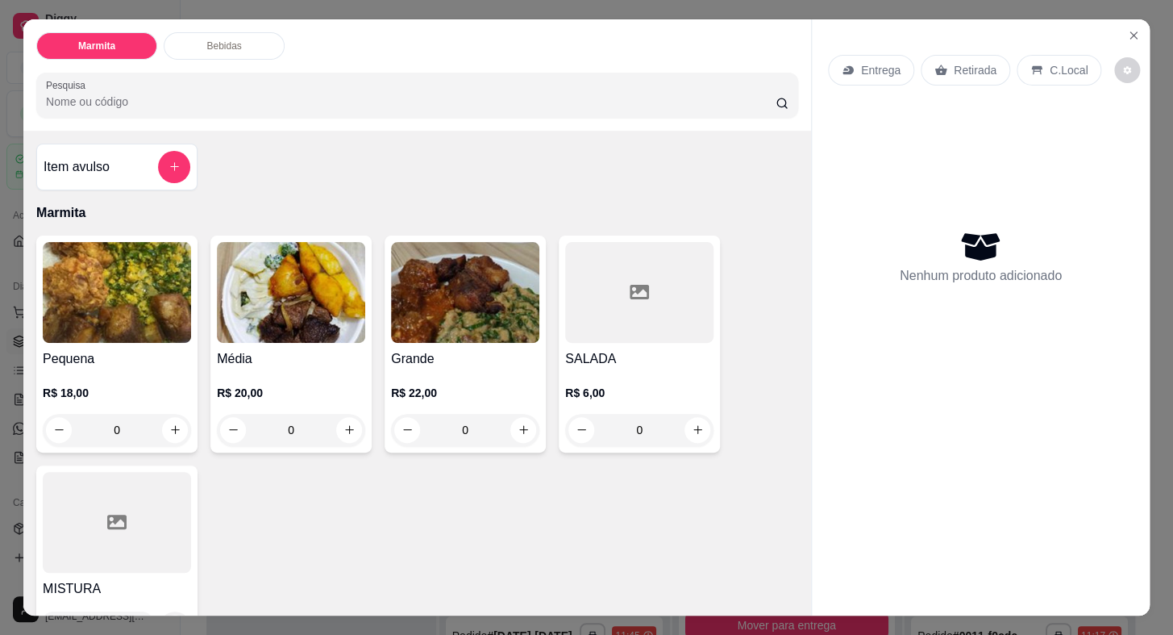
click at [889, 65] on p "Entrega" at bounding box center [881, 70] width 40 height 16
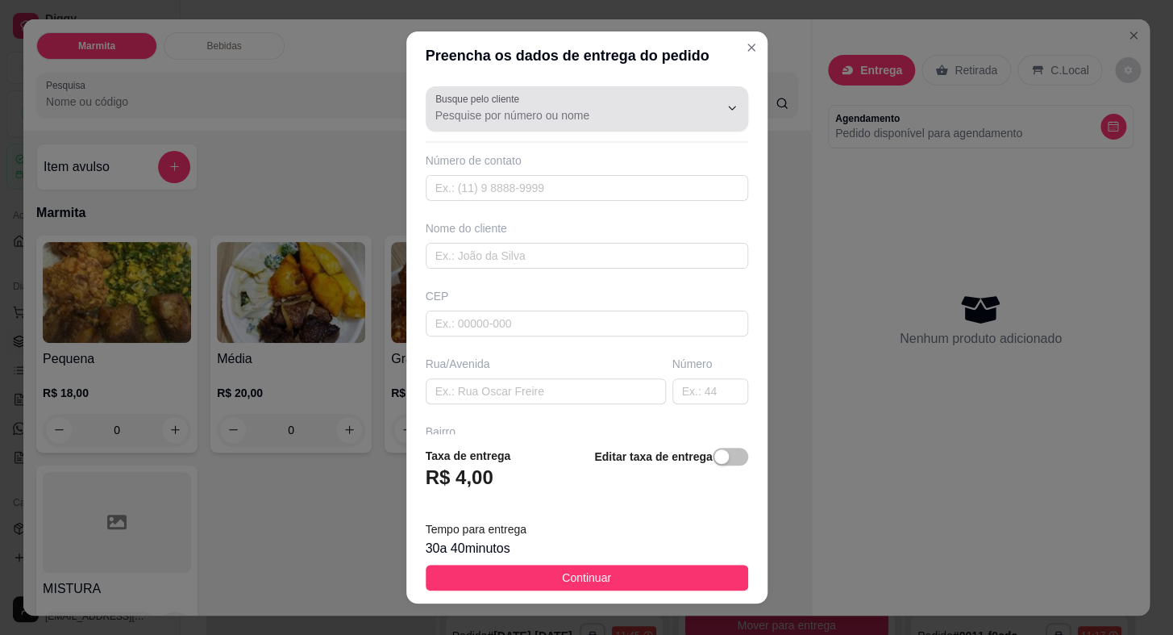
click at [693, 101] on div at bounding box center [719, 108] width 52 height 31
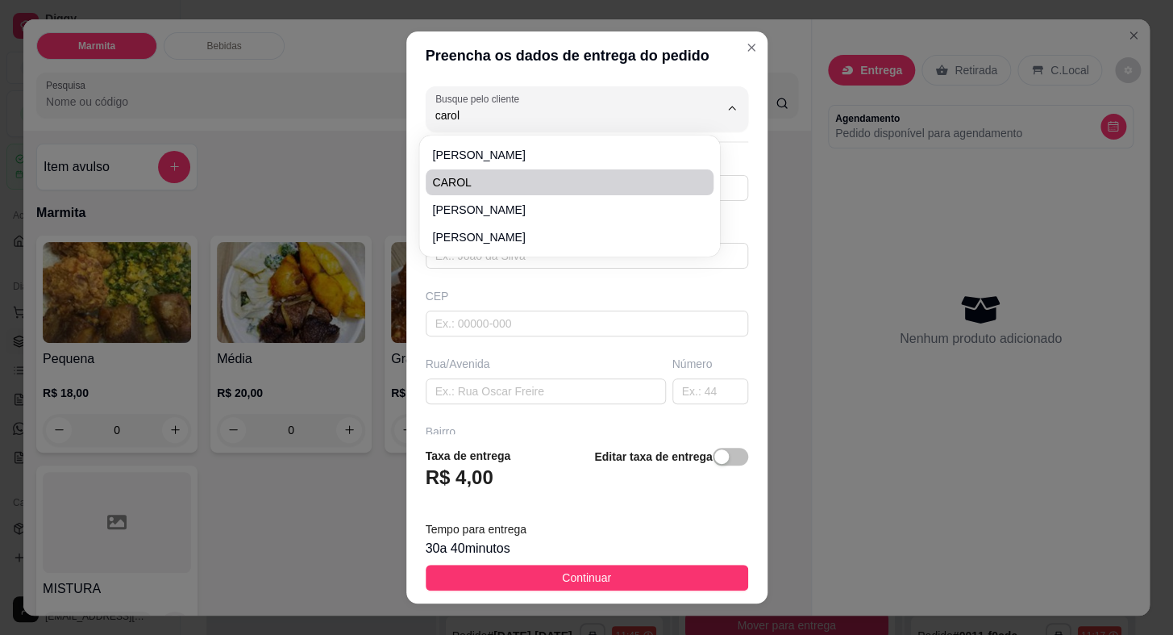
click at [516, 176] on span "CAROL" at bounding box center [561, 182] width 259 height 16
type input "CAROL"
type input "15997589037"
type input "CAROL"
type input "[GEOGRAPHIC_DATA][PERSON_NAME]"
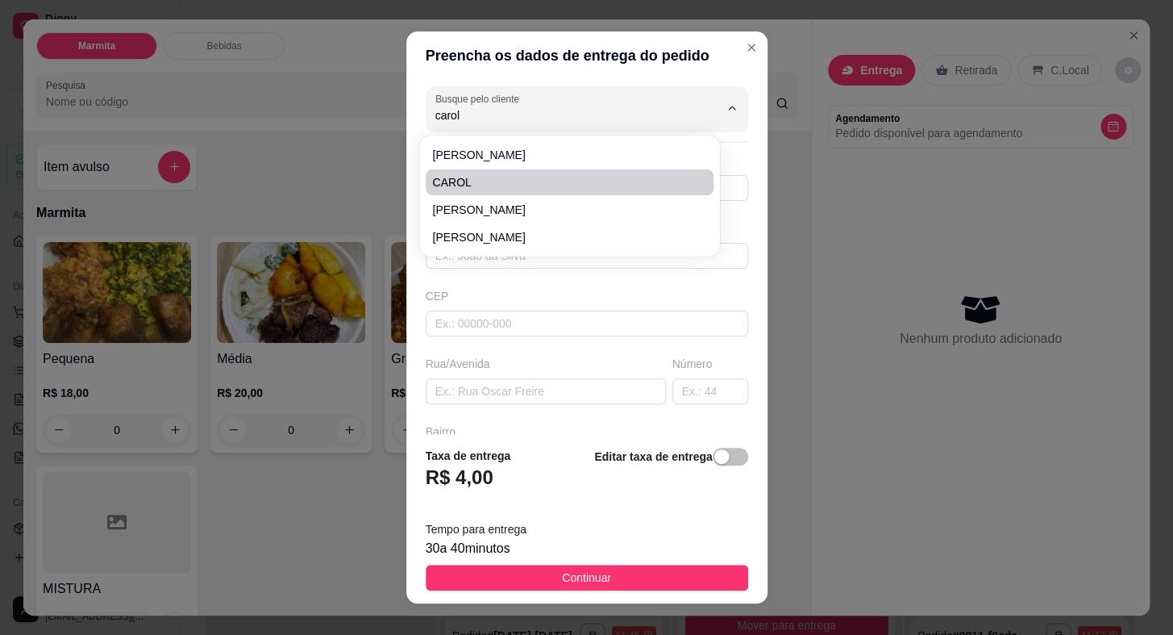
type input "217"
type input "[GEOGRAPHIC_DATA]"
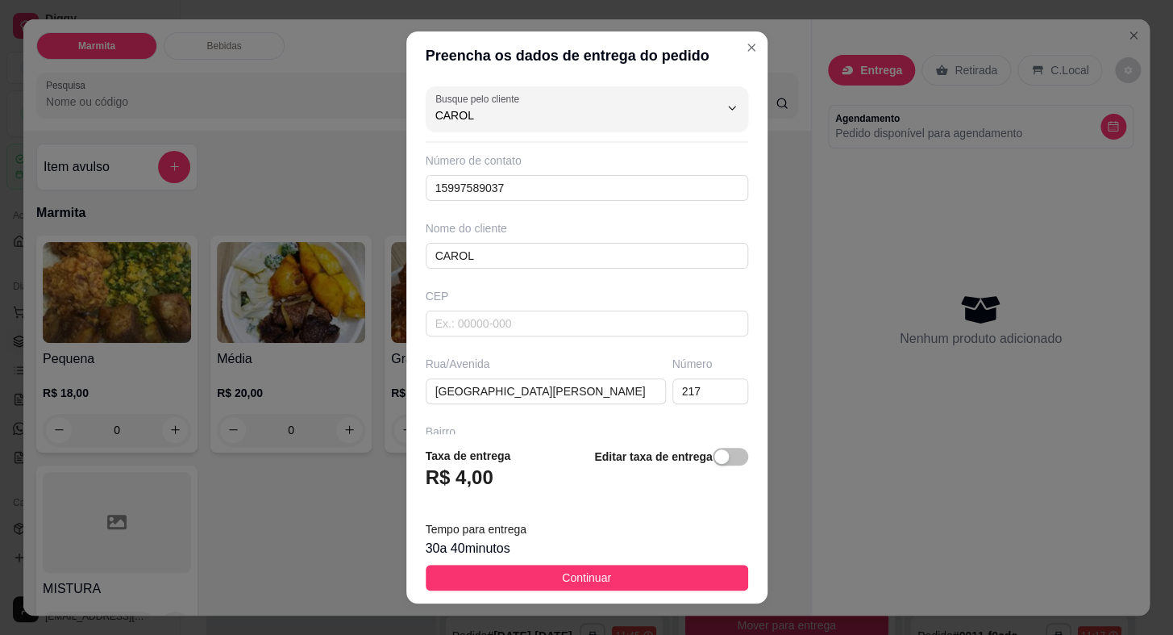
type input "CAROL"
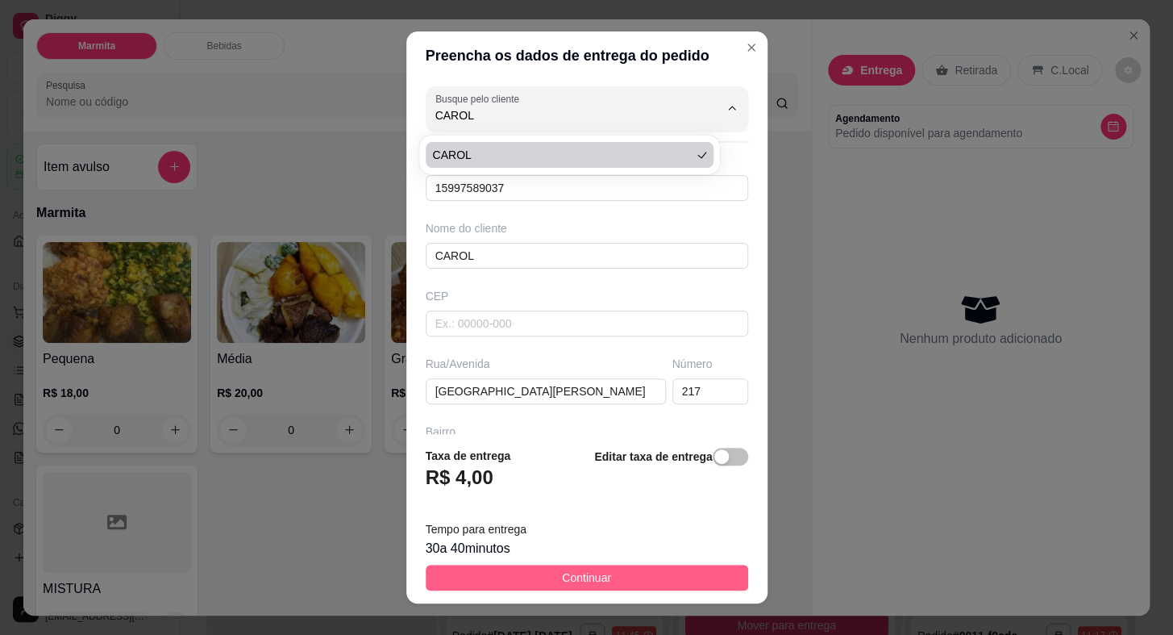
click at [534, 581] on button "Continuar" at bounding box center [587, 577] width 323 height 26
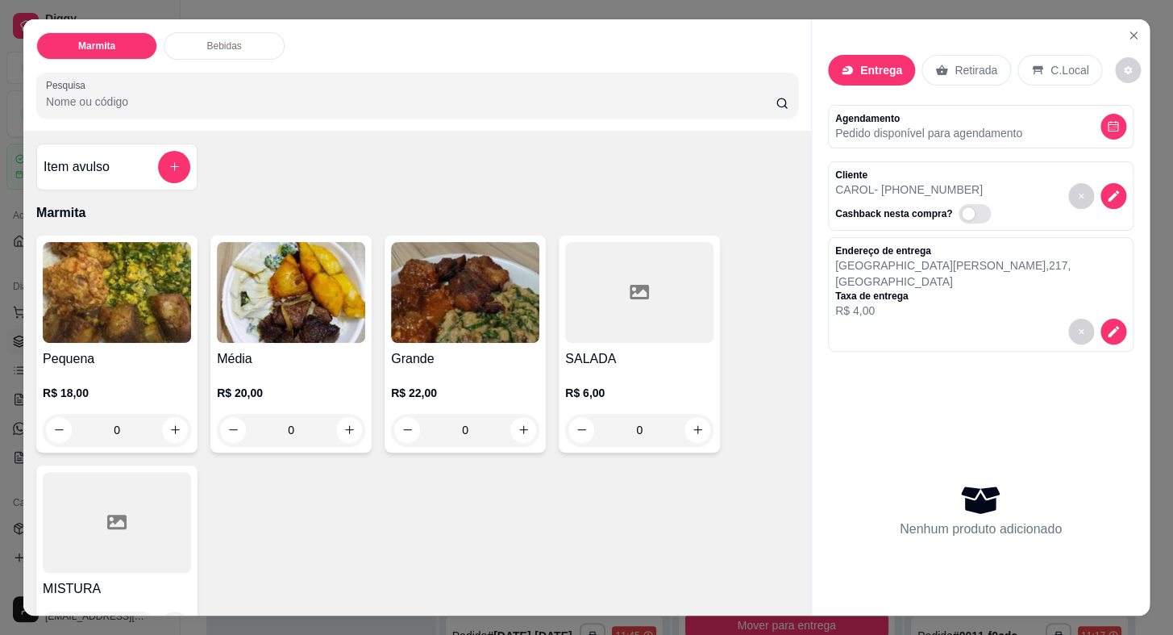
click at [972, 63] on p "Retirada" at bounding box center [976, 70] width 43 height 16
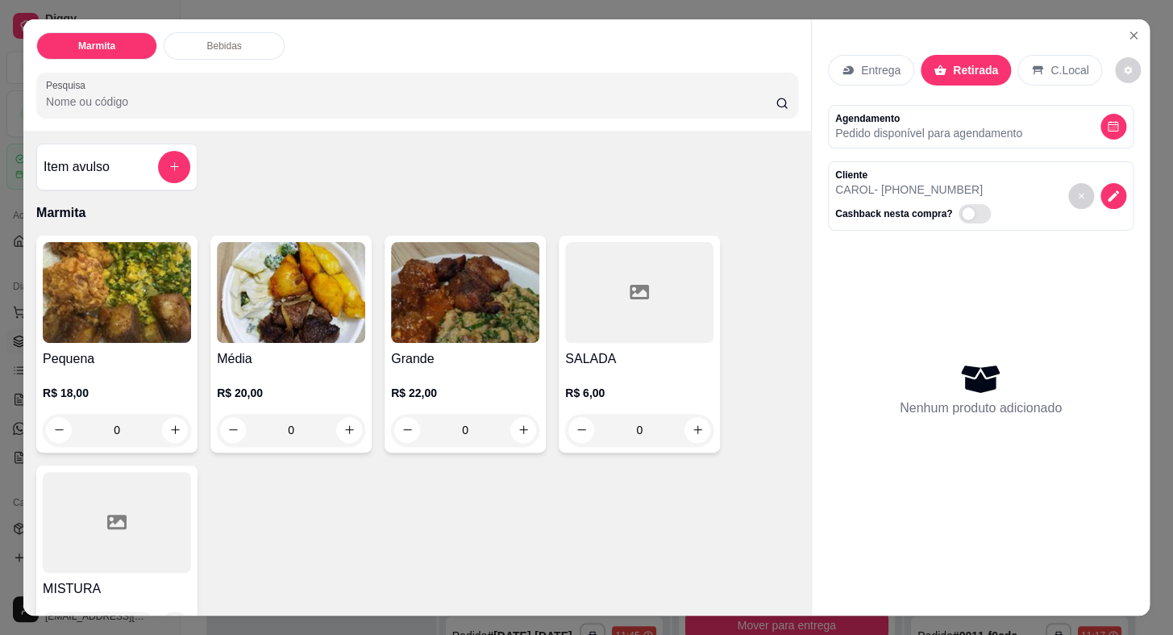
click at [113, 352] on h4 "Pequena" at bounding box center [117, 358] width 148 height 19
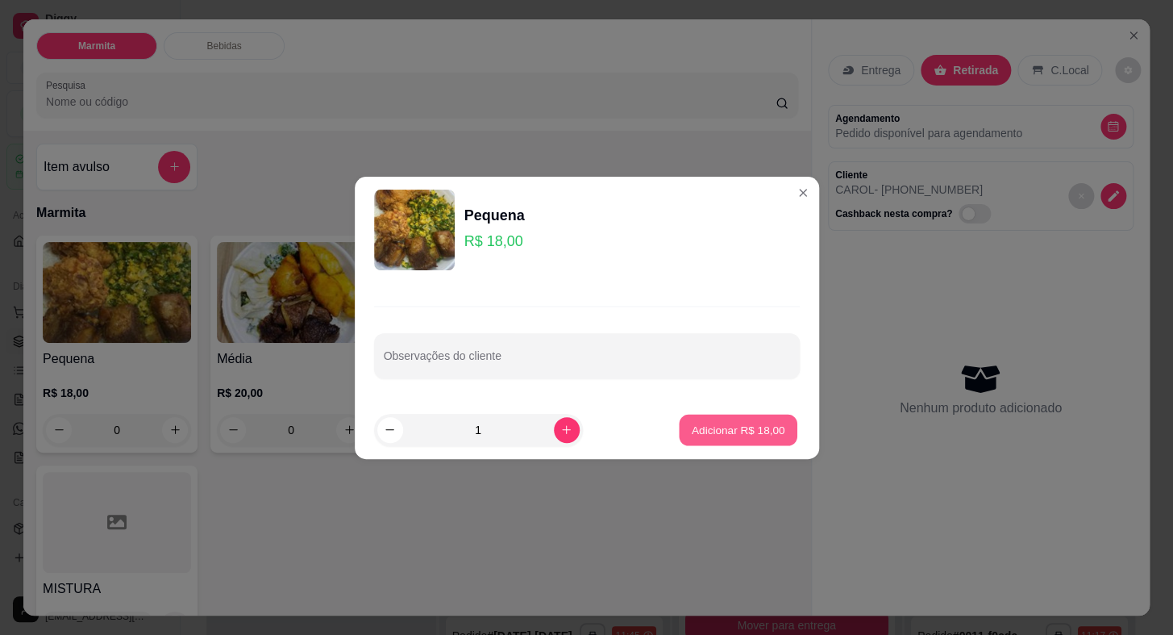
click at [741, 431] on button "Adicionar R$ 18,00" at bounding box center [739, 429] width 119 height 31
type input "1"
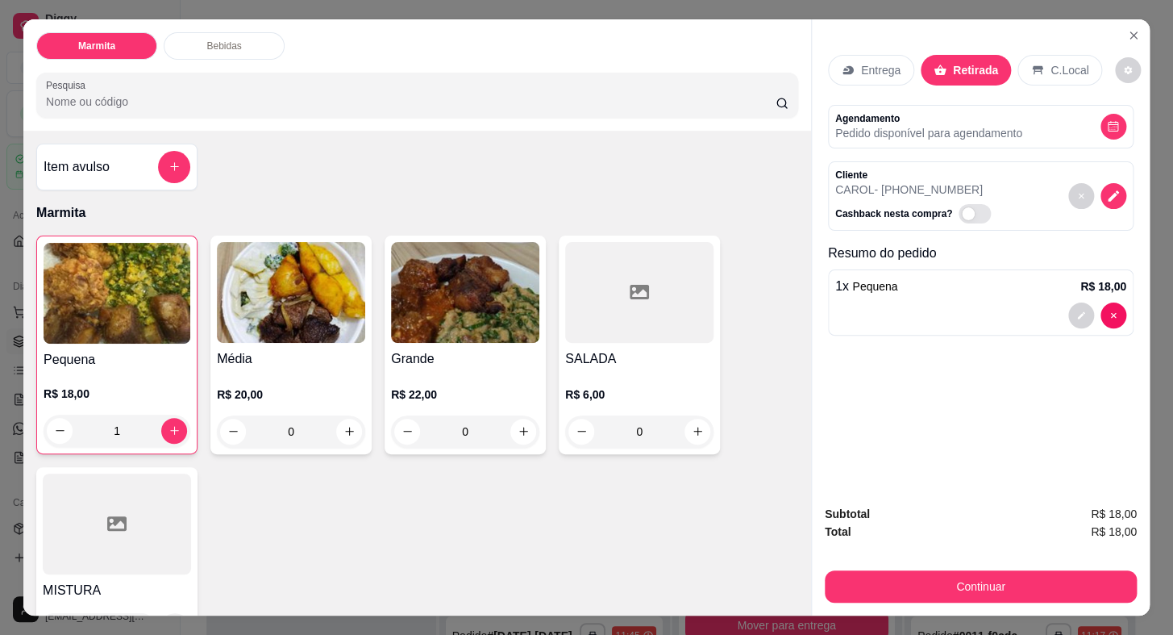
click at [135, 377] on div "R$ 18,00 1" at bounding box center [117, 407] width 147 height 77
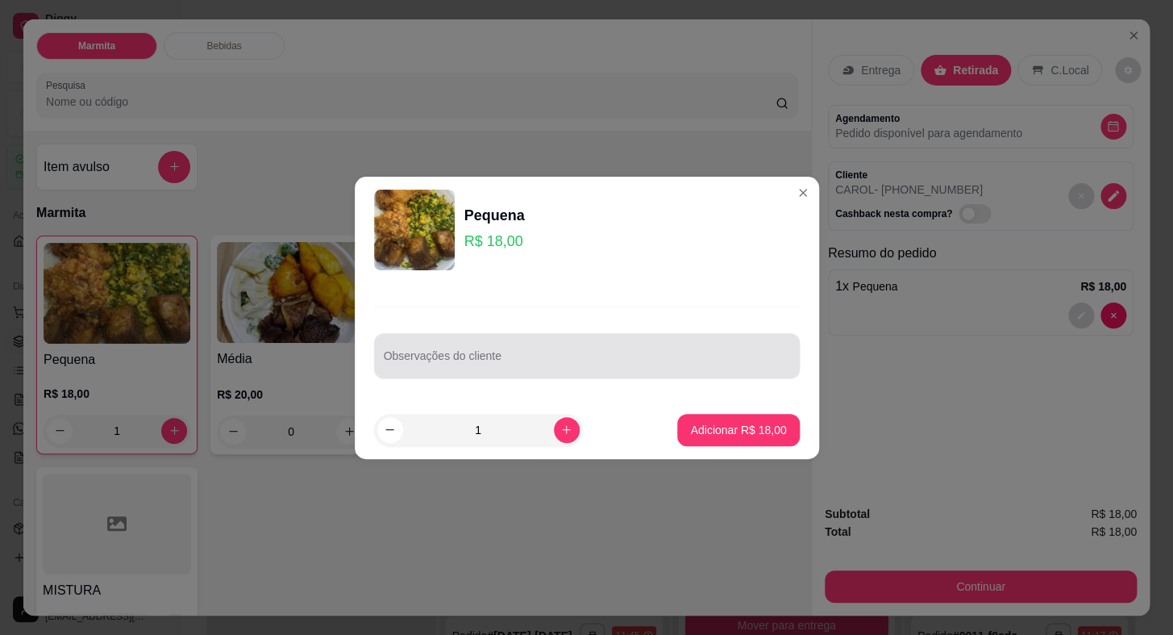
click at [550, 346] on div at bounding box center [587, 355] width 406 height 32
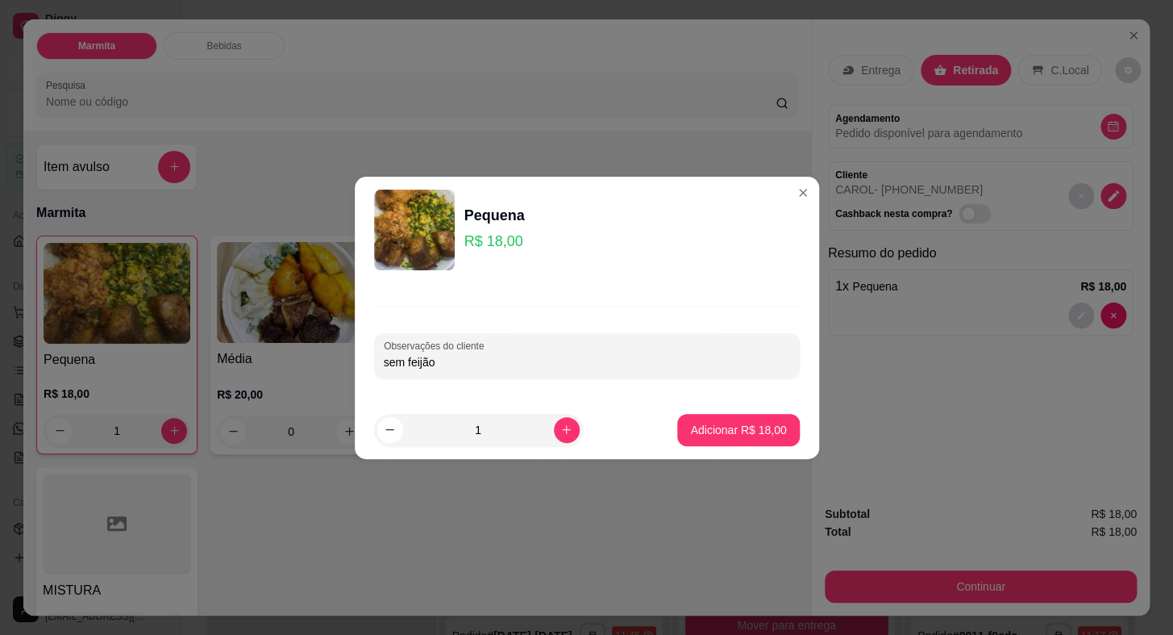
type input "sem feijão"
click at [722, 441] on button "Adicionar R$ 18,00" at bounding box center [739, 429] width 119 height 31
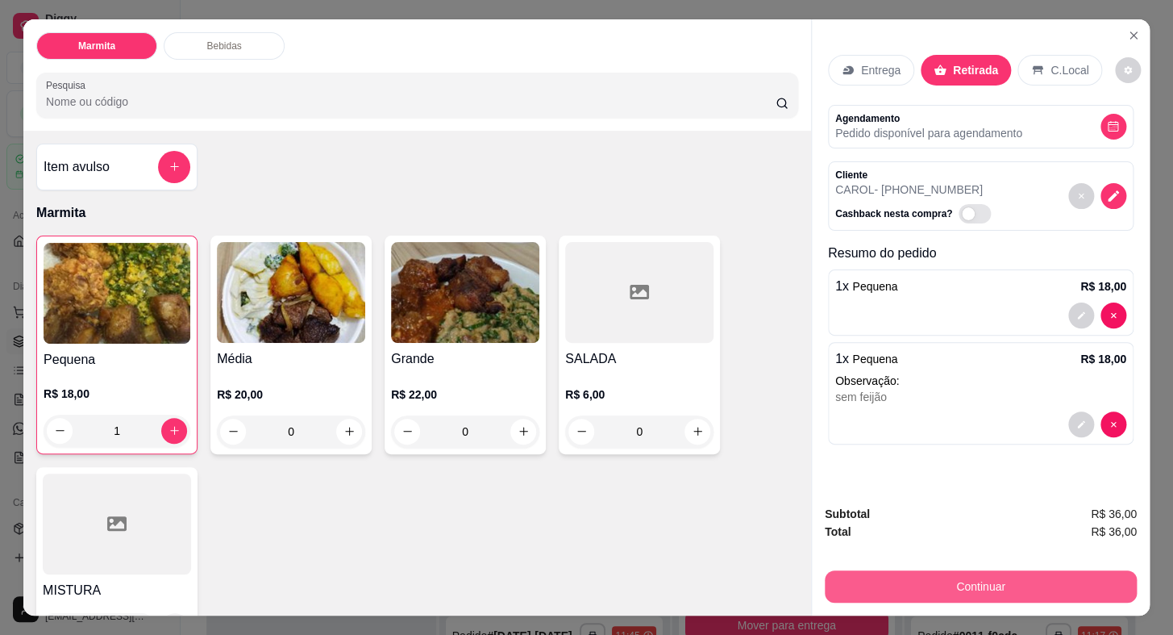
click at [1006, 591] on button "Continuar" at bounding box center [981, 586] width 312 height 32
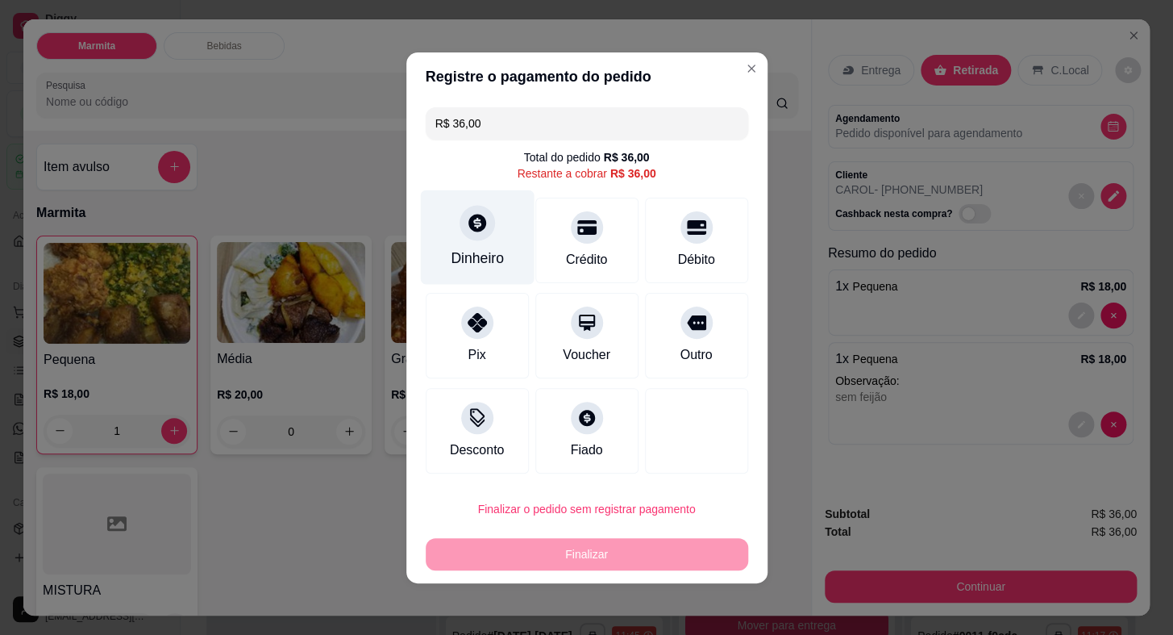
click at [476, 241] on div "Dinheiro" at bounding box center [477, 236] width 114 height 94
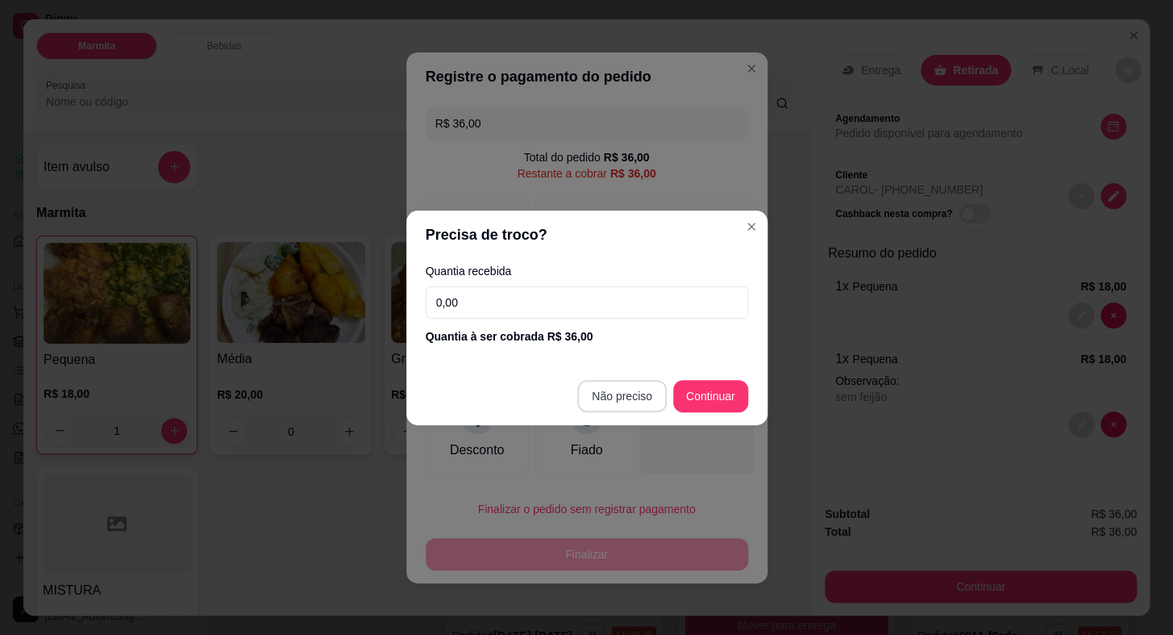
type input "R$ 0,00"
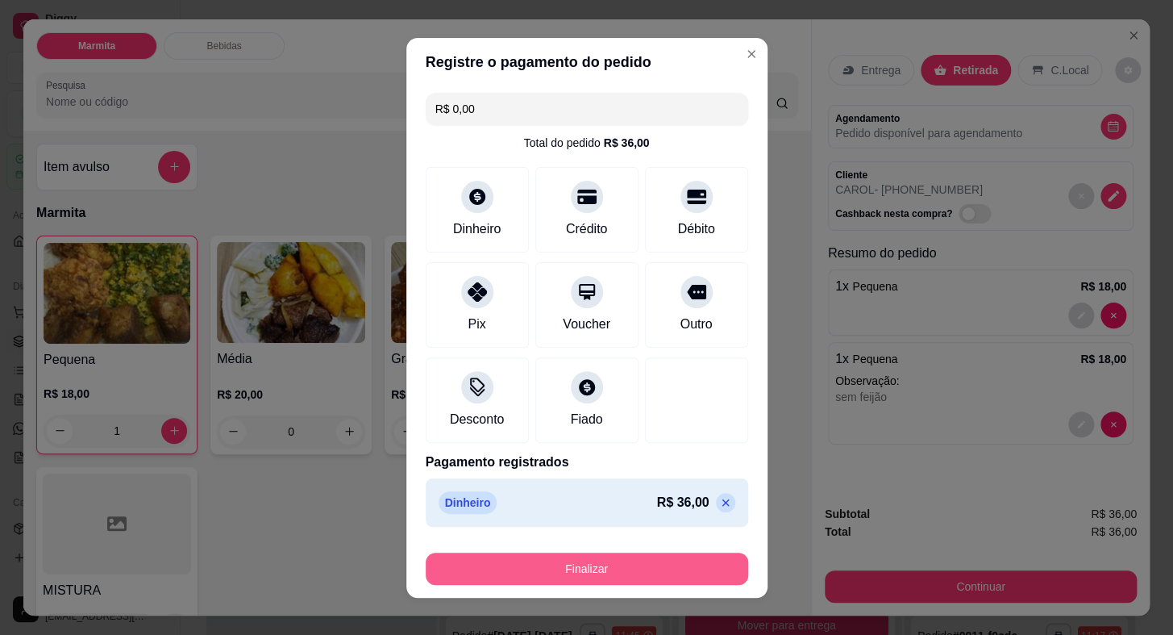
click at [701, 562] on button "Finalizar" at bounding box center [587, 568] width 323 height 32
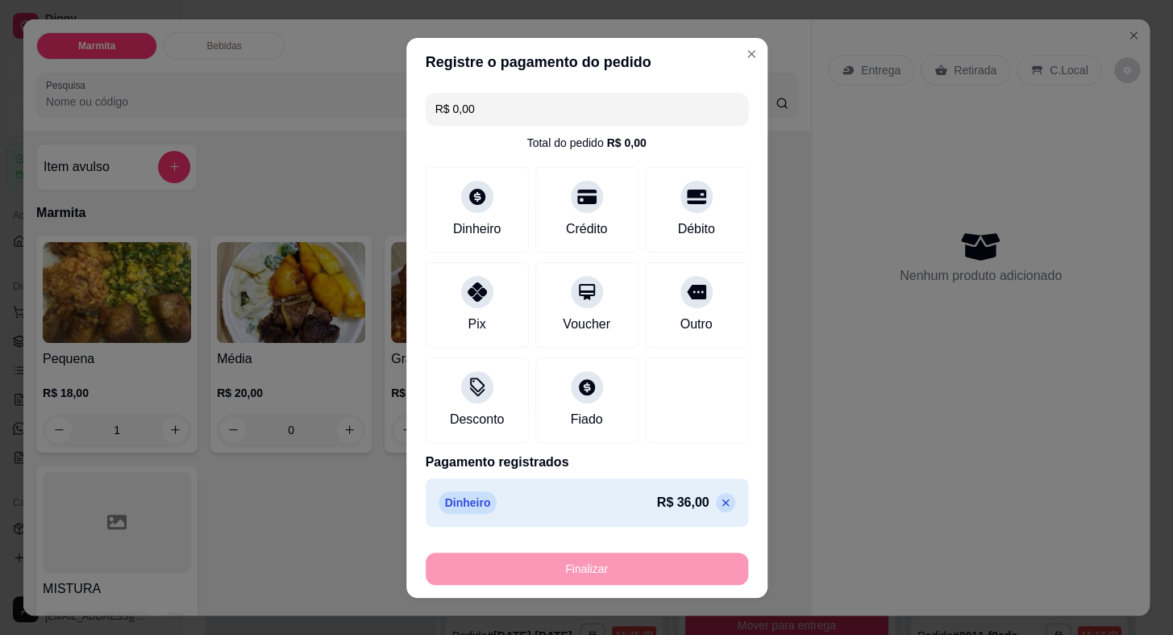
type input "0"
type input "-R$ 36,00"
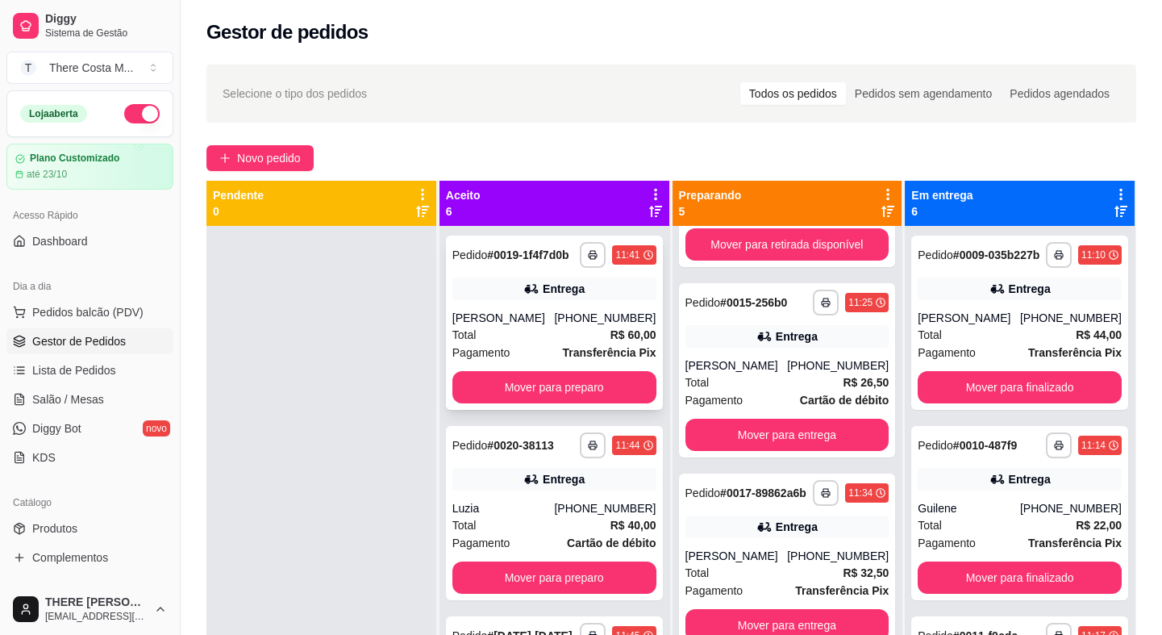
click at [502, 300] on div "Entrega" at bounding box center [554, 288] width 204 height 23
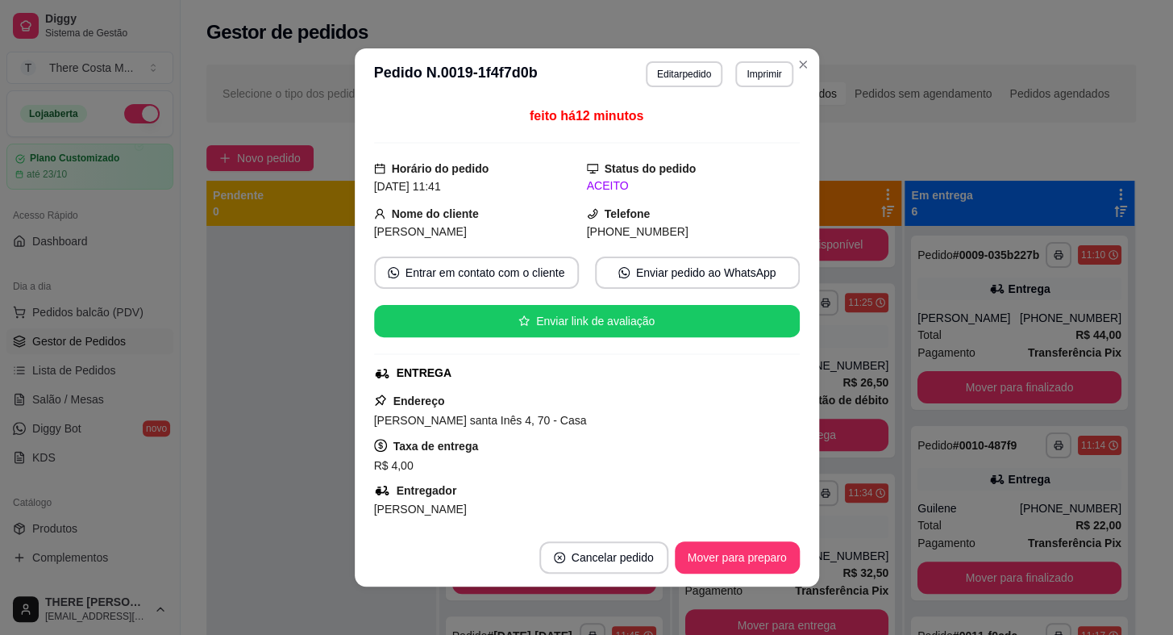
scroll to position [73, 0]
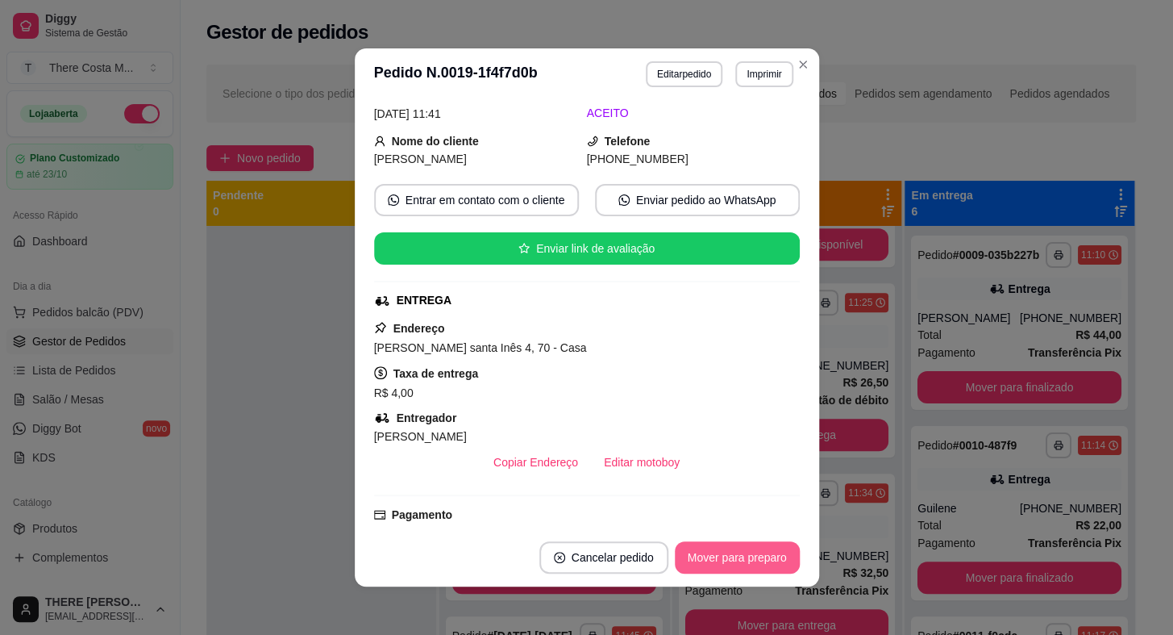
click at [720, 564] on button "Mover para preparo" at bounding box center [737, 557] width 125 height 32
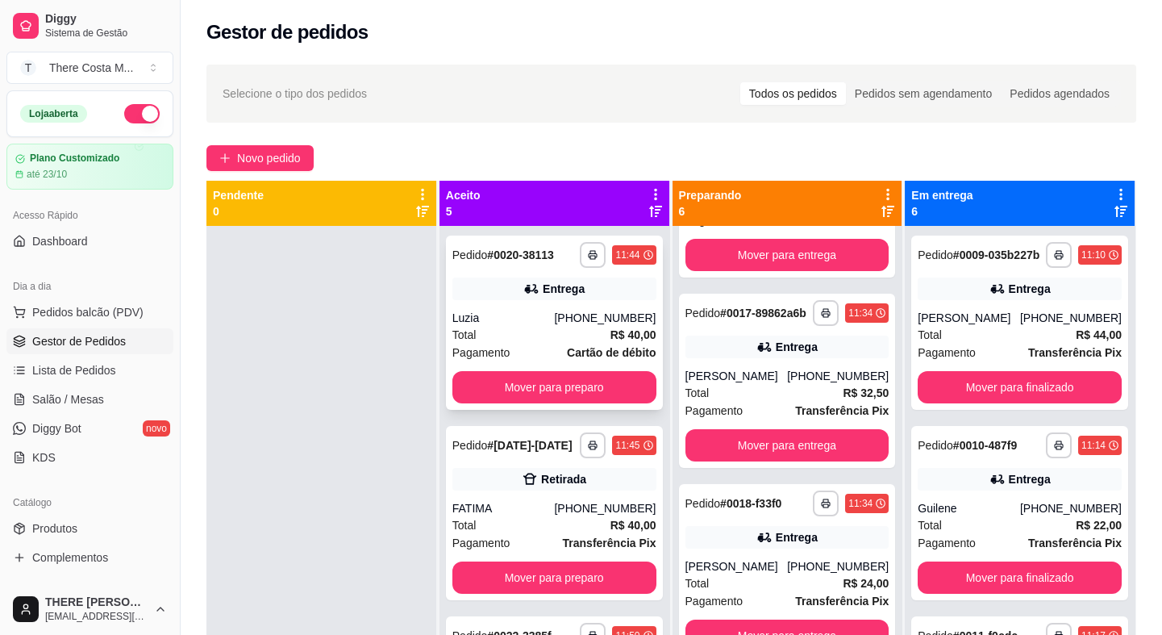
click at [533, 320] on div "Luzia" at bounding box center [503, 318] width 102 height 16
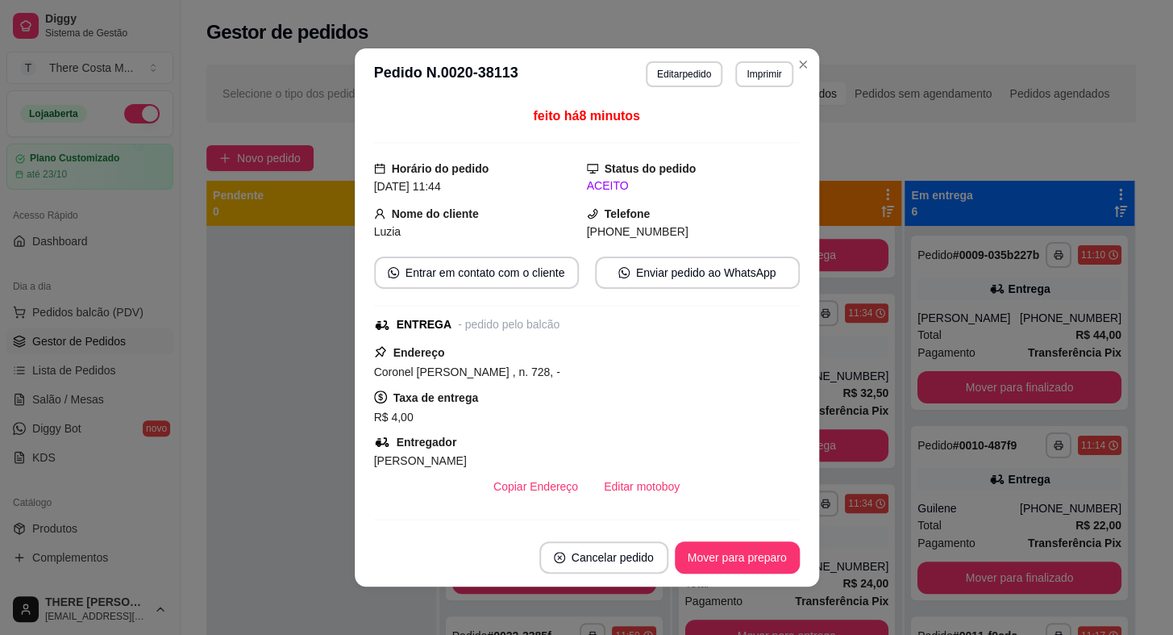
scroll to position [146, 0]
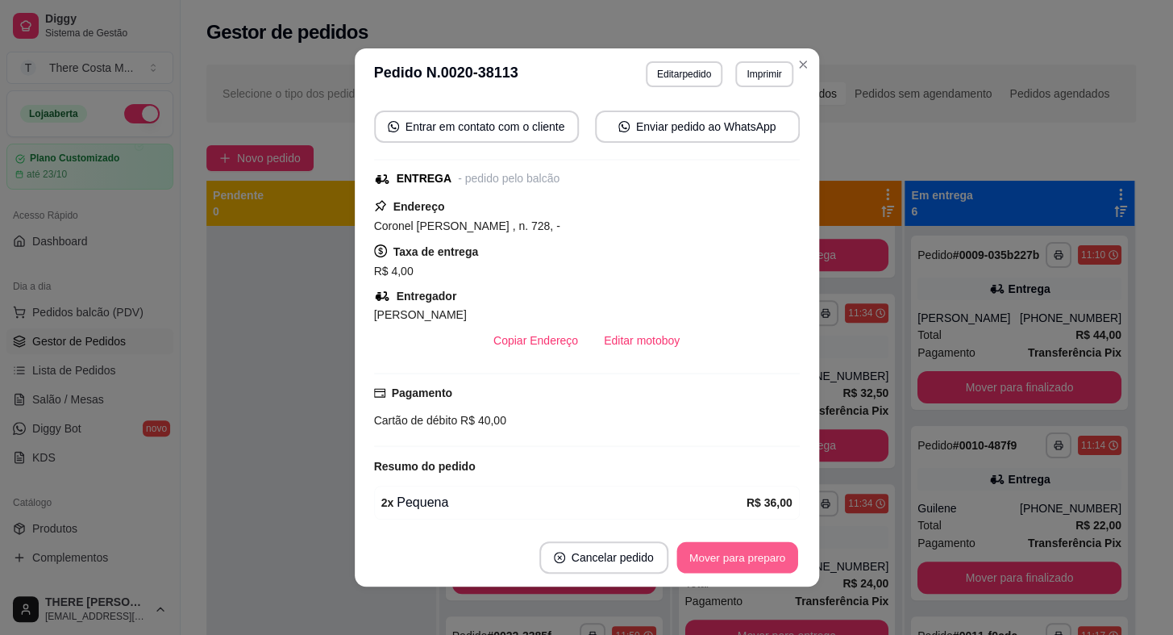
click at [749, 557] on button "Mover para preparo" at bounding box center [736, 557] width 121 height 31
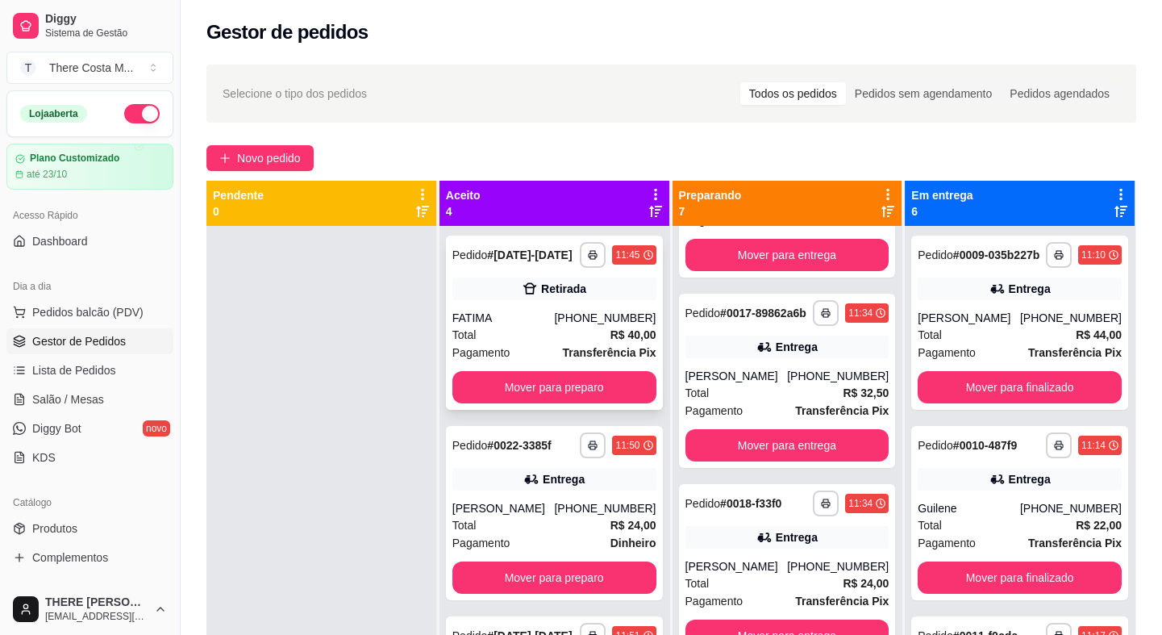
click at [551, 276] on div "**********" at bounding box center [554, 322] width 217 height 174
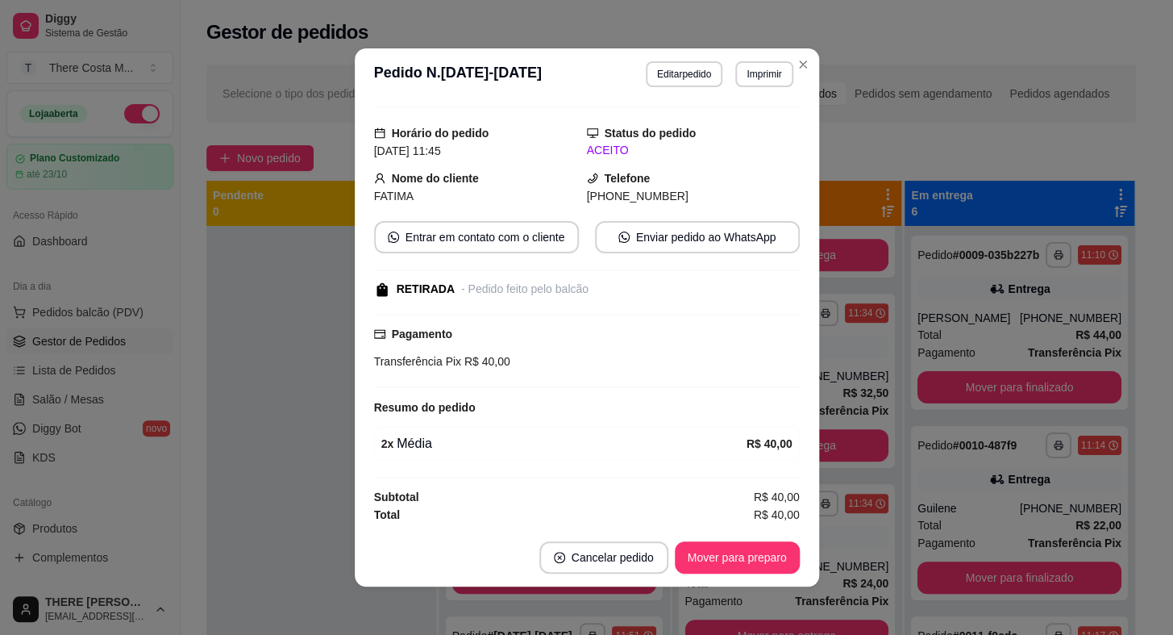
scroll to position [2, 0]
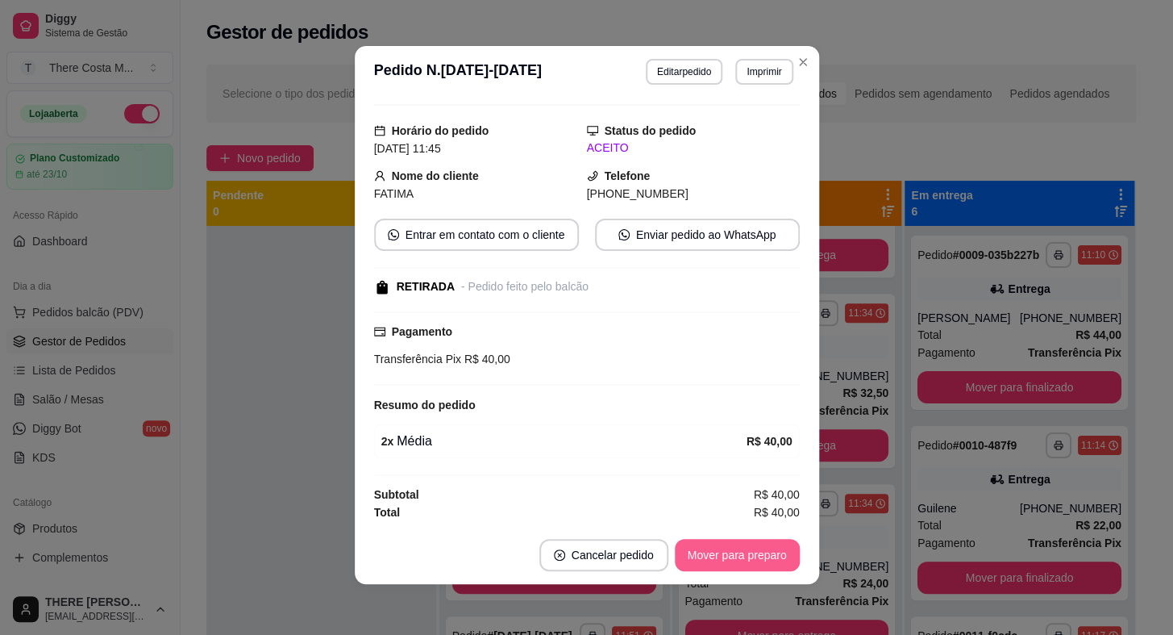
click at [718, 548] on button "Mover para preparo" at bounding box center [737, 555] width 125 height 32
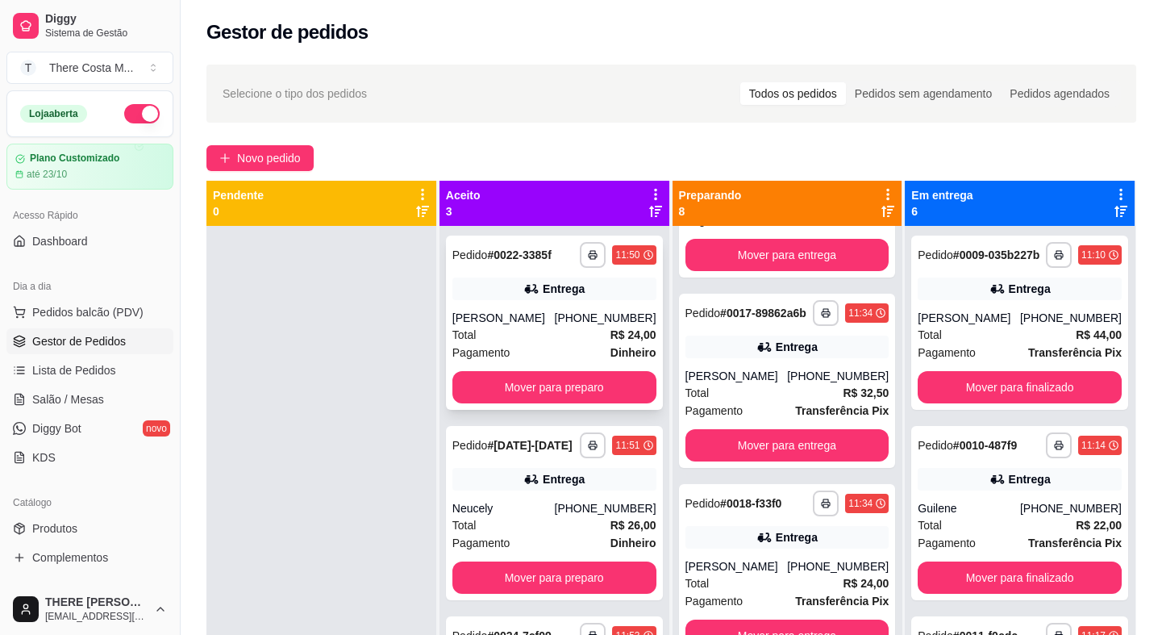
click at [498, 319] on div "[PERSON_NAME]" at bounding box center [503, 318] width 102 height 16
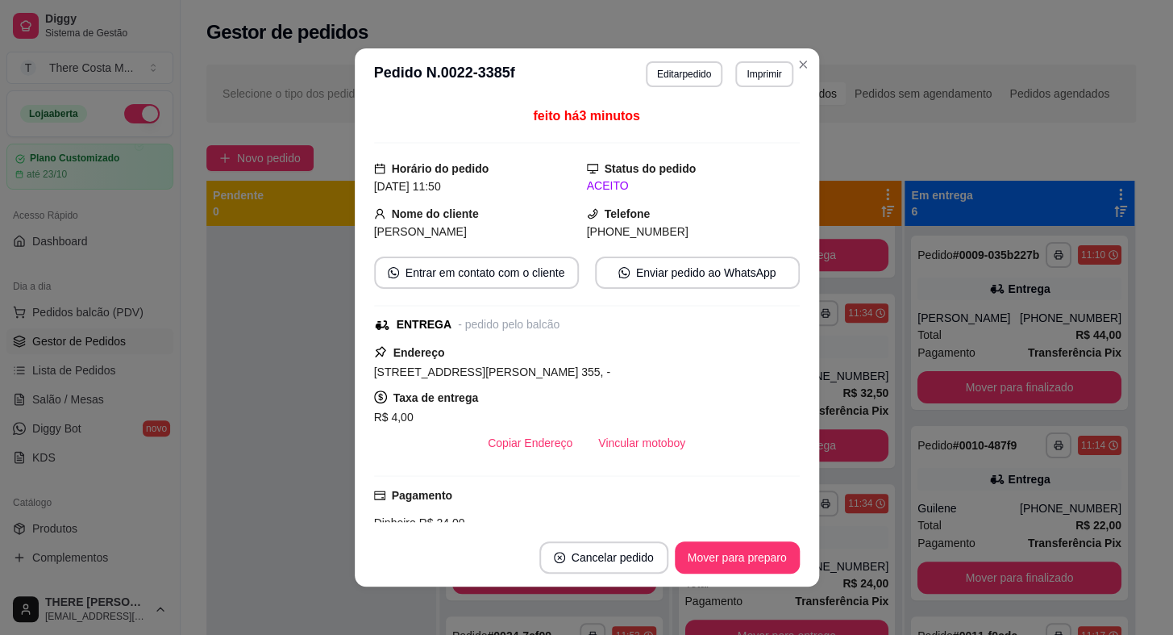
scroll to position [73, 0]
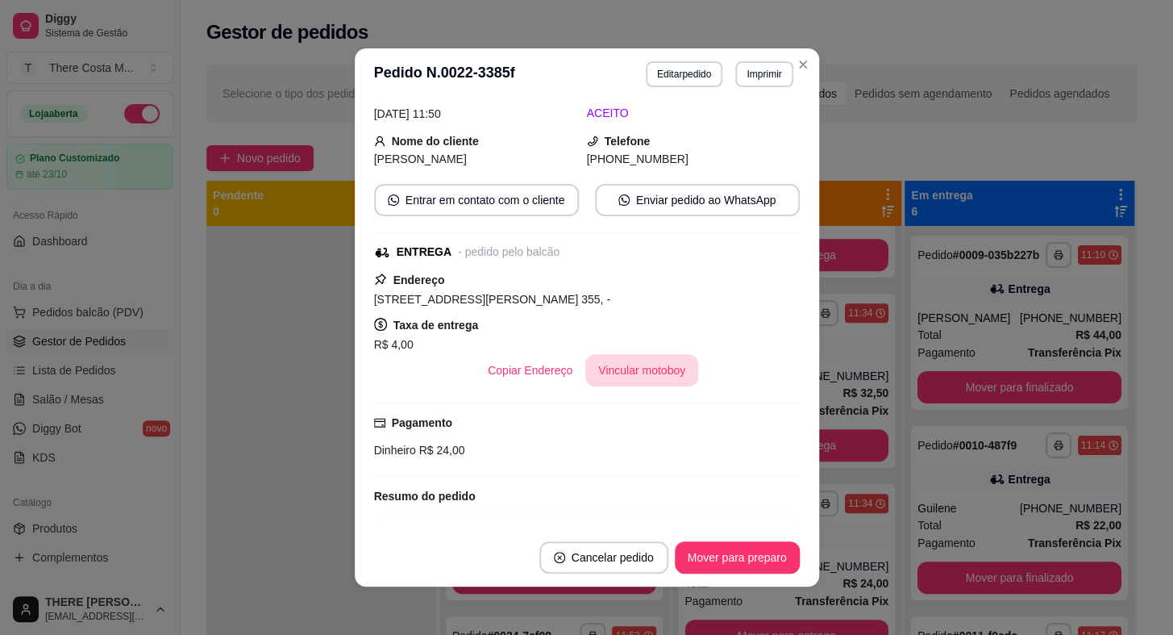
click at [643, 376] on button "Vincular motoboy" at bounding box center [641, 370] width 113 height 32
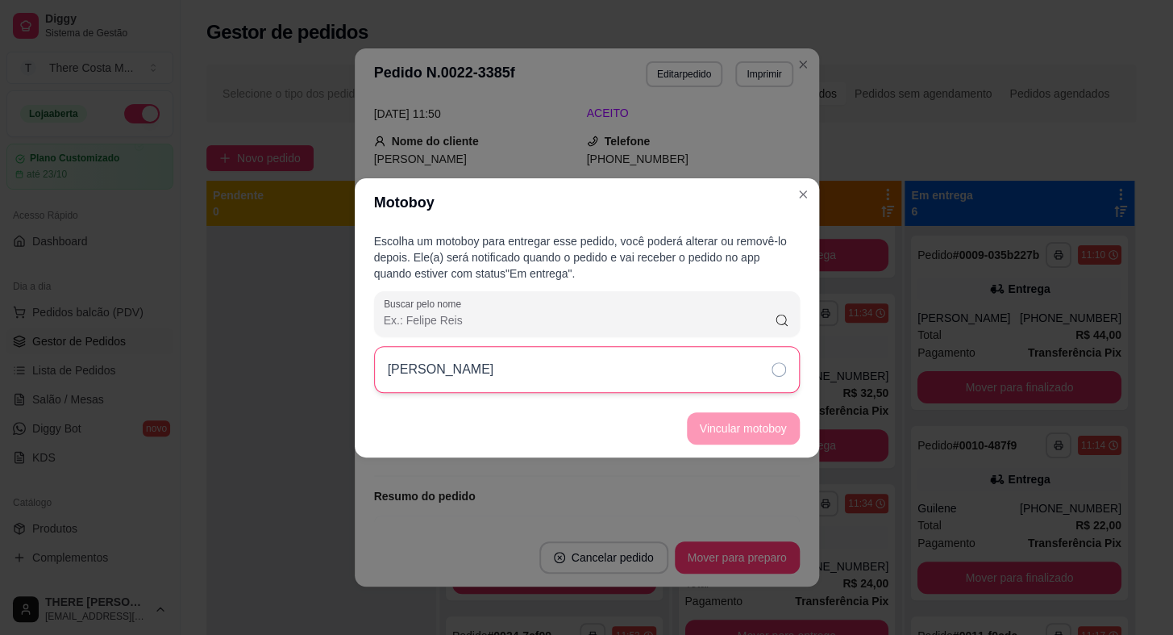
click at [701, 375] on div "[PERSON_NAME]" at bounding box center [587, 369] width 426 height 47
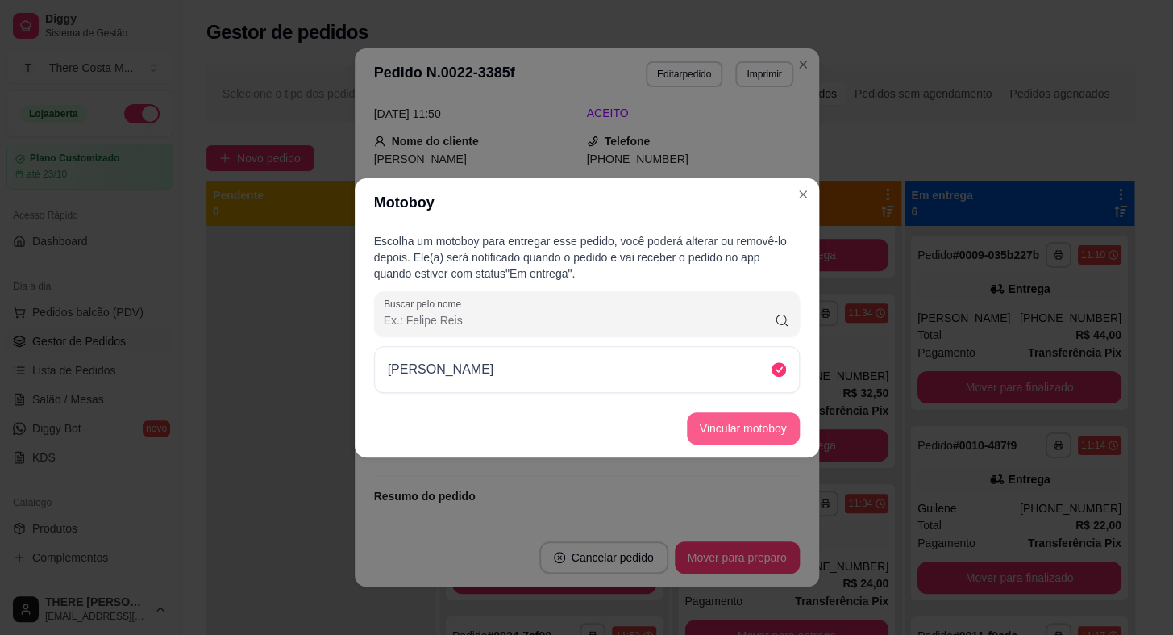
click at [710, 430] on button "Vincular motoboy" at bounding box center [743, 428] width 113 height 32
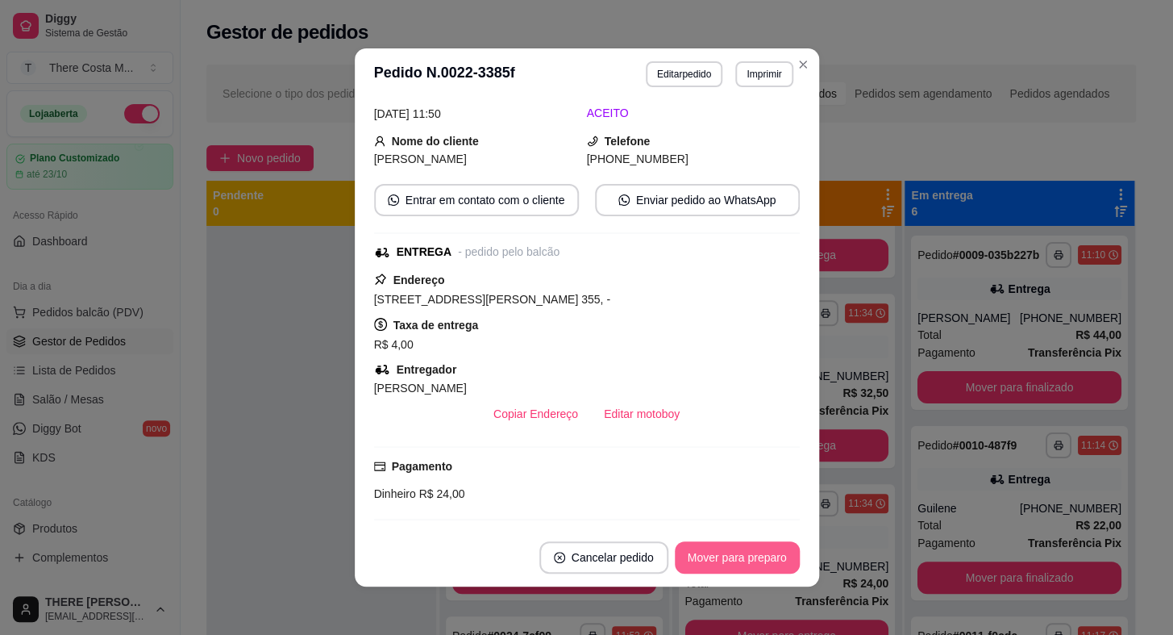
click at [760, 559] on button "Mover para preparo" at bounding box center [737, 557] width 125 height 32
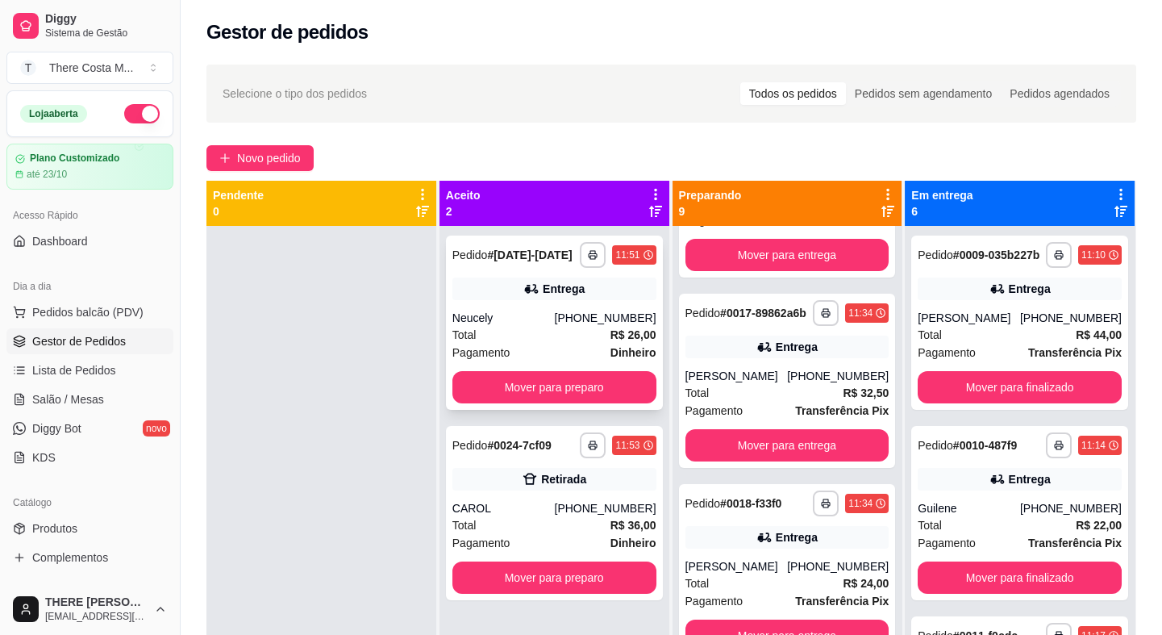
click at [555, 323] on div "Neucely" at bounding box center [503, 318] width 102 height 16
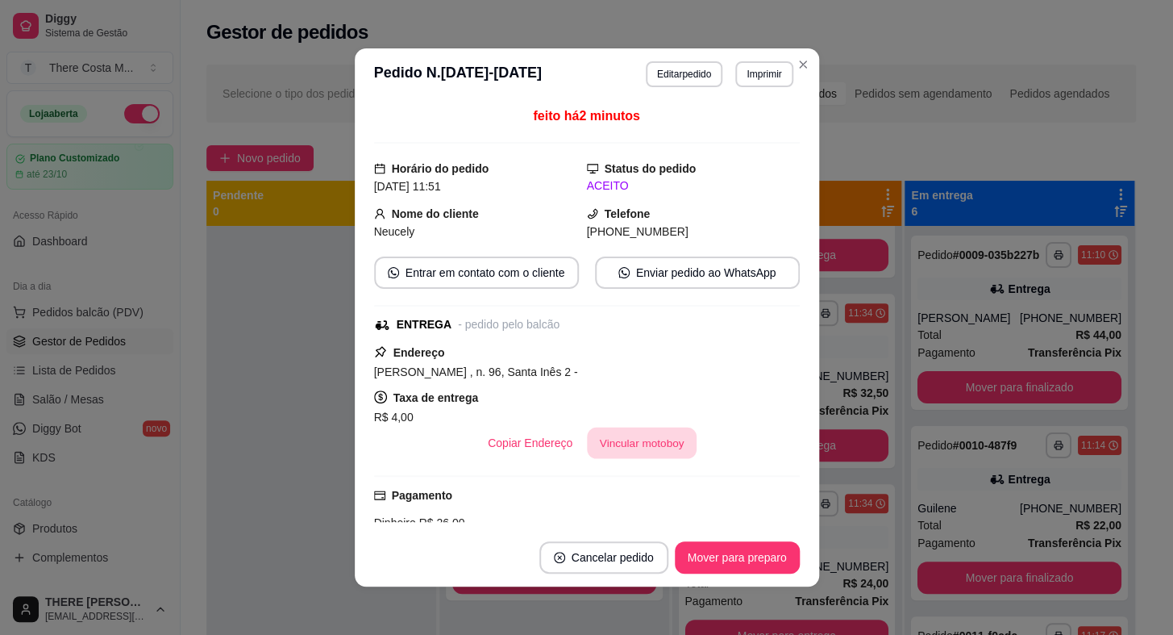
click at [659, 436] on button "Vincular motoboy" at bounding box center [642, 442] width 110 height 31
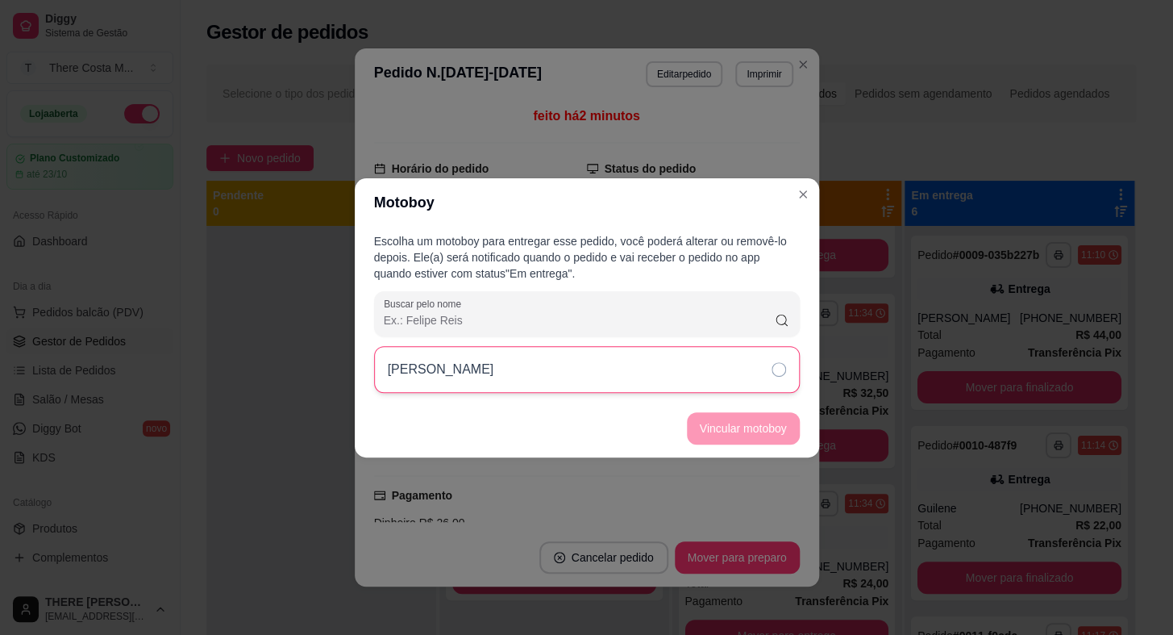
click at [705, 367] on div "[PERSON_NAME]" at bounding box center [587, 369] width 426 height 47
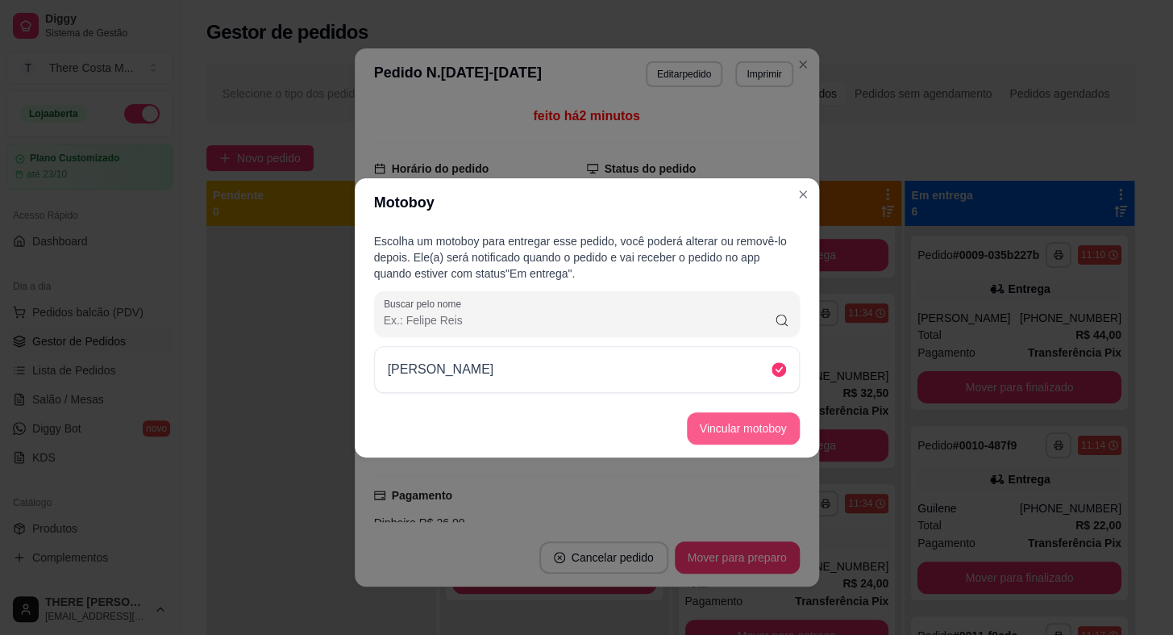
click at [717, 423] on button "Vincular motoboy" at bounding box center [743, 428] width 113 height 32
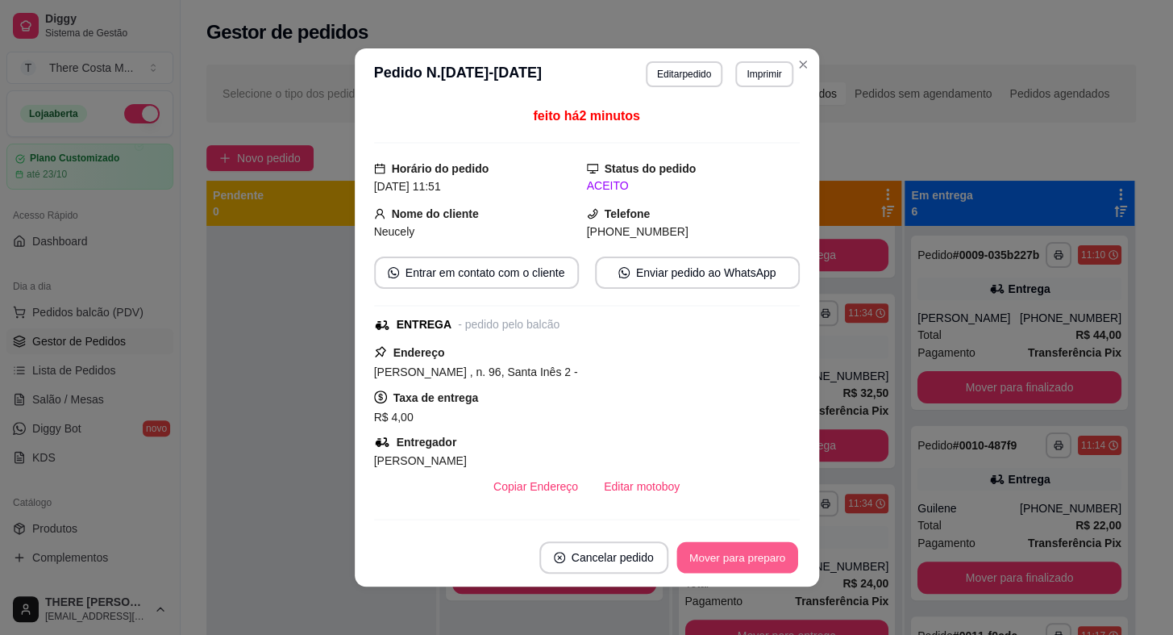
click at [735, 552] on button "Mover para preparo" at bounding box center [736, 557] width 121 height 31
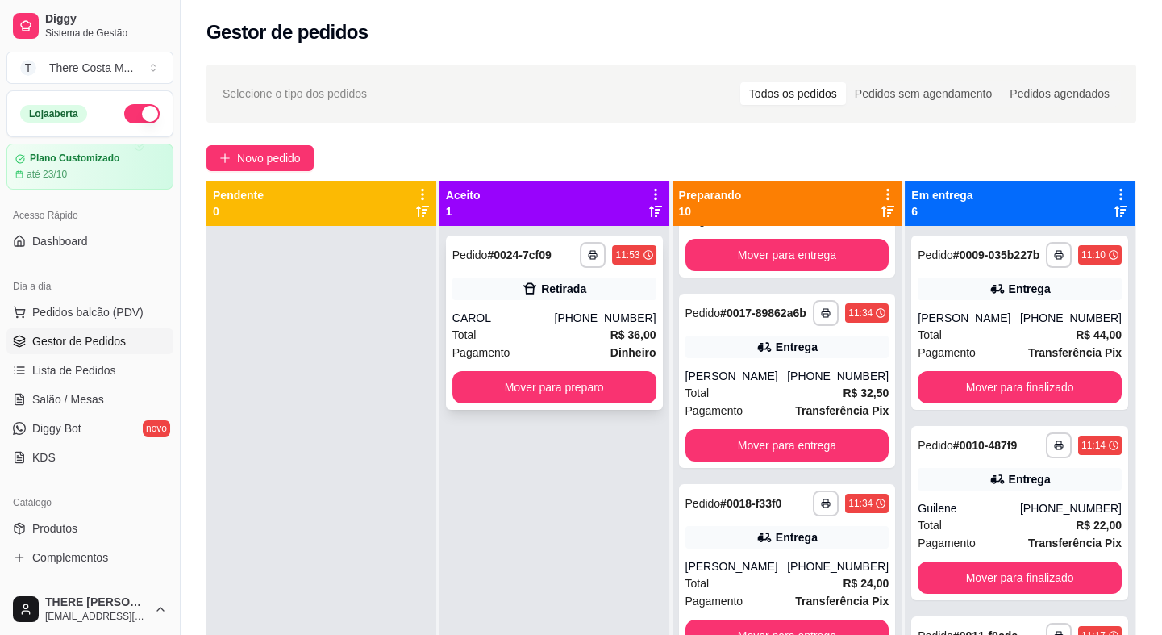
click at [537, 328] on div "Total R$ 36,00" at bounding box center [554, 335] width 204 height 18
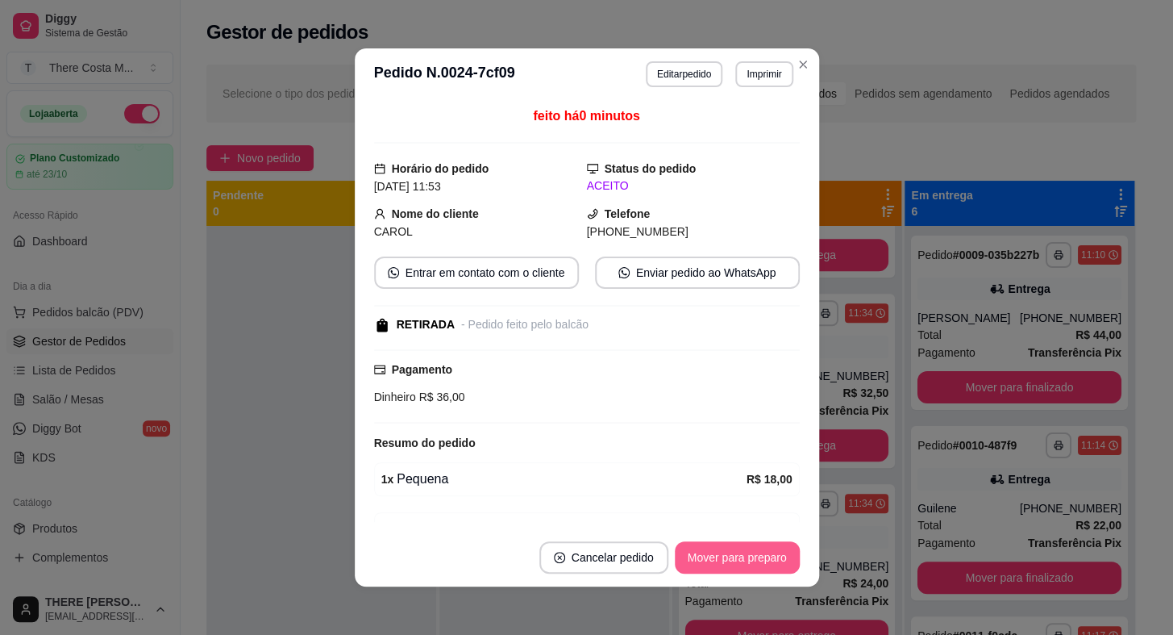
click at [733, 572] on button "Mover para preparo" at bounding box center [737, 557] width 125 height 32
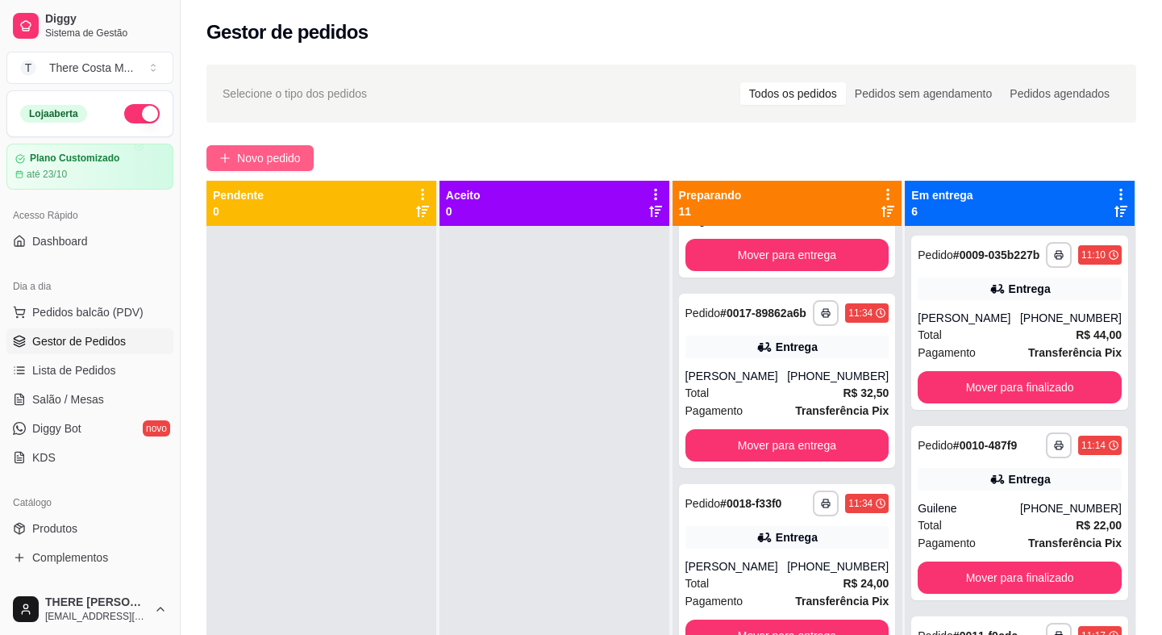
click at [280, 153] on span "Novo pedido" at bounding box center [269, 158] width 64 height 18
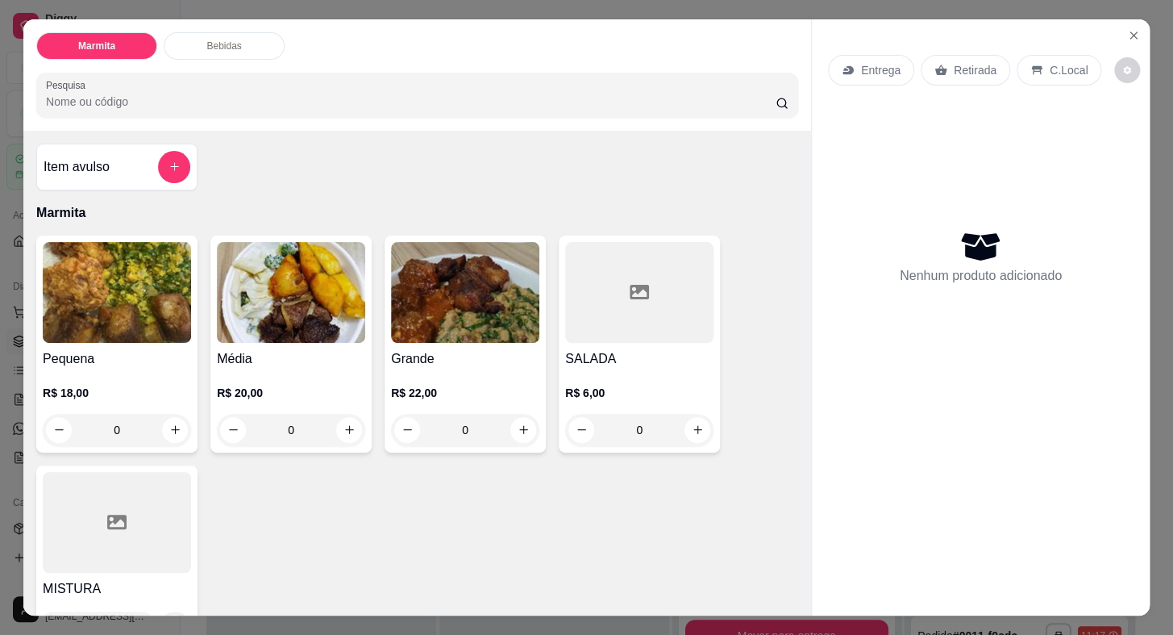
click at [885, 67] on p "Entrega" at bounding box center [881, 70] width 40 height 16
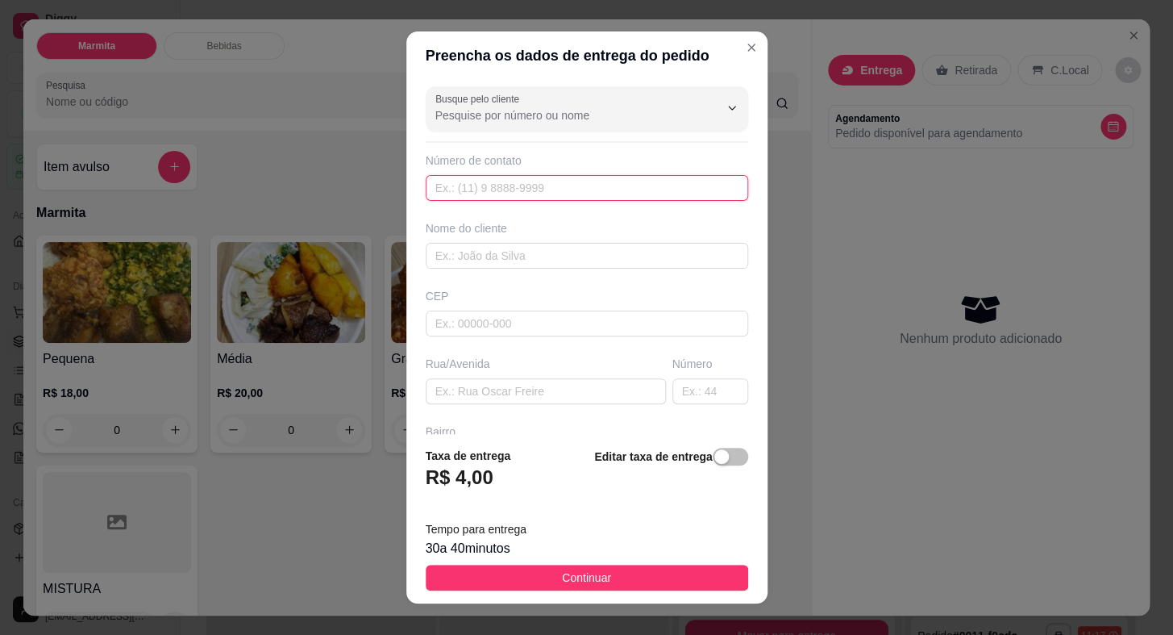
click at [518, 186] on input "text" at bounding box center [587, 188] width 323 height 26
paste input "[PHONE_NUMBER]"
type input "[PHONE_NUMBER]"
click at [544, 266] on input "text" at bounding box center [587, 256] width 323 height 26
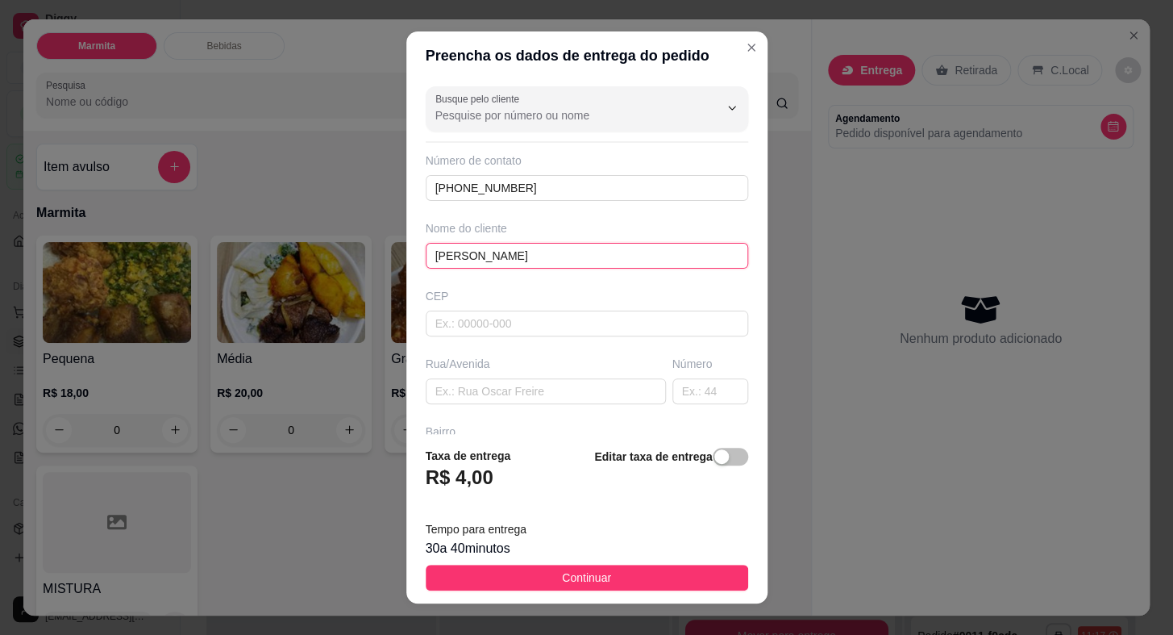
type input "[PERSON_NAME]"
click at [473, 380] on input "text" at bounding box center [546, 391] width 240 height 26
paste input "Rua [PERSON_NAME]"
type input "Rua [PERSON_NAME]"
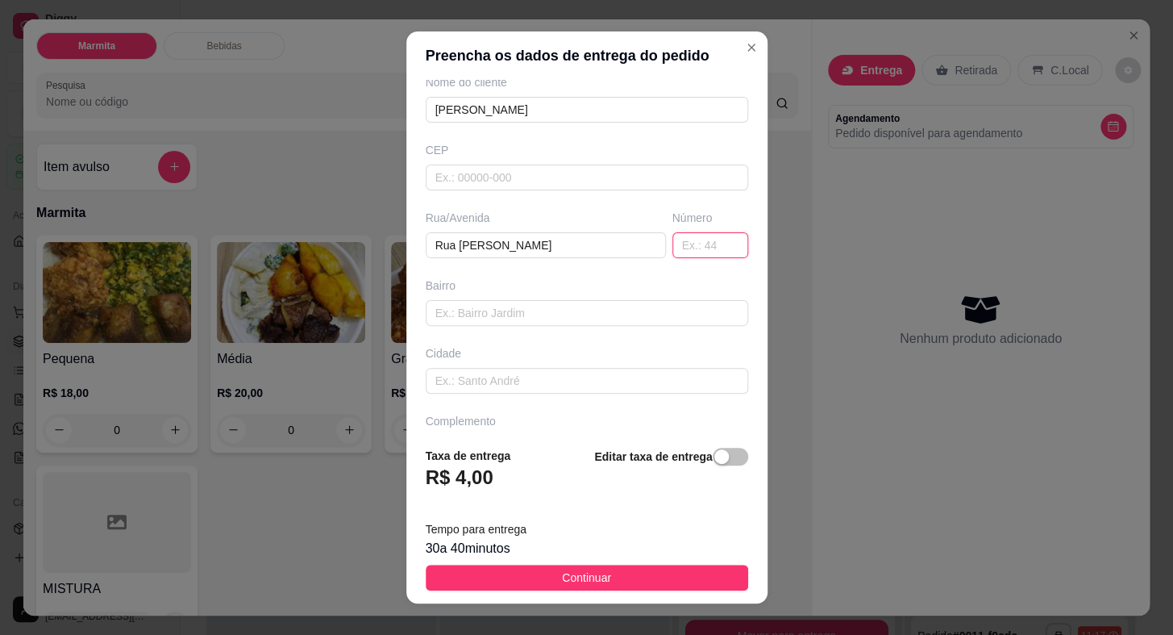
click at [684, 247] on input "text" at bounding box center [710, 245] width 76 height 26
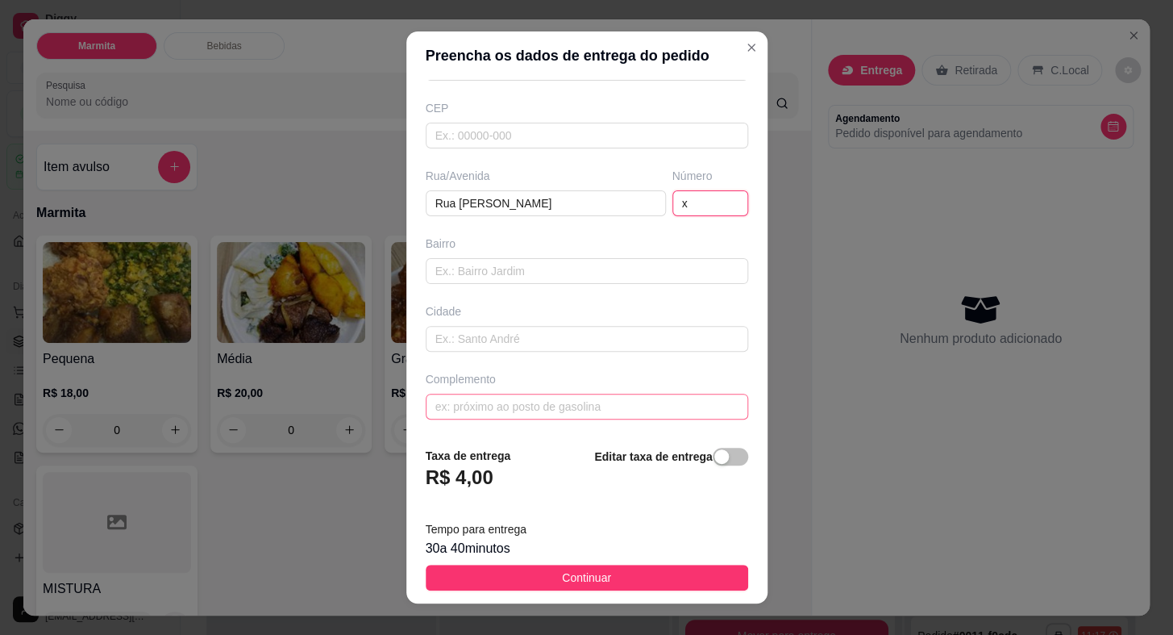
type input "x"
click at [506, 394] on input "text" at bounding box center [587, 406] width 323 height 26
type input "c"
paste input "Portaozinho do lado da porta de vidro atras do sindicato"
click at [433, 405] on input "Portaozinho do lado da porta de vidro atras do sindicato" at bounding box center [587, 406] width 323 height 26
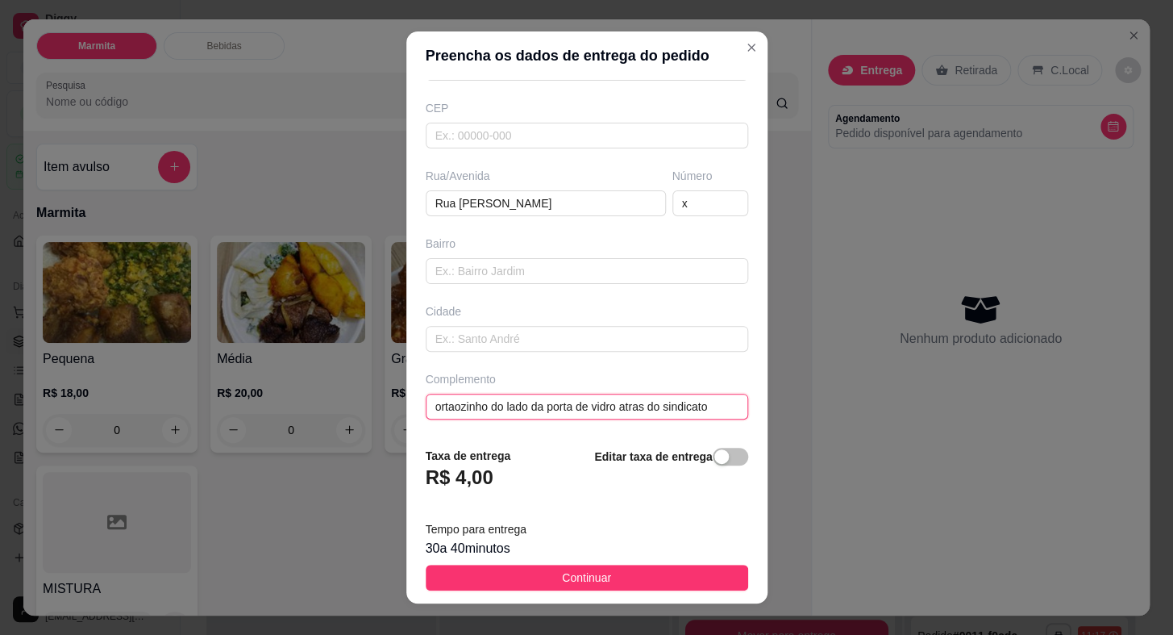
click at [489, 402] on input "ortaozinho do lado da porta de vidro atras do sindicato" at bounding box center [587, 406] width 323 height 26
click at [501, 402] on input "portãozinho do lado da porta de vidro atras do sindicato" at bounding box center [587, 406] width 323 height 26
click at [506, 404] on input "portãozinho do lado da porta de vidro atras do sindicato" at bounding box center [587, 406] width 323 height 26
click at [642, 407] on input "portãozinho ao lado da porta de vidro atras do sindicato" at bounding box center [587, 406] width 323 height 26
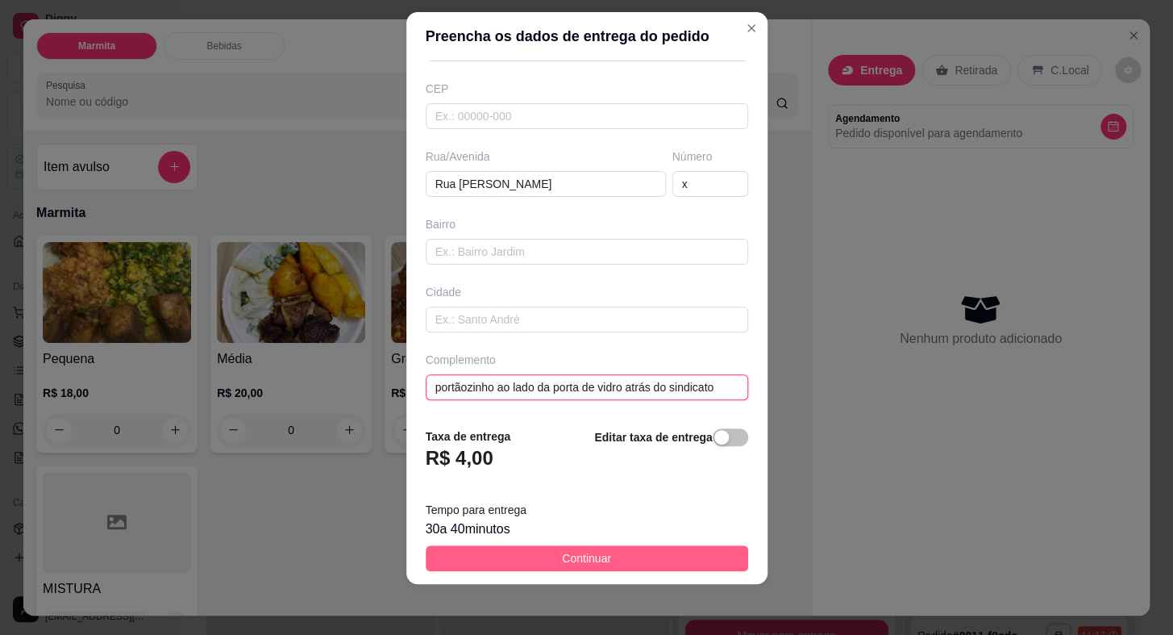
type input "portãozinho ao lado da porta de vidro atrás do sindicato"
click at [568, 555] on span "Continuar" at bounding box center [586, 558] width 49 height 18
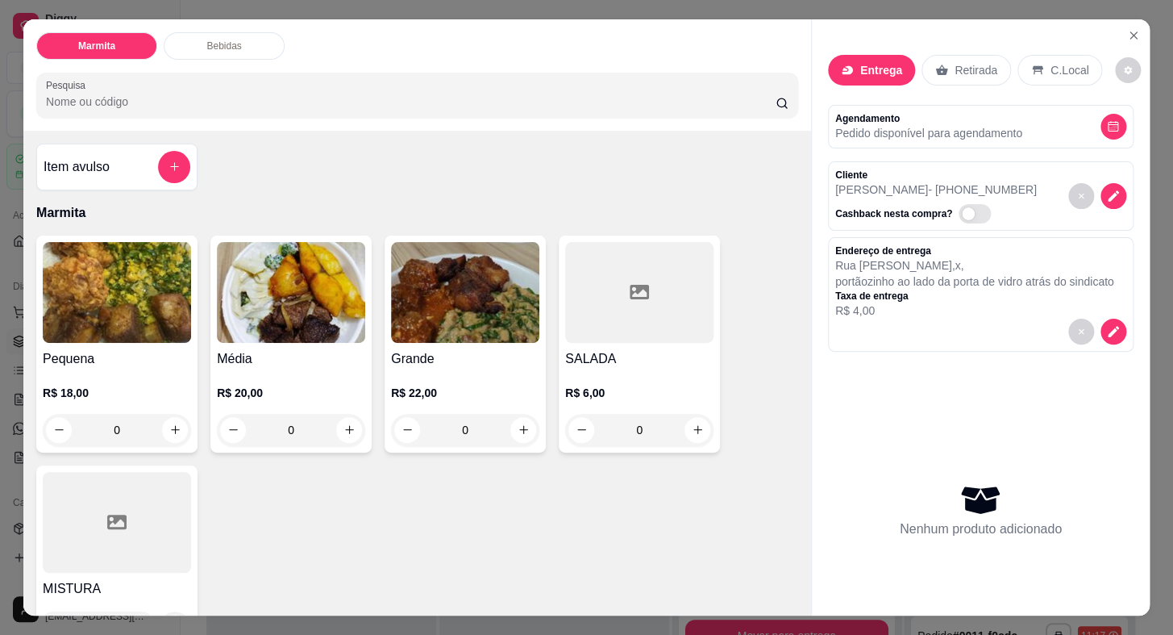
click at [438, 281] on img at bounding box center [465, 292] width 148 height 101
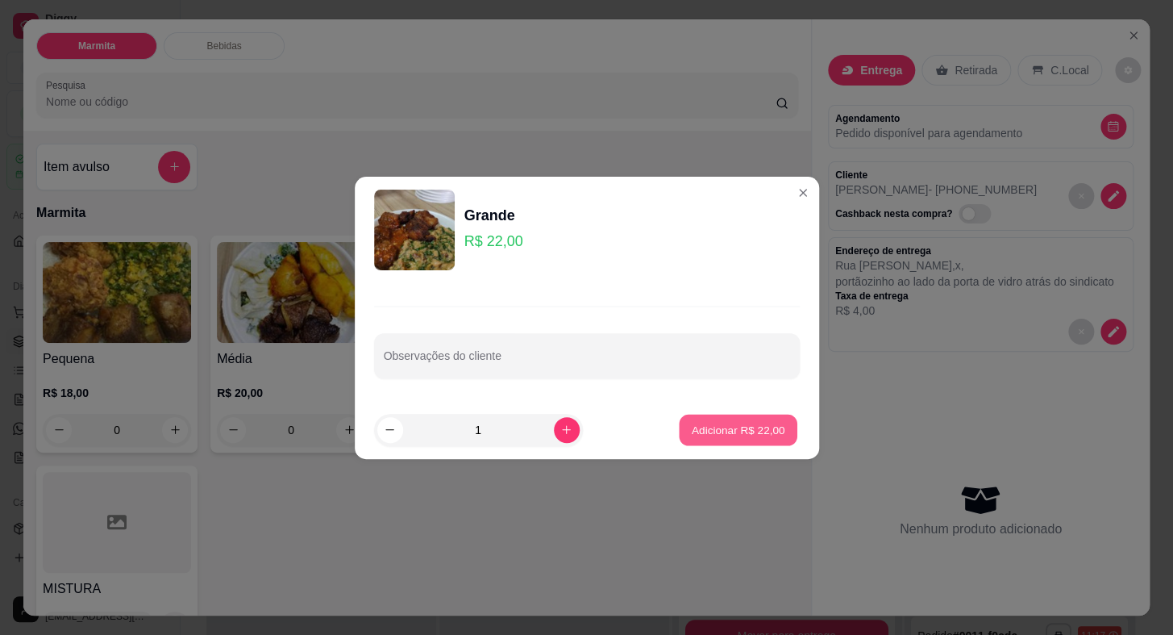
click at [739, 420] on button "Adicionar R$ 22,00" at bounding box center [739, 429] width 119 height 31
type input "1"
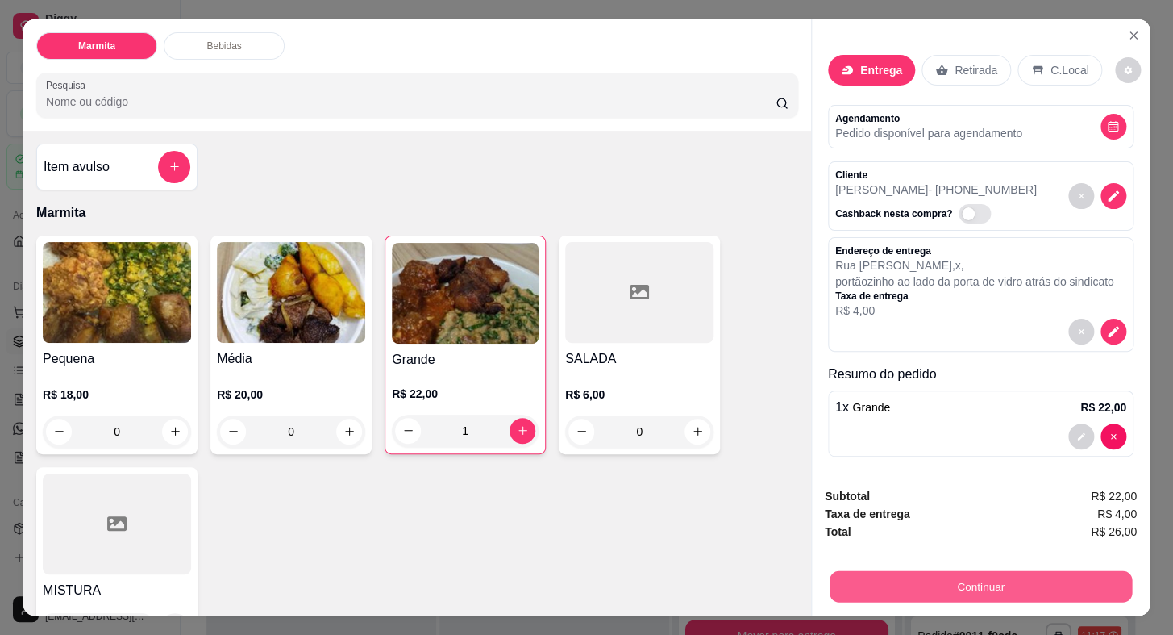
click at [853, 581] on button "Continuar" at bounding box center [981, 586] width 302 height 31
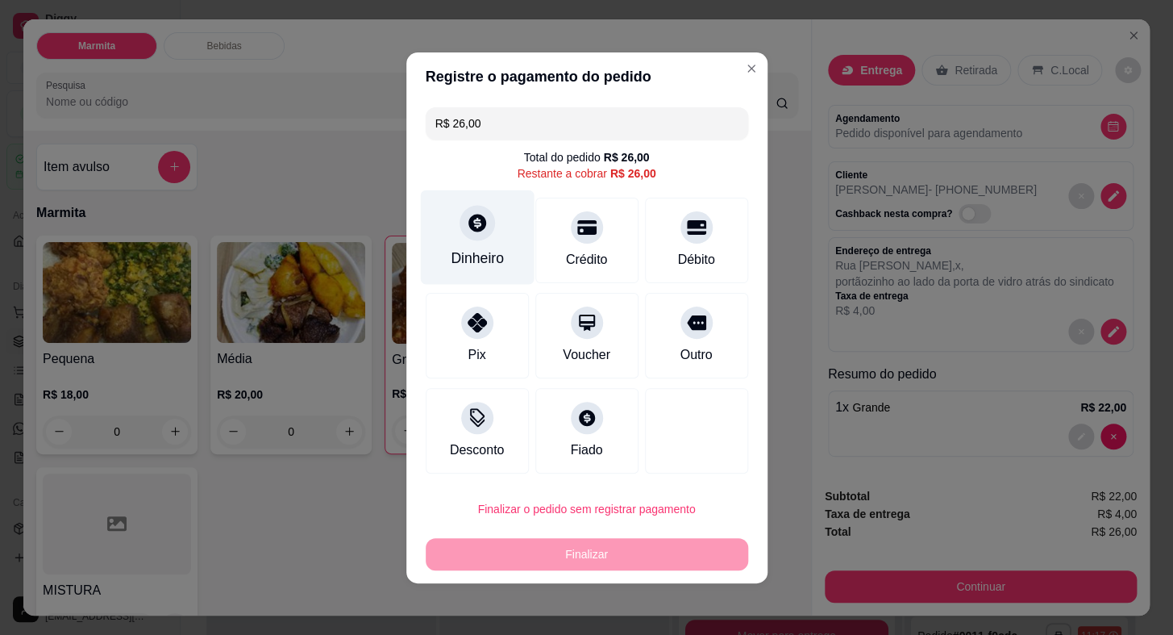
click at [435, 235] on div "Dinheiro" at bounding box center [477, 236] width 114 height 94
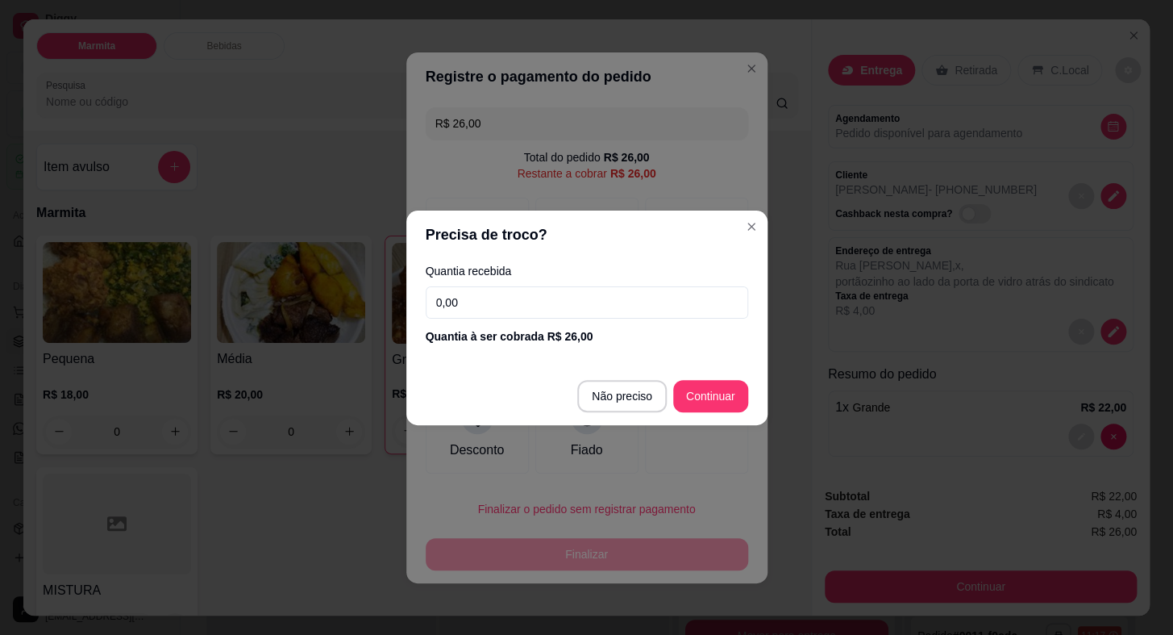
click at [564, 298] on input "0,00" at bounding box center [587, 302] width 323 height 32
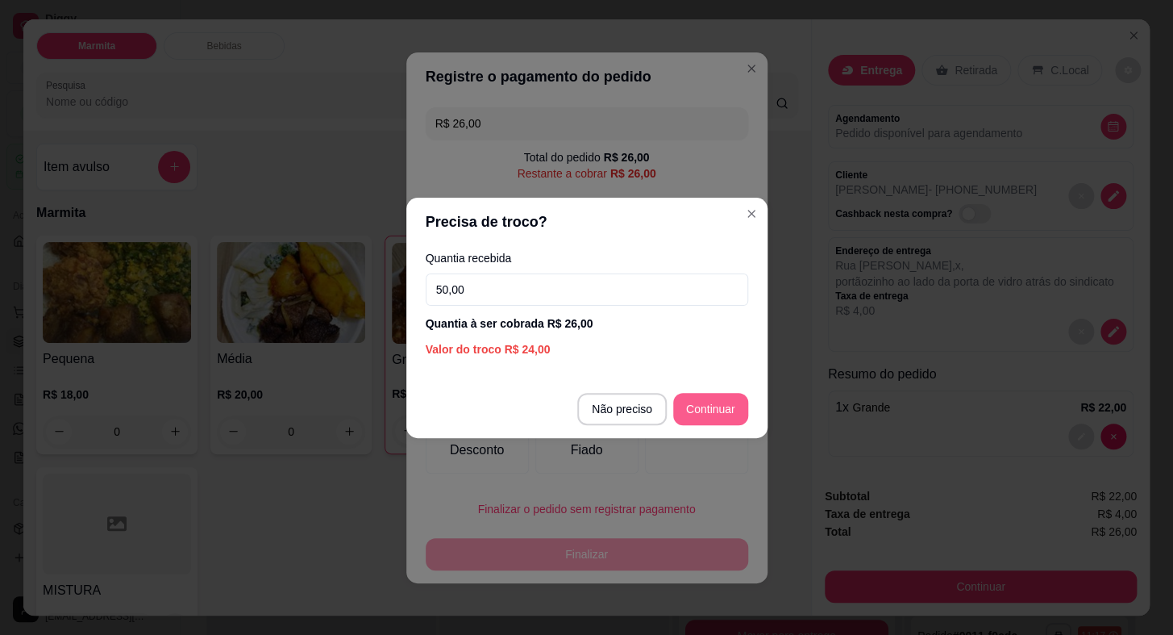
type input "50,00"
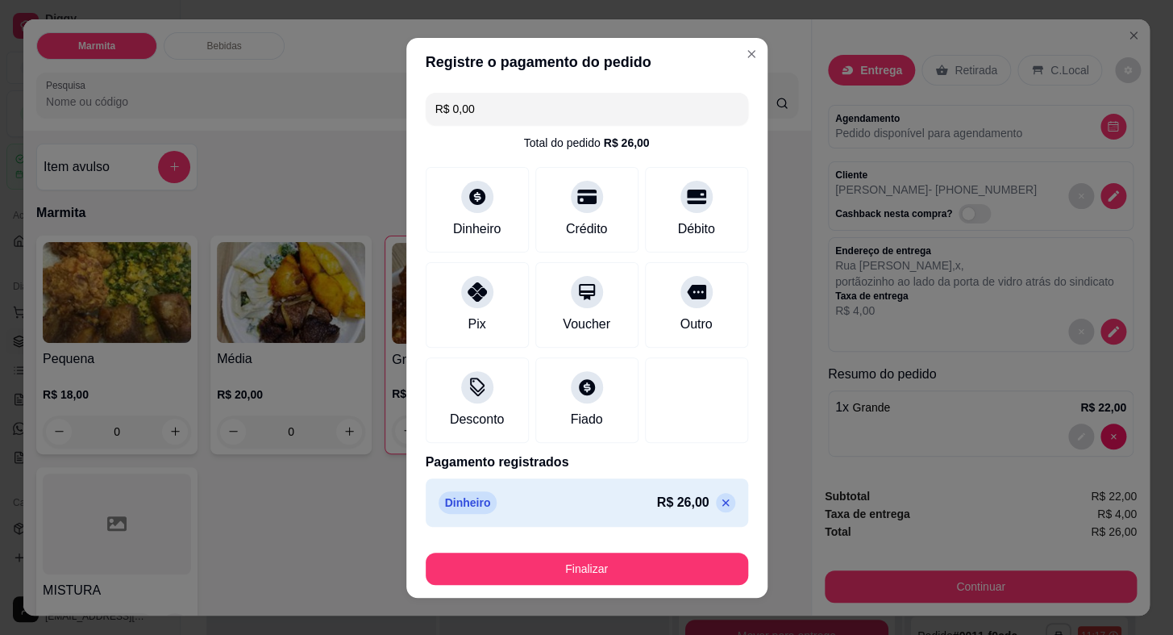
type input "R$ 0,00"
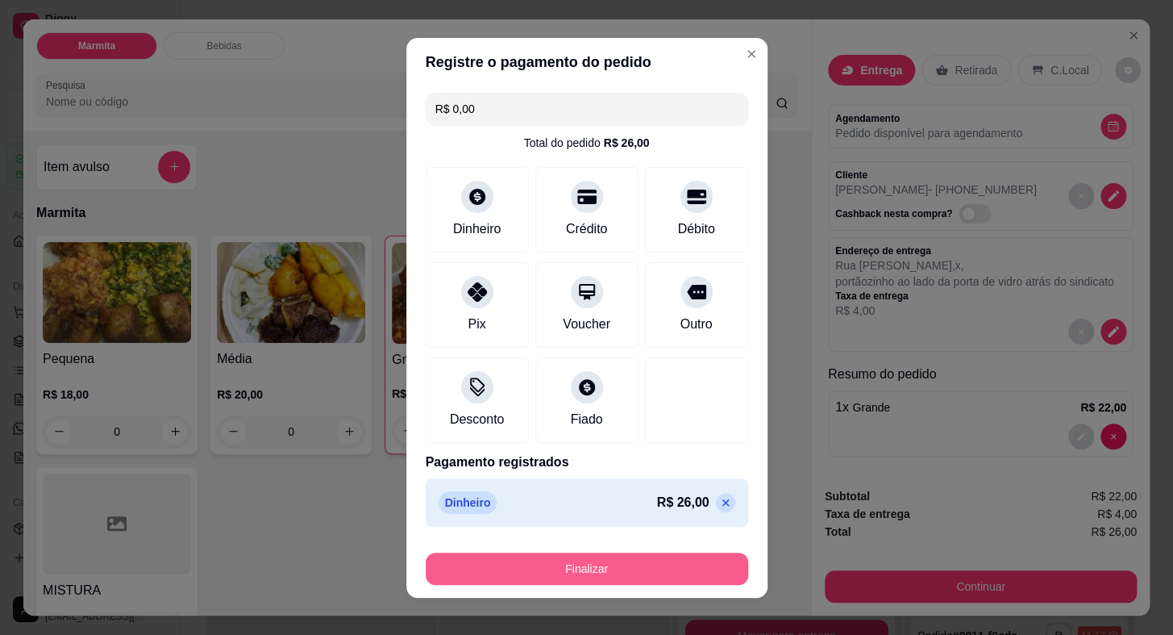
click at [616, 578] on button "Finalizar" at bounding box center [587, 568] width 323 height 32
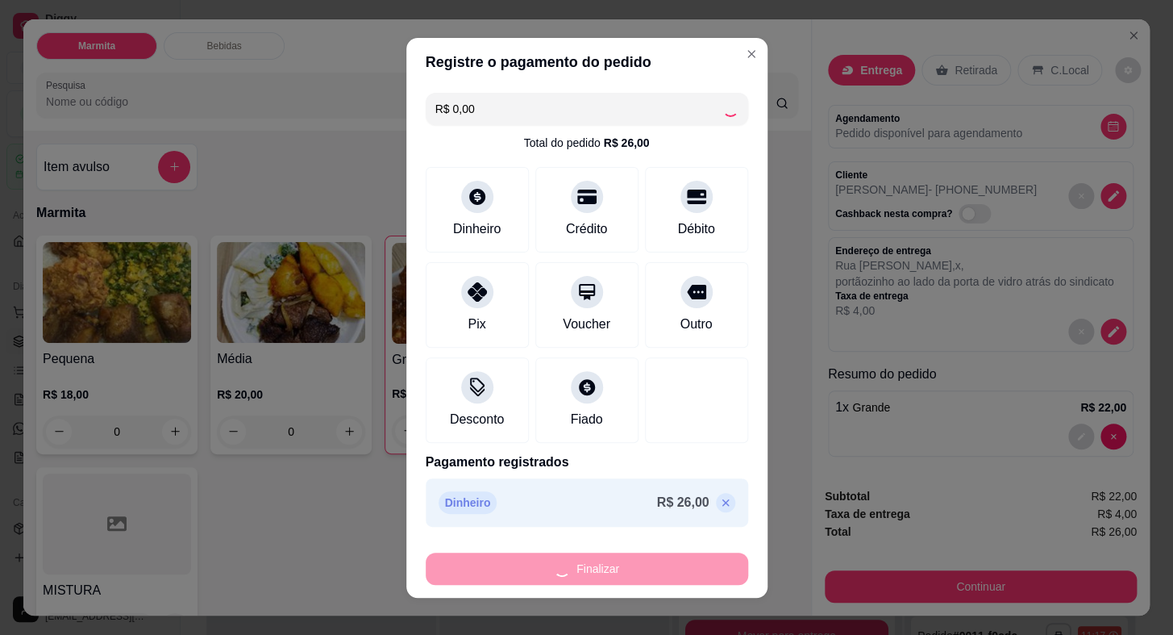
type input "0"
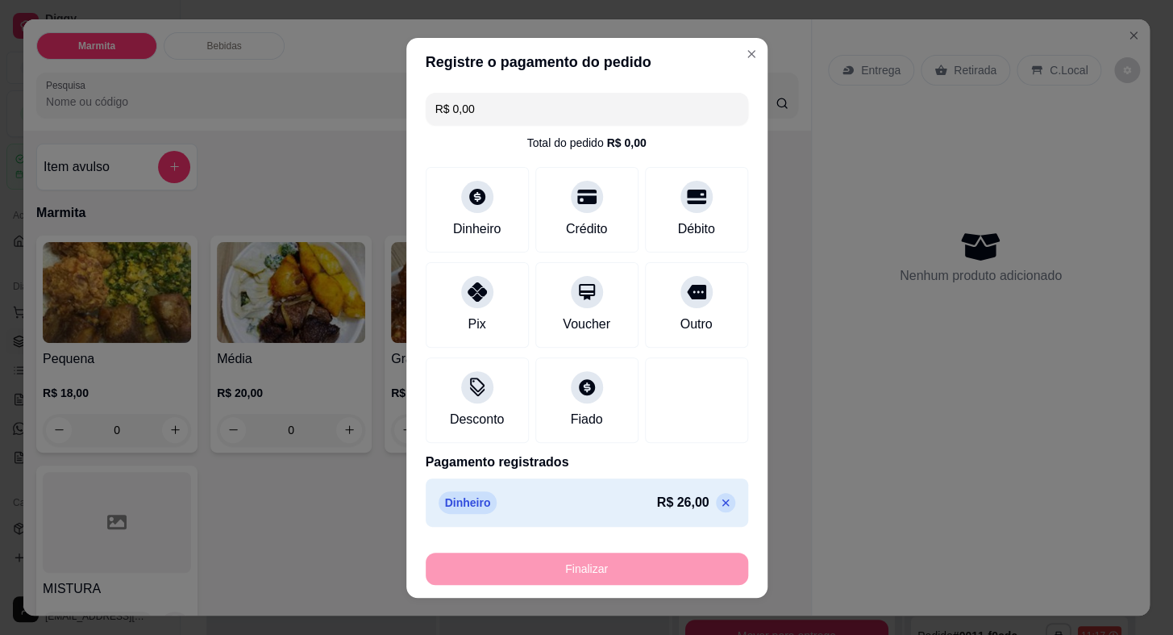
type input "-R$ 26,00"
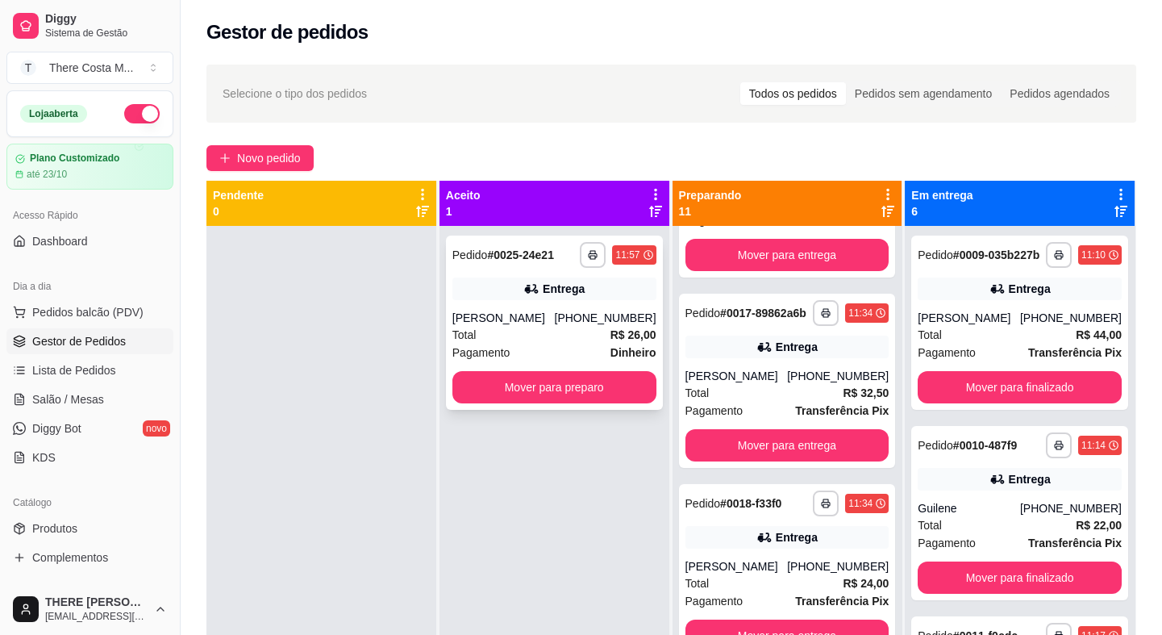
click at [534, 323] on div "[PERSON_NAME]" at bounding box center [503, 318] width 102 height 16
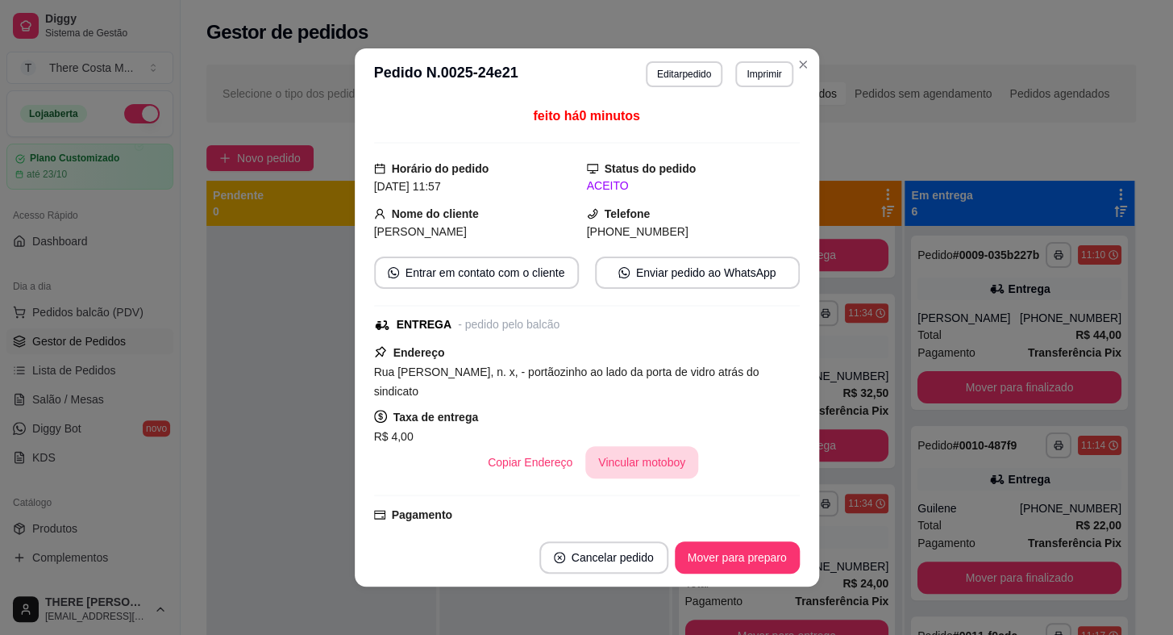
click at [645, 474] on button "Vincular motoboy" at bounding box center [641, 462] width 113 height 32
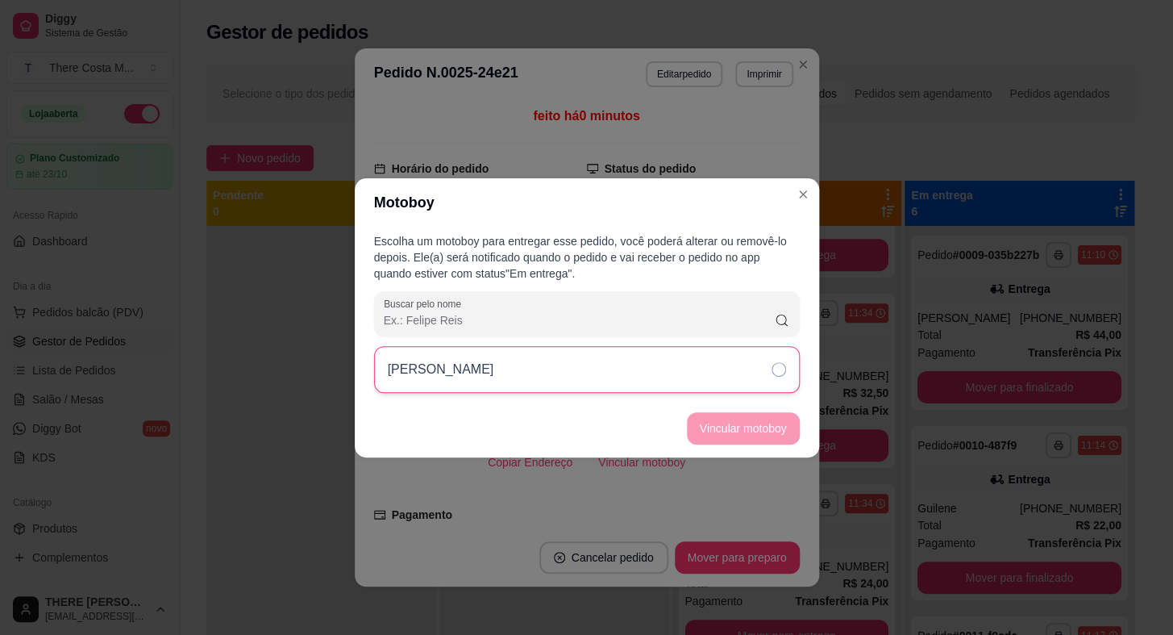
click at [681, 362] on div "[PERSON_NAME]" at bounding box center [587, 369] width 426 height 47
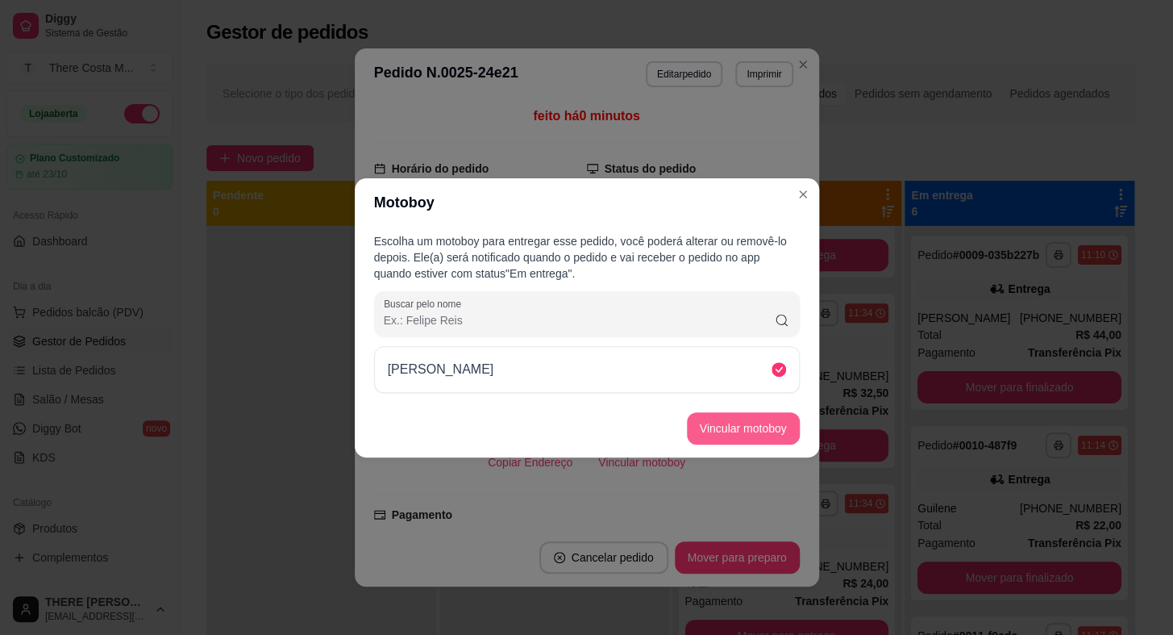
click at [727, 416] on button "Vincular motoboy" at bounding box center [743, 428] width 113 height 32
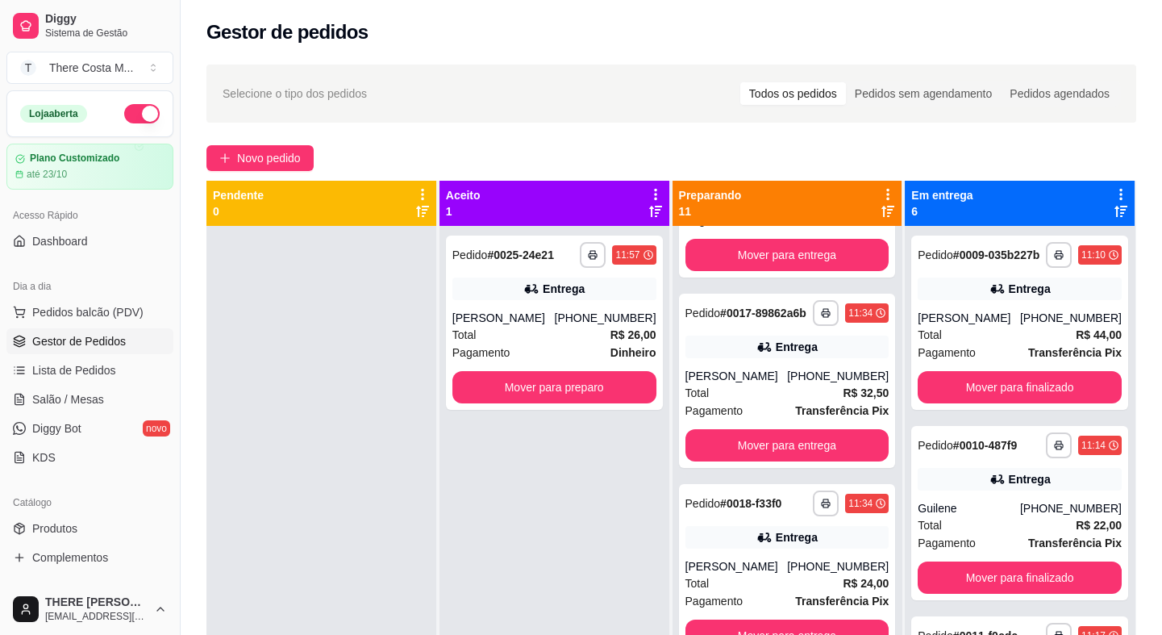
click at [547, 413] on div "**********" at bounding box center [554, 543] width 230 height 635
click at [484, 386] on button "Mover para preparo" at bounding box center [555, 387] width 198 height 31
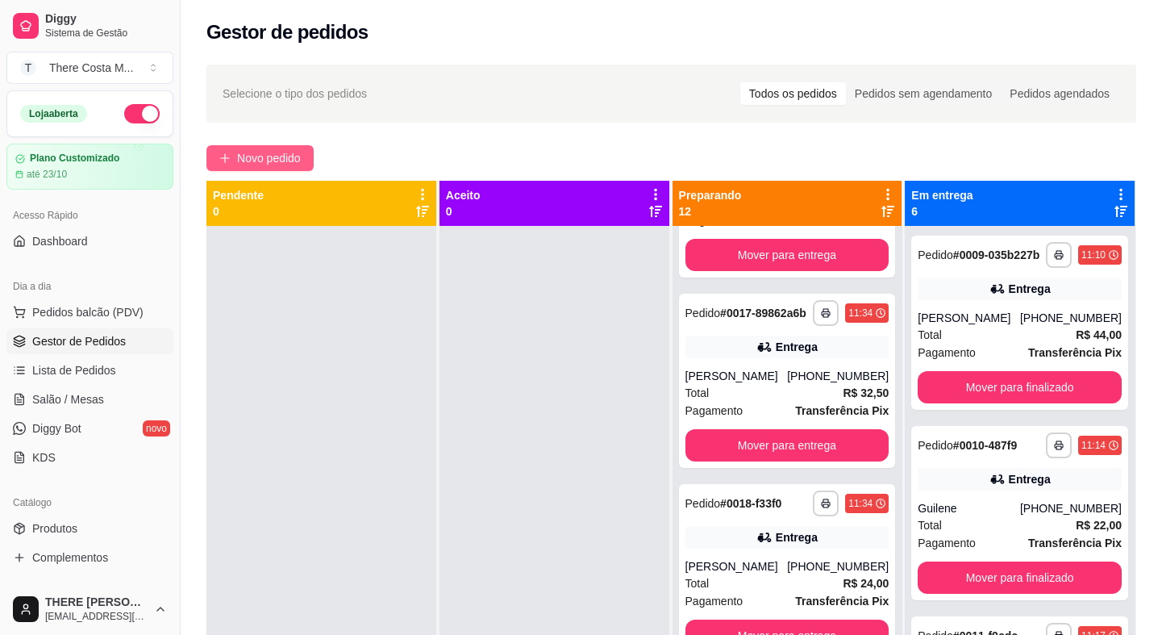
click at [269, 156] on span "Novo pedido" at bounding box center [269, 158] width 64 height 18
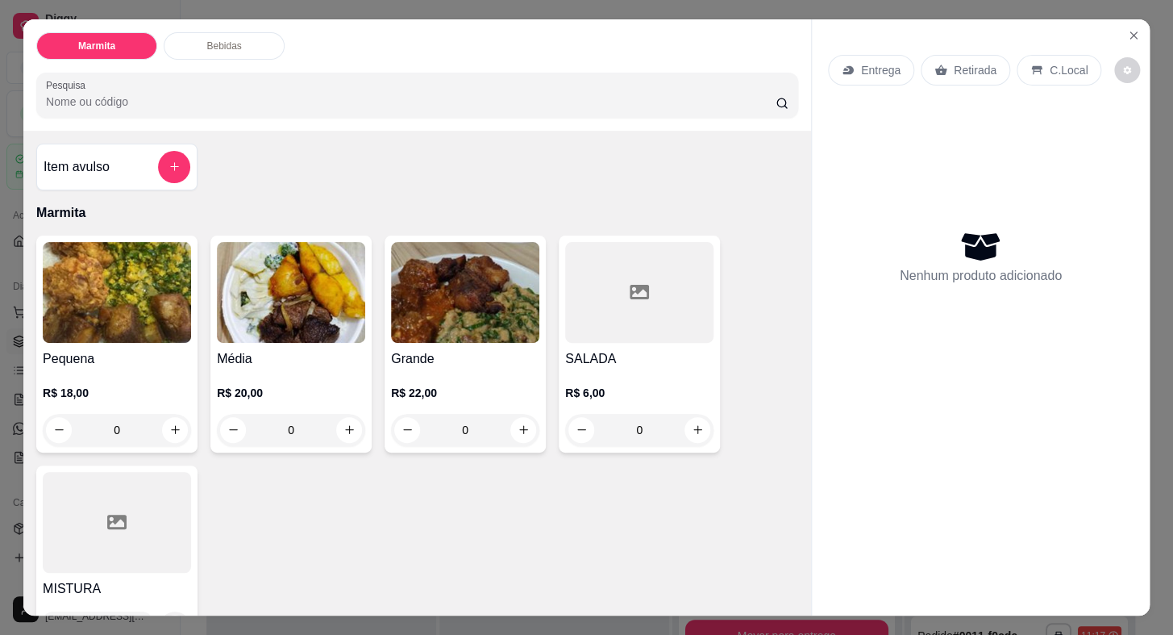
click at [898, 56] on div "Entrega" at bounding box center [871, 70] width 86 height 31
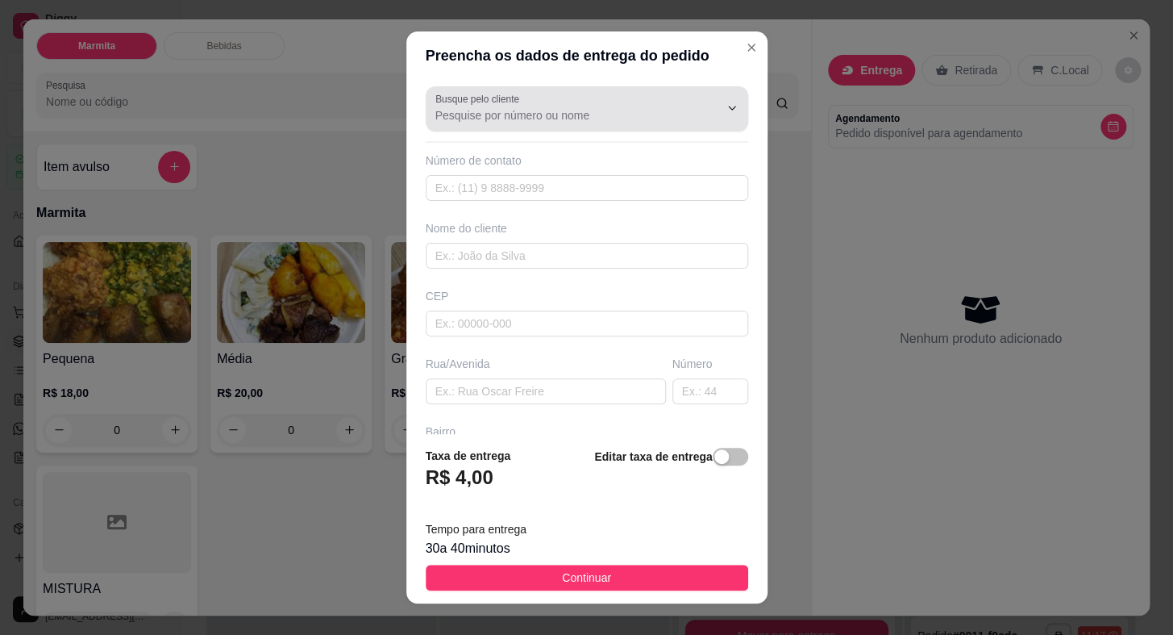
click at [590, 122] on input "Busque pelo cliente" at bounding box center [564, 115] width 258 height 16
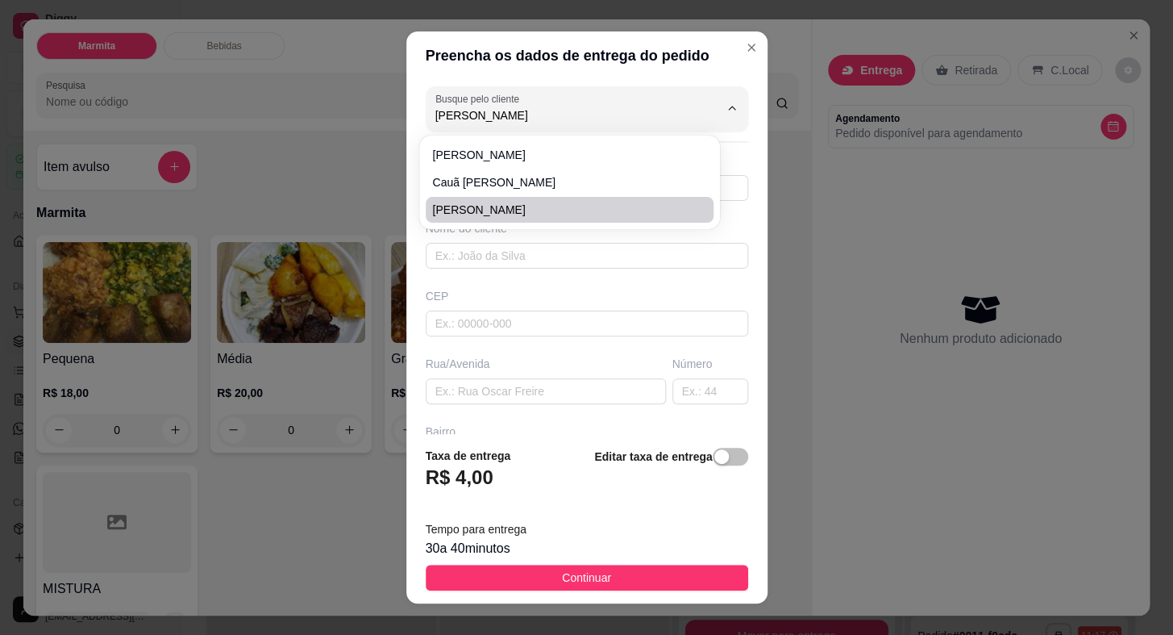
click at [505, 197] on li "[PERSON_NAME]" at bounding box center [570, 210] width 288 height 26
type input "[PERSON_NAME]"
type input "15998063586"
type input "[PERSON_NAME]"
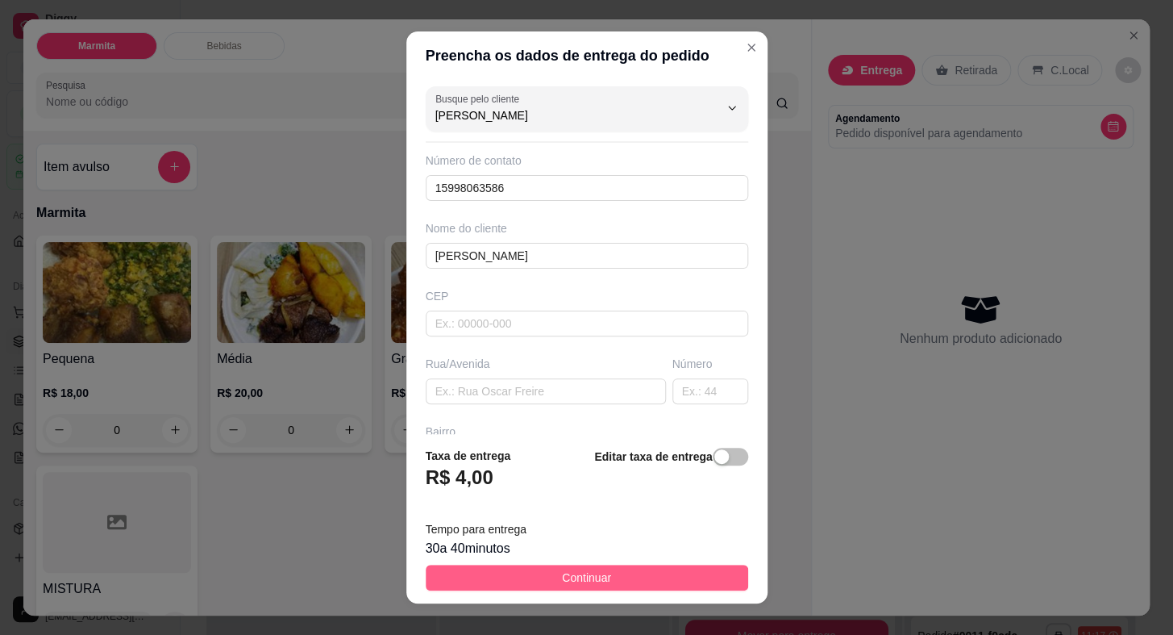
type input "[PERSON_NAME]"
click at [622, 583] on button "Continuar" at bounding box center [587, 577] width 323 height 26
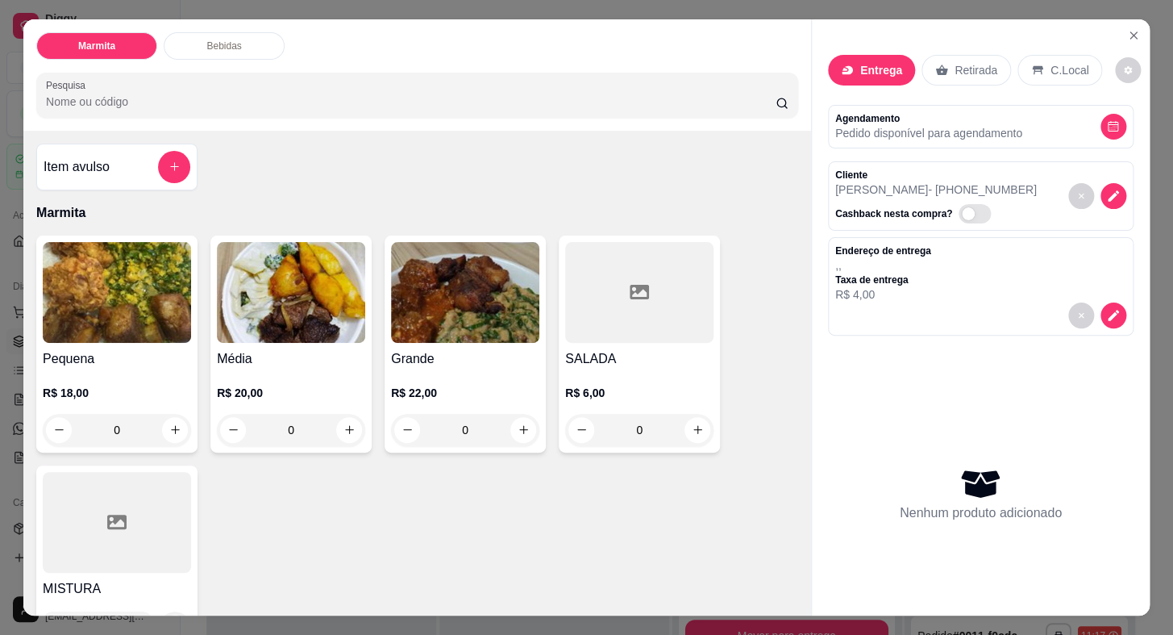
click at [960, 55] on div "Retirada" at bounding box center [967, 70] width 90 height 31
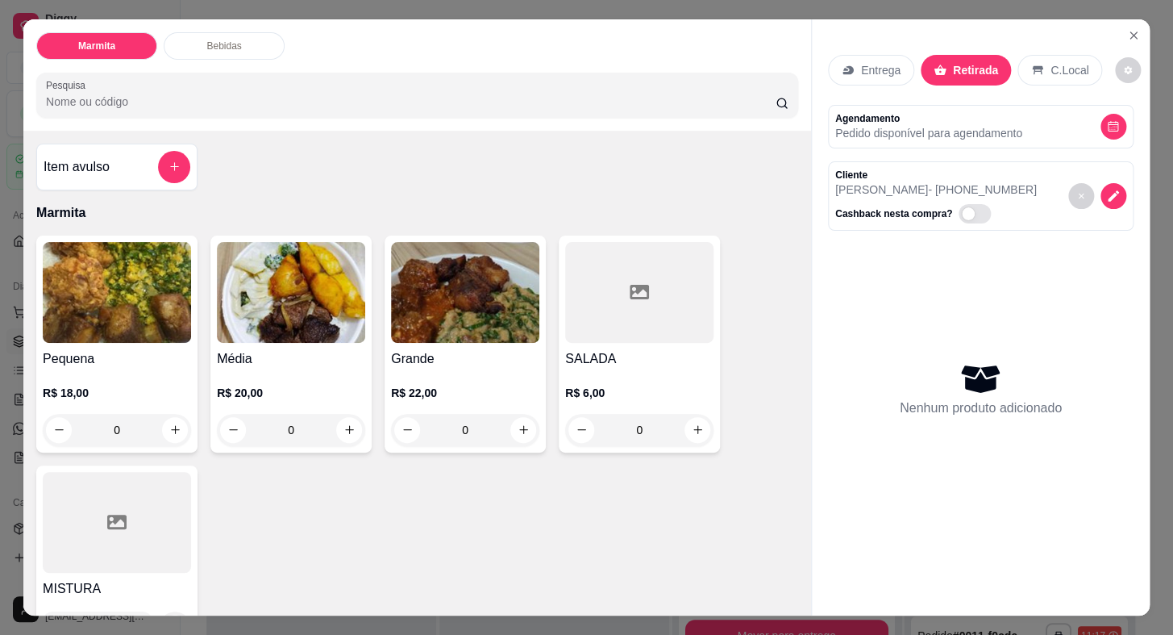
click at [396, 332] on img at bounding box center [465, 292] width 148 height 101
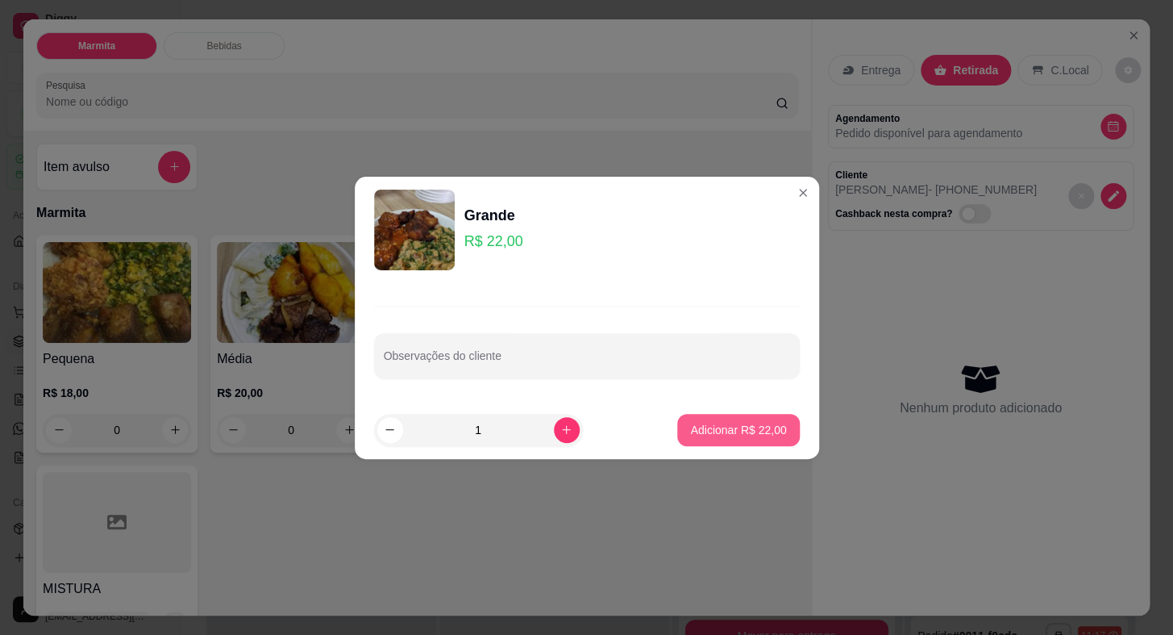
click at [706, 437] on button "Adicionar R$ 22,00" at bounding box center [738, 430] width 122 height 32
type input "1"
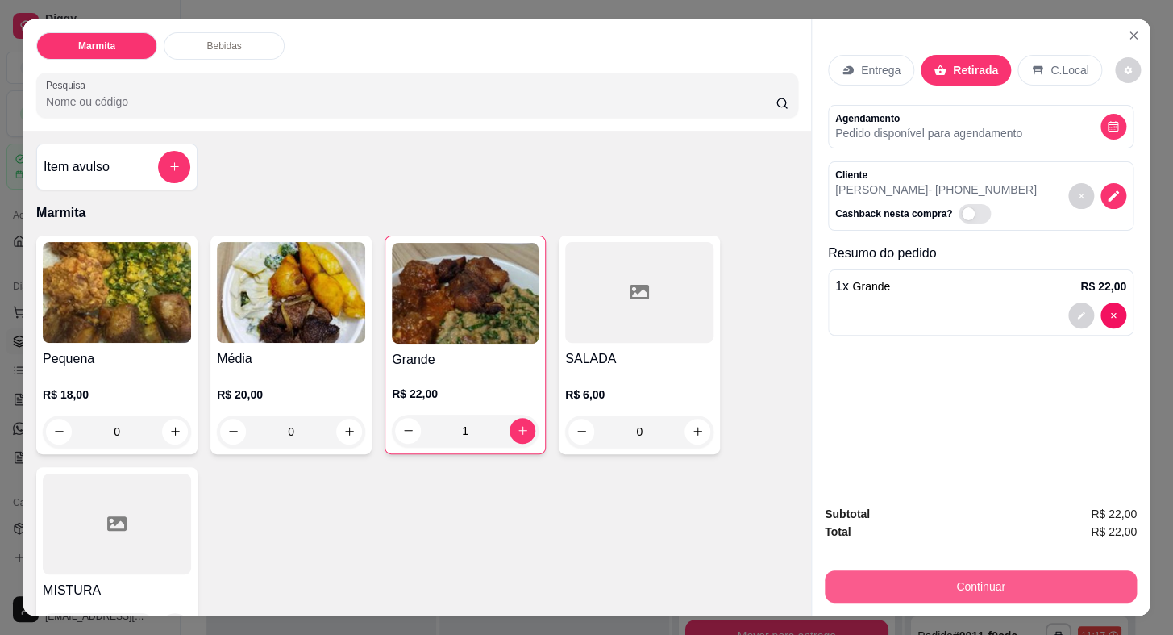
click at [934, 572] on button "Continuar" at bounding box center [981, 586] width 312 height 32
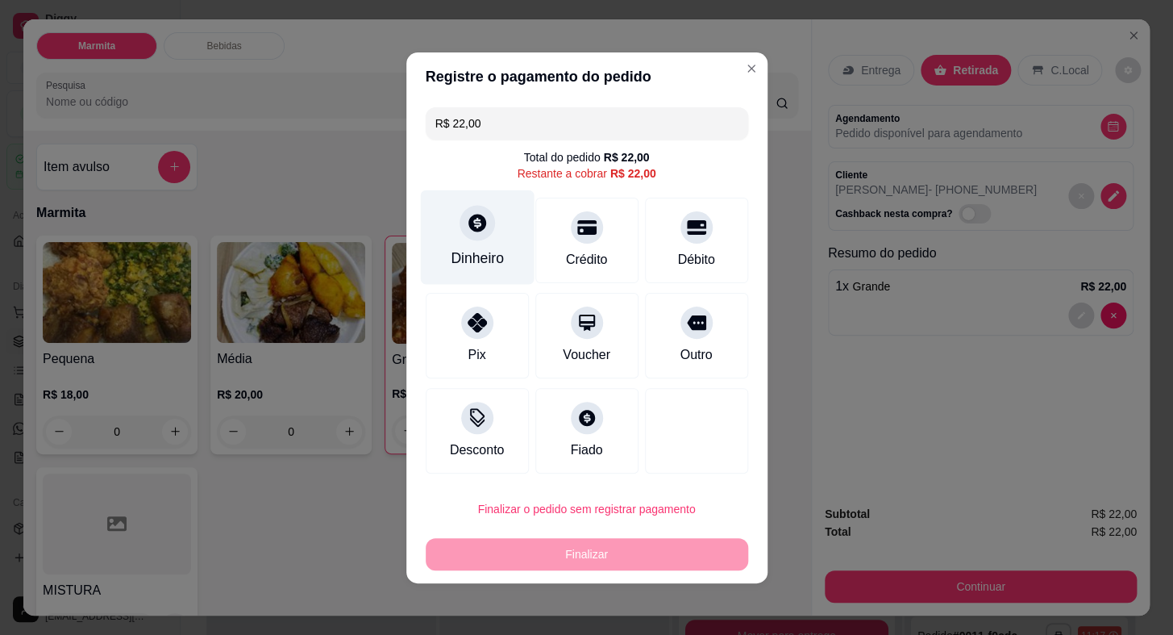
click at [478, 223] on icon at bounding box center [476, 222] width 21 height 21
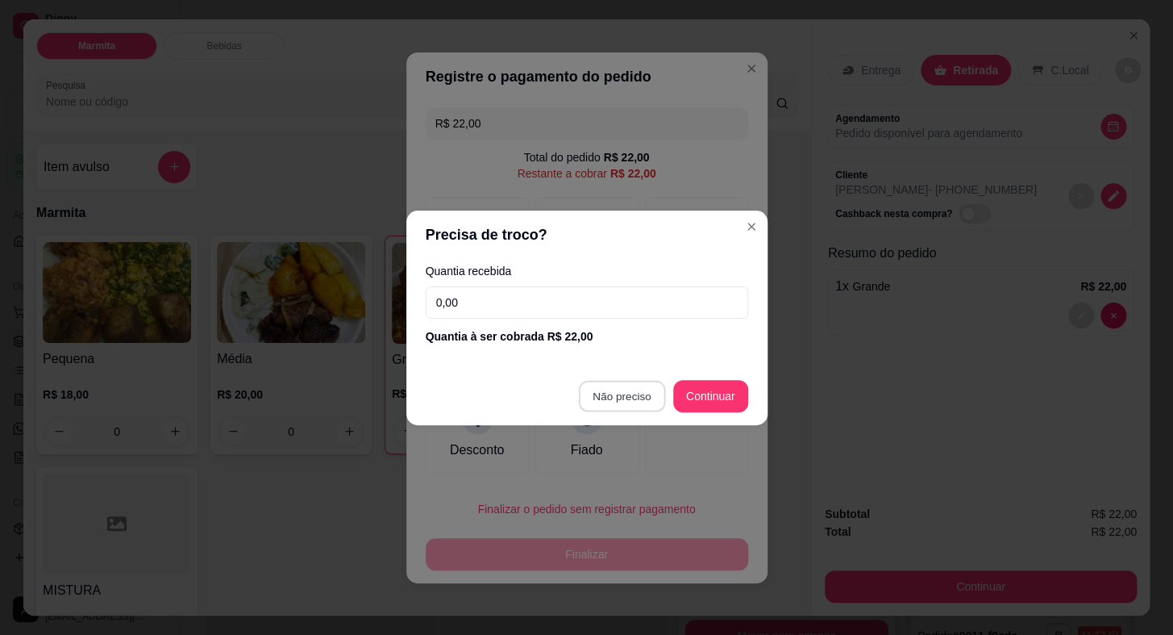
type input "R$ 0,00"
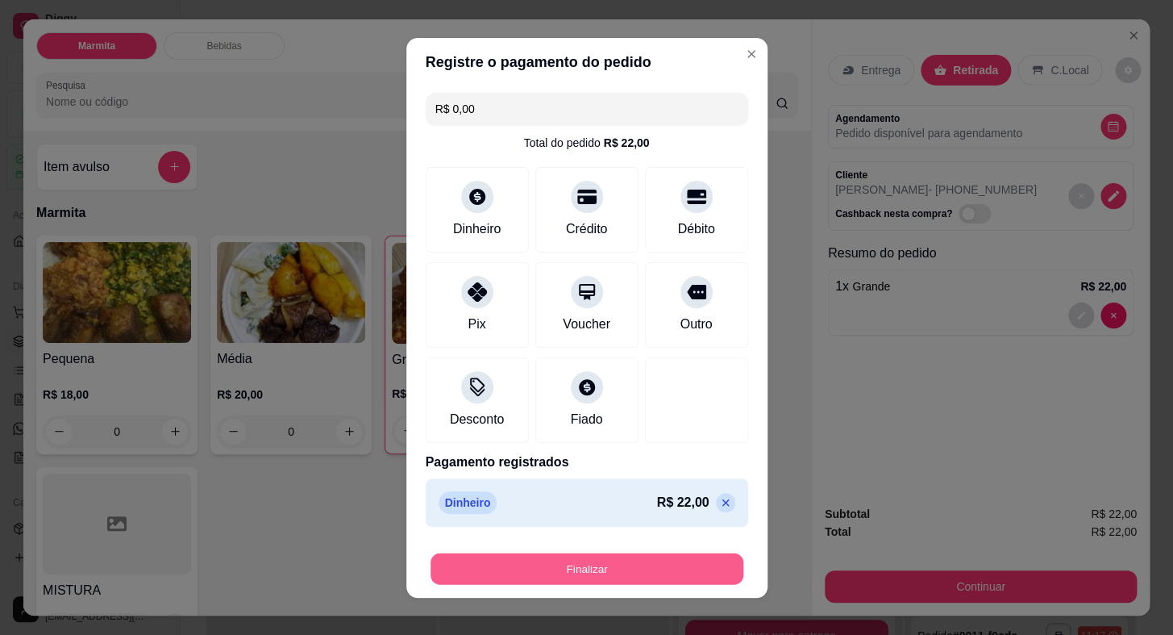
click at [638, 556] on button "Finalizar" at bounding box center [587, 567] width 313 height 31
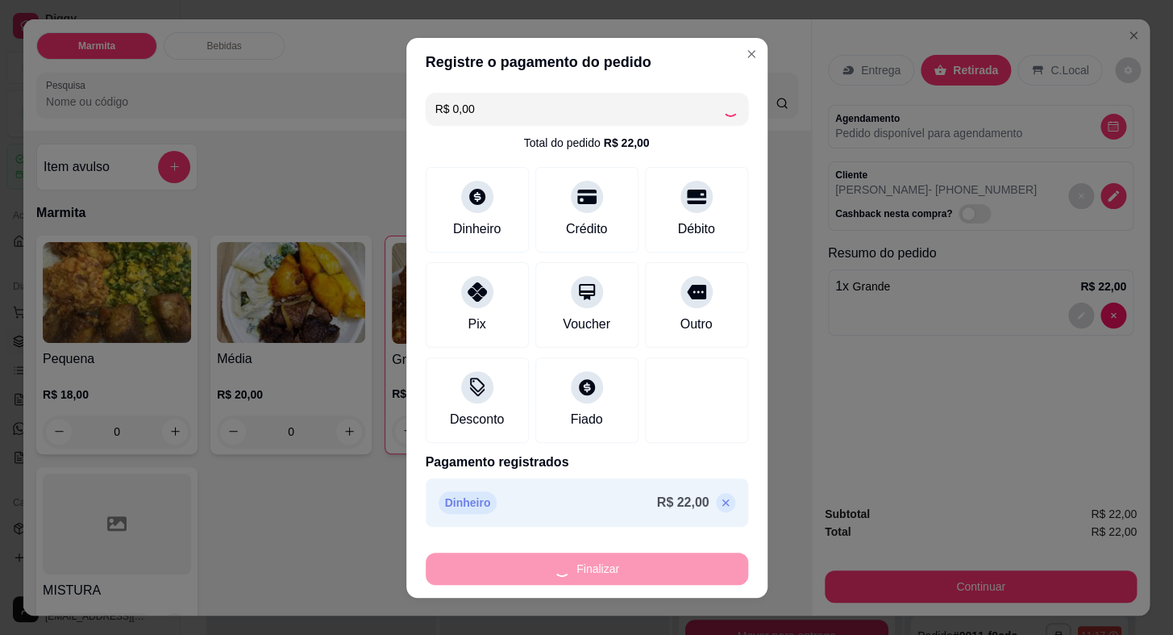
type input "0"
type input "-R$ 22,00"
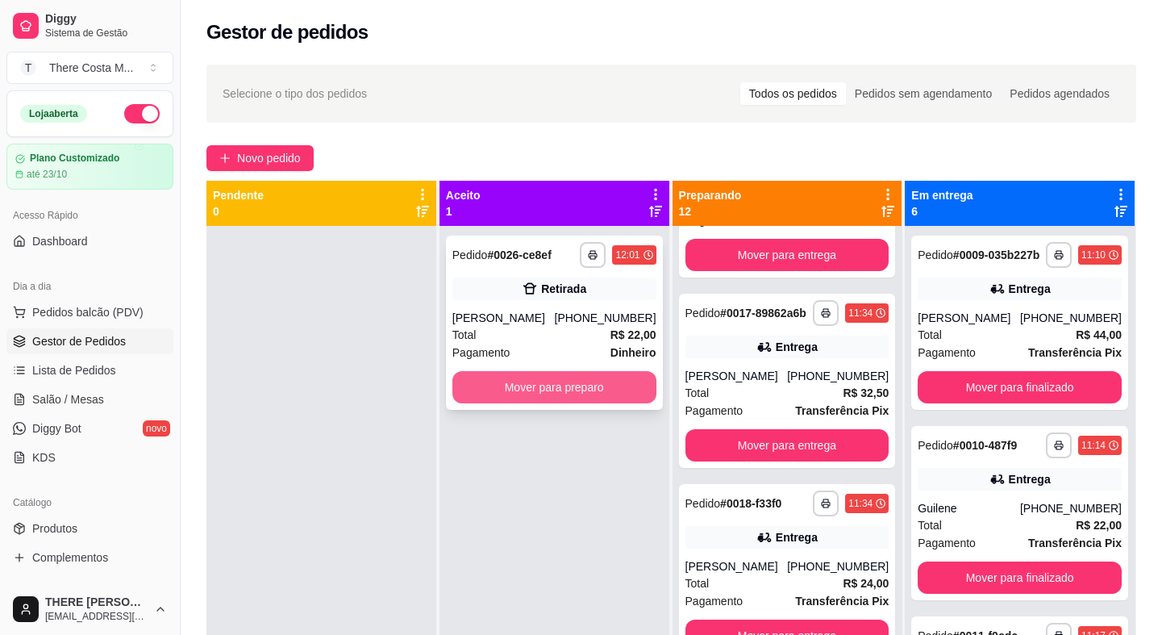
click at [572, 382] on button "Mover para preparo" at bounding box center [554, 387] width 204 height 32
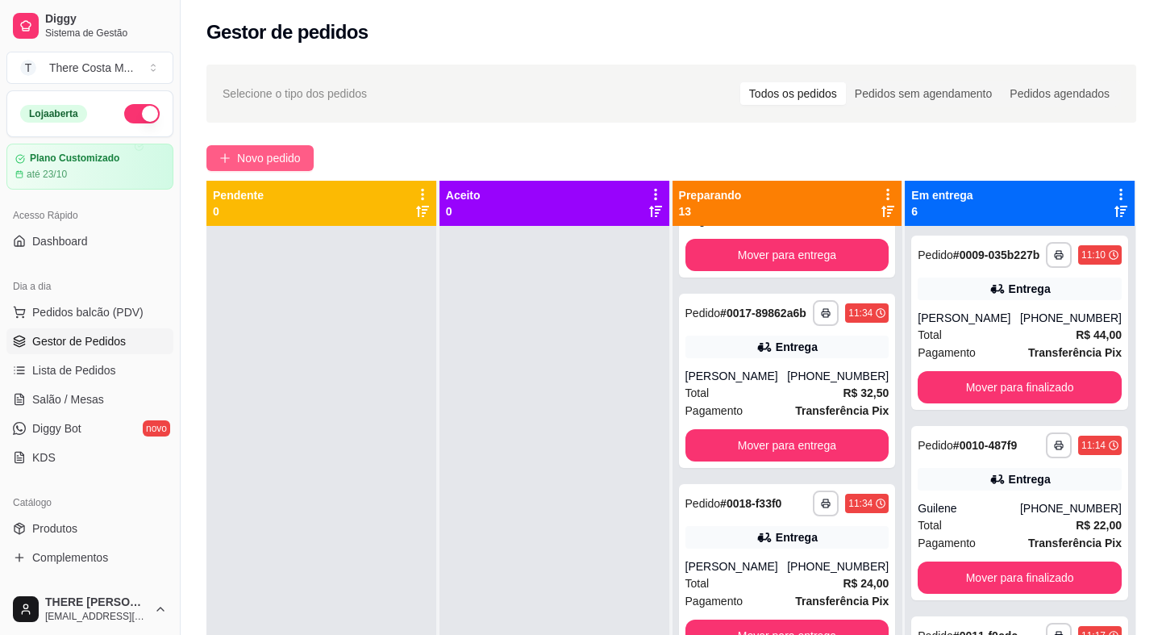
click at [274, 160] on span "Novo pedido" at bounding box center [269, 158] width 64 height 18
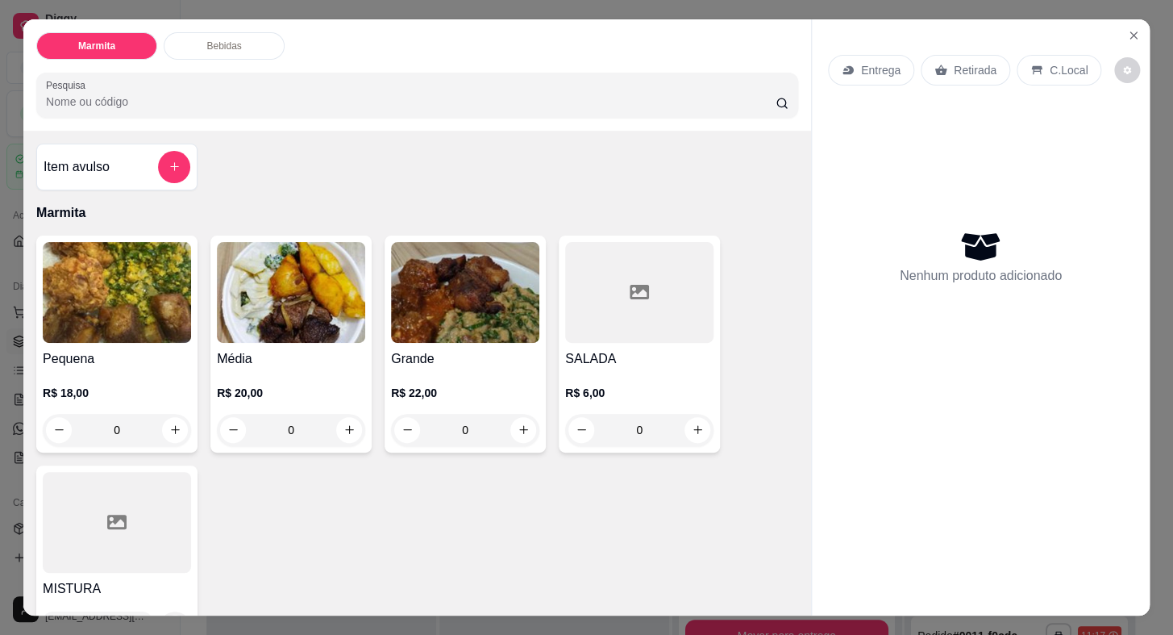
click at [936, 67] on icon at bounding box center [941, 70] width 12 height 10
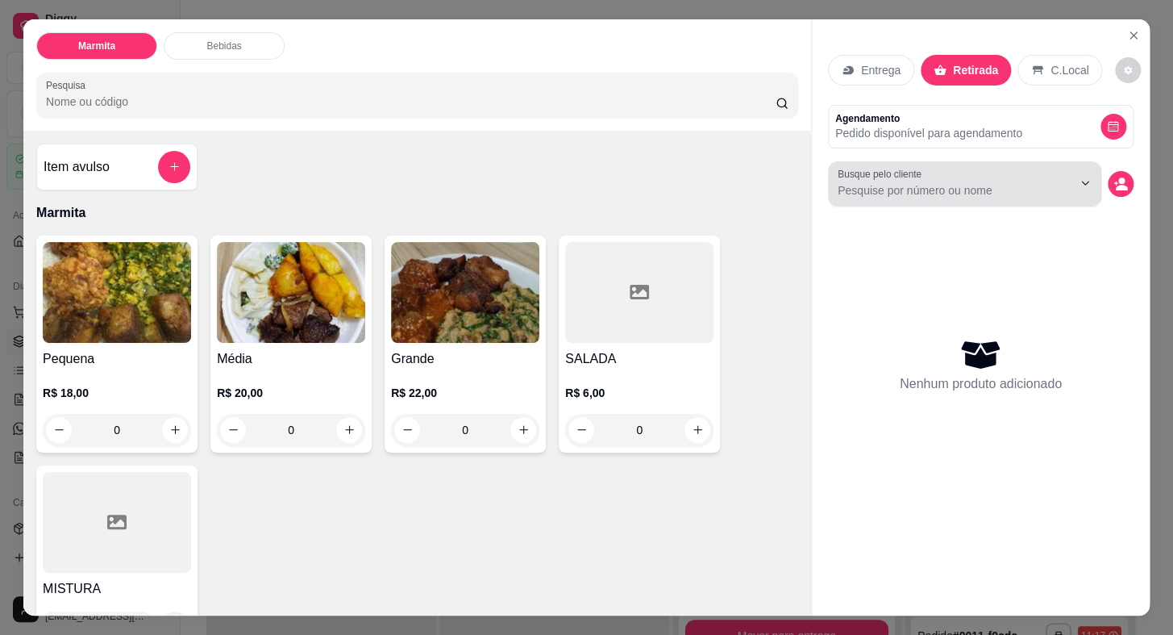
click at [855, 175] on div at bounding box center [965, 184] width 254 height 32
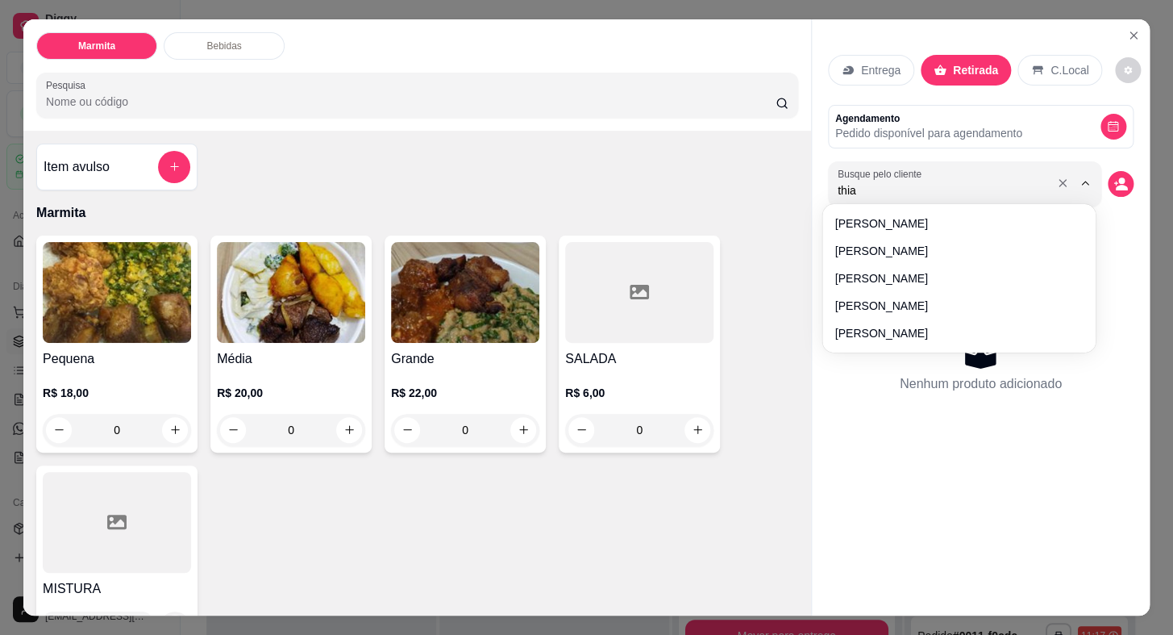
type input "thiag"
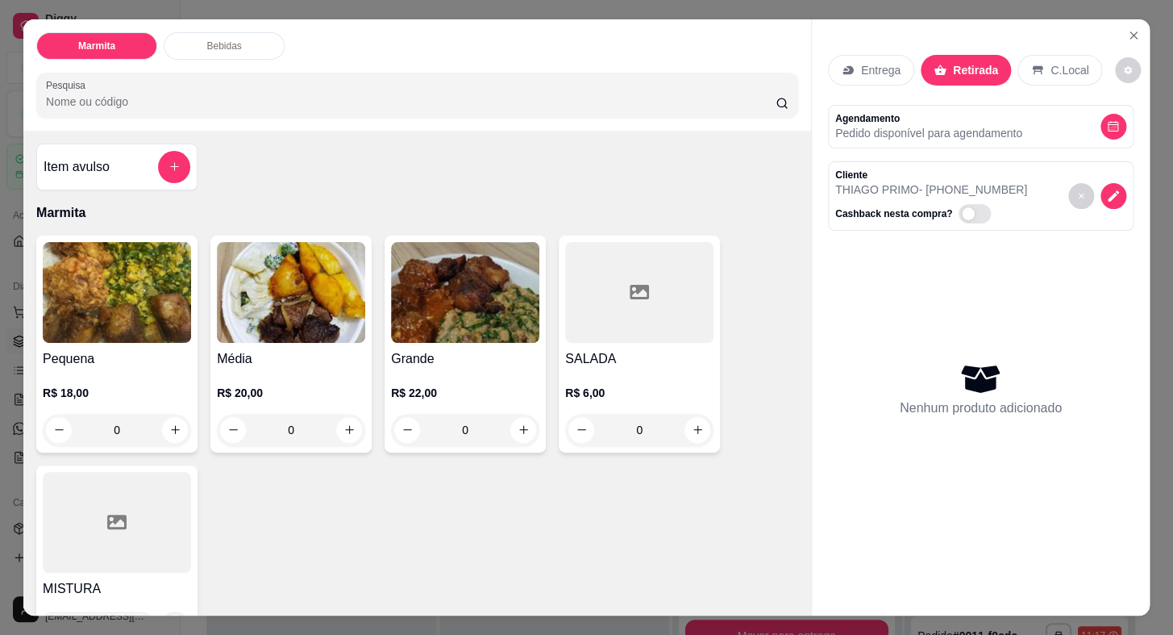
click at [319, 327] on img at bounding box center [291, 292] width 148 height 101
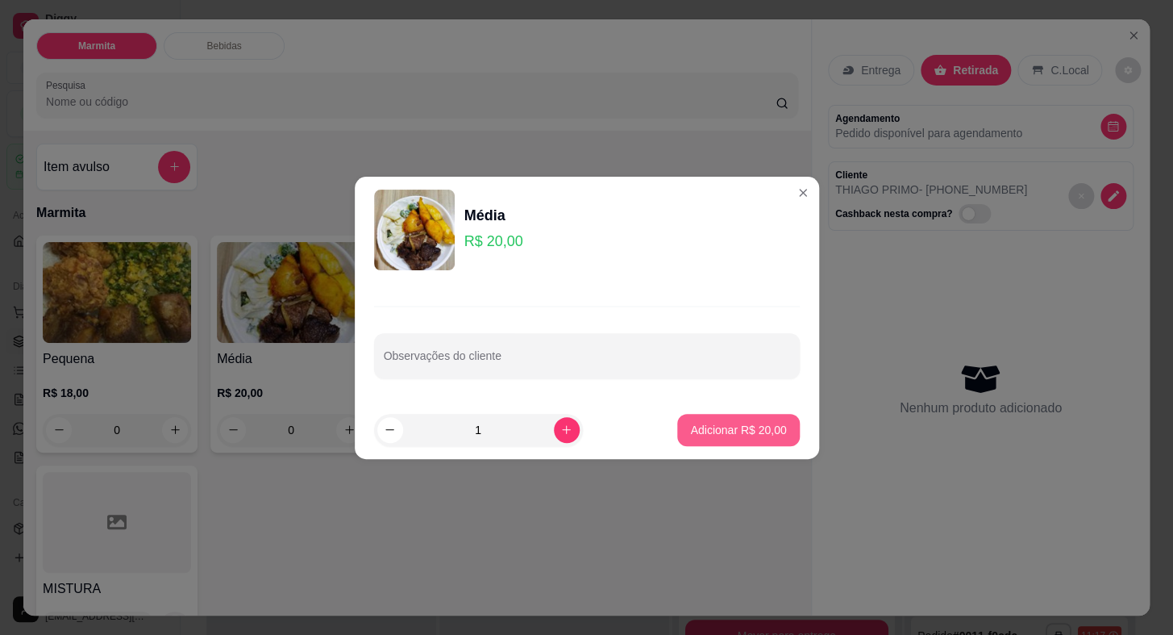
click at [743, 419] on button "Adicionar R$ 20,00" at bounding box center [738, 430] width 122 height 32
type input "1"
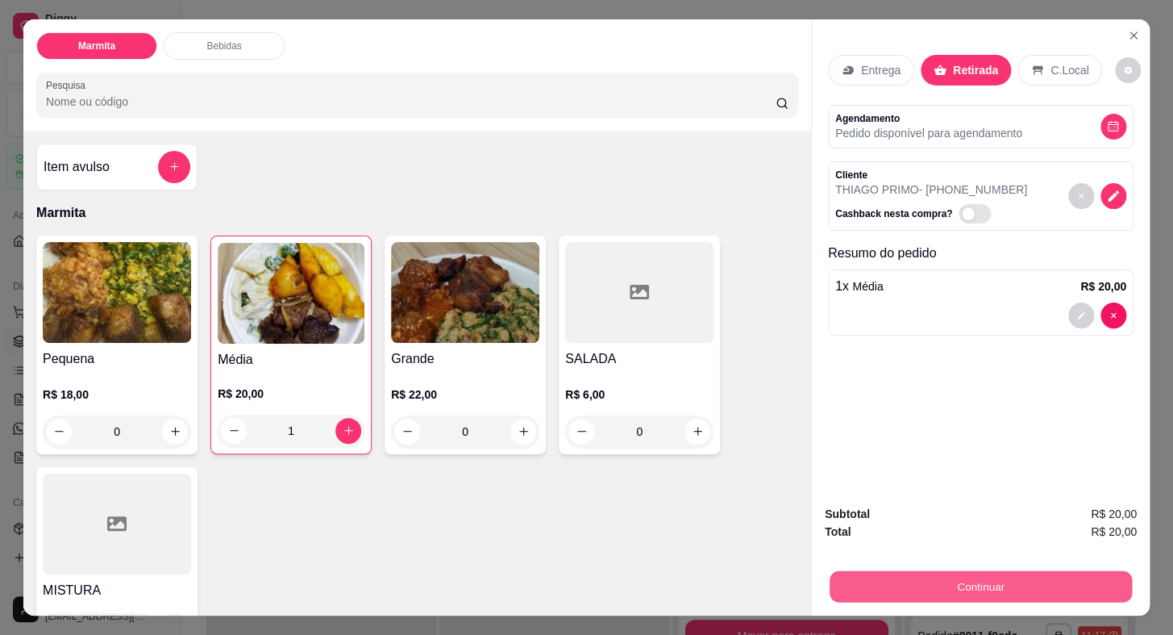
click at [912, 581] on button "Continuar" at bounding box center [981, 586] width 302 height 31
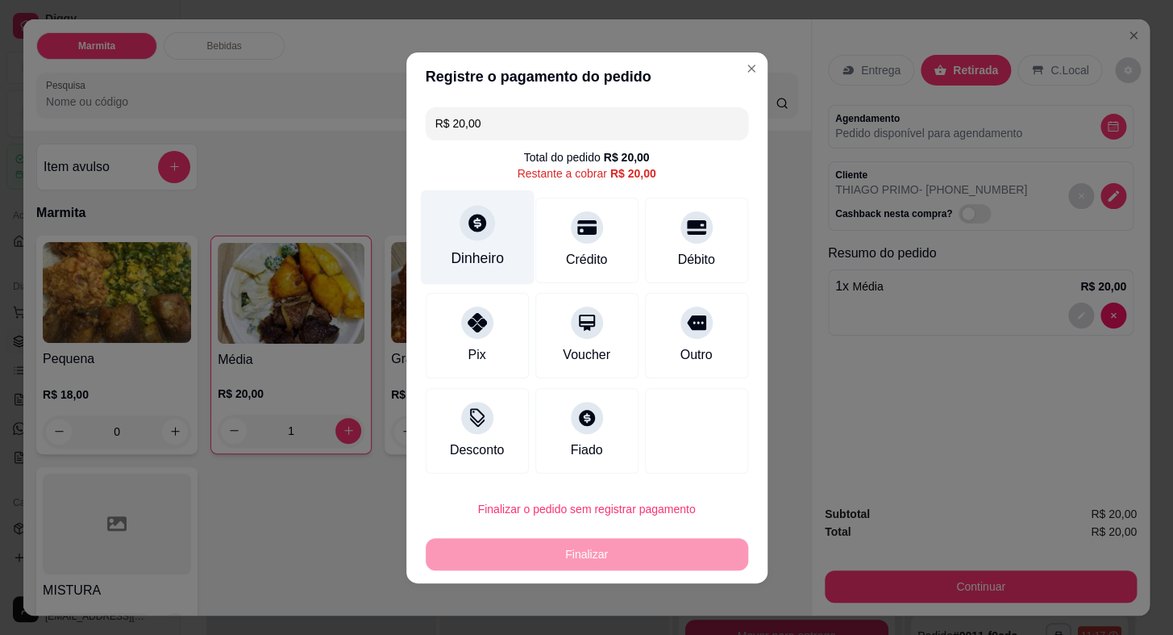
click at [467, 210] on div at bounding box center [477, 222] width 35 height 35
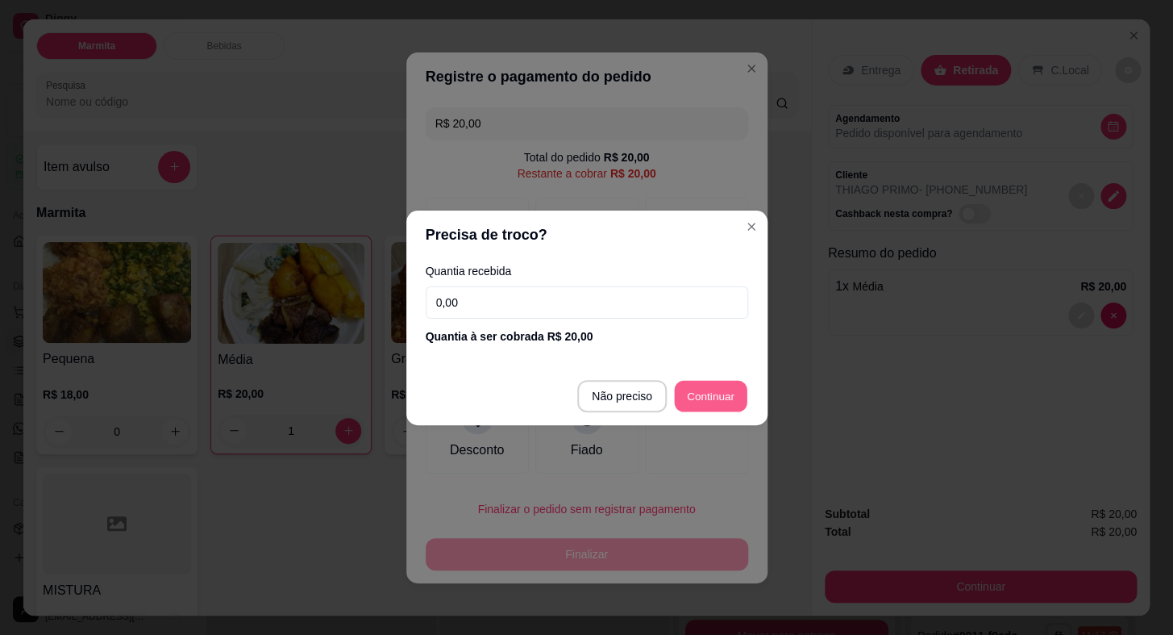
type input "R$ 0,00"
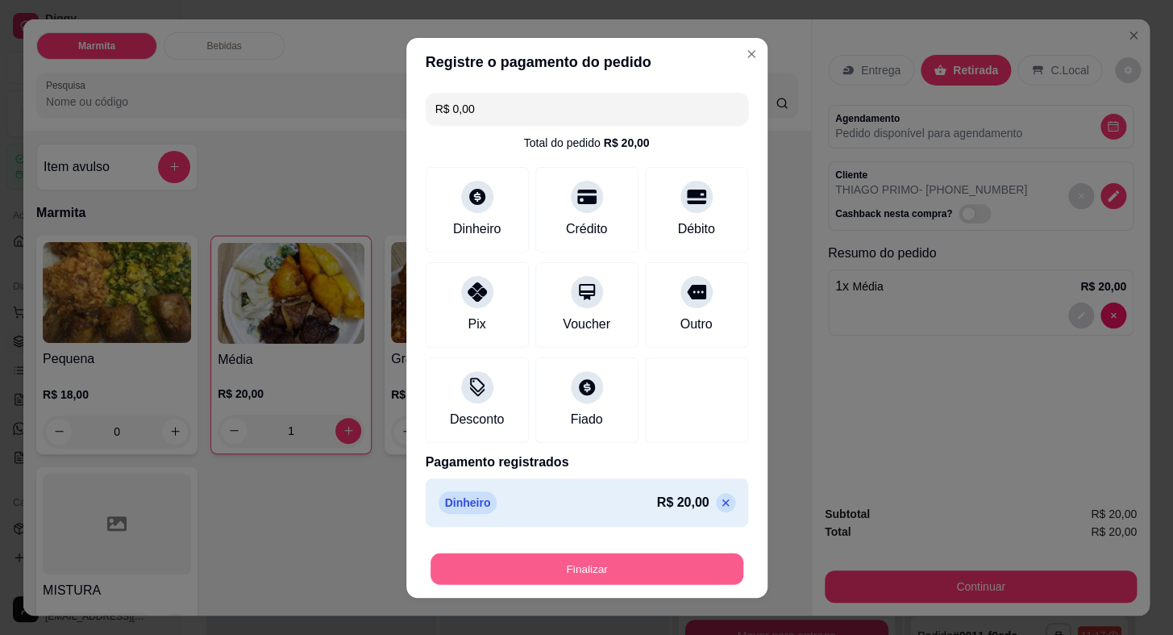
click at [632, 583] on button "Finalizar" at bounding box center [587, 567] width 313 height 31
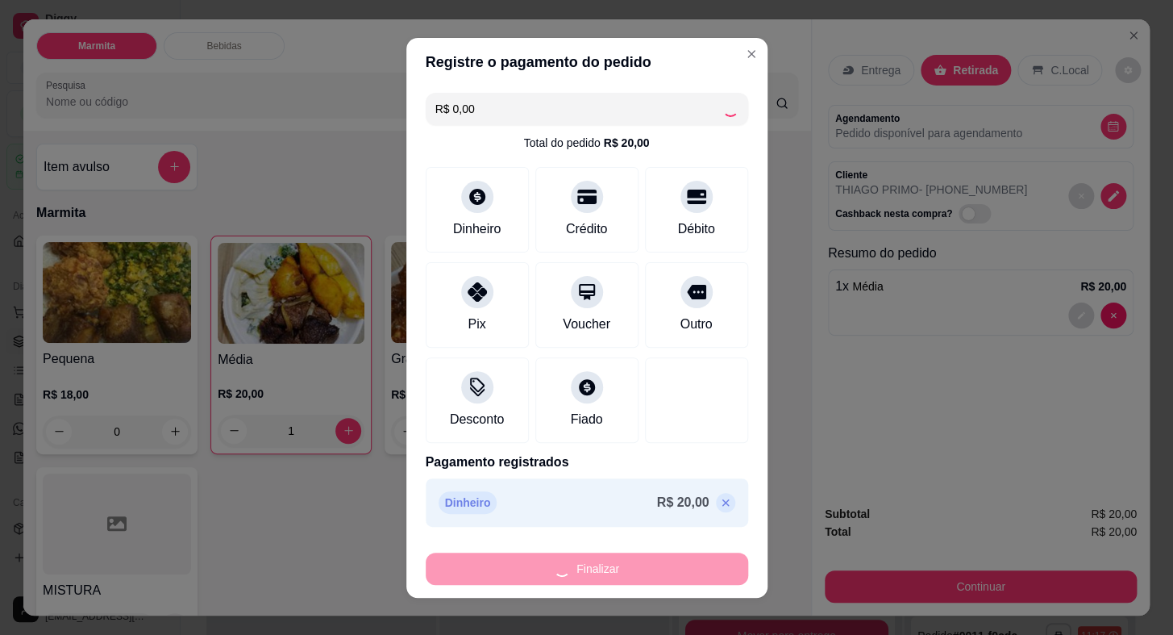
type input "0"
type input "-R$ 20,00"
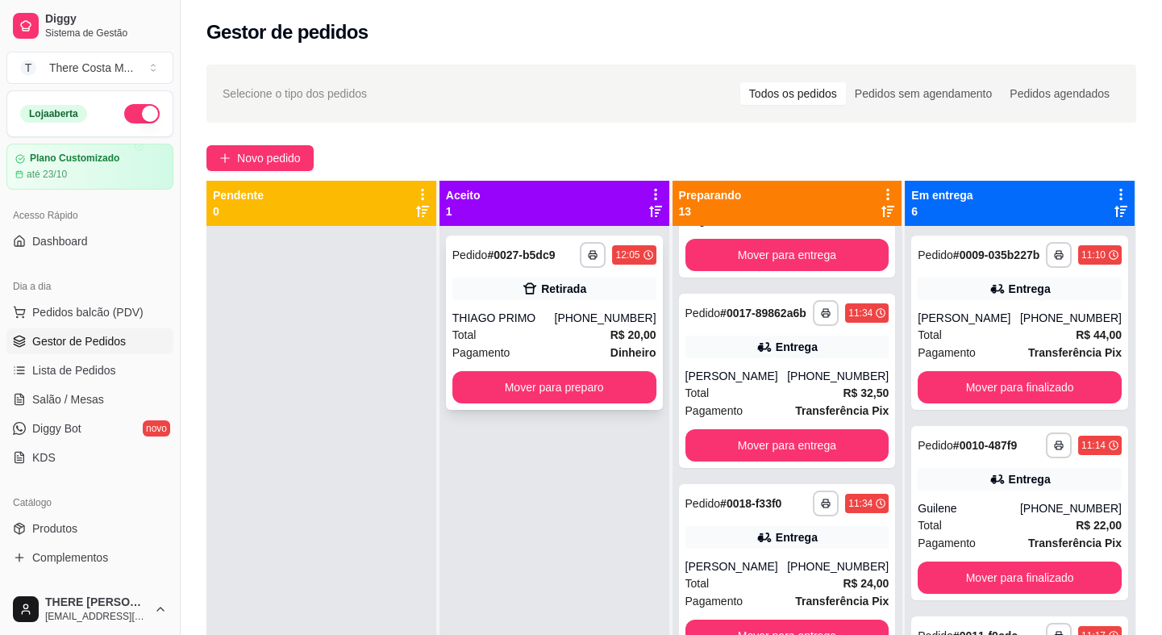
click at [586, 386] on button "Mover para preparo" at bounding box center [554, 387] width 204 height 32
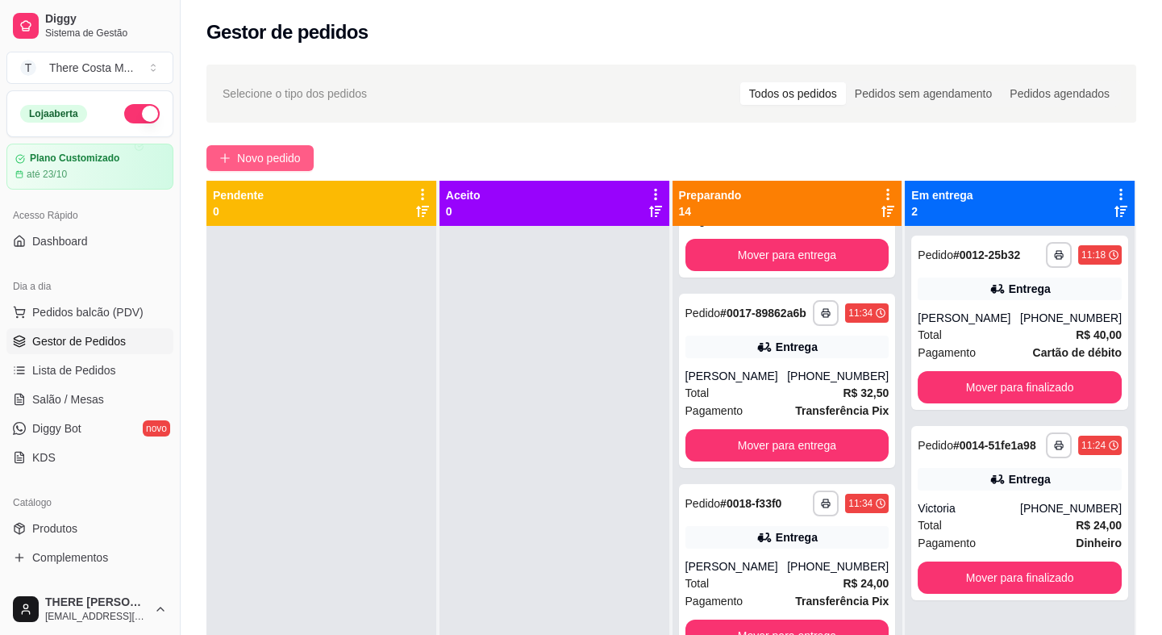
click at [269, 150] on span "Novo pedido" at bounding box center [269, 158] width 64 height 18
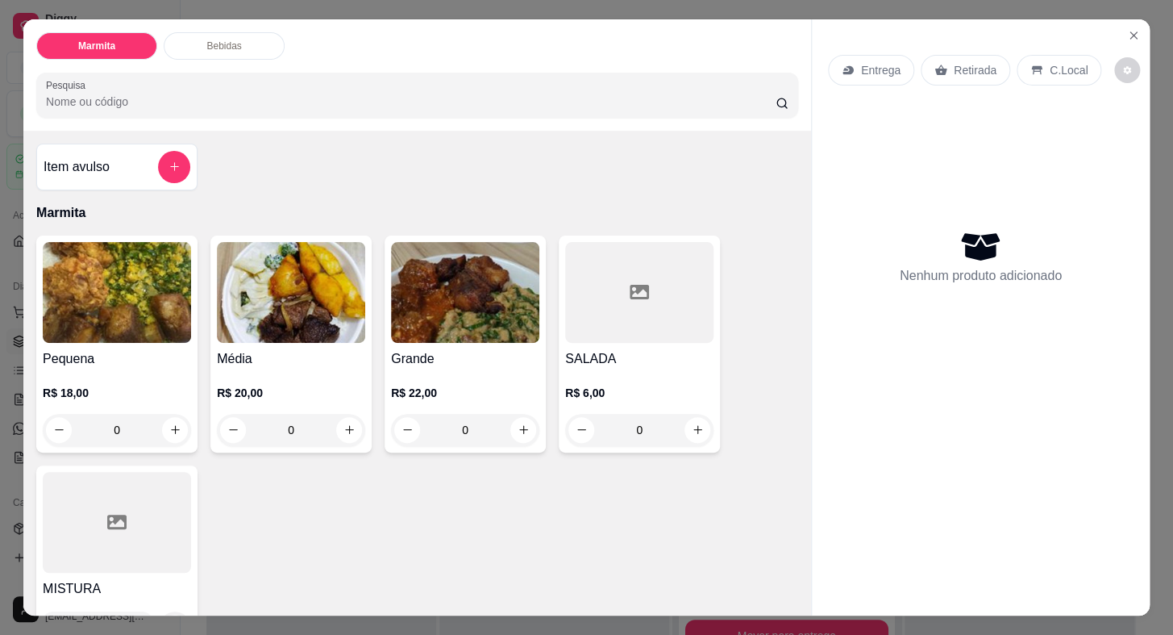
click at [862, 55] on div "Entrega" at bounding box center [871, 70] width 86 height 31
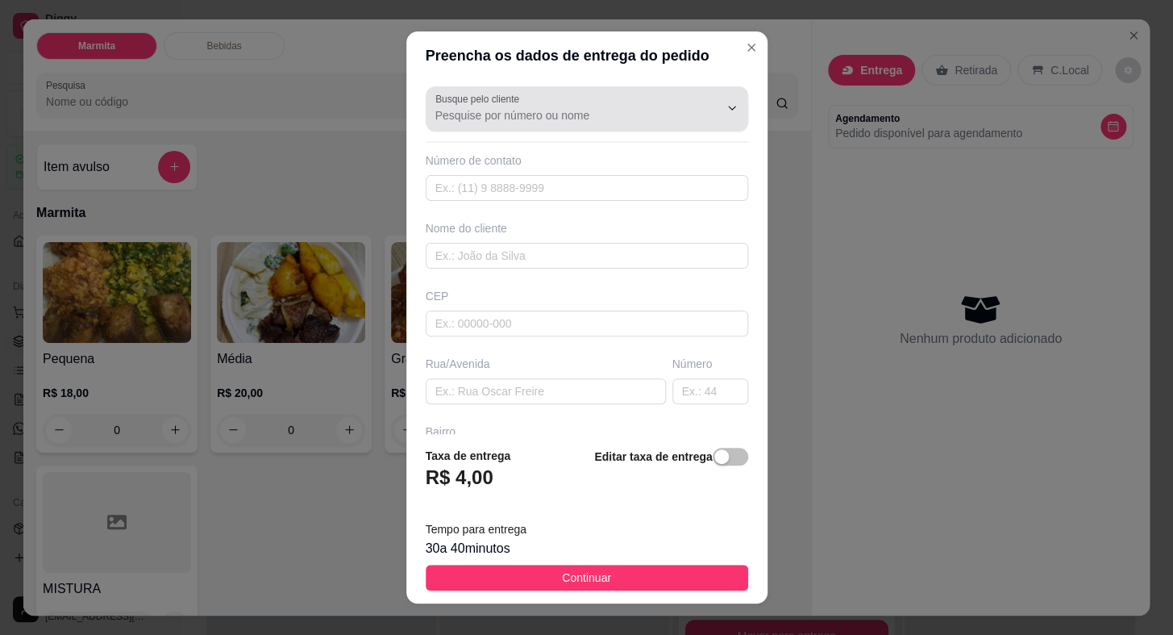
click at [565, 107] on input "Busque pelo cliente" at bounding box center [564, 115] width 258 height 16
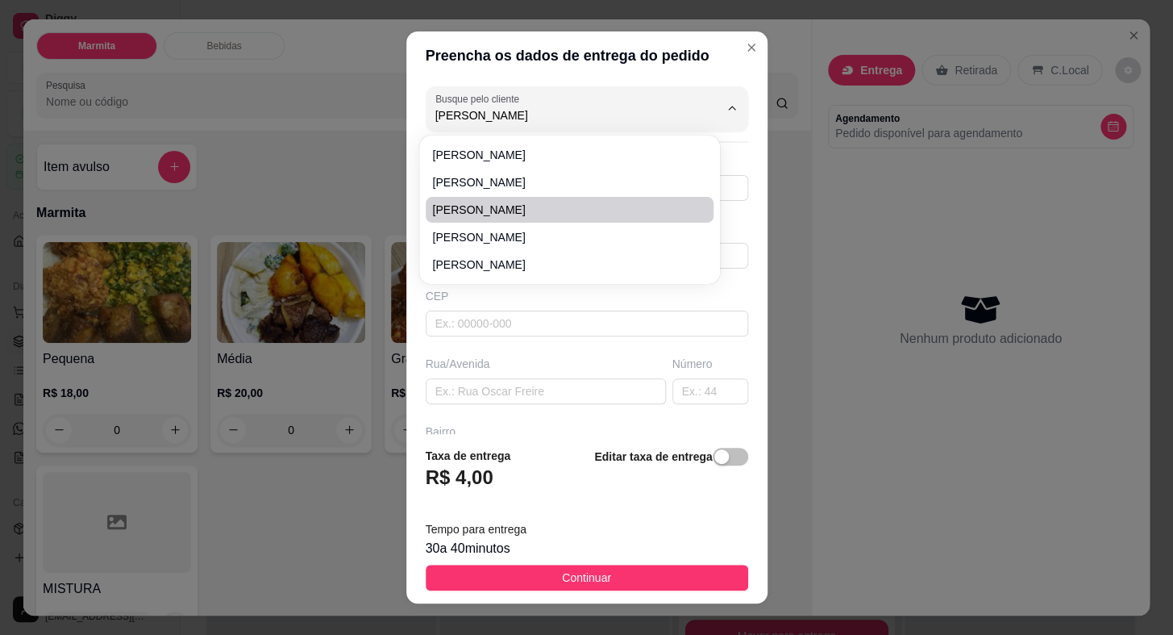
click at [502, 211] on span "[PERSON_NAME]" at bounding box center [561, 210] width 259 height 16
type input "[PERSON_NAME]"
type input "15997073144"
type input "[PERSON_NAME]"
type input "18440000"
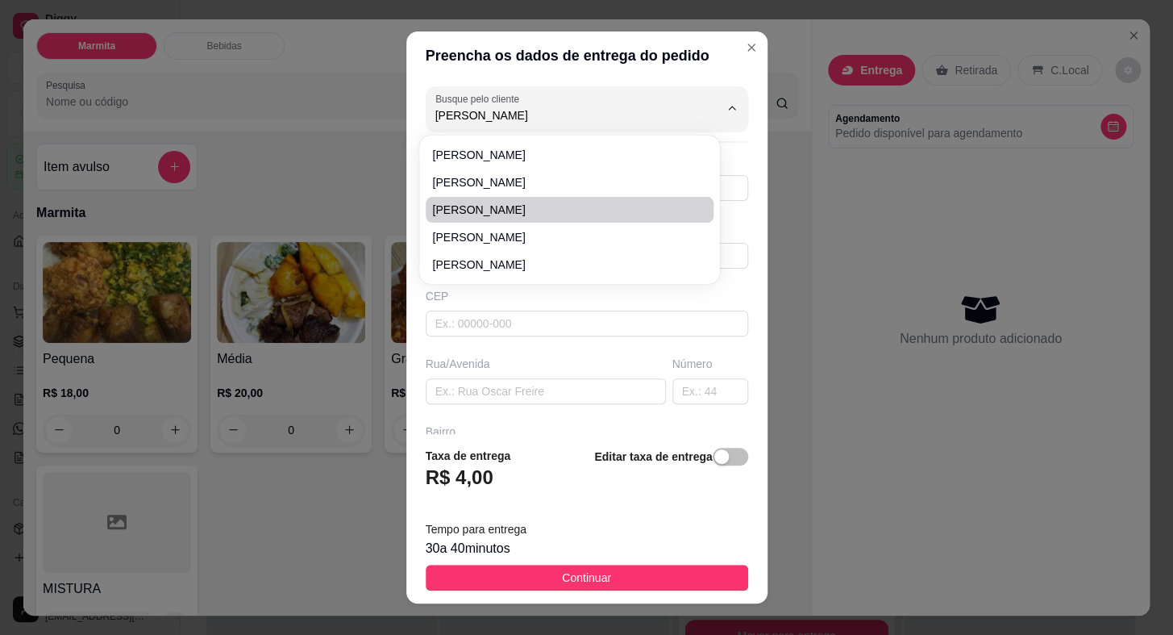
type input "[PERSON_NAME]"
type input "47"
type input "CENTRO"
type input "Itaberá"
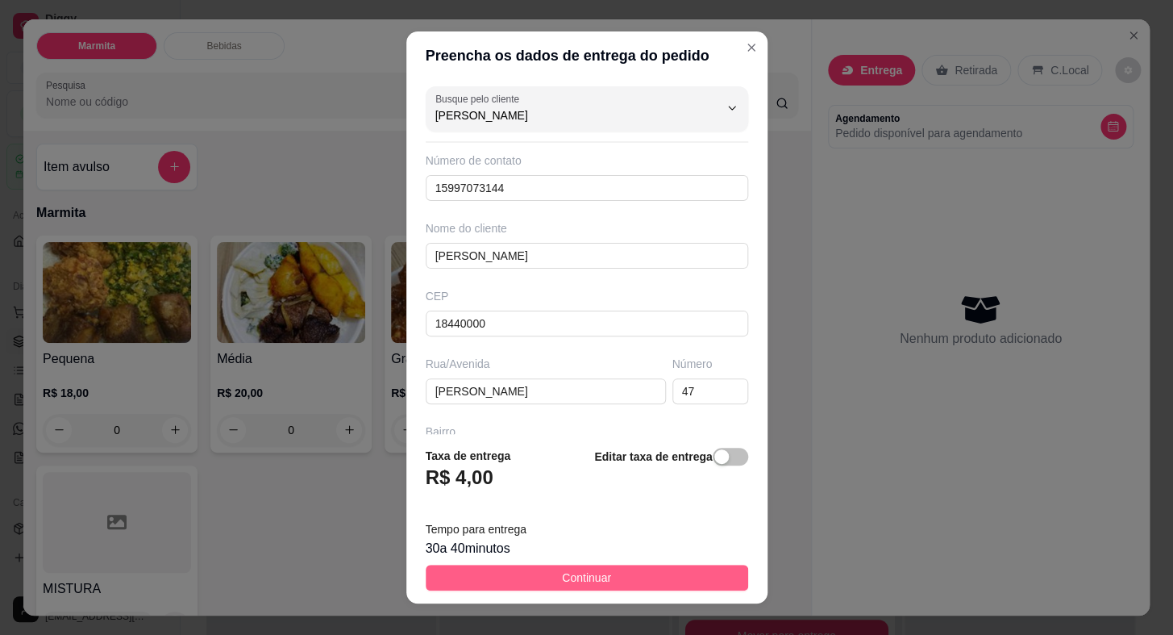
type input "[PERSON_NAME]"
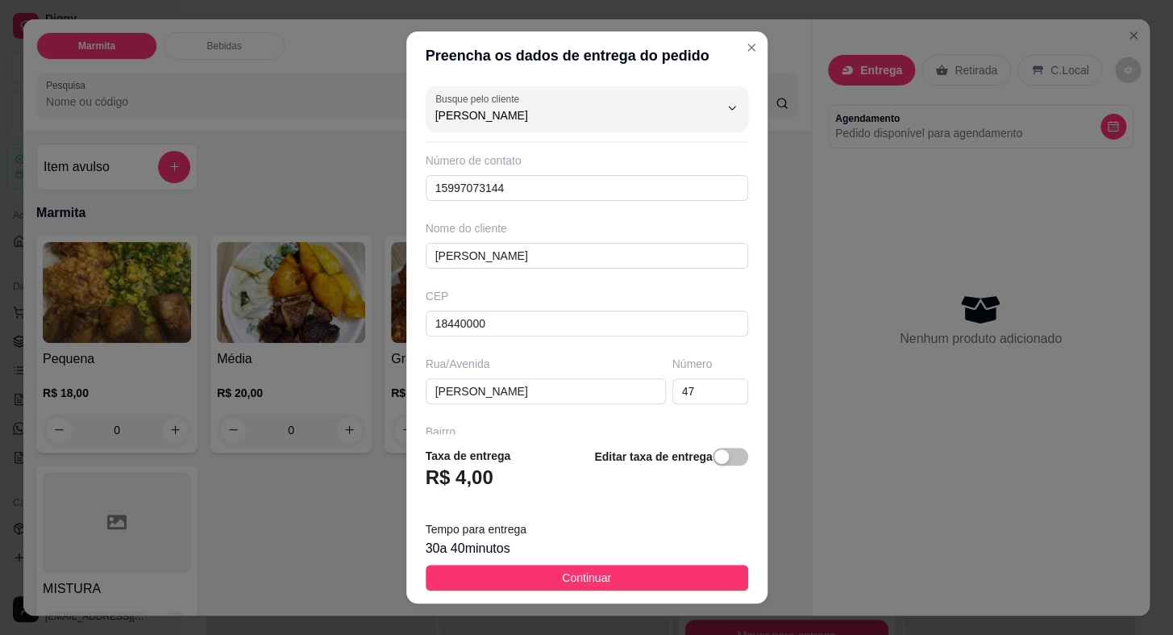
drag, startPoint x: 492, startPoint y: 576, endPoint x: 460, endPoint y: 570, distance: 32.7
click at [491, 577] on button "Continuar" at bounding box center [587, 577] width 323 height 26
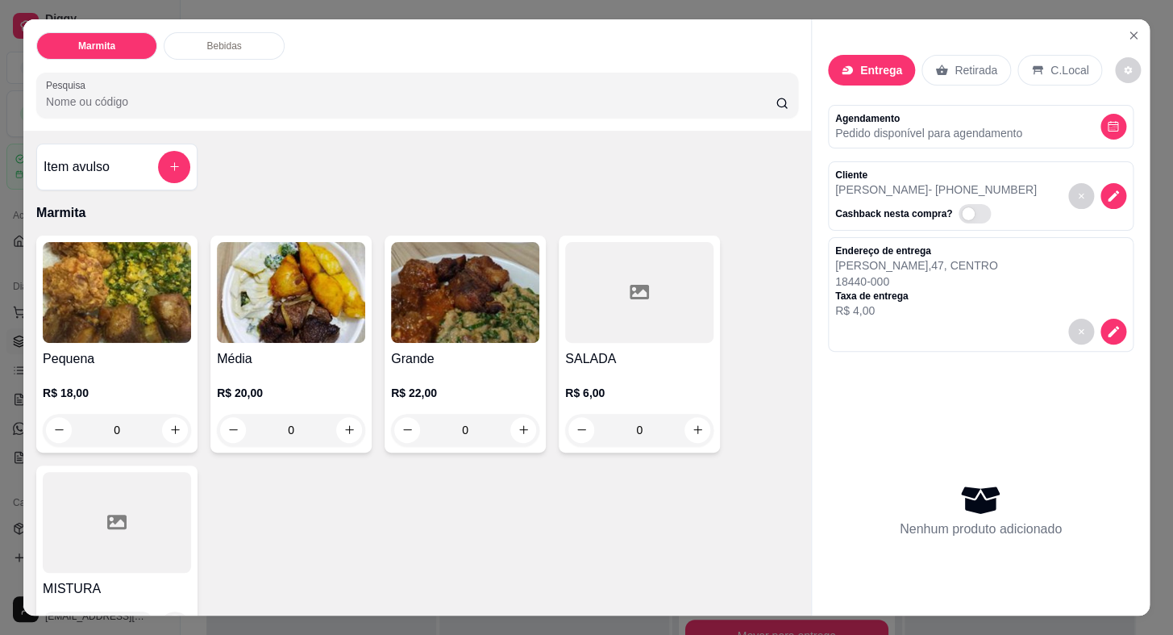
click at [119, 368] on div "R$ 18,00 0" at bounding box center [117, 406] width 148 height 77
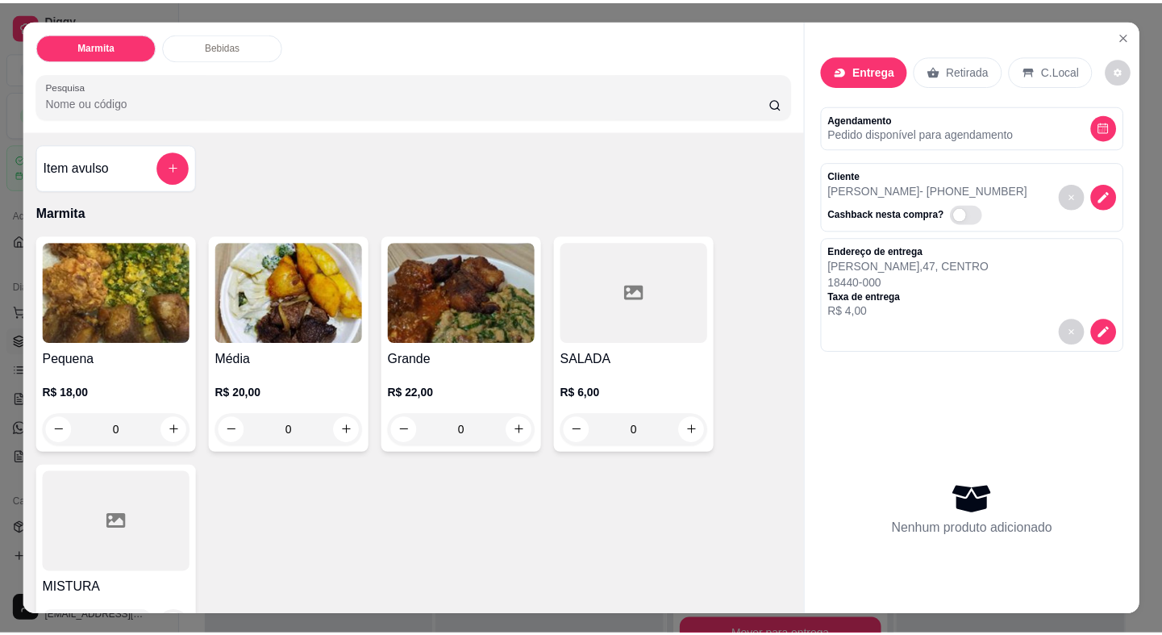
scroll to position [323, 0]
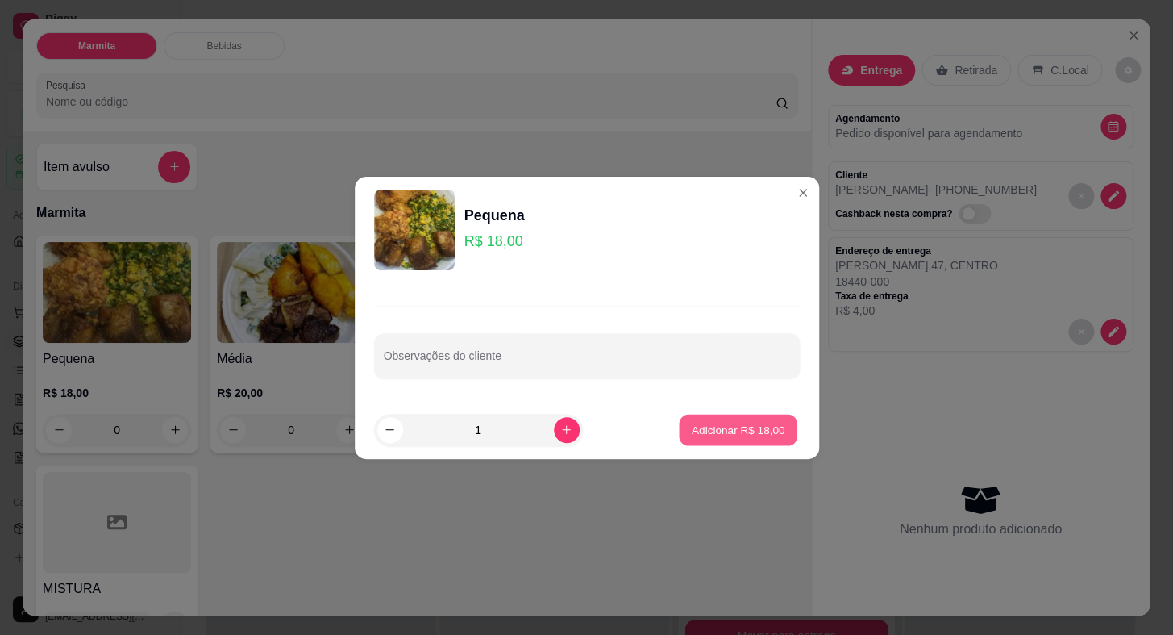
click at [739, 420] on button "Adicionar R$ 18,00" at bounding box center [739, 429] width 119 height 31
type input "1"
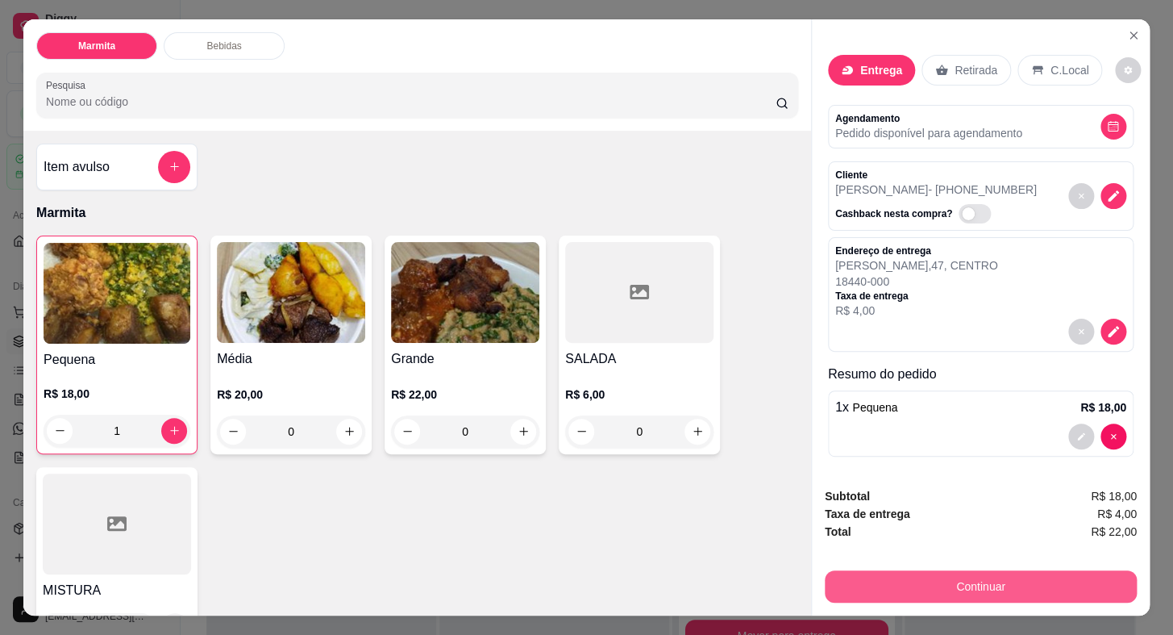
click at [914, 570] on button "Continuar" at bounding box center [981, 586] width 312 height 32
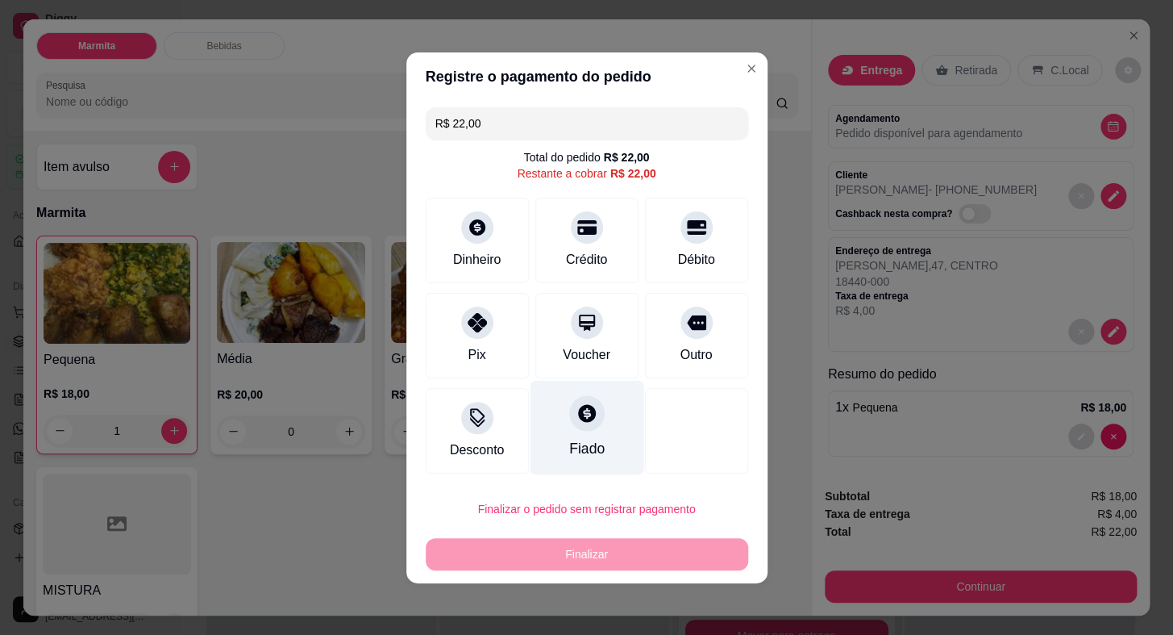
click at [602, 431] on div "Fiado" at bounding box center [587, 427] width 114 height 94
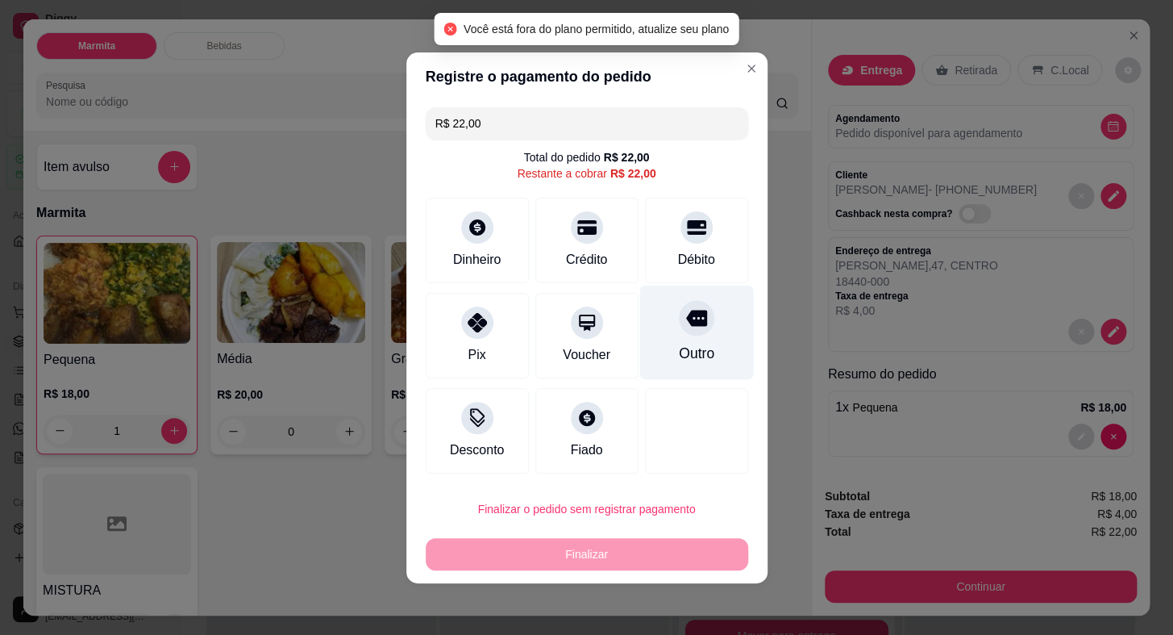
click at [693, 337] on div "Outro" at bounding box center [696, 332] width 114 height 94
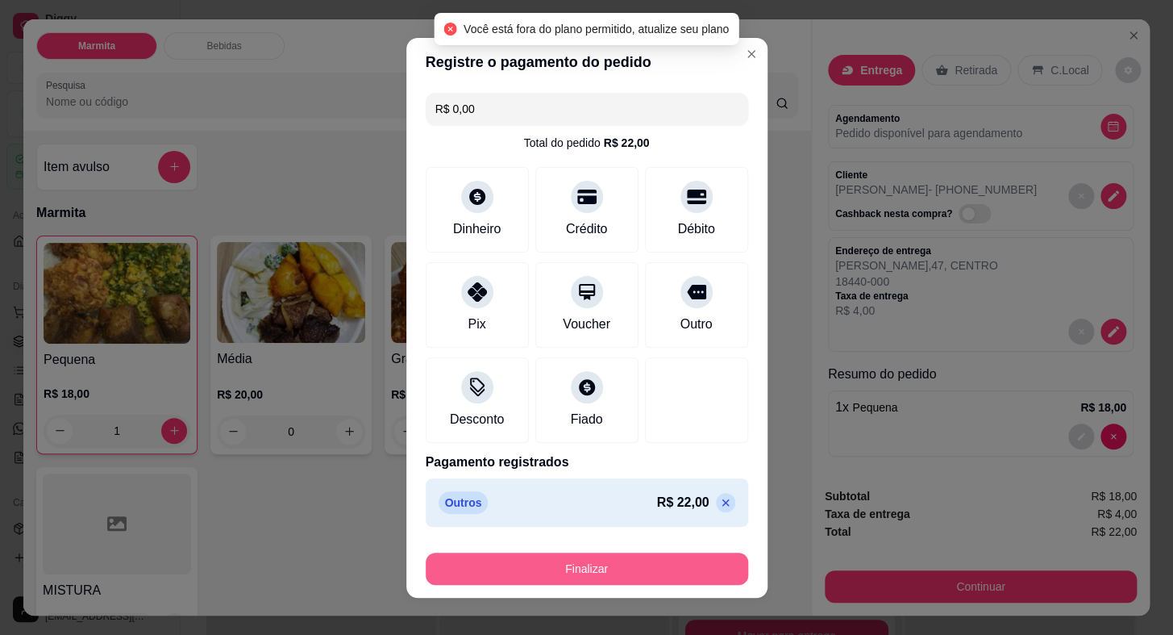
click at [637, 560] on button "Finalizar" at bounding box center [587, 568] width 323 height 32
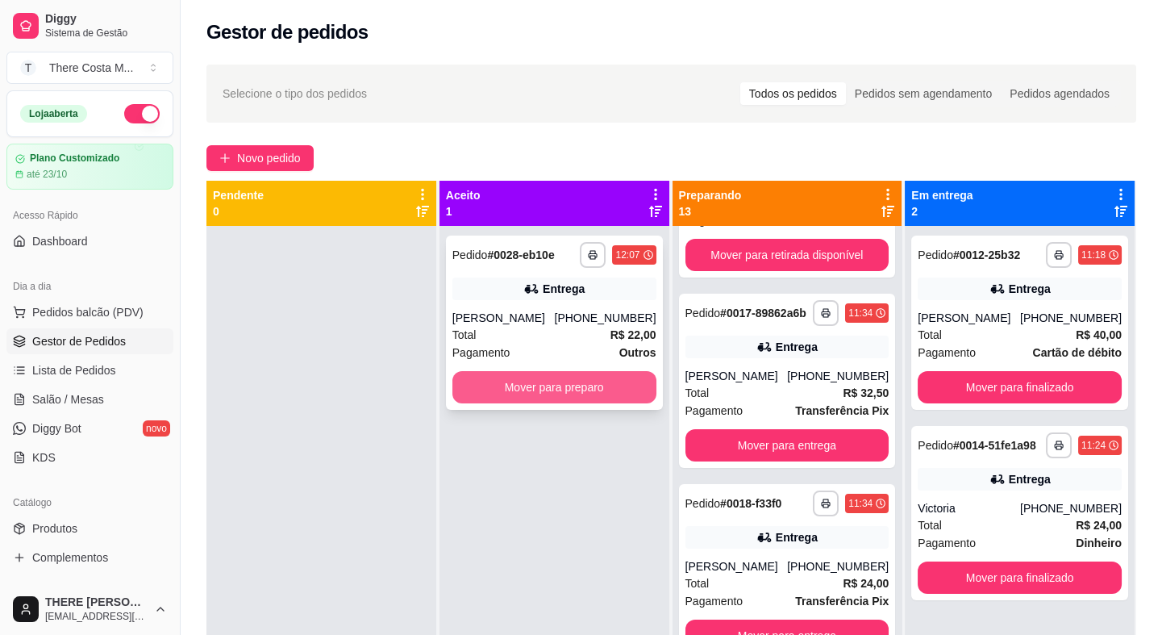
click at [538, 306] on div "**********" at bounding box center [554, 322] width 217 height 174
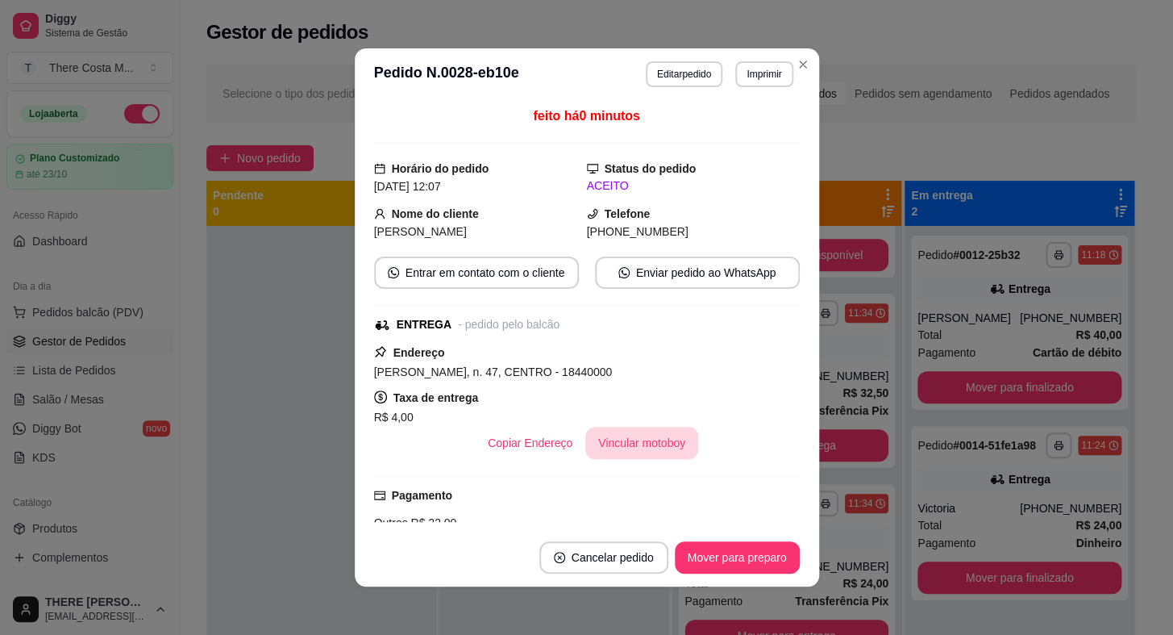
click at [631, 431] on button "Vincular motoboy" at bounding box center [641, 443] width 113 height 32
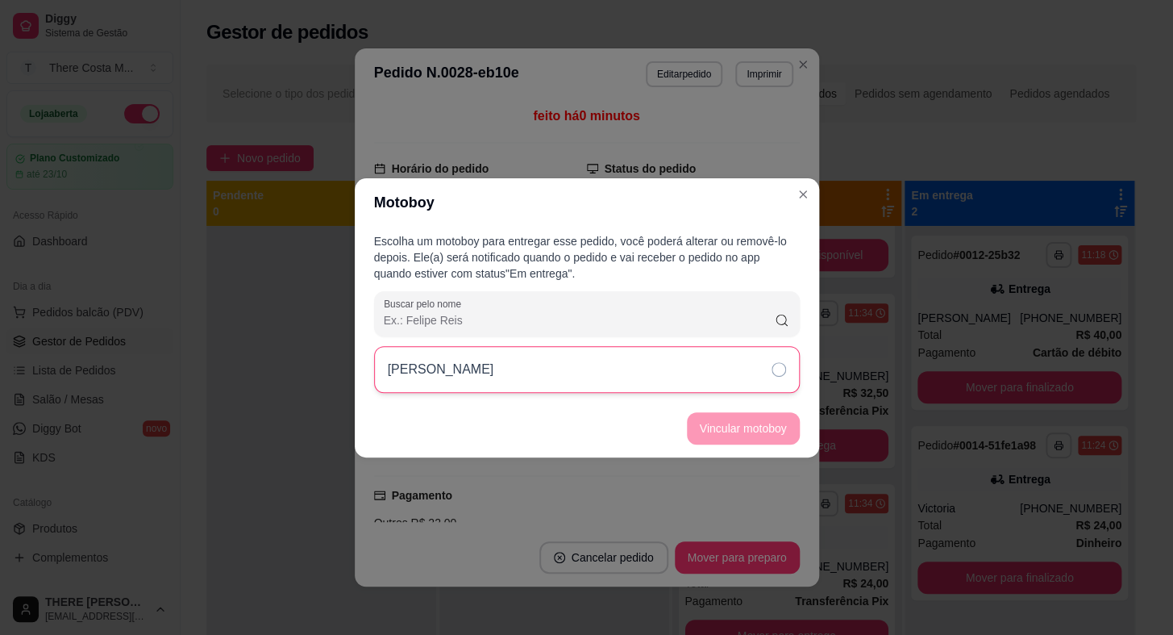
click at [697, 376] on div "[PERSON_NAME]" at bounding box center [587, 369] width 426 height 47
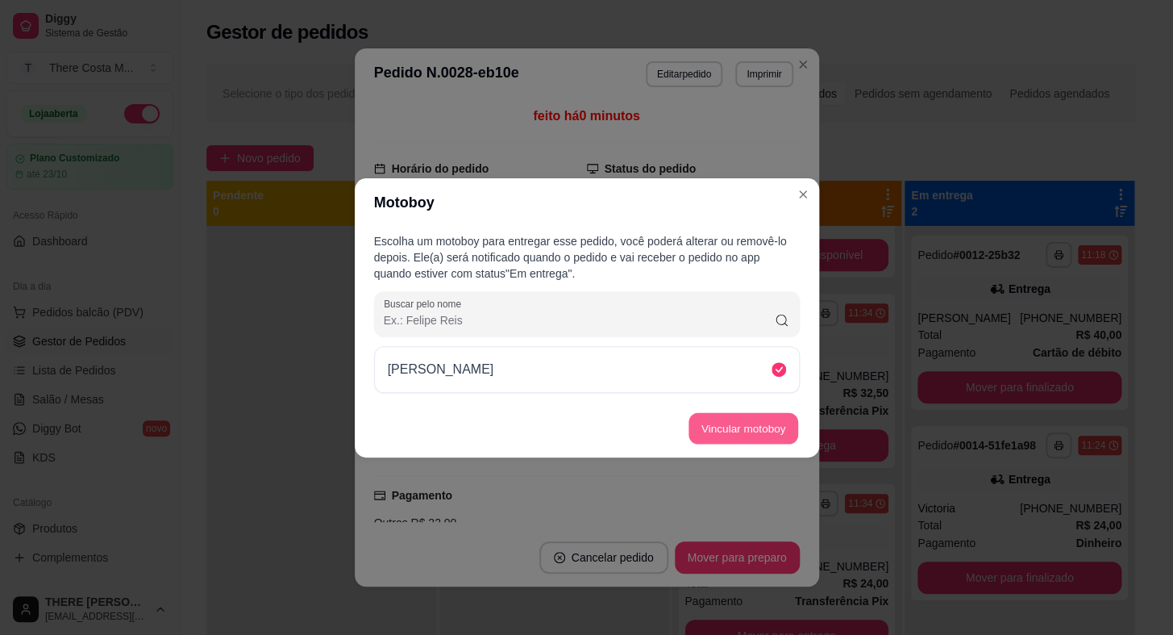
click at [690, 428] on button "Vincular motoboy" at bounding box center [744, 427] width 110 height 31
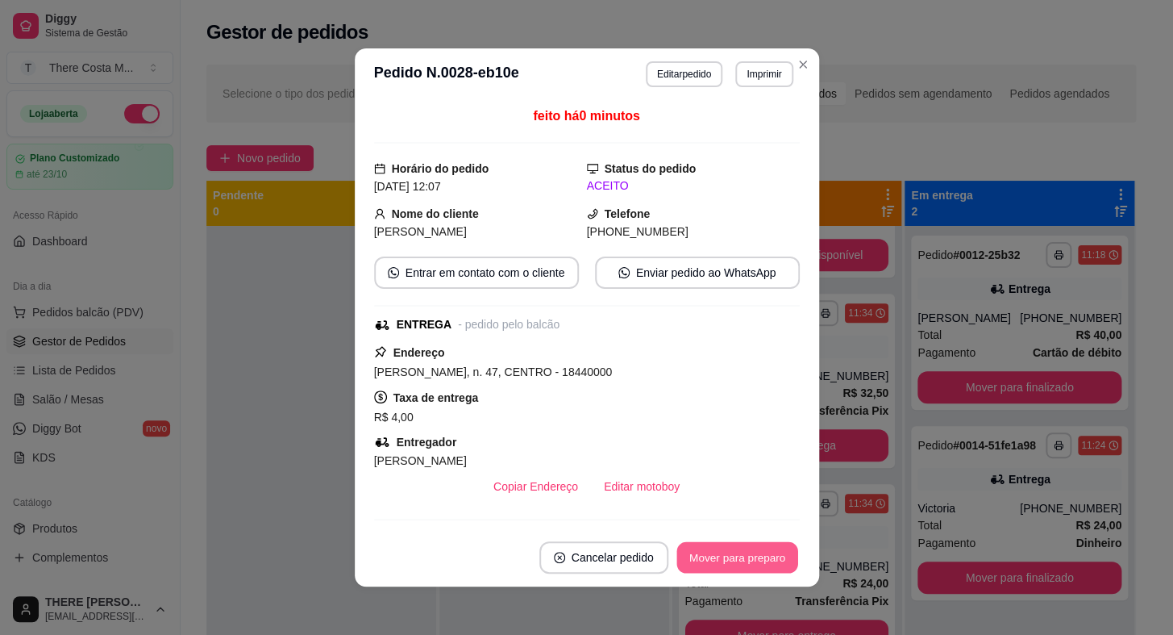
click at [727, 549] on button "Mover para preparo" at bounding box center [736, 557] width 121 height 31
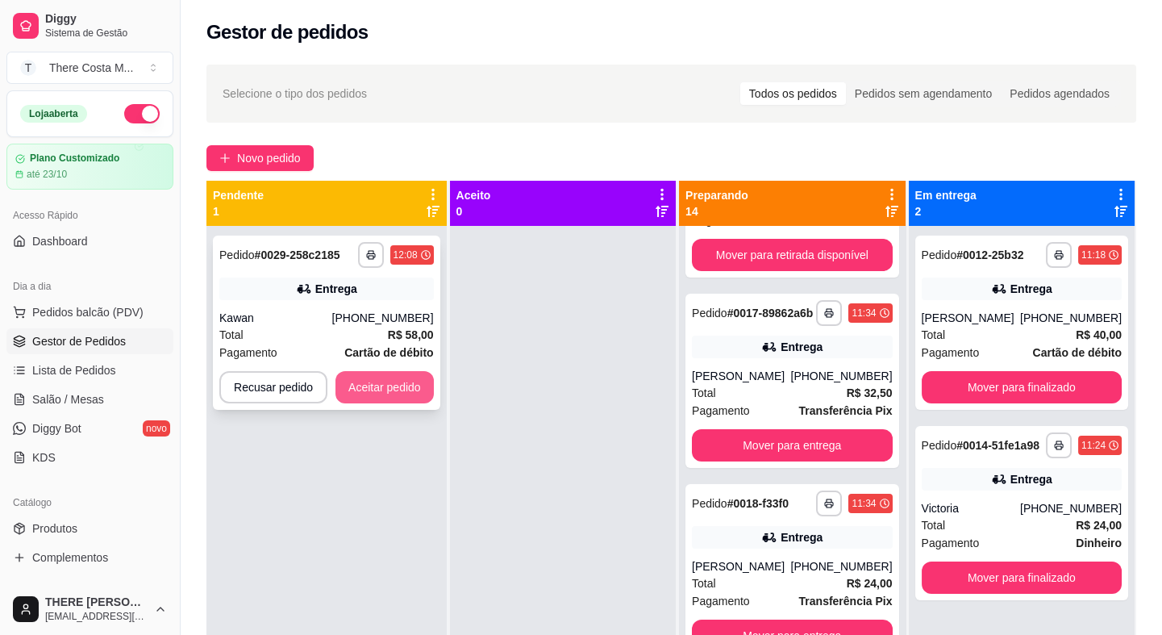
click at [387, 373] on button "Aceitar pedido" at bounding box center [384, 387] width 98 height 32
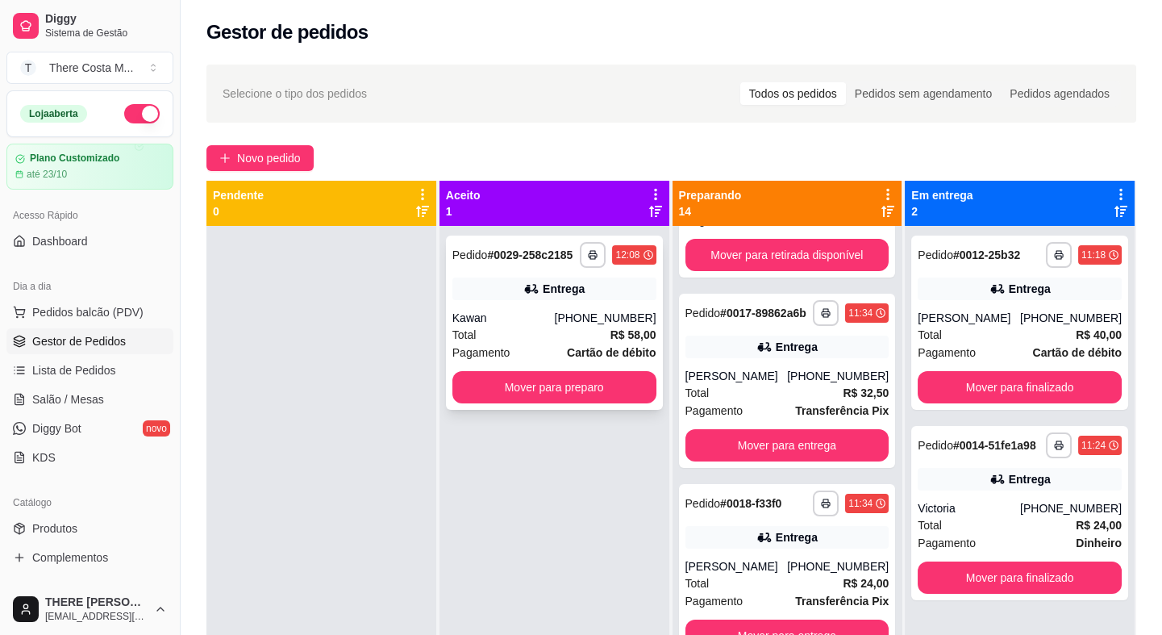
click at [508, 307] on div "**********" at bounding box center [554, 322] width 217 height 174
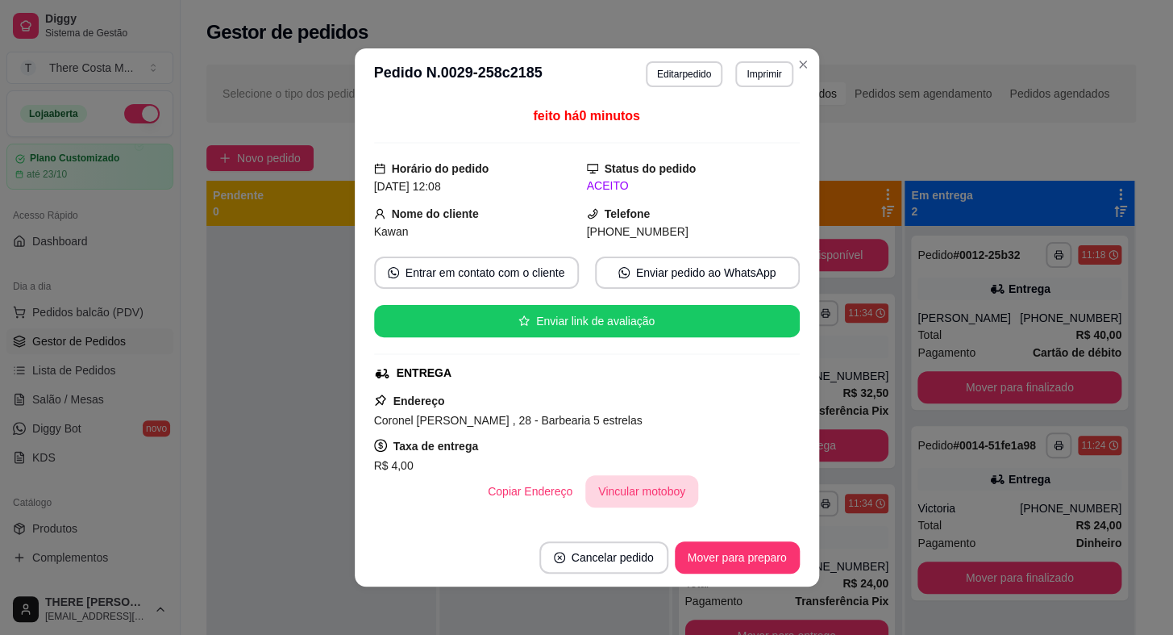
click at [630, 480] on button "Vincular motoboy" at bounding box center [641, 491] width 113 height 32
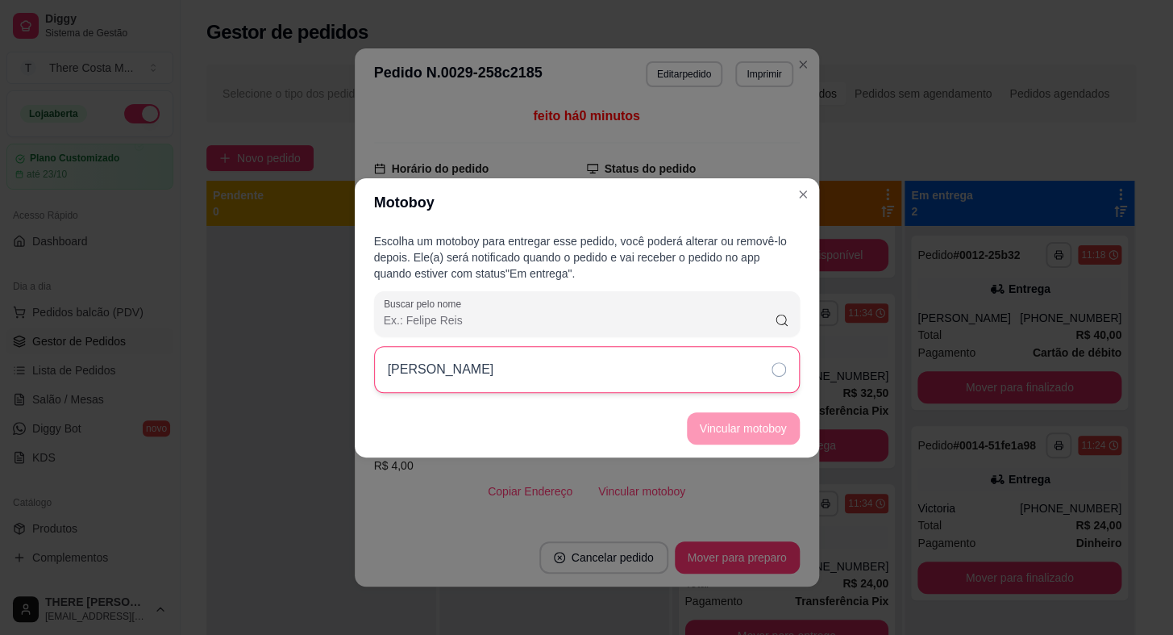
click at [720, 371] on div "[PERSON_NAME]" at bounding box center [587, 369] width 426 height 47
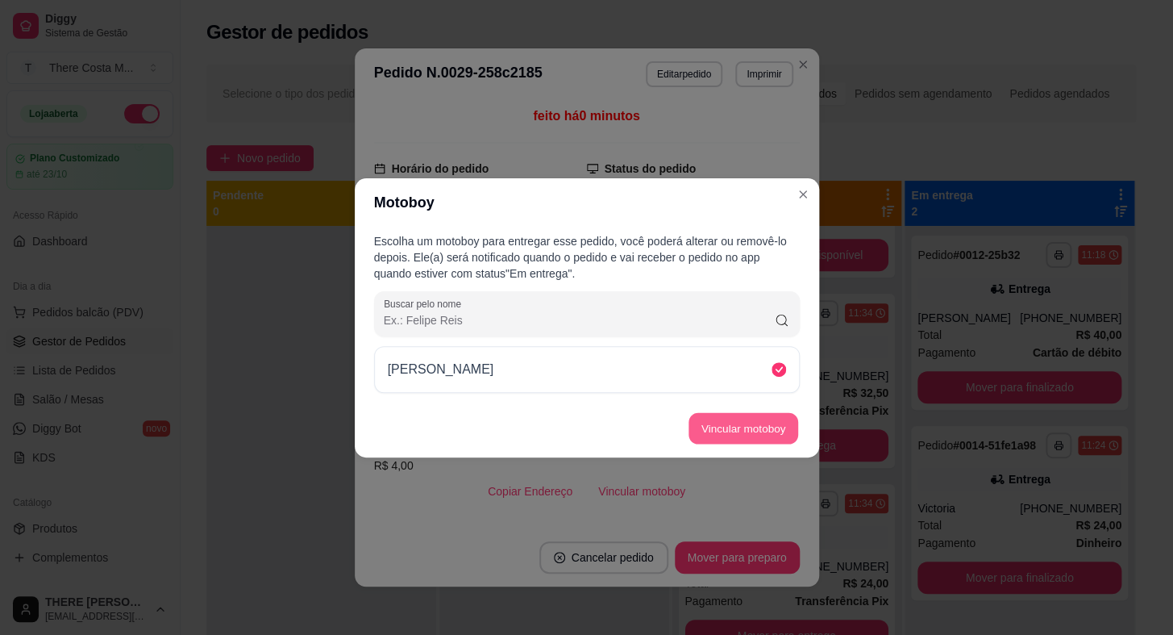
click at [745, 431] on button "Vincular motoboy" at bounding box center [744, 427] width 110 height 31
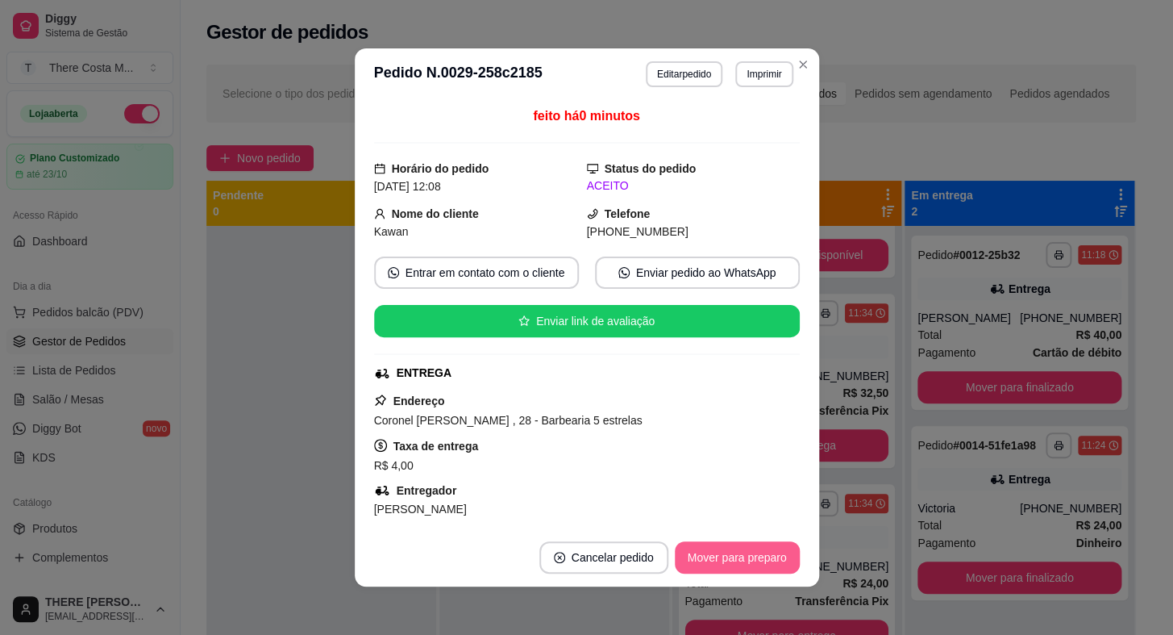
click at [726, 554] on button "Mover para preparo" at bounding box center [737, 557] width 125 height 32
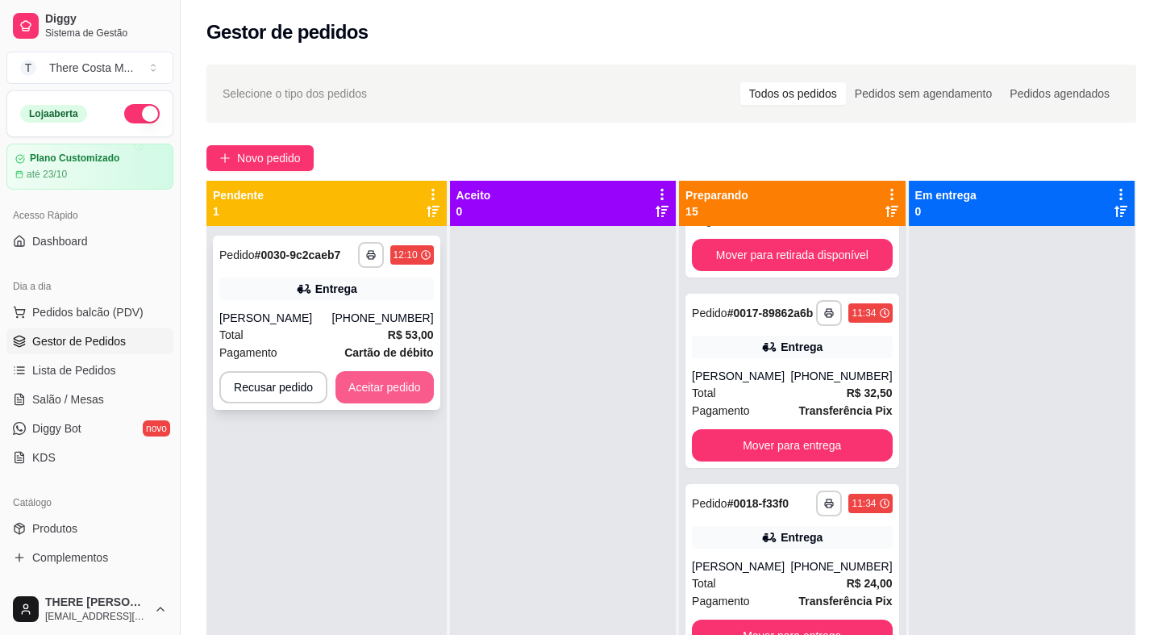
click at [378, 390] on button "Aceitar pedido" at bounding box center [384, 387] width 98 height 32
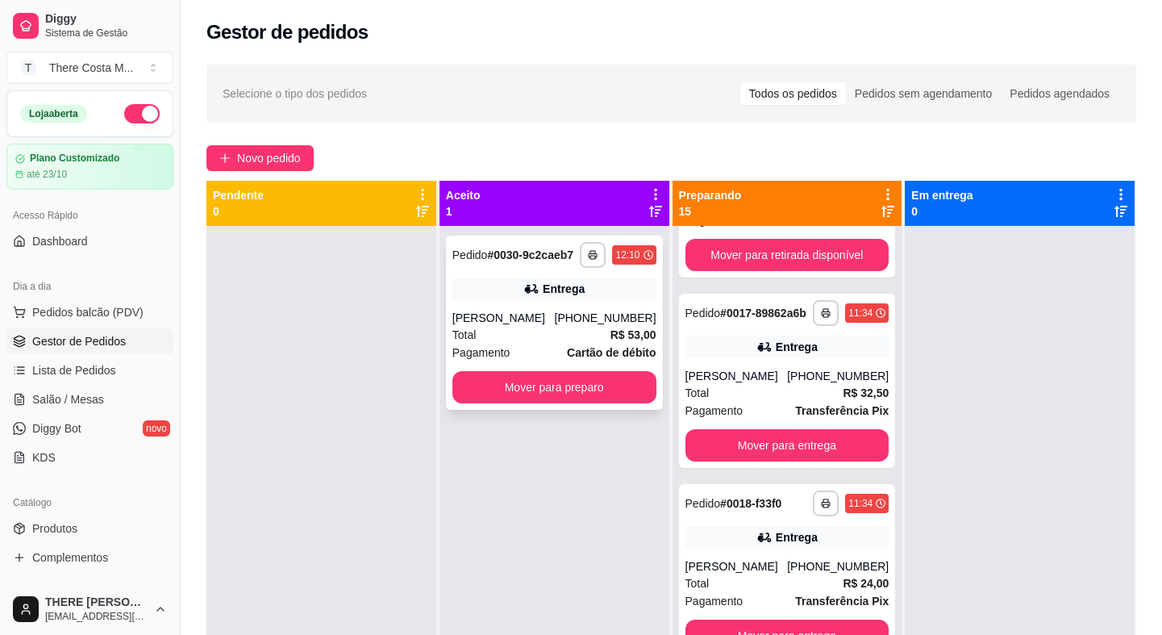
click at [556, 296] on div "Entrega" at bounding box center [564, 289] width 42 height 16
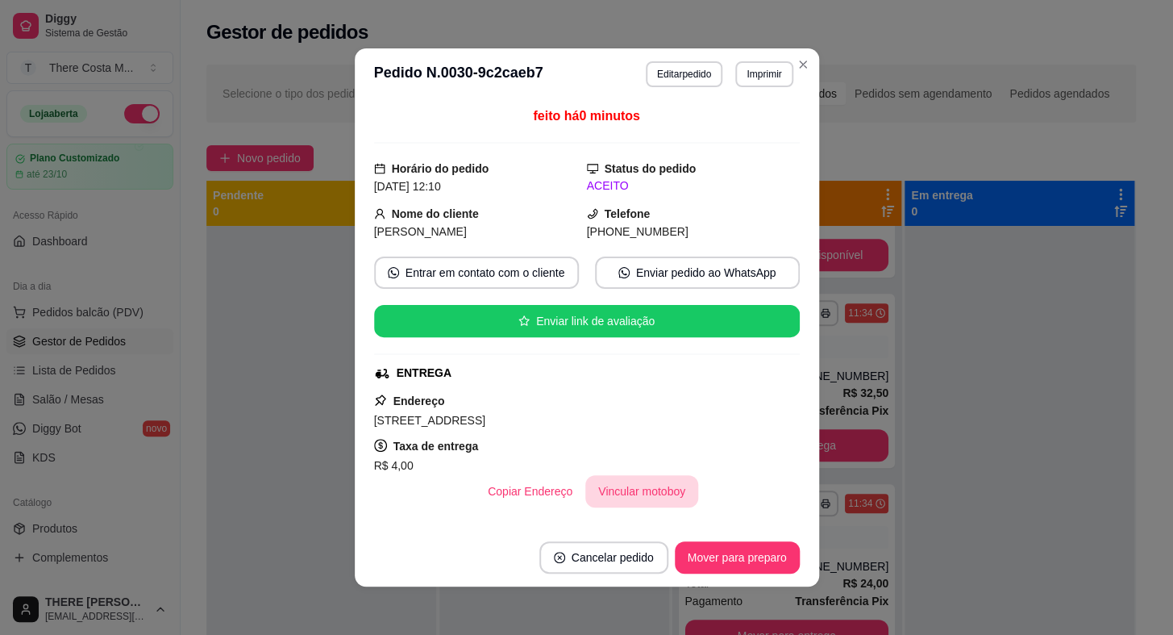
click at [631, 476] on button "Vincular motoboy" at bounding box center [641, 491] width 113 height 32
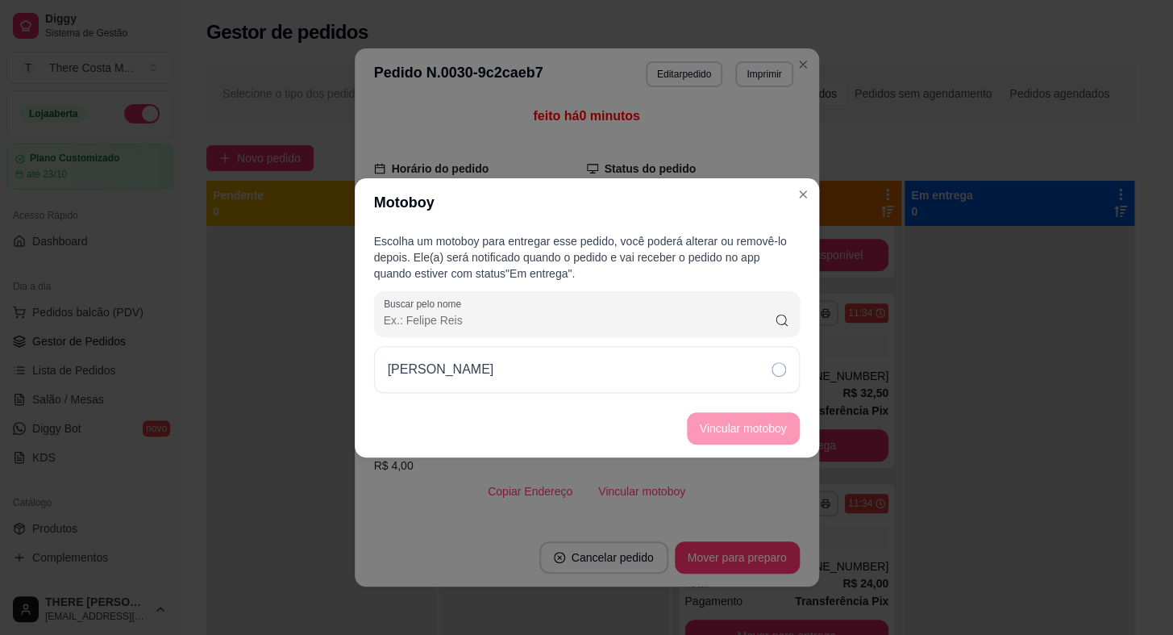
drag, startPoint x: 735, startPoint y: 358, endPoint x: 708, endPoint y: 418, distance: 66.1
click at [735, 361] on div "[PERSON_NAME]" at bounding box center [587, 369] width 426 height 47
click at [706, 428] on button "Vincular motoboy" at bounding box center [744, 427] width 110 height 31
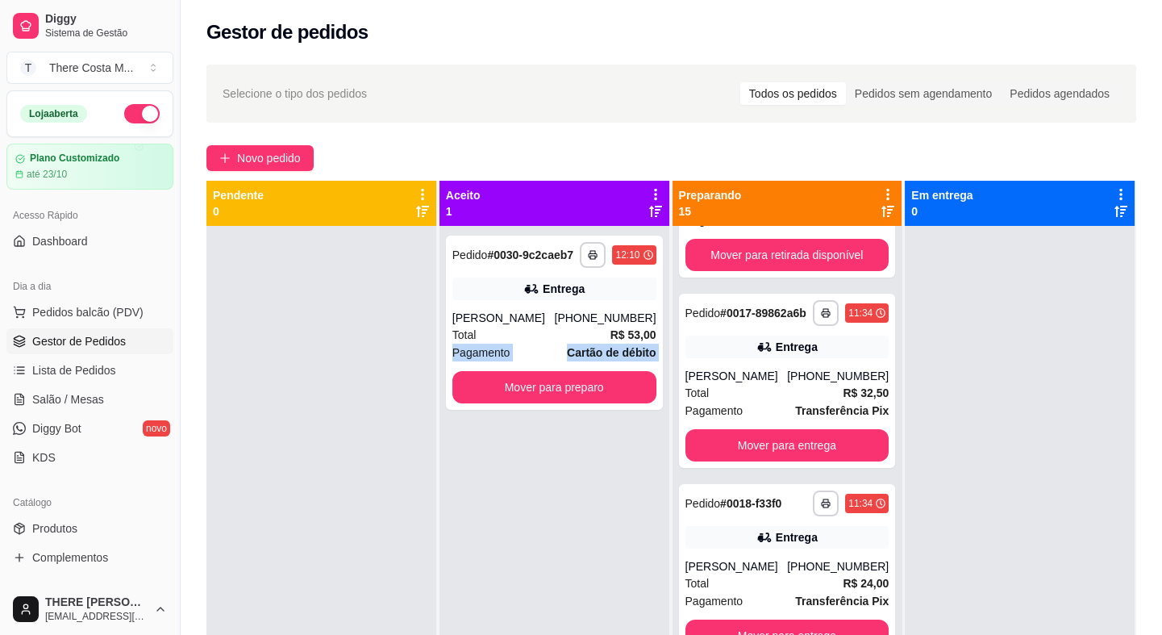
drag, startPoint x: 747, startPoint y: 635, endPoint x: 835, endPoint y: 635, distance: 87.1
click at [835, 634] on html "**********" at bounding box center [581, 317] width 1162 height 635
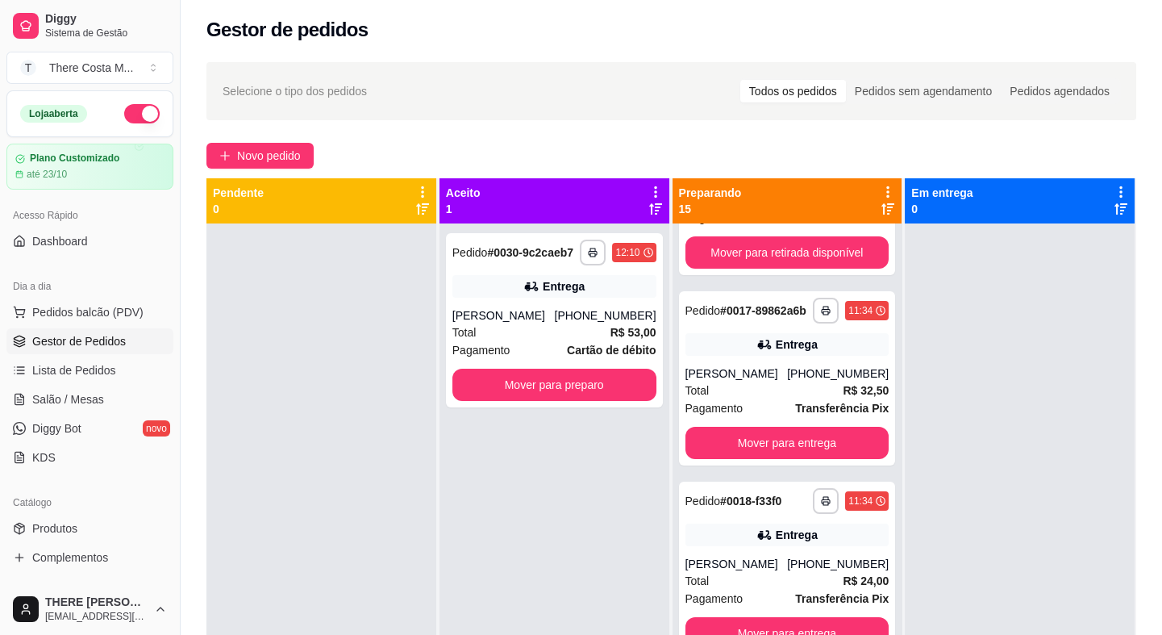
click at [358, 418] on div at bounding box center [321, 540] width 230 height 635
click at [517, 378] on button "Mover para preparo" at bounding box center [554, 384] width 204 height 32
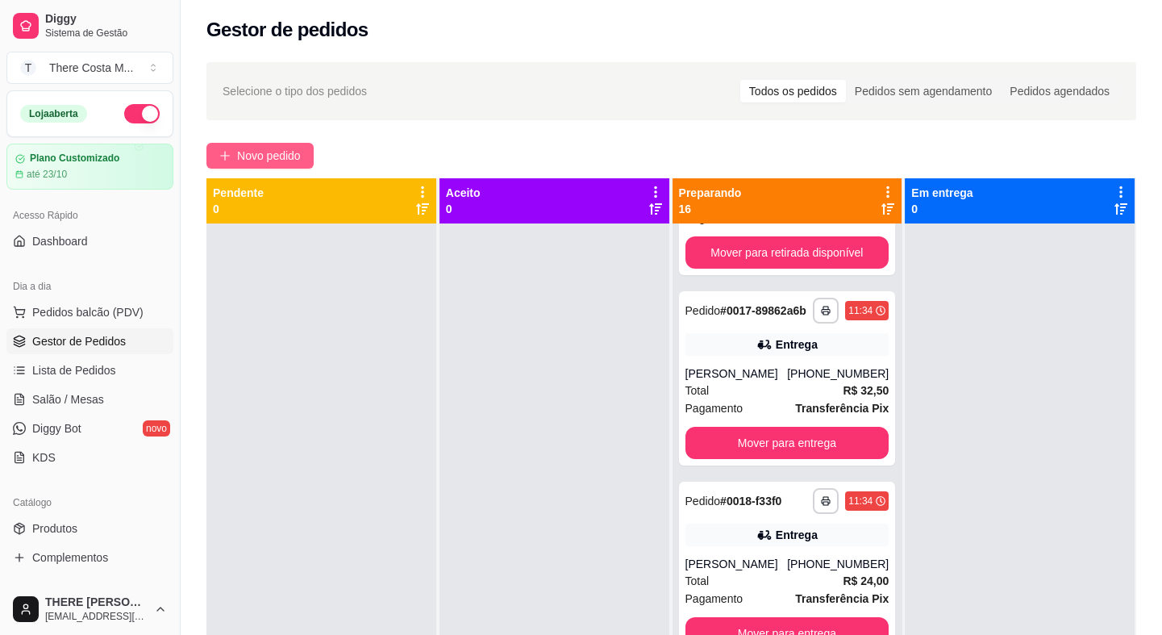
click at [287, 161] on span "Novo pedido" at bounding box center [269, 156] width 64 height 18
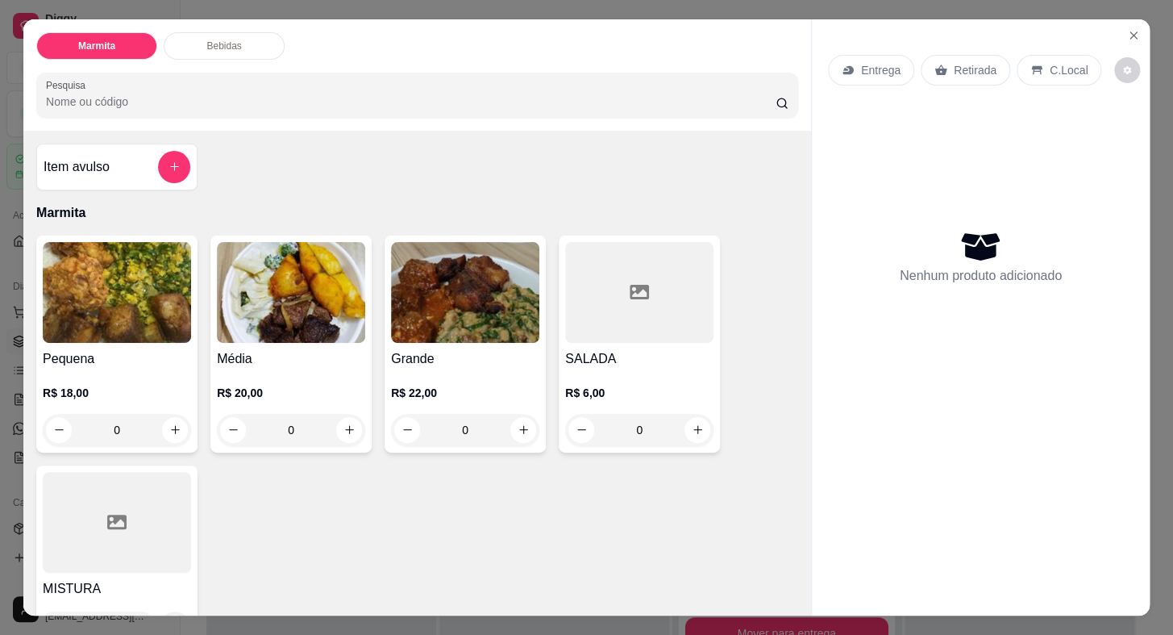
click at [964, 62] on p "Retirada" at bounding box center [975, 70] width 43 height 16
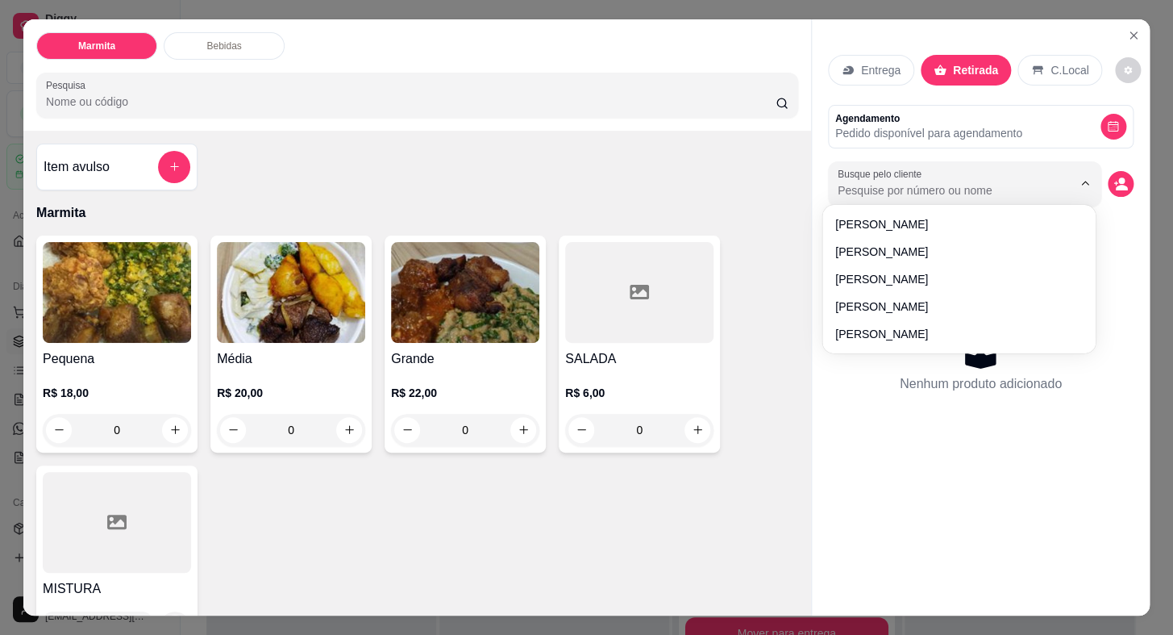
click at [980, 182] on input "Busque pelo cliente" at bounding box center [942, 190] width 209 height 16
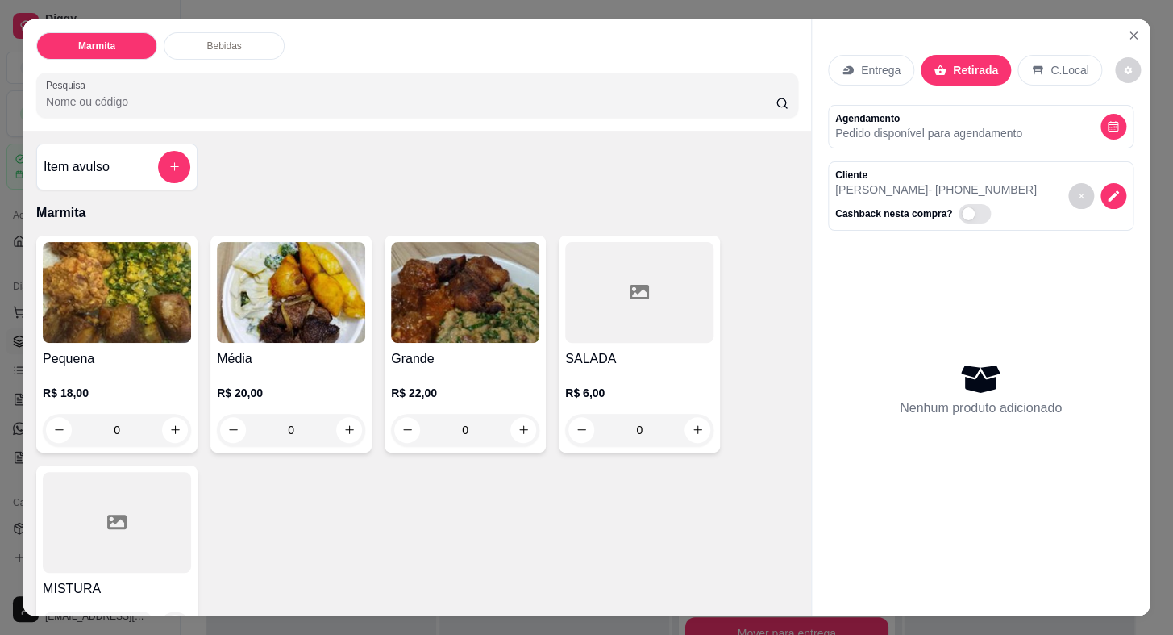
click at [154, 349] on h4 "Pequena" at bounding box center [117, 358] width 148 height 19
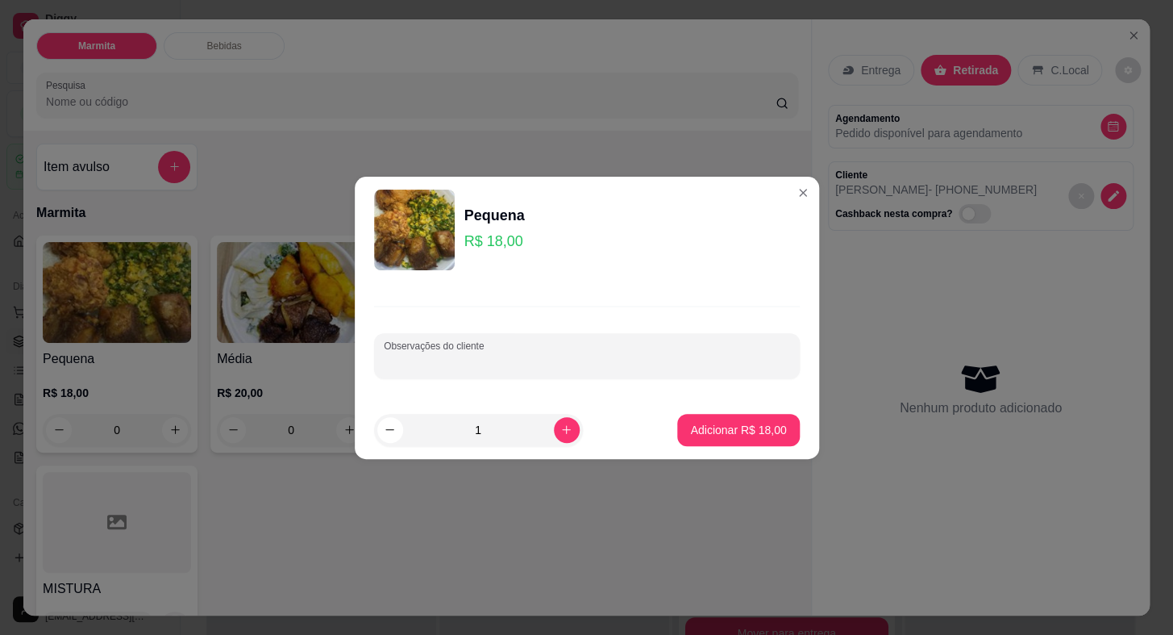
drag, startPoint x: 489, startPoint y: 353, endPoint x: 497, endPoint y: 340, distance: 15.7
click at [489, 354] on input "Observações do cliente" at bounding box center [587, 362] width 406 height 16
click at [749, 427] on p "Adicionar R$ 18,00" at bounding box center [739, 429] width 94 height 15
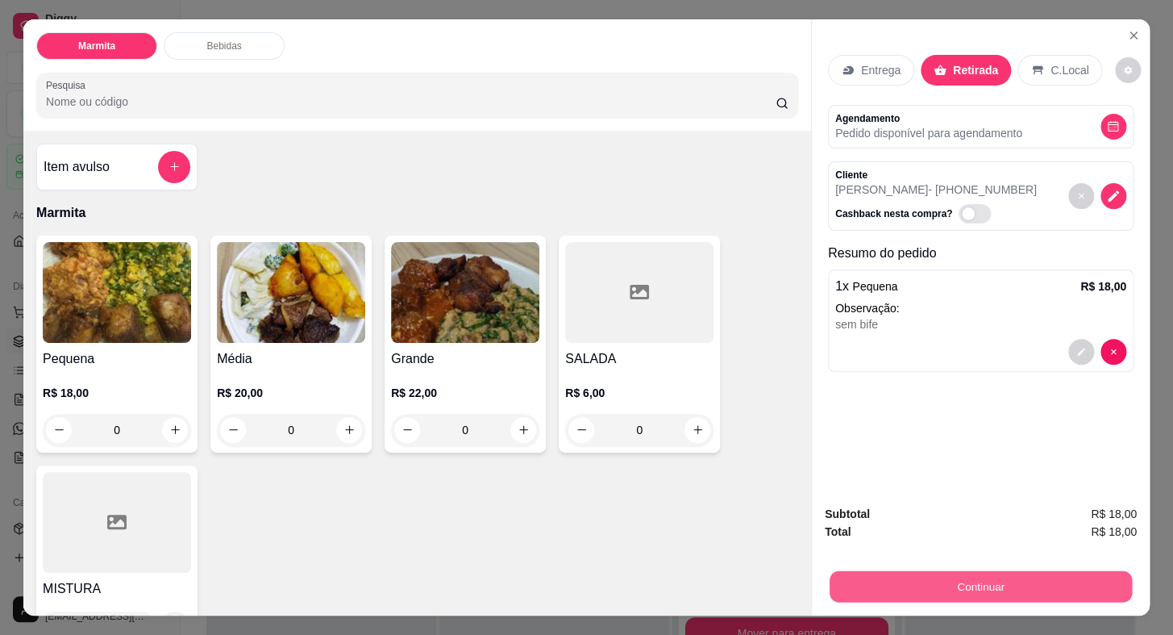
click at [901, 571] on button "Continuar" at bounding box center [981, 586] width 302 height 31
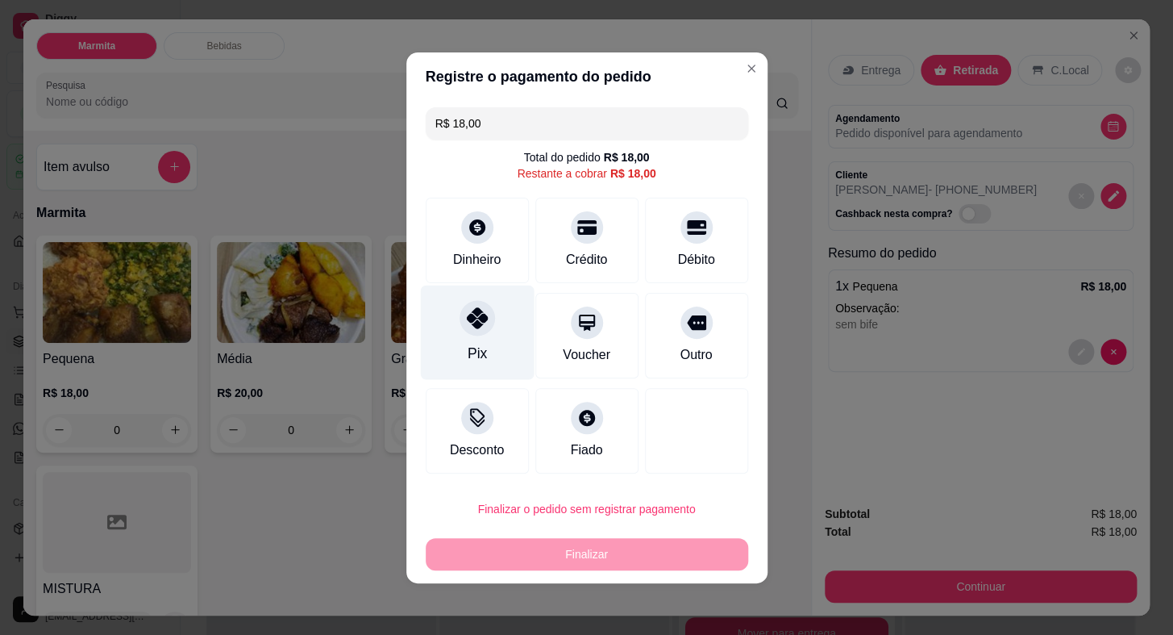
click at [458, 346] on div "Pix" at bounding box center [477, 332] width 114 height 94
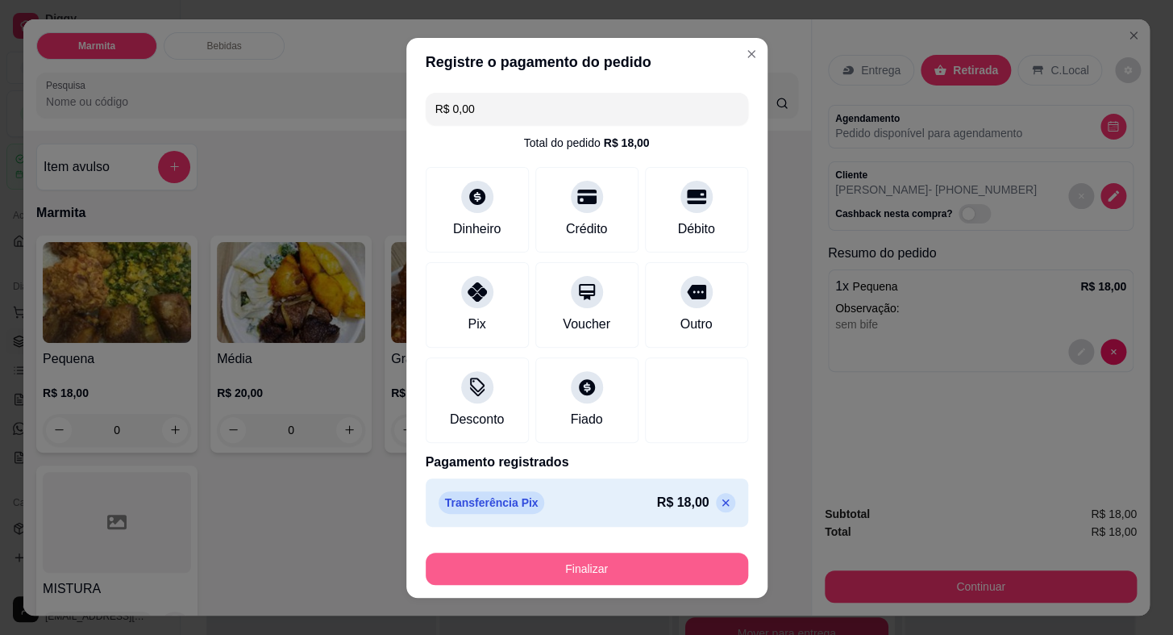
click at [546, 564] on button "Finalizar" at bounding box center [587, 568] width 323 height 32
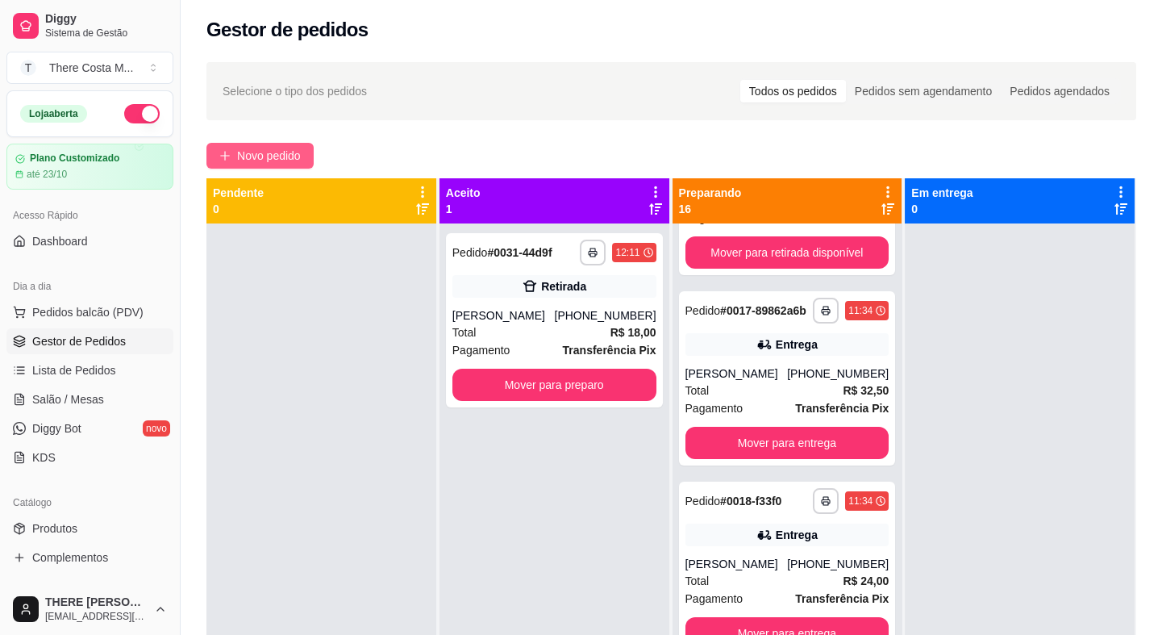
click at [235, 153] on button "Novo pedido" at bounding box center [259, 156] width 107 height 26
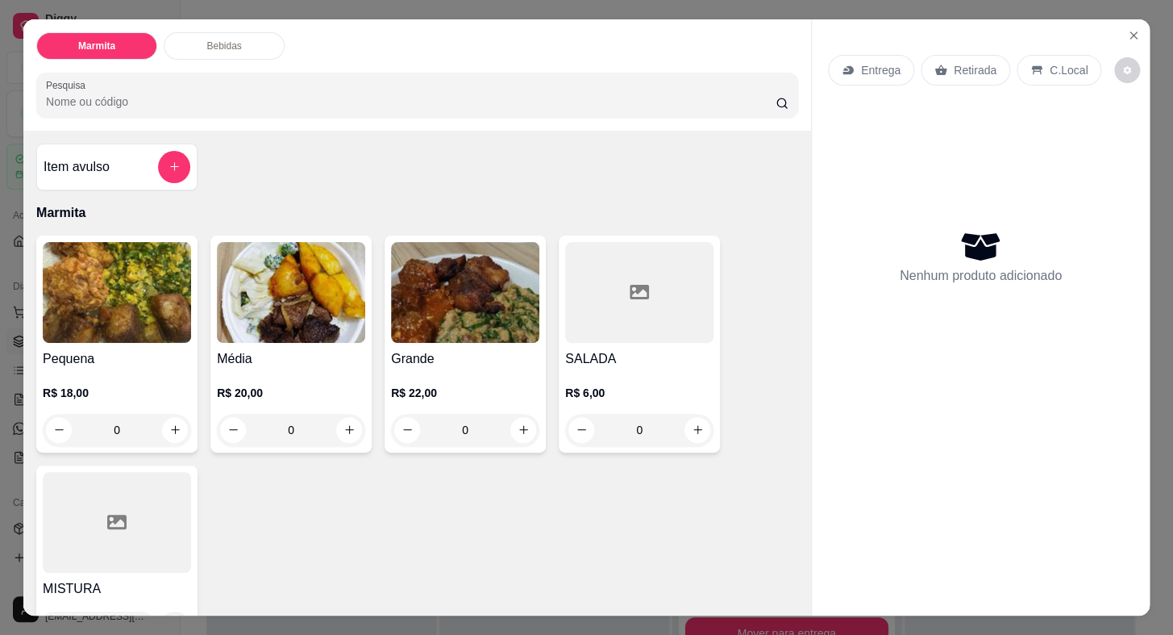
click at [821, 41] on div "Entrega Retirada C.Local Nenhum produto adicionado" at bounding box center [981, 304] width 338 height 571
click at [842, 64] on icon at bounding box center [848, 70] width 13 height 13
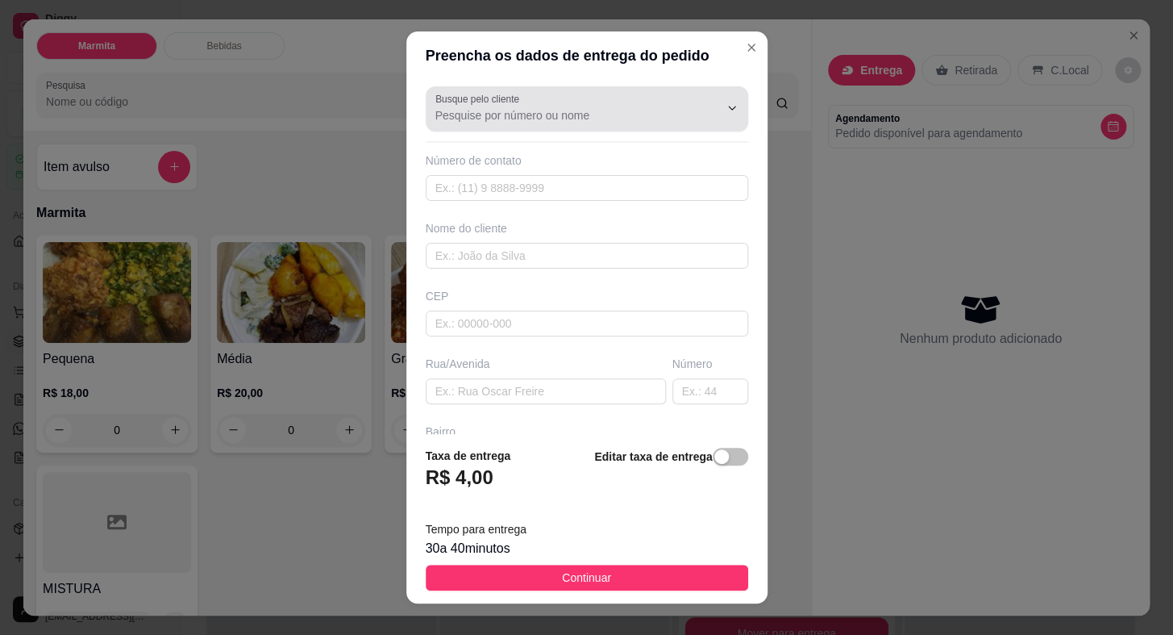
click at [560, 127] on div "Busque pelo cliente" at bounding box center [587, 108] width 323 height 45
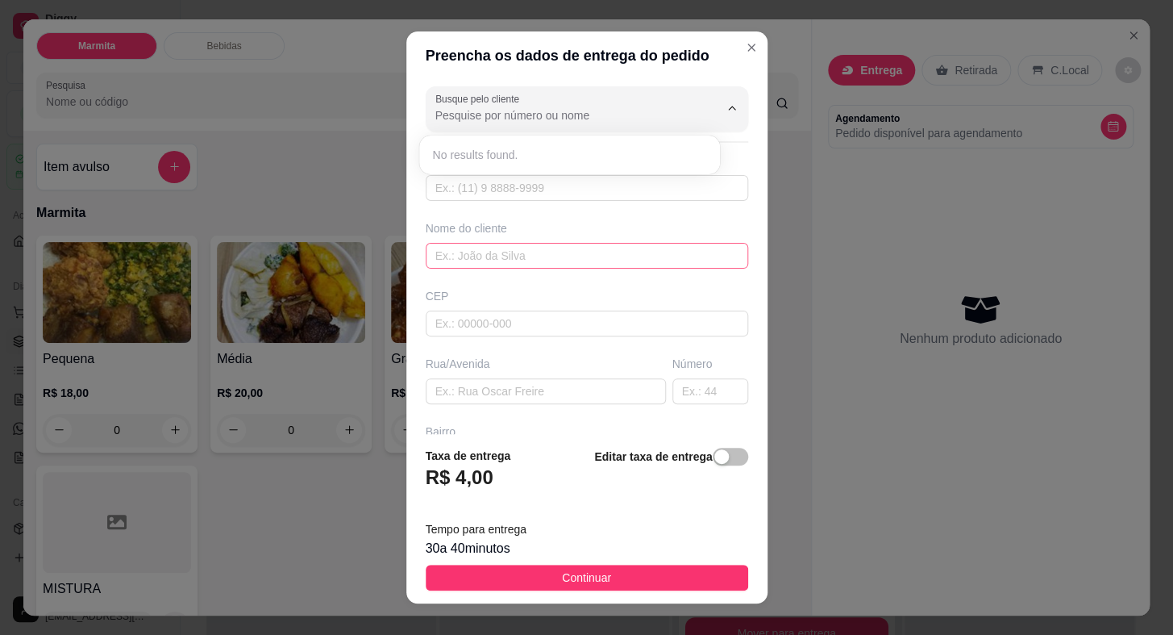
click at [560, 253] on input "text" at bounding box center [587, 256] width 323 height 26
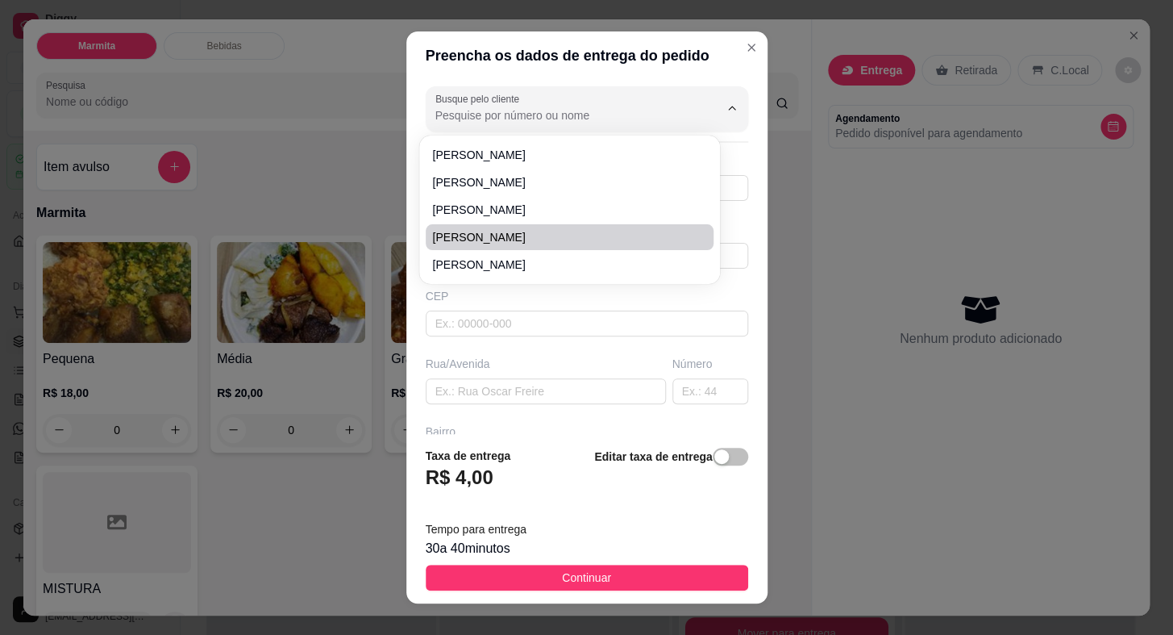
paste input "15 99617-7663"
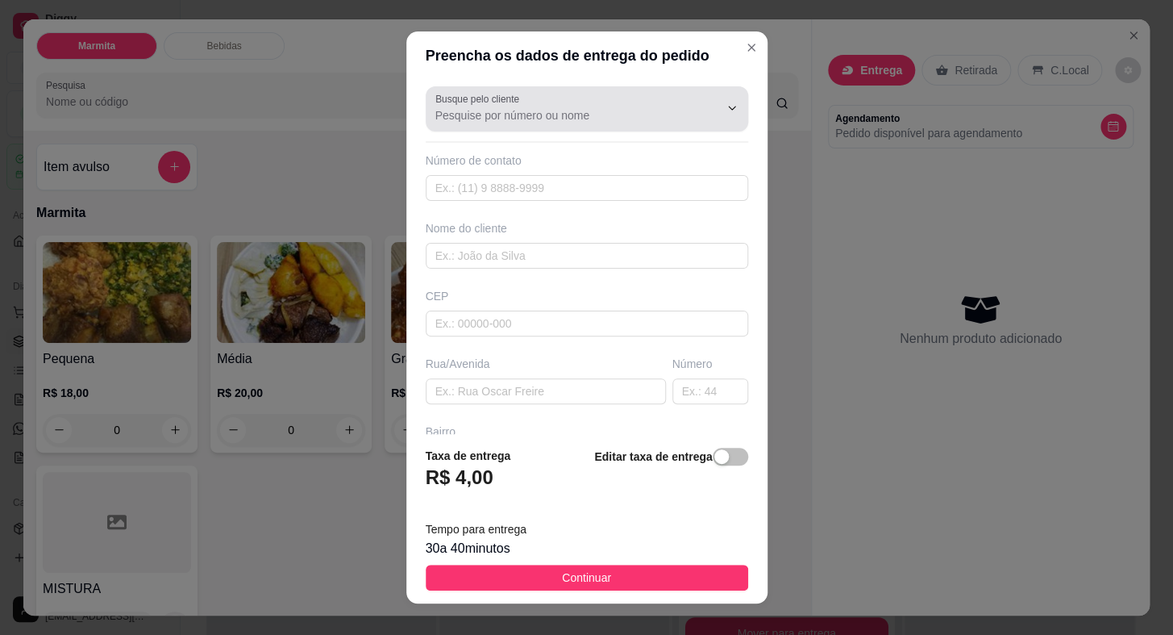
click at [703, 106] on icon "Show suggestions" at bounding box center [709, 108] width 13 height 13
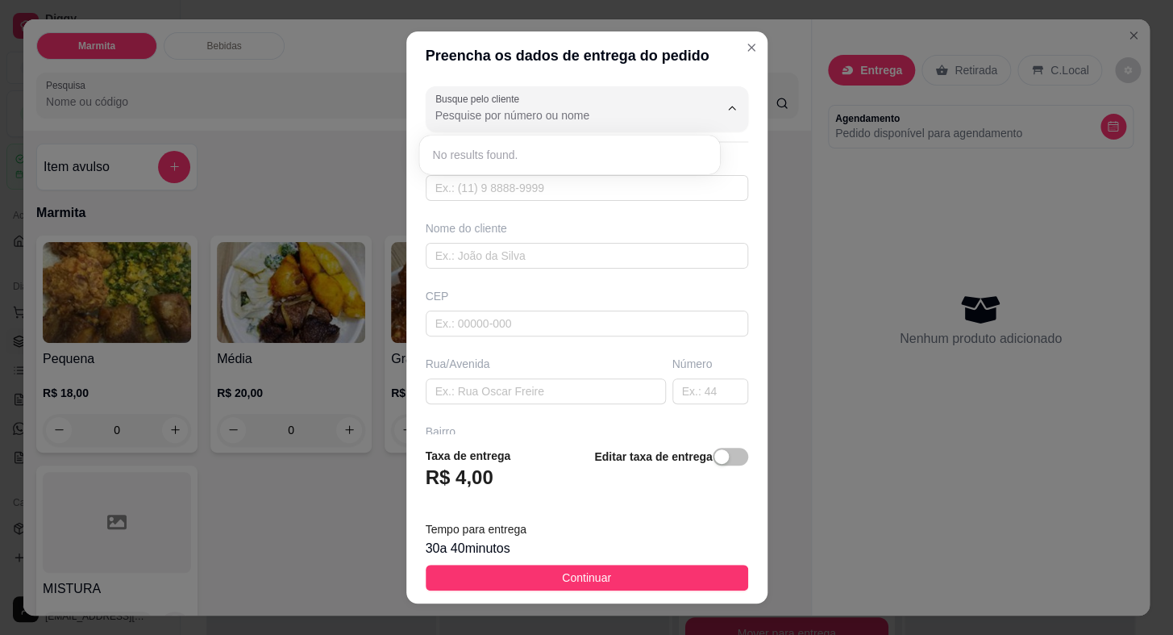
click at [515, 360] on div "Rua/Avenida" at bounding box center [546, 364] width 240 height 16
click at [527, 177] on input "text" at bounding box center [587, 188] width 323 height 26
paste input "[PHONE_NUMBER]"
click at [511, 260] on input "text" at bounding box center [587, 256] width 323 height 26
click at [492, 392] on input "text" at bounding box center [546, 391] width 240 height 26
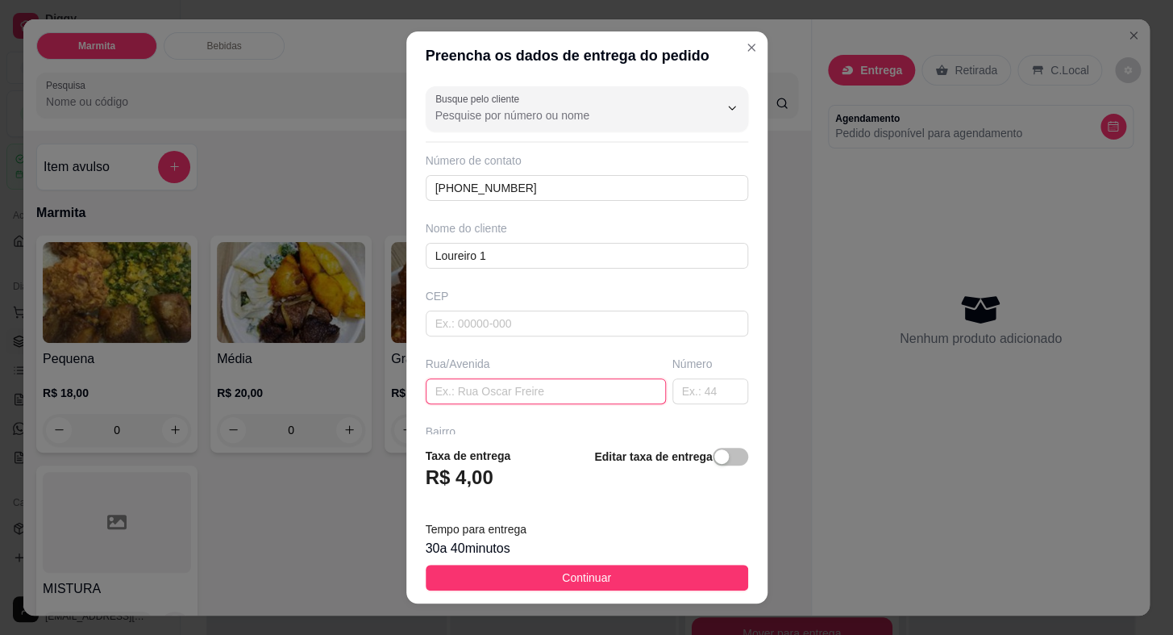
click at [540, 392] on input "text" at bounding box center [546, 391] width 240 height 26
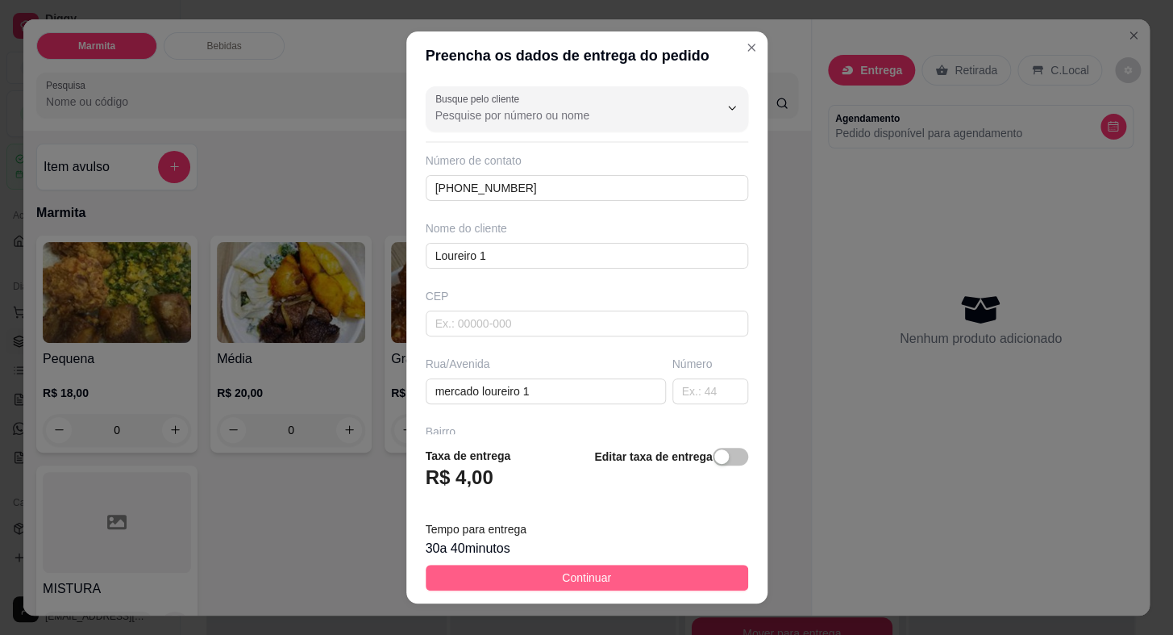
click at [584, 575] on span "Continuar" at bounding box center [586, 577] width 49 height 18
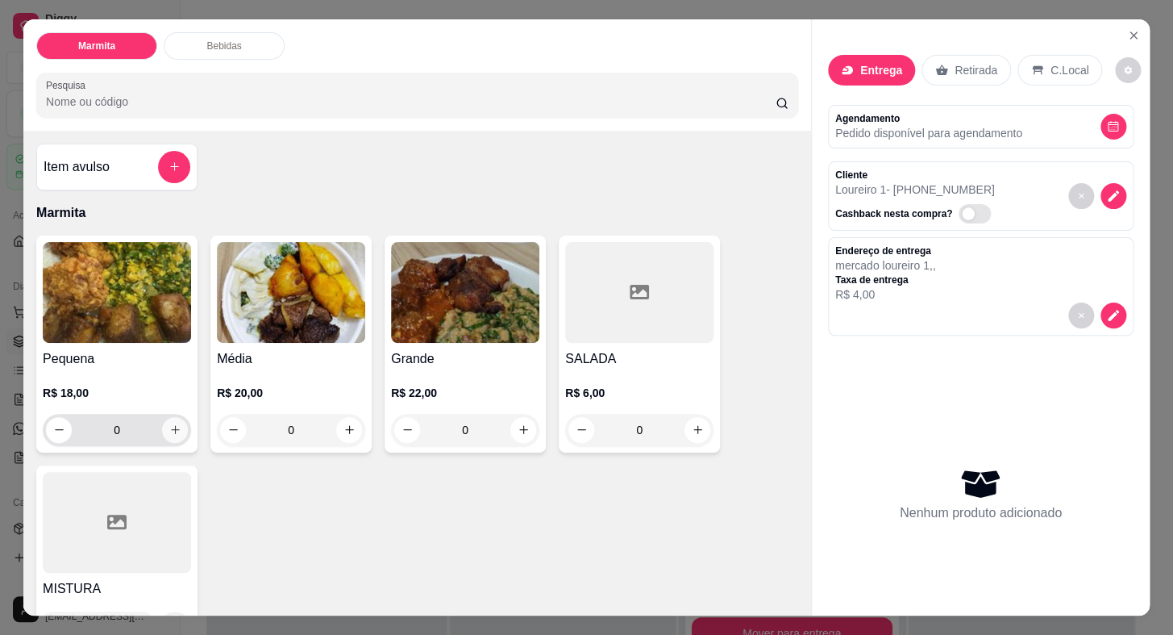
click at [174, 424] on icon "increase-product-quantity" at bounding box center [175, 429] width 12 height 12
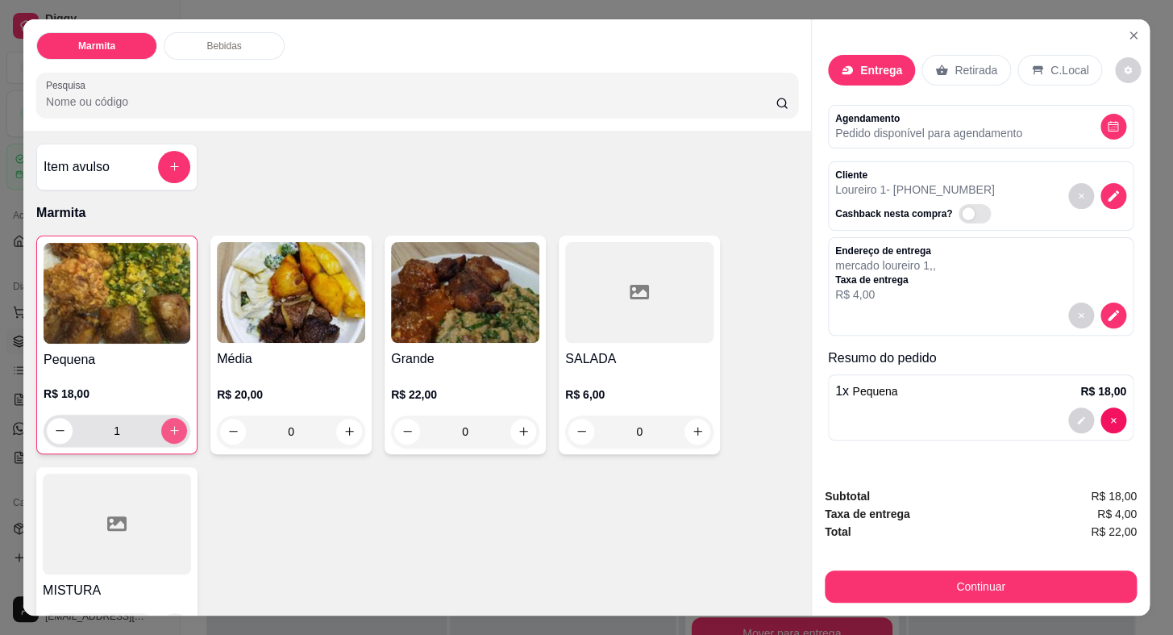
click at [174, 424] on icon "increase-product-quantity" at bounding box center [175, 430] width 12 height 12
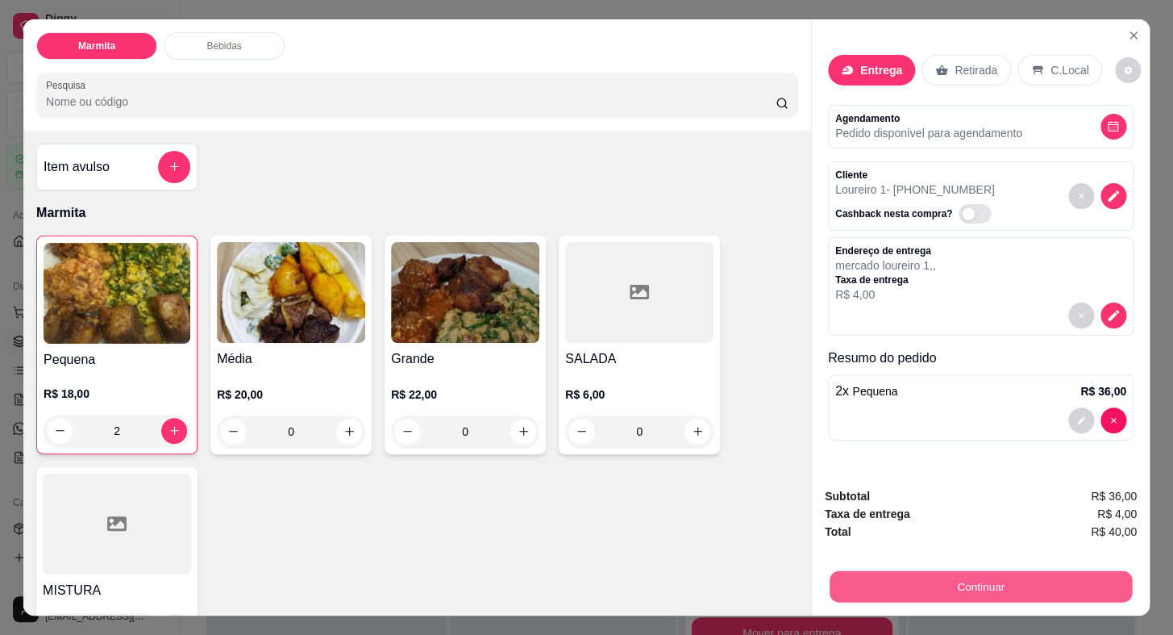
click at [880, 578] on button "Continuar" at bounding box center [981, 586] width 302 height 31
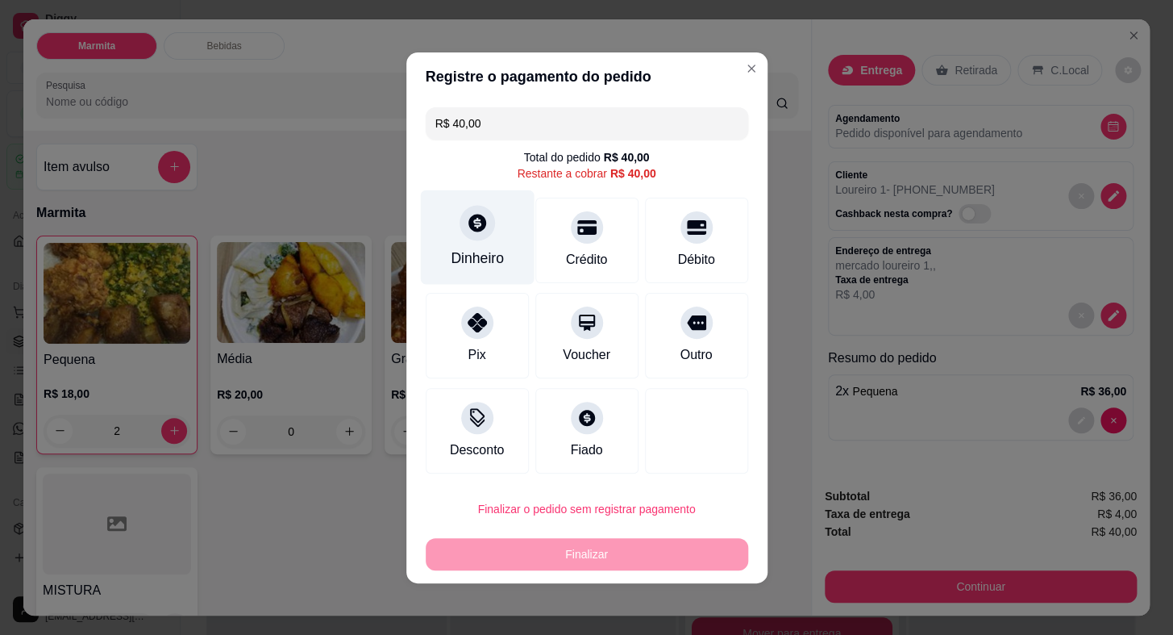
drag, startPoint x: 500, startPoint y: 184, endPoint x: 497, endPoint y: 201, distance: 17.2
click at [498, 196] on div "R$ 40,00 Total do pedido R$ 40,00 Restante a cobrar R$ 40,00 Dinheiro Crédito D…" at bounding box center [586, 290] width 361 height 379
drag, startPoint x: 497, startPoint y: 201, endPoint x: 486, endPoint y: 240, distance: 40.9
click at [486, 240] on div "Dinheiro" at bounding box center [477, 236] width 114 height 94
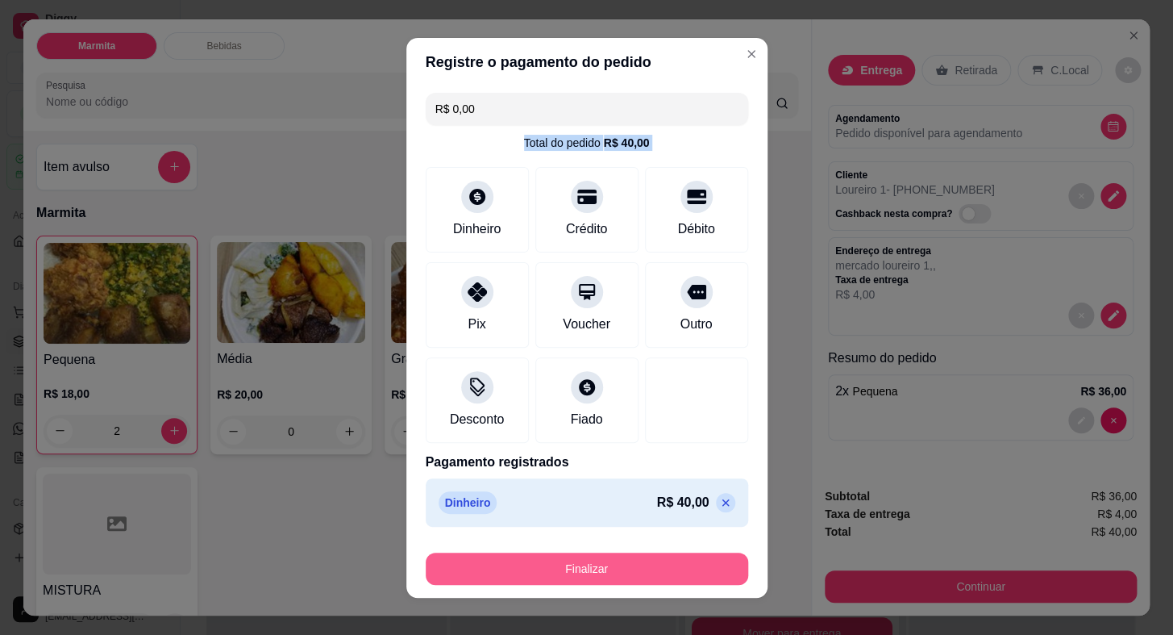
click at [664, 572] on button "Finalizar" at bounding box center [587, 568] width 323 height 32
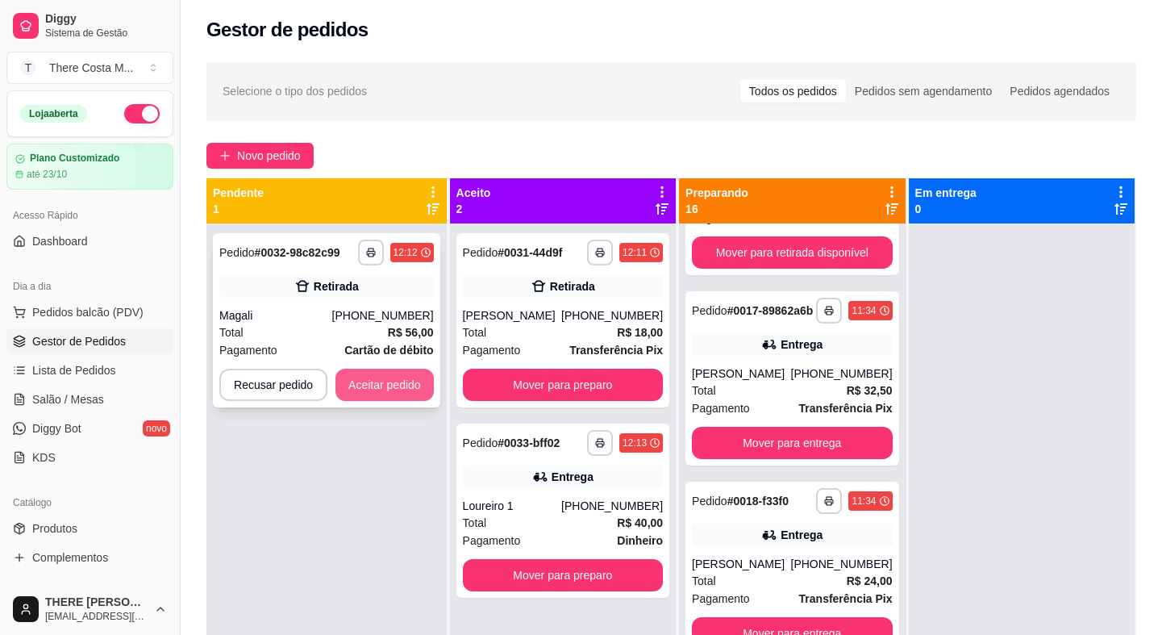
click at [369, 378] on button "Aceitar pedido" at bounding box center [384, 384] width 98 height 32
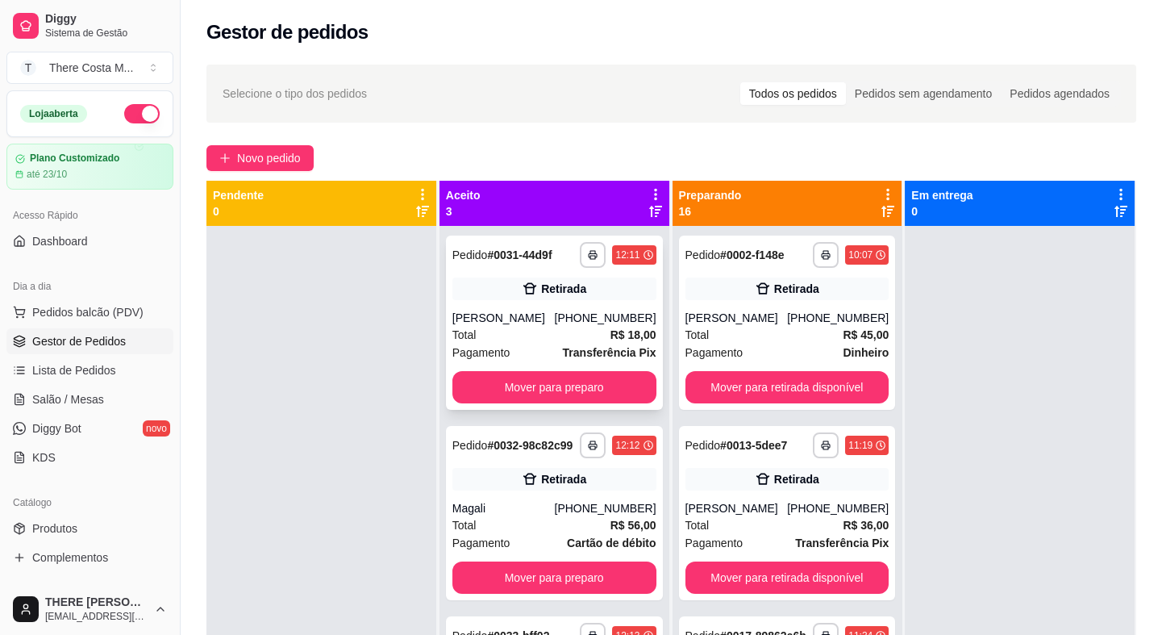
click at [581, 327] on div "Total R$ 18,00" at bounding box center [554, 335] width 204 height 18
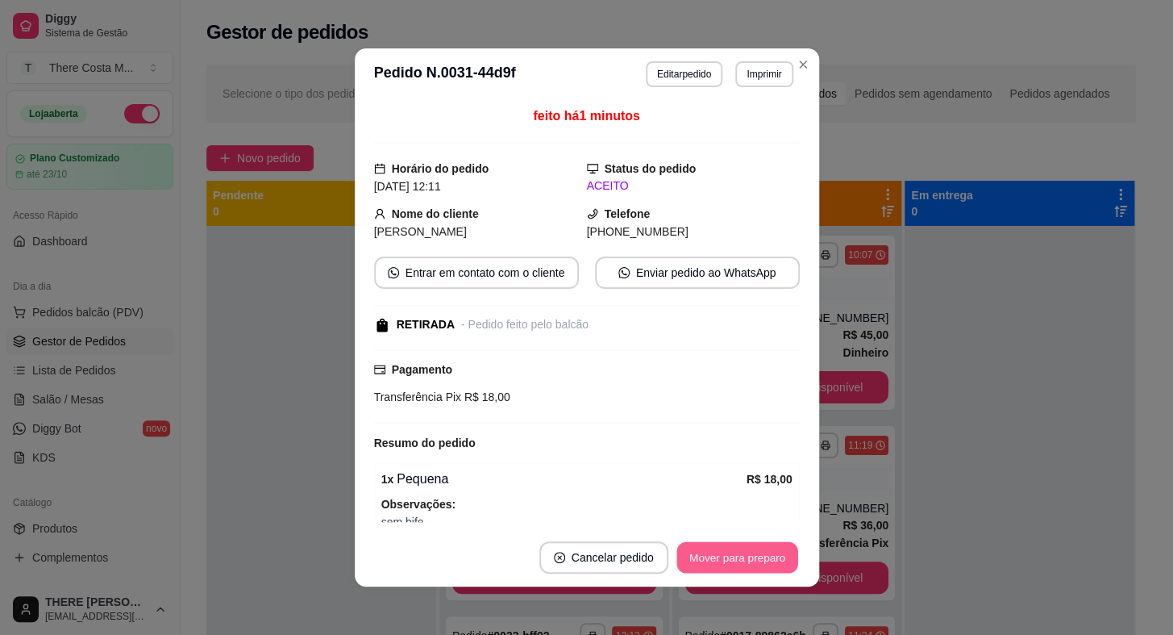
click at [714, 543] on button "Mover para preparo" at bounding box center [736, 557] width 121 height 31
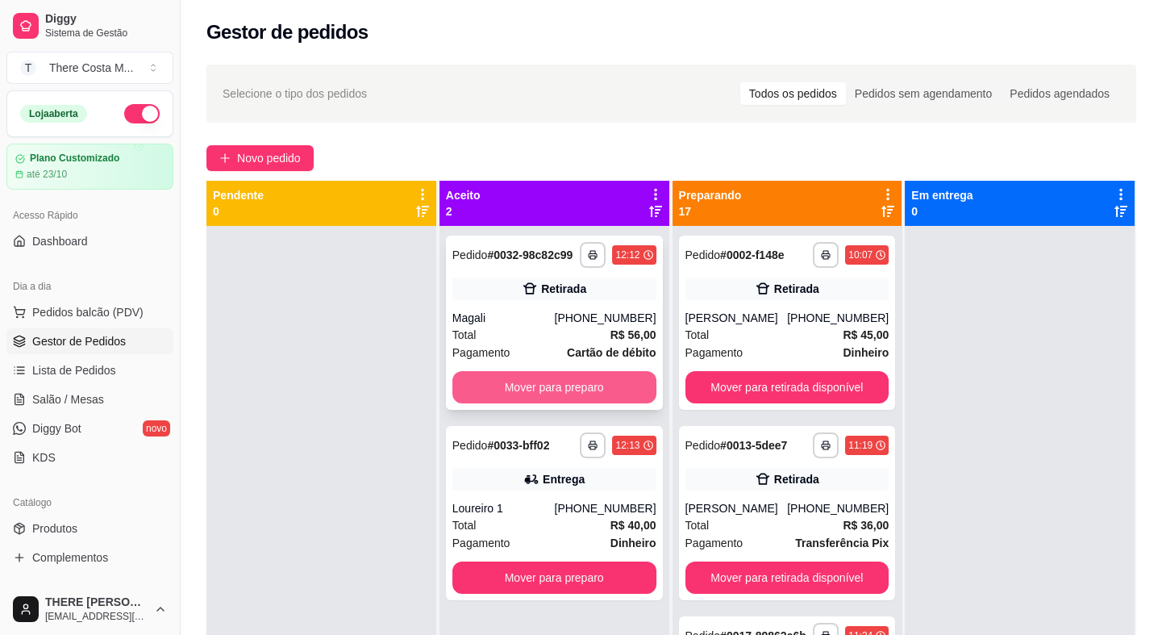
click at [564, 385] on button "Mover para preparo" at bounding box center [554, 387] width 204 height 32
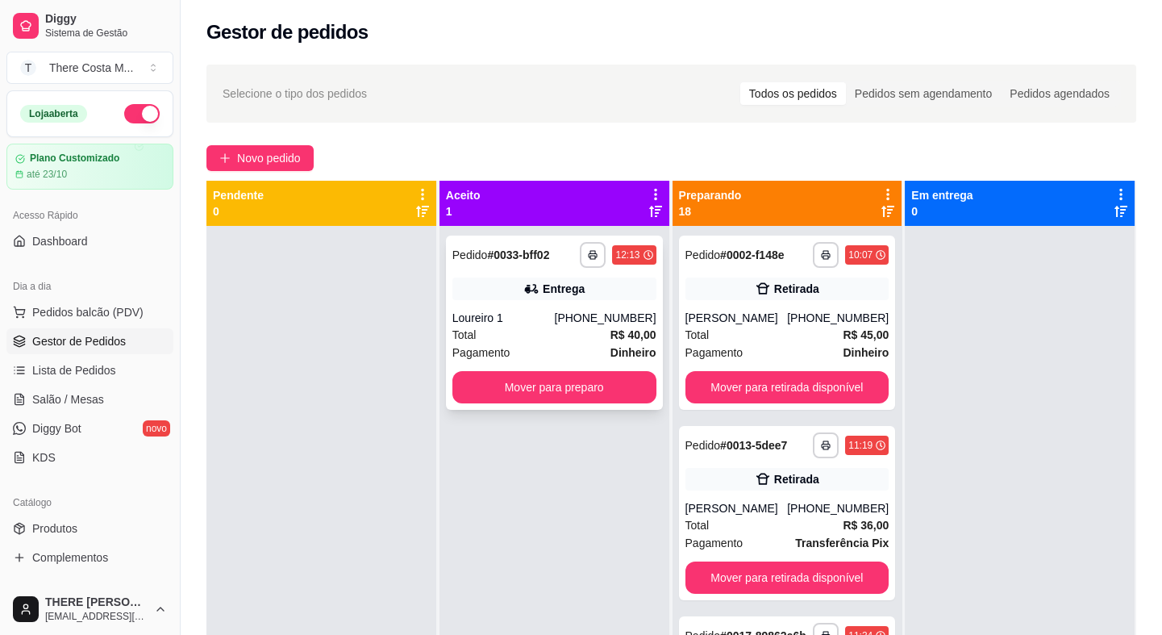
click at [556, 308] on div "**********" at bounding box center [554, 322] width 217 height 174
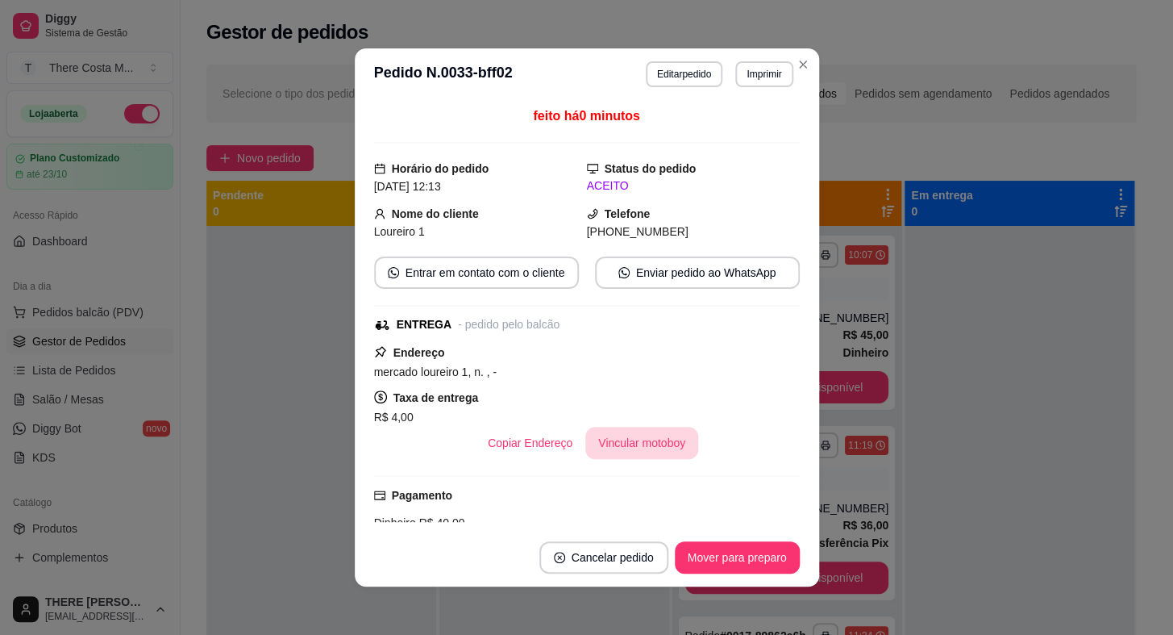
click at [631, 449] on button "Vincular motoboy" at bounding box center [641, 443] width 113 height 32
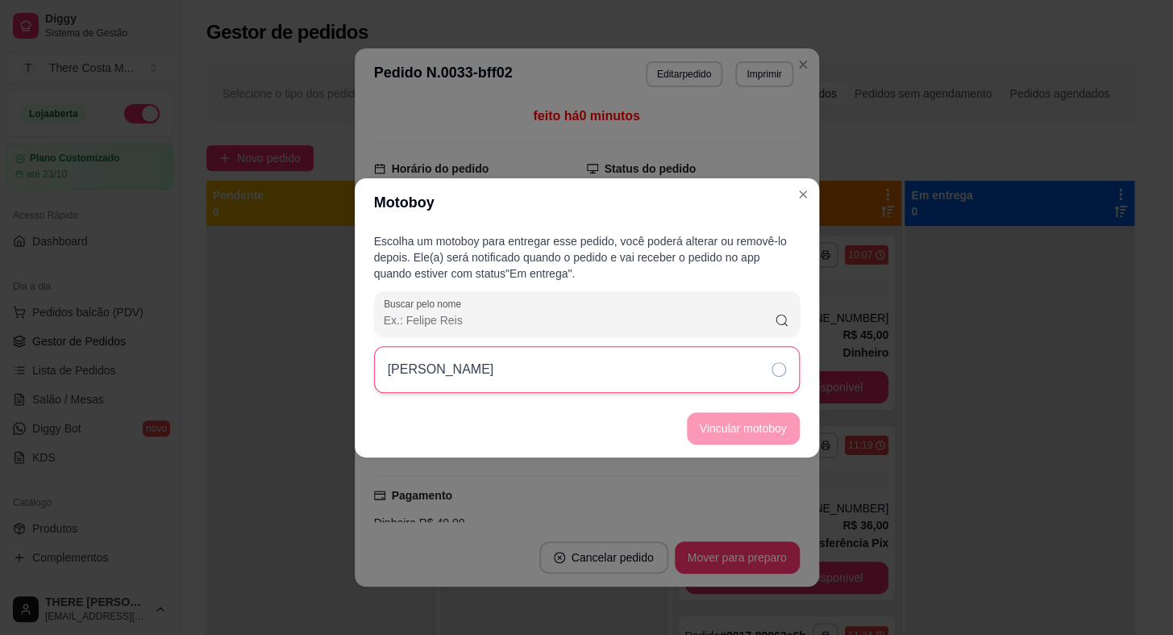
click at [712, 352] on div "[PERSON_NAME]" at bounding box center [587, 369] width 426 height 47
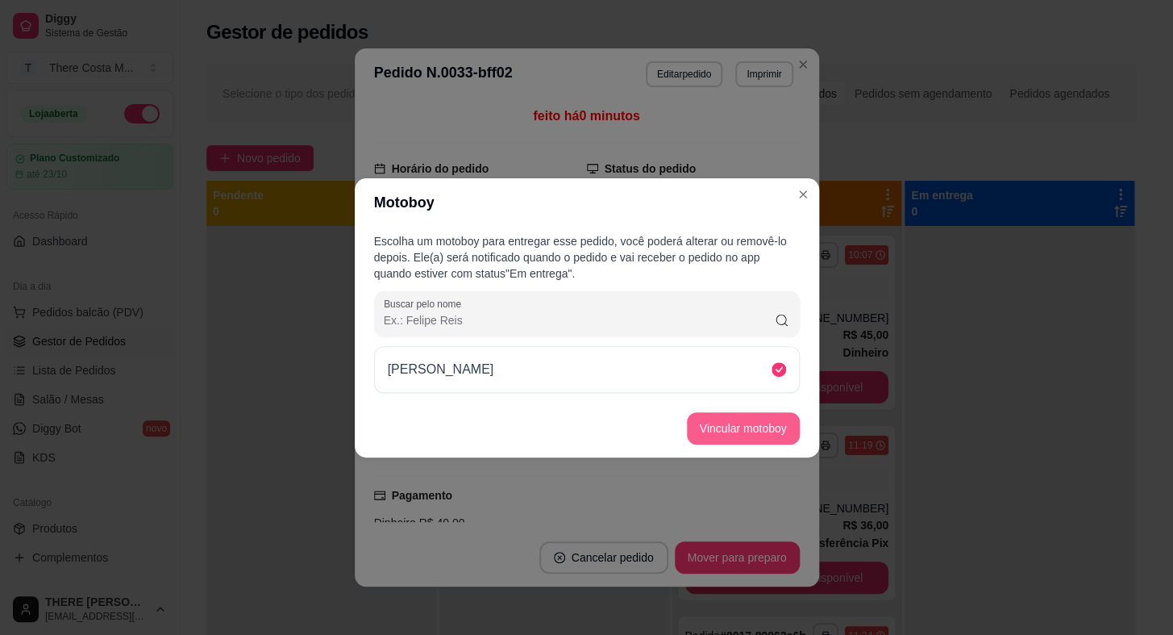
click at [713, 432] on button "Vincular motoboy" at bounding box center [743, 428] width 113 height 32
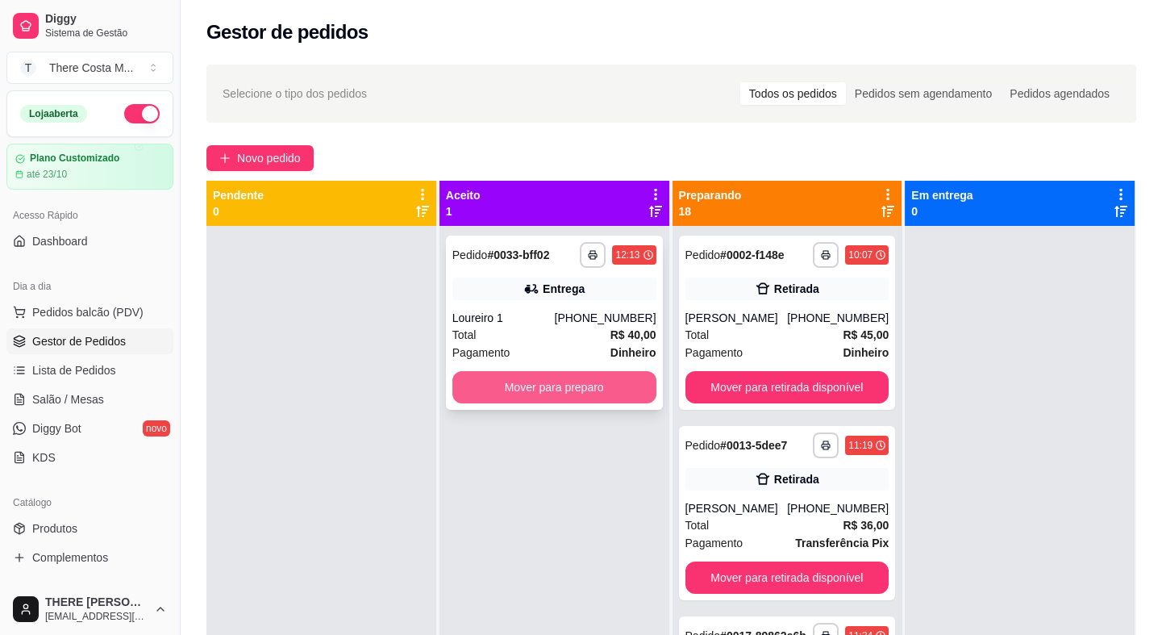
click at [532, 373] on button "Mover para preparo" at bounding box center [554, 387] width 204 height 32
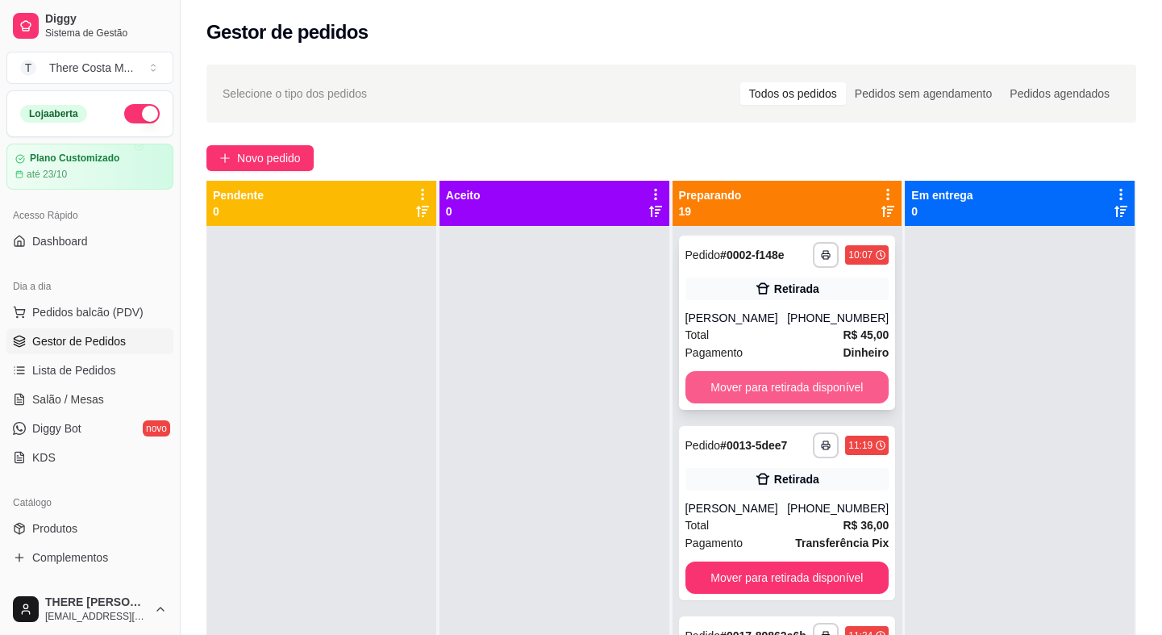
click at [759, 390] on button "Mover para retirada disponível" at bounding box center [787, 387] width 204 height 32
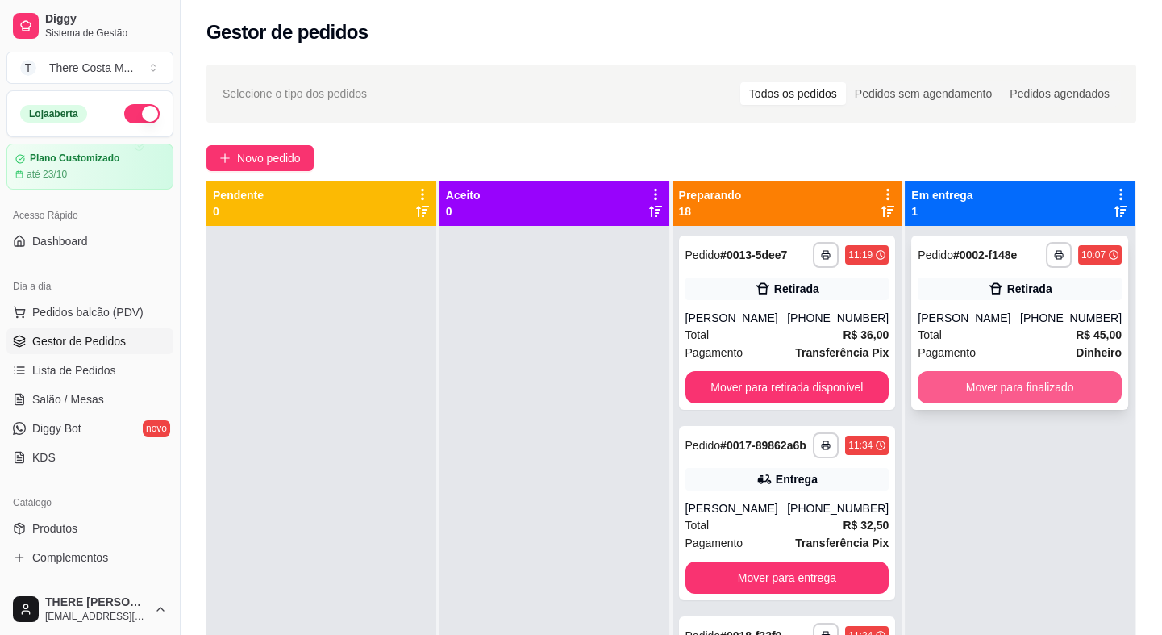
click at [943, 376] on button "Mover para finalizado" at bounding box center [1020, 387] width 204 height 32
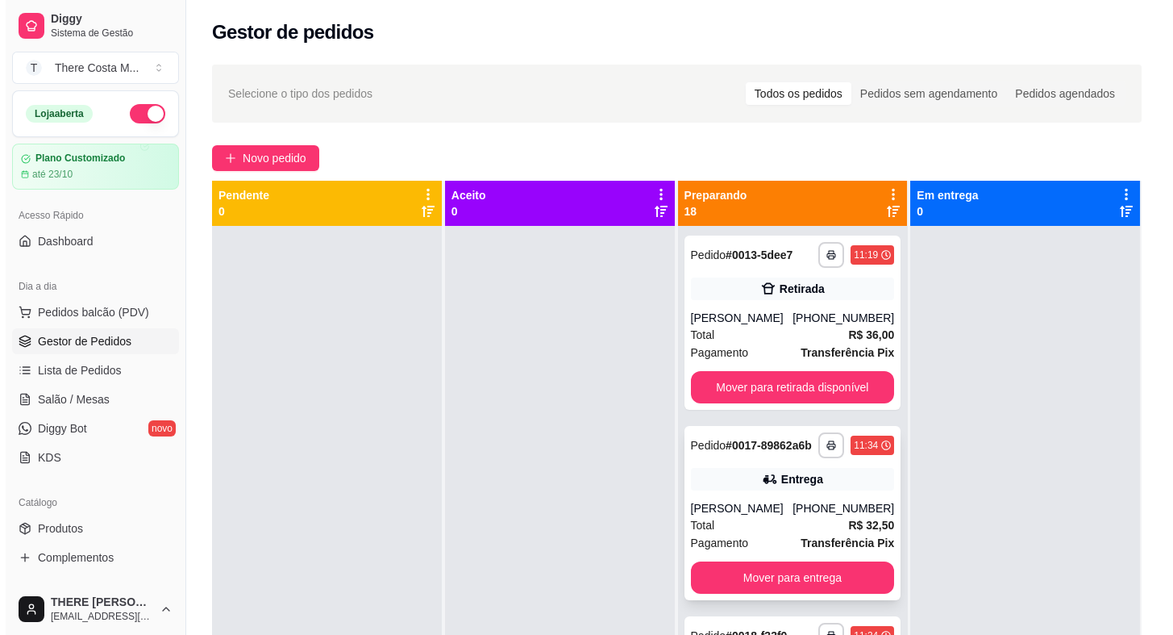
scroll to position [73, 0]
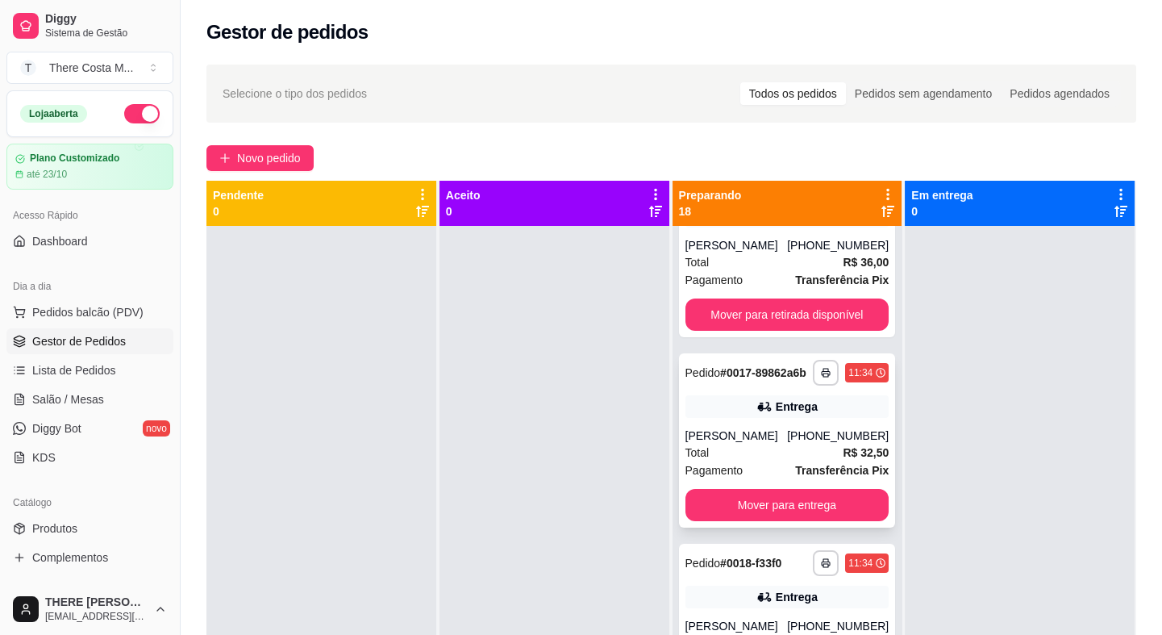
click at [824, 439] on div "[PHONE_NUMBER]" at bounding box center [838, 435] width 102 height 16
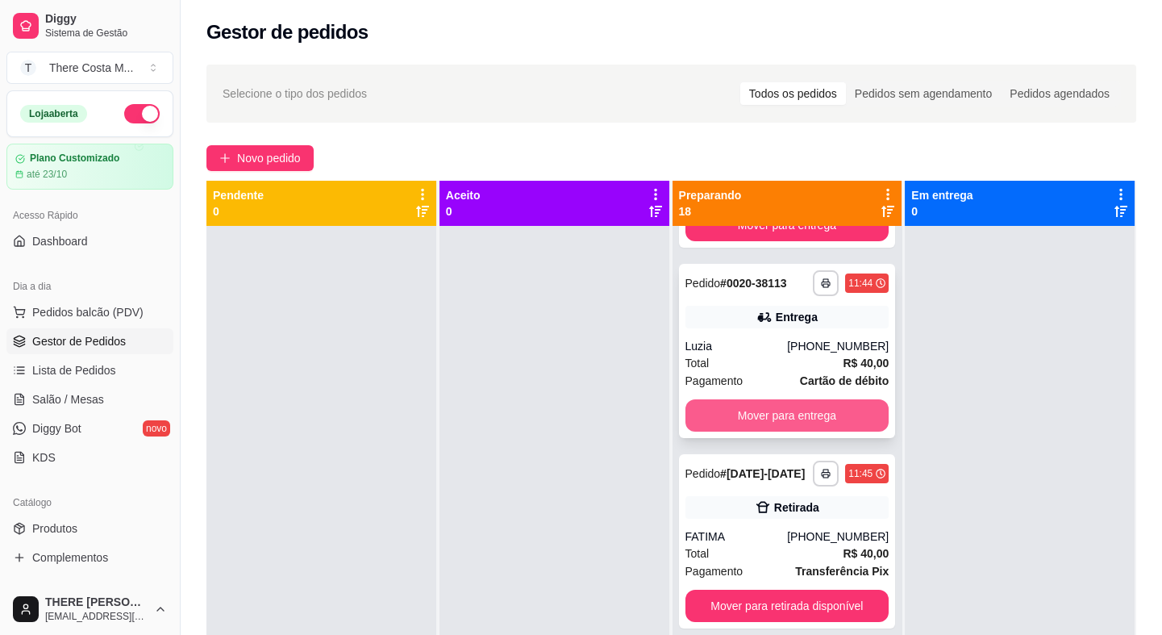
scroll to position [879, 0]
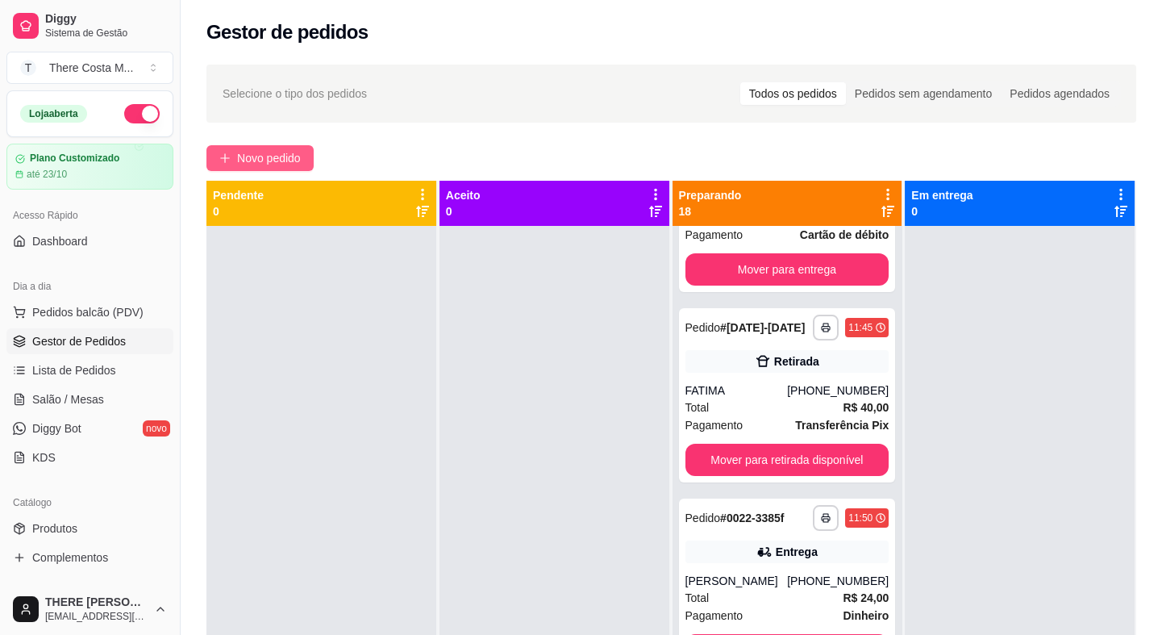
click at [263, 152] on span "Novo pedido" at bounding box center [269, 158] width 64 height 18
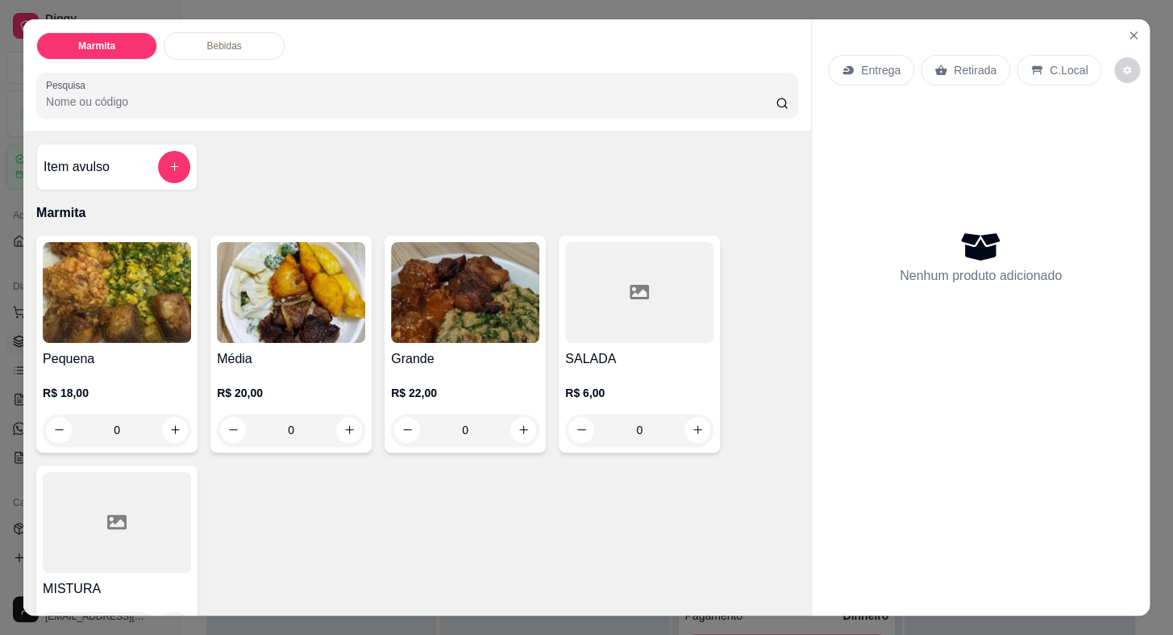
click at [976, 64] on p "Retirada" at bounding box center [975, 70] width 43 height 16
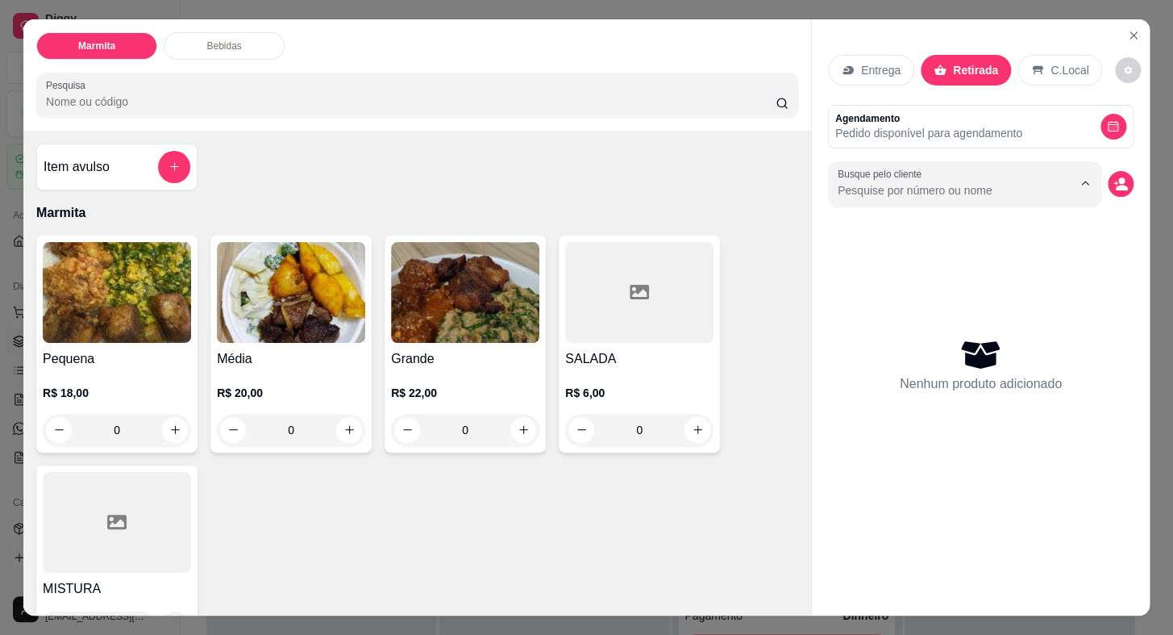
click at [891, 186] on input "Busque pelo cliente" at bounding box center [942, 190] width 209 height 16
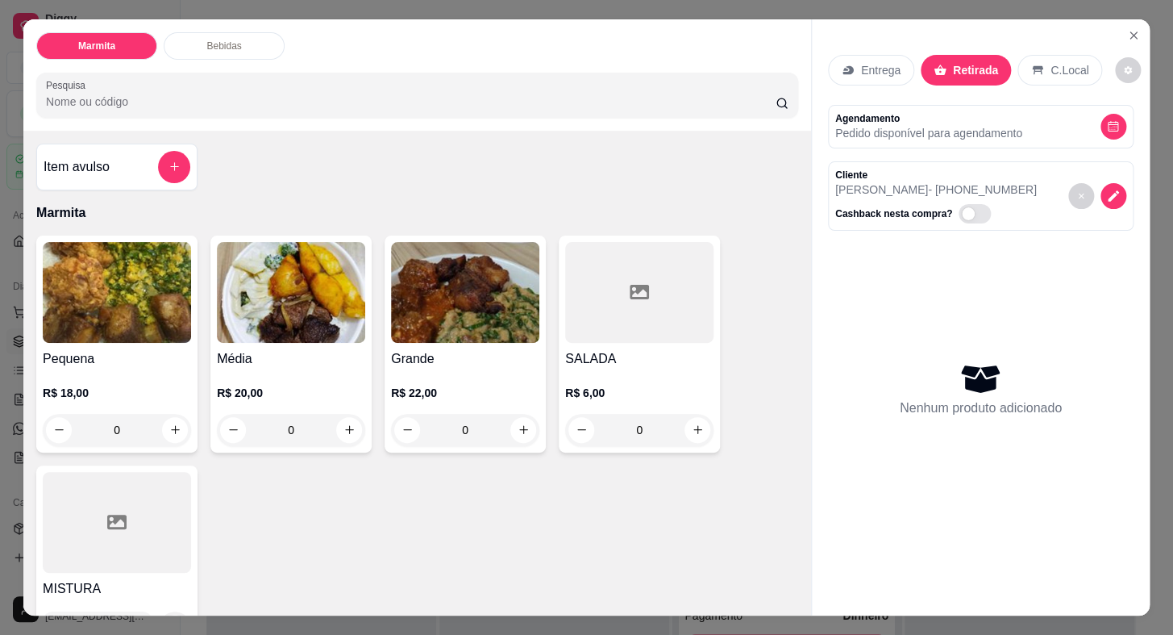
click at [148, 357] on h4 "Pequena" at bounding box center [117, 358] width 148 height 19
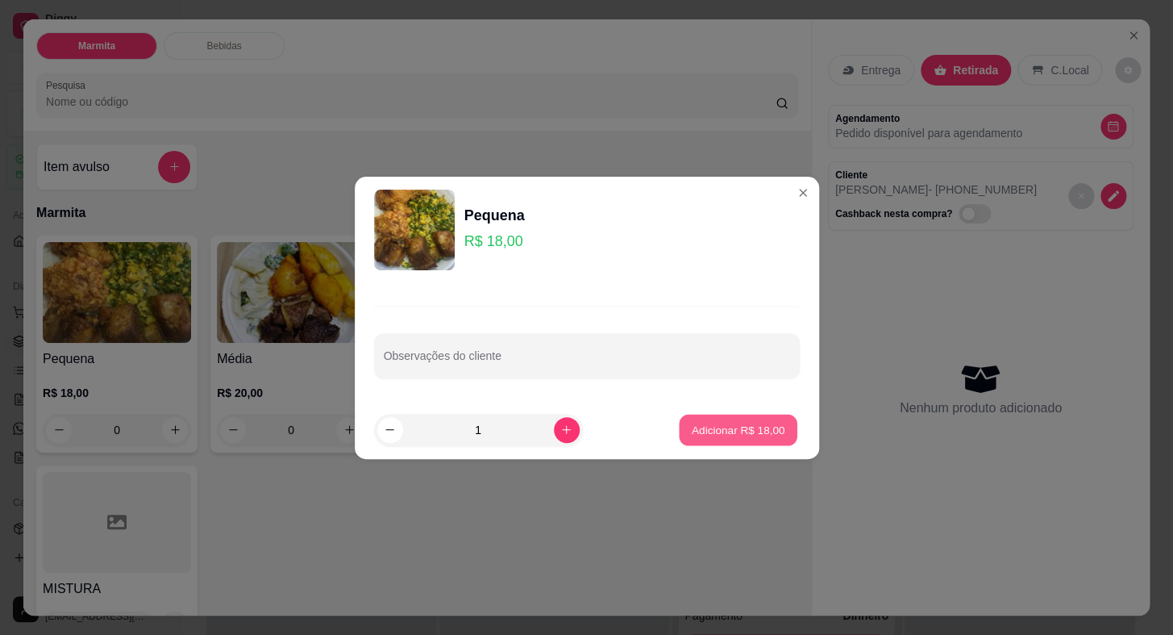
click at [744, 422] on p "Adicionar R$ 18,00" at bounding box center [739, 429] width 94 height 15
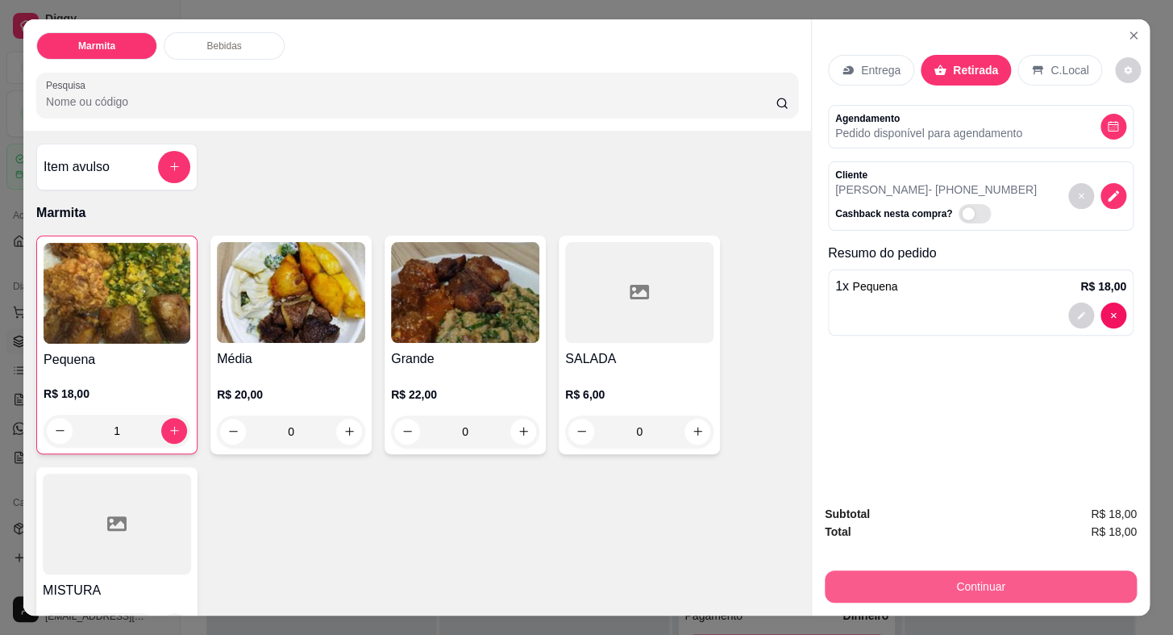
click at [929, 581] on button "Continuar" at bounding box center [981, 586] width 312 height 32
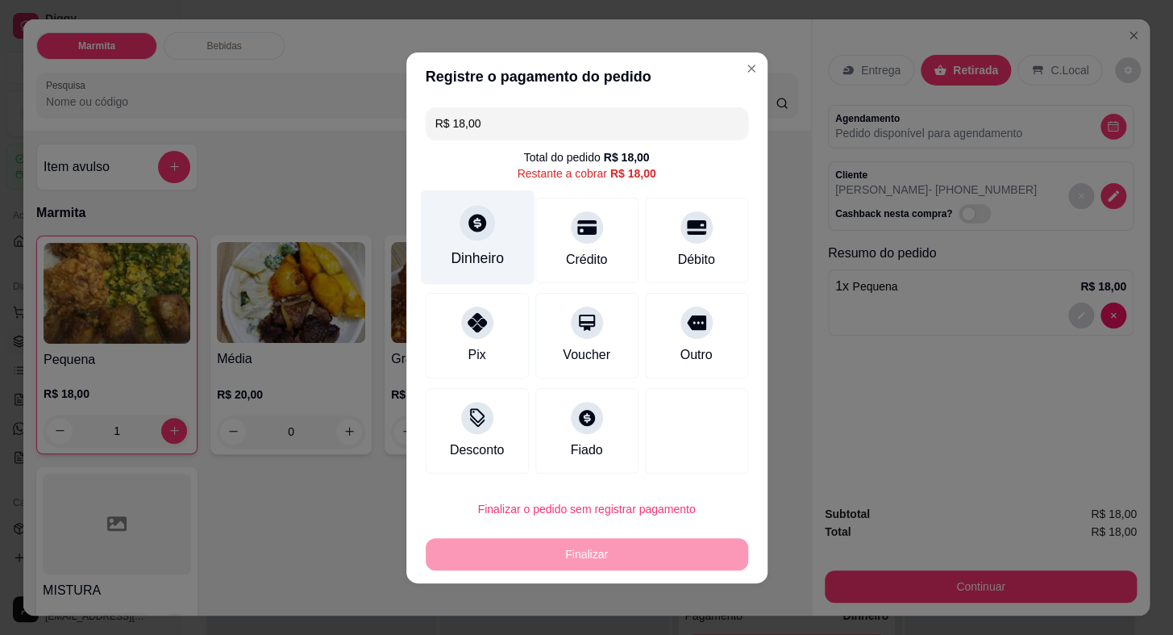
click at [478, 260] on div "Dinheiro" at bounding box center [477, 236] width 114 height 94
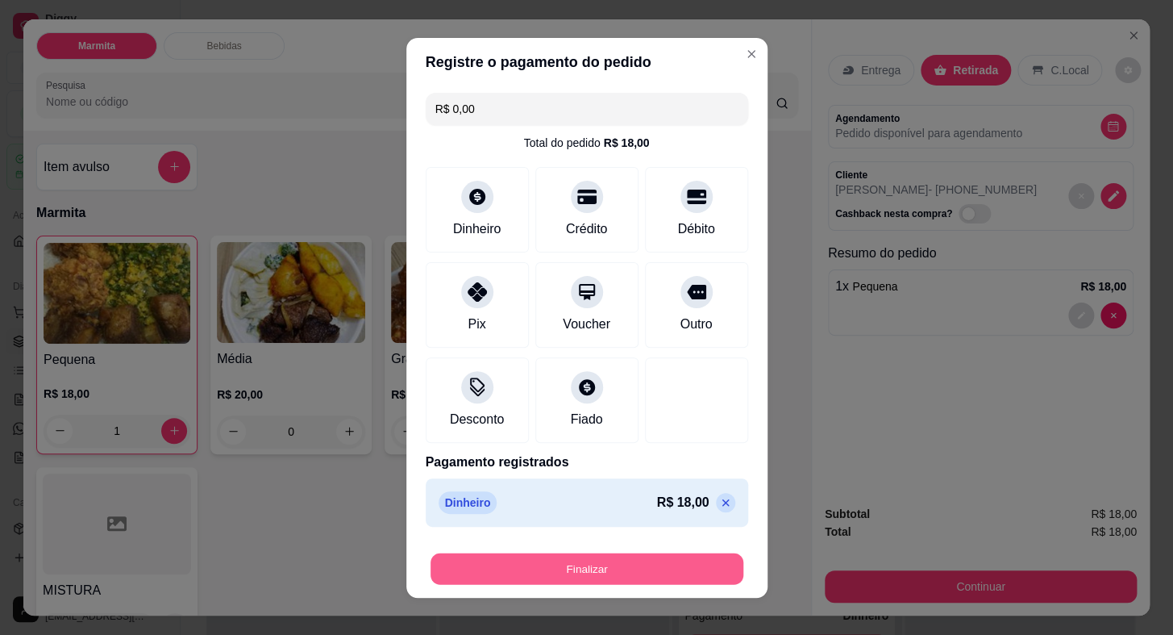
click at [655, 556] on button "Finalizar" at bounding box center [587, 567] width 313 height 31
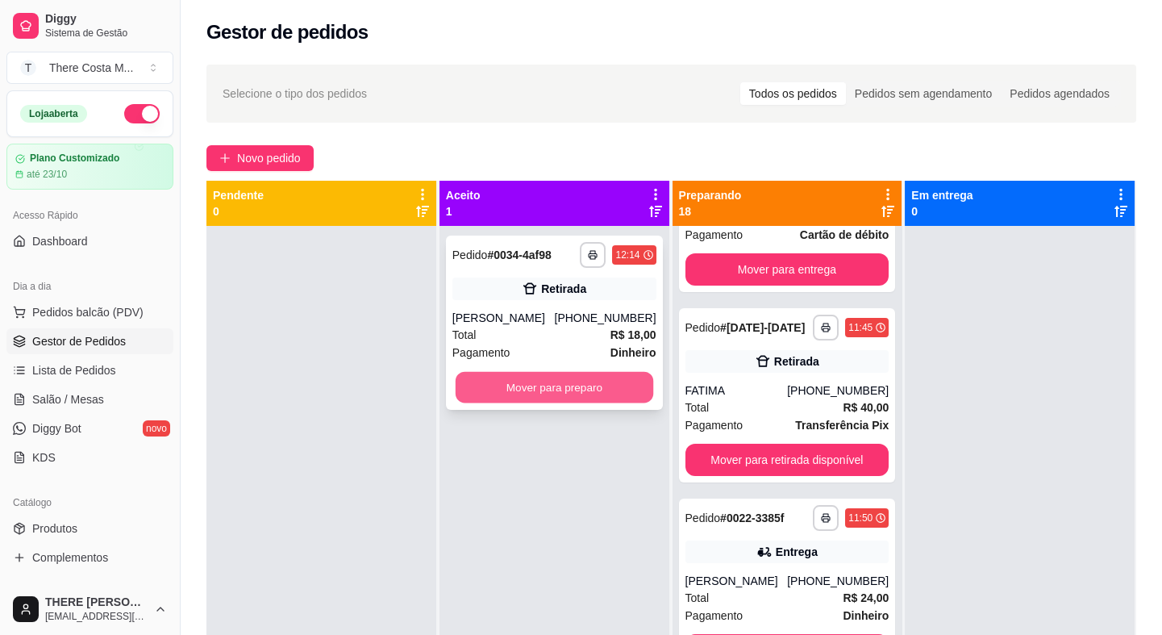
click at [607, 399] on button "Mover para preparo" at bounding box center [555, 387] width 198 height 31
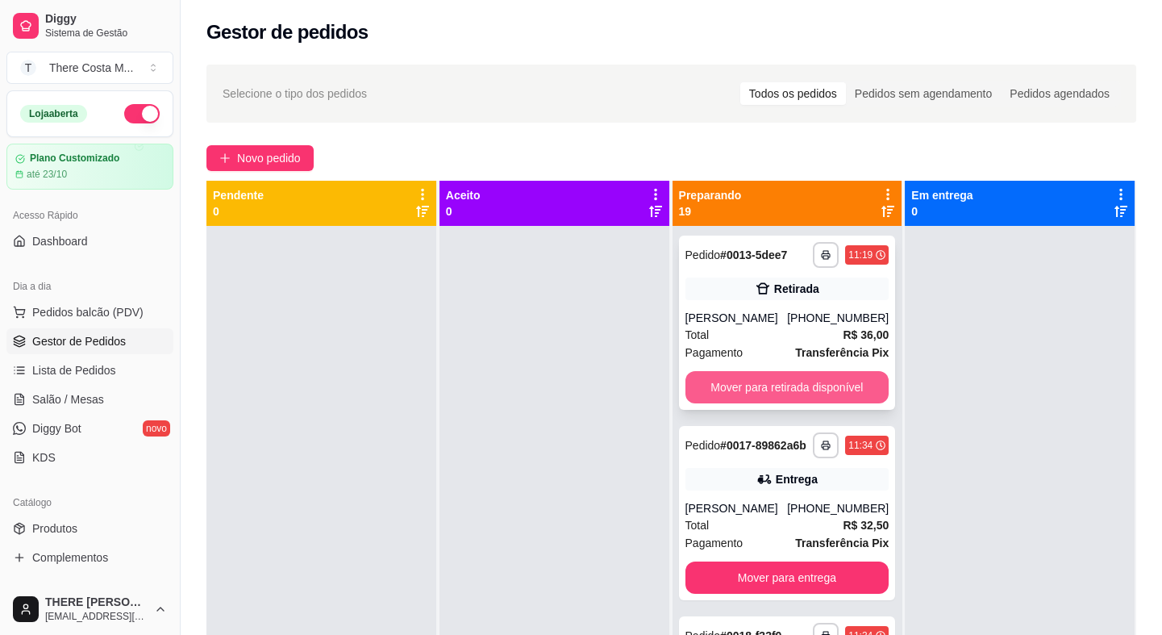
scroll to position [146, 0]
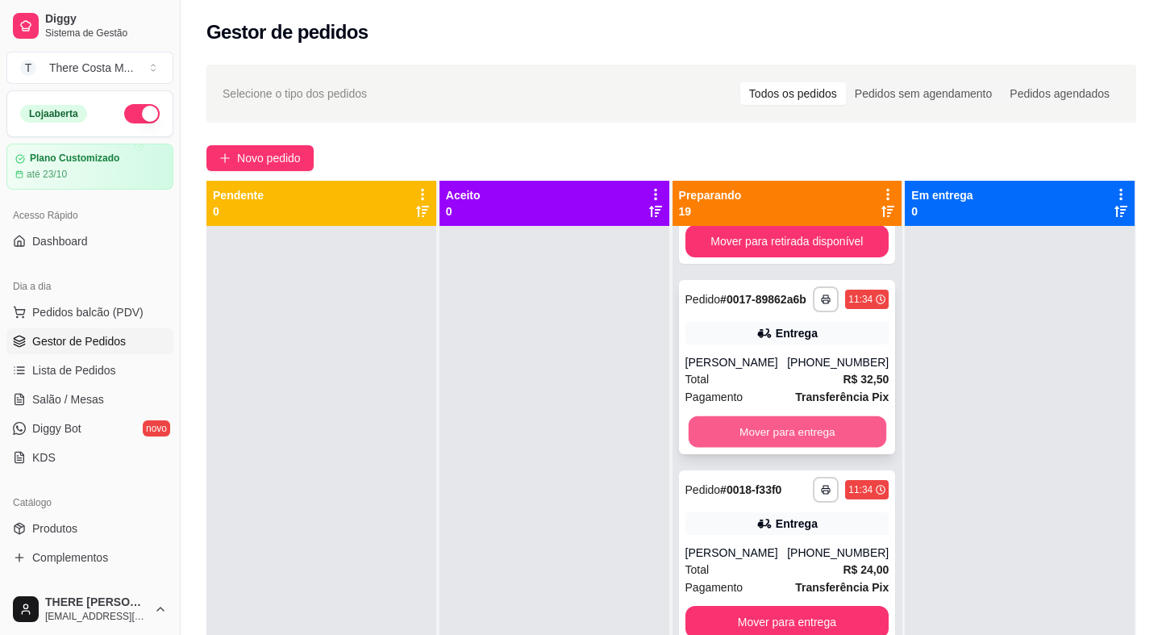
click at [746, 432] on button "Mover para entrega" at bounding box center [787, 431] width 198 height 31
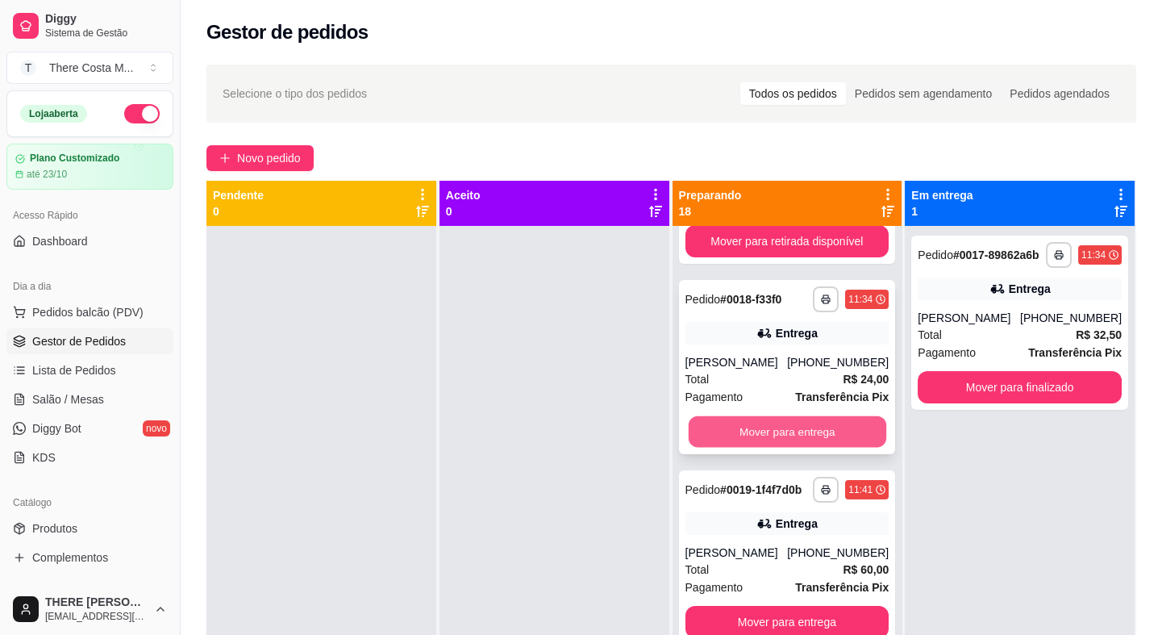
click at [747, 427] on button "Mover para entrega" at bounding box center [787, 431] width 198 height 31
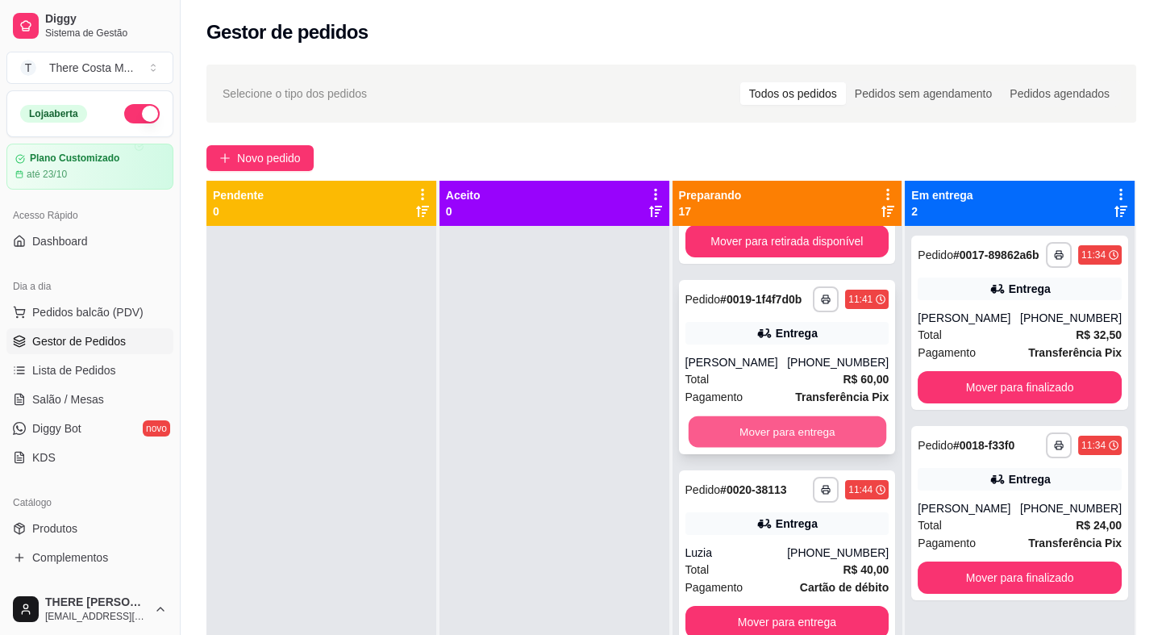
click at [740, 433] on button "Mover para entrega" at bounding box center [787, 431] width 198 height 31
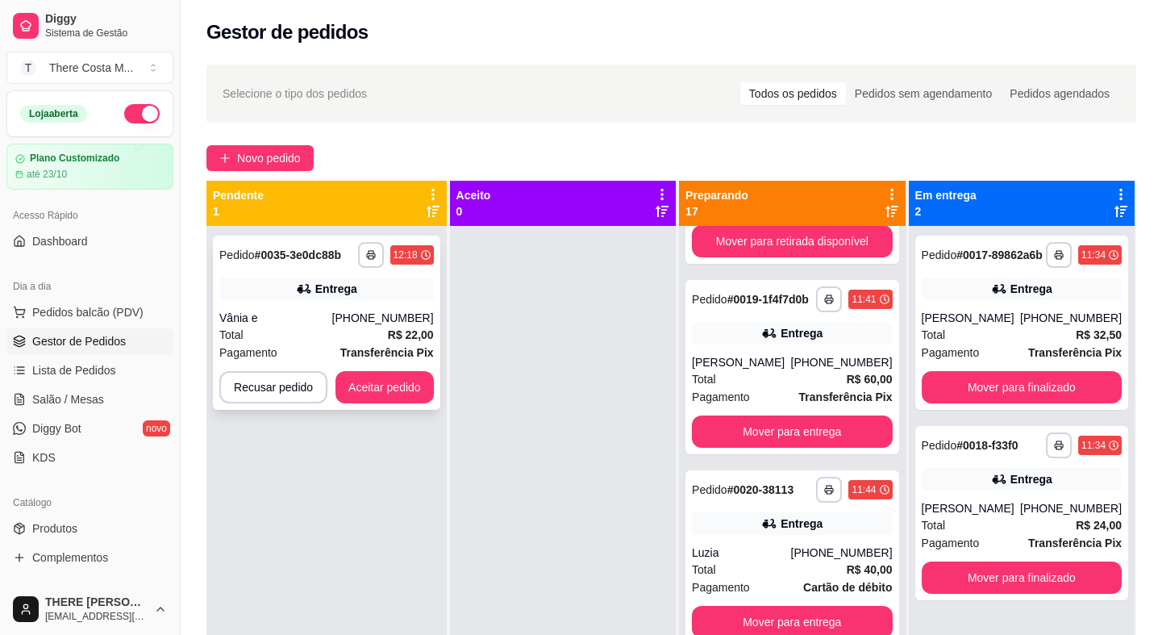
click at [314, 331] on div "Total R$ 22,00" at bounding box center [326, 335] width 214 height 18
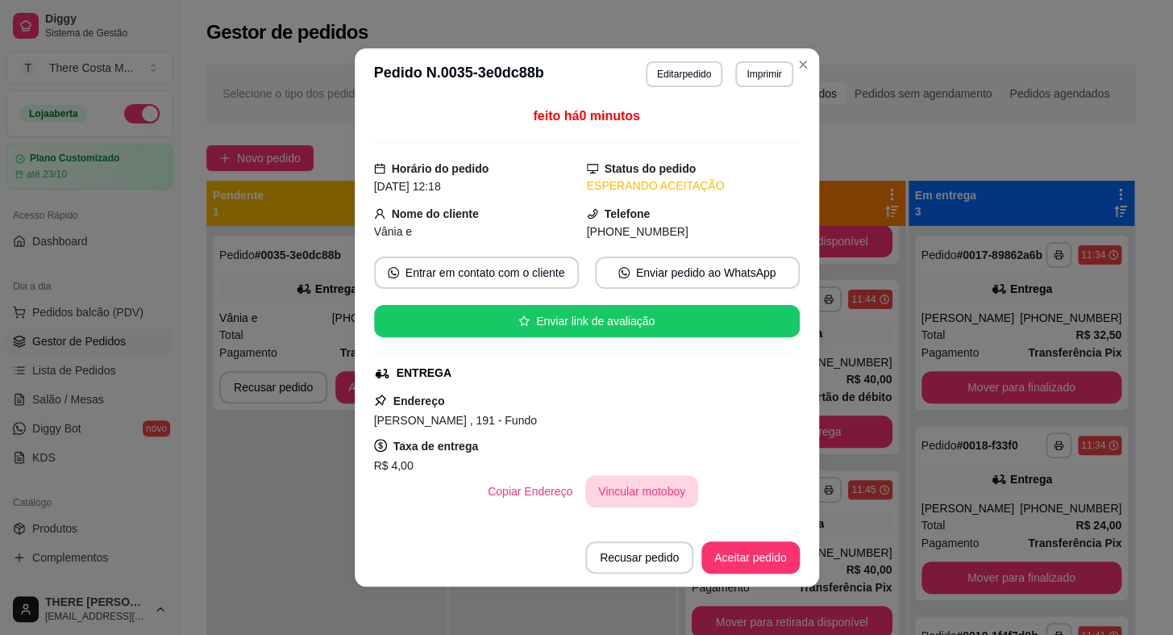
click at [662, 500] on button "Vincular motoboy" at bounding box center [641, 491] width 113 height 32
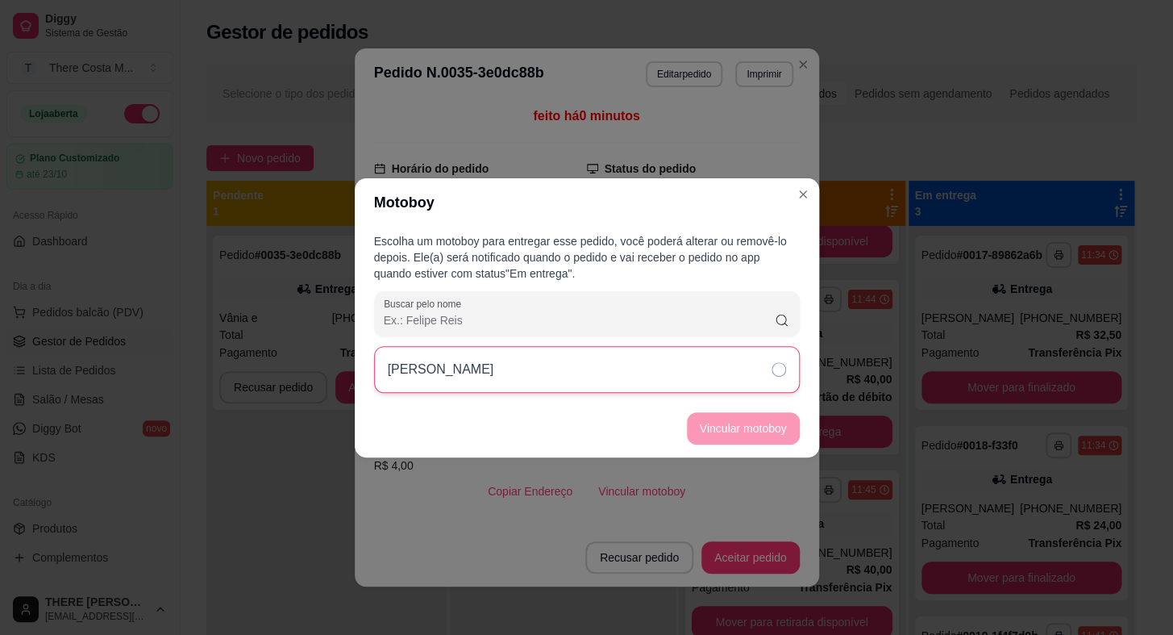
drag, startPoint x: 651, startPoint y: 342, endPoint x: 649, endPoint y: 353, distance: 11.4
click at [650, 352] on div "Escolha um motoboy para entregar esse pedido, você poderá alterar ou removê-lo …" at bounding box center [587, 313] width 464 height 173
drag, startPoint x: 653, startPoint y: 357, endPoint x: 661, endPoint y: 373, distance: 17.3
click at [653, 358] on div "[PERSON_NAME]" at bounding box center [587, 369] width 426 height 47
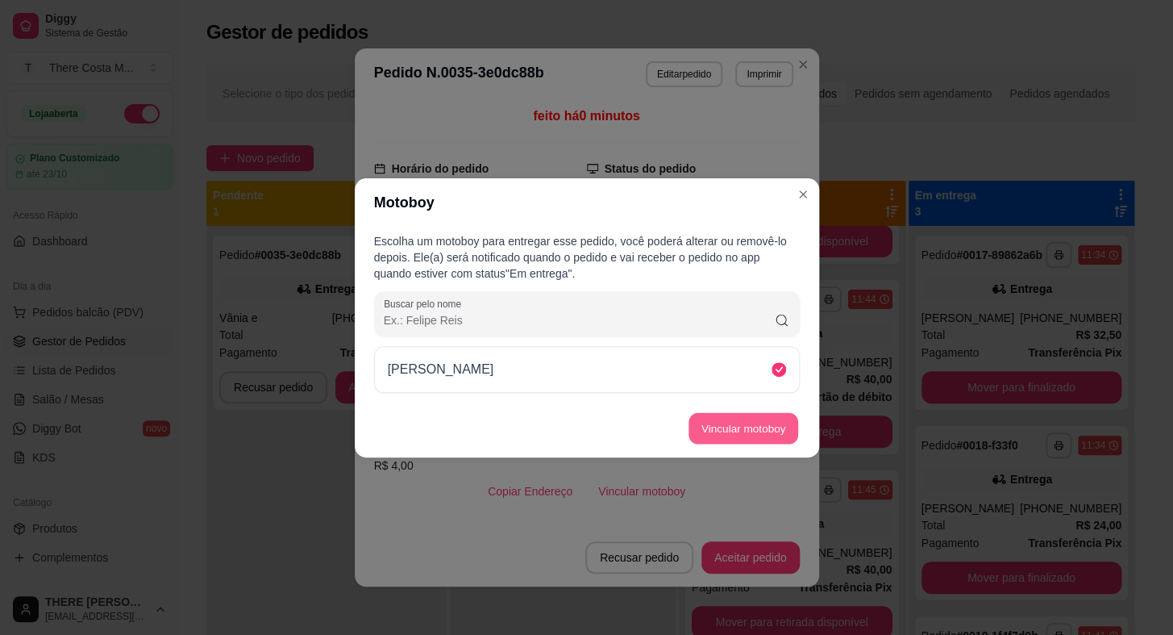
click at [713, 435] on button "Vincular motoboy" at bounding box center [744, 427] width 110 height 31
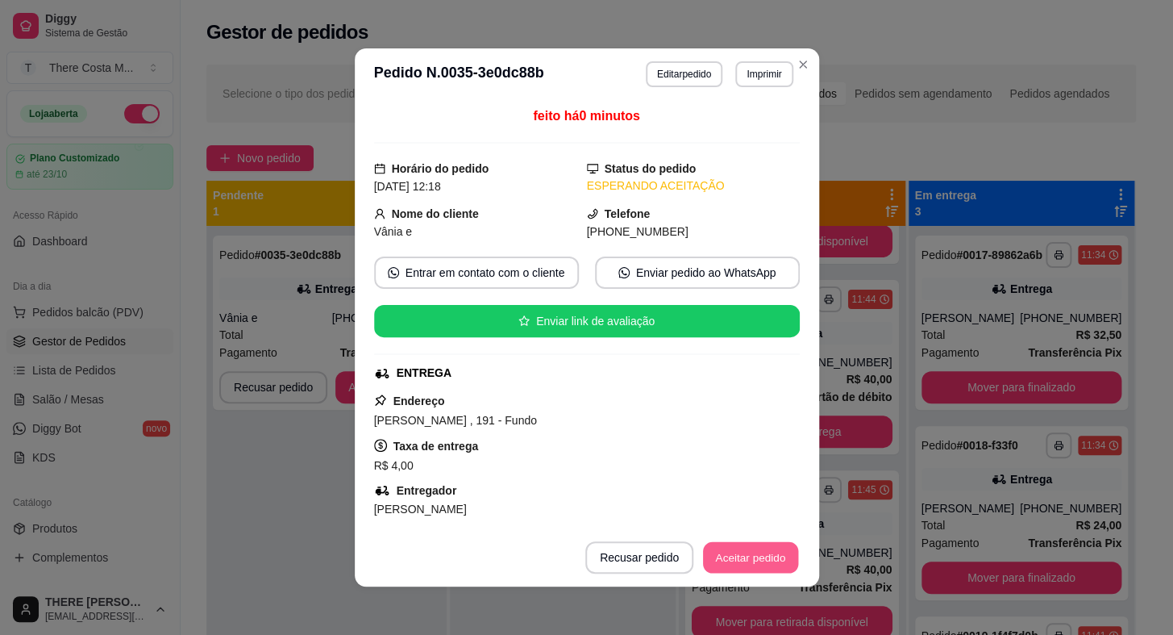
click at [730, 568] on button "Aceitar pedido" at bounding box center [750, 557] width 95 height 31
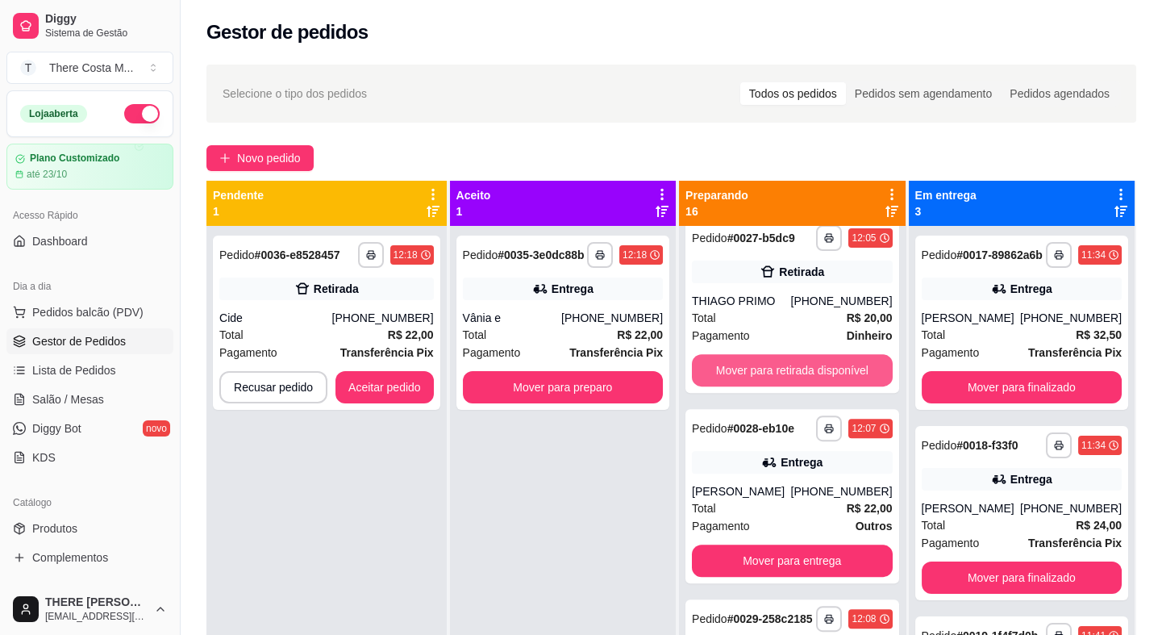
scroll to position [1613, 0]
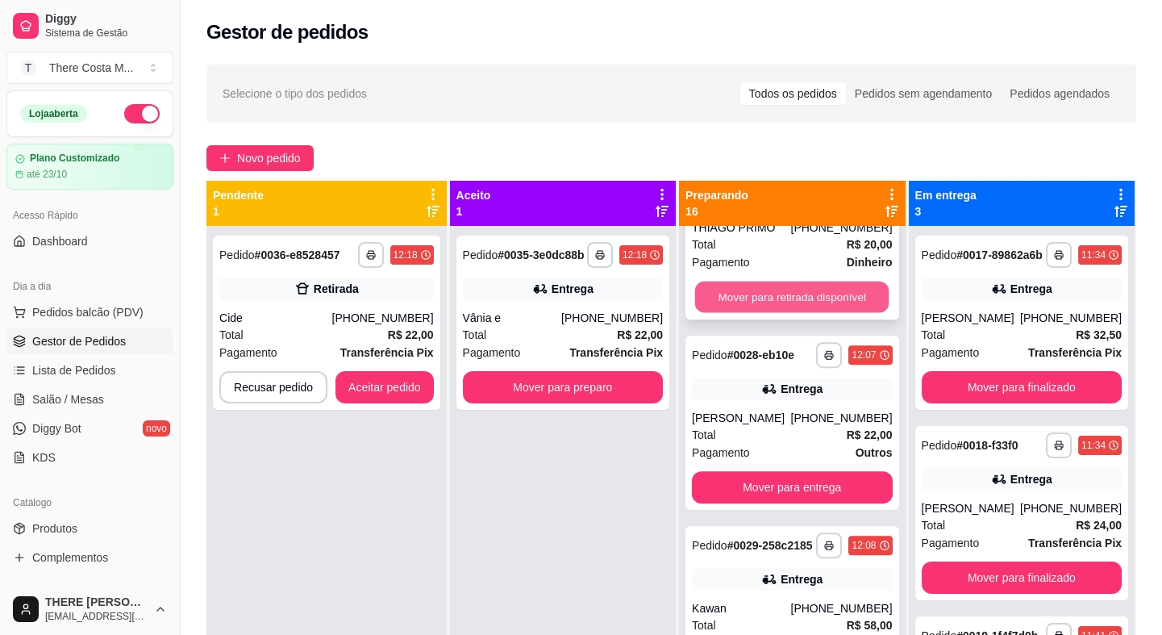
click at [758, 293] on button "Mover para retirada disponível" at bounding box center [792, 296] width 194 height 31
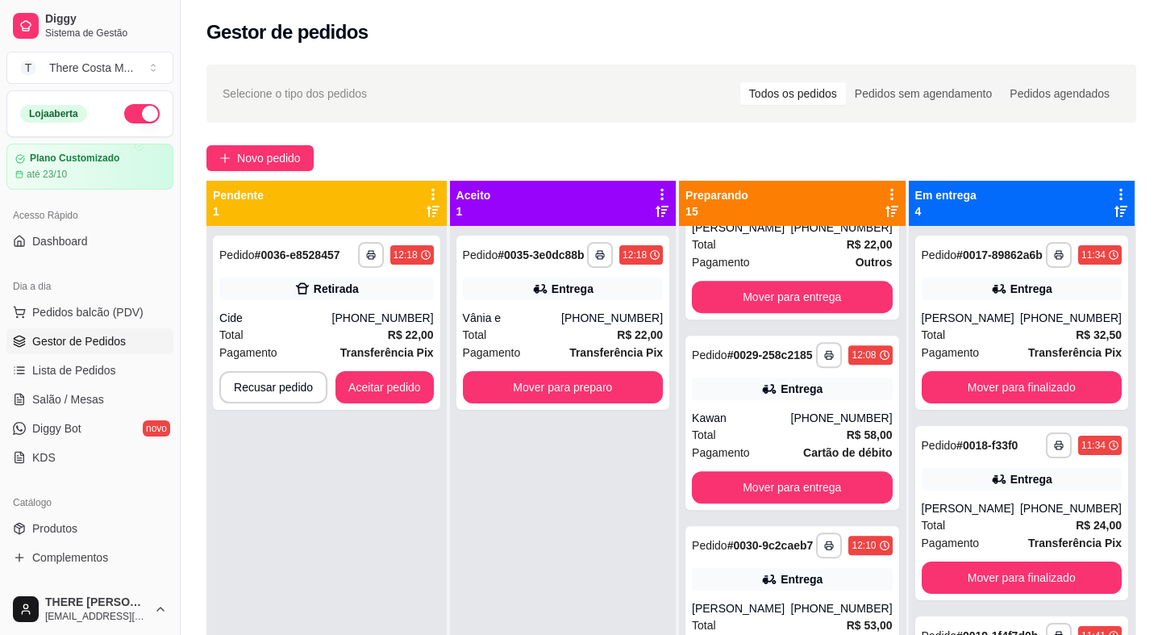
scroll to position [1422, 0]
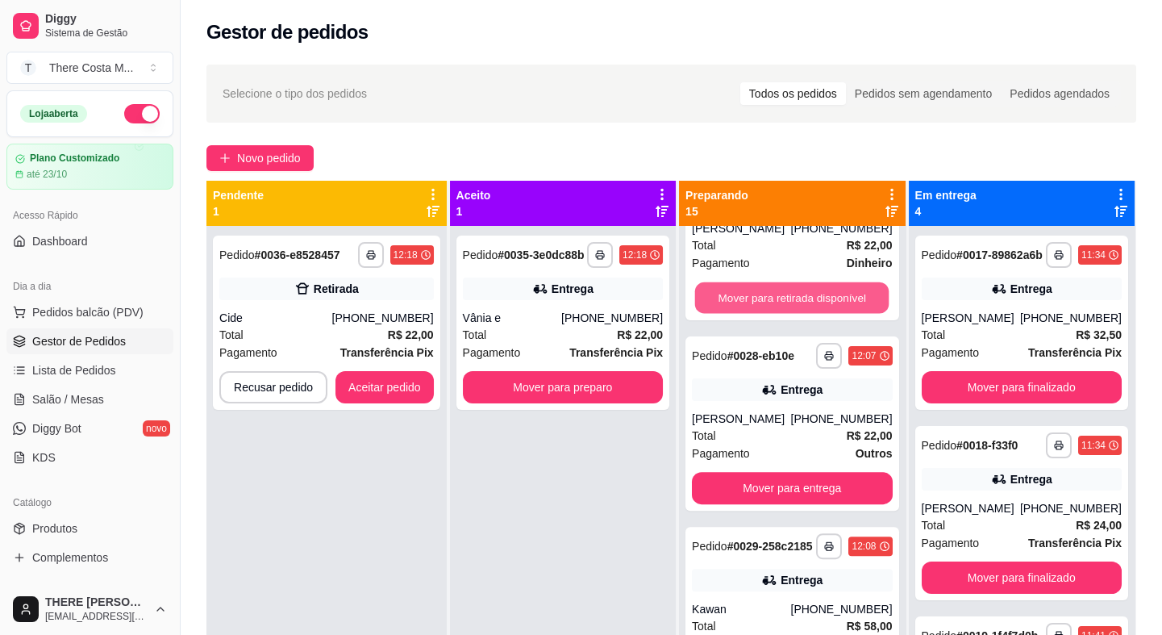
click at [758, 293] on button "Mover para retirada disponível" at bounding box center [792, 297] width 194 height 31
click at [758, 293] on button "Mover para entrega" at bounding box center [792, 297] width 200 height 32
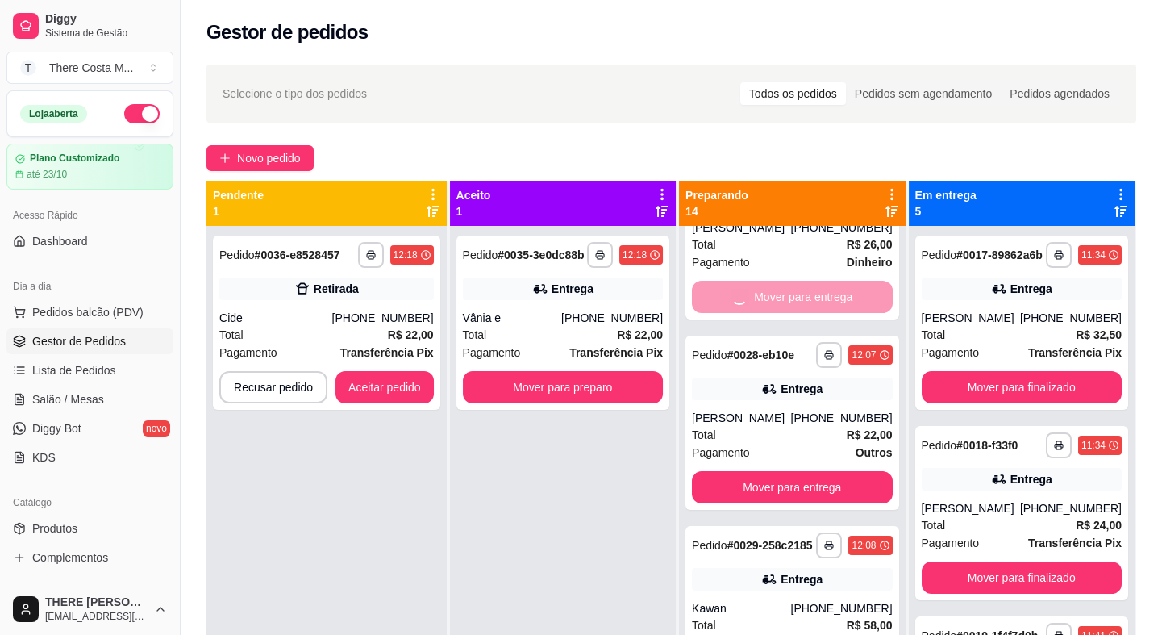
scroll to position [1041, 0]
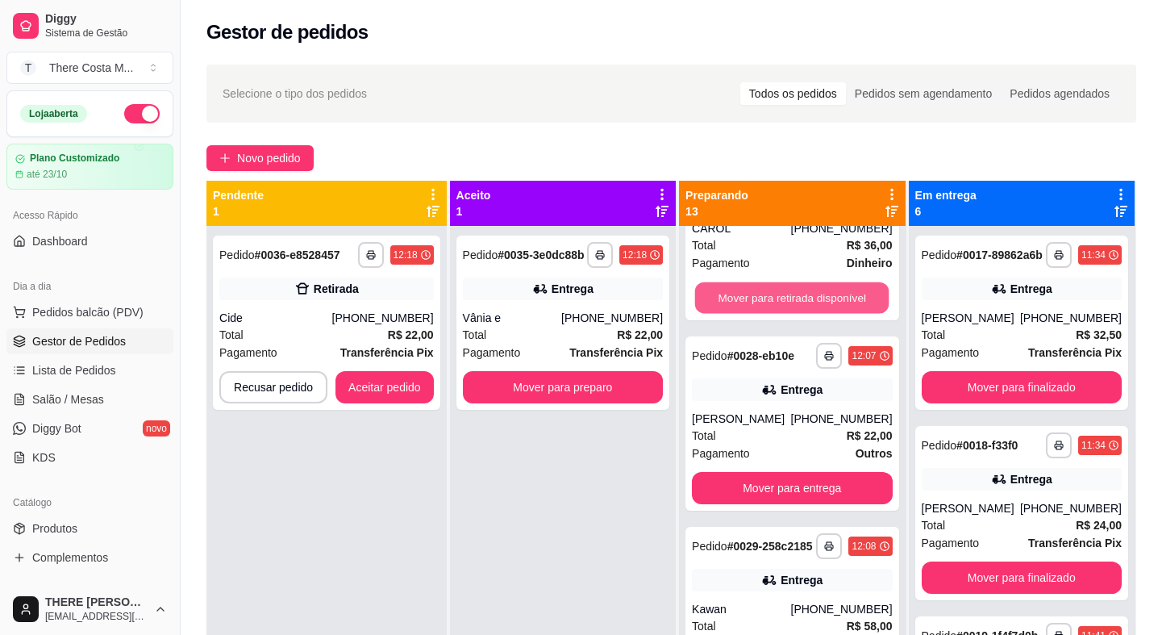
click at [758, 293] on button "Mover para retirada disponível" at bounding box center [792, 297] width 194 height 31
click at [758, 293] on button "Mover para entrega" at bounding box center [792, 296] width 194 height 31
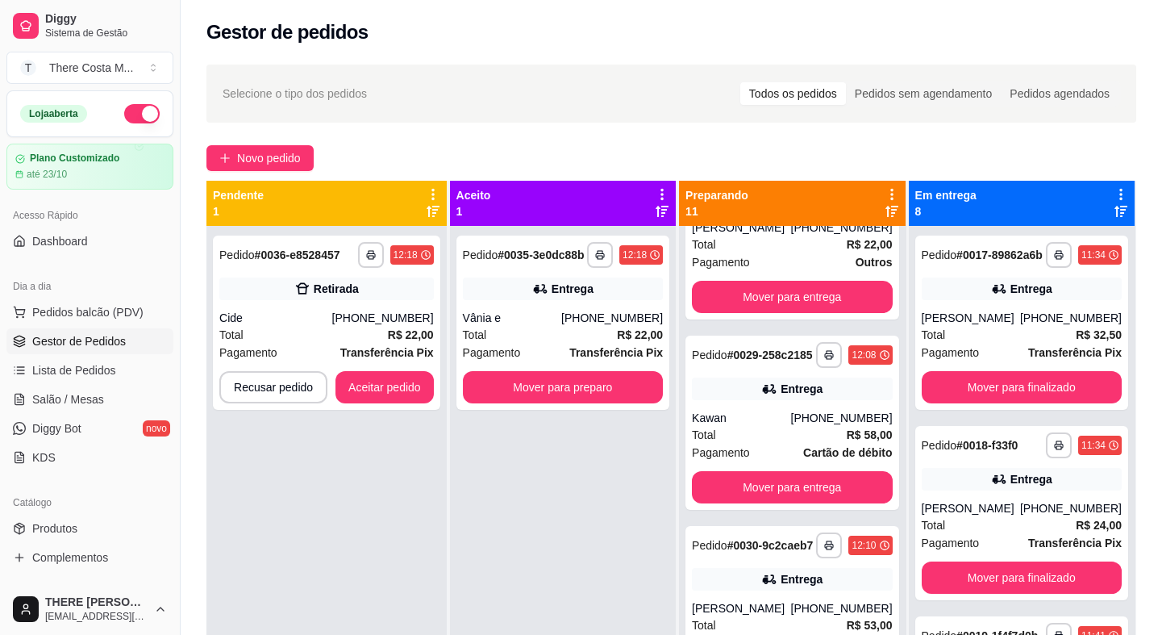
scroll to position [661, 0]
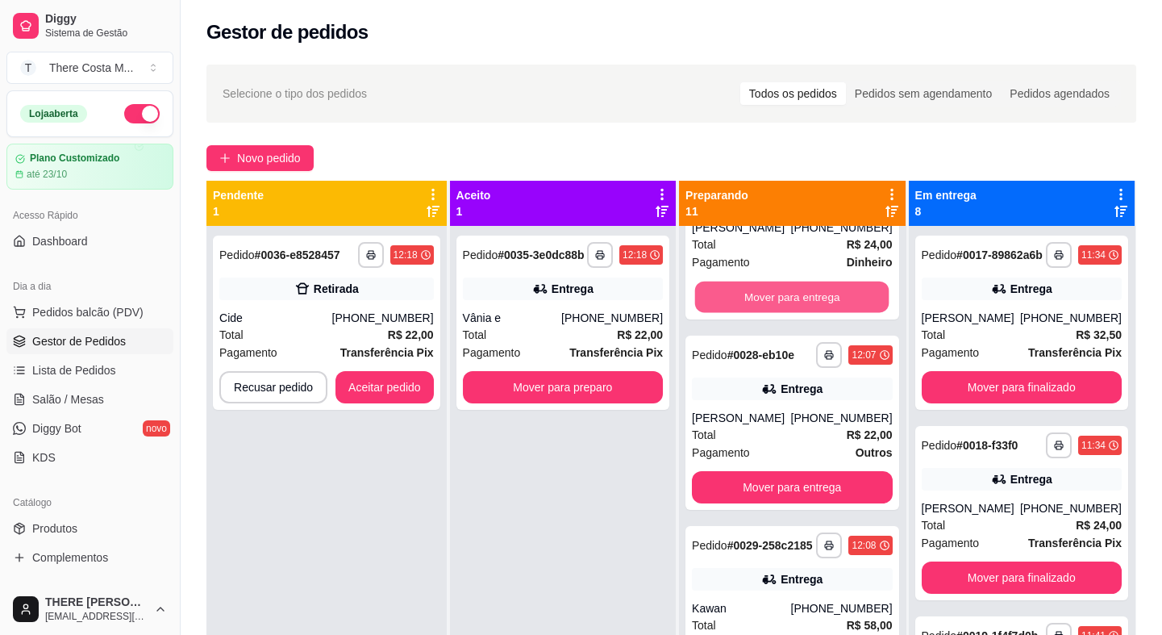
click at [758, 293] on button "Mover para entrega" at bounding box center [792, 296] width 194 height 31
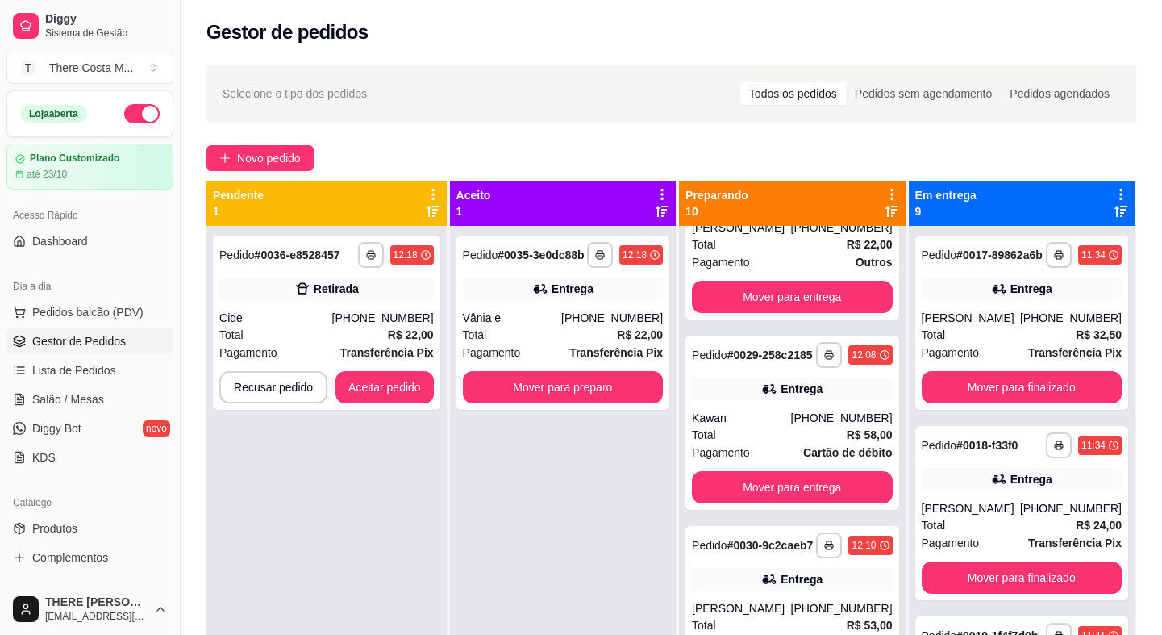
scroll to position [471, 0]
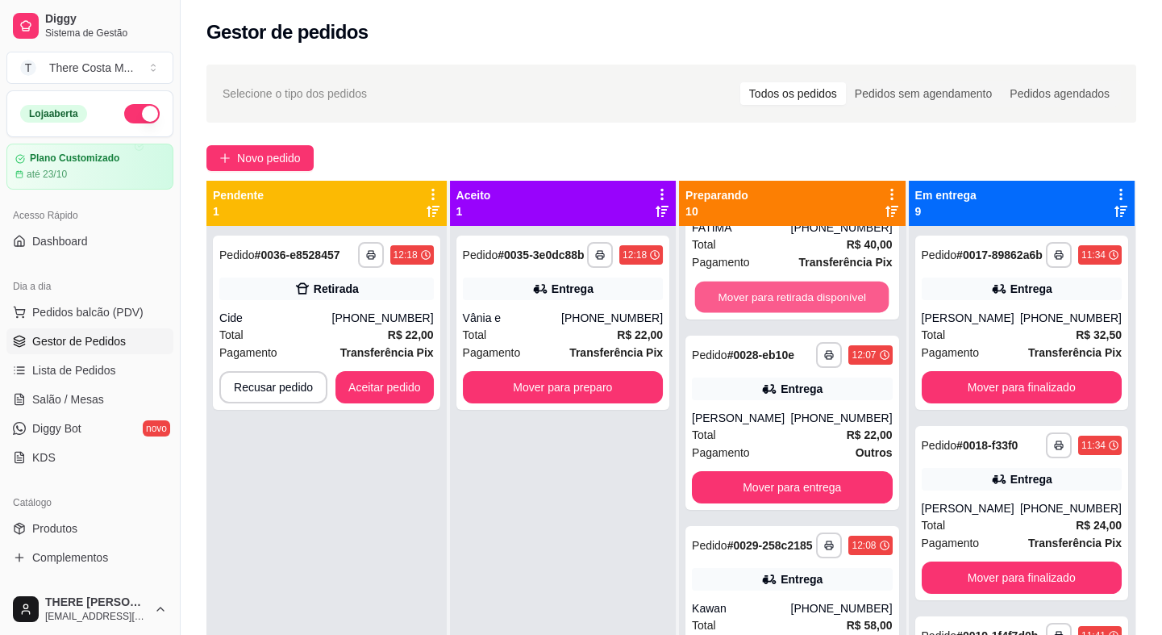
click at [758, 293] on button "Mover para retirada disponível" at bounding box center [792, 296] width 194 height 31
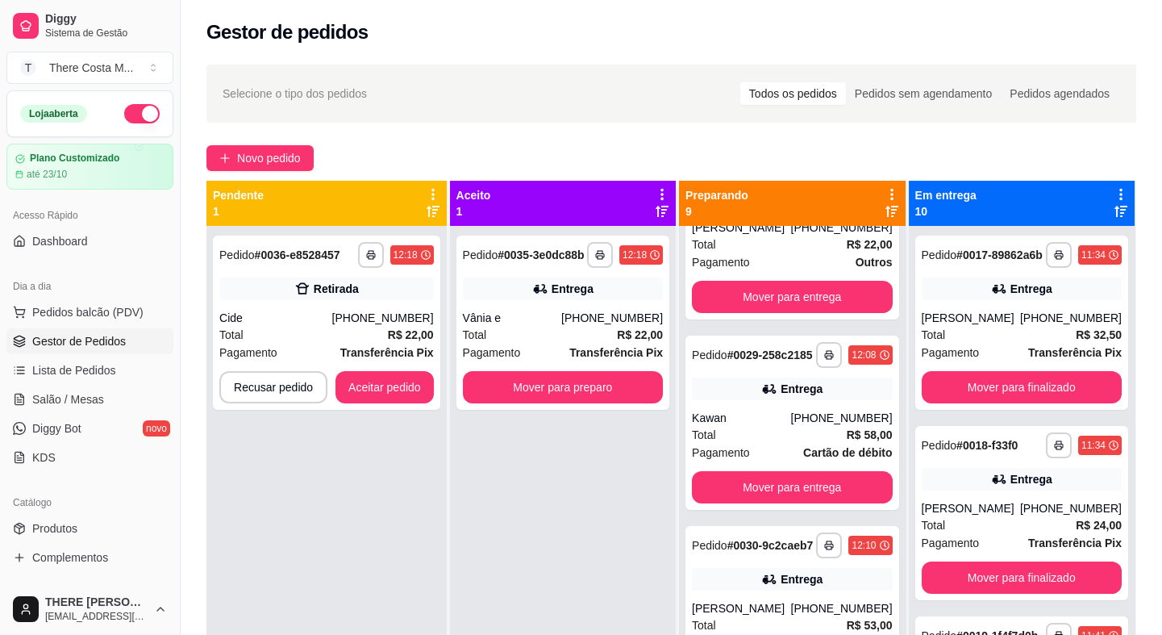
scroll to position [281, 0]
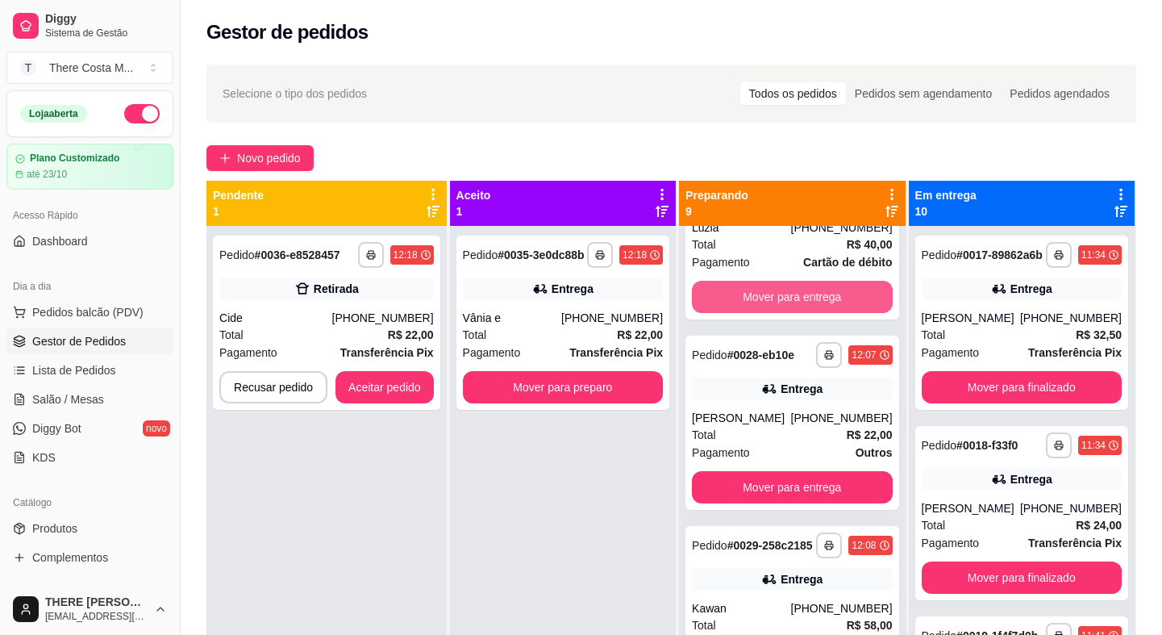
click at [758, 293] on button "Mover para entrega" at bounding box center [792, 297] width 200 height 32
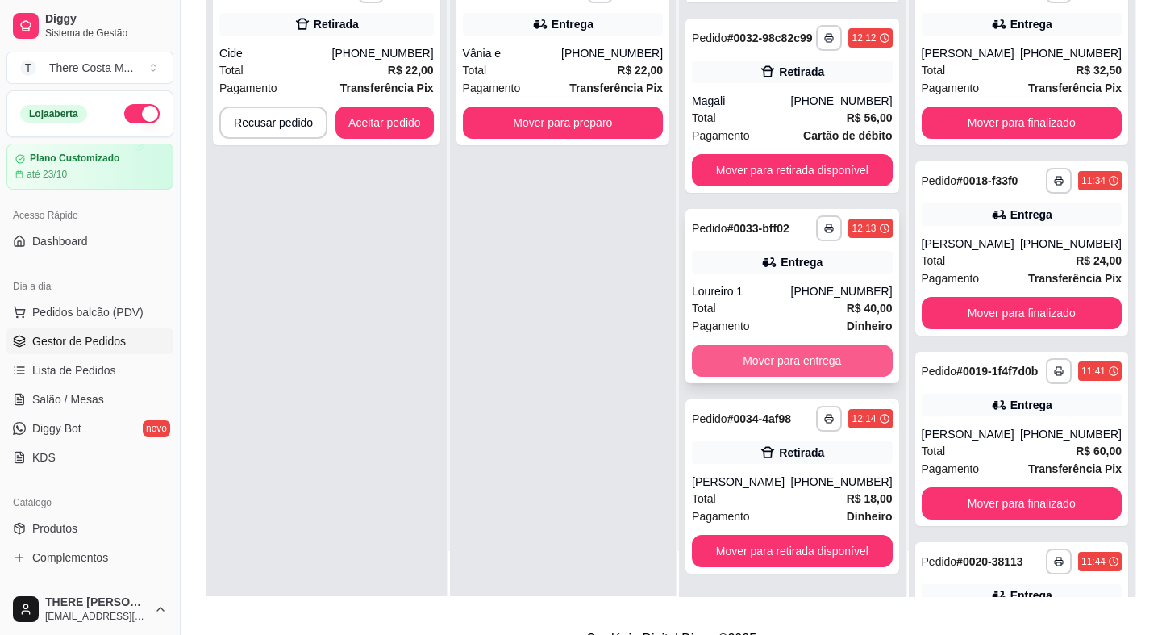
scroll to position [245, 0]
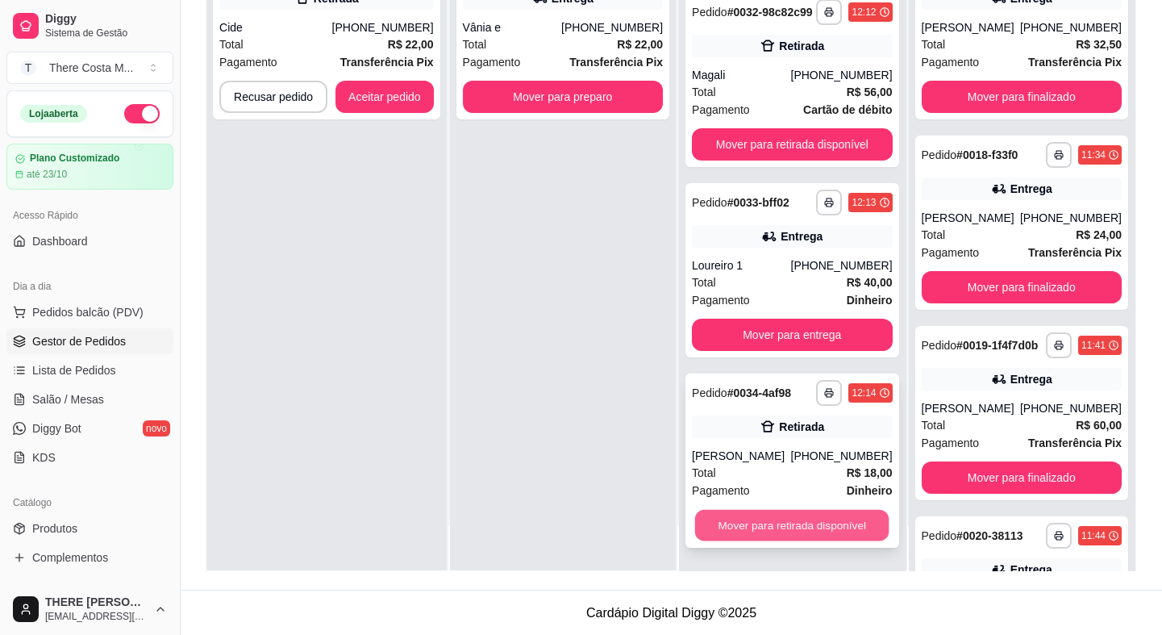
click at [695, 527] on button "Mover para retirada disponível" at bounding box center [792, 525] width 194 height 31
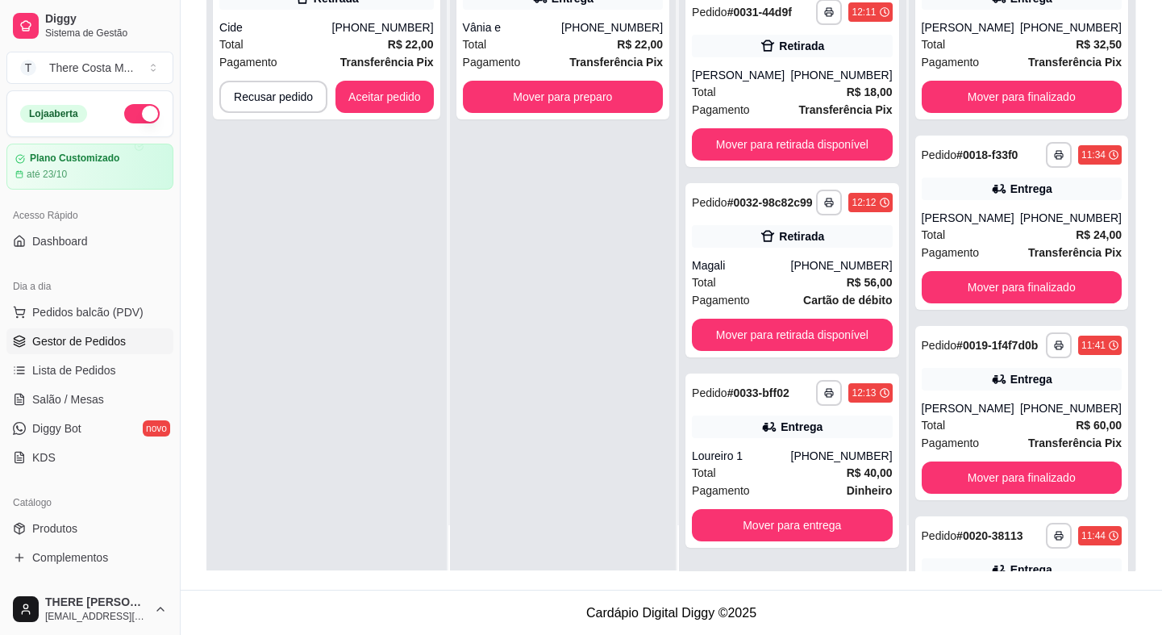
scroll to position [0, 0]
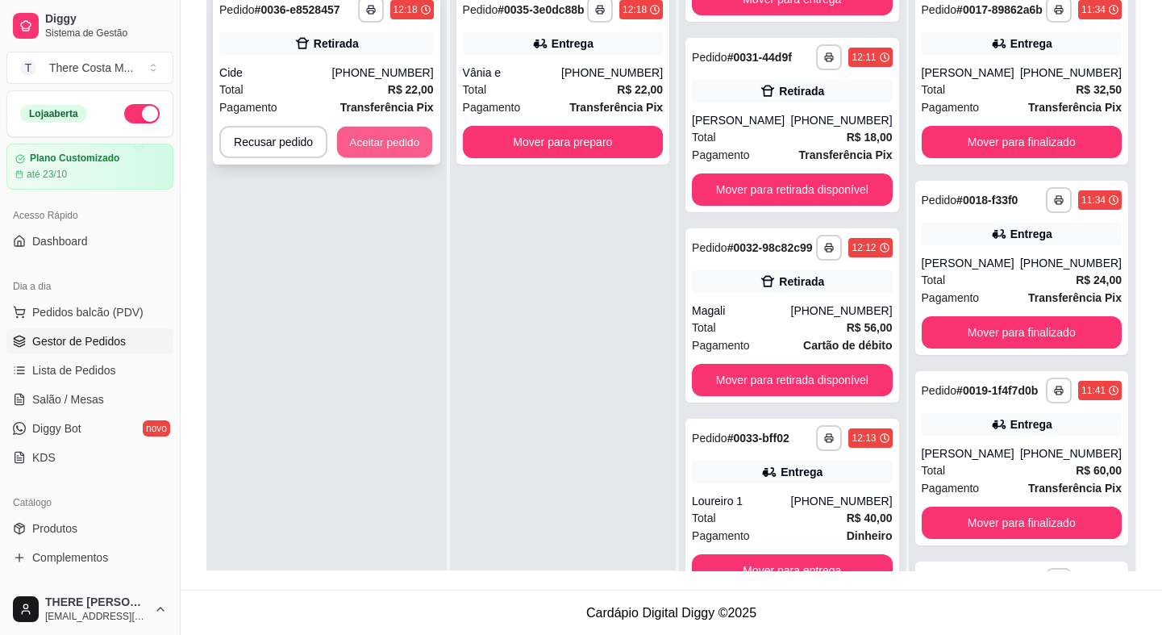
click at [405, 131] on button "Aceitar pedido" at bounding box center [384, 142] width 95 height 31
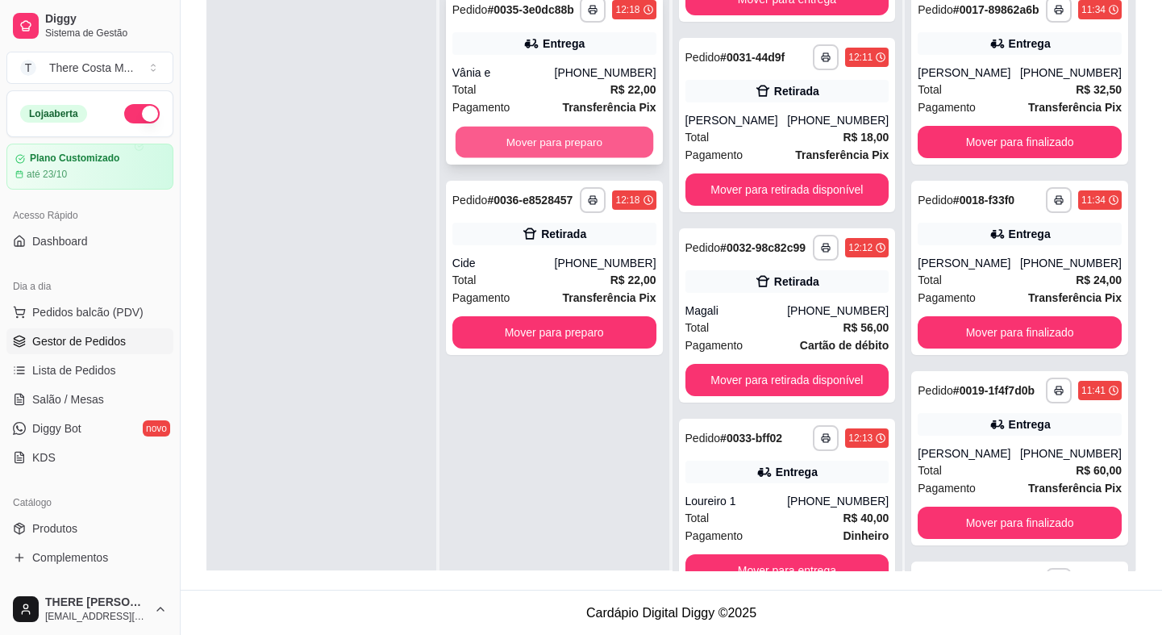
click at [573, 143] on button "Mover para preparo" at bounding box center [555, 142] width 198 height 31
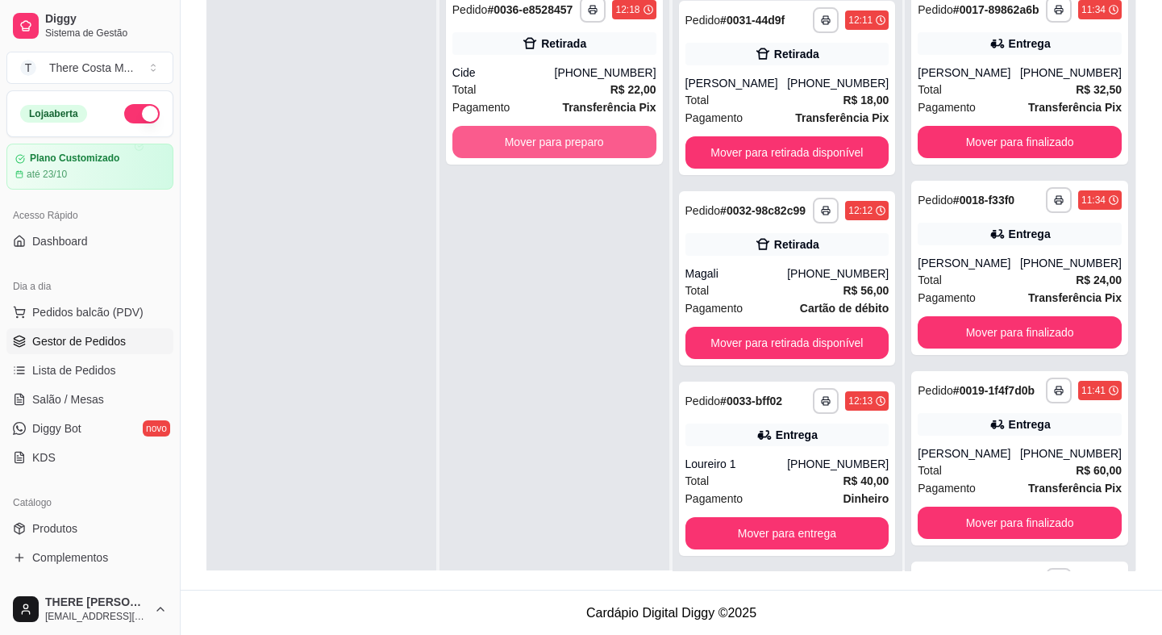
scroll to position [942, 0]
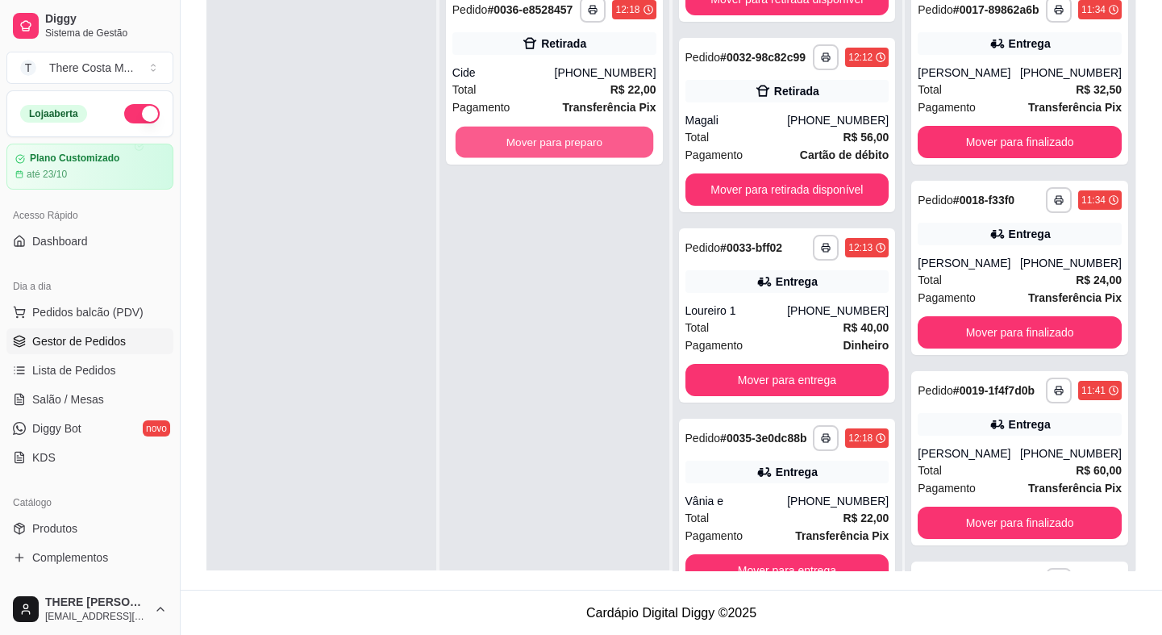
click at [573, 143] on button "Mover para preparo" at bounding box center [555, 142] width 198 height 31
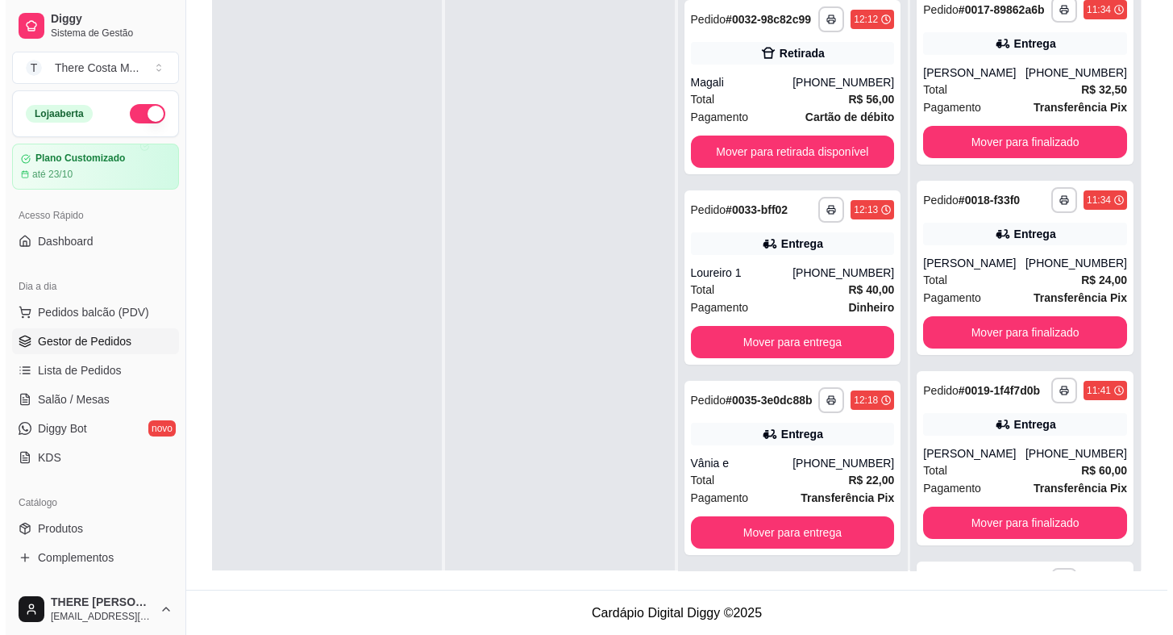
scroll to position [0, 0]
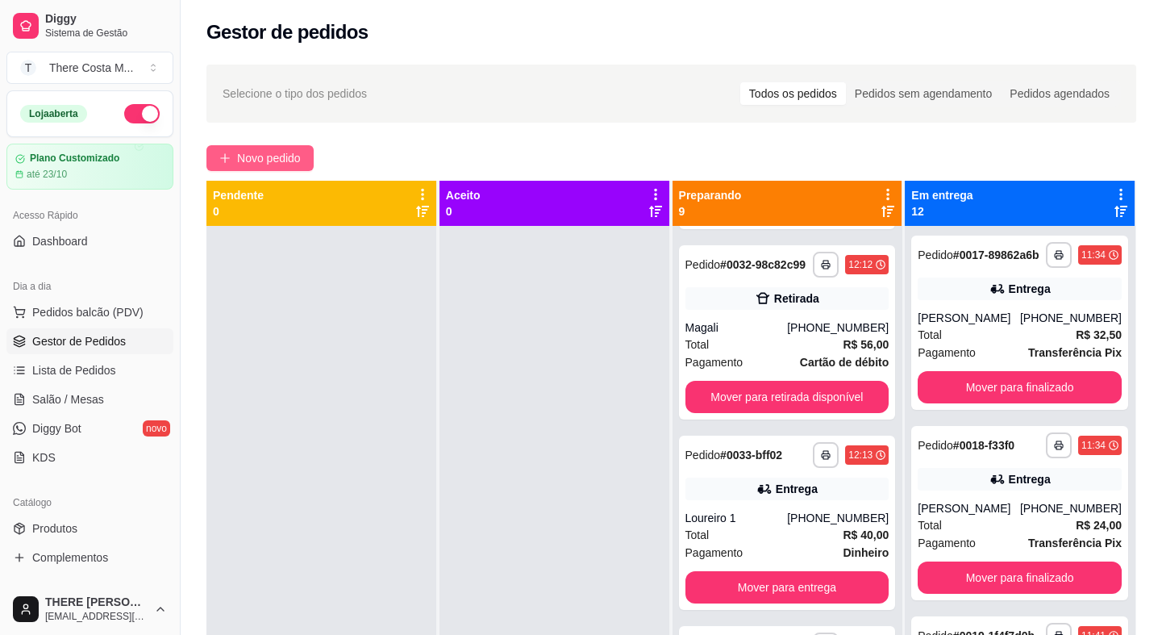
click at [310, 157] on button "Novo pedido" at bounding box center [259, 158] width 107 height 26
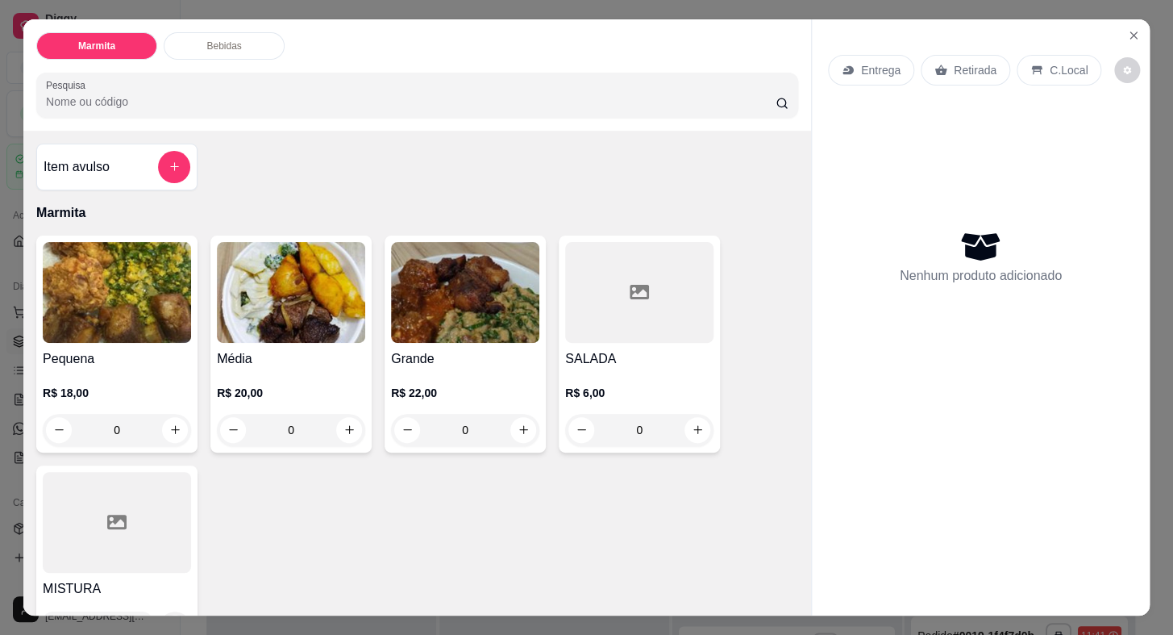
click at [893, 64] on p "Entrega" at bounding box center [881, 70] width 40 height 16
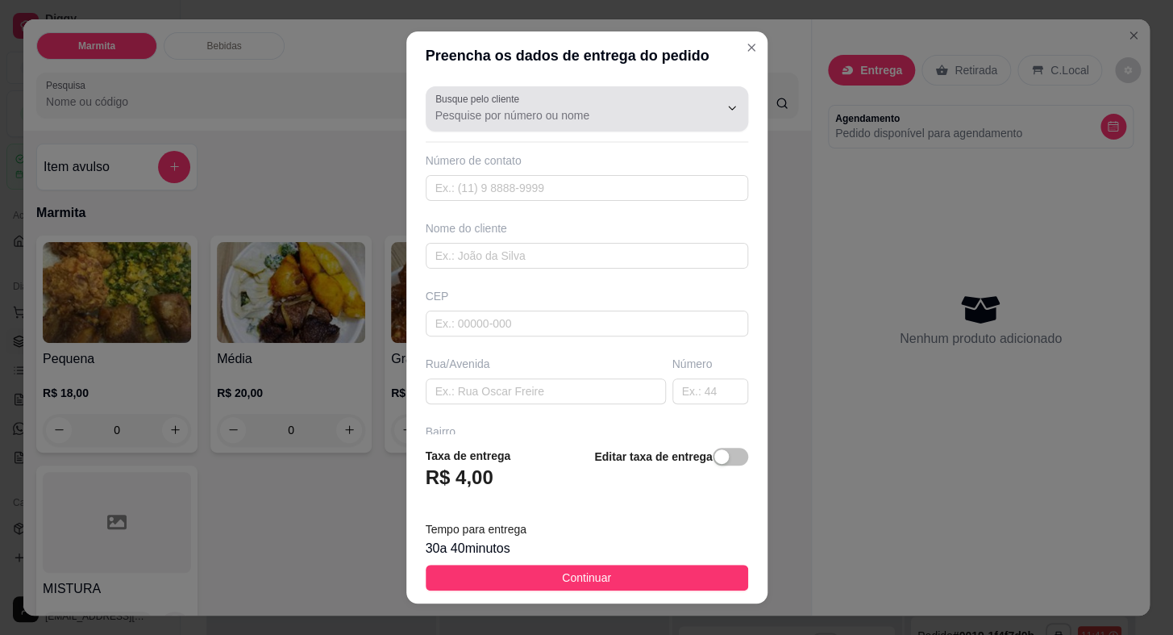
click at [531, 131] on div "Busque pelo cliente" at bounding box center [587, 108] width 323 height 45
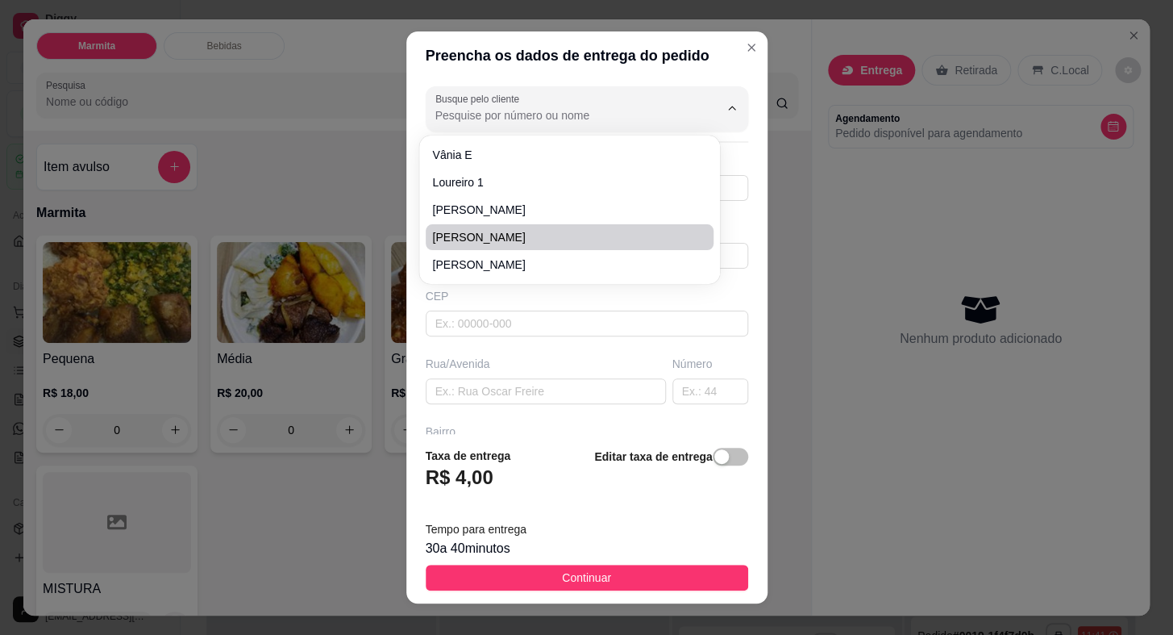
click at [464, 347] on div "Busque pelo cliente Número de contato Nome do cliente CEP Rua/[GEOGRAPHIC_DATA]" at bounding box center [586, 256] width 361 height 353
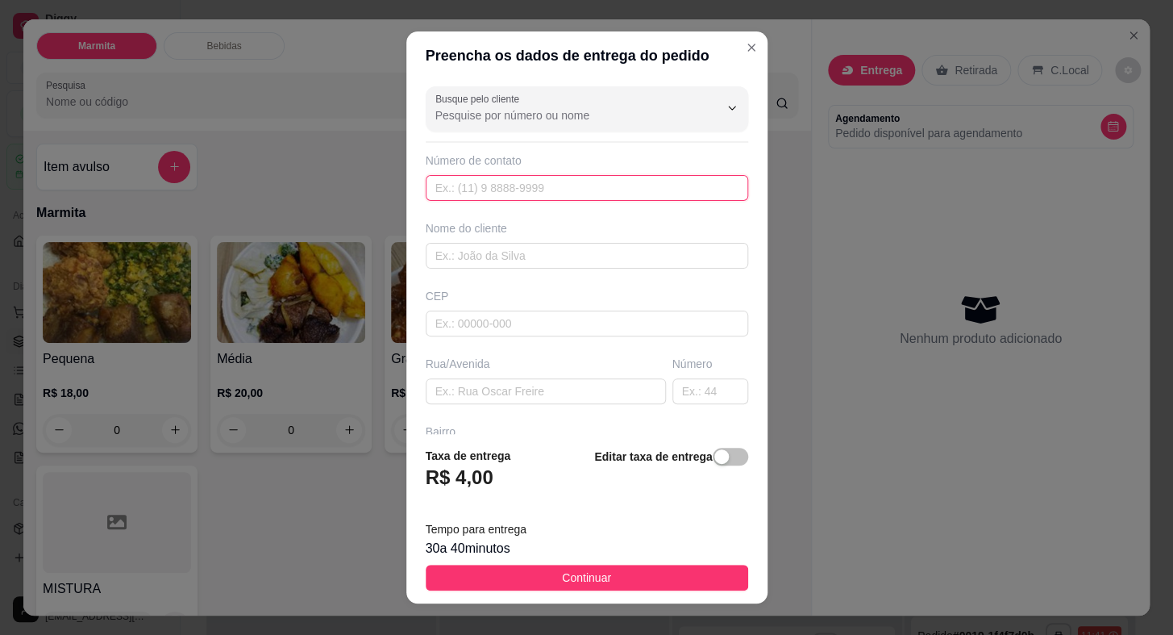
click at [442, 185] on input "text" at bounding box center [587, 188] width 323 height 26
click at [544, 256] on input "text" at bounding box center [587, 256] width 323 height 26
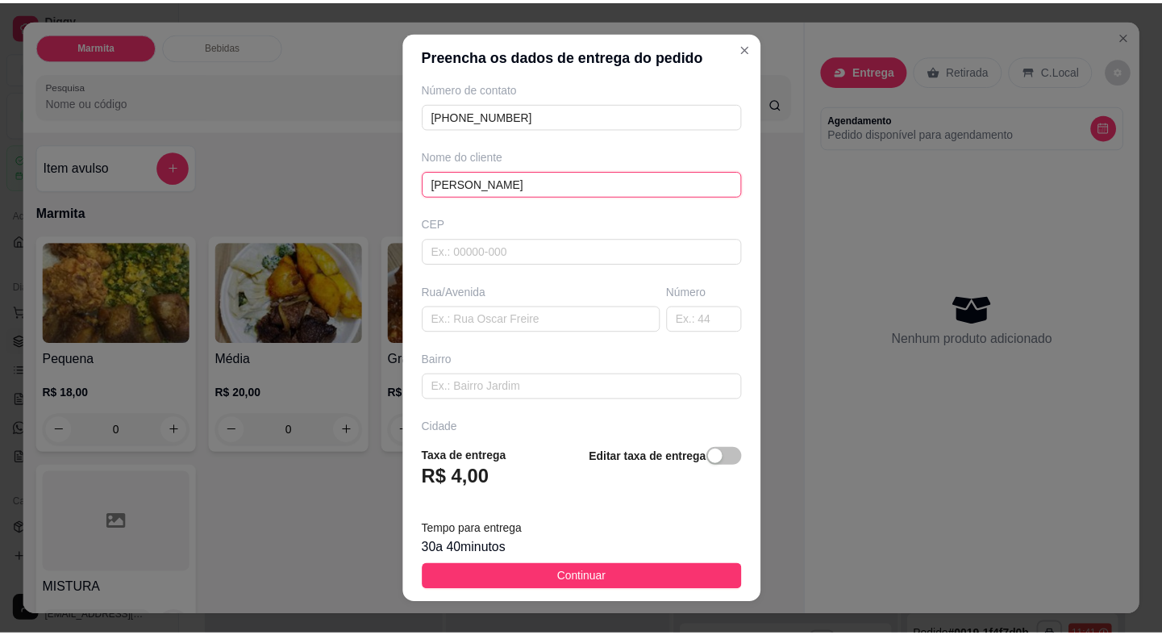
scroll to position [146, 0]
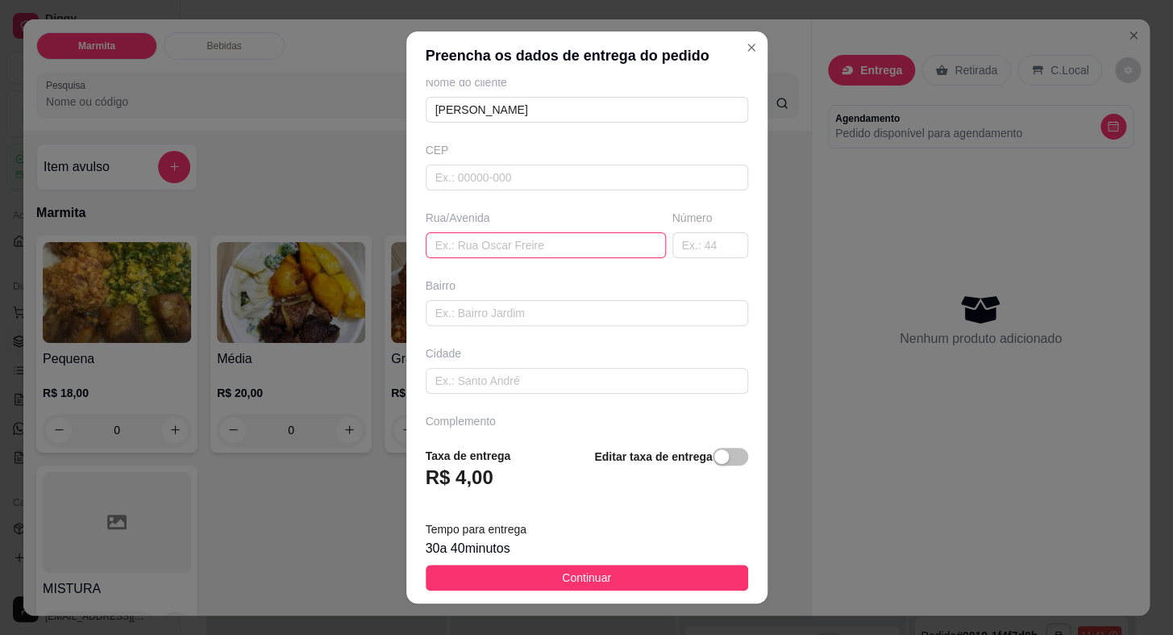
click at [532, 247] on input "text" at bounding box center [546, 245] width 240 height 26
click at [476, 242] on input "hotel sopjitá" at bounding box center [546, 245] width 240 height 26
click at [481, 242] on input "hotel sopjitá" at bounding box center [546, 245] width 240 height 26
click at [479, 242] on input "hotel sopjitá" at bounding box center [546, 245] width 240 height 26
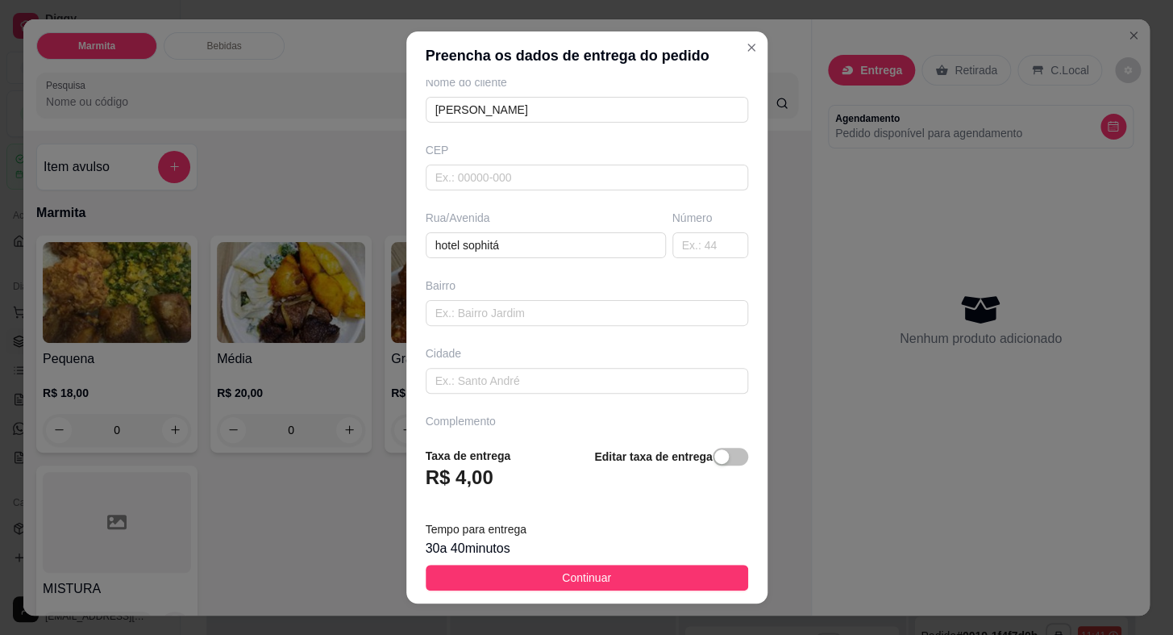
click at [525, 349] on div "Cidade" at bounding box center [587, 353] width 323 height 16
click at [672, 250] on input "text" at bounding box center [710, 245] width 76 height 26
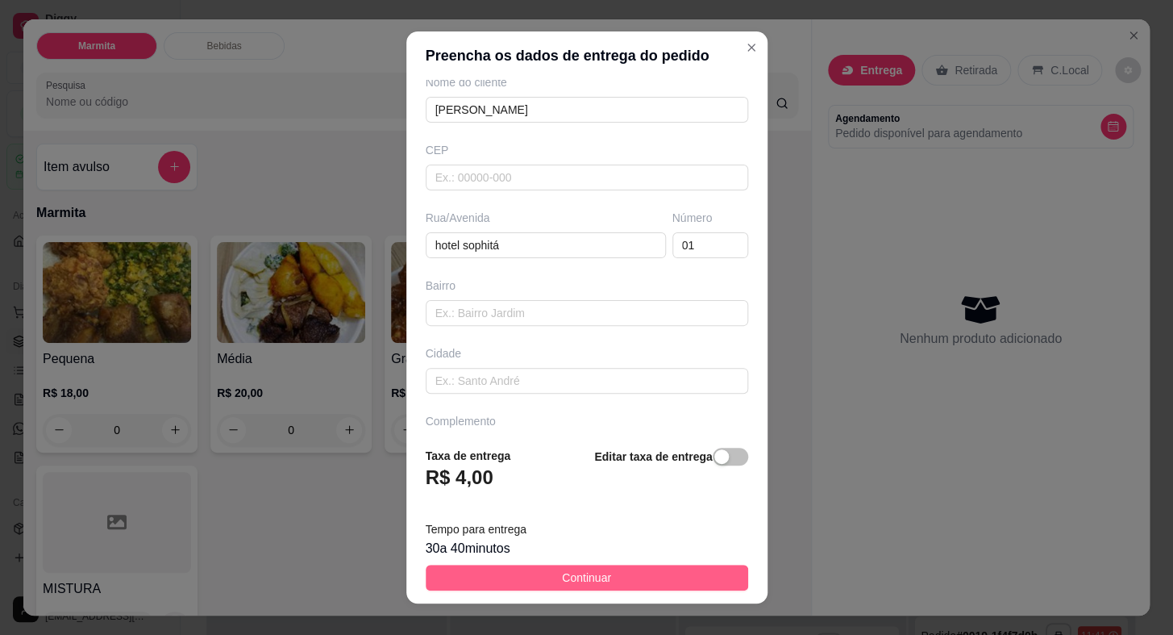
click at [659, 583] on button "Continuar" at bounding box center [587, 577] width 323 height 26
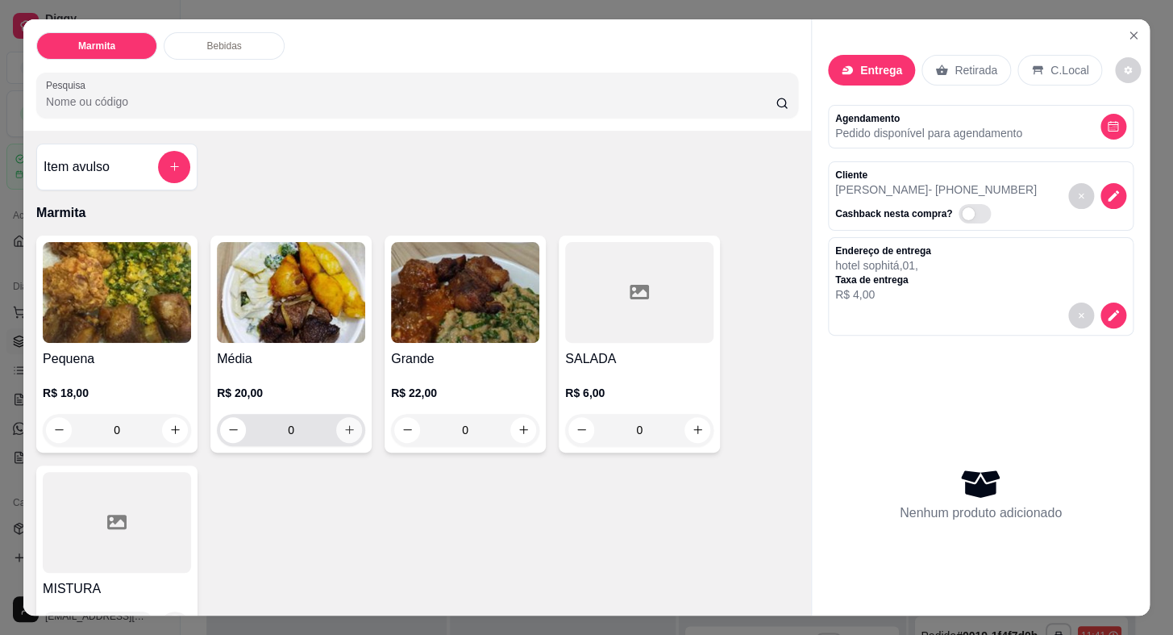
click at [343, 424] on icon "increase-product-quantity" at bounding box center [349, 429] width 12 height 12
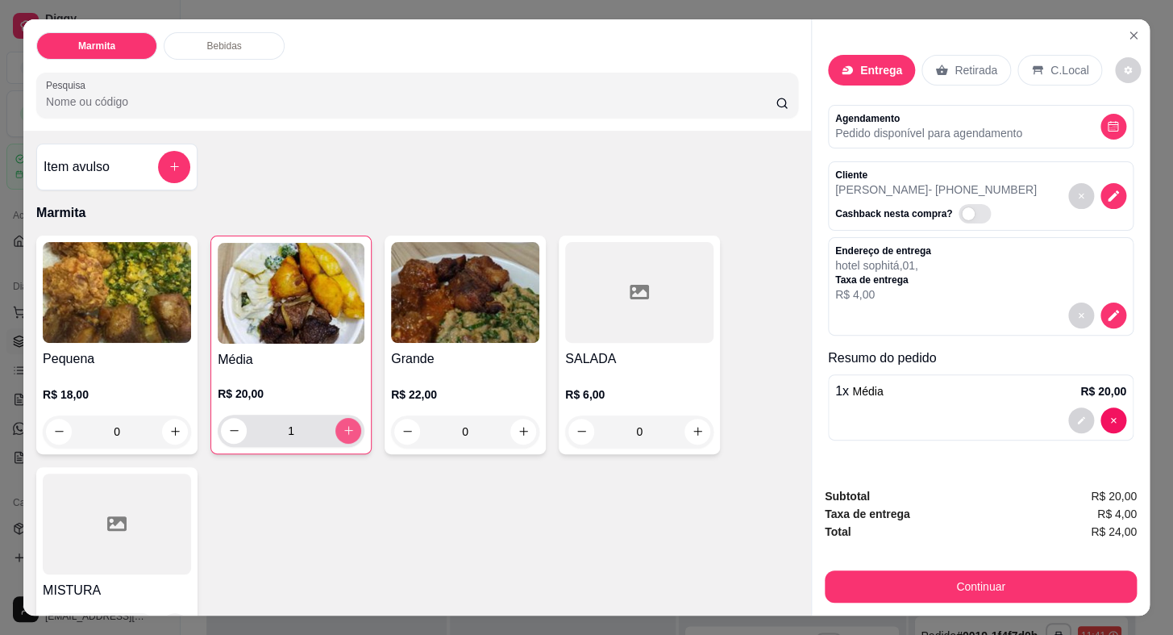
click at [343, 424] on icon "increase-product-quantity" at bounding box center [349, 430] width 12 height 12
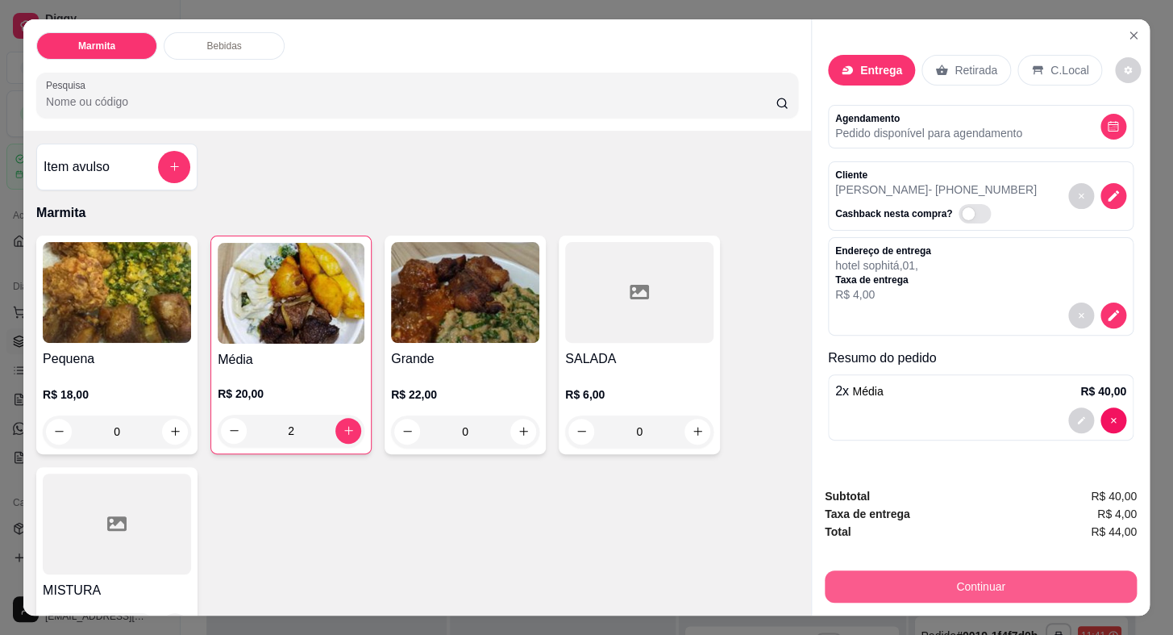
click at [1006, 572] on button "Continuar" at bounding box center [981, 586] width 312 height 32
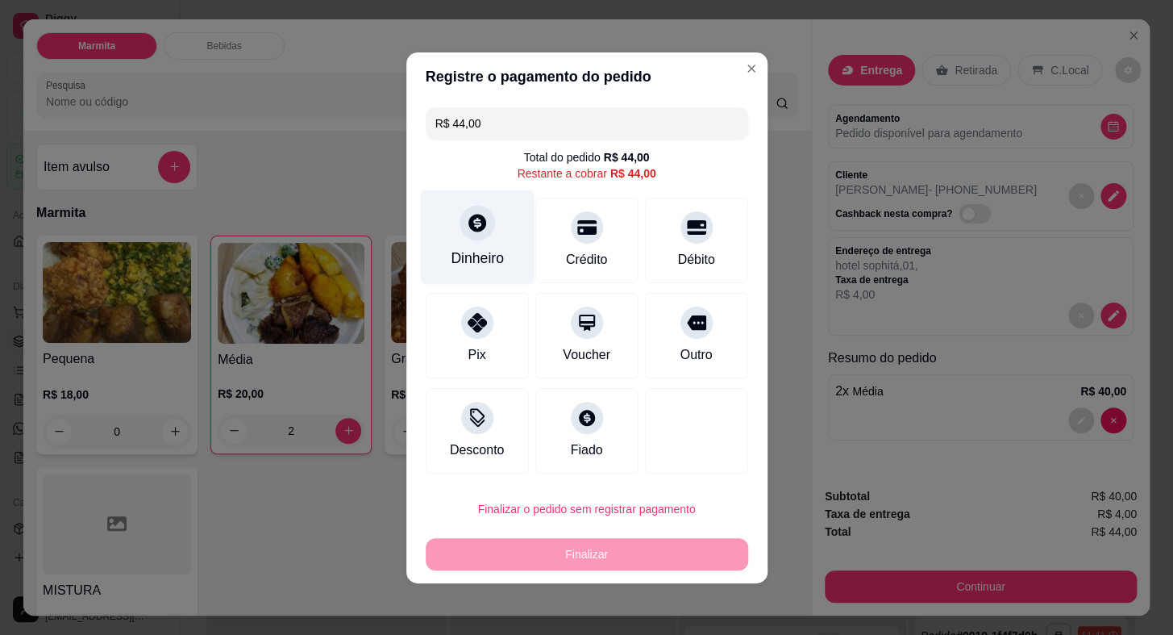
click at [441, 244] on div "Dinheiro" at bounding box center [477, 236] width 114 height 94
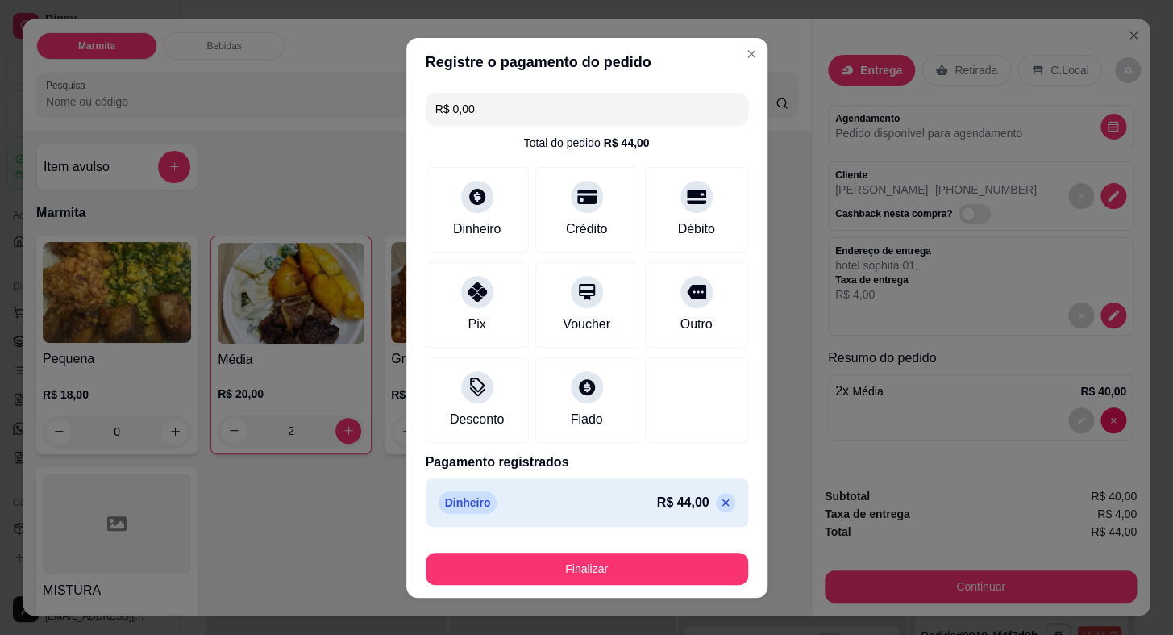
click at [696, 549] on div "Finalizar" at bounding box center [587, 565] width 323 height 39
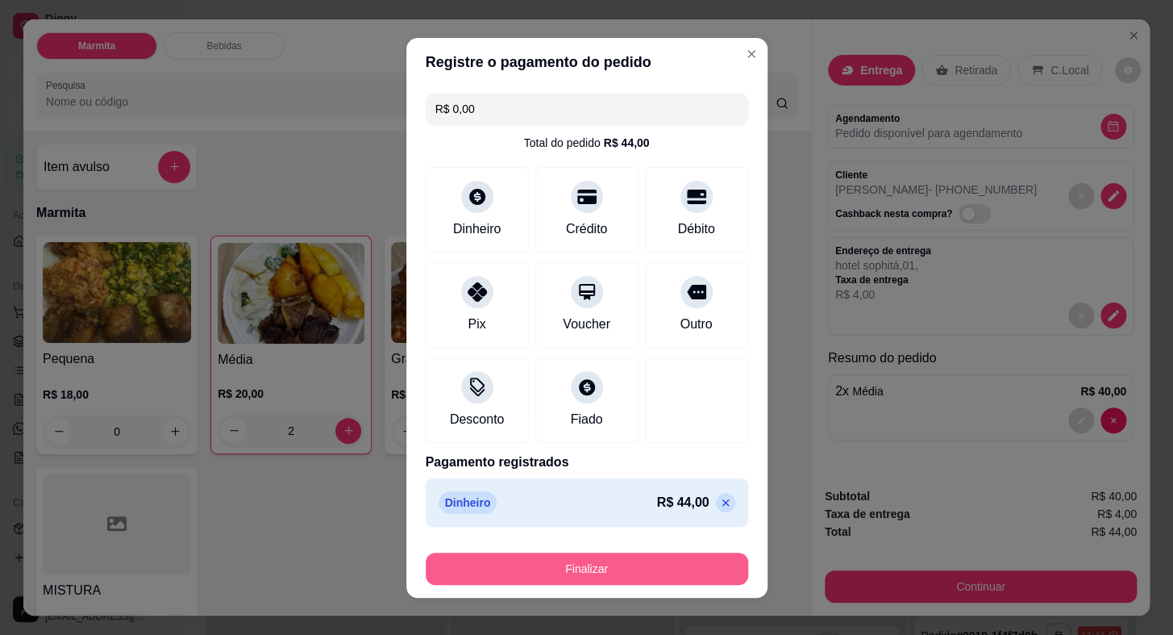
click at [698, 565] on button "Finalizar" at bounding box center [587, 568] width 323 height 32
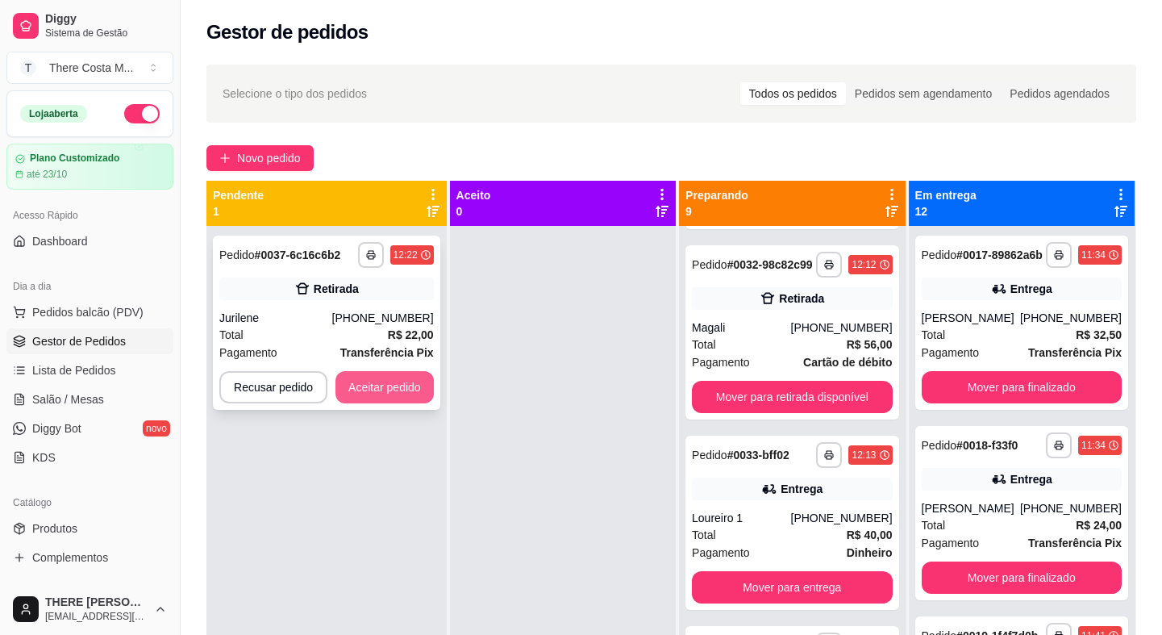
click at [364, 387] on button "Aceitar pedido" at bounding box center [384, 387] width 98 height 32
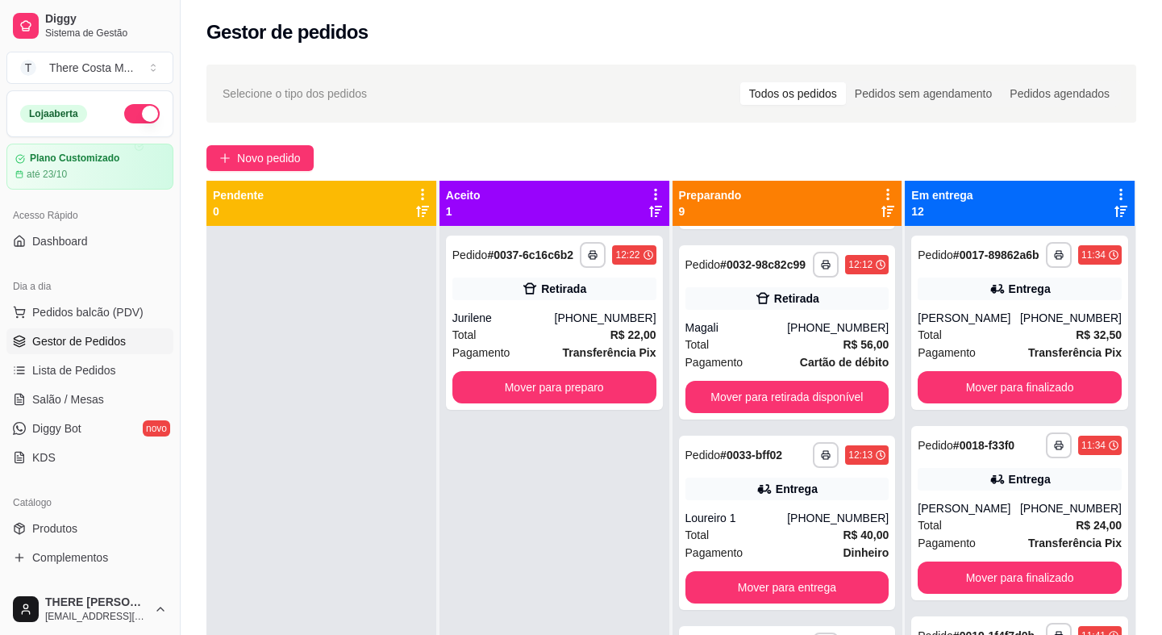
click at [137, 109] on button "button" at bounding box center [141, 113] width 35 height 19
click at [531, 336] on div "Total R$ 22,00" at bounding box center [554, 335] width 204 height 18
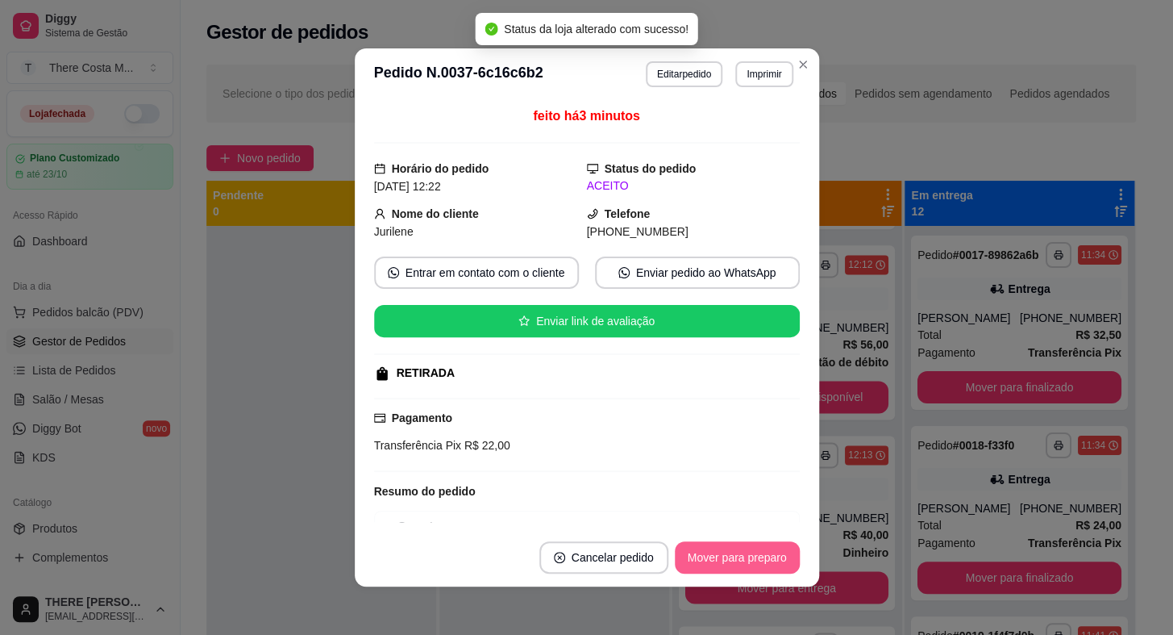
click at [727, 557] on button "Mover para preparo" at bounding box center [737, 557] width 125 height 32
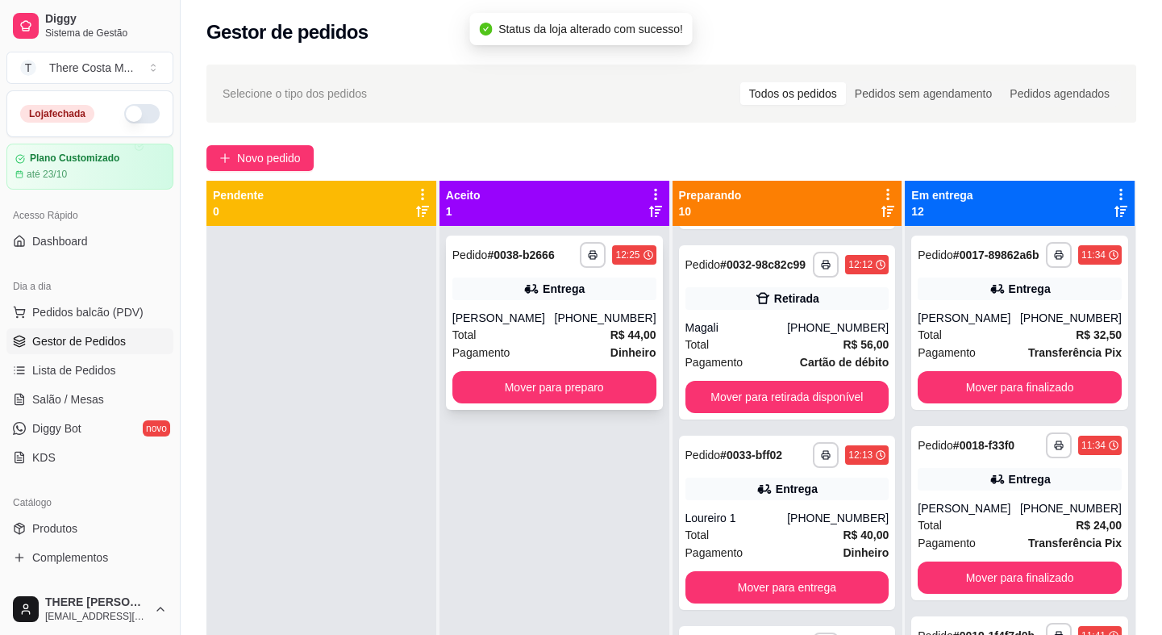
click at [566, 329] on div "Total R$ 44,00" at bounding box center [554, 335] width 204 height 18
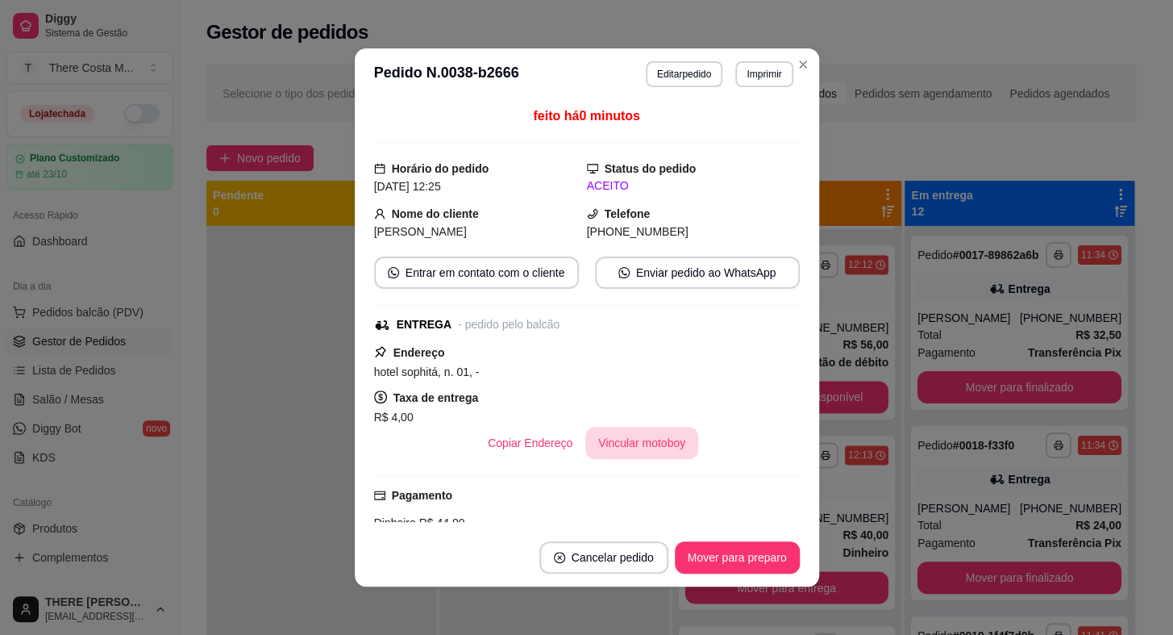
click at [626, 454] on button "Vincular motoboy" at bounding box center [641, 443] width 113 height 32
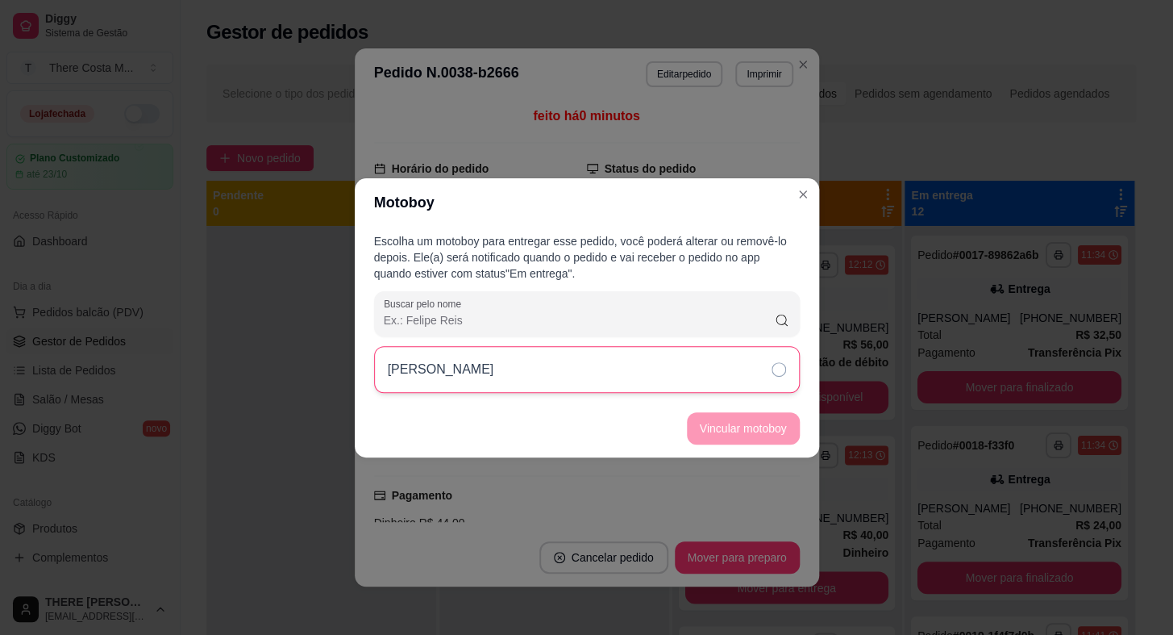
click at [679, 364] on div "[PERSON_NAME]" at bounding box center [587, 369] width 426 height 47
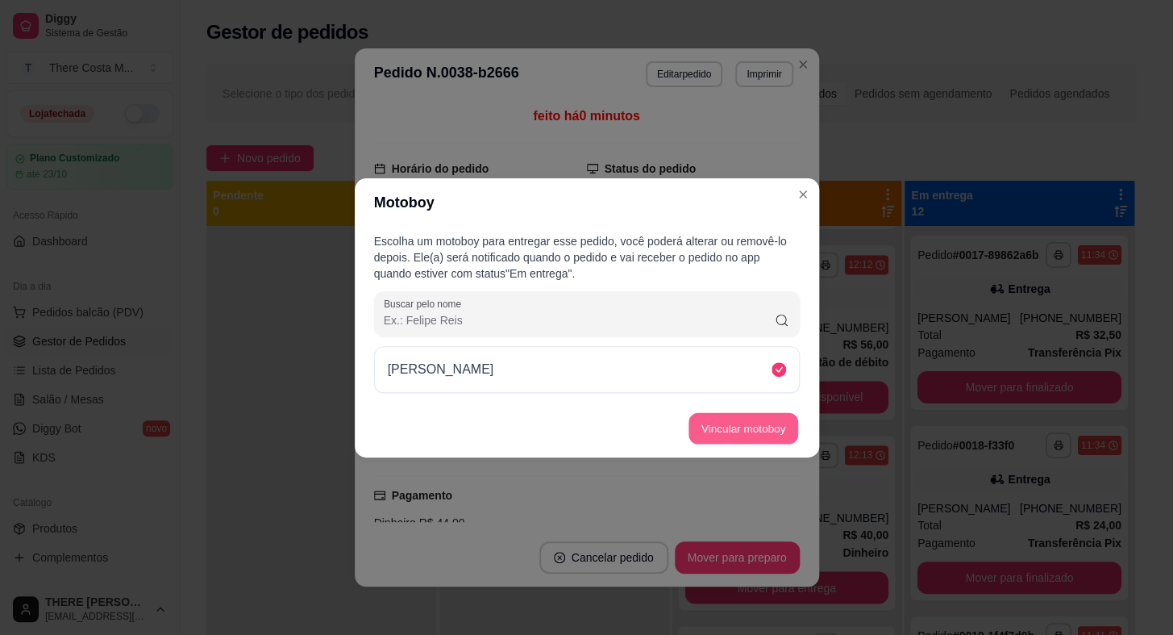
click at [720, 434] on button "Vincular motoboy" at bounding box center [744, 427] width 110 height 31
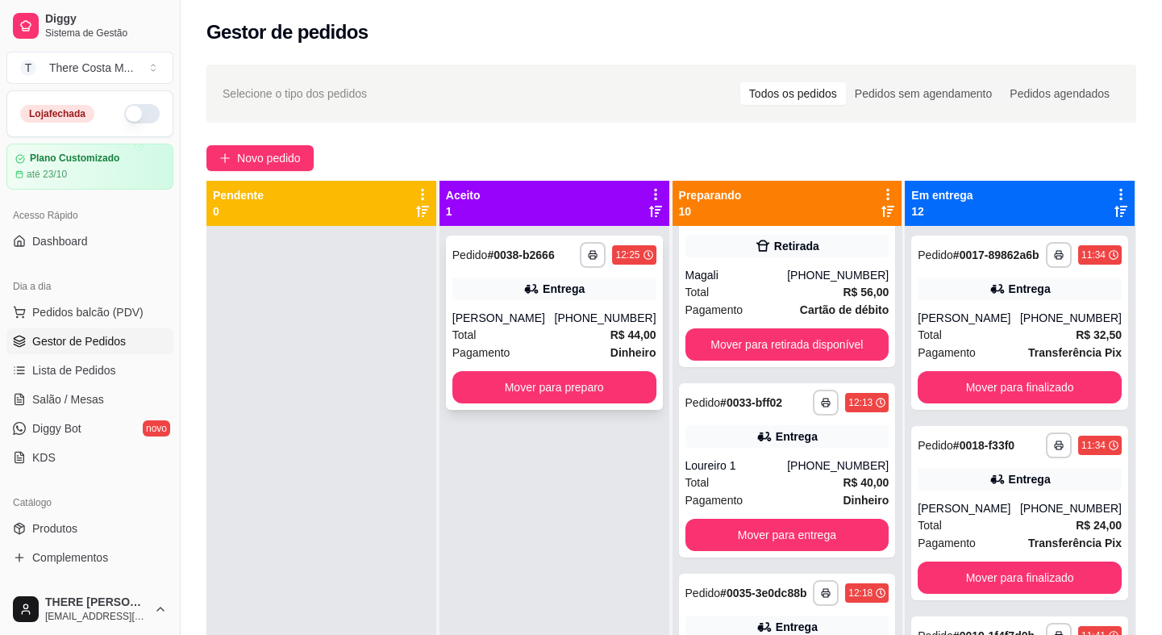
click at [621, 314] on div "[PHONE_NUMBER]" at bounding box center [605, 318] width 102 height 16
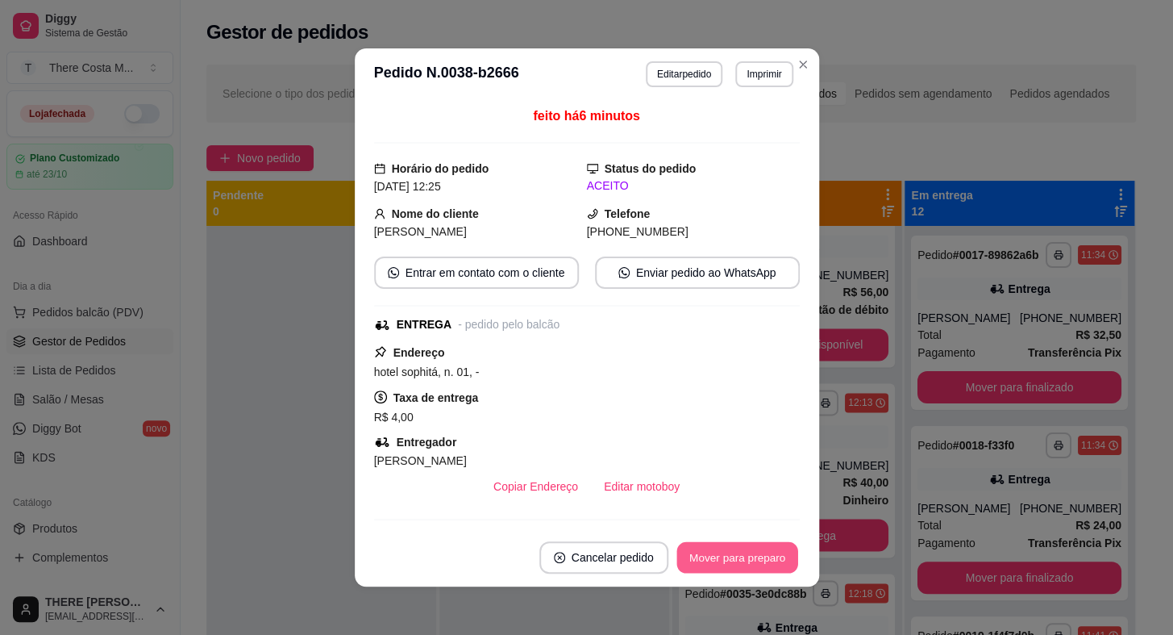
click at [719, 564] on button "Mover para preparo" at bounding box center [736, 557] width 121 height 31
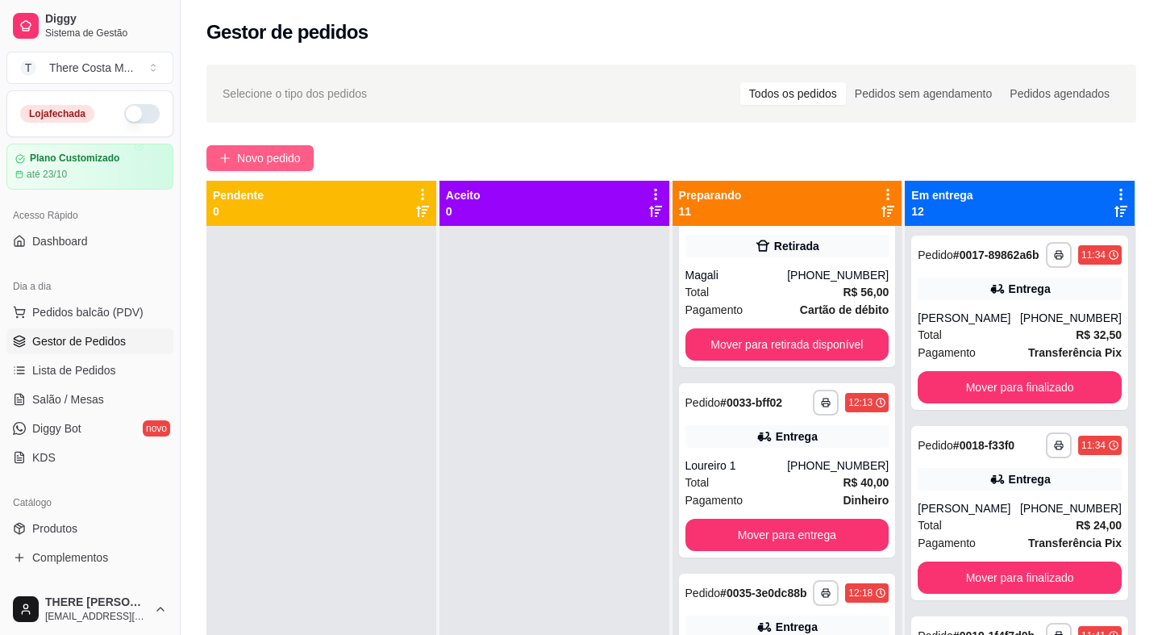
click at [274, 150] on span "Novo pedido" at bounding box center [269, 158] width 64 height 18
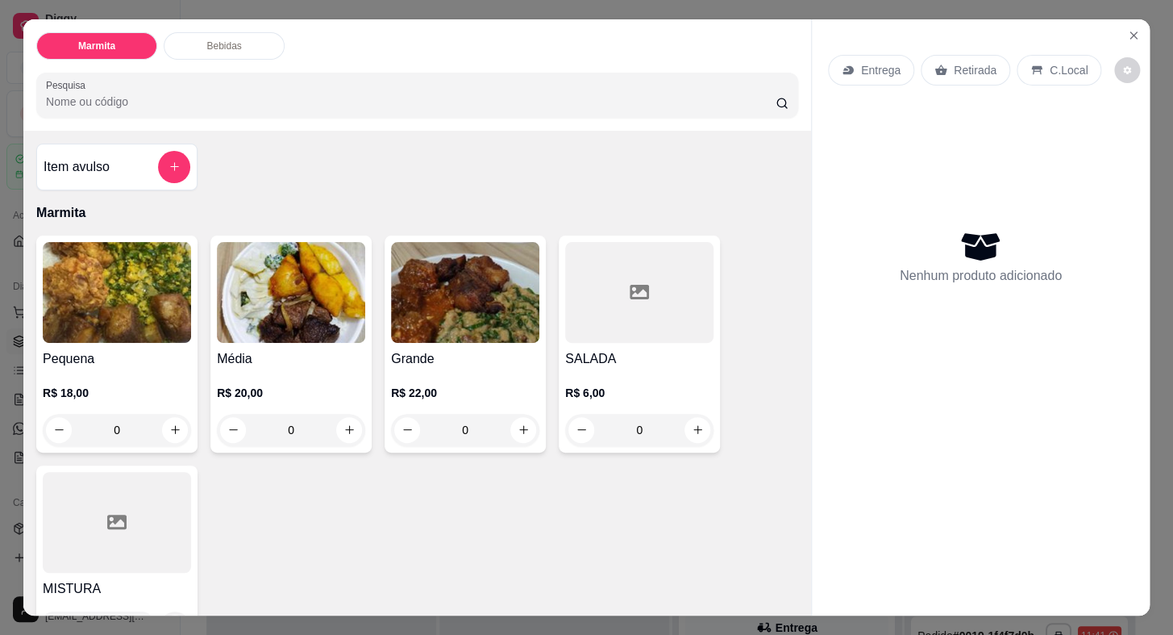
click at [885, 44] on div "Entrega Retirada C.Local" at bounding box center [981, 70] width 306 height 56
click at [883, 55] on div "Entrega" at bounding box center [871, 70] width 86 height 31
click at [847, 69] on icon at bounding box center [848, 70] width 13 height 13
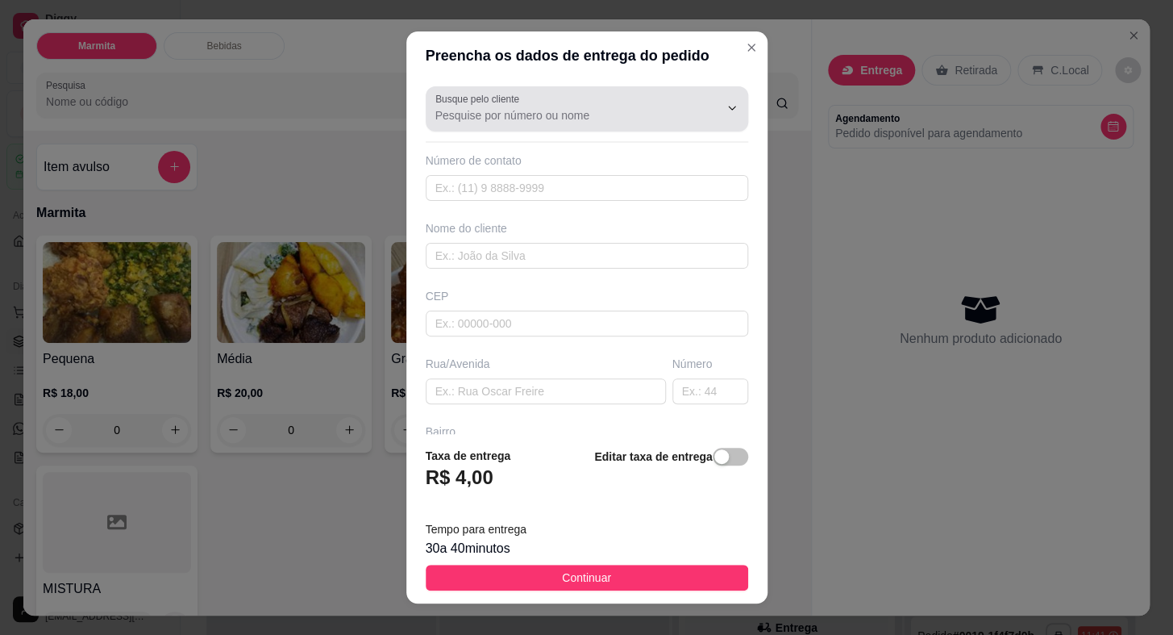
click at [608, 122] on input "Busque pelo cliente" at bounding box center [564, 115] width 258 height 16
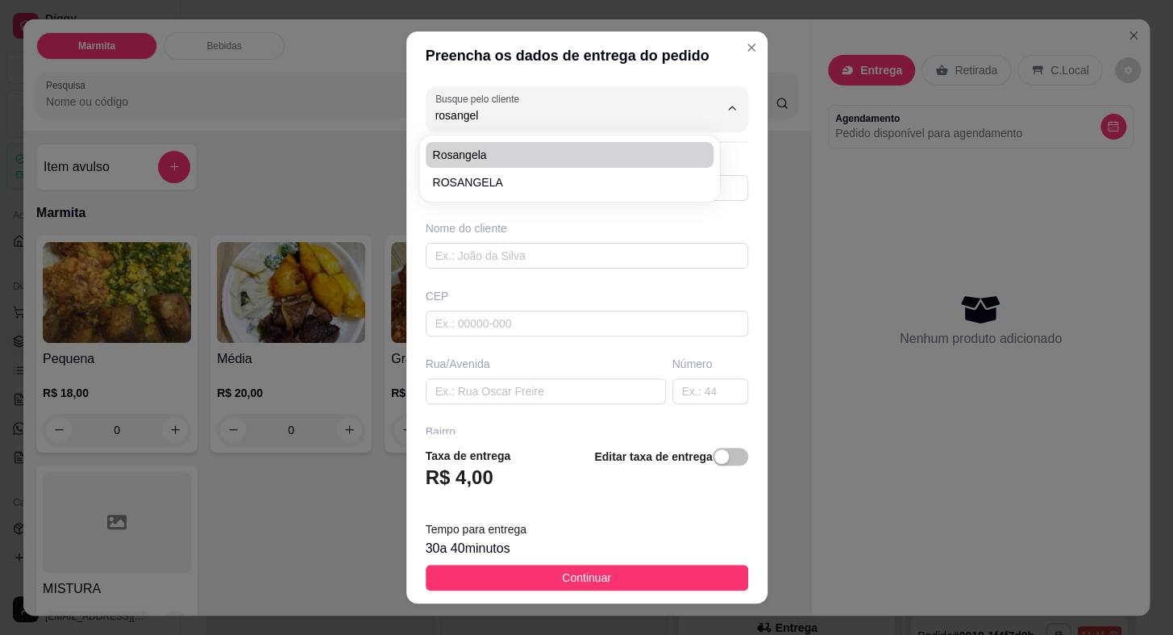
click at [539, 152] on span "Rosangela" at bounding box center [561, 155] width 259 height 16
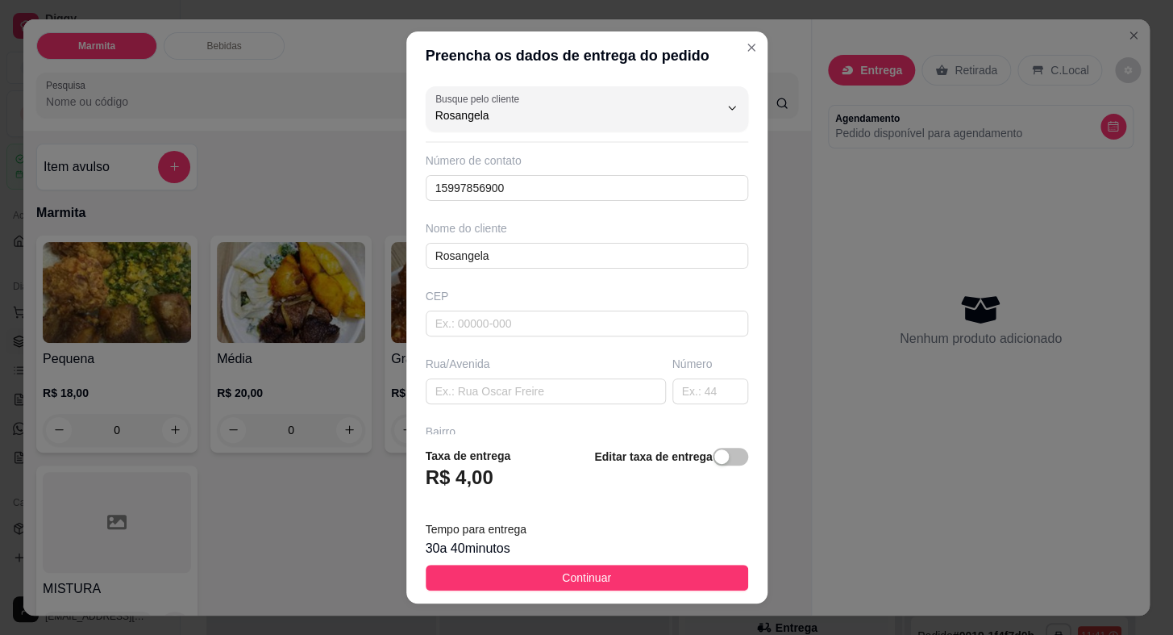
click at [602, 203] on div "Busque pelo cliente Rosangela Número de contato 15997856900 Nome do cliente Ros…" at bounding box center [586, 256] width 361 height 353
click at [575, 129] on div "Busque pelo cliente [PERSON_NAME]" at bounding box center [587, 108] width 323 height 45
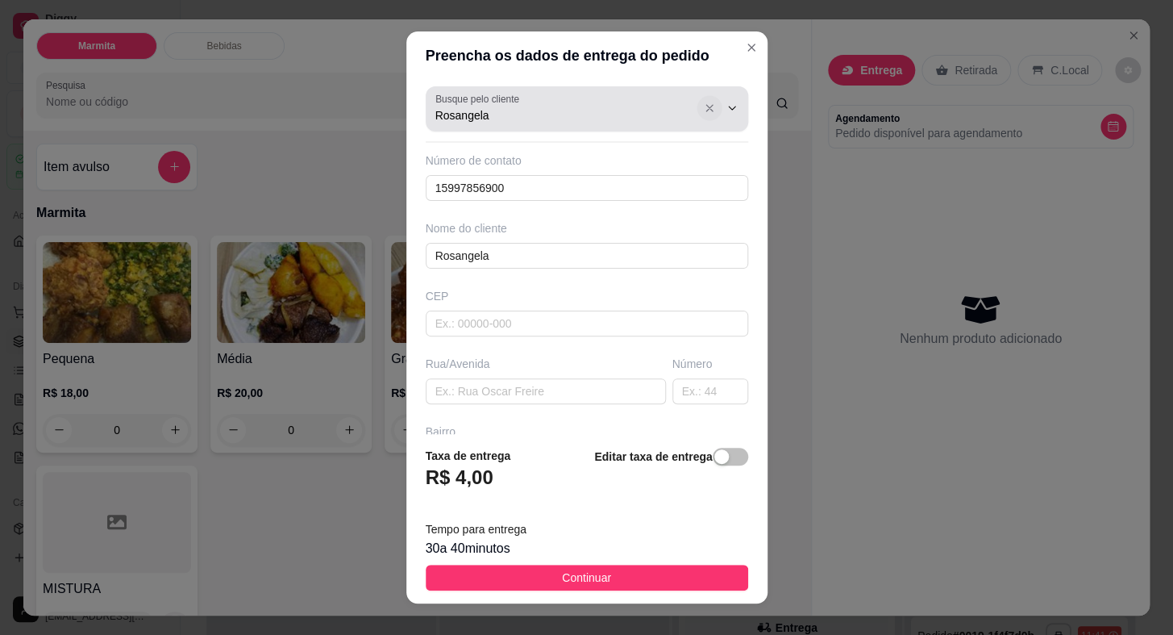
click at [703, 113] on icon "Show suggestions" at bounding box center [709, 108] width 13 height 13
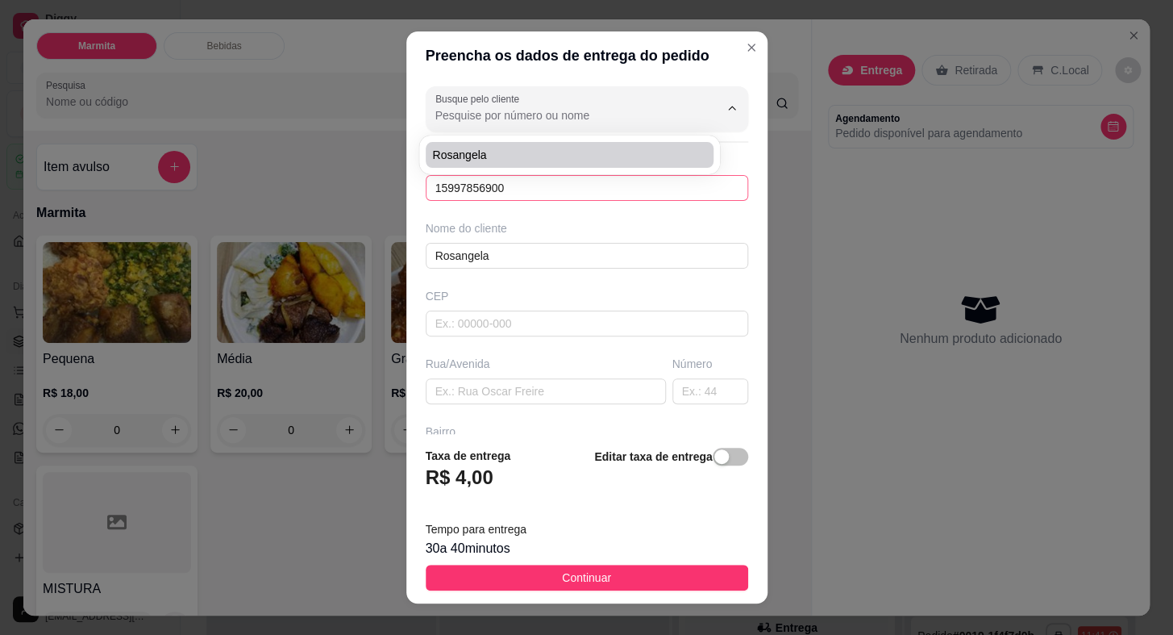
click at [577, 199] on input "15997856900" at bounding box center [587, 188] width 323 height 26
click at [577, 198] on input "15997856900" at bounding box center [587, 188] width 323 height 26
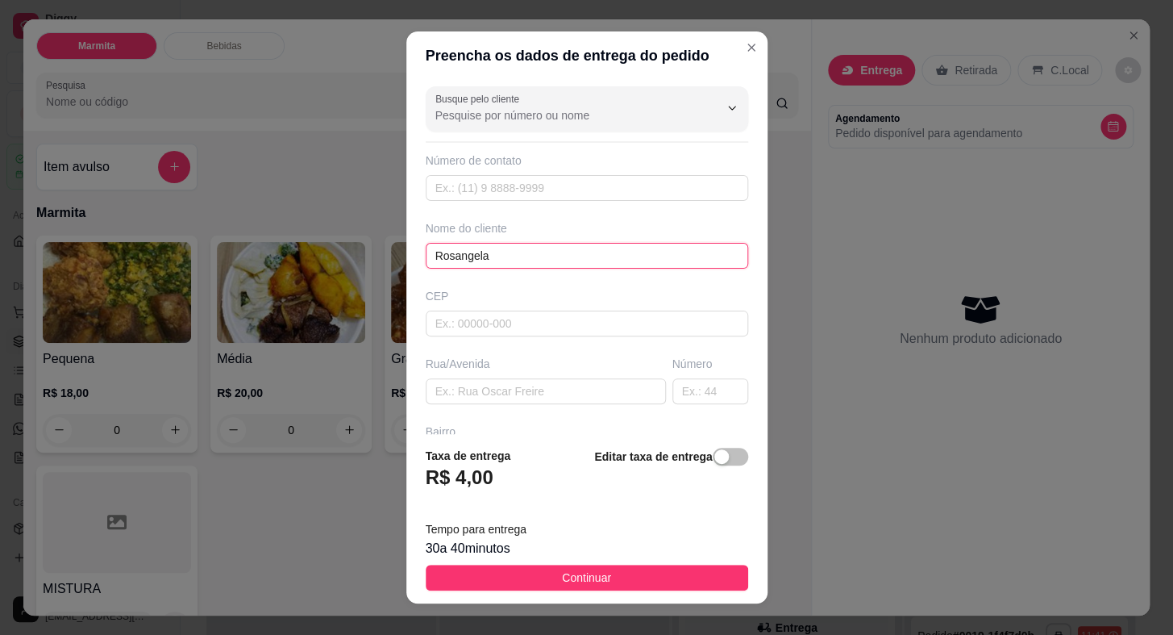
click at [597, 266] on input "Rosangela" at bounding box center [587, 256] width 323 height 26
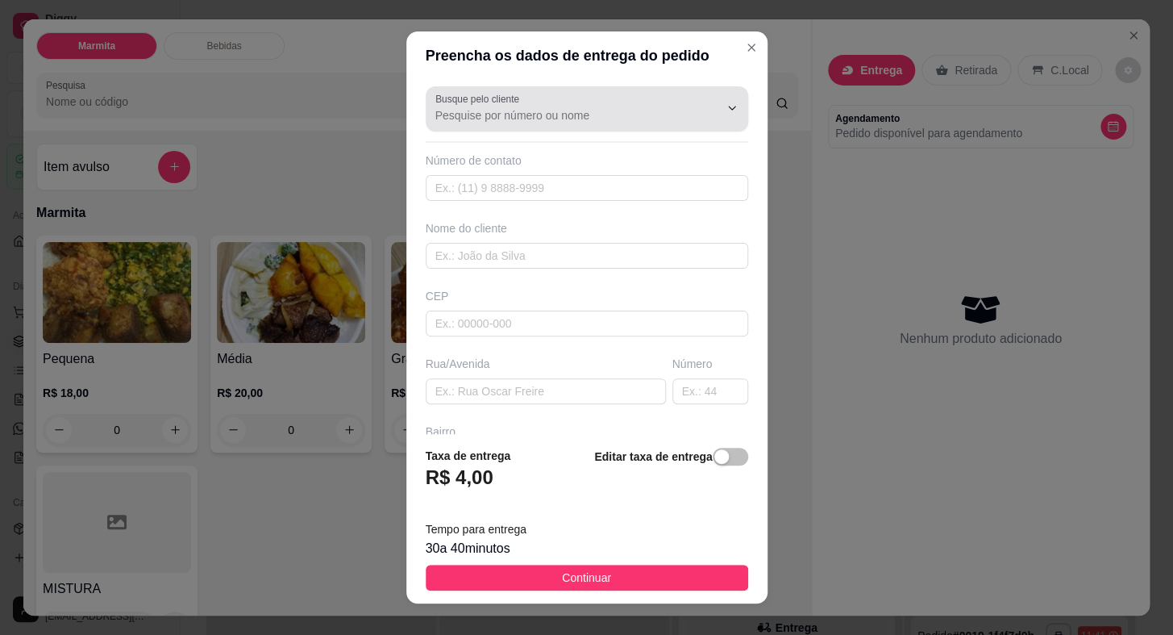
click at [606, 117] on input "Busque pelo cliente" at bounding box center [564, 115] width 258 height 16
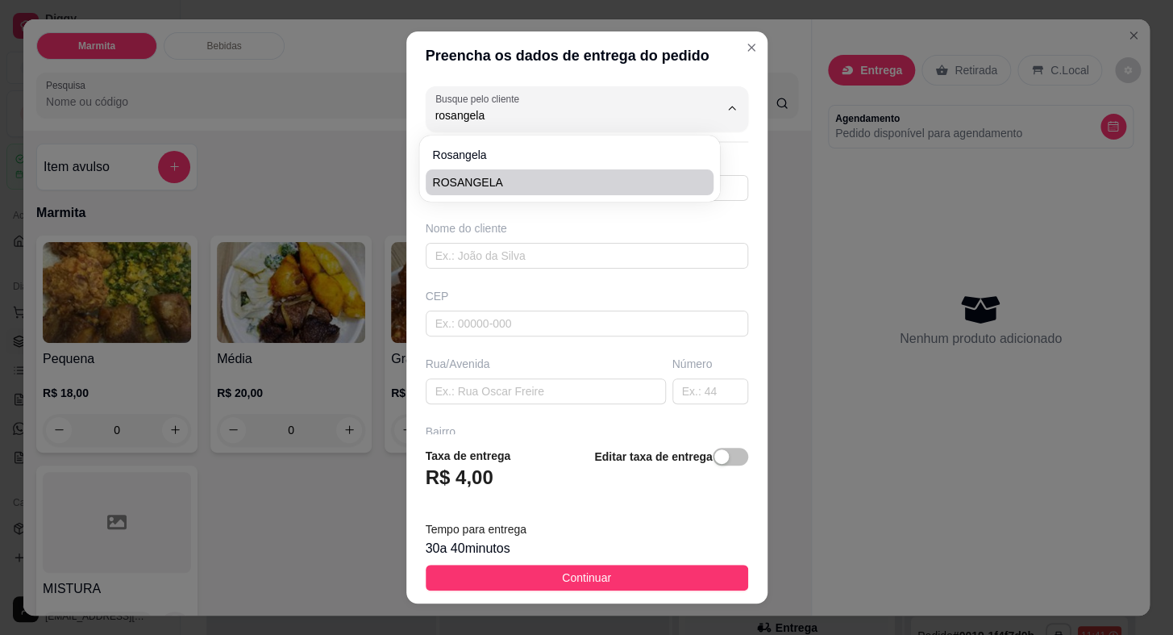
click at [568, 174] on span "ROSANGELA" at bounding box center [561, 182] width 259 height 16
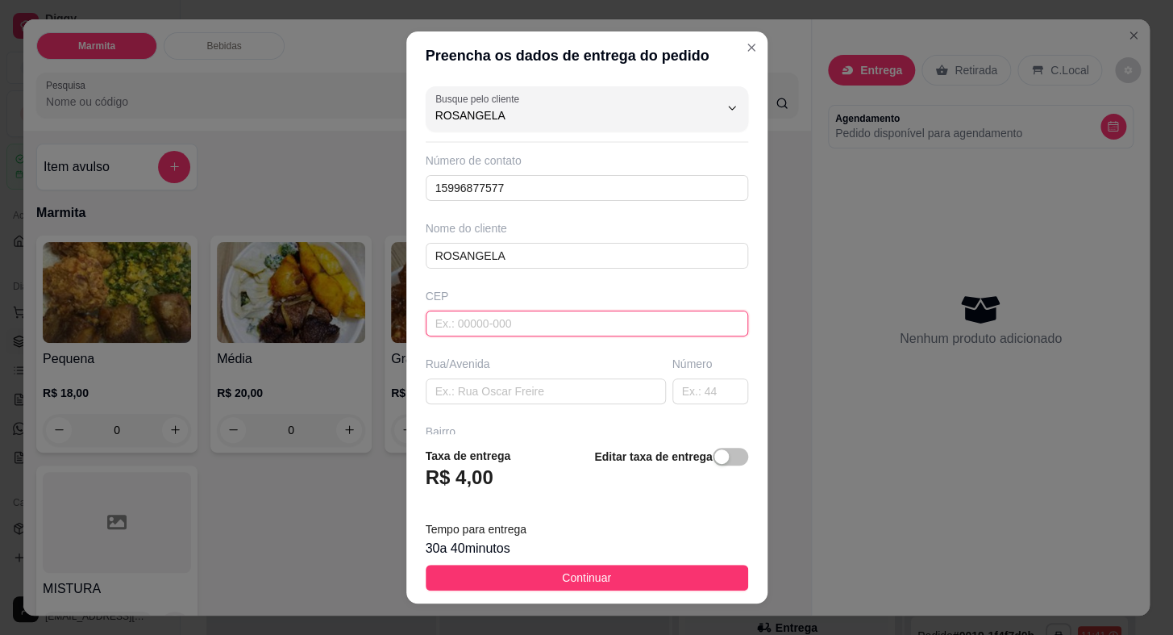
click at [577, 330] on input "text" at bounding box center [587, 323] width 323 height 26
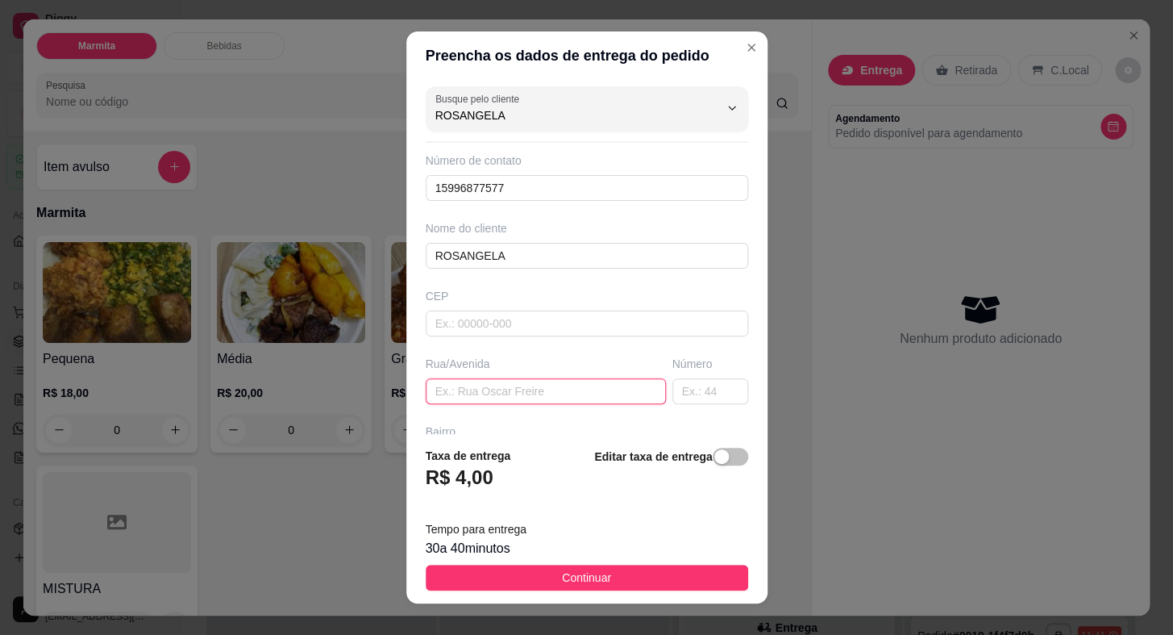
click at [572, 378] on input "text" at bounding box center [546, 391] width 240 height 26
click at [679, 385] on input "text" at bounding box center [710, 391] width 76 height 26
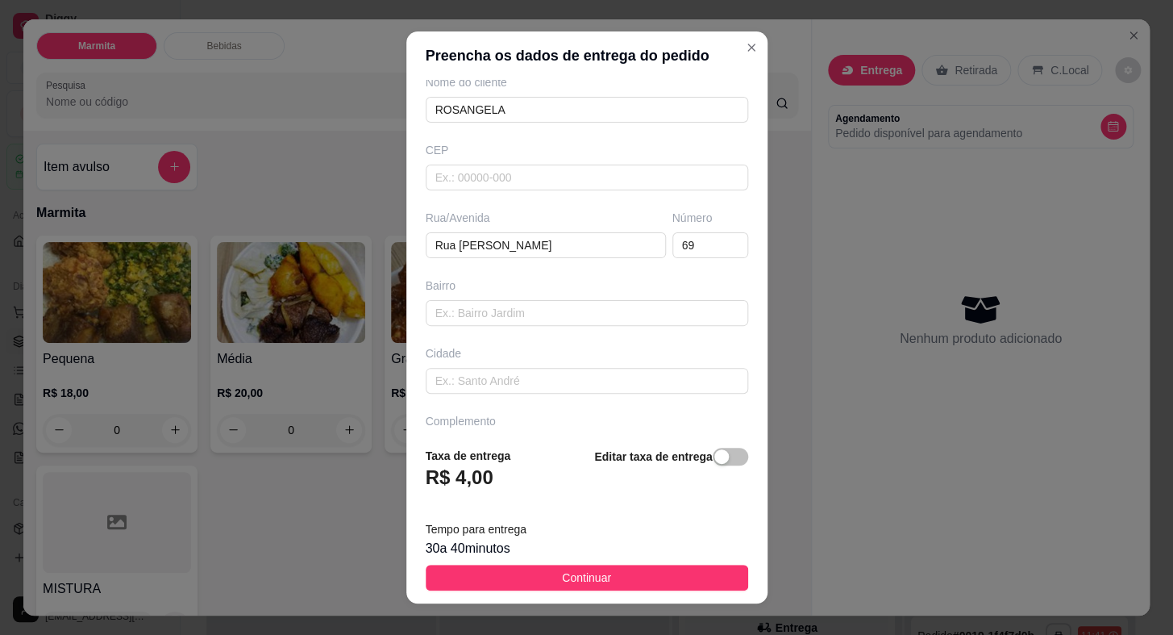
click at [640, 566] on button "Continuar" at bounding box center [587, 577] width 323 height 26
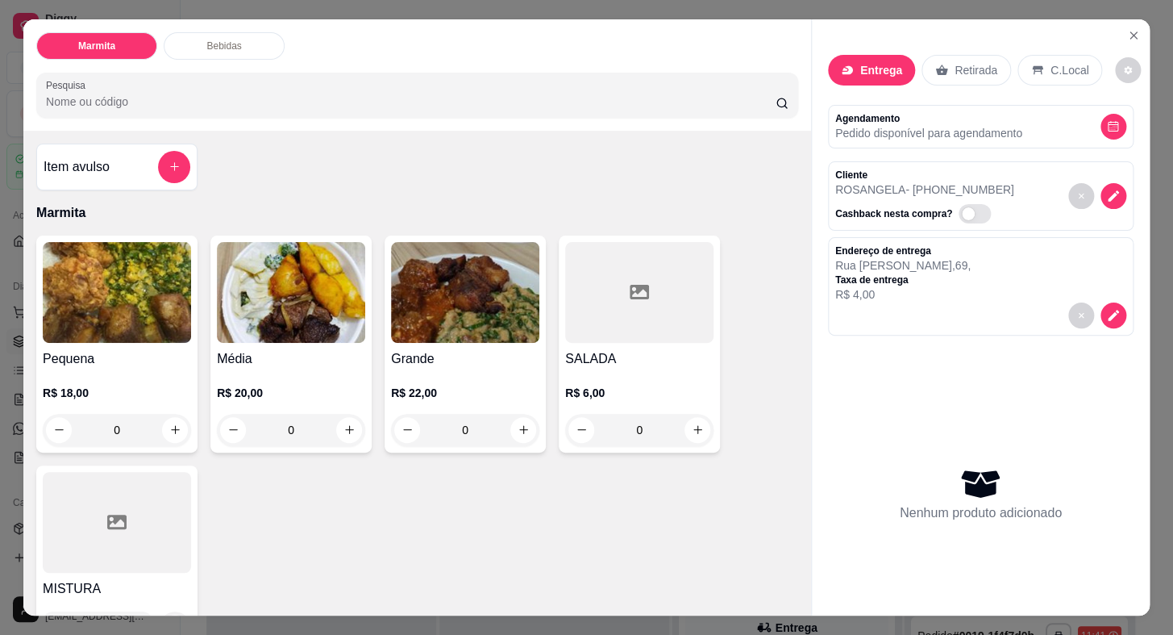
click at [309, 336] on img at bounding box center [291, 292] width 148 height 101
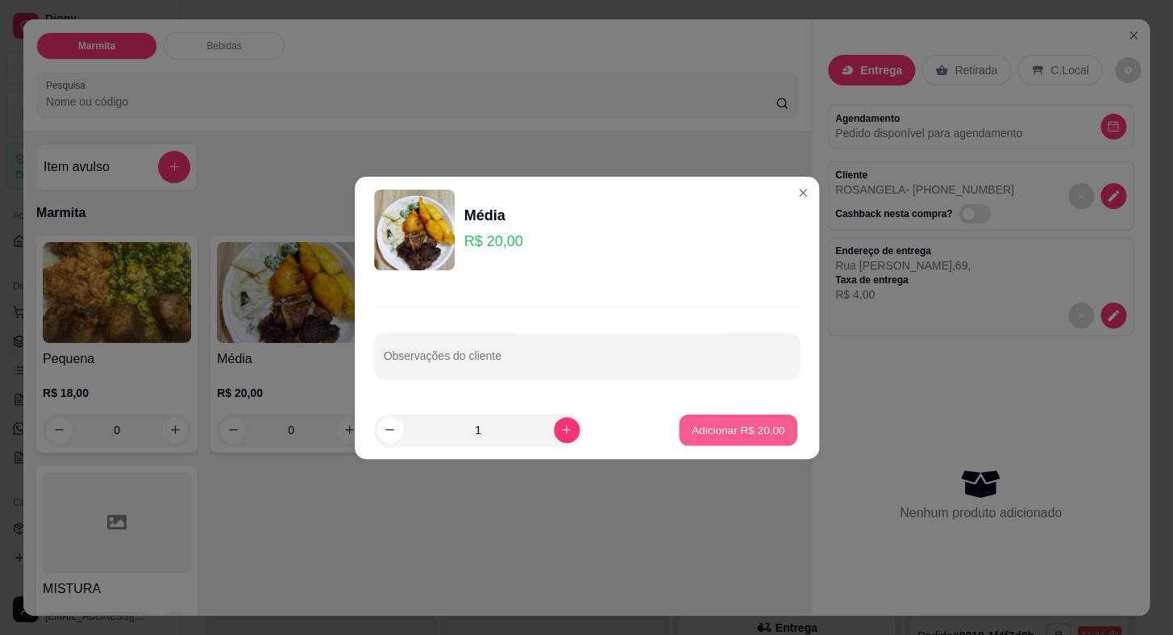
click at [716, 436] on p "Adicionar R$ 20,00" at bounding box center [739, 429] width 94 height 15
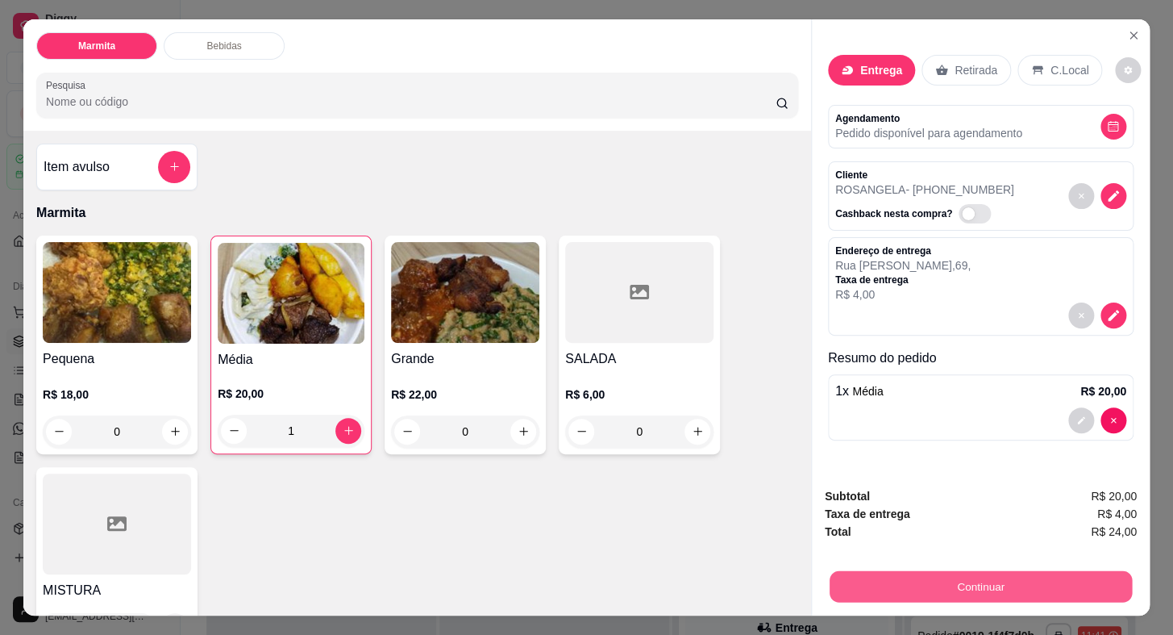
click at [951, 581] on button "Continuar" at bounding box center [981, 586] width 302 height 31
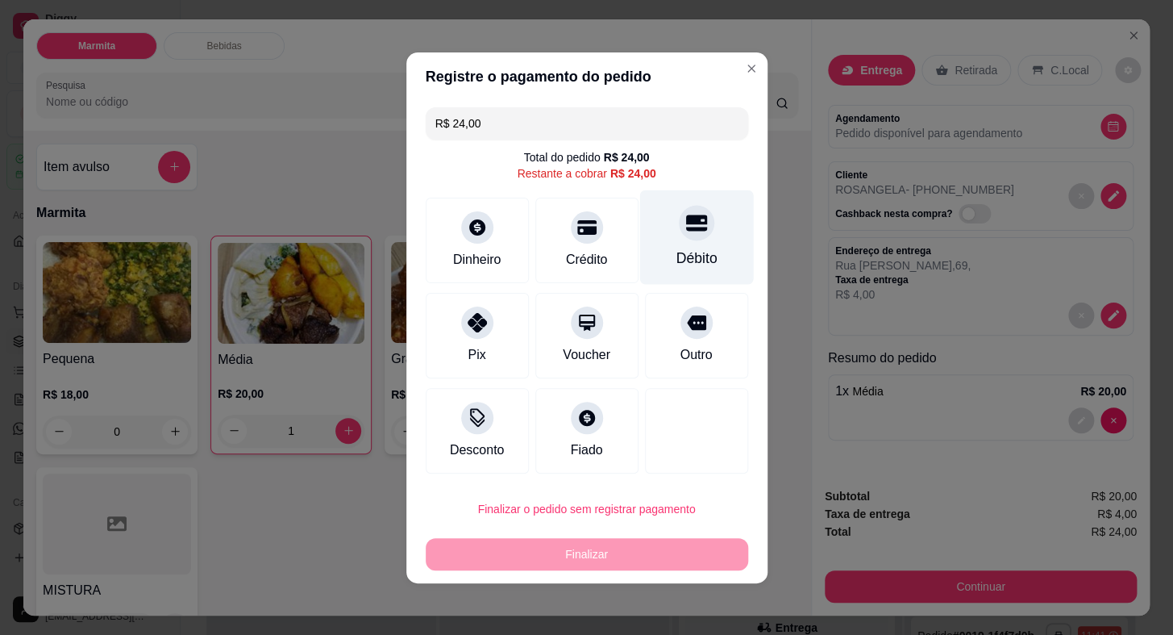
drag, startPoint x: 663, startPoint y: 221, endPoint x: 672, endPoint y: 250, distance: 30.6
click at [667, 229] on div "Débito" at bounding box center [696, 236] width 114 height 94
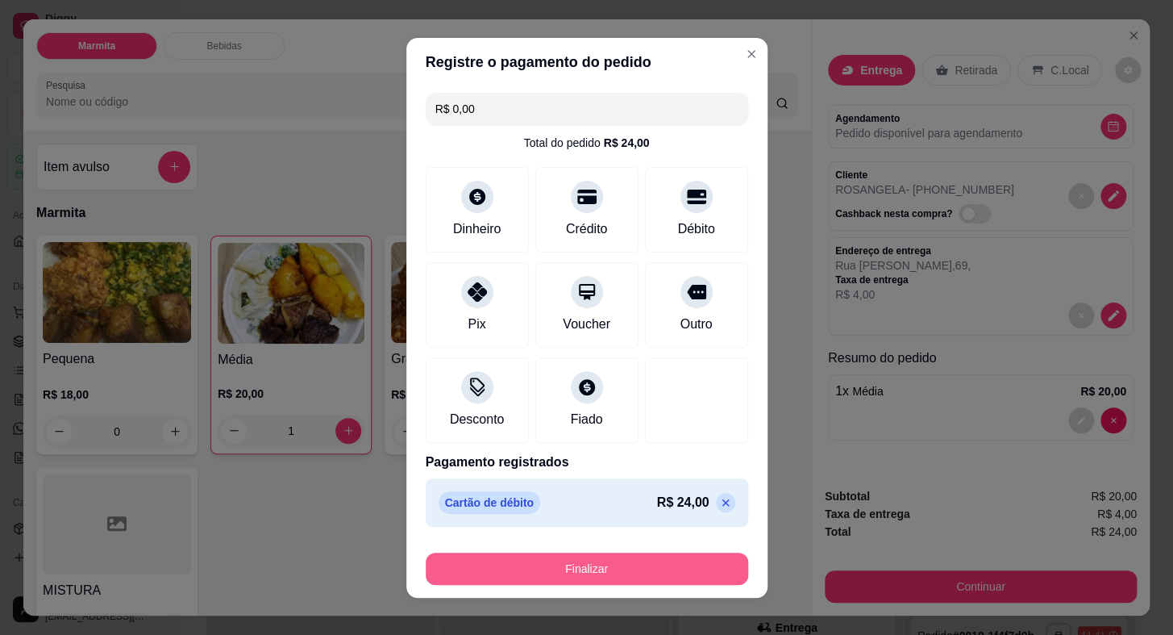
click at [641, 557] on button "Finalizar" at bounding box center [587, 568] width 323 height 32
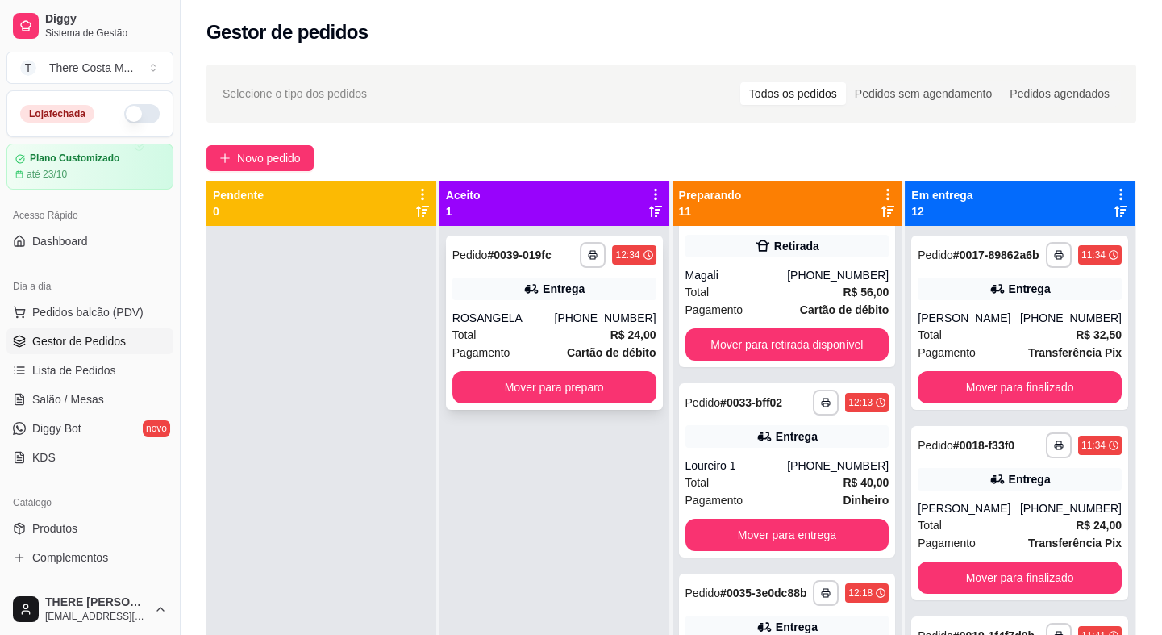
click at [610, 342] on span "R$ 24,00" at bounding box center [633, 335] width 46 height 18
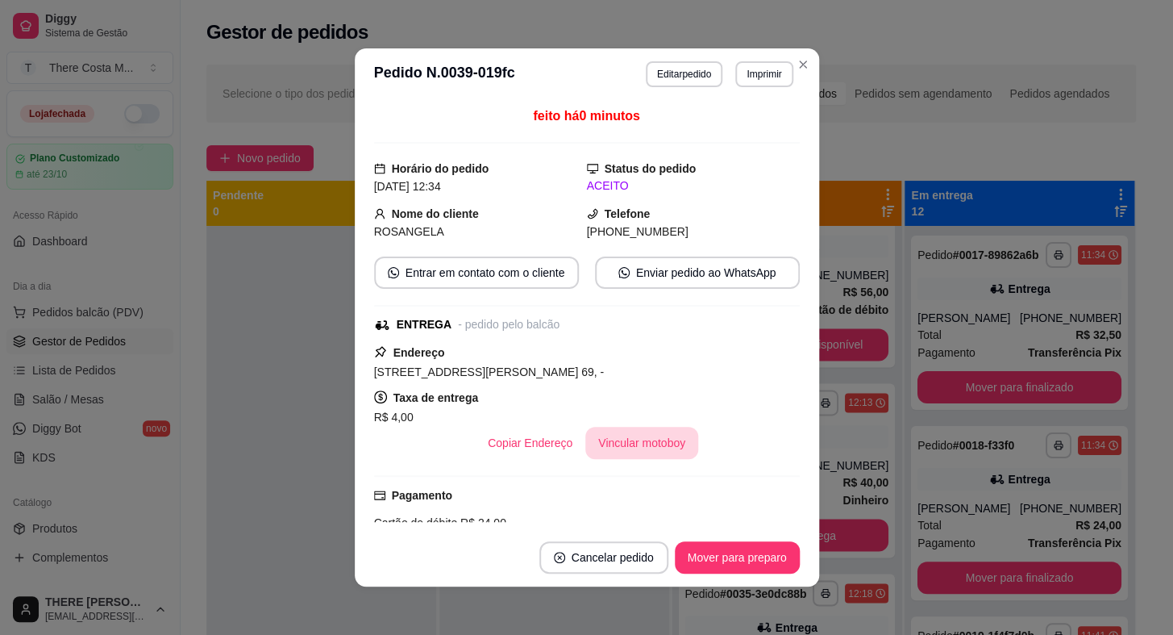
click at [648, 428] on button "Vincular motoboy" at bounding box center [641, 443] width 113 height 32
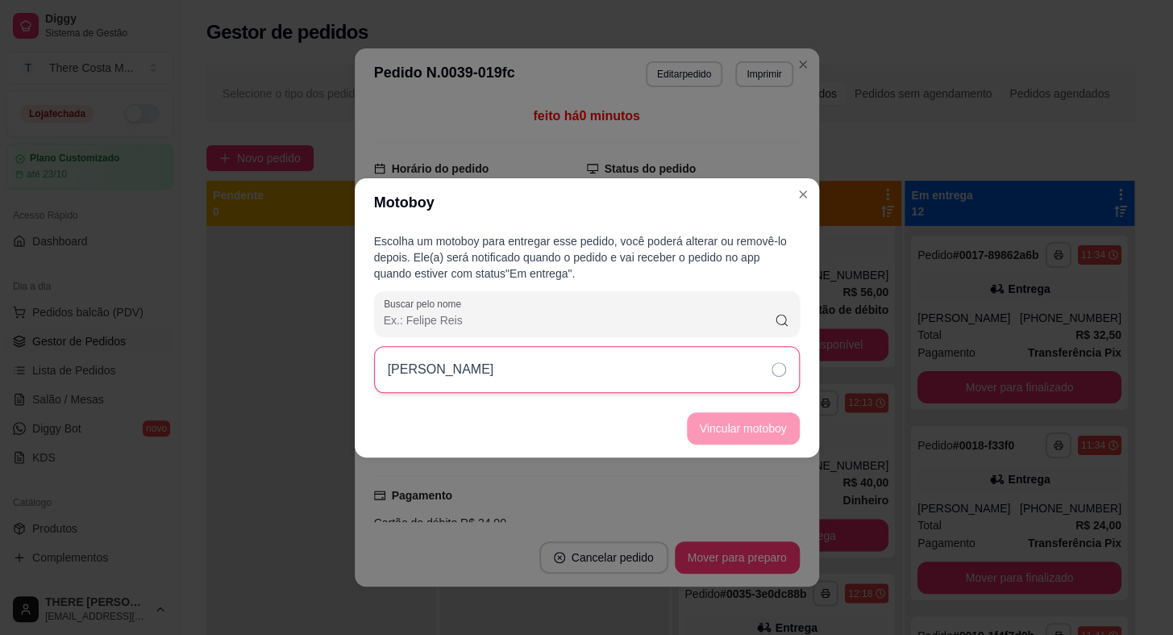
click at [681, 349] on div "[PERSON_NAME]" at bounding box center [587, 369] width 426 height 47
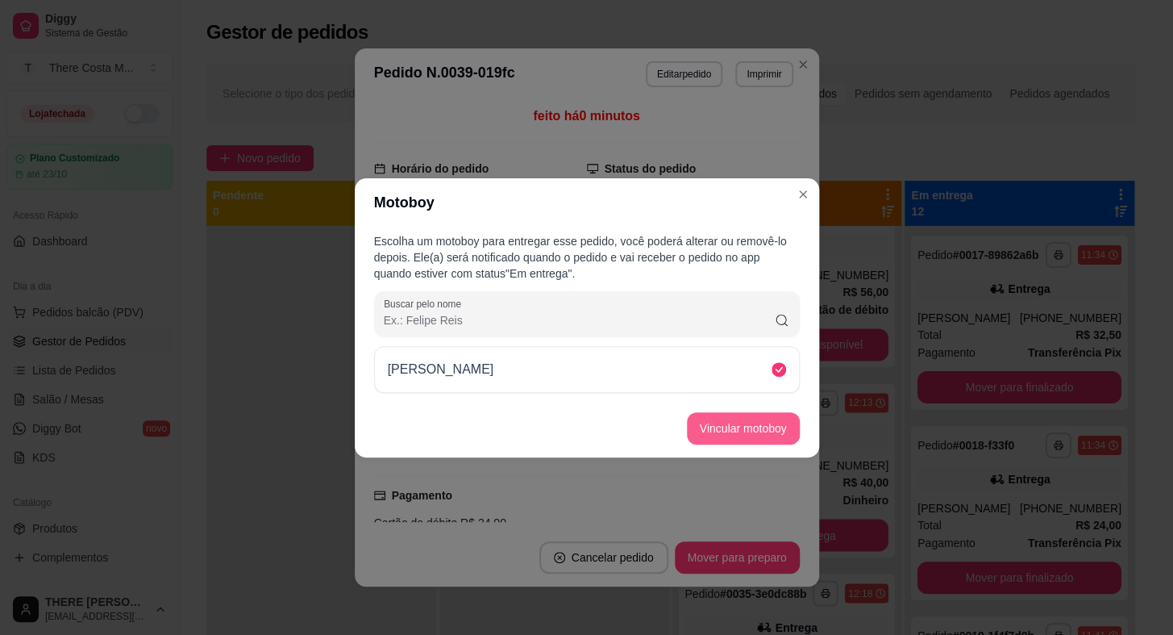
click at [735, 432] on button "Vincular motoboy" at bounding box center [743, 428] width 113 height 32
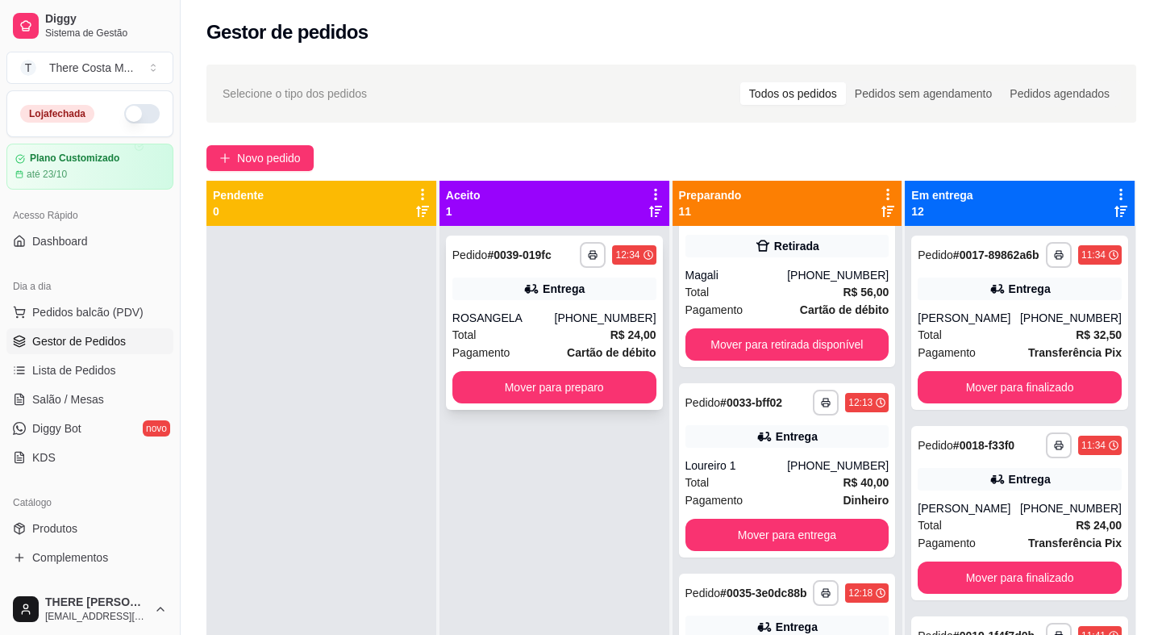
click at [546, 334] on div "Total R$ 24,00" at bounding box center [554, 335] width 204 height 18
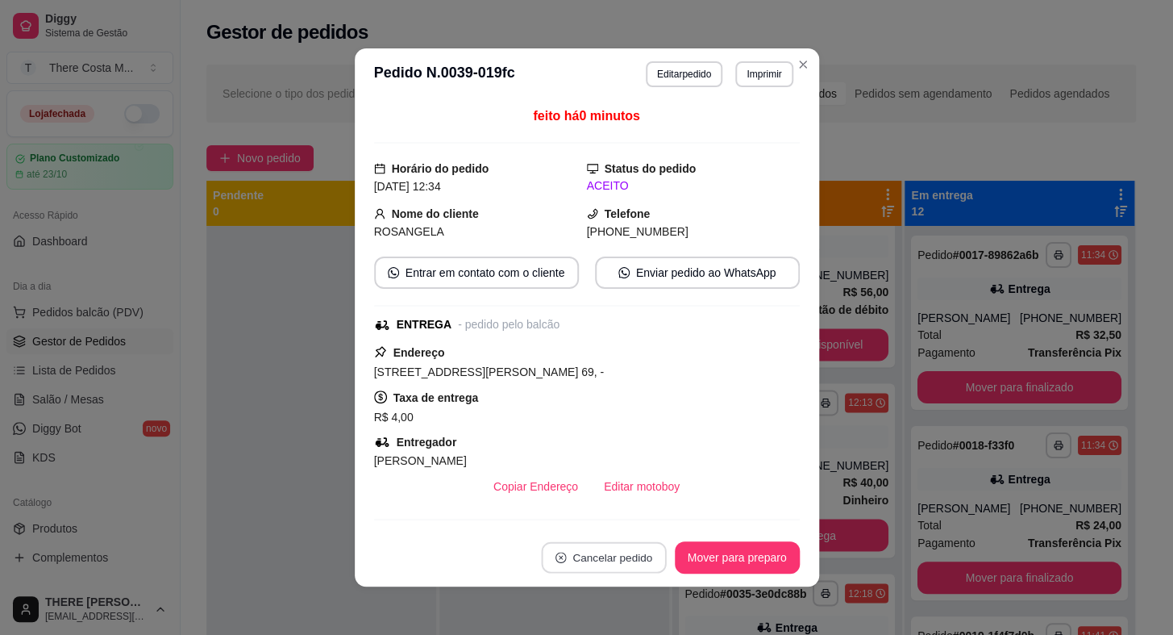
click at [618, 545] on button "Cancelar pedido" at bounding box center [603, 557] width 125 height 31
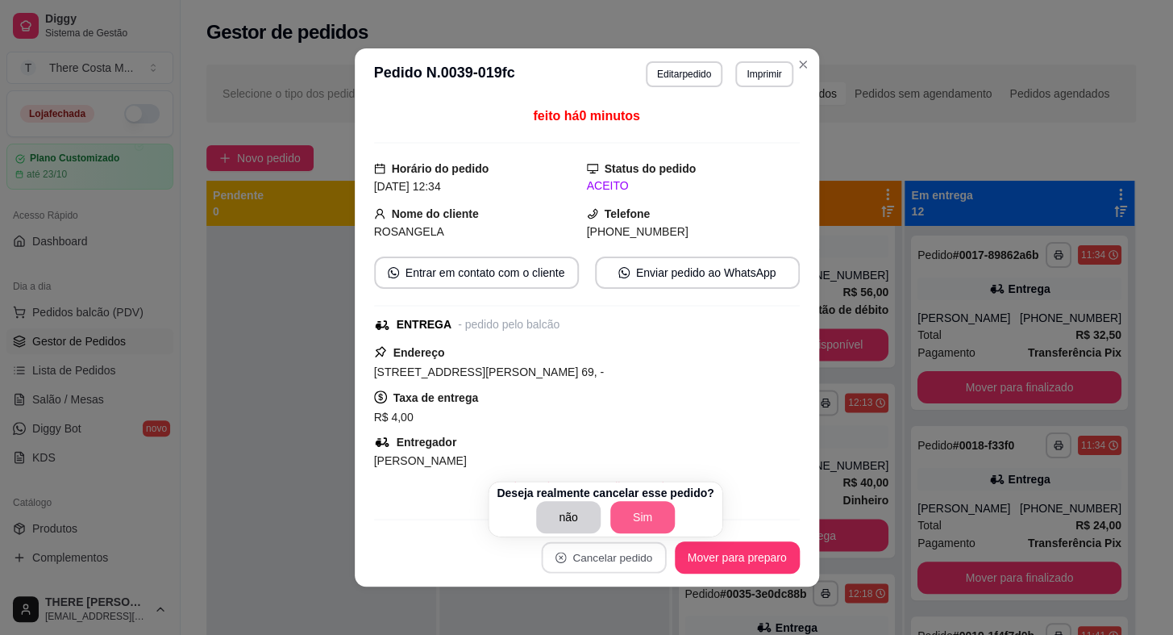
click at [610, 511] on button "Sim" at bounding box center [642, 517] width 65 height 32
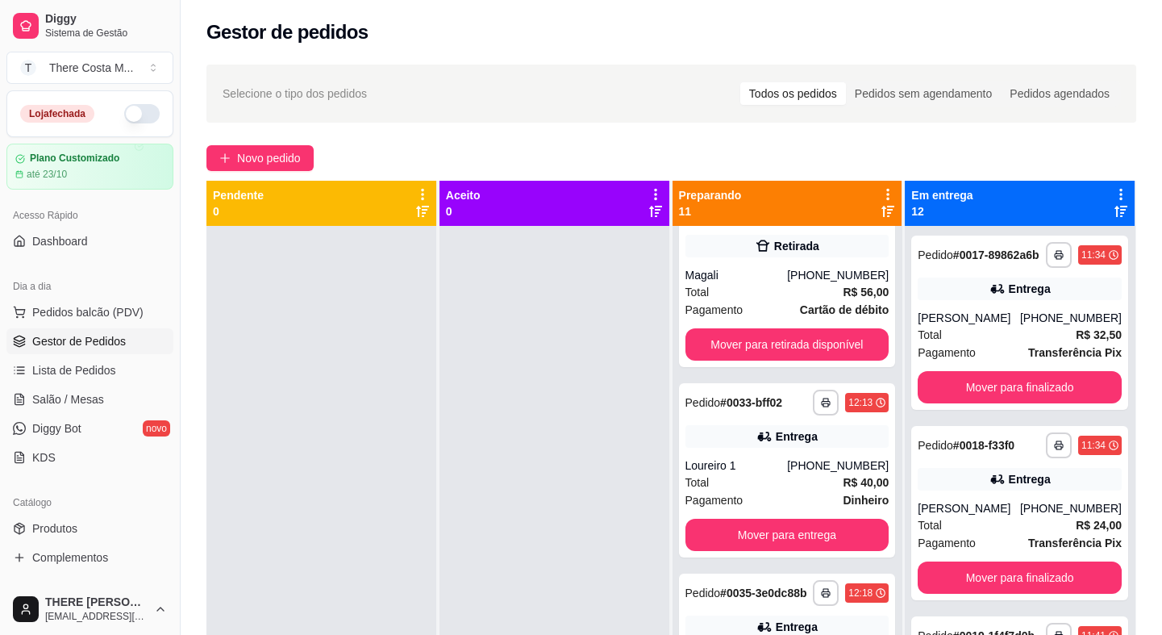
click at [264, 129] on div "**********" at bounding box center [671, 445] width 981 height 780
click at [264, 148] on button "Novo pedido" at bounding box center [259, 158] width 107 height 26
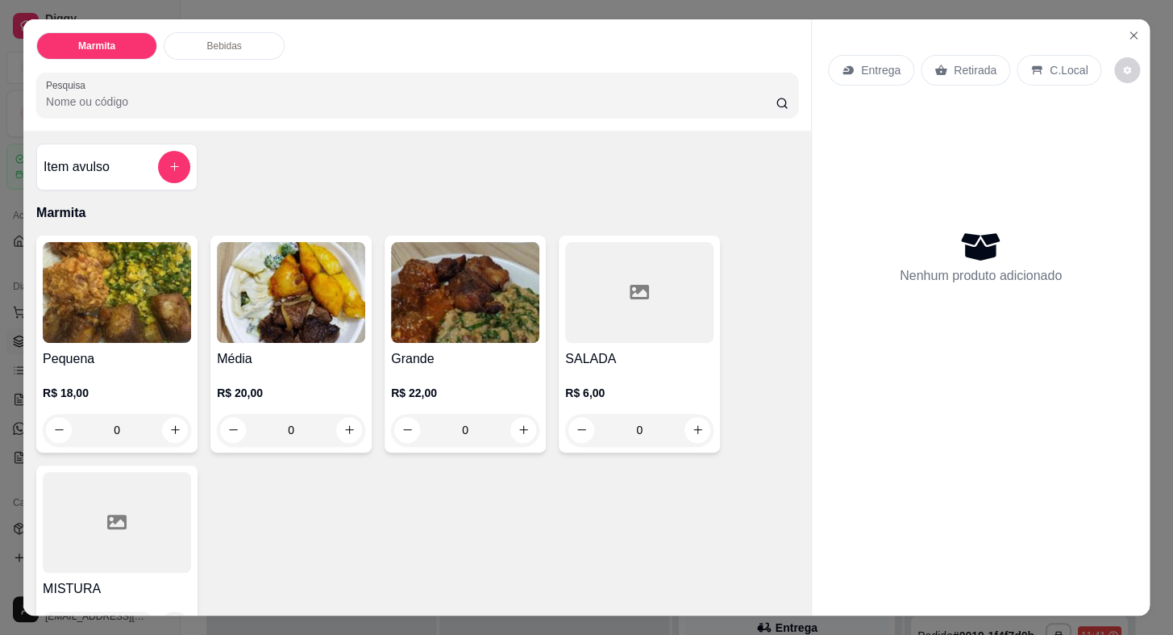
click at [842, 65] on icon at bounding box center [848, 70] width 13 height 13
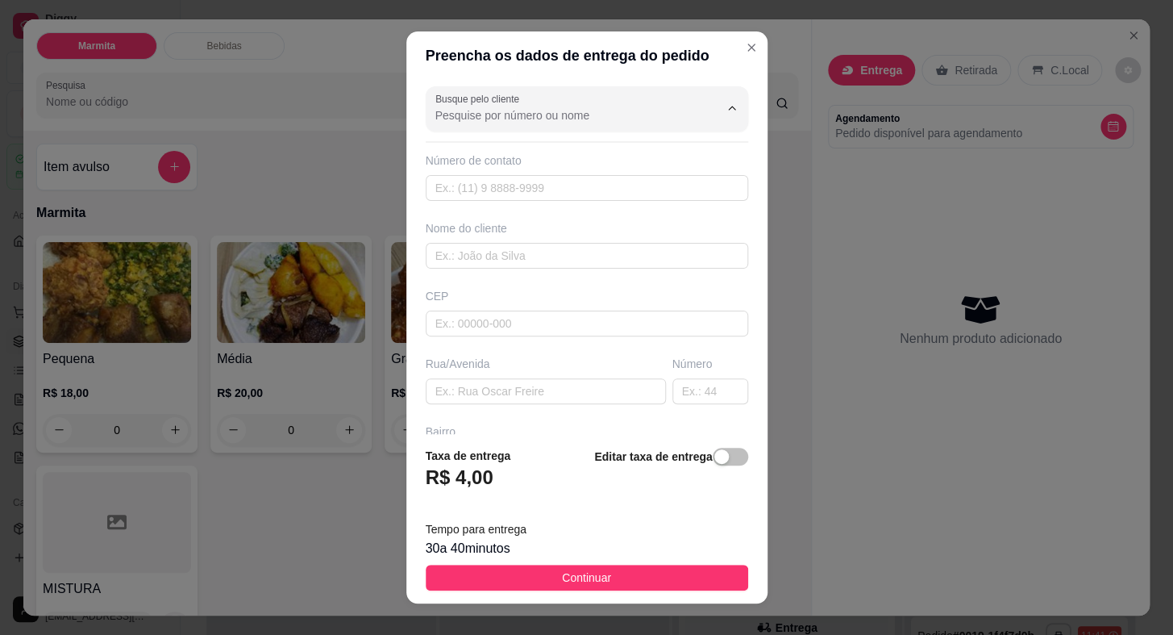
click at [568, 111] on input "Busque pelo cliente" at bounding box center [564, 115] width 258 height 16
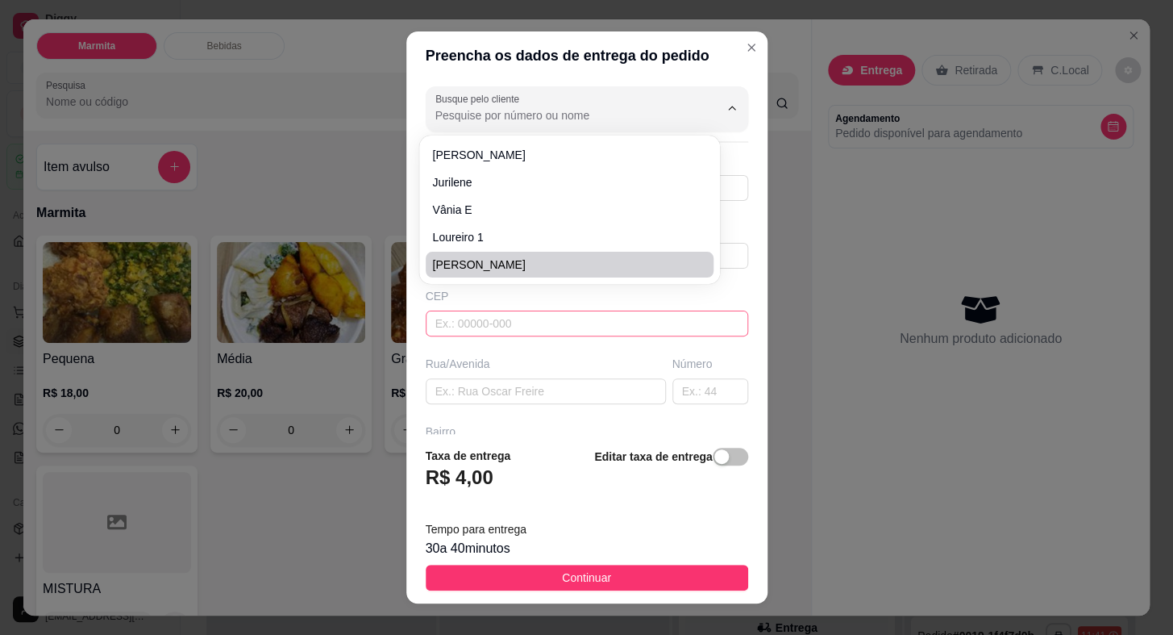
click at [560, 314] on input "text" at bounding box center [587, 323] width 323 height 26
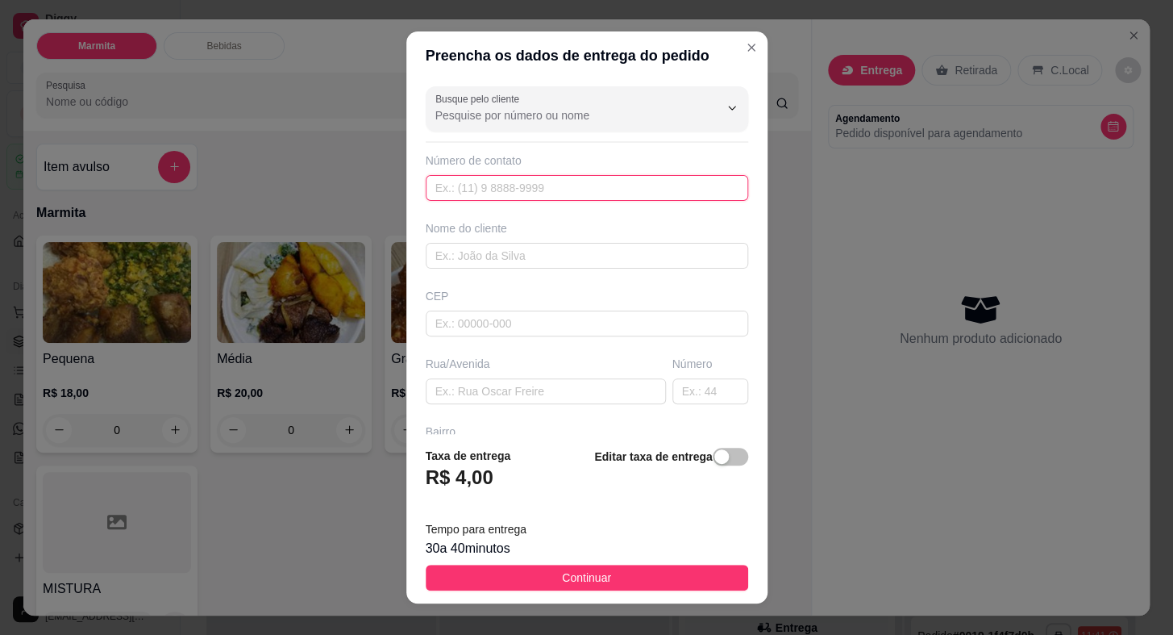
click at [533, 191] on input "text" at bounding box center [587, 188] width 323 height 26
paste input "[PHONE_NUMBER]"
drag, startPoint x: 517, startPoint y: 254, endPoint x: 524, endPoint y: 216, distance: 38.6
click at [525, 249] on input "text" at bounding box center [587, 256] width 323 height 26
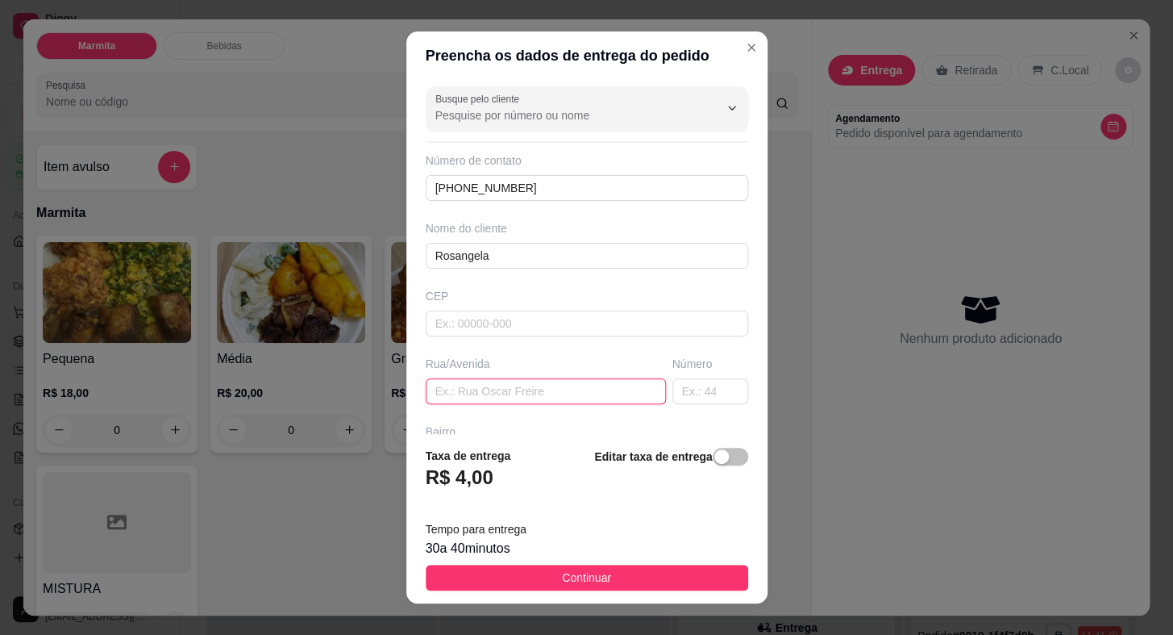
click at [524, 398] on input "text" at bounding box center [546, 391] width 240 height 26
paste input "Rua [PERSON_NAME]"
click at [677, 400] on input "text" at bounding box center [710, 391] width 76 height 26
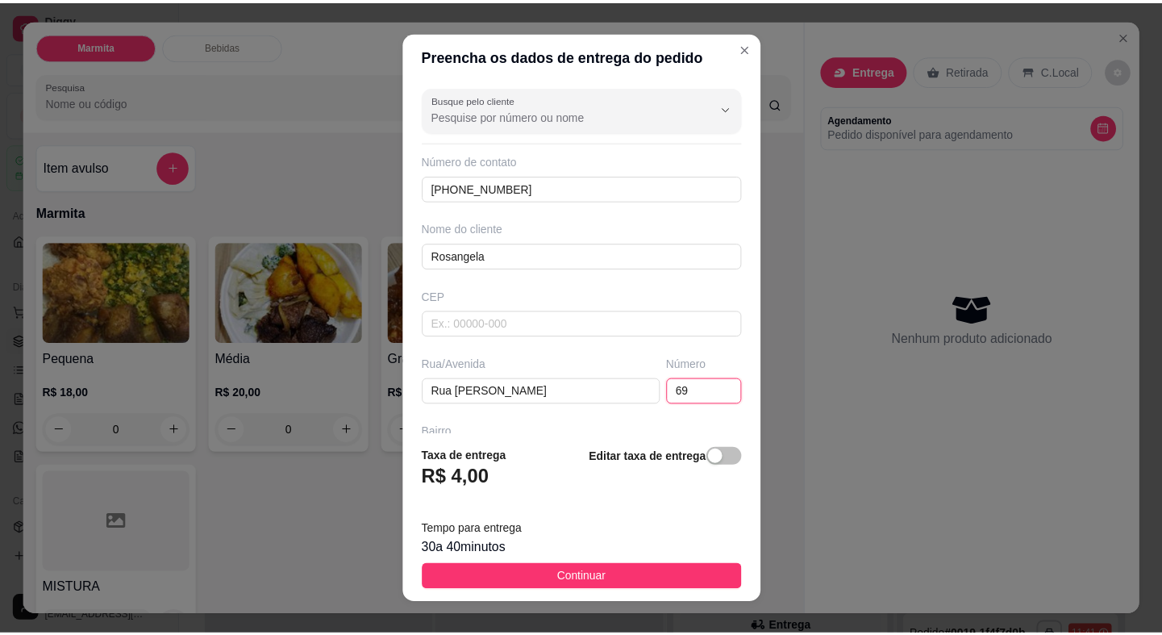
scroll to position [146, 0]
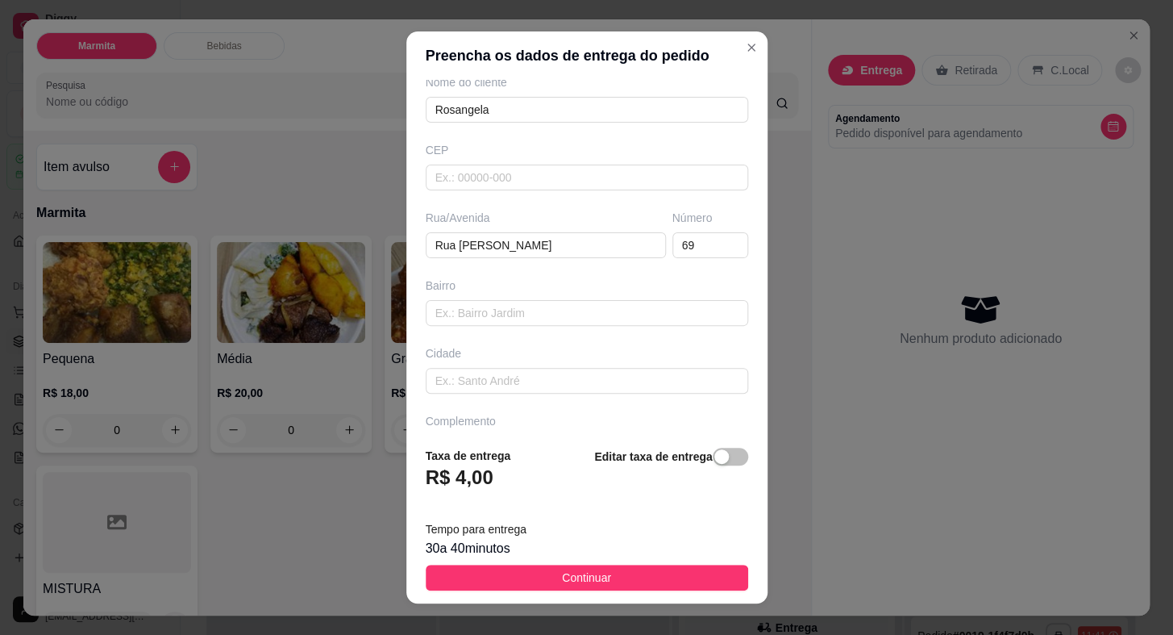
click at [500, 447] on span "Taxa de entrega" at bounding box center [468, 456] width 85 height 18
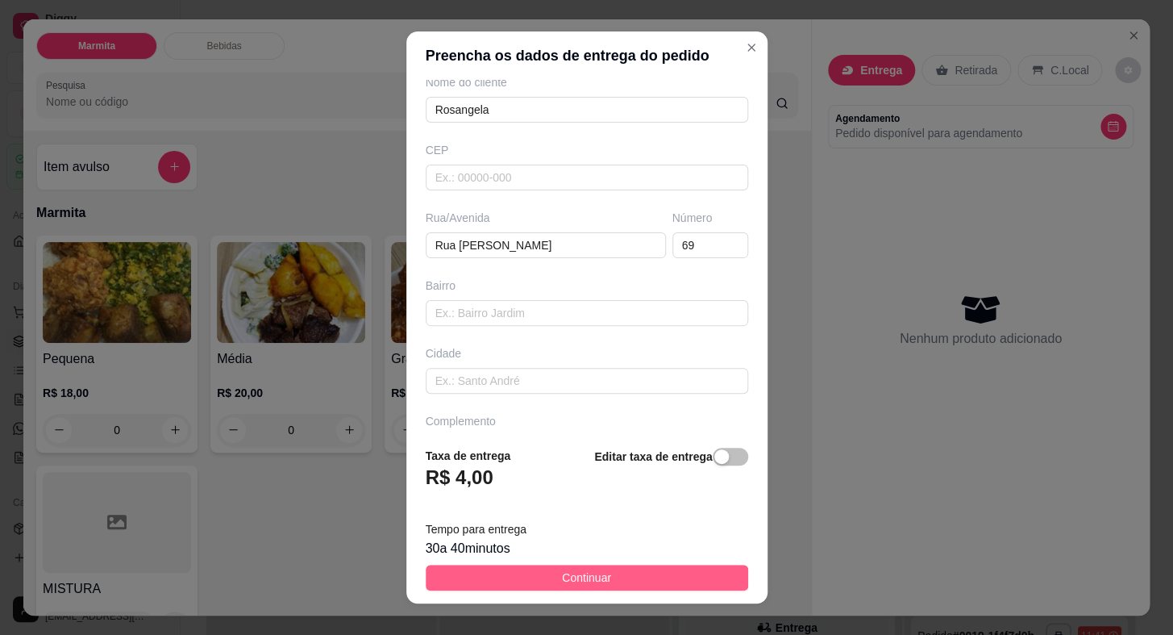
click at [556, 586] on button "Continuar" at bounding box center [587, 577] width 323 height 26
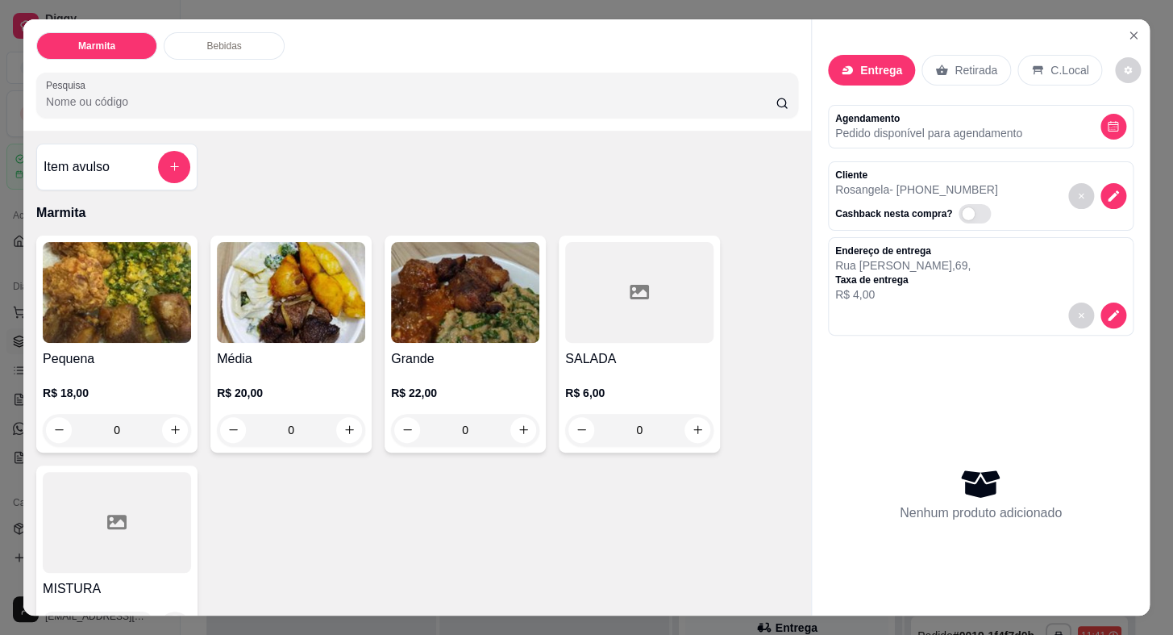
click at [243, 307] on img at bounding box center [291, 292] width 148 height 101
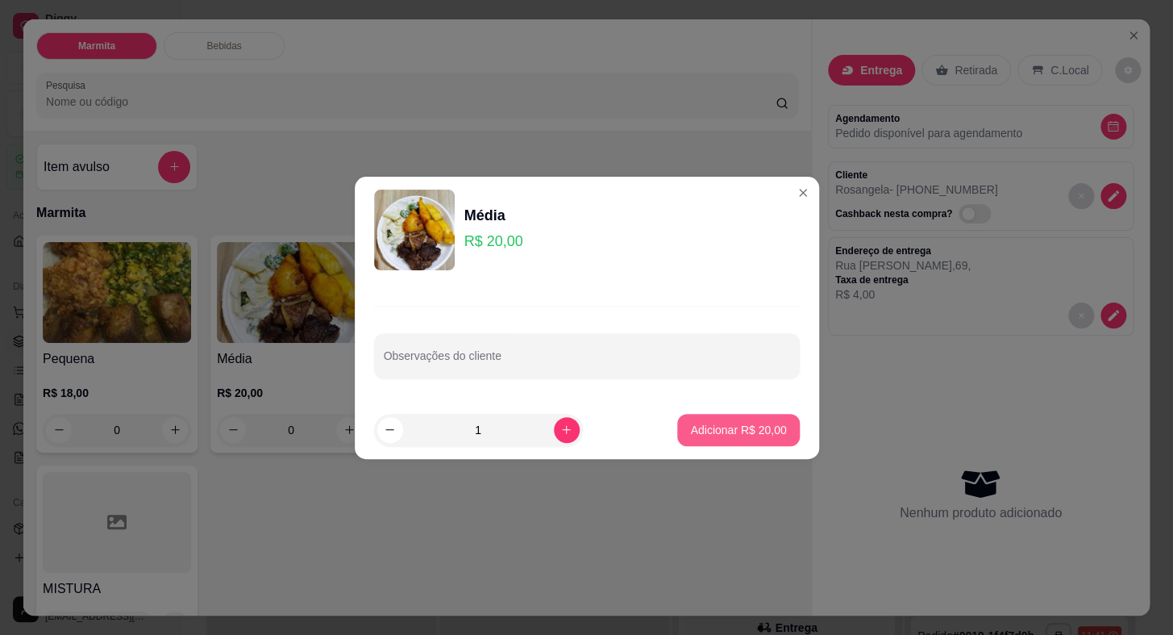
click at [704, 428] on p "Adicionar R$ 20,00" at bounding box center [738, 430] width 96 height 16
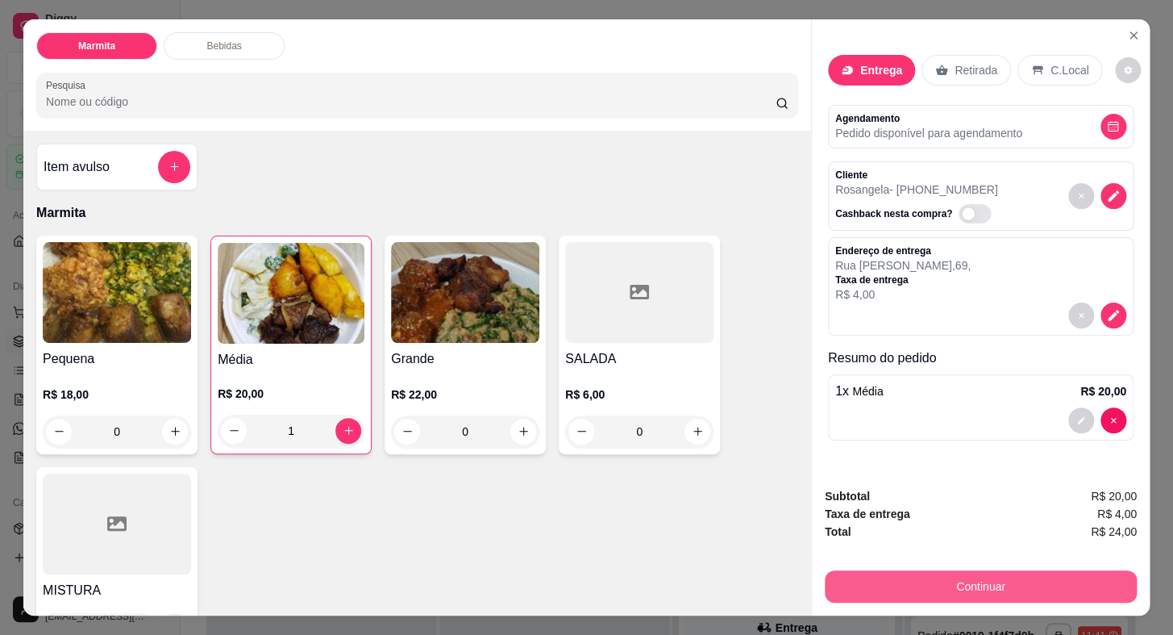
click at [916, 580] on button "Continuar" at bounding box center [981, 586] width 312 height 32
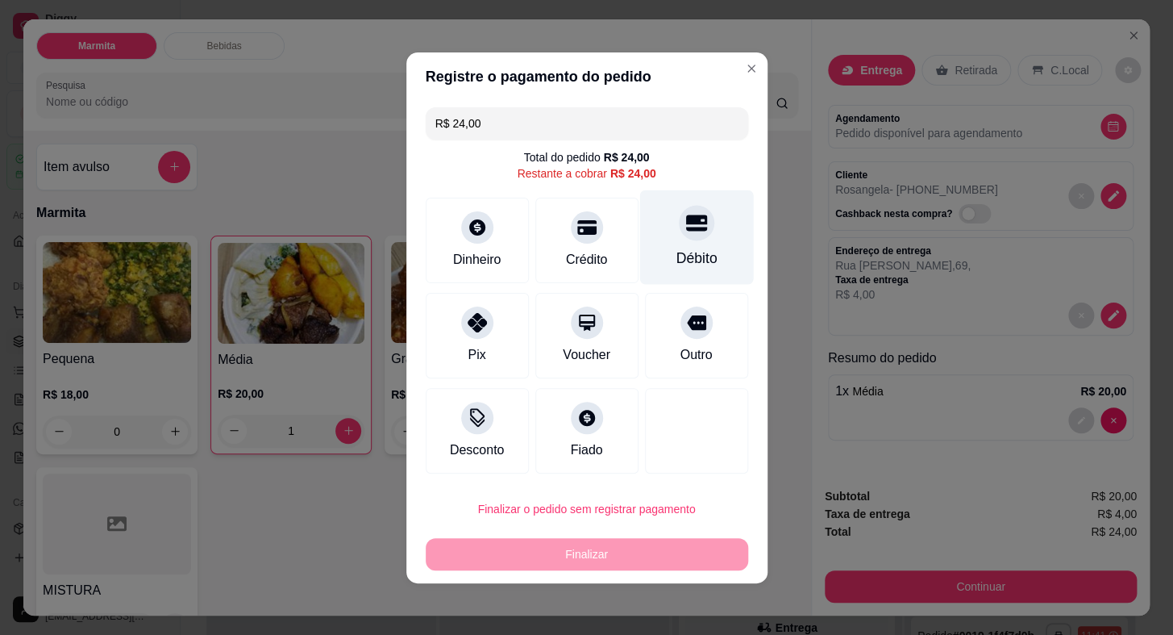
click at [706, 256] on div "Débito" at bounding box center [696, 258] width 41 height 21
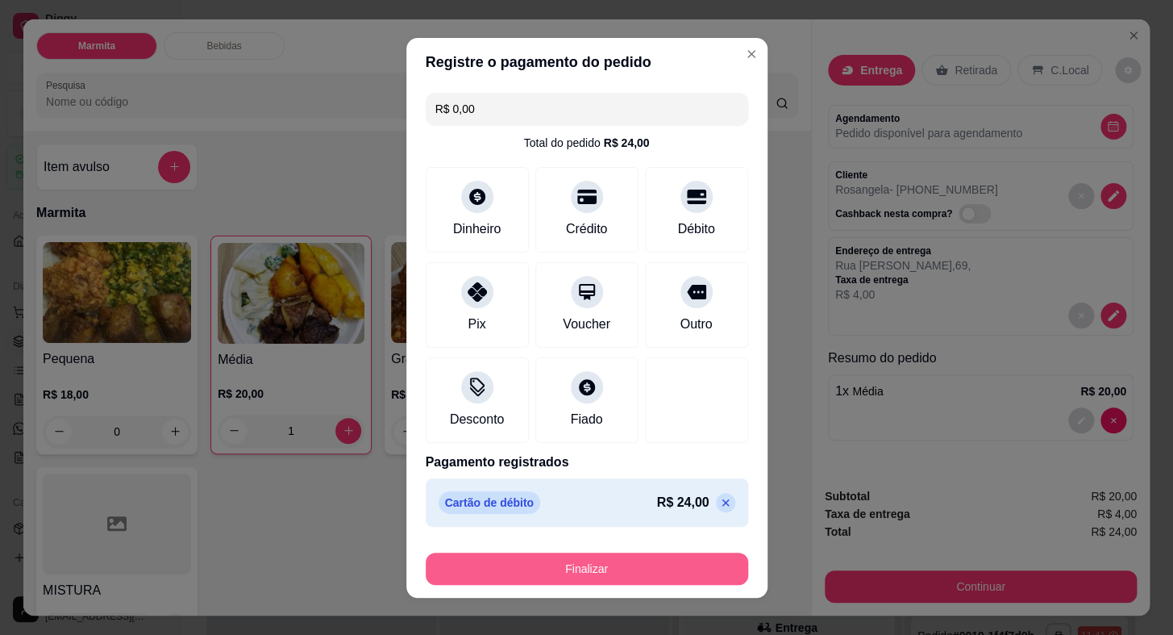
click at [711, 560] on button "Finalizar" at bounding box center [587, 568] width 323 height 32
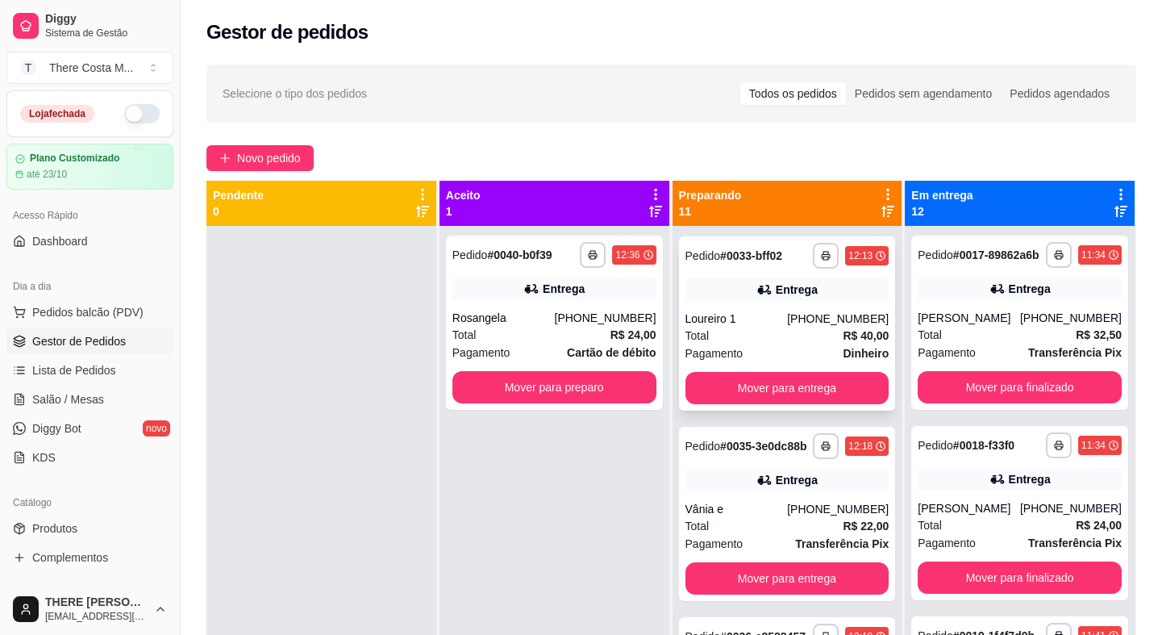
scroll to position [1214, 0]
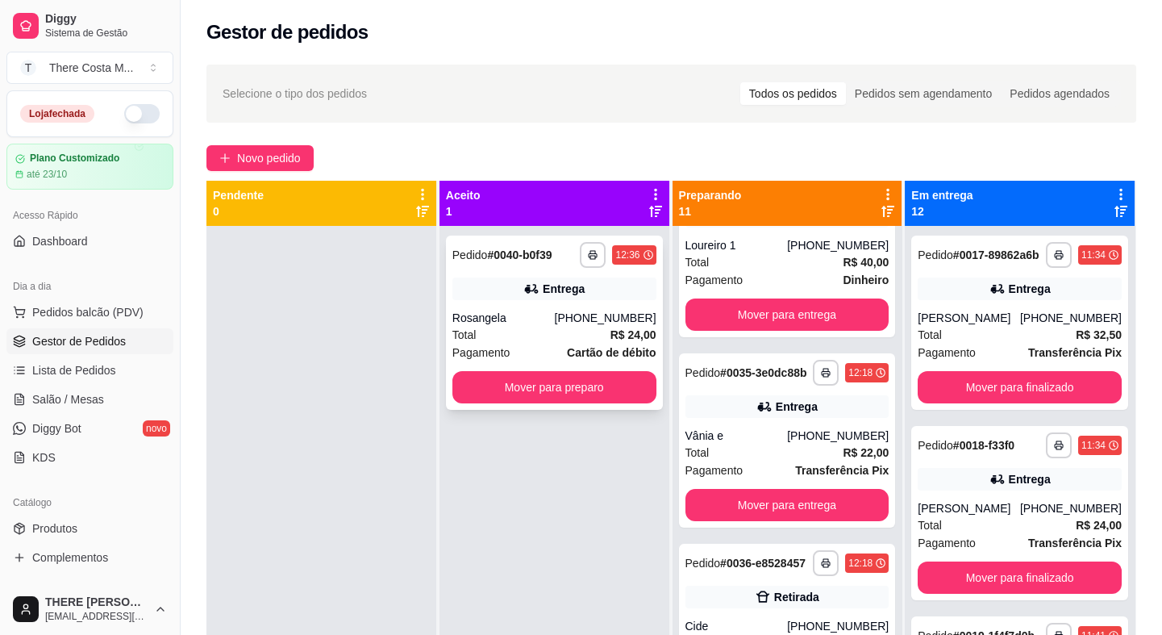
click at [583, 305] on div "**********" at bounding box center [554, 322] width 217 height 174
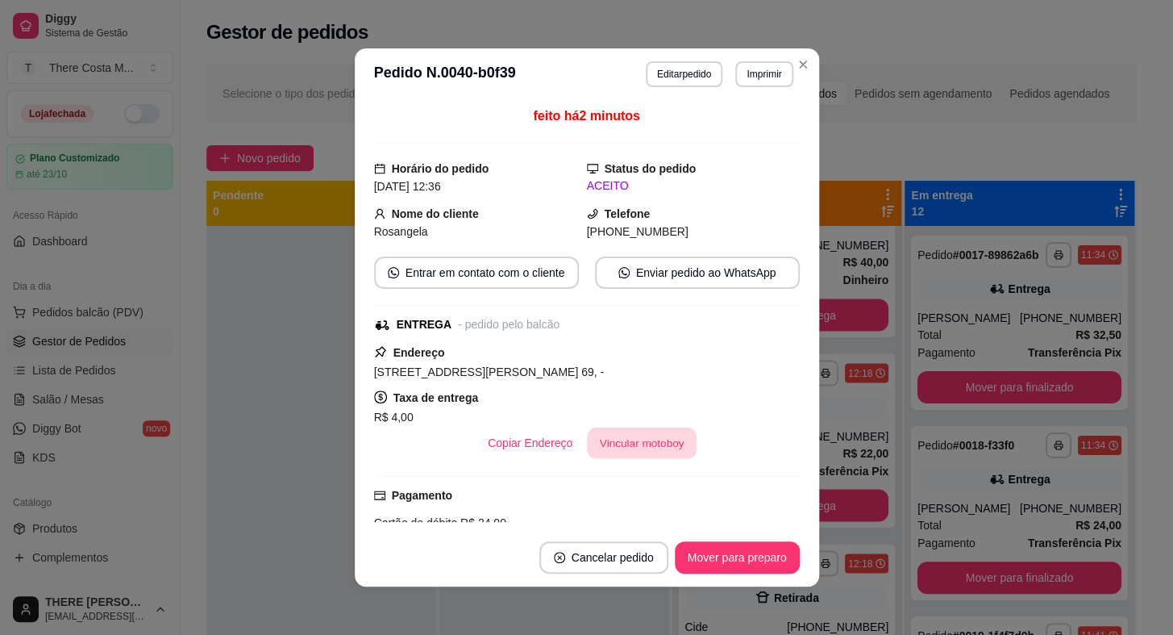
click at [618, 439] on button "Vincular motoboy" at bounding box center [642, 442] width 110 height 31
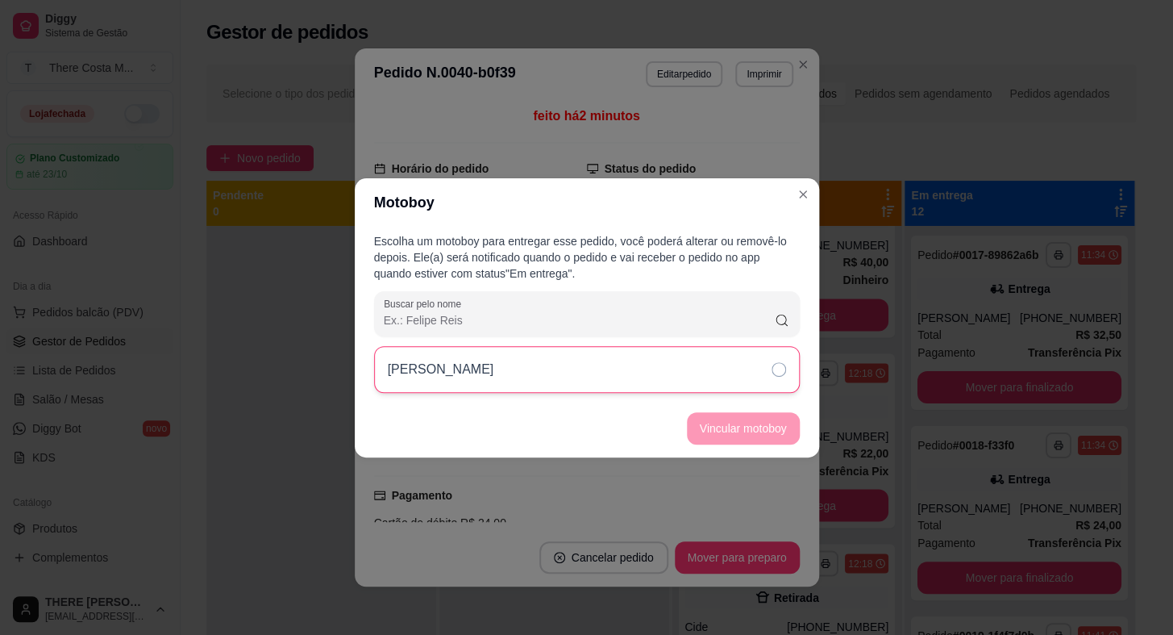
click at [683, 362] on div "[PERSON_NAME]" at bounding box center [587, 369] width 426 height 47
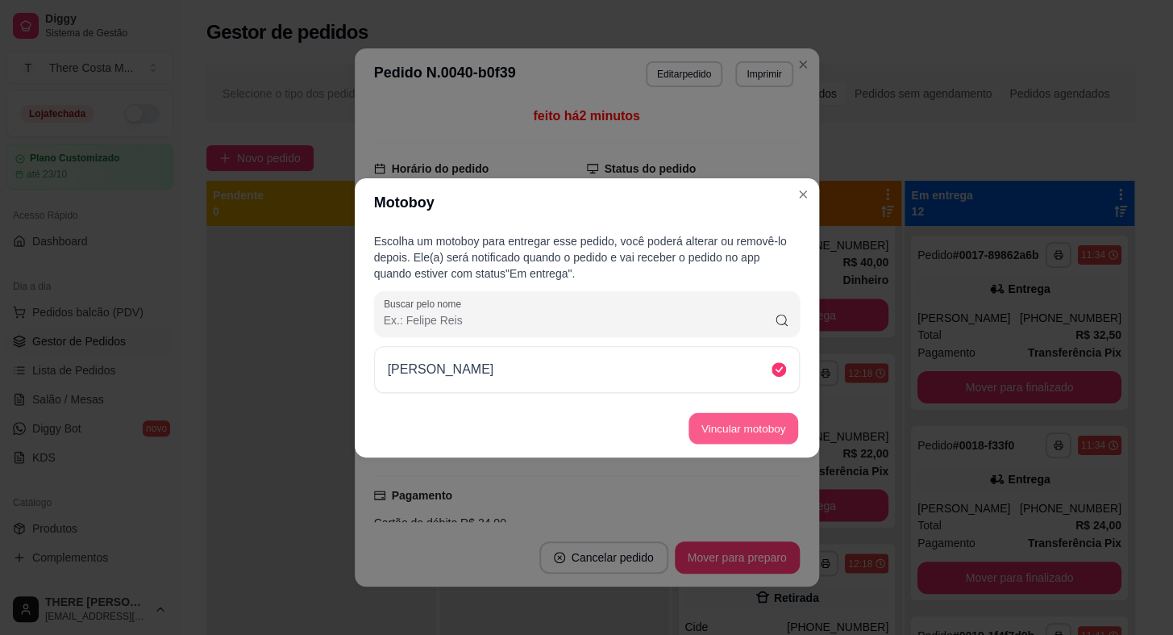
click at [745, 418] on button "Vincular motoboy" at bounding box center [744, 427] width 110 height 31
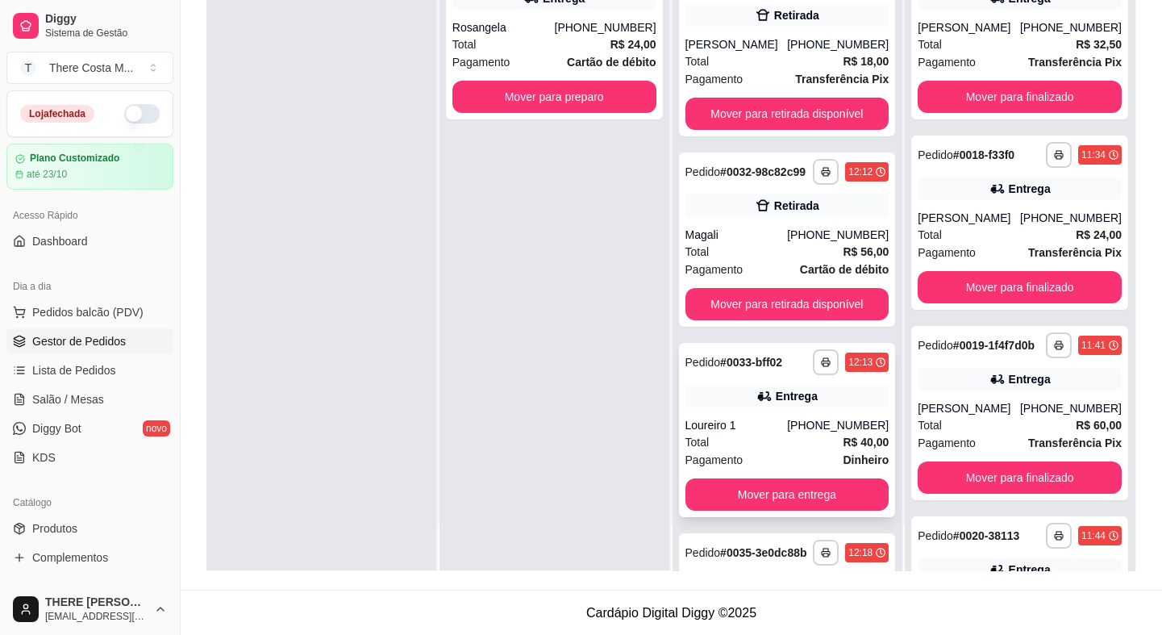
scroll to position [597, 0]
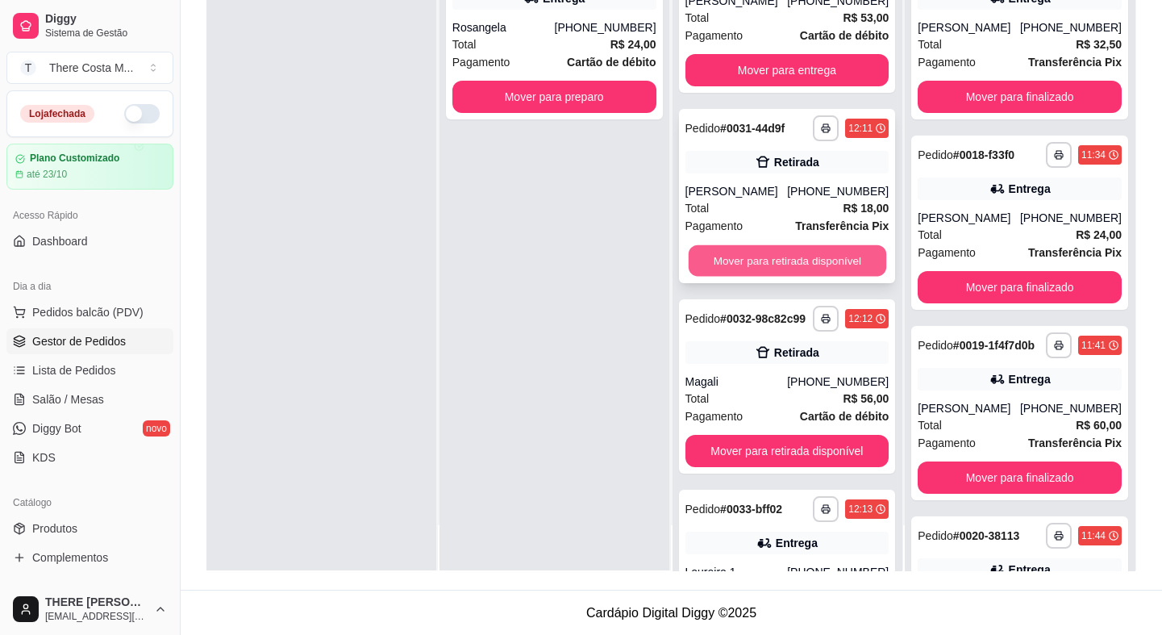
click at [757, 277] on button "Mover para retirada disponível" at bounding box center [787, 260] width 198 height 31
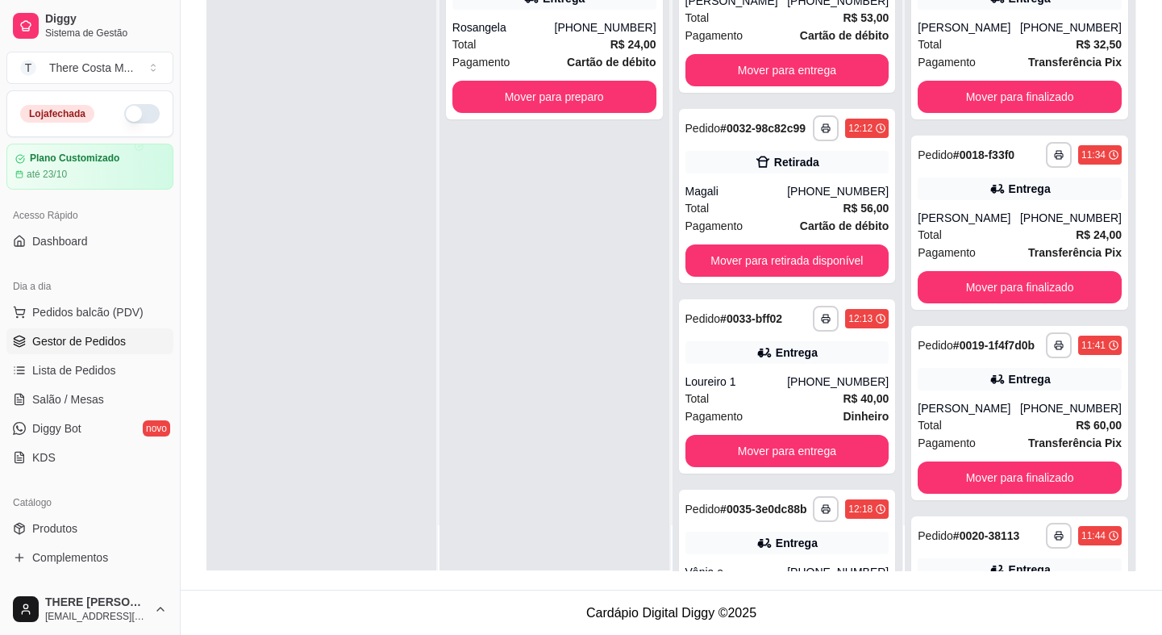
scroll to position [0, 0]
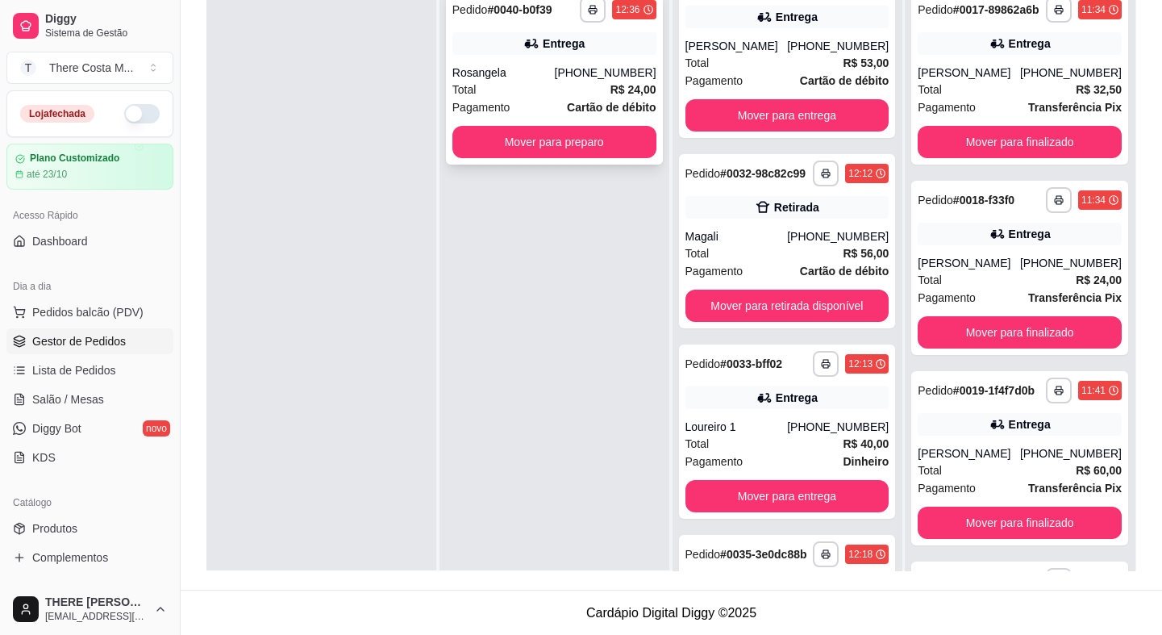
click at [582, 47] on div "Entrega" at bounding box center [554, 43] width 204 height 23
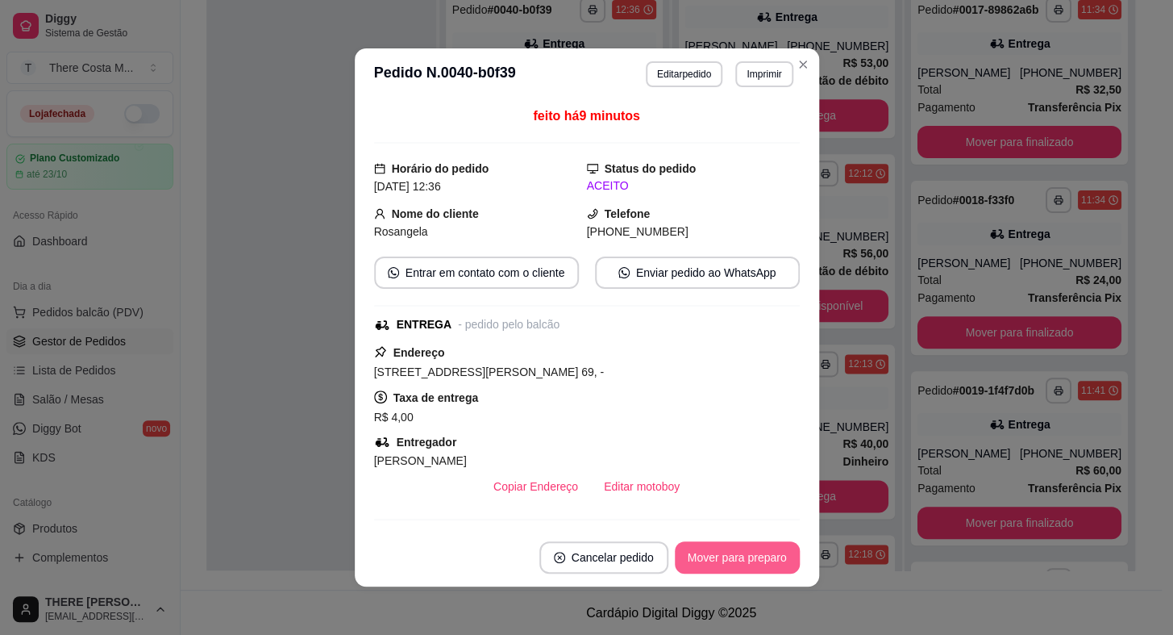
click at [728, 550] on button "Mover para preparo" at bounding box center [737, 557] width 125 height 32
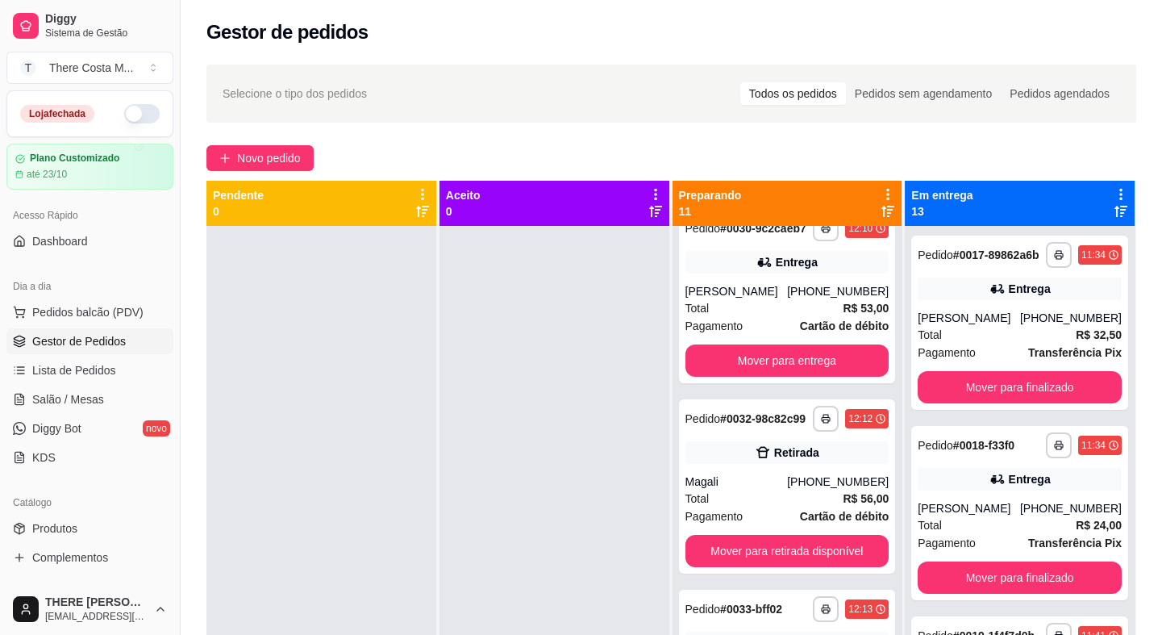
click at [292, 141] on div "**********" at bounding box center [671, 445] width 981 height 780
click at [293, 158] on span "Novo pedido" at bounding box center [269, 158] width 64 height 18
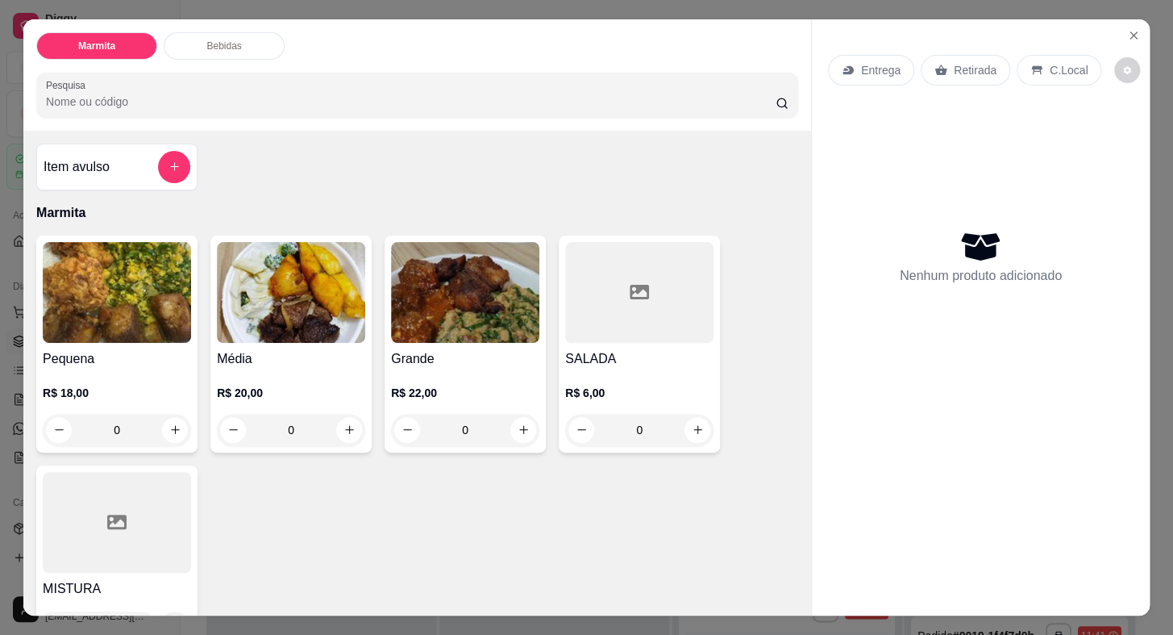
click at [868, 67] on p "Entrega" at bounding box center [881, 70] width 40 height 16
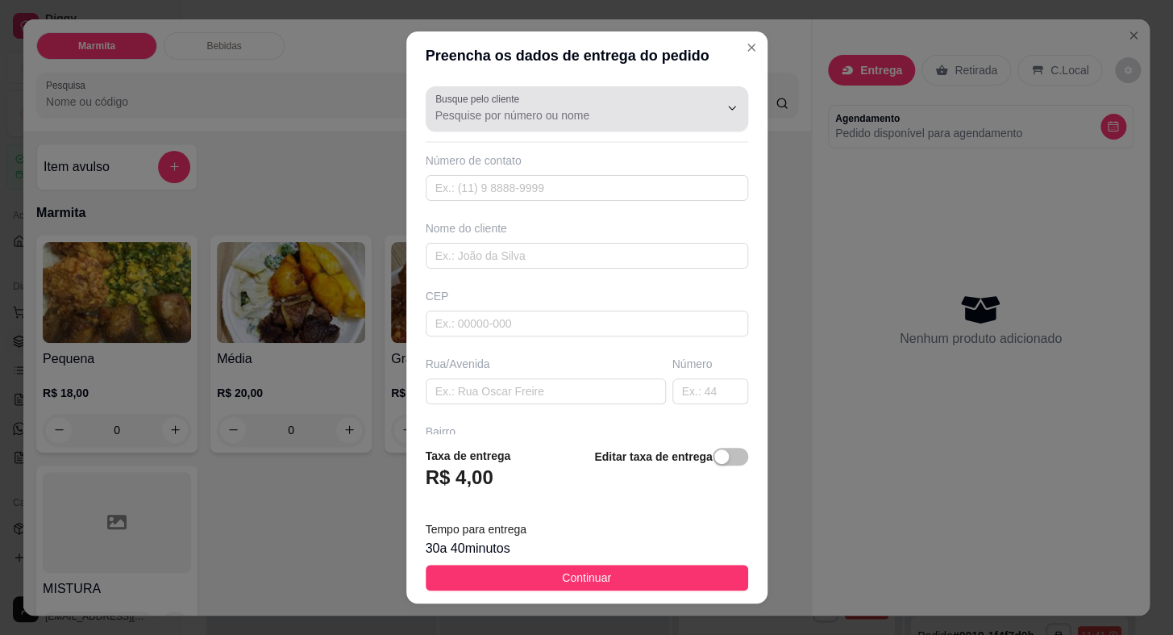
click at [564, 100] on div at bounding box center [586, 109] width 303 height 32
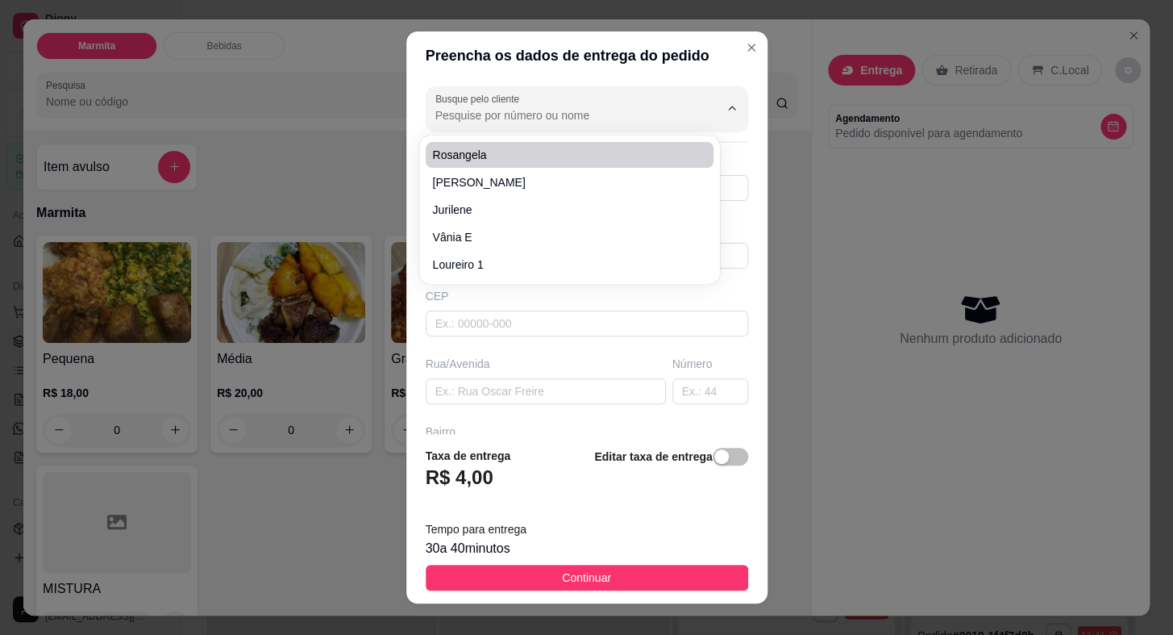
paste input "15 99697-5694"
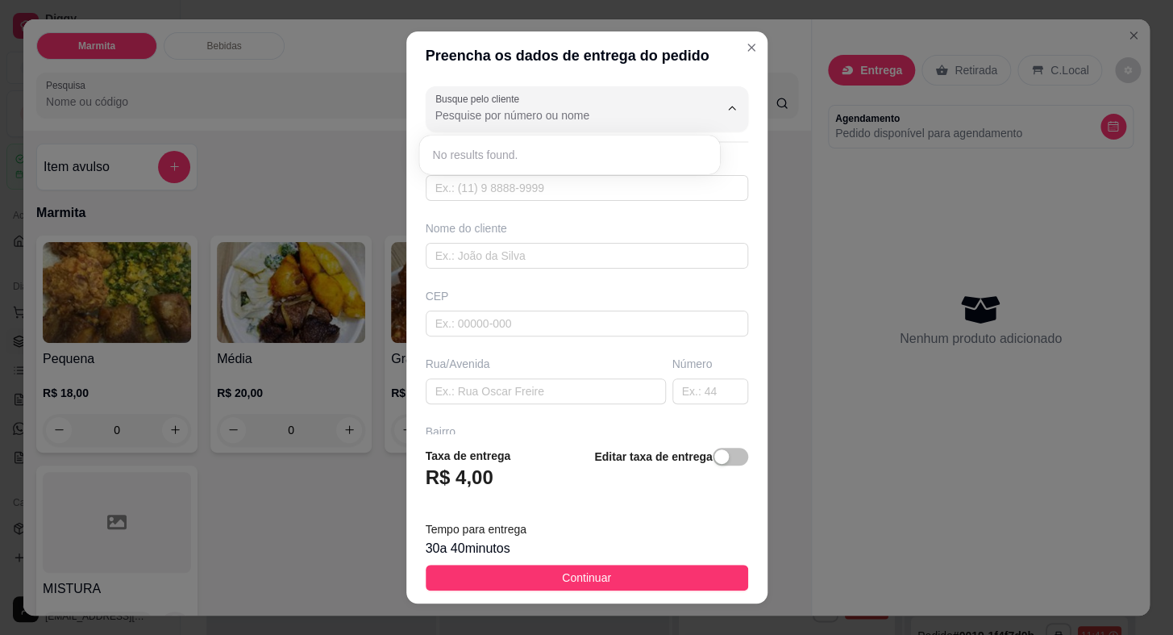
click at [498, 271] on div "Busque pelo cliente Número de contato Nome do cliente CEP Rua/[GEOGRAPHIC_DATA]" at bounding box center [586, 256] width 361 height 353
click at [509, 198] on input "text" at bounding box center [587, 188] width 323 height 26
paste input "[PHONE_NUMBER]"
drag, startPoint x: 516, startPoint y: 260, endPoint x: 550, endPoint y: 219, distance: 53.9
click at [521, 259] on input "text" at bounding box center [587, 256] width 323 height 26
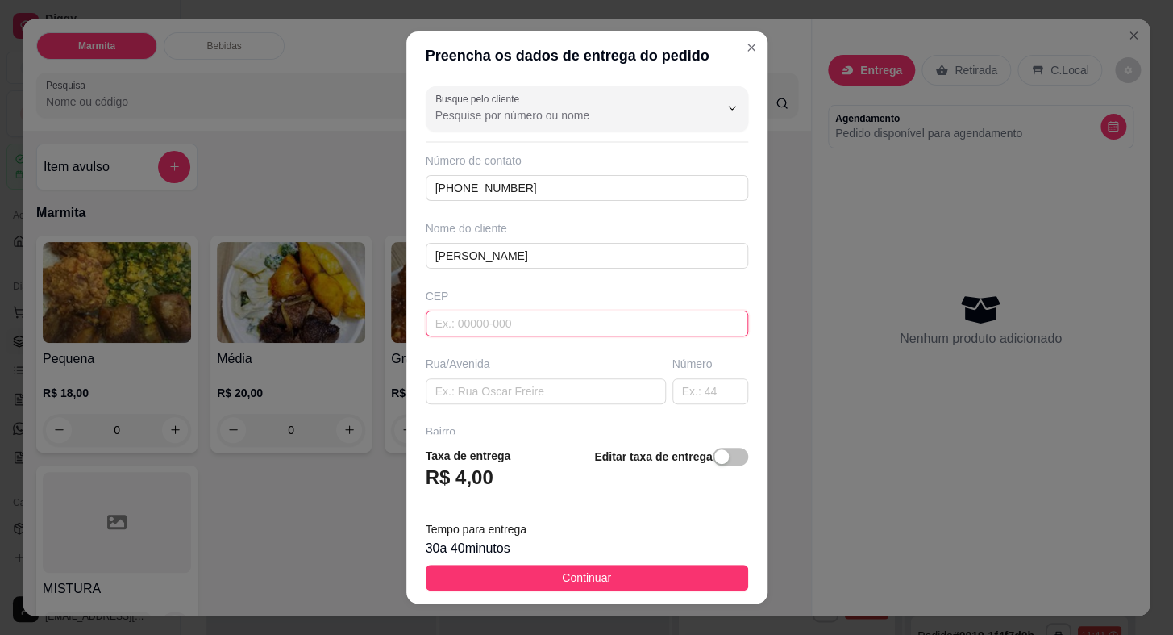
click at [490, 331] on input "text" at bounding box center [587, 323] width 323 height 26
click at [493, 403] on div "Busque pelo cliente Número de contato [PHONE_NUMBER] Nome do cliente [PERSON_NA…" at bounding box center [586, 256] width 361 height 353
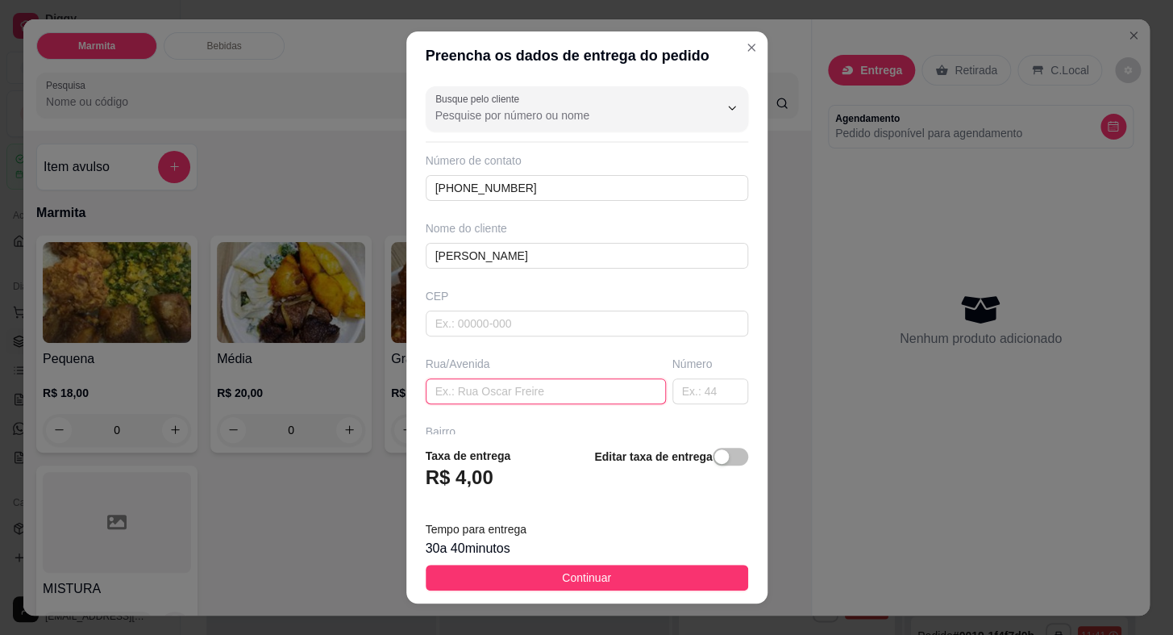
click at [493, 398] on input "text" at bounding box center [546, 391] width 240 height 26
paste input "[DATE]"
click at [672, 389] on input "text" at bounding box center [710, 391] width 76 height 26
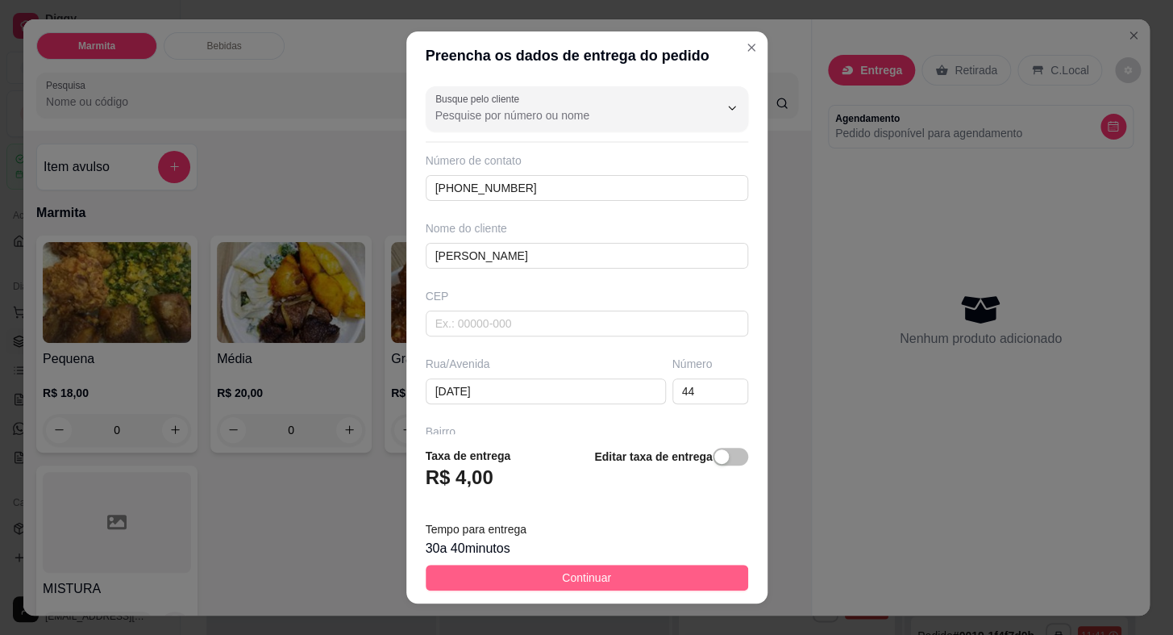
click at [581, 579] on span "Continuar" at bounding box center [586, 577] width 49 height 18
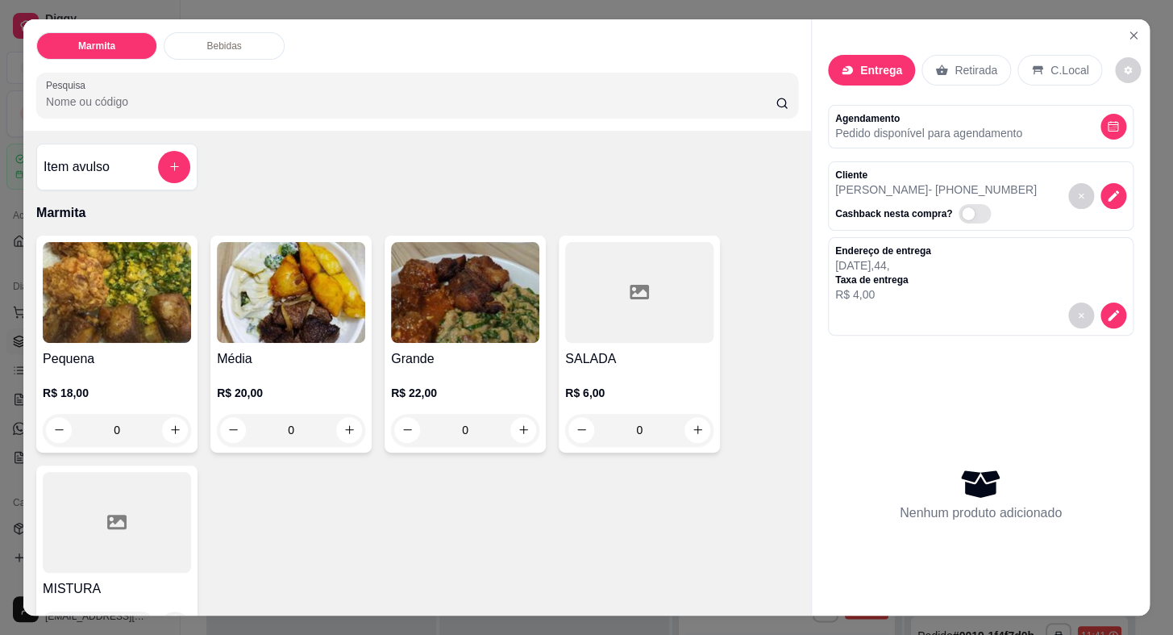
click at [478, 318] on img at bounding box center [465, 292] width 148 height 101
click at [478, 318] on div "Observações do cliente" at bounding box center [587, 341] width 472 height 119
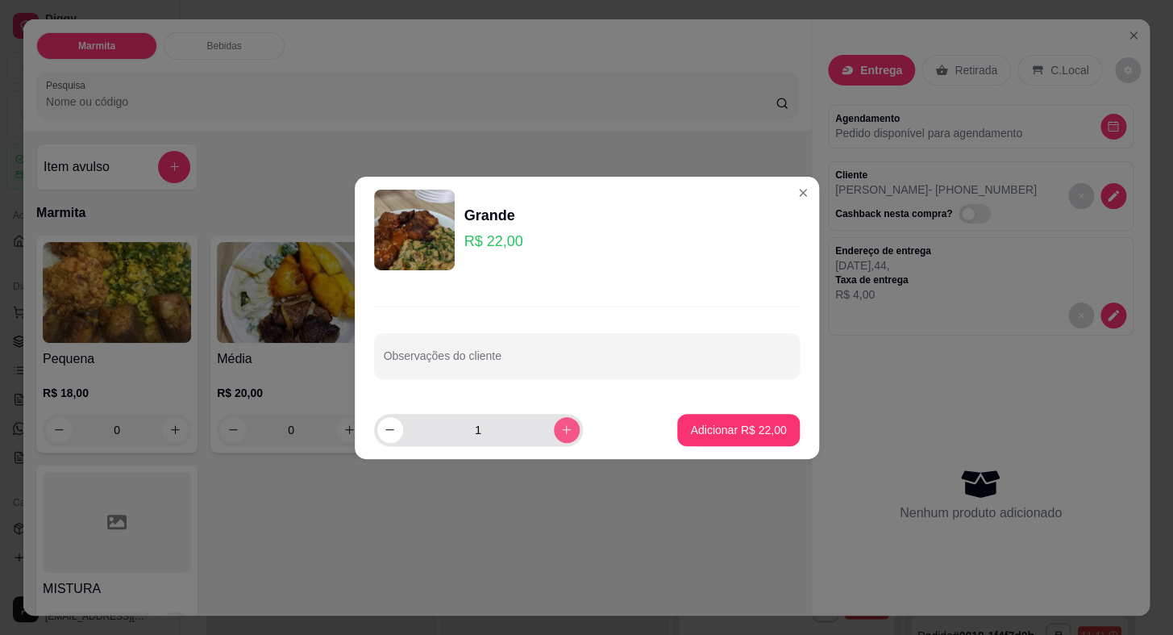
click at [560, 431] on icon "increase-product-quantity" at bounding box center [566, 429] width 12 height 12
click at [722, 431] on p "Adicionar R$ 44,00" at bounding box center [739, 429] width 94 height 15
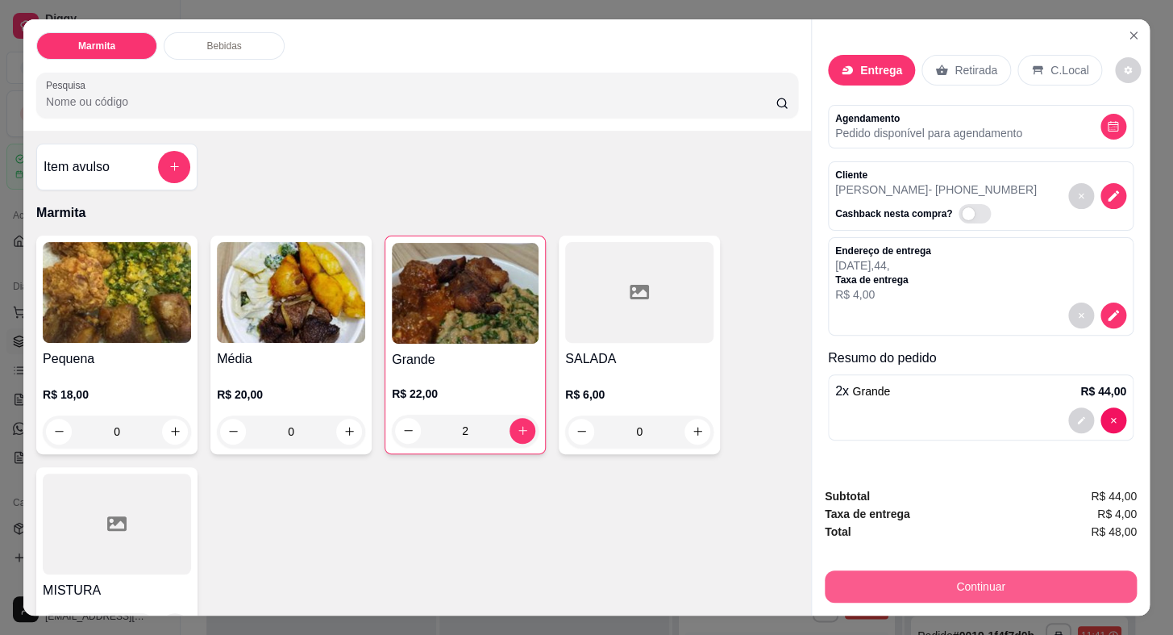
click at [935, 577] on button "Continuar" at bounding box center [981, 586] width 312 height 32
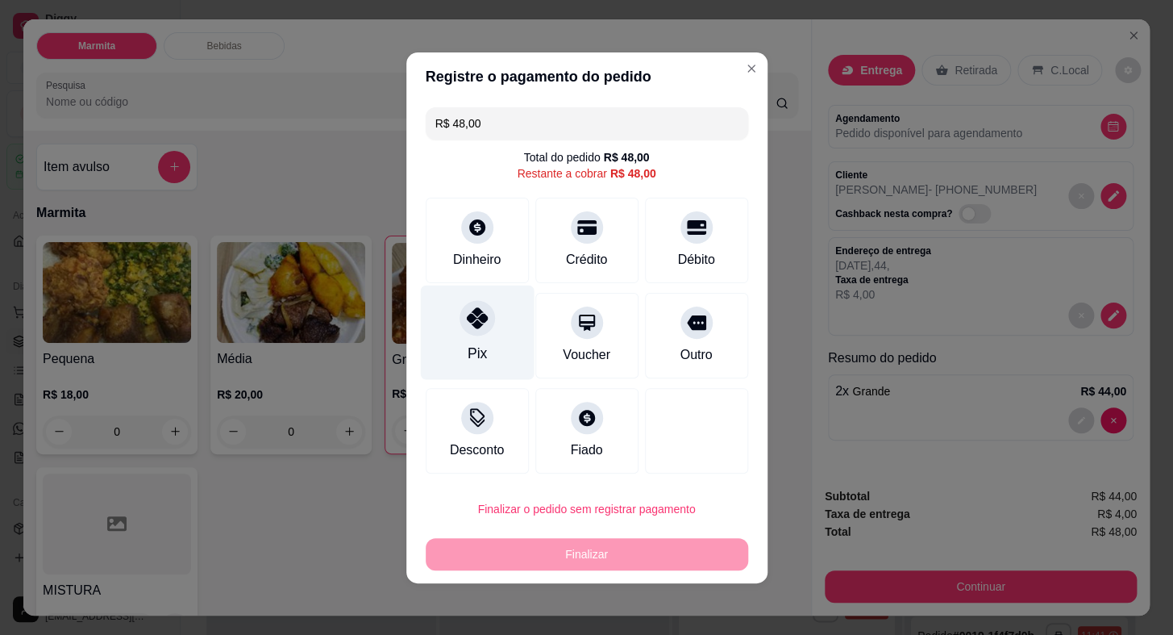
click at [493, 337] on div "Pix" at bounding box center [477, 332] width 114 height 94
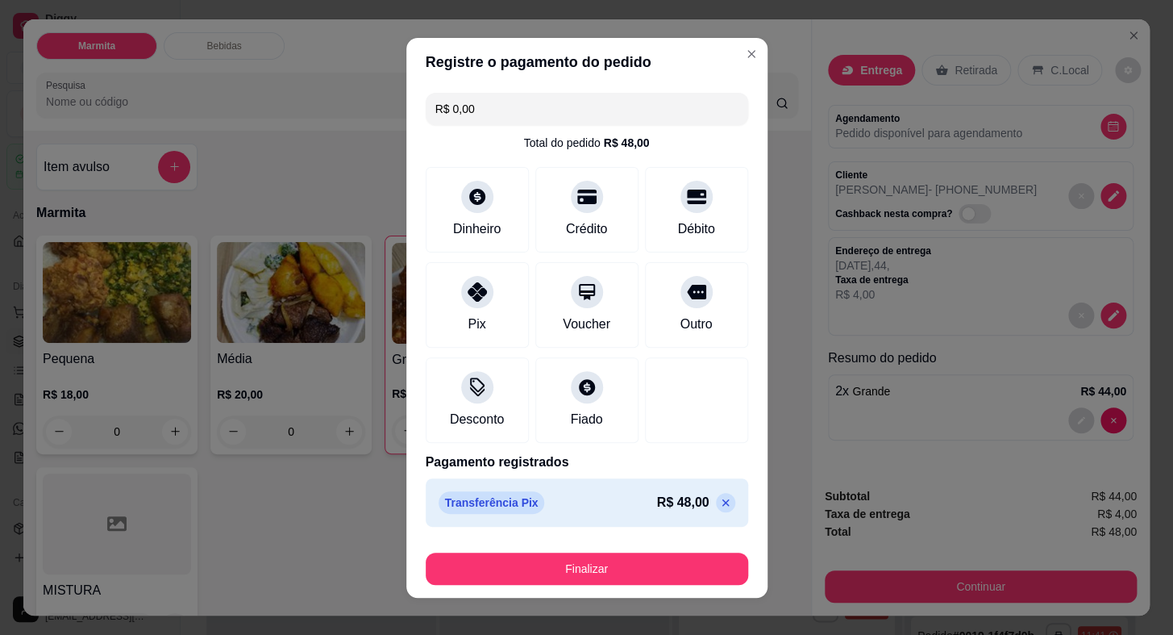
click at [617, 553] on button "Finalizar" at bounding box center [587, 568] width 323 height 32
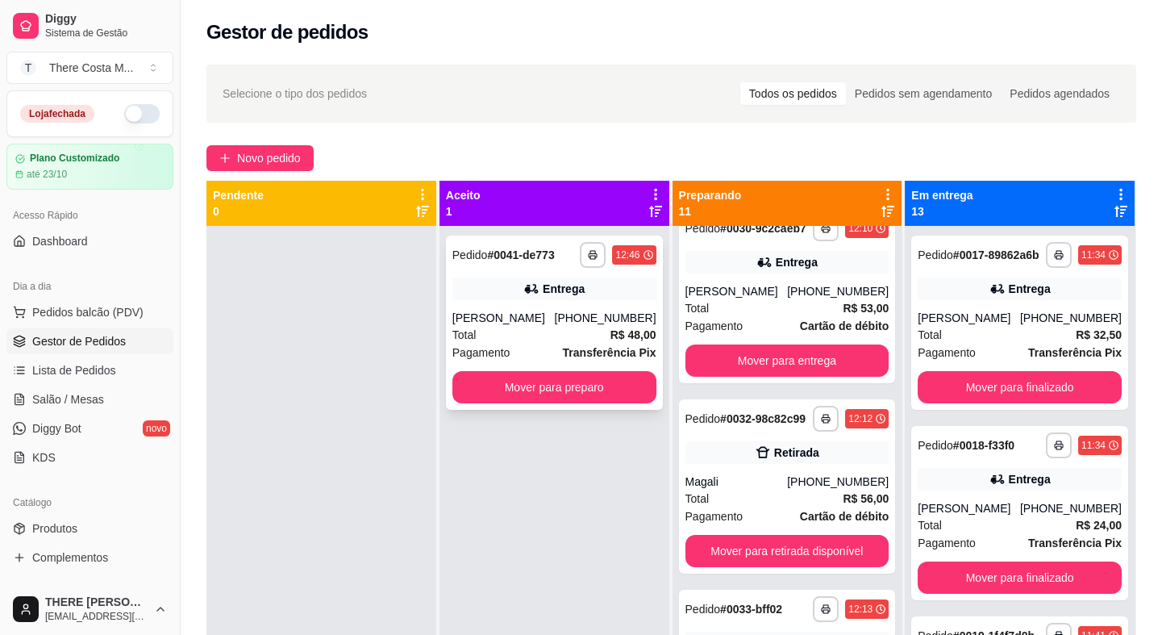
click at [555, 319] on div "[PERSON_NAME]" at bounding box center [503, 318] width 102 height 16
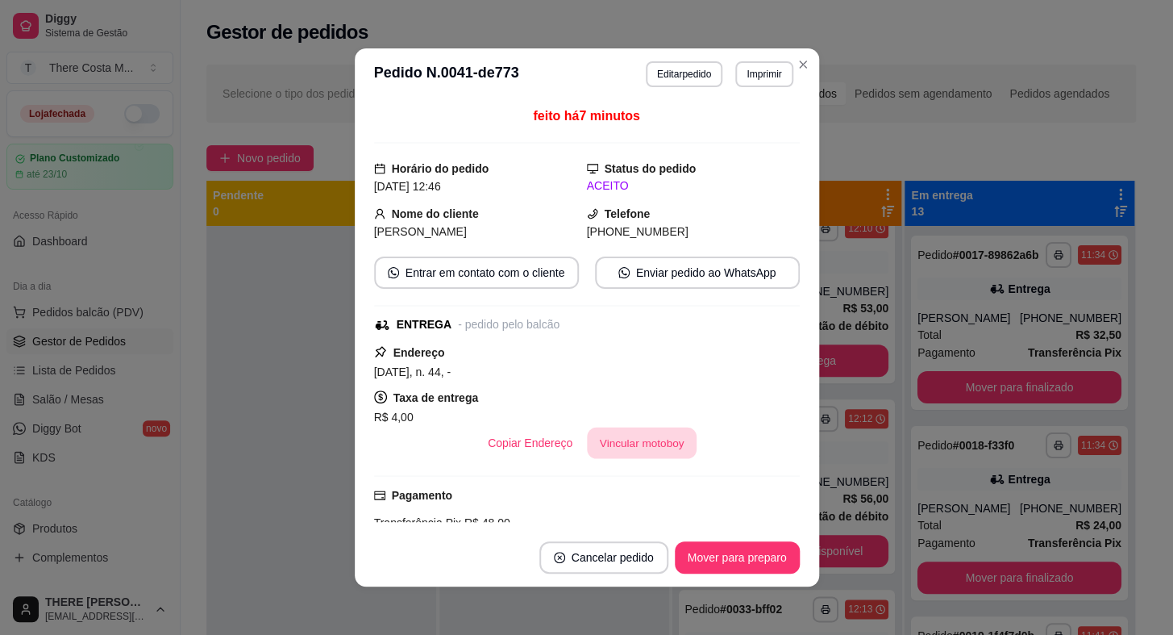
click at [640, 441] on button "Vincular motoboy" at bounding box center [642, 442] width 110 height 31
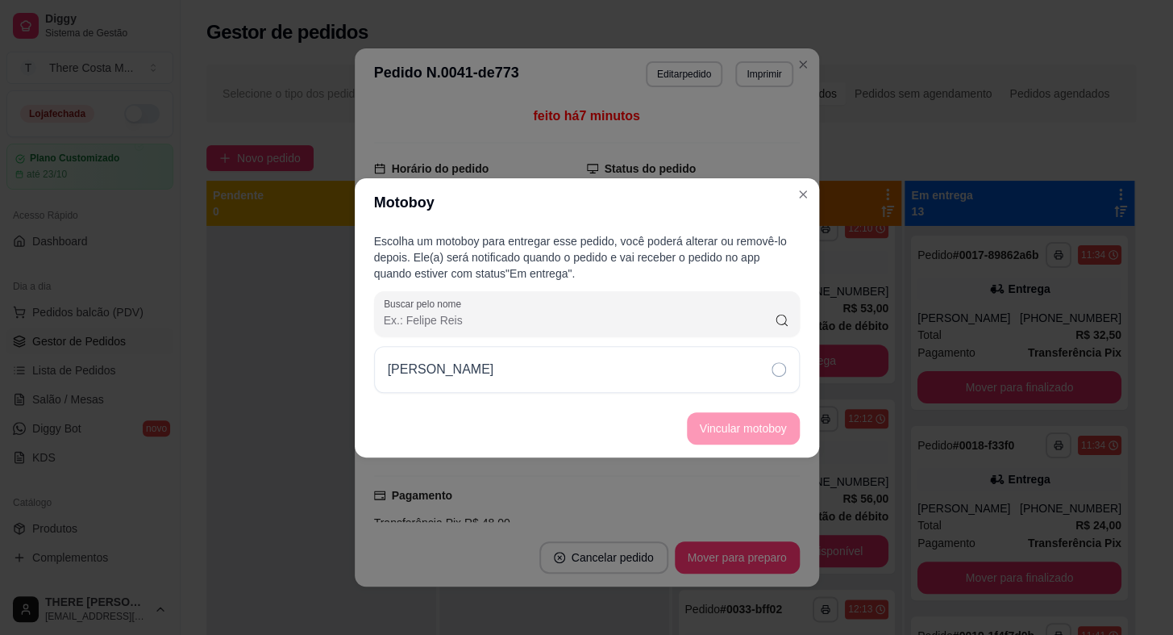
drag, startPoint x: 693, startPoint y: 369, endPoint x: 673, endPoint y: 398, distance: 34.2
click at [693, 369] on div "[PERSON_NAME]" at bounding box center [587, 369] width 426 height 47
click at [755, 406] on footer "Vincular motoboy" at bounding box center [587, 428] width 464 height 58
click at [747, 427] on button "Vincular motoboy" at bounding box center [744, 427] width 110 height 31
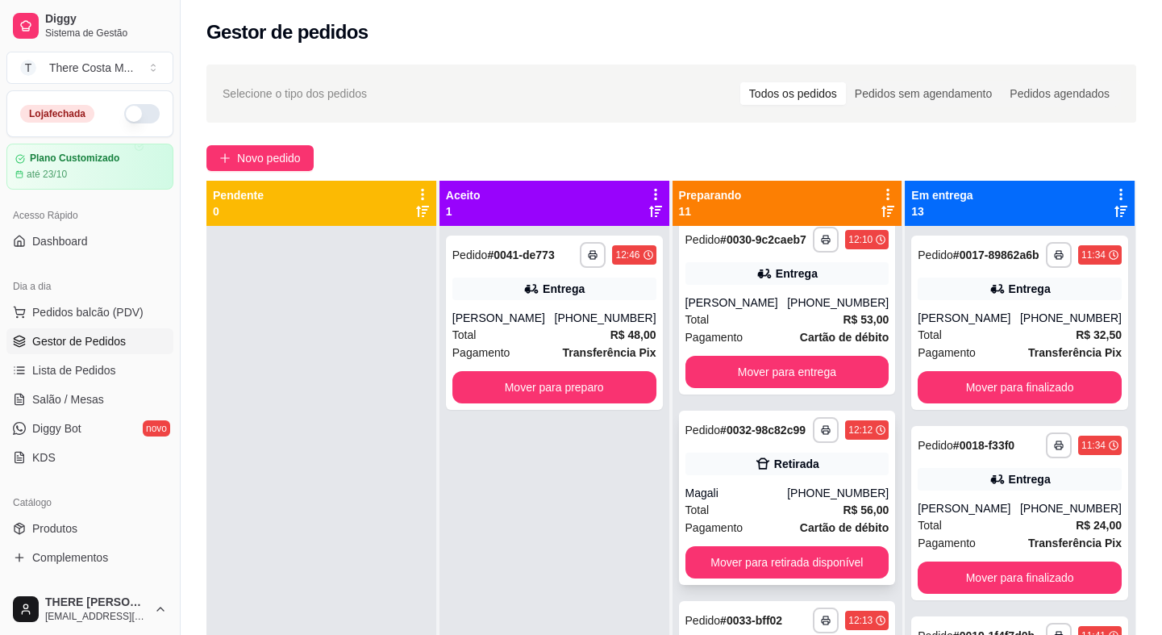
scroll to position [660, 0]
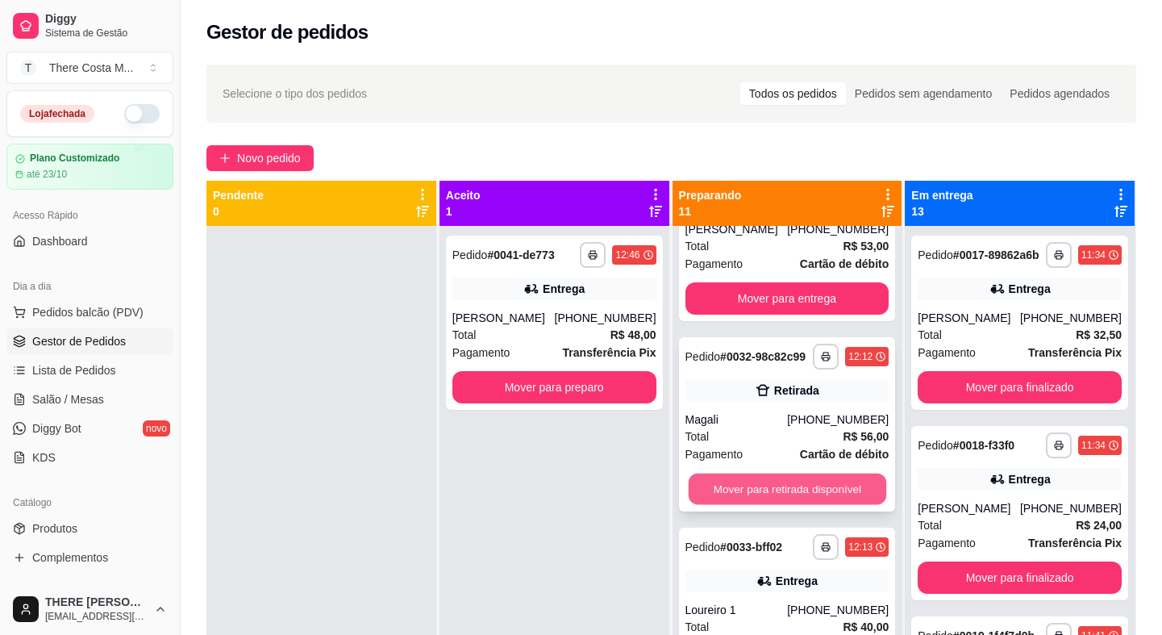
click at [733, 505] on button "Mover para retirada disponível" at bounding box center [787, 488] width 198 height 31
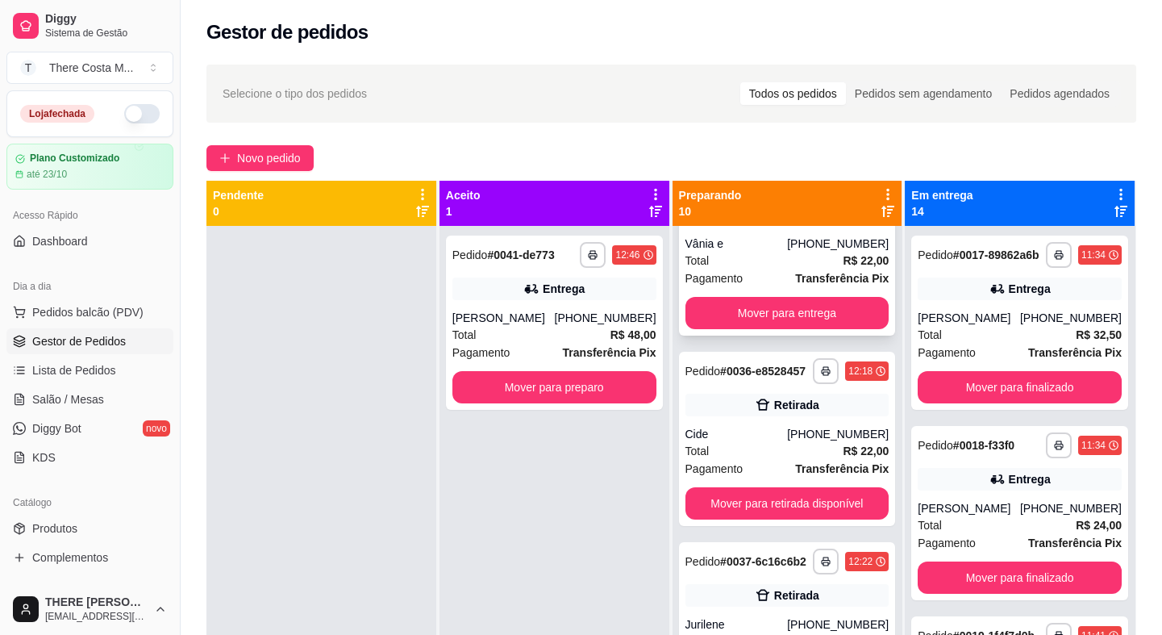
scroll to position [1099, 0]
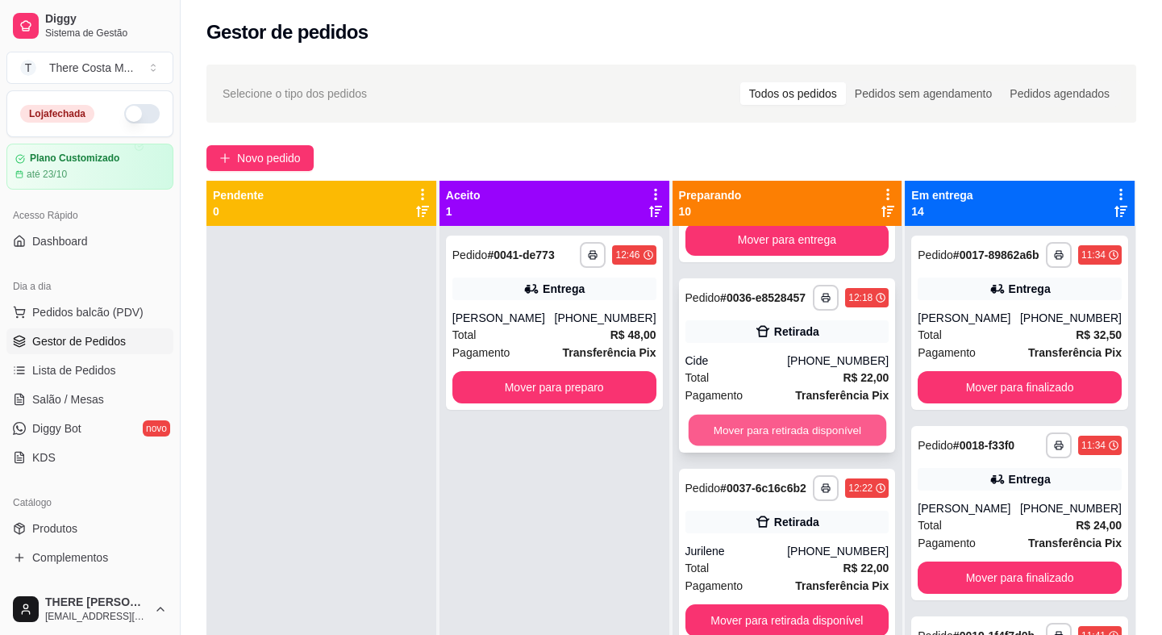
click at [765, 446] on button "Mover para retirada disponível" at bounding box center [787, 429] width 198 height 31
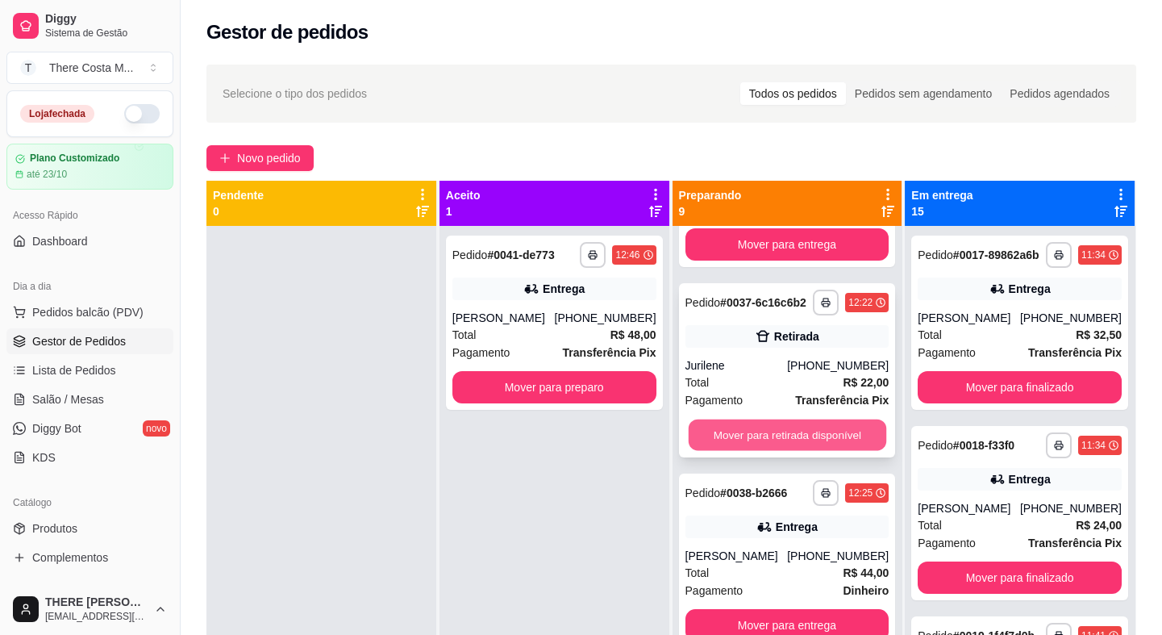
click at [751, 451] on button "Mover para retirada disponível" at bounding box center [787, 434] width 198 height 31
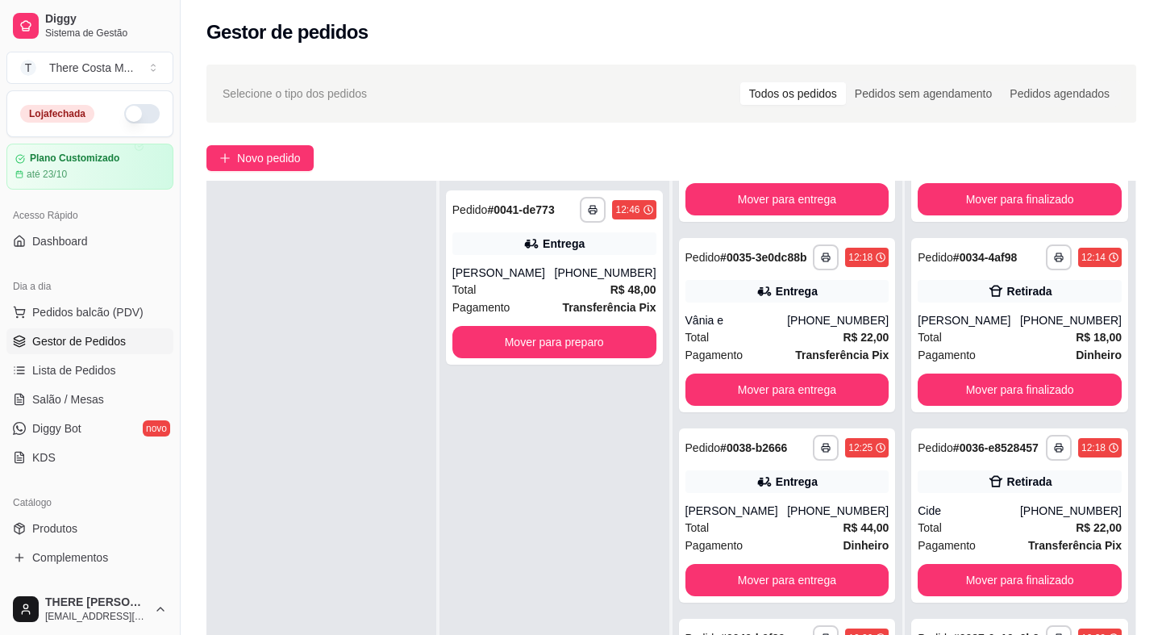
scroll to position [475, 0]
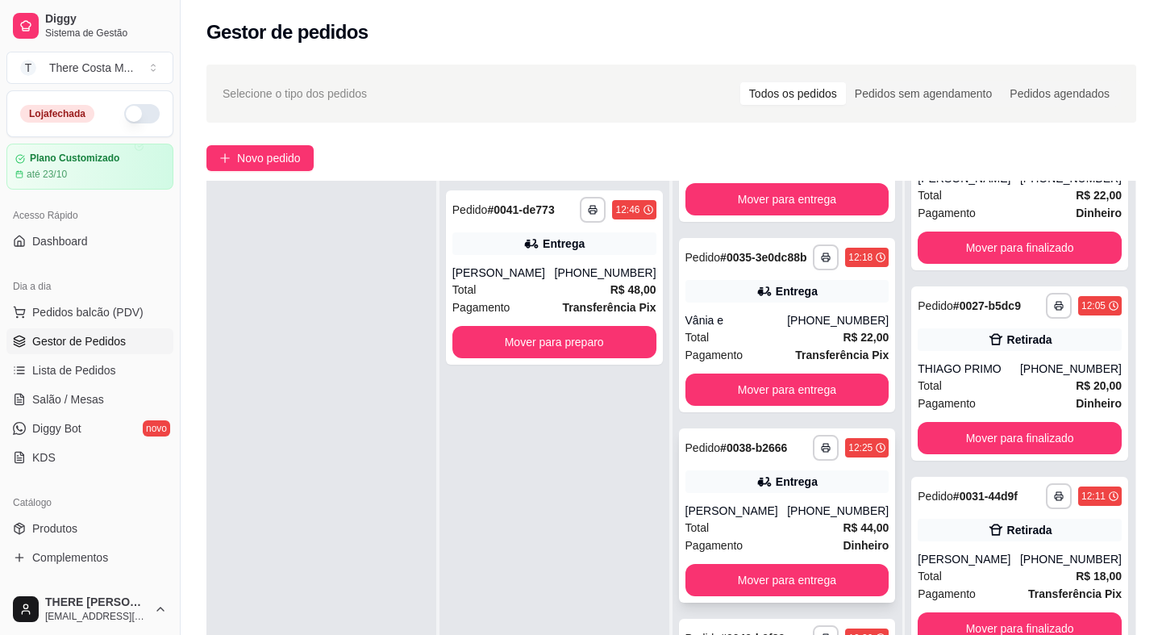
click at [734, 505] on div "[PERSON_NAME]" at bounding box center [736, 510] width 102 height 16
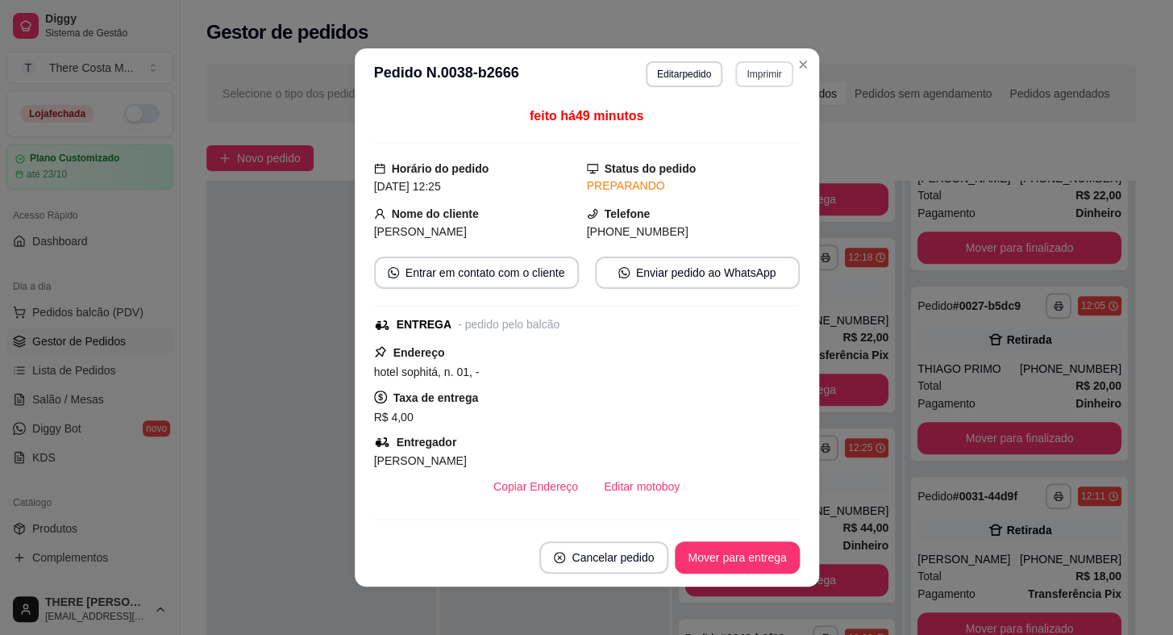
click at [752, 65] on button "Imprimir" at bounding box center [763, 74] width 57 height 26
click at [745, 135] on button "IMPRESSORA" at bounding box center [730, 131] width 117 height 26
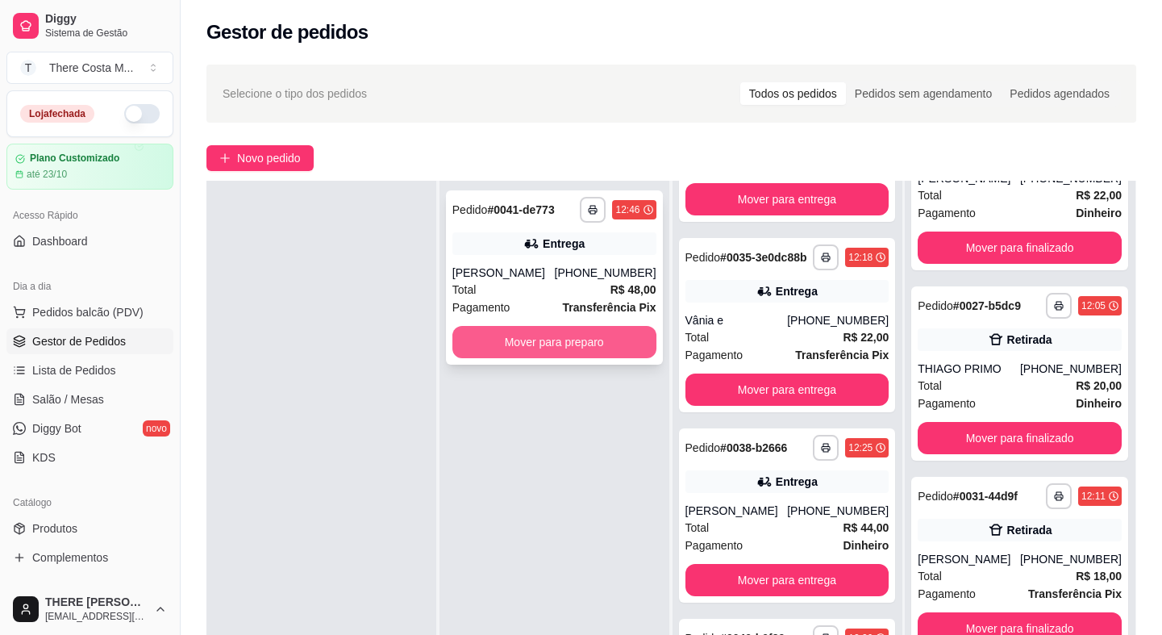
click at [530, 356] on button "Mover para preparo" at bounding box center [554, 342] width 204 height 32
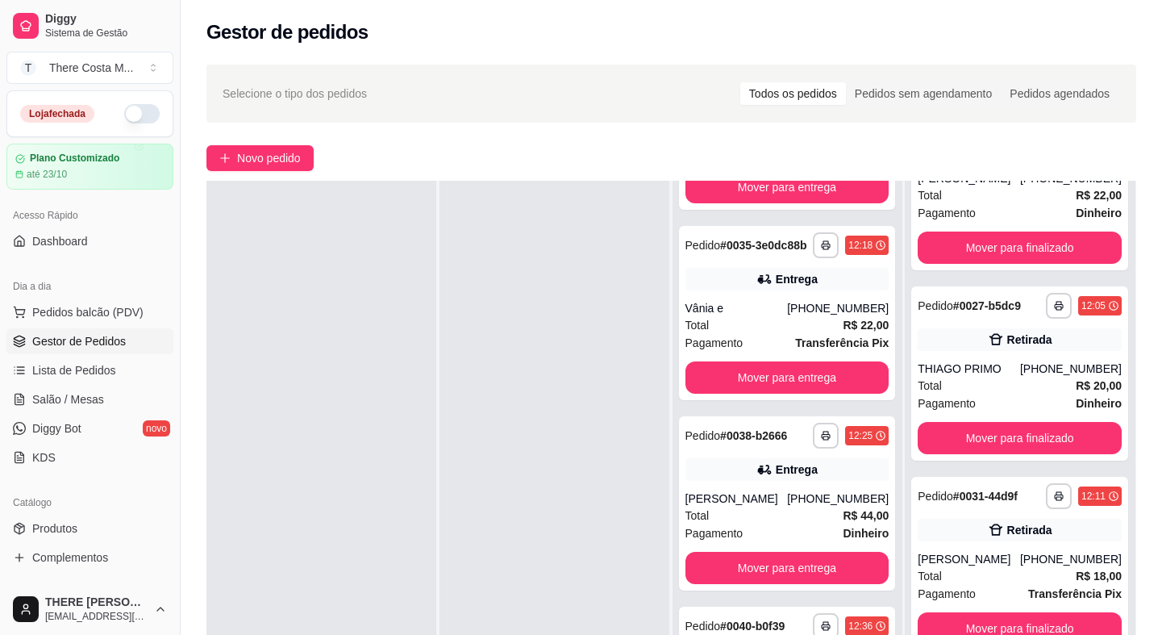
scroll to position [502, 0]
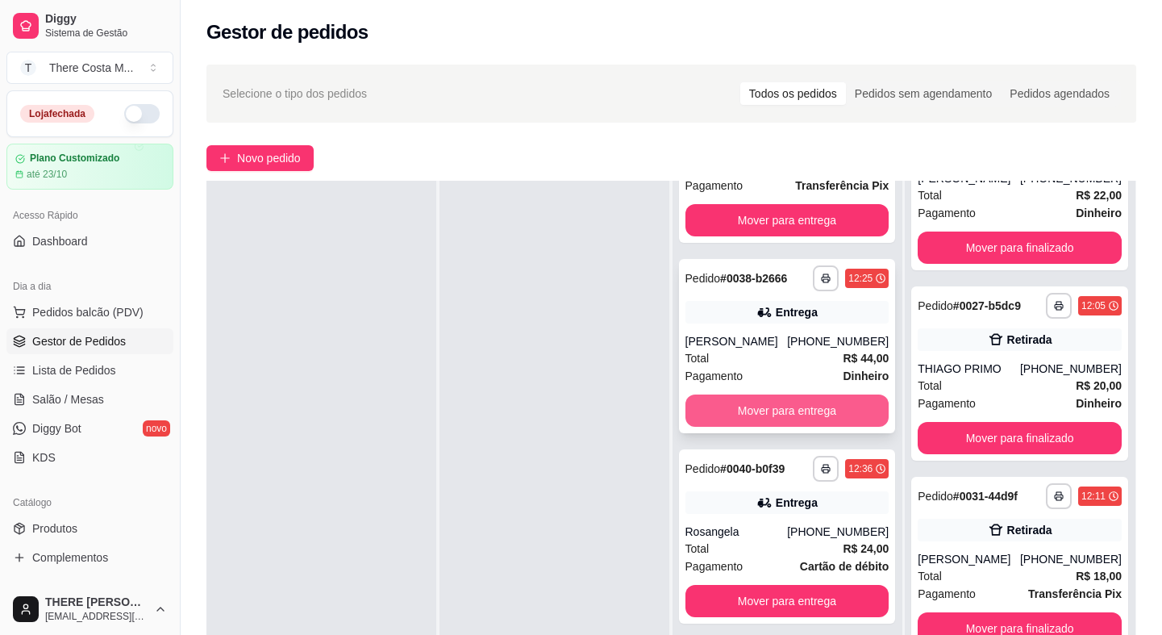
click at [781, 423] on button "Mover para entrega" at bounding box center [787, 410] width 204 height 32
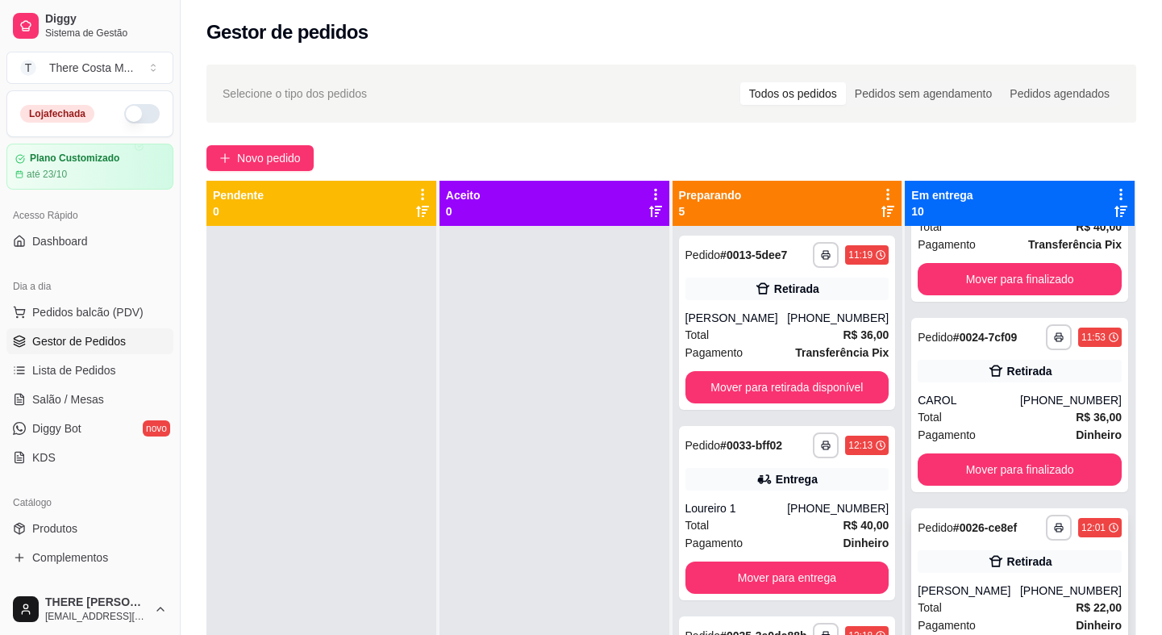
scroll to position [0, 0]
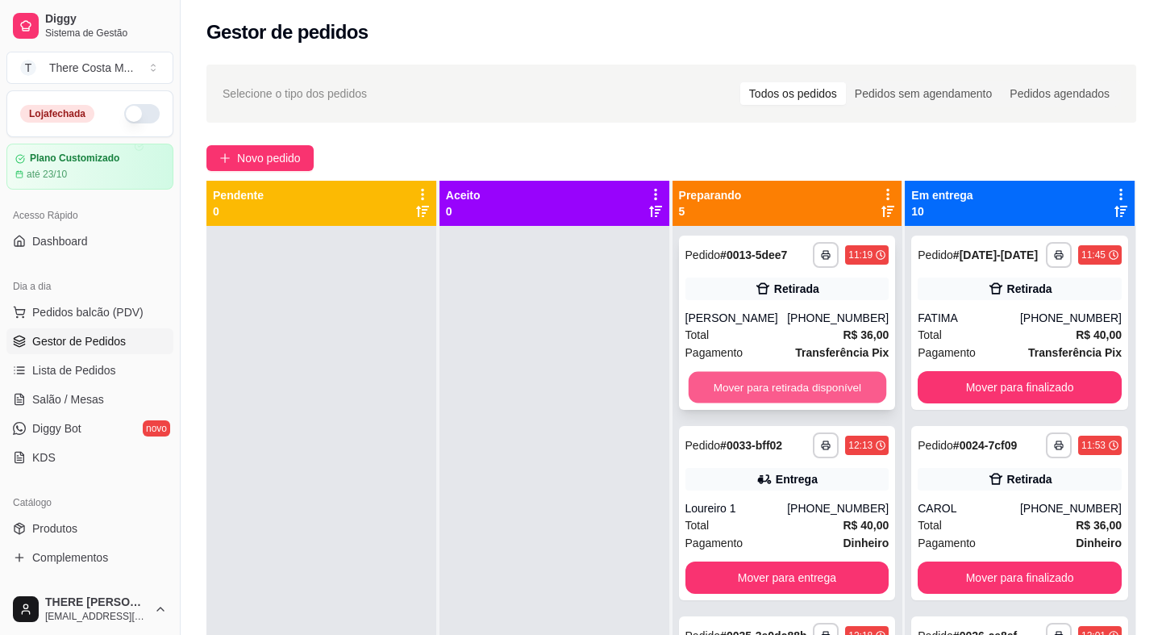
click at [772, 389] on button "Mover para retirada disponível" at bounding box center [787, 387] width 198 height 31
click at [769, 389] on button "Mover para entrega" at bounding box center [787, 387] width 204 height 32
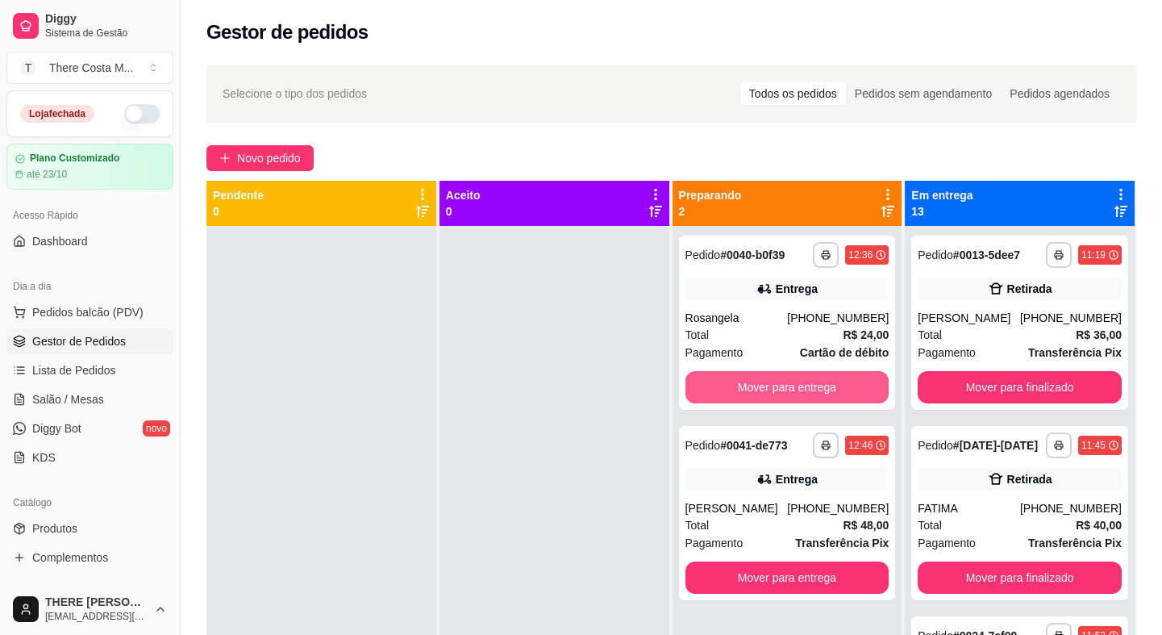
click at [769, 389] on button "Mover para entrega" at bounding box center [787, 387] width 204 height 32
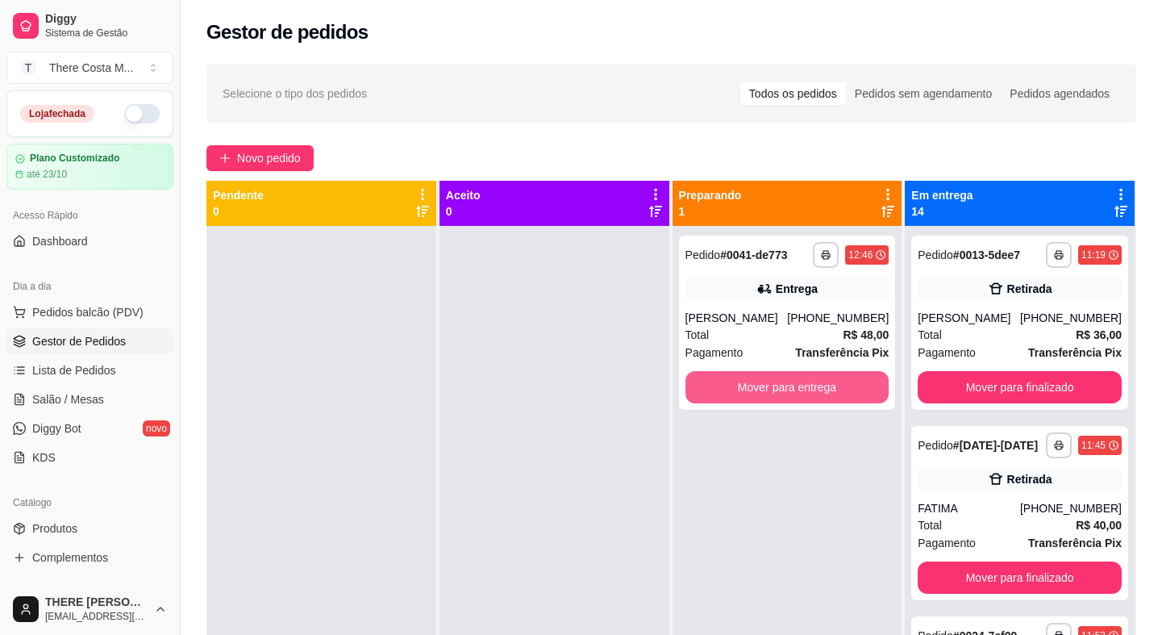
click at [769, 389] on button "Mover para entrega" at bounding box center [787, 387] width 204 height 32
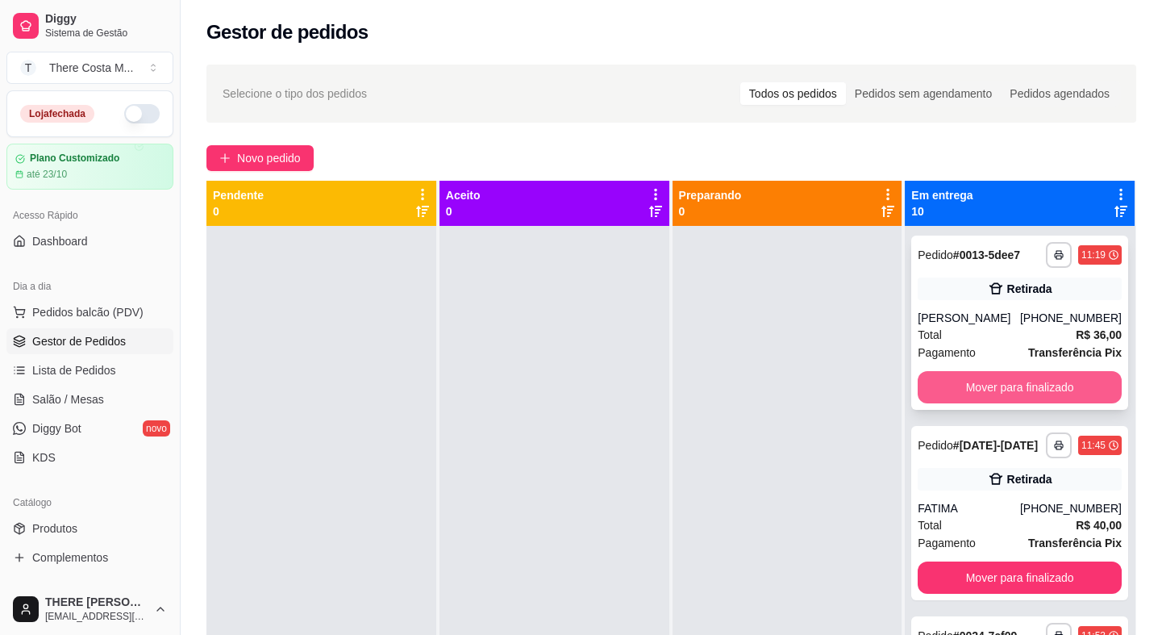
click at [978, 373] on button "Mover para finalizado" at bounding box center [1020, 387] width 204 height 32
click at [967, 379] on button "Mover para finalizado" at bounding box center [1020, 387] width 204 height 32
click at [972, 384] on button "Mover para finalizado" at bounding box center [1020, 387] width 198 height 31
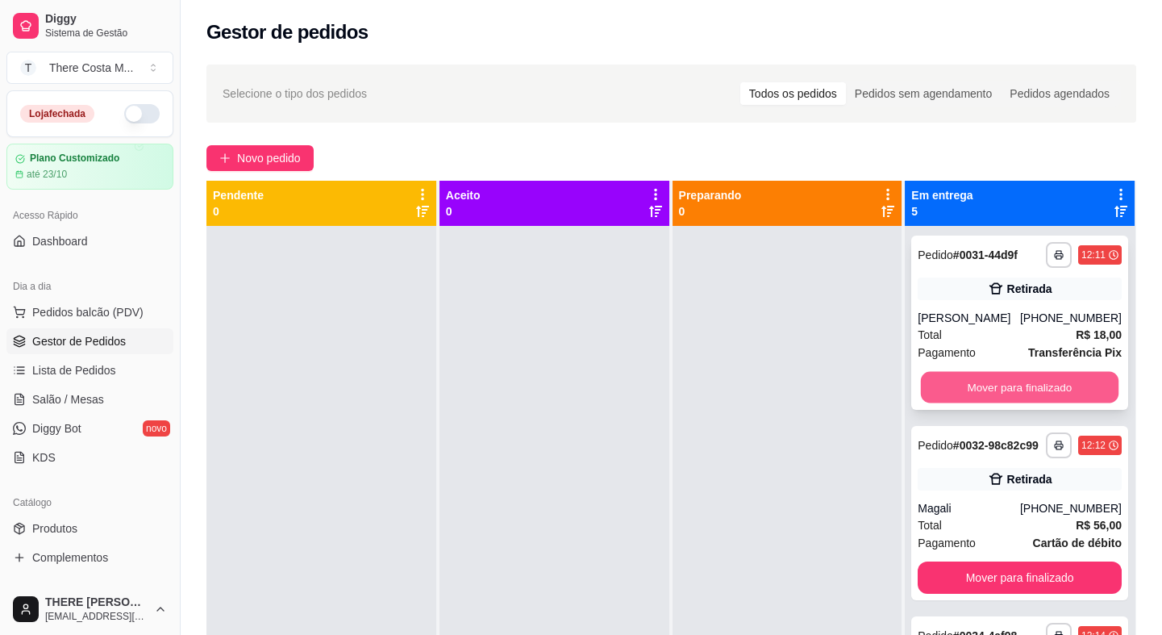
click at [995, 381] on button "Mover para finalizado" at bounding box center [1020, 387] width 198 height 31
click at [984, 402] on button "Mover para finalizado" at bounding box center [1020, 387] width 204 height 32
click at [984, 381] on button "Mover para finalizado" at bounding box center [1020, 387] width 204 height 32
click at [984, 381] on button "Mover para finalizado" at bounding box center [1020, 387] width 198 height 31
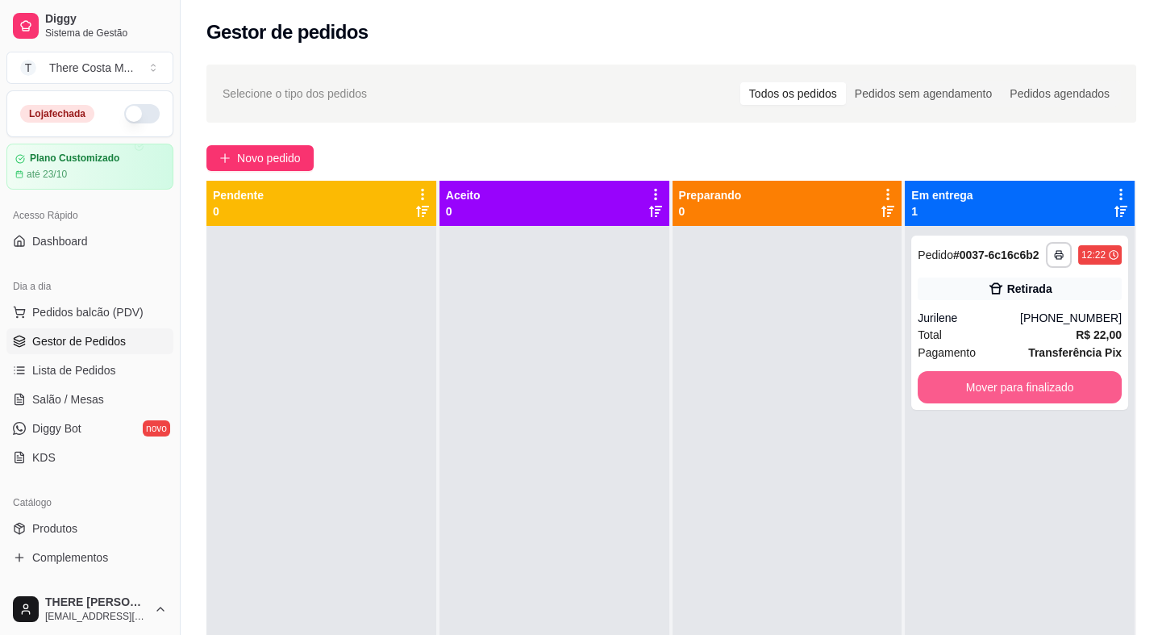
click at [984, 381] on button "Mover para finalizado" at bounding box center [1020, 387] width 204 height 32
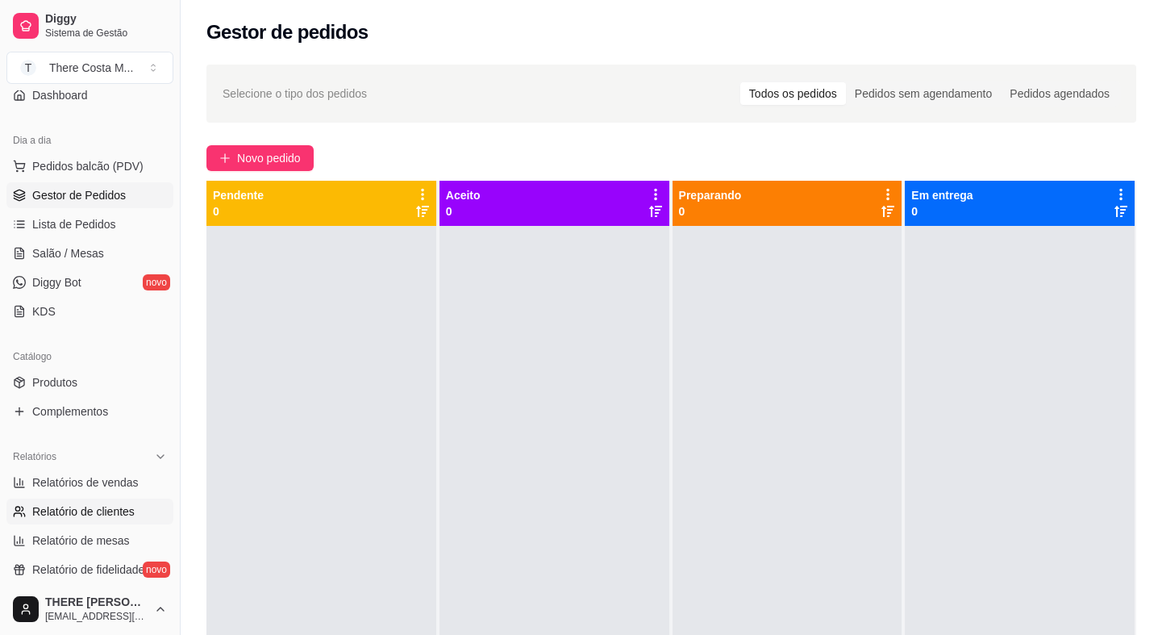
scroll to position [219, 0]
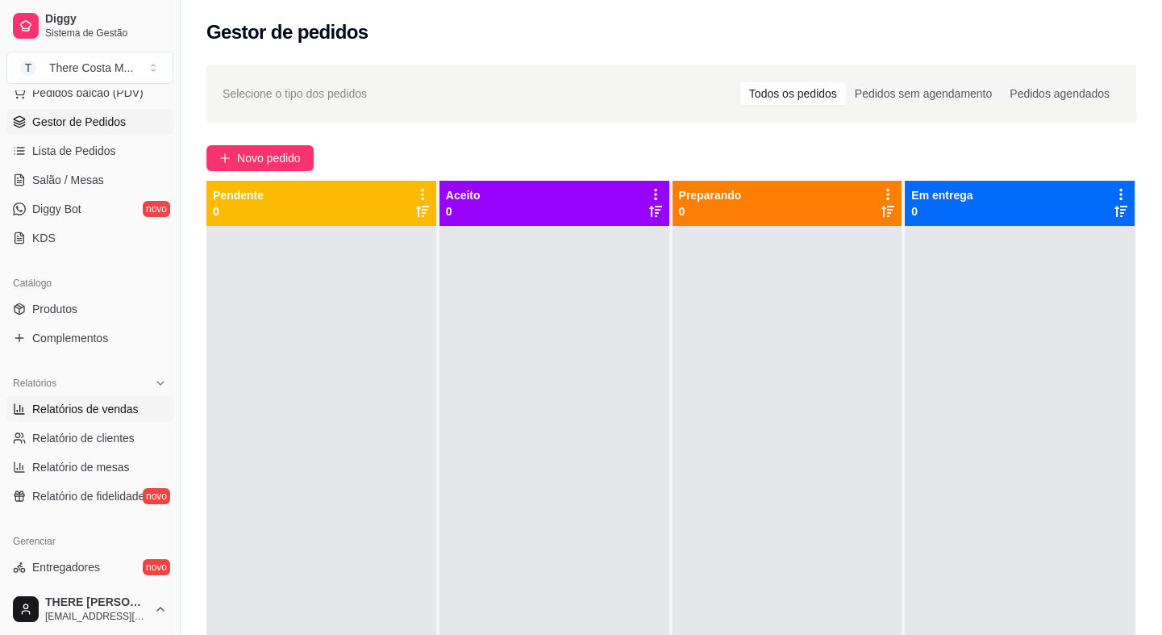
click at [88, 398] on link "Relatórios de vendas" at bounding box center [89, 409] width 167 height 26
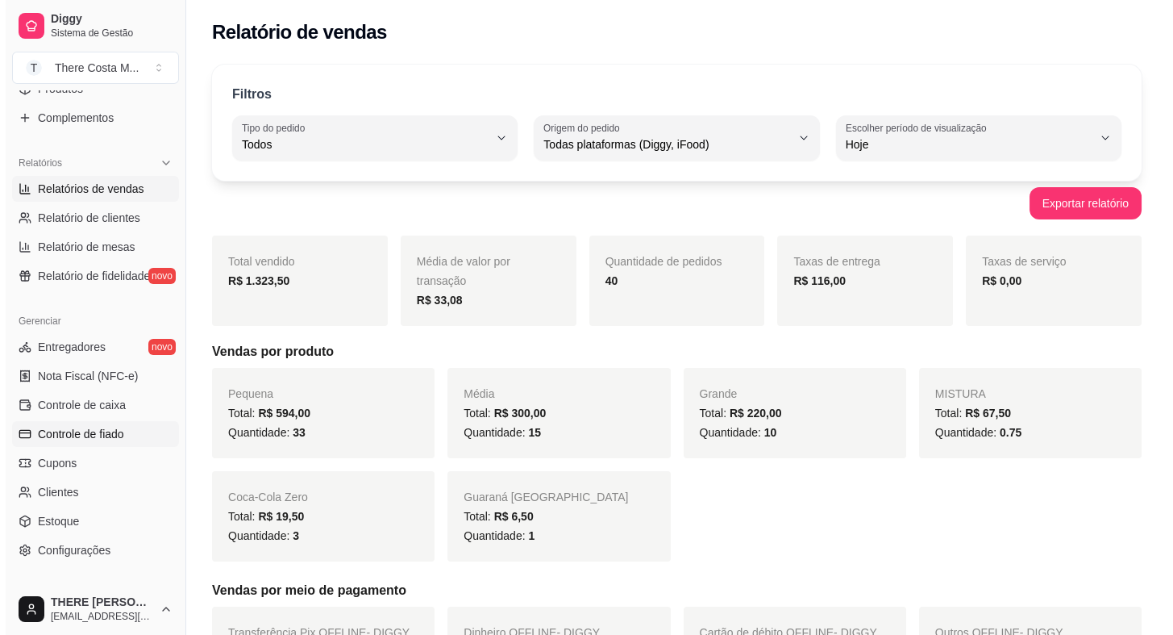
scroll to position [524, 0]
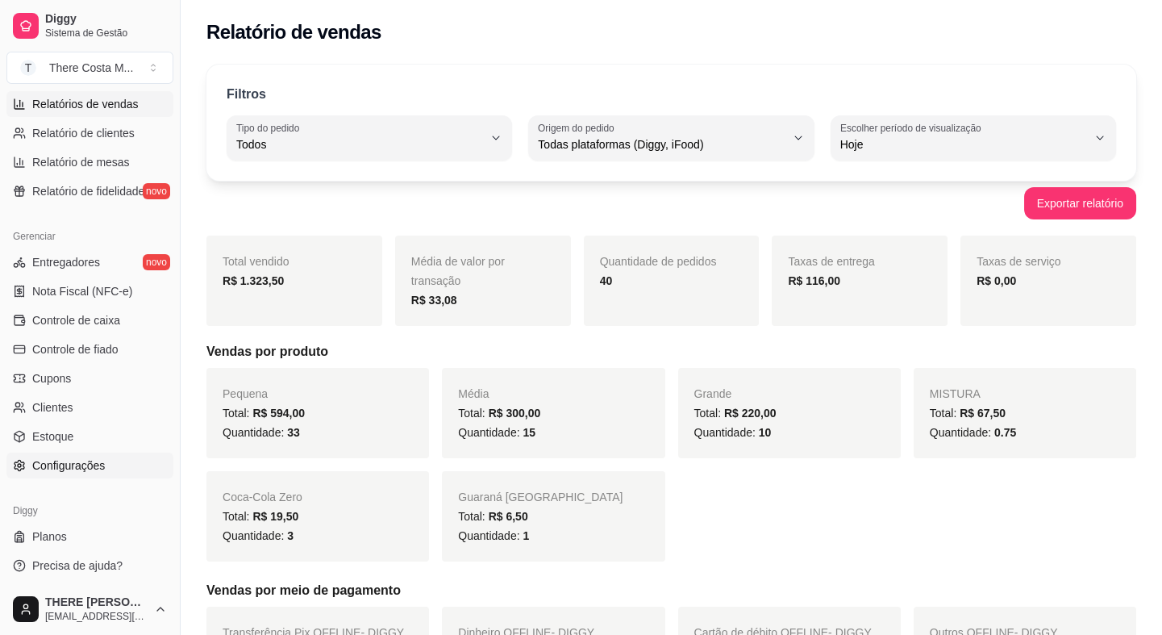
click at [85, 461] on span "Configurações" at bounding box center [68, 465] width 73 height 16
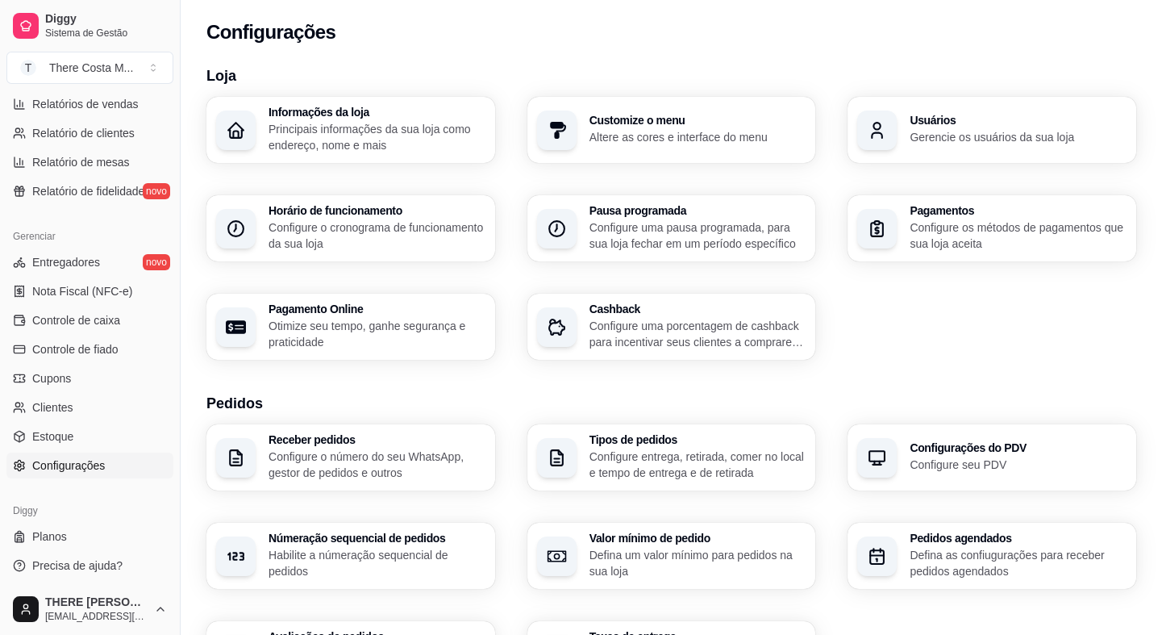
click at [324, 235] on p "Configure o cronograma de funcionamento da sua loja" at bounding box center [377, 235] width 217 height 32
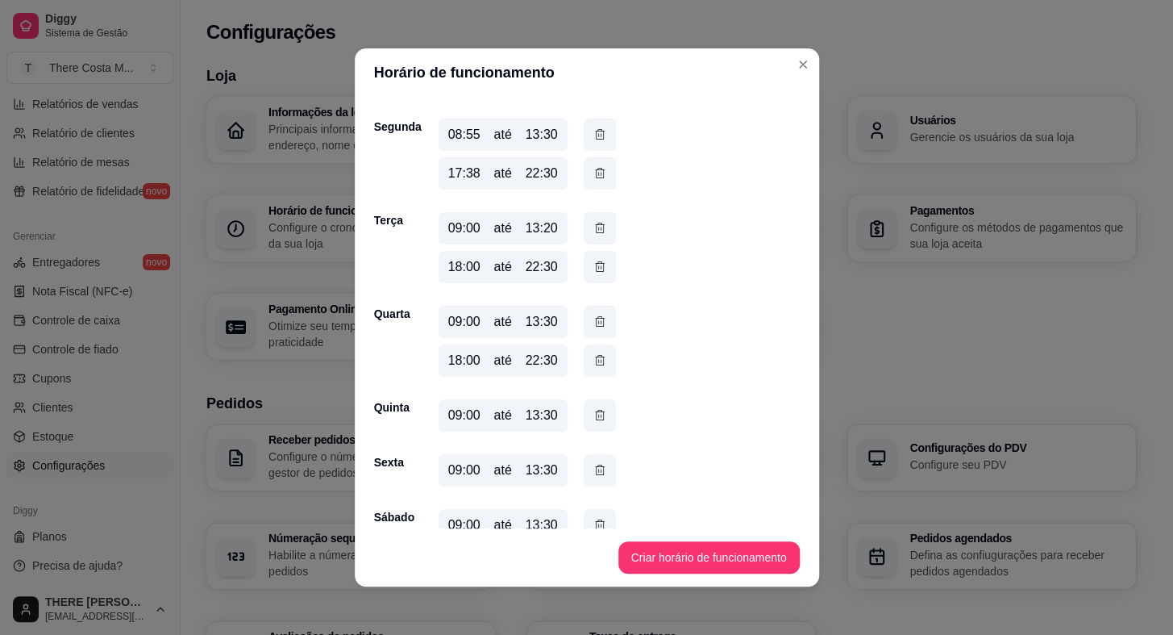
scroll to position [210, 0]
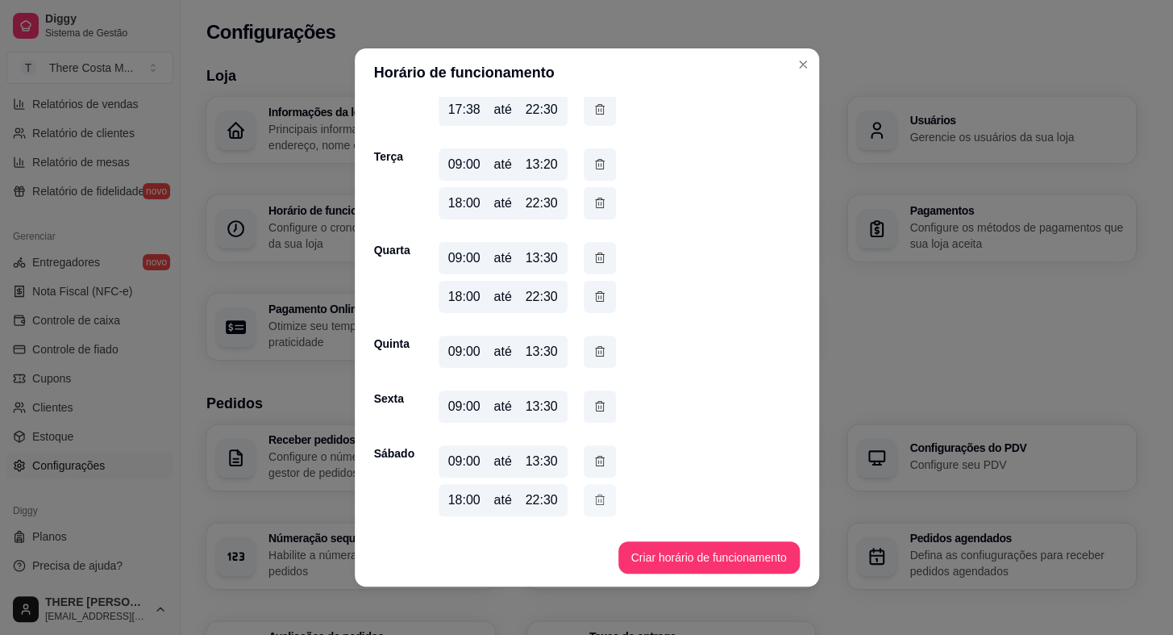
click at [589, 489] on button "button" at bounding box center [600, 500] width 32 height 32
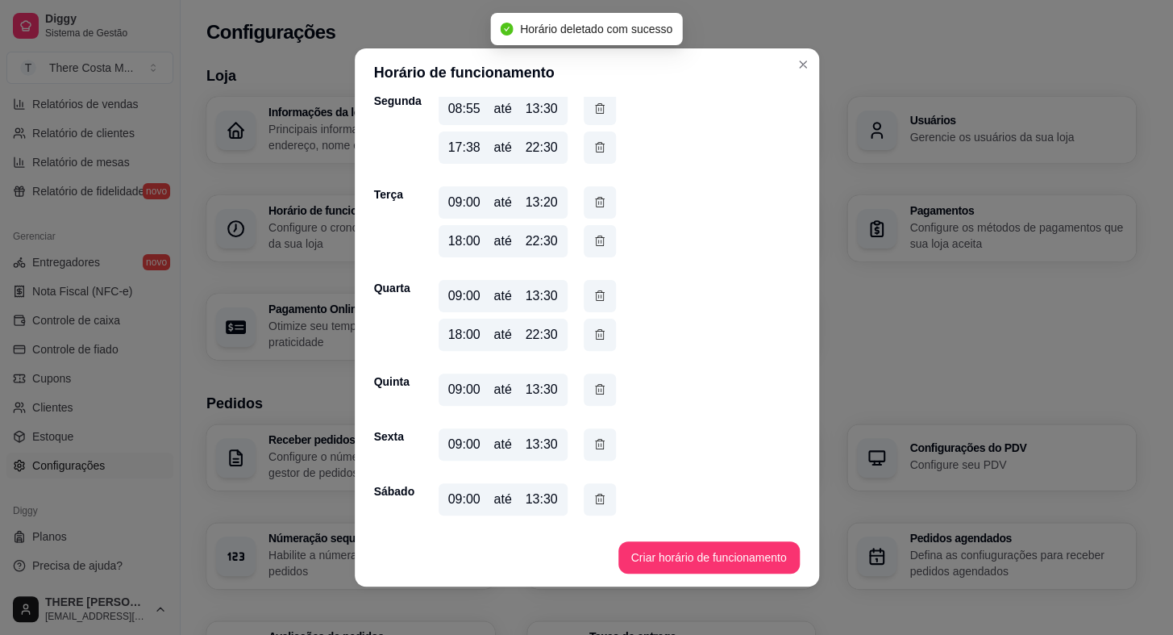
scroll to position [171, 0]
click at [731, 556] on button "Criar horário de funcionamento" at bounding box center [709, 557] width 176 height 31
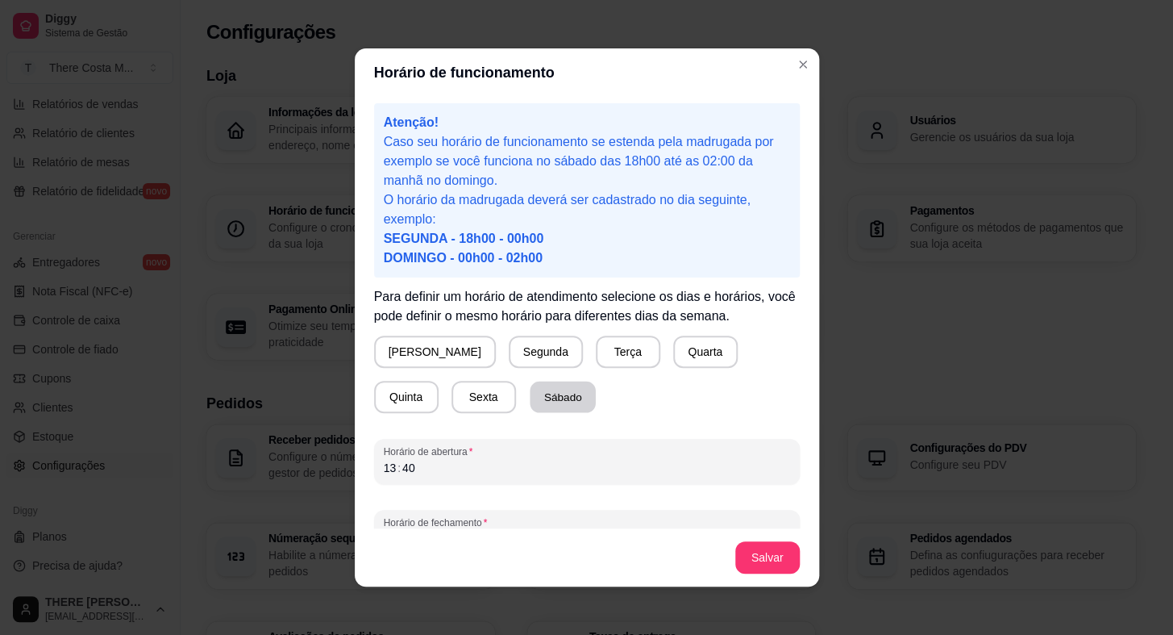
click at [530, 400] on button "Sábado" at bounding box center [563, 396] width 66 height 31
click at [396, 463] on div ":" at bounding box center [399, 468] width 6 height 16
click at [382, 466] on div "13" at bounding box center [390, 468] width 16 height 16
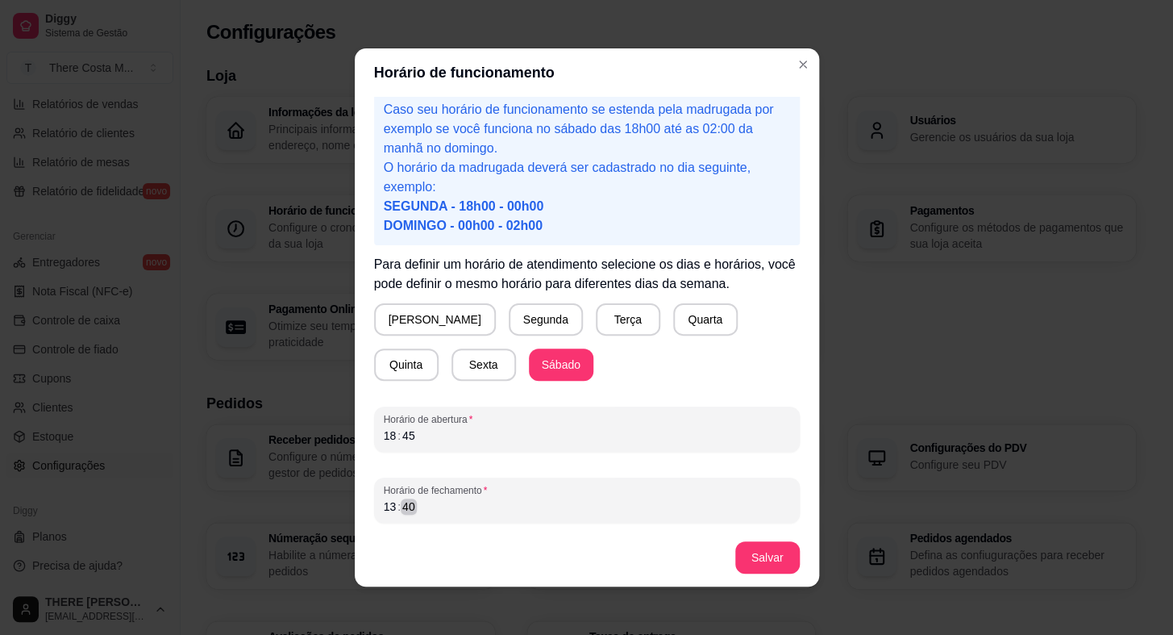
click at [419, 503] on div "13 : 40" at bounding box center [587, 506] width 406 height 19
click at [384, 504] on div "13" at bounding box center [390, 506] width 16 height 16
click at [772, 557] on button "Salvar" at bounding box center [767, 557] width 63 height 31
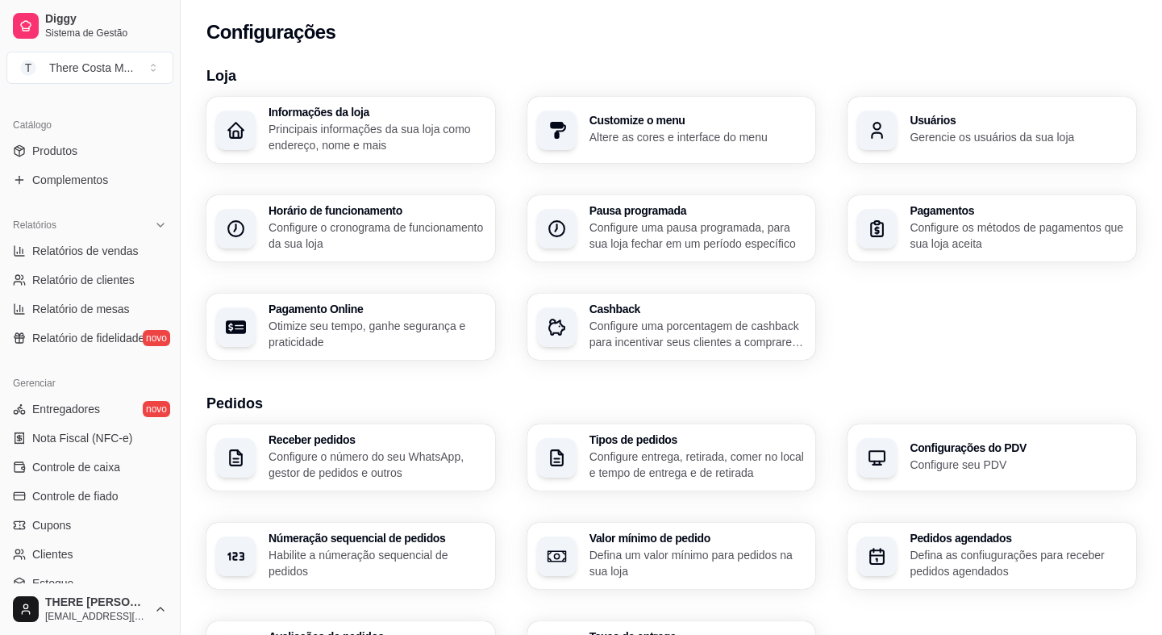
scroll to position [231, 0]
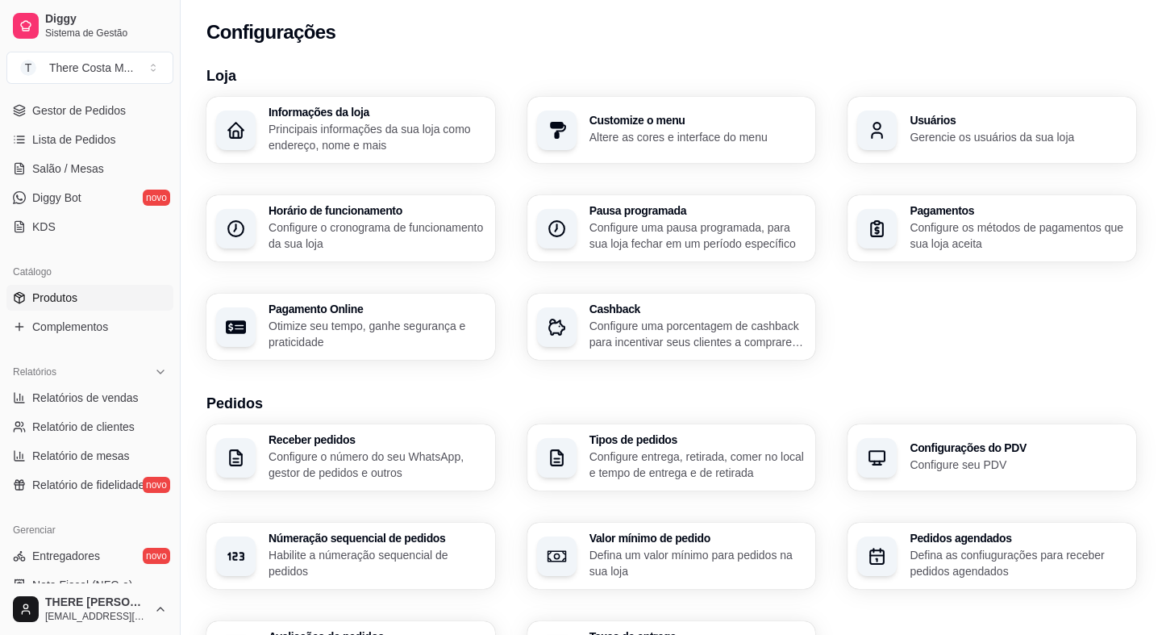
click at [80, 304] on link "Produtos" at bounding box center [89, 298] width 167 height 26
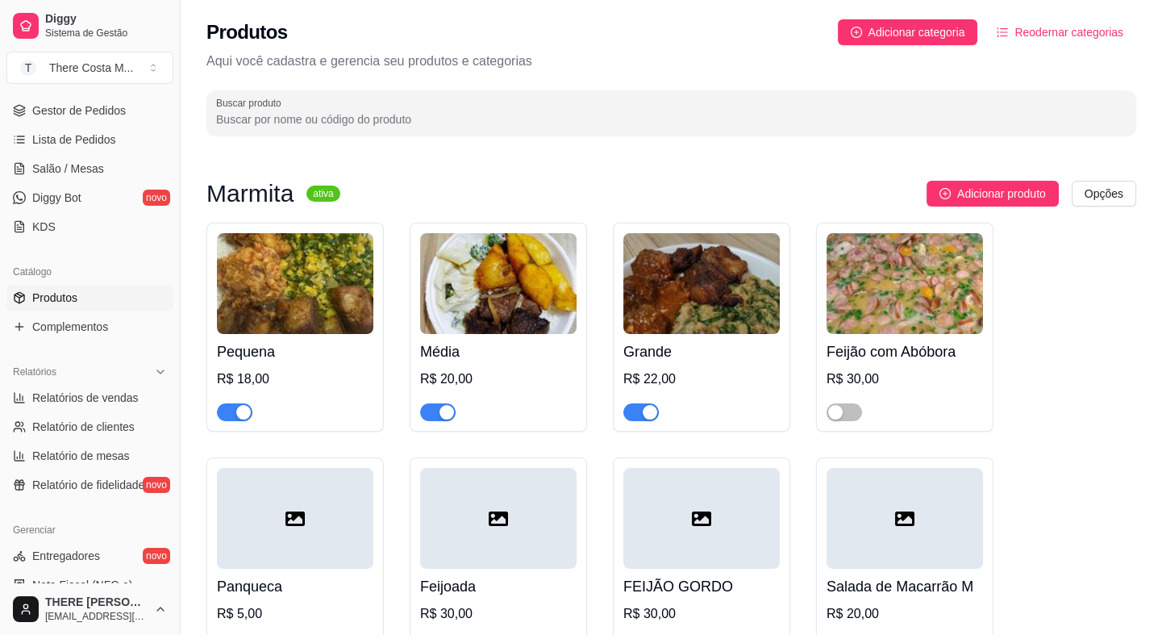
click at [643, 407] on div "button" at bounding box center [650, 412] width 15 height 15
click at [437, 410] on button "button" at bounding box center [437, 412] width 35 height 18
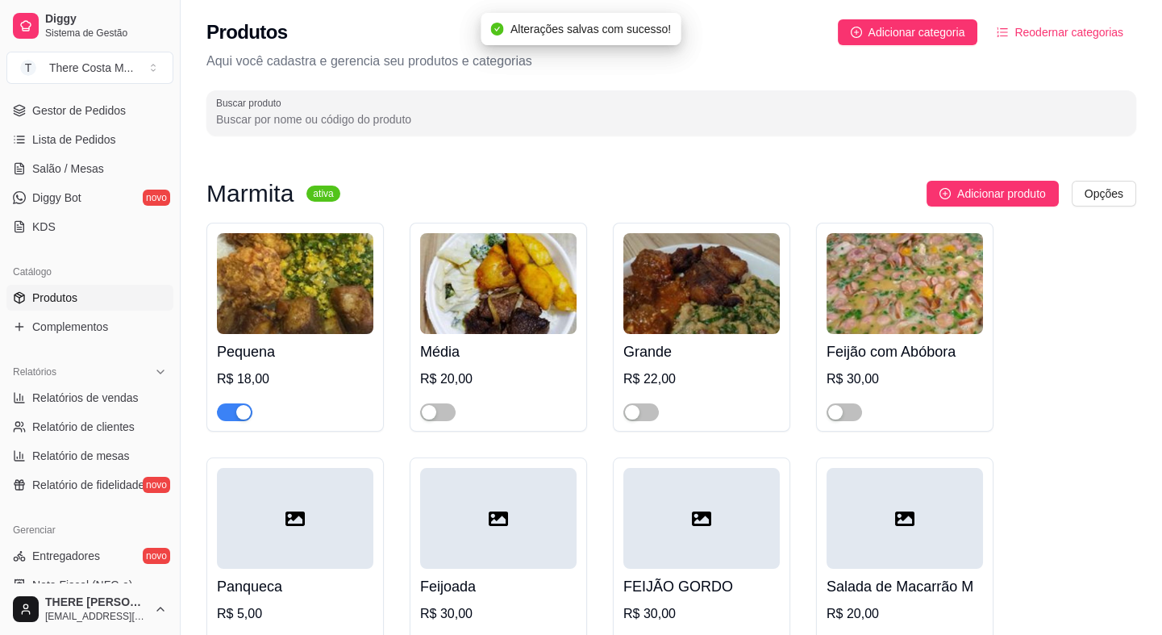
click at [227, 410] on span "button" at bounding box center [234, 412] width 35 height 18
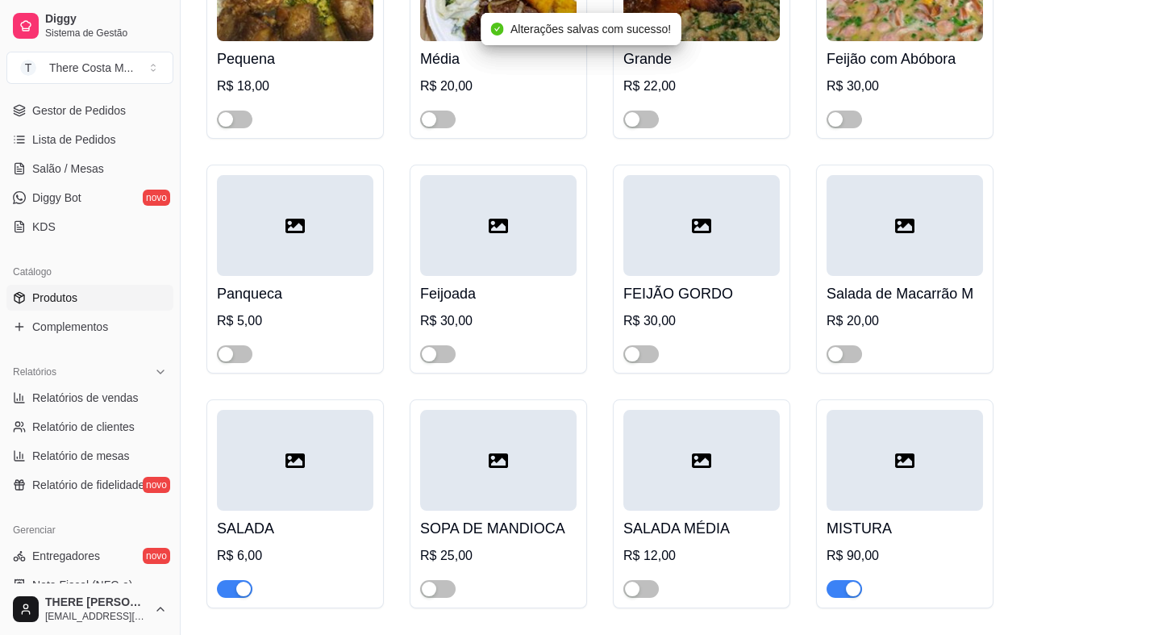
scroll to position [439, 0]
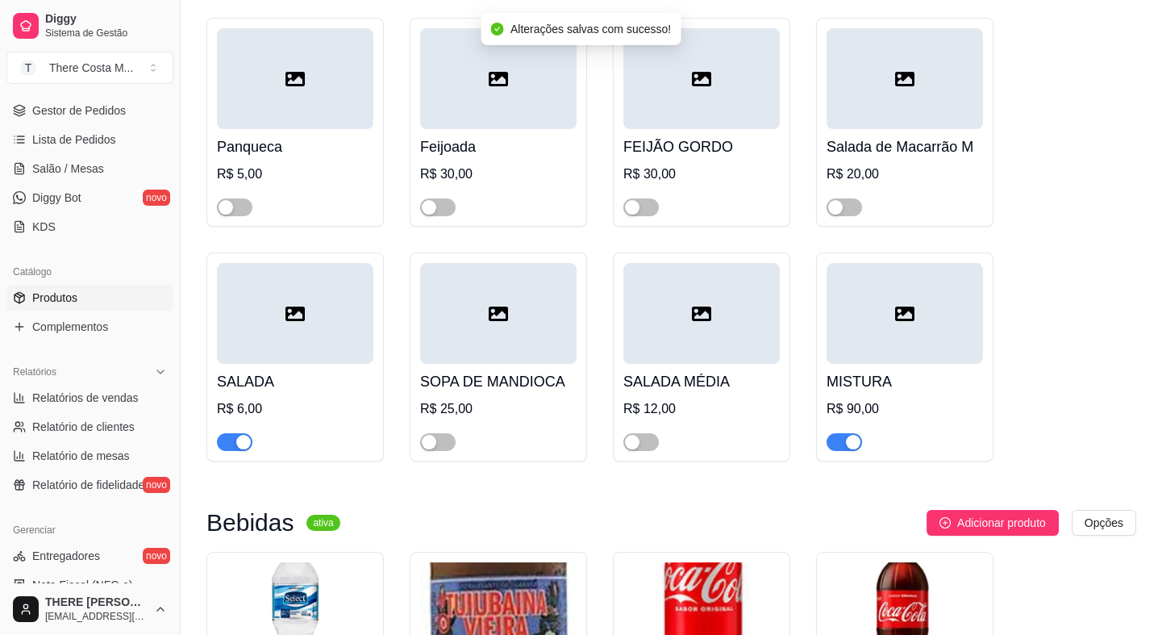
click at [840, 446] on span "button" at bounding box center [843, 442] width 35 height 18
click at [236, 439] on div "button" at bounding box center [243, 442] width 15 height 15
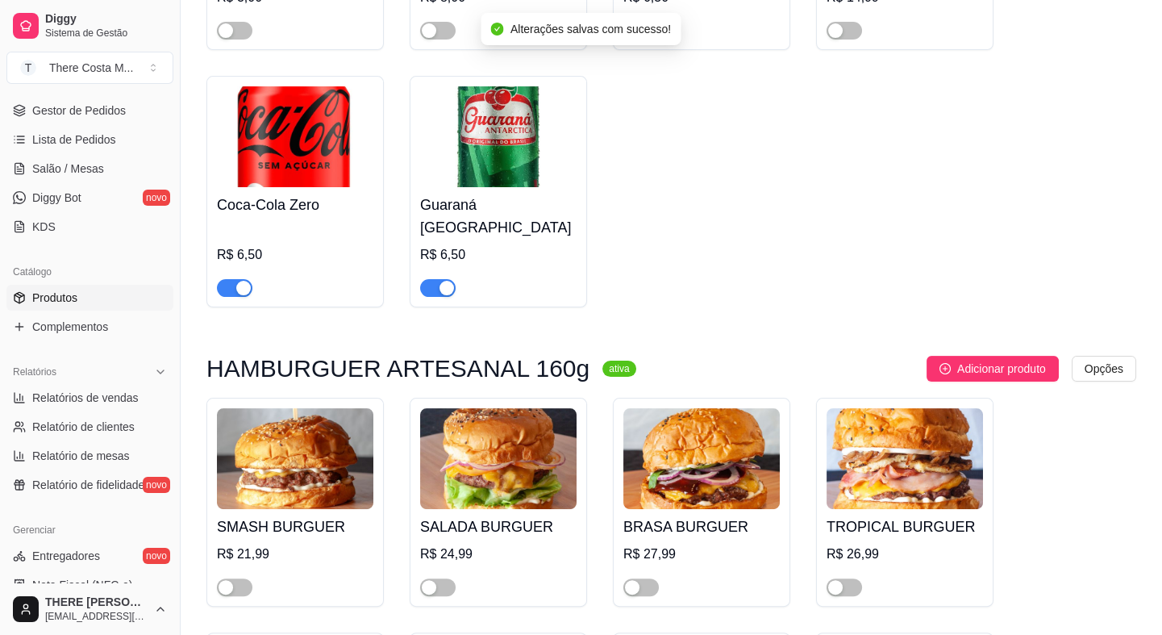
scroll to position [1319, 0]
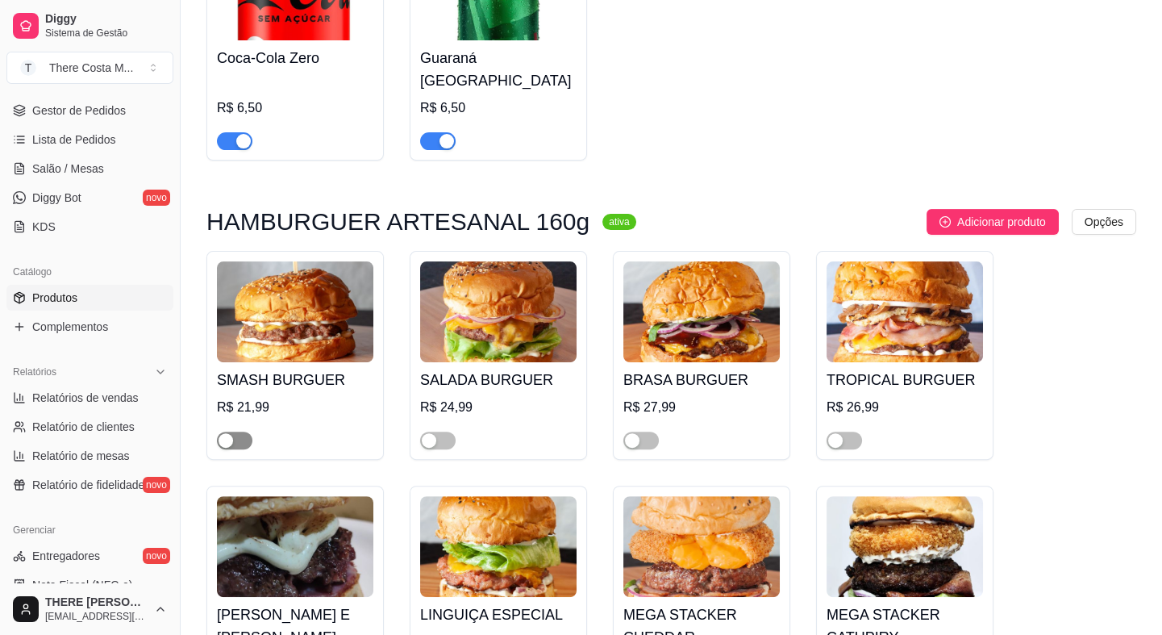
click at [236, 431] on span "button" at bounding box center [234, 440] width 35 height 18
click at [433, 433] on div "button" at bounding box center [429, 440] width 15 height 15
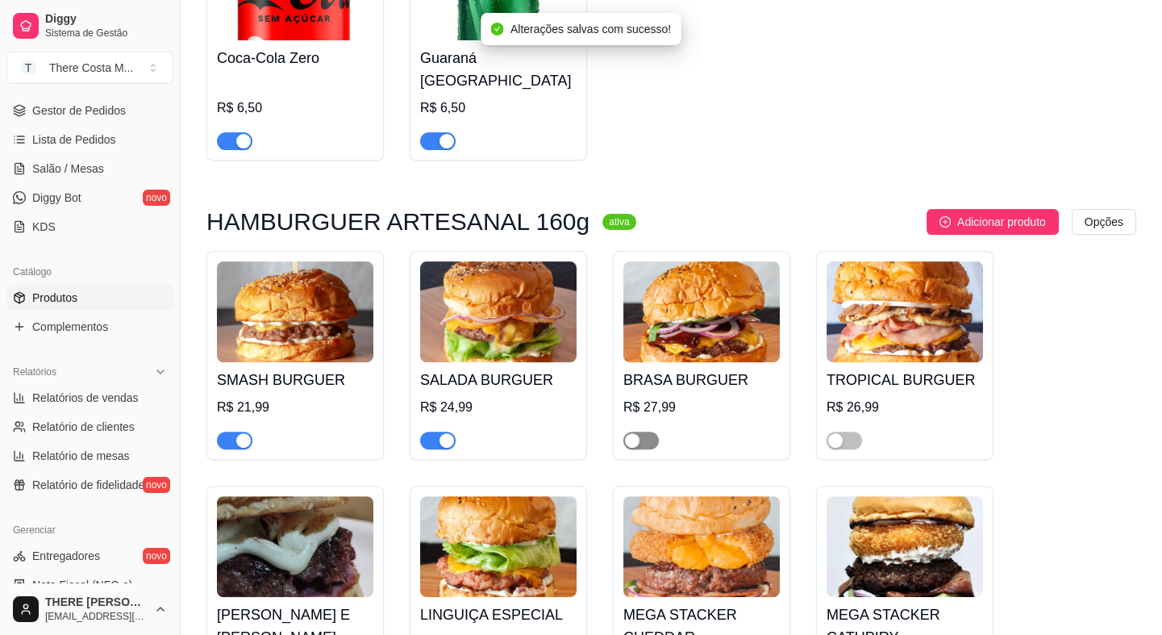
click at [645, 431] on span "button" at bounding box center [640, 440] width 35 height 18
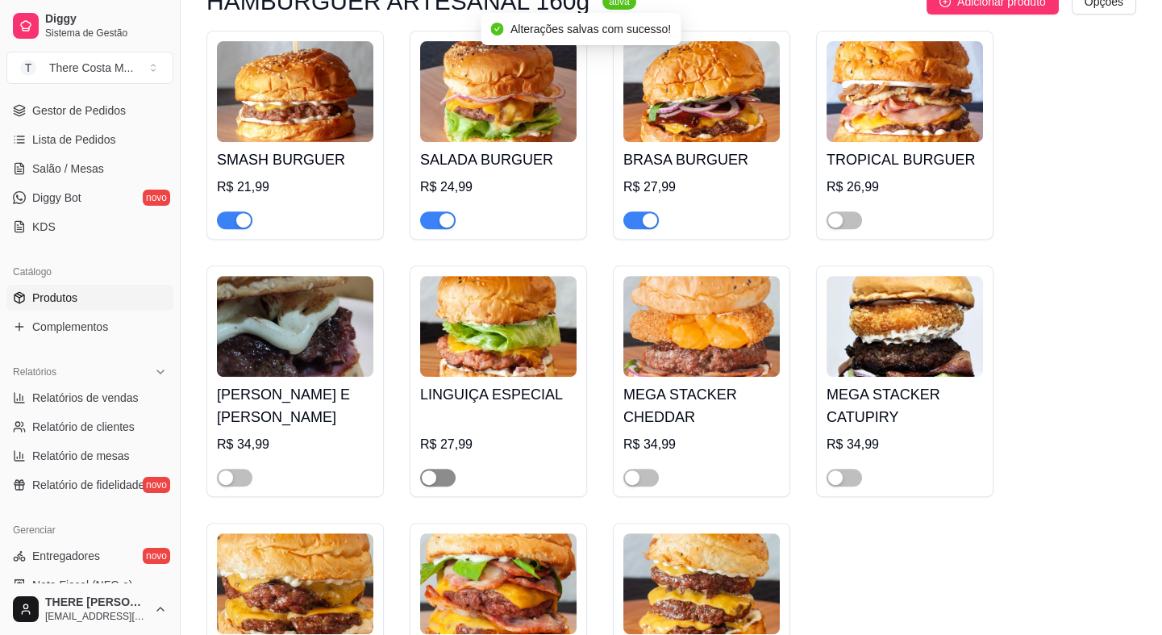
click at [435, 470] on div "button" at bounding box center [429, 477] width 15 height 15
click at [234, 468] on button "button" at bounding box center [234, 477] width 35 height 18
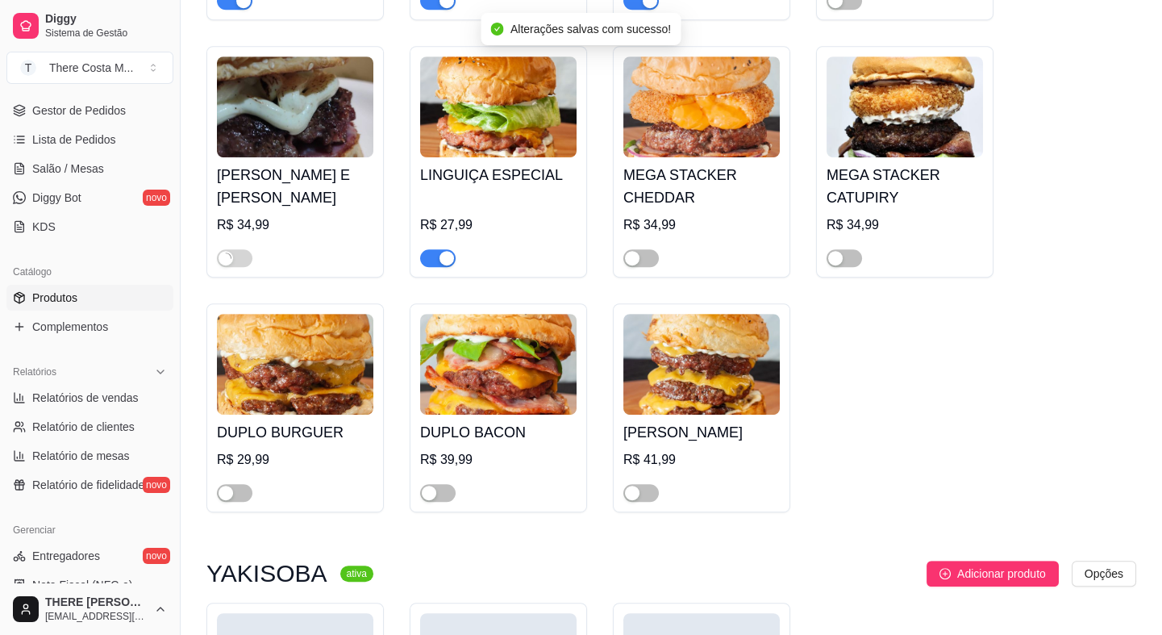
scroll to position [1832, 0]
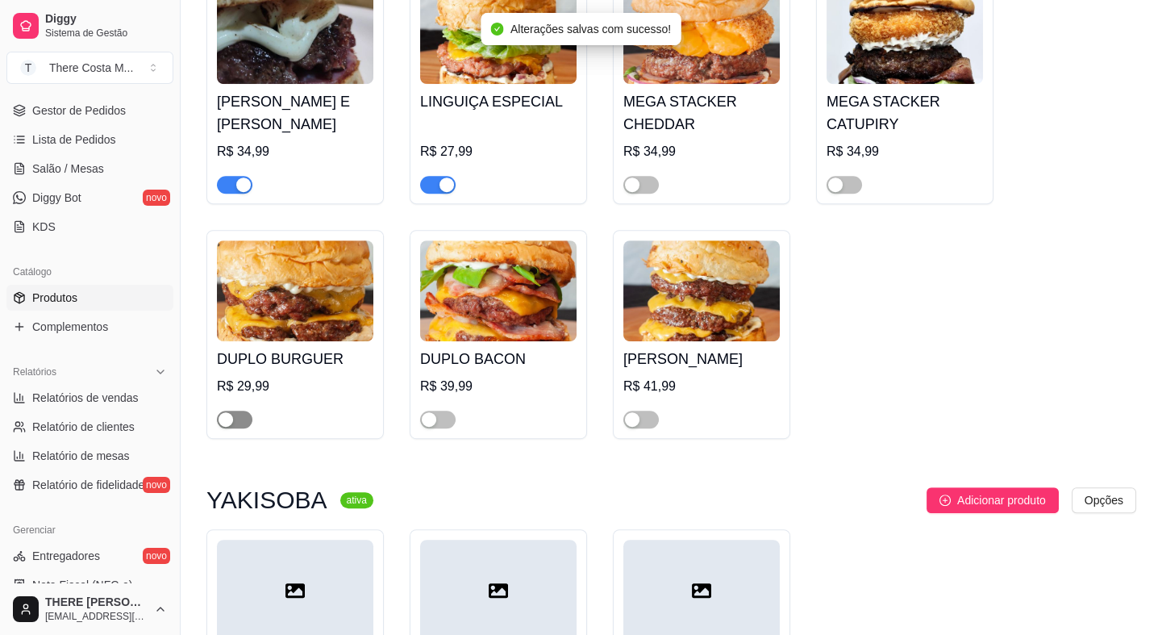
click at [244, 410] on span "button" at bounding box center [234, 419] width 35 height 18
click at [439, 410] on span "button" at bounding box center [437, 419] width 35 height 18
click at [639, 412] on div "button" at bounding box center [632, 419] width 15 height 15
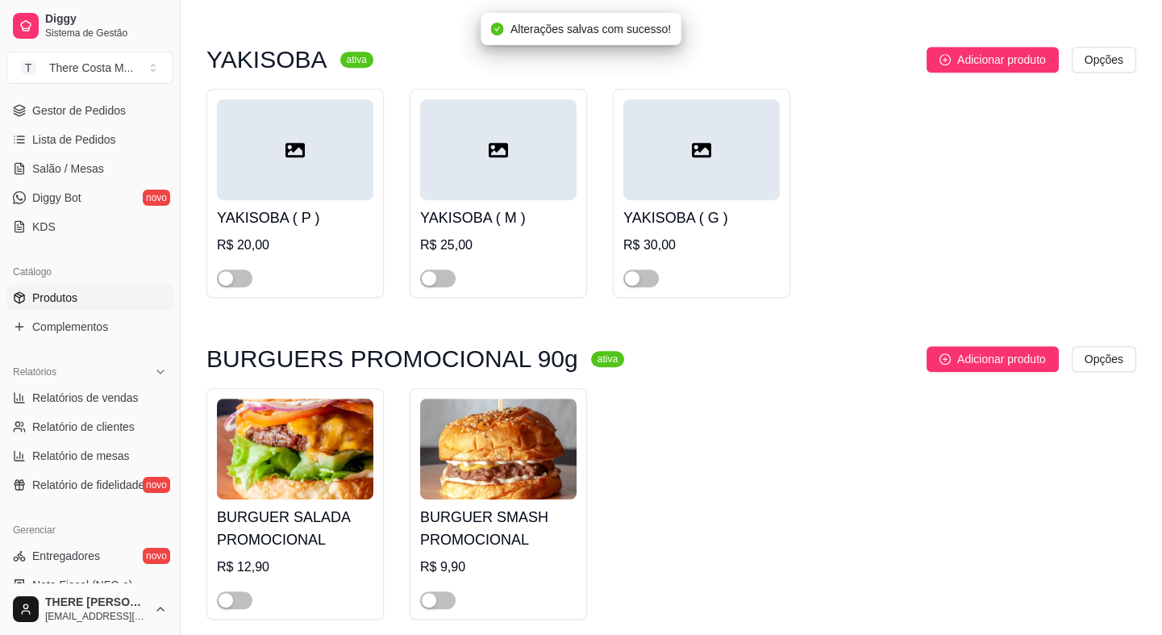
scroll to position [2322, 0]
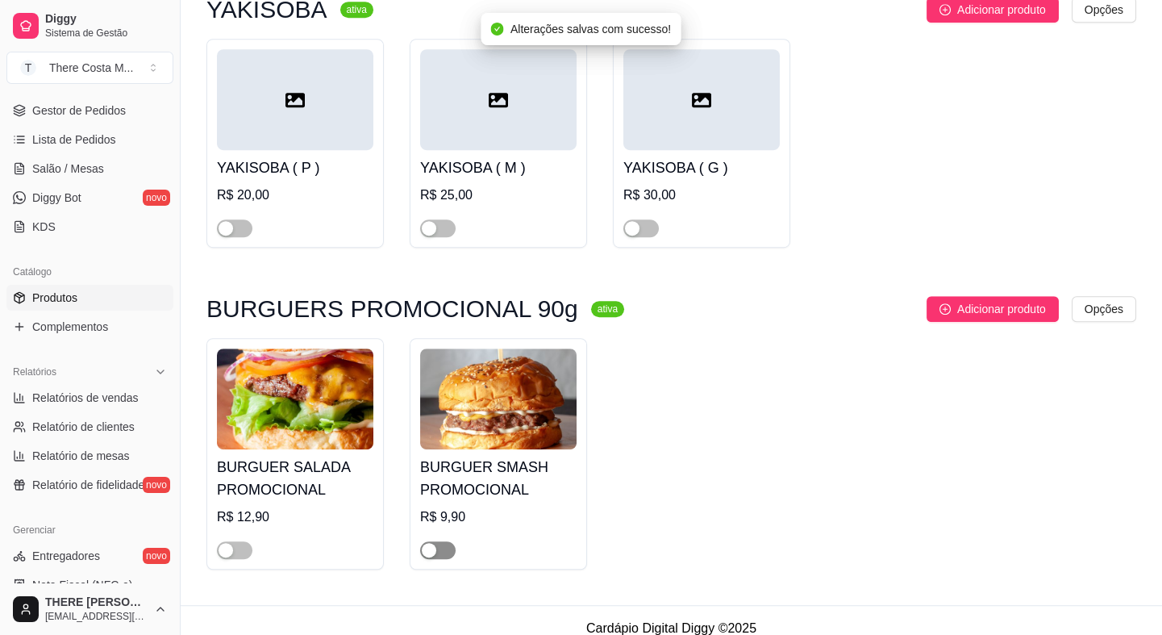
click at [439, 541] on span "button" at bounding box center [437, 550] width 35 height 18
click at [237, 541] on span "button" at bounding box center [234, 550] width 35 height 18
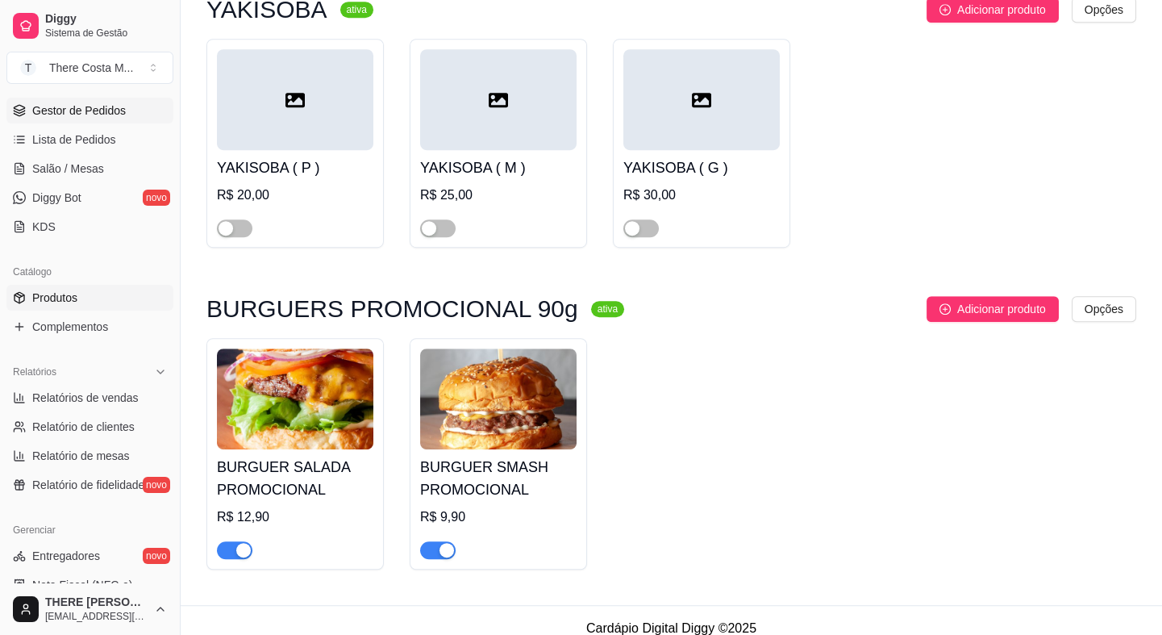
scroll to position [0, 0]
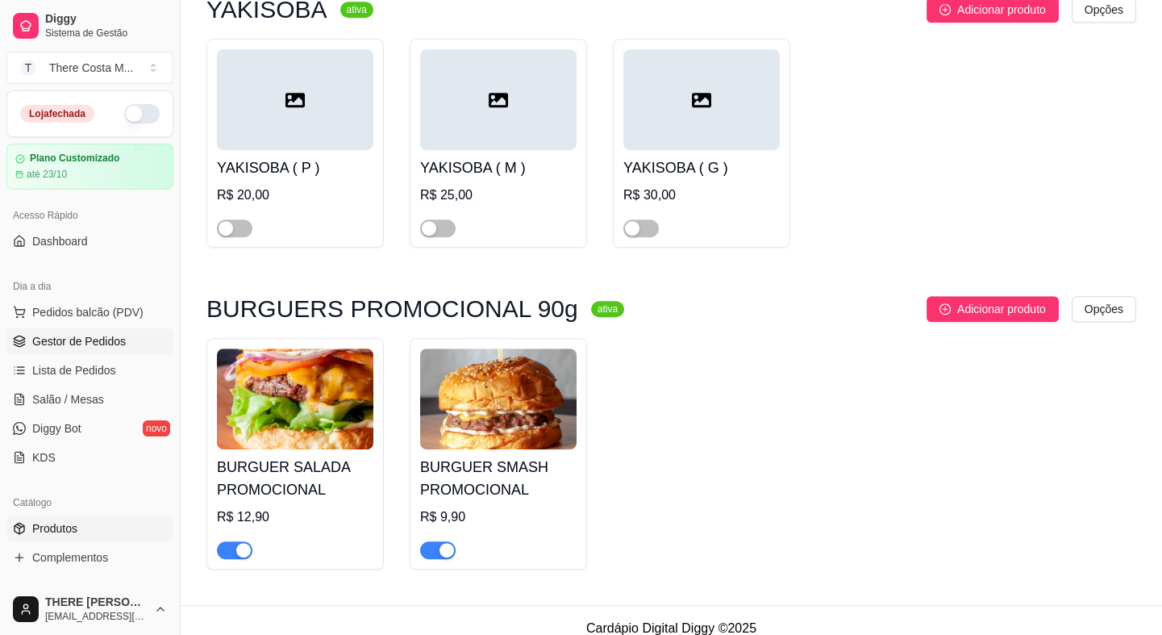
click at [98, 337] on span "Gestor de Pedidos" at bounding box center [79, 341] width 94 height 16
